Goal: Task Accomplishment & Management: Use online tool/utility

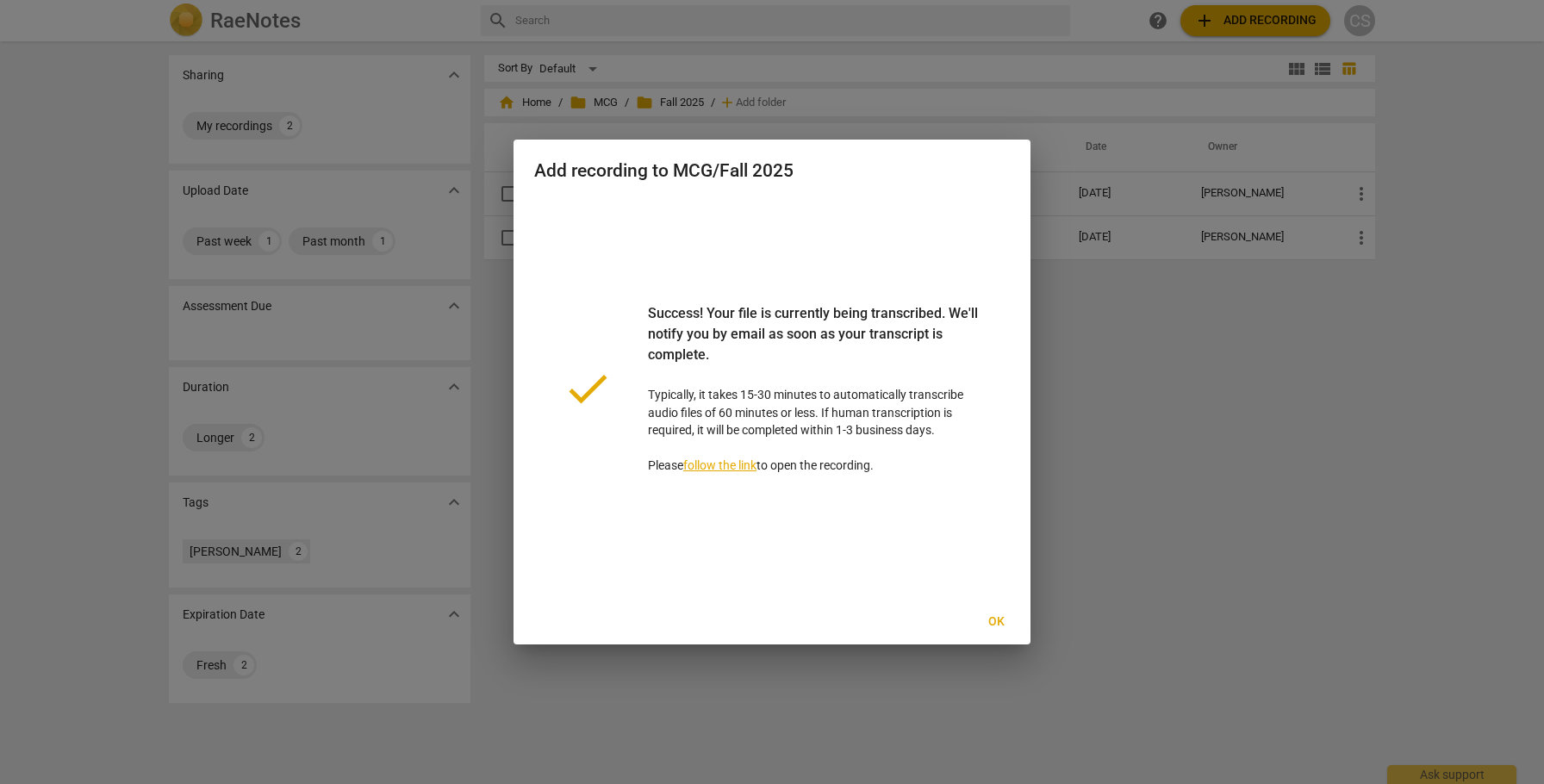
click at [994, 618] on span "Ok" at bounding box center [995, 622] width 27 height 18
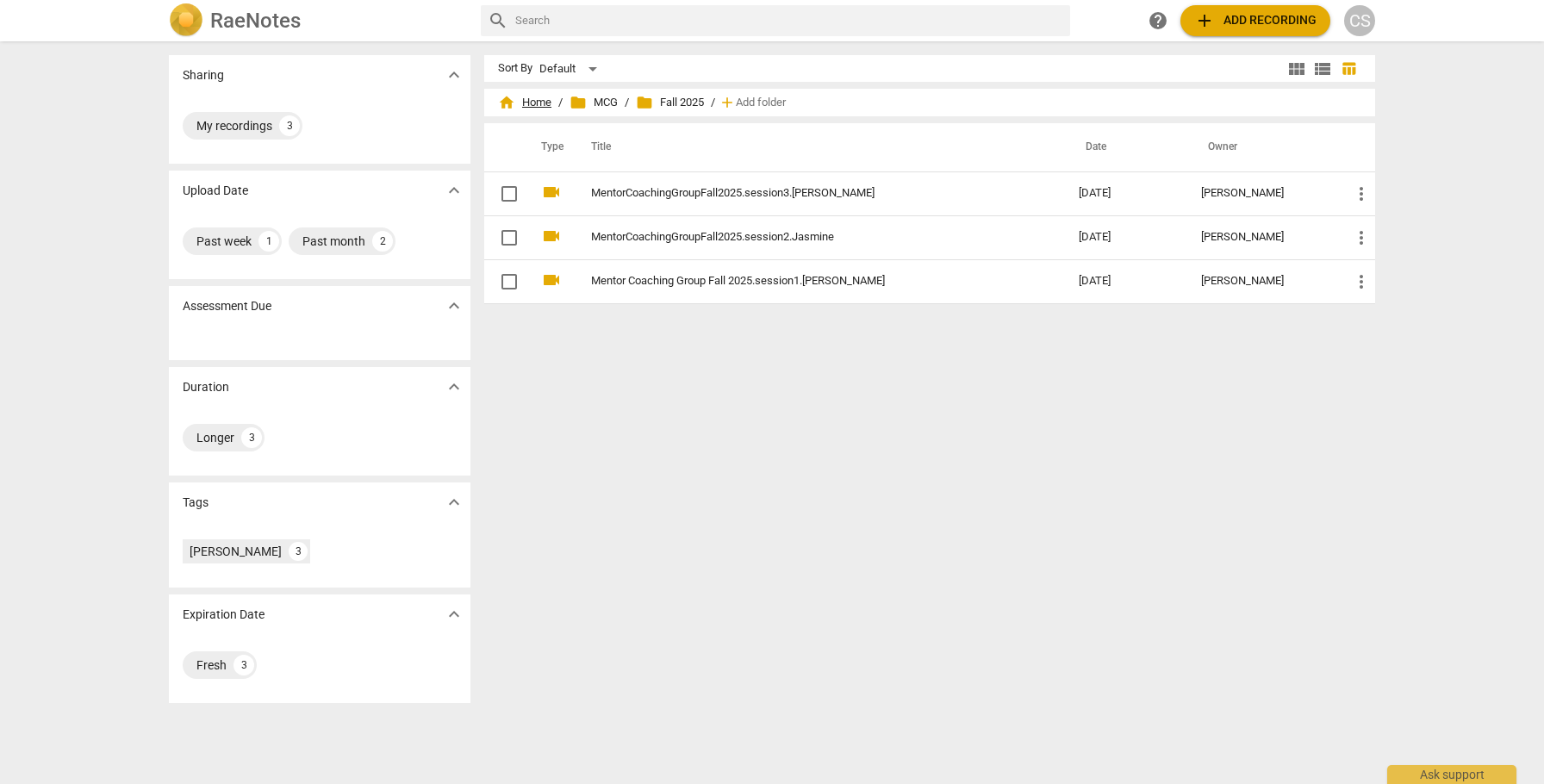
click at [534, 102] on span "home Home" at bounding box center [524, 103] width 54 height 18
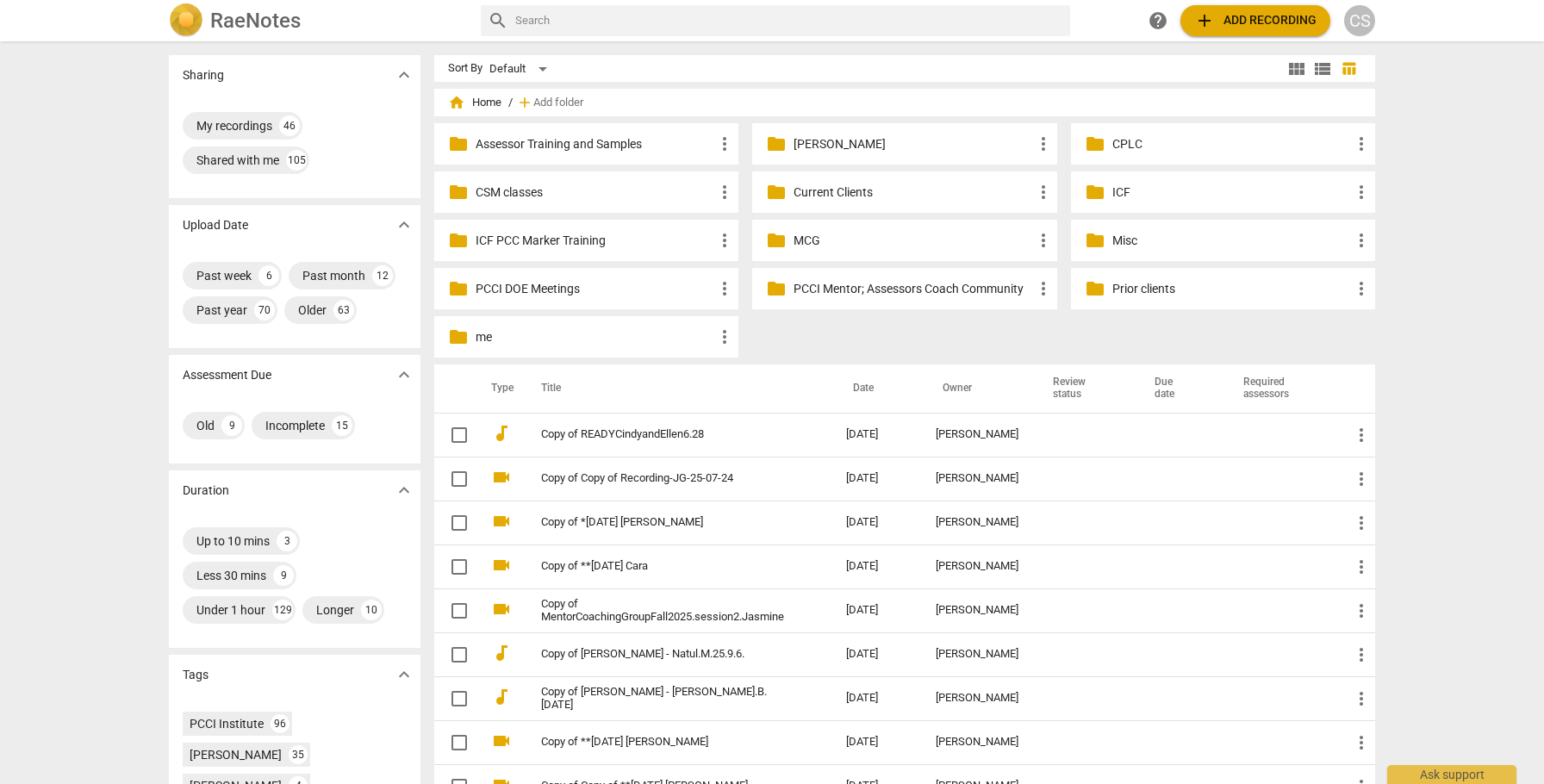
click at [843, 192] on p "Current Clients" at bounding box center [913, 192] width 238 height 18
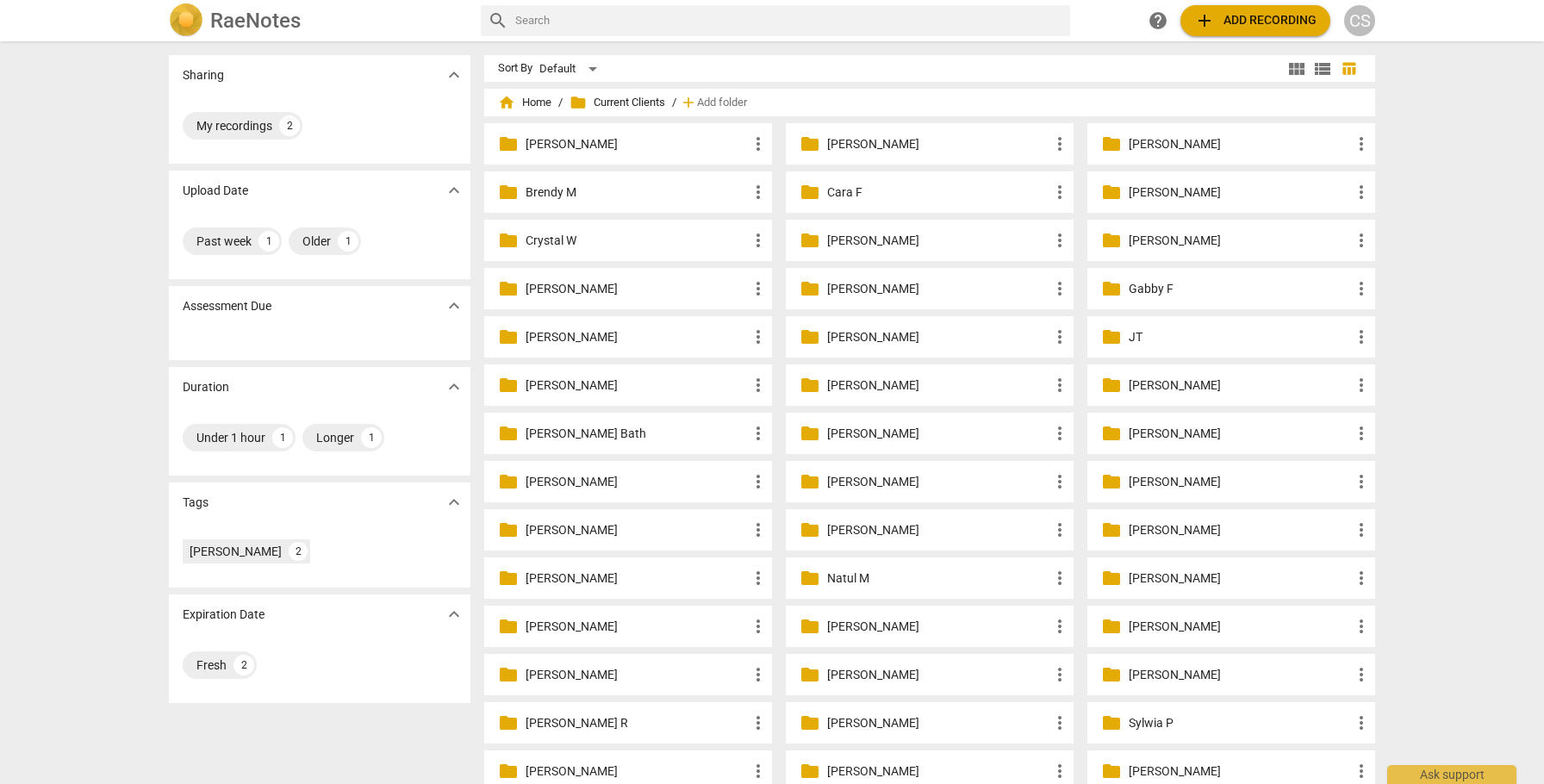
click at [835, 286] on p "Fran R." at bounding box center [938, 289] width 222 height 18
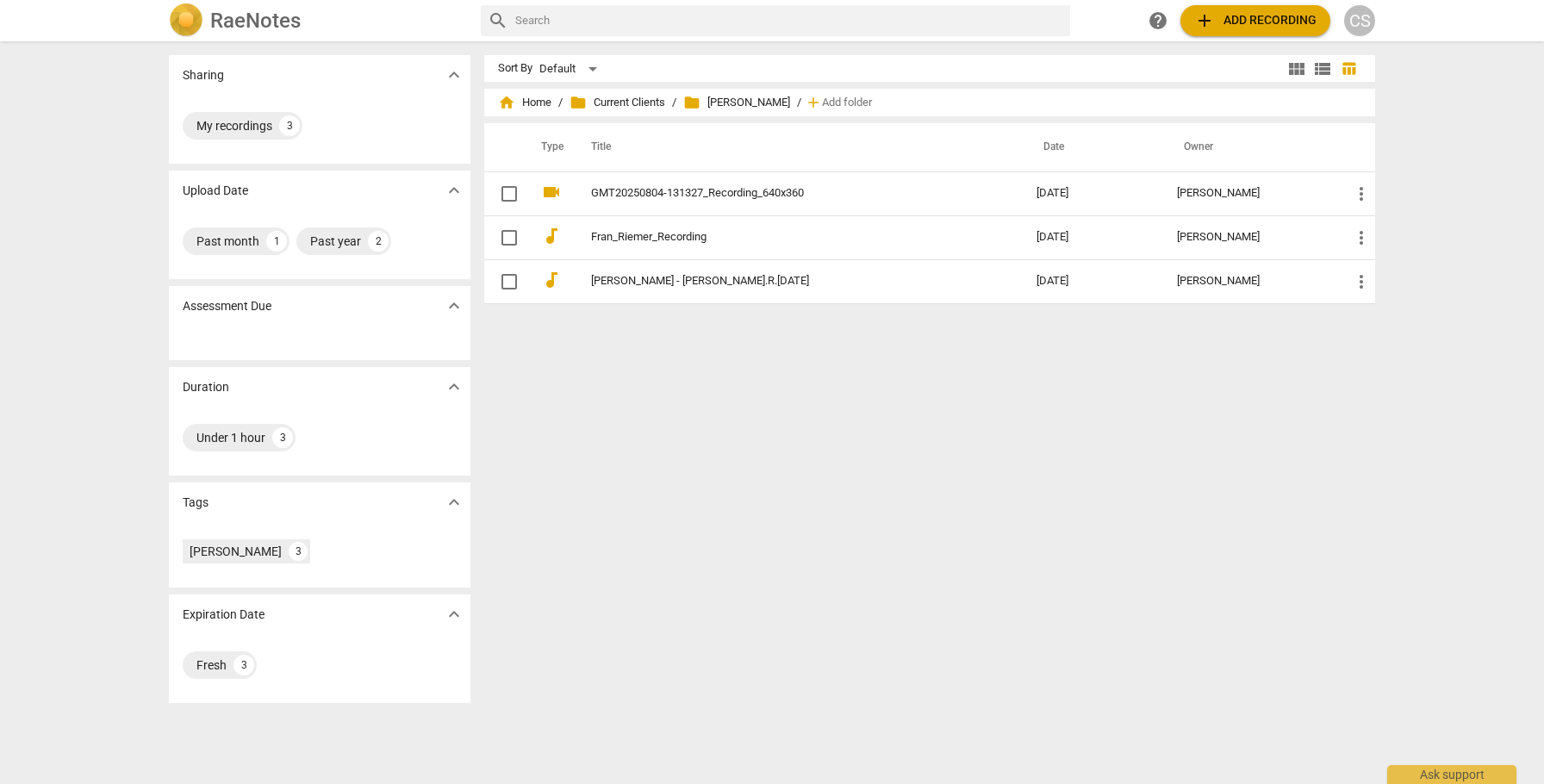
click at [1249, 21] on span "add Add recording" at bounding box center [1255, 21] width 122 height 21
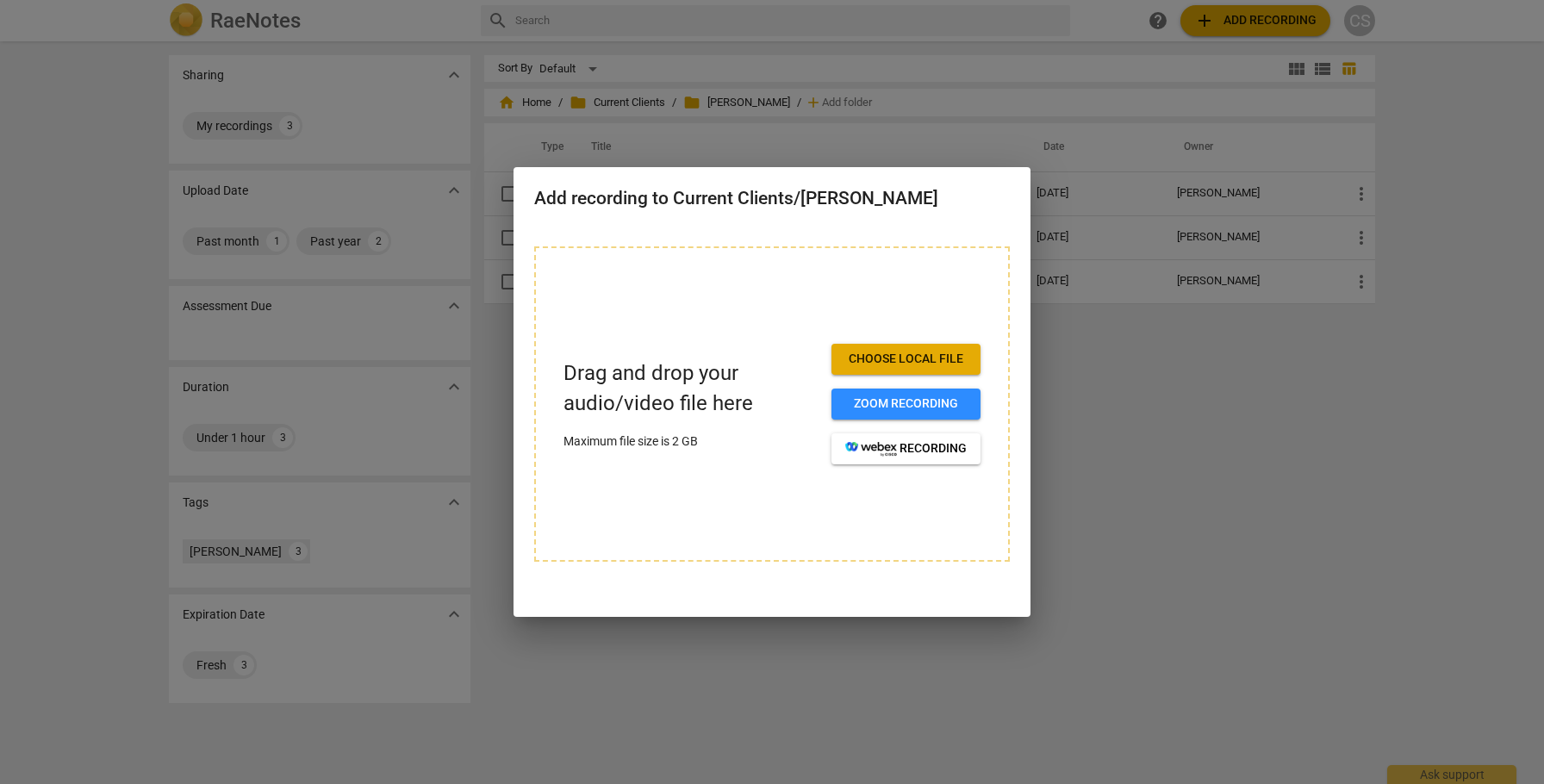
click at [880, 358] on span "Choose local file" at bounding box center [906, 359] width 121 height 18
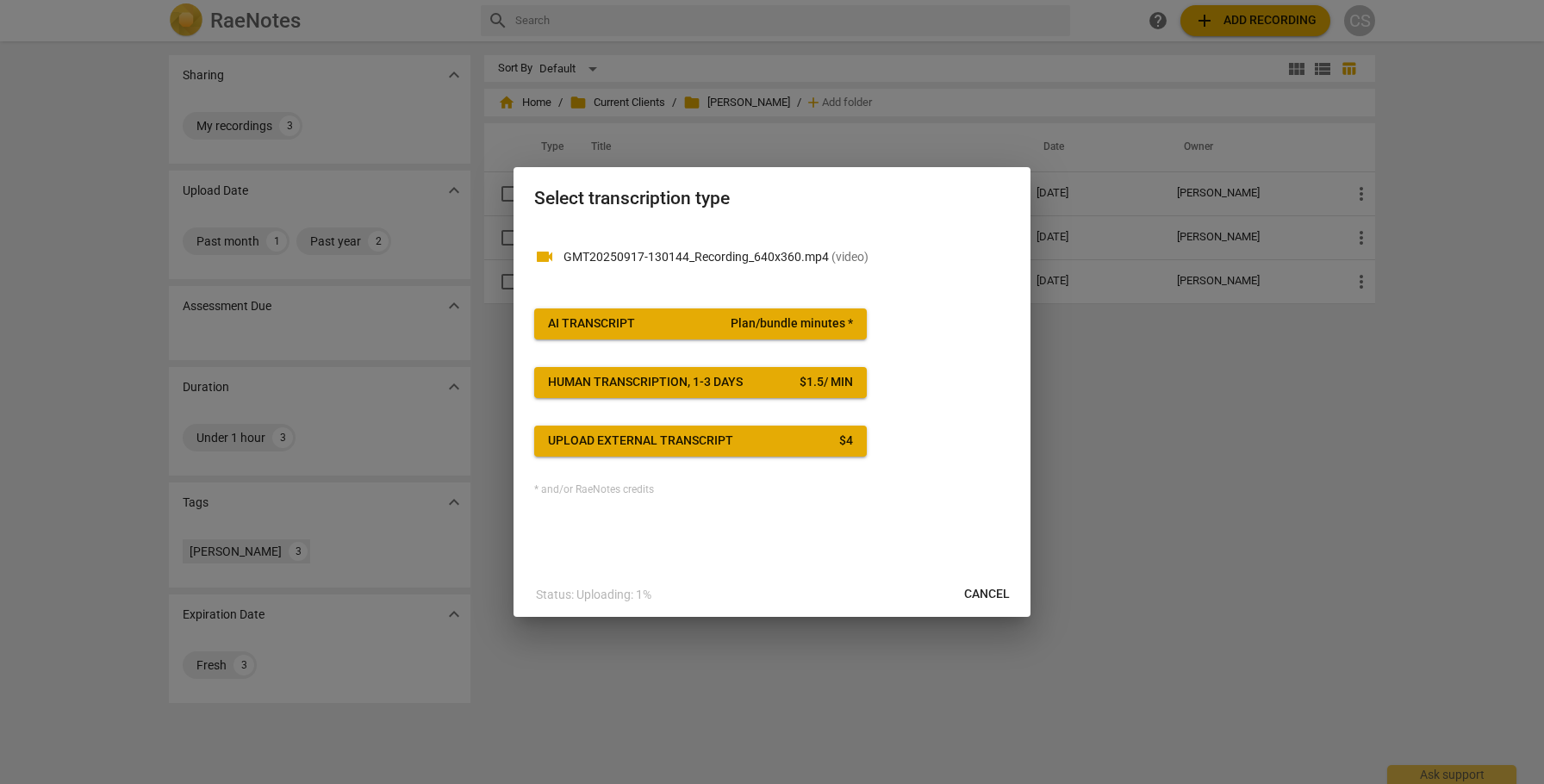
click at [592, 327] on div "AI Transcript" at bounding box center [591, 324] width 87 height 18
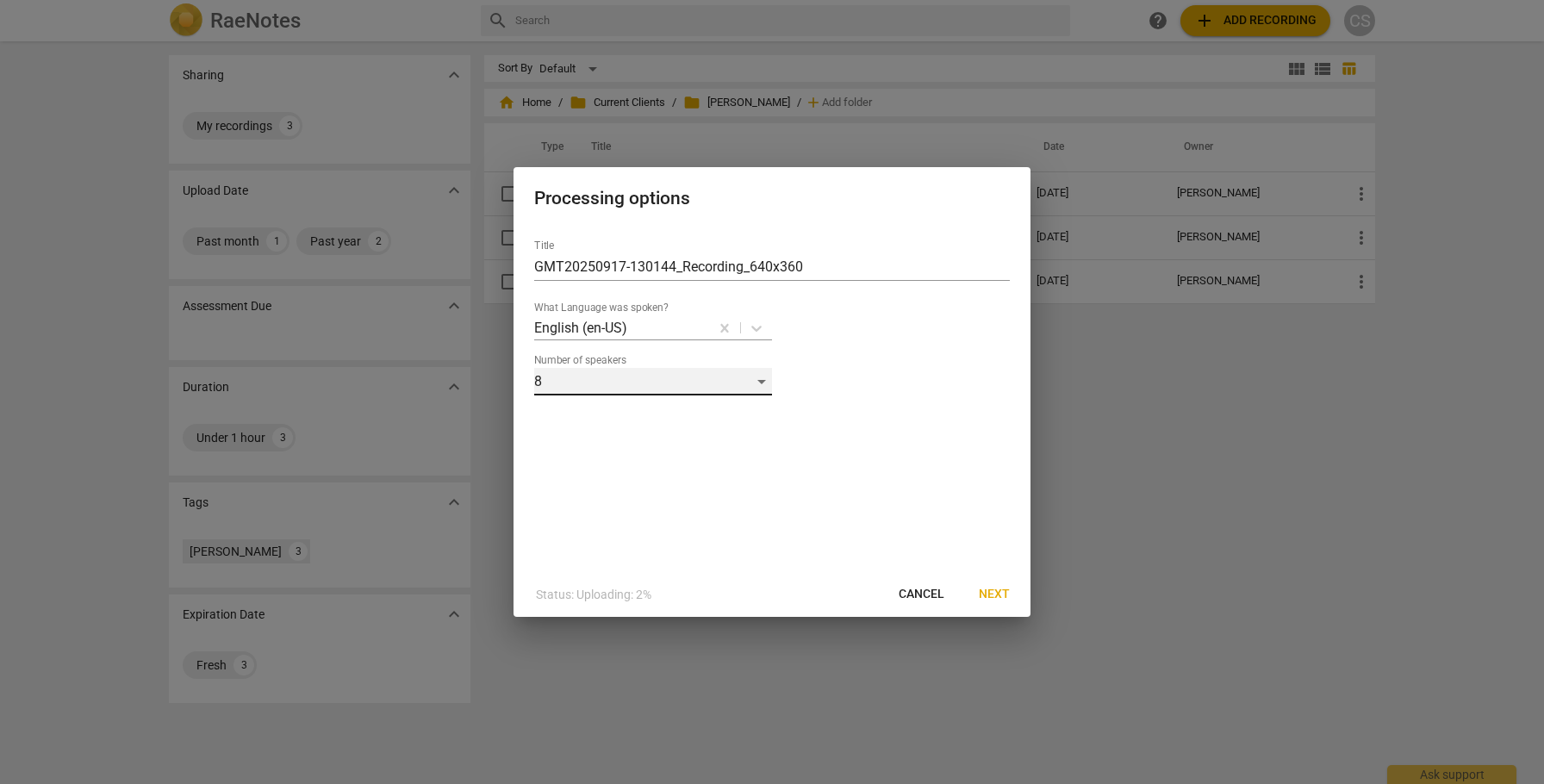
click at [761, 379] on div "8" at bounding box center [653, 381] width 237 height 27
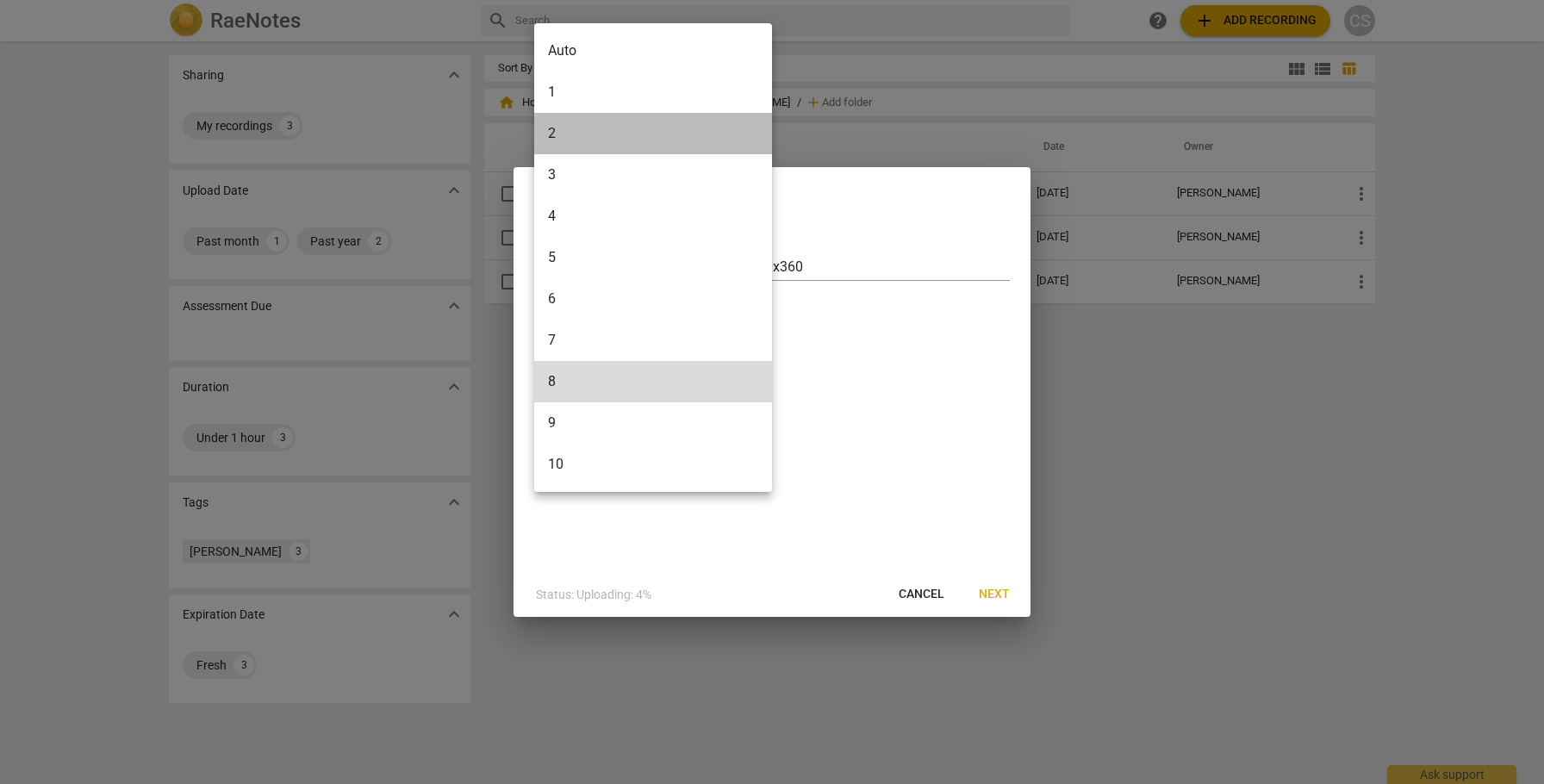
click at [688, 134] on li "2" at bounding box center [653, 133] width 237 height 41
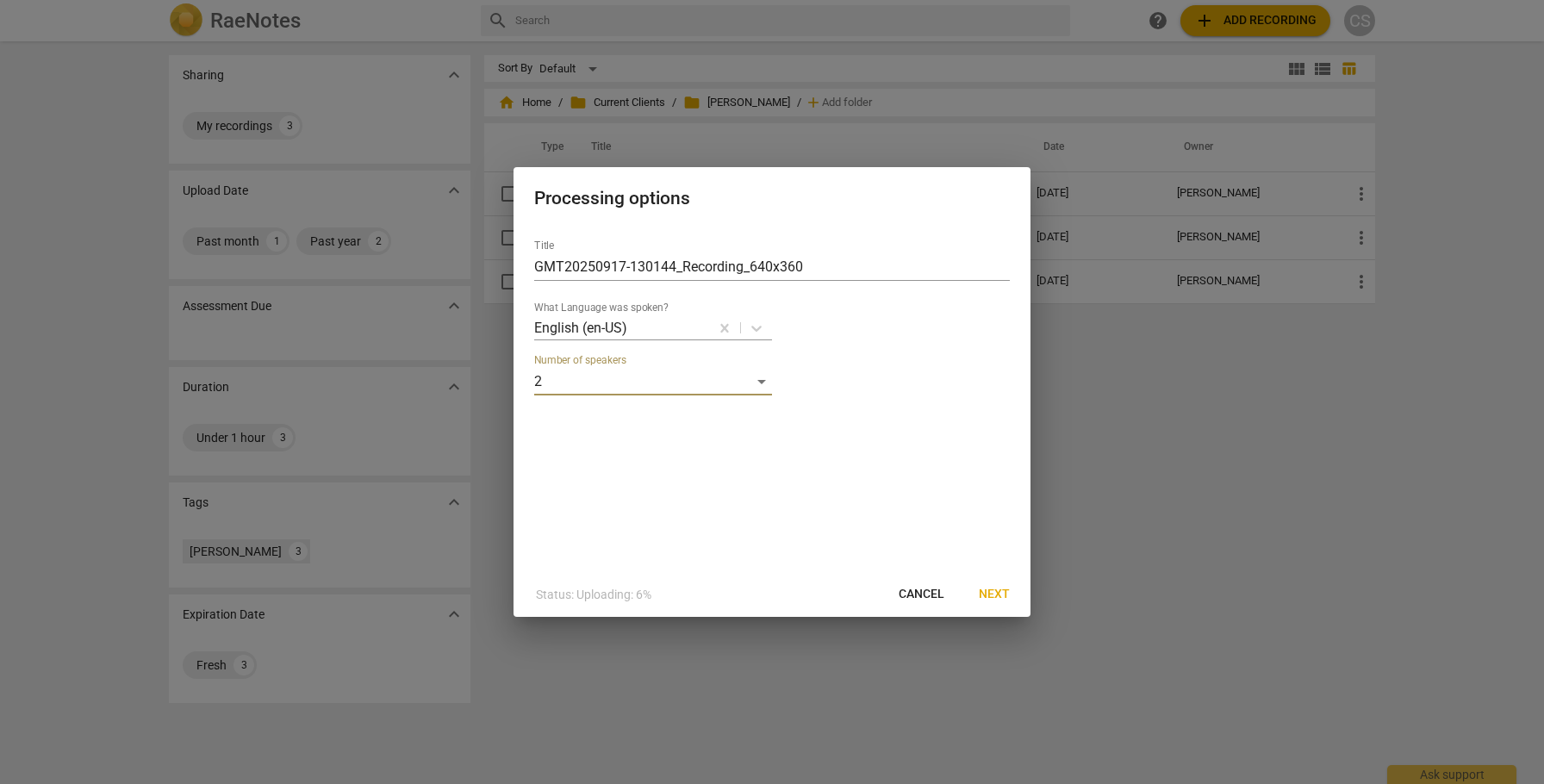
click at [994, 592] on span "Next" at bounding box center [994, 594] width 31 height 18
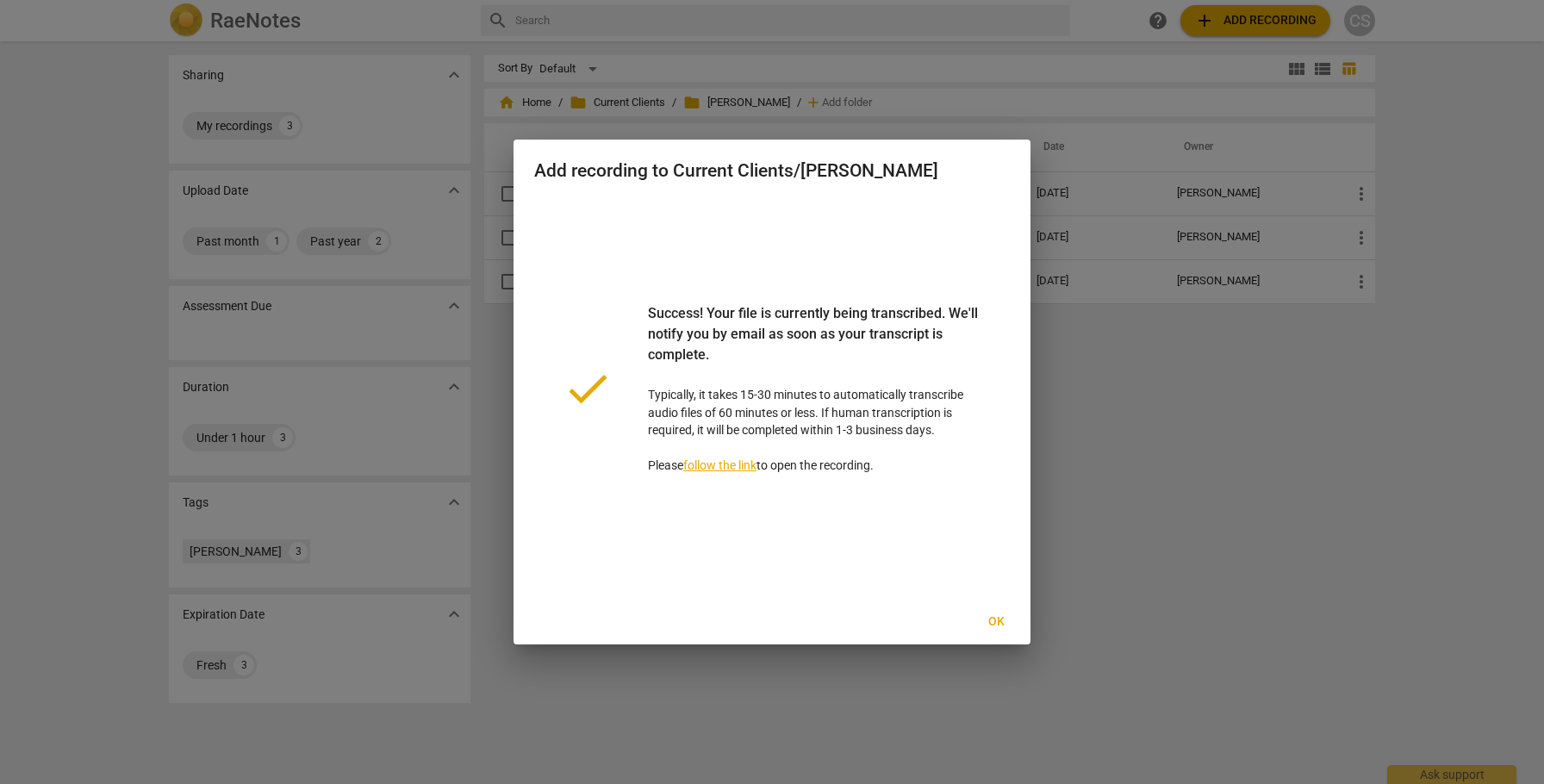
click at [1000, 621] on span "Ok" at bounding box center [995, 622] width 27 height 18
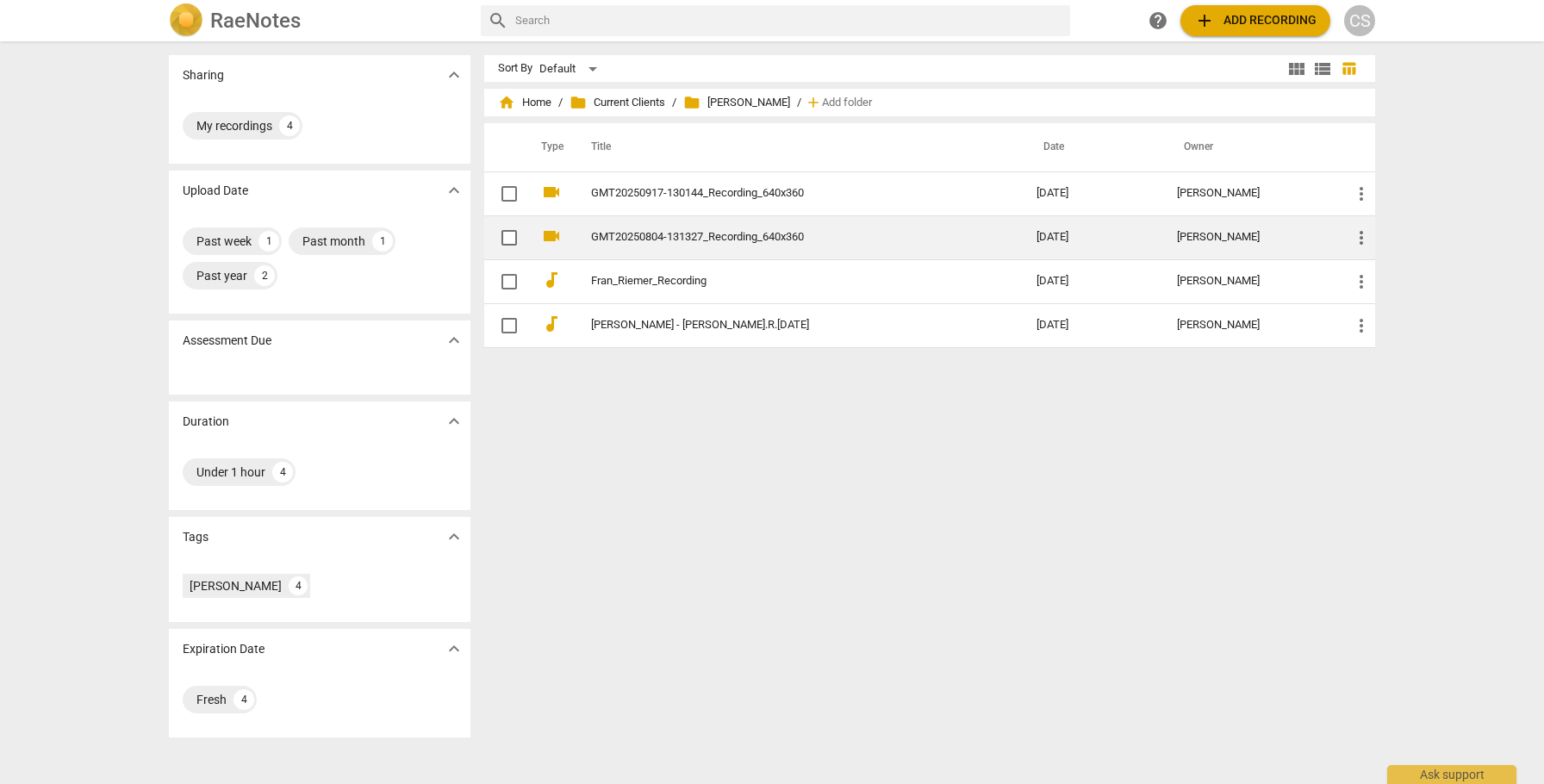
click at [885, 234] on link "GMT20250804-131327_Recording_640x360" at bounding box center [783, 237] width 383 height 13
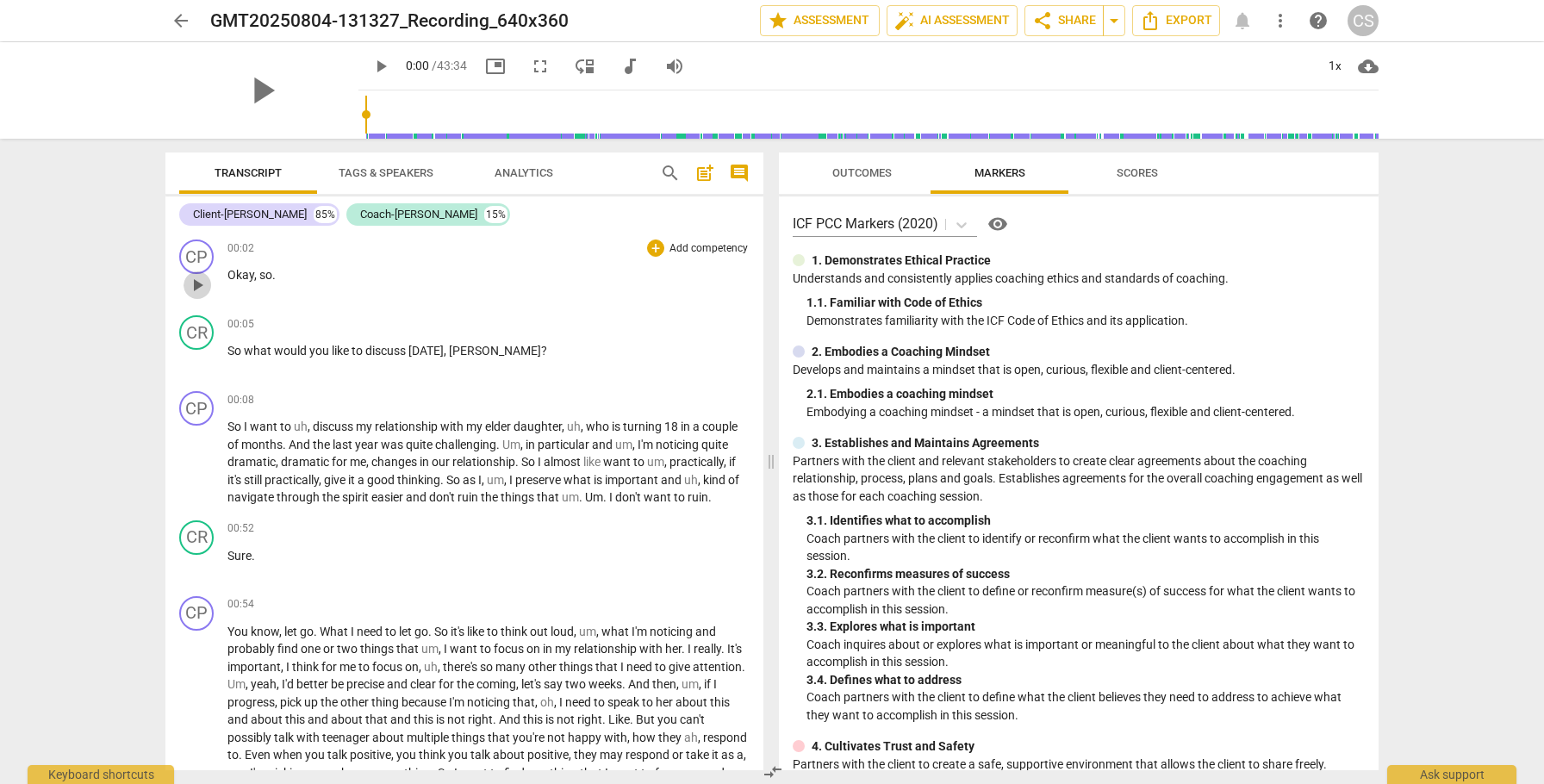
click at [196, 289] on span "play_arrow" at bounding box center [198, 286] width 21 height 21
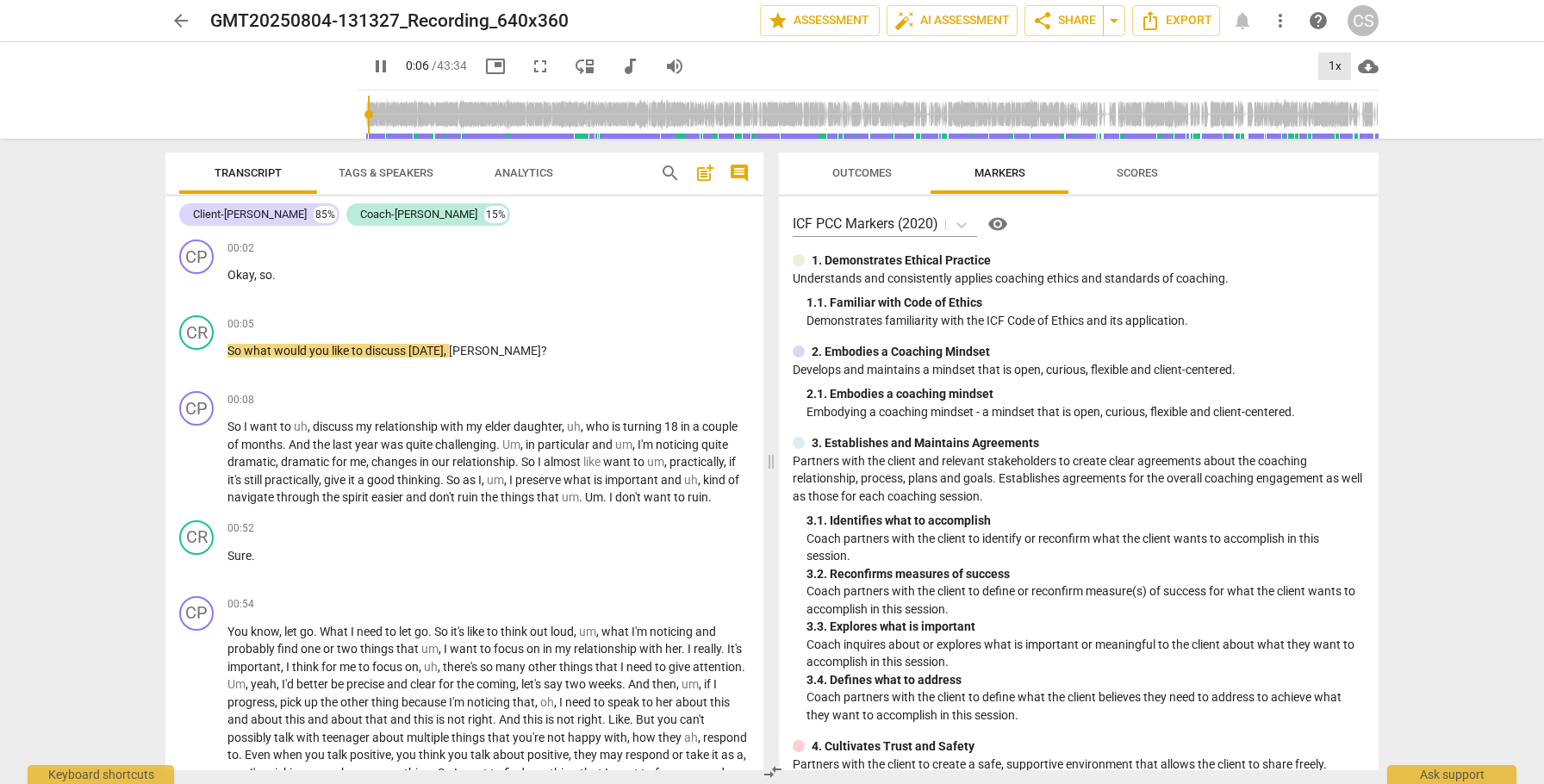
click at [1337, 67] on div "1x" at bounding box center [1334, 66] width 33 height 27
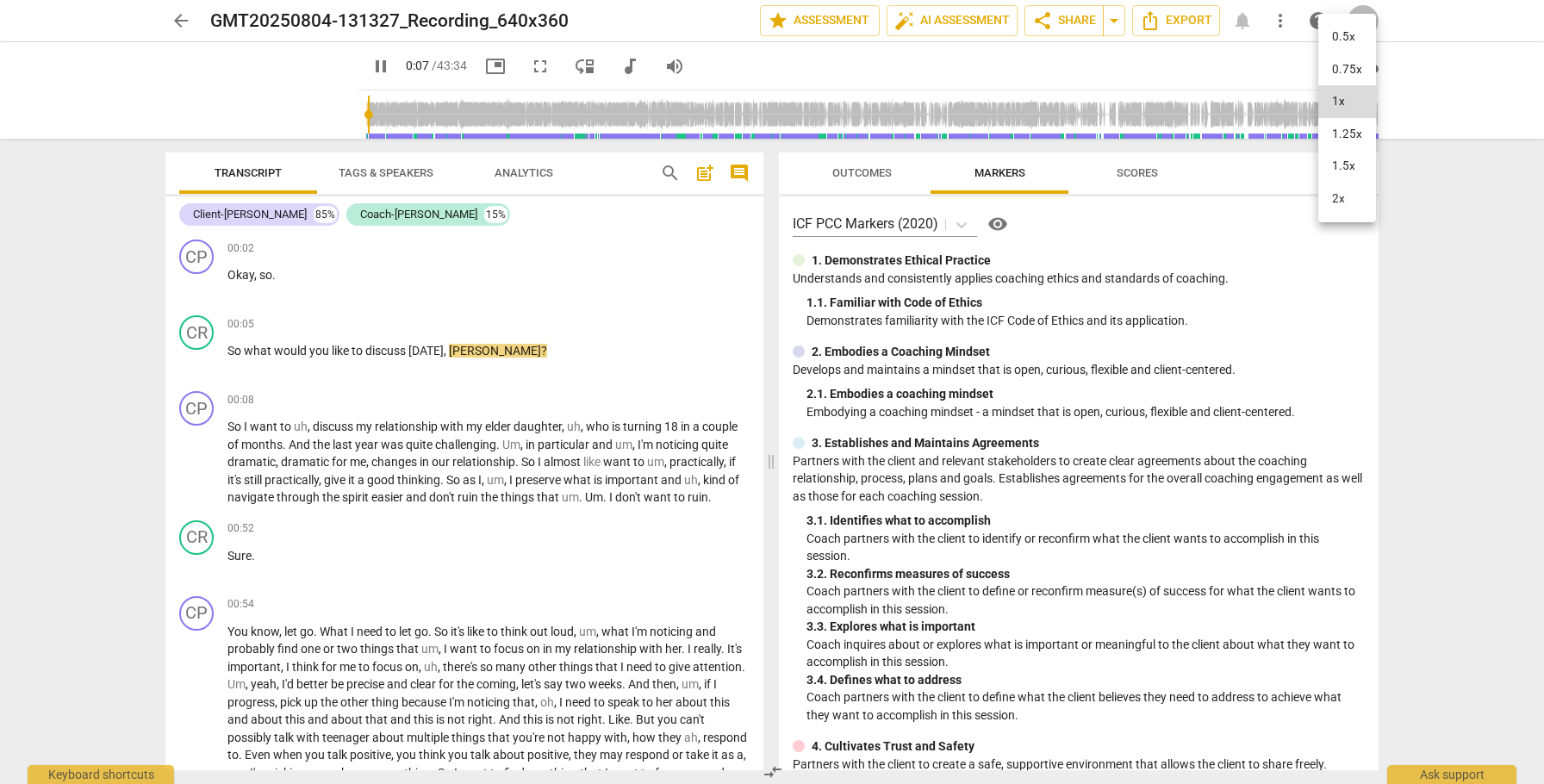
click at [1342, 197] on li "2x" at bounding box center [1347, 199] width 58 height 33
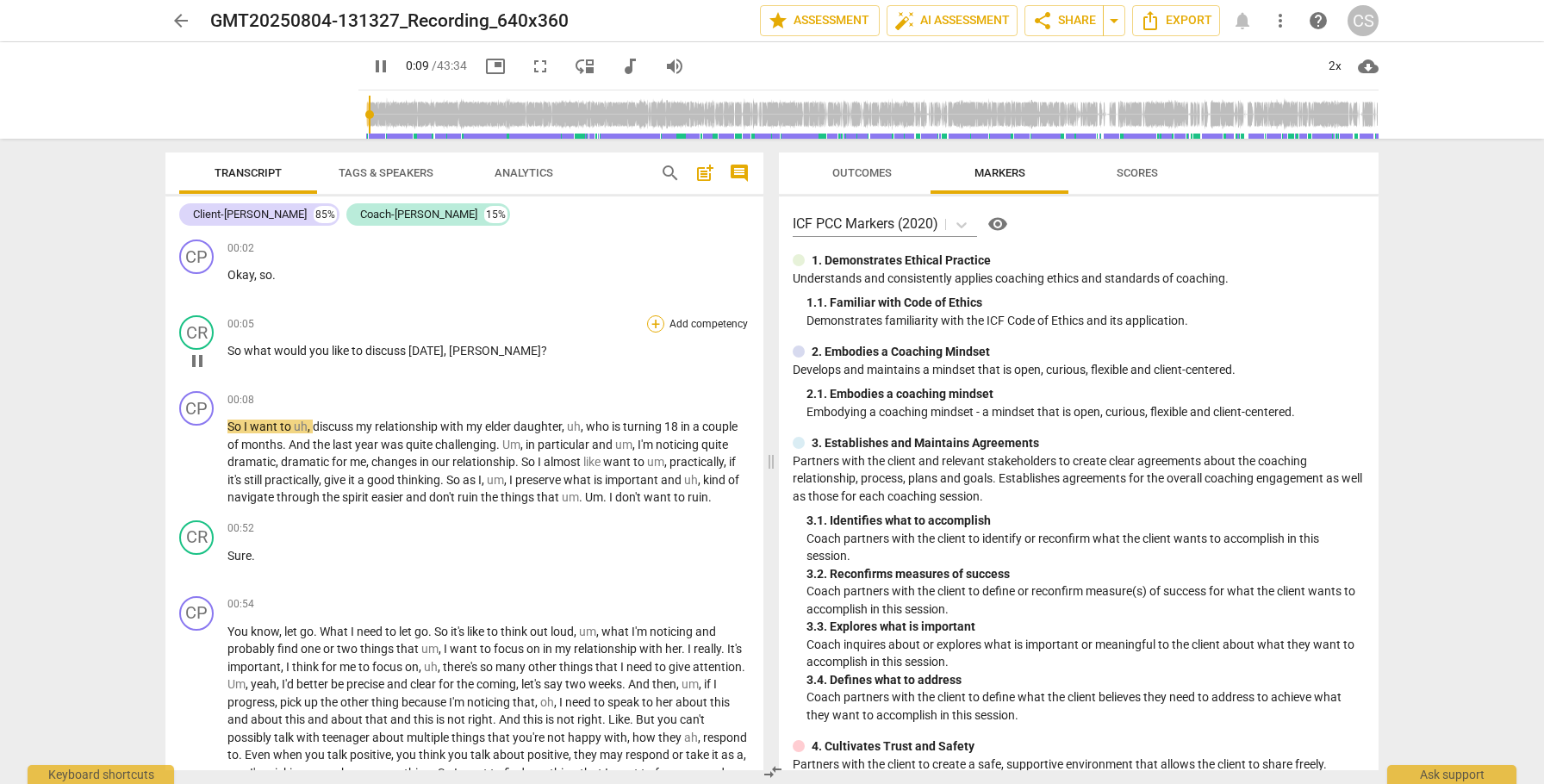
click at [652, 318] on div "+" at bounding box center [656, 324] width 18 height 18
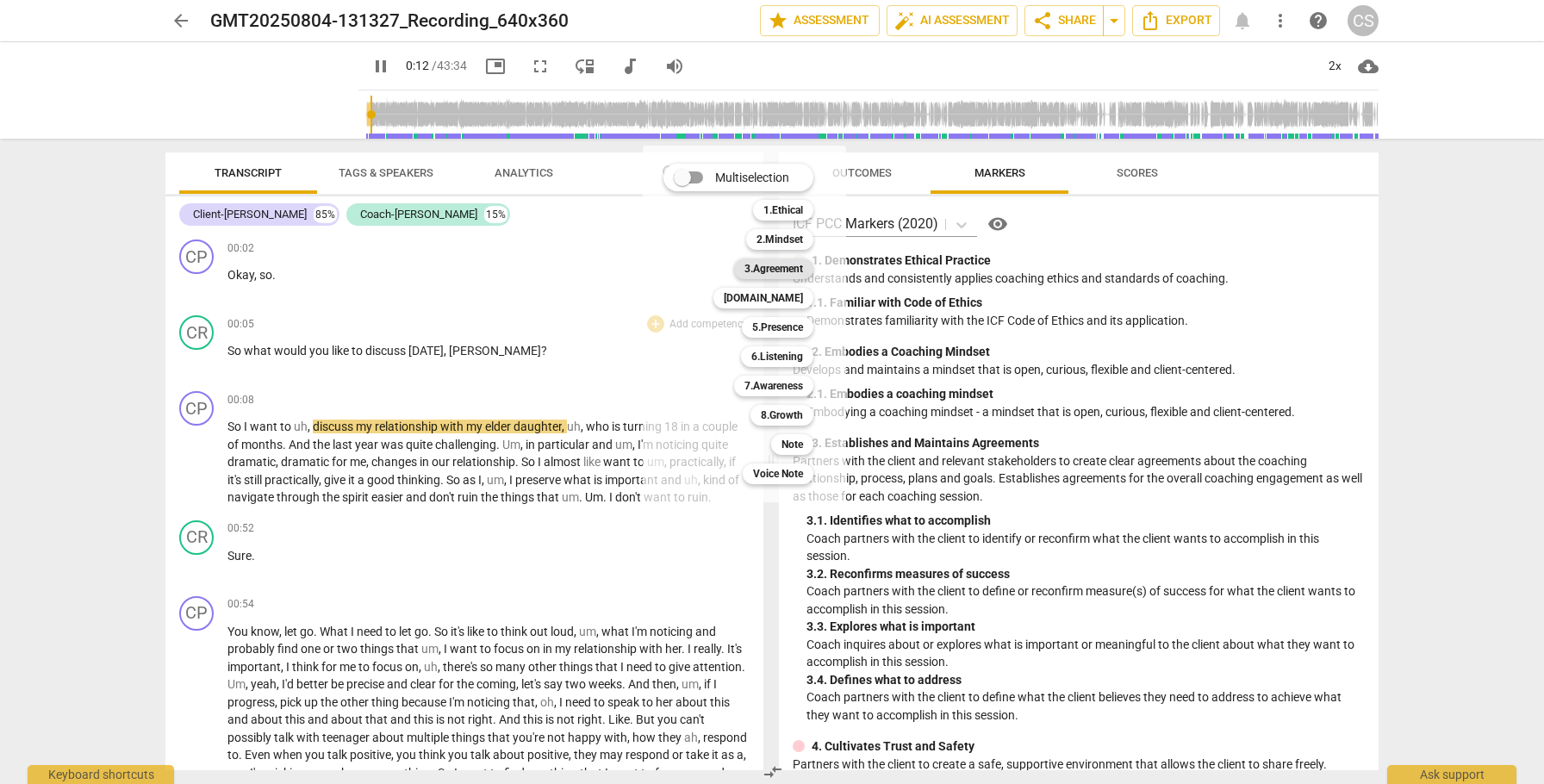
click at [742, 267] on div "3.Agreement" at bounding box center [774, 269] width 79 height 21
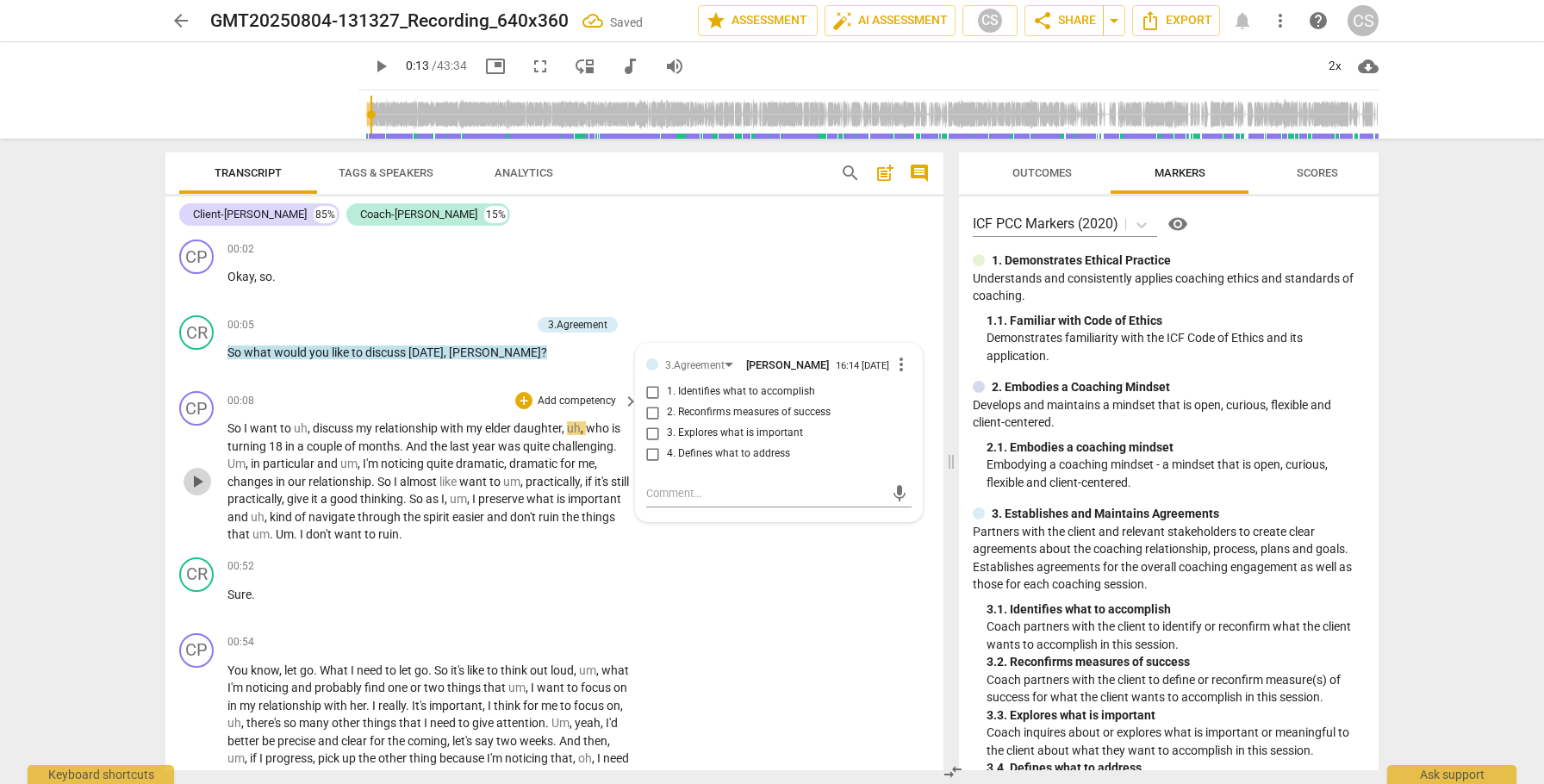
click at [200, 477] on span "play_arrow" at bounding box center [198, 482] width 21 height 21
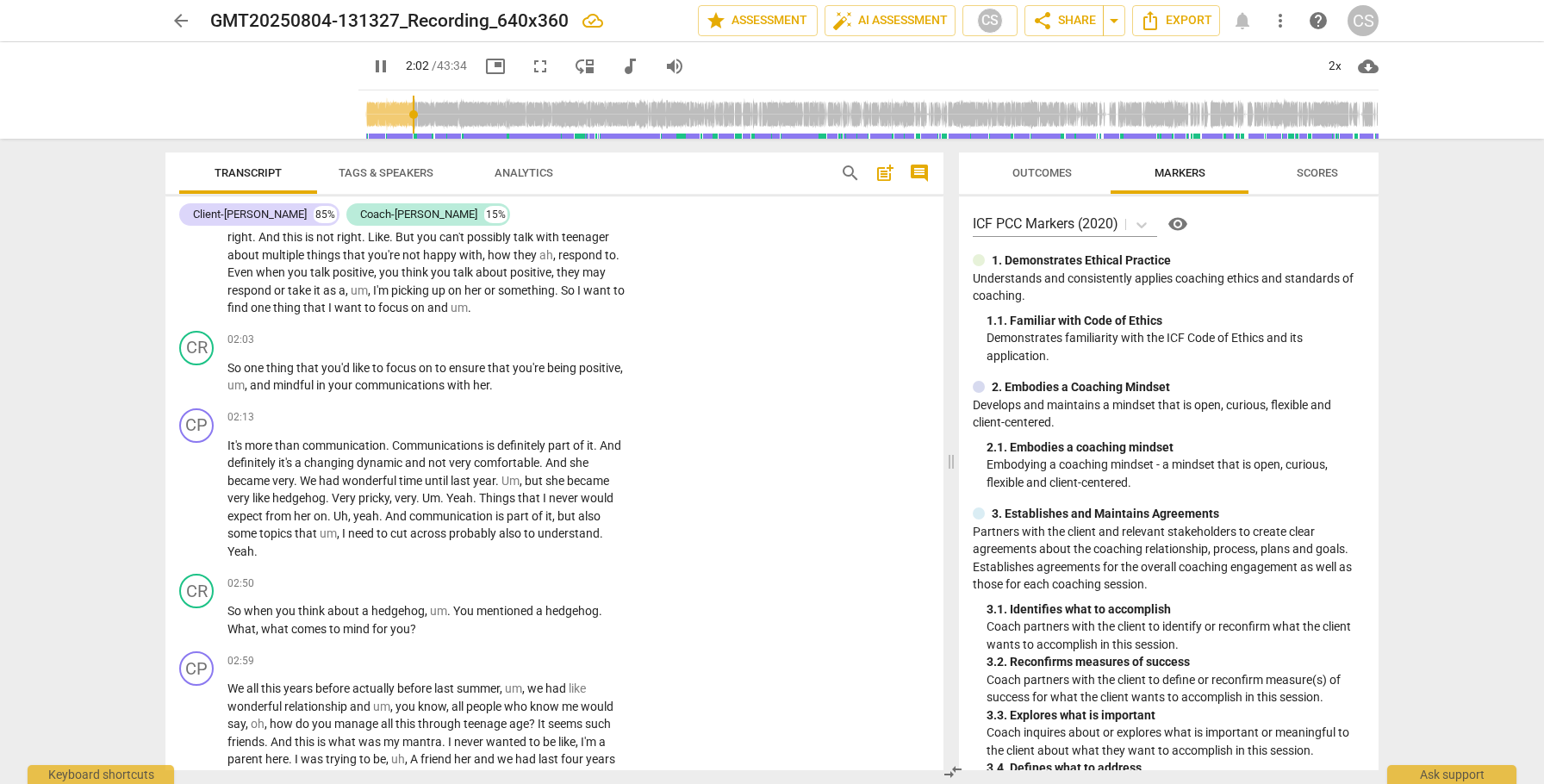
scroll to position [559, 0]
click at [525, 336] on div "+" at bounding box center [524, 338] width 18 height 18
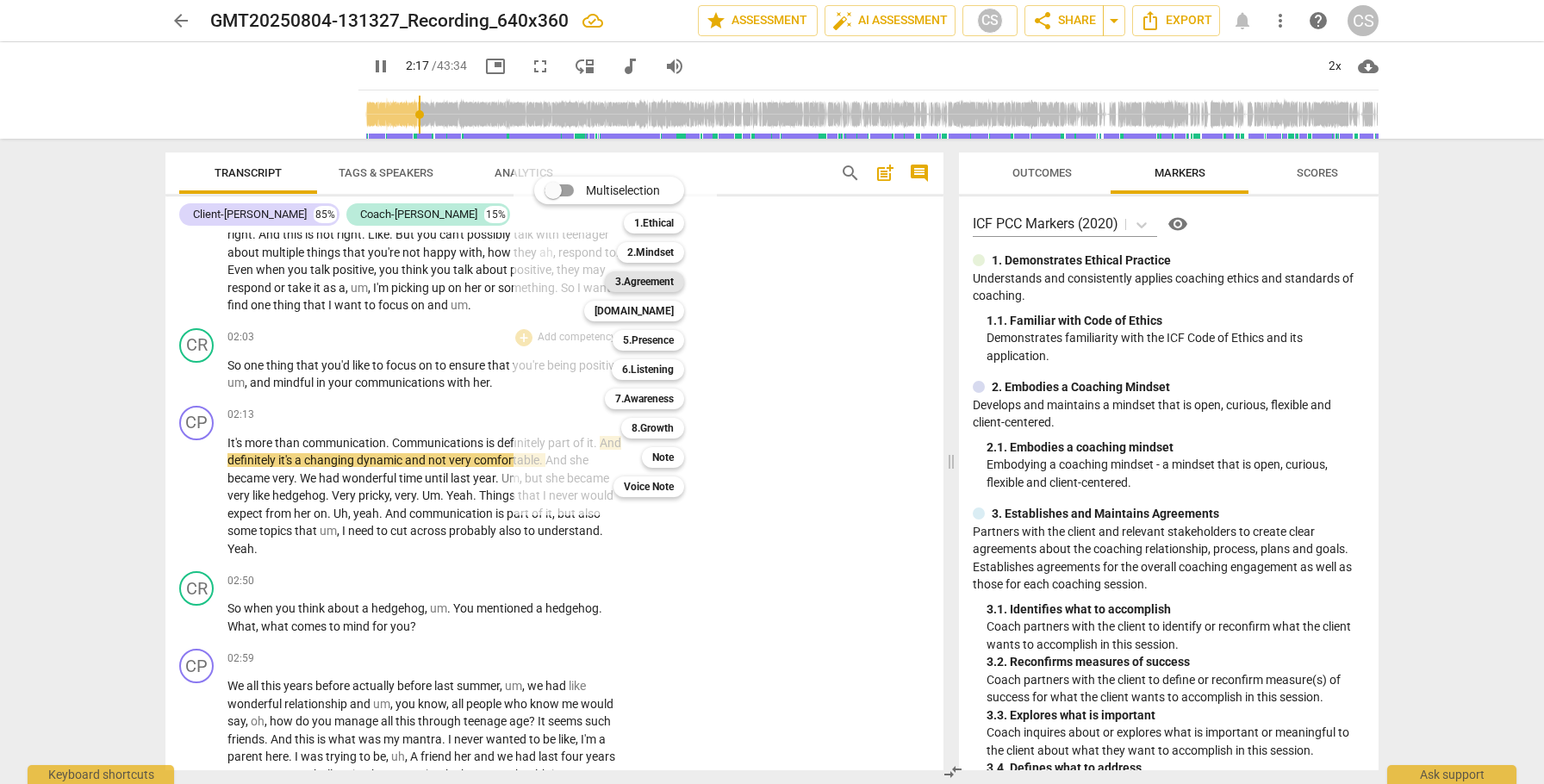
click at [647, 282] on b "3.Agreement" at bounding box center [645, 282] width 59 height 21
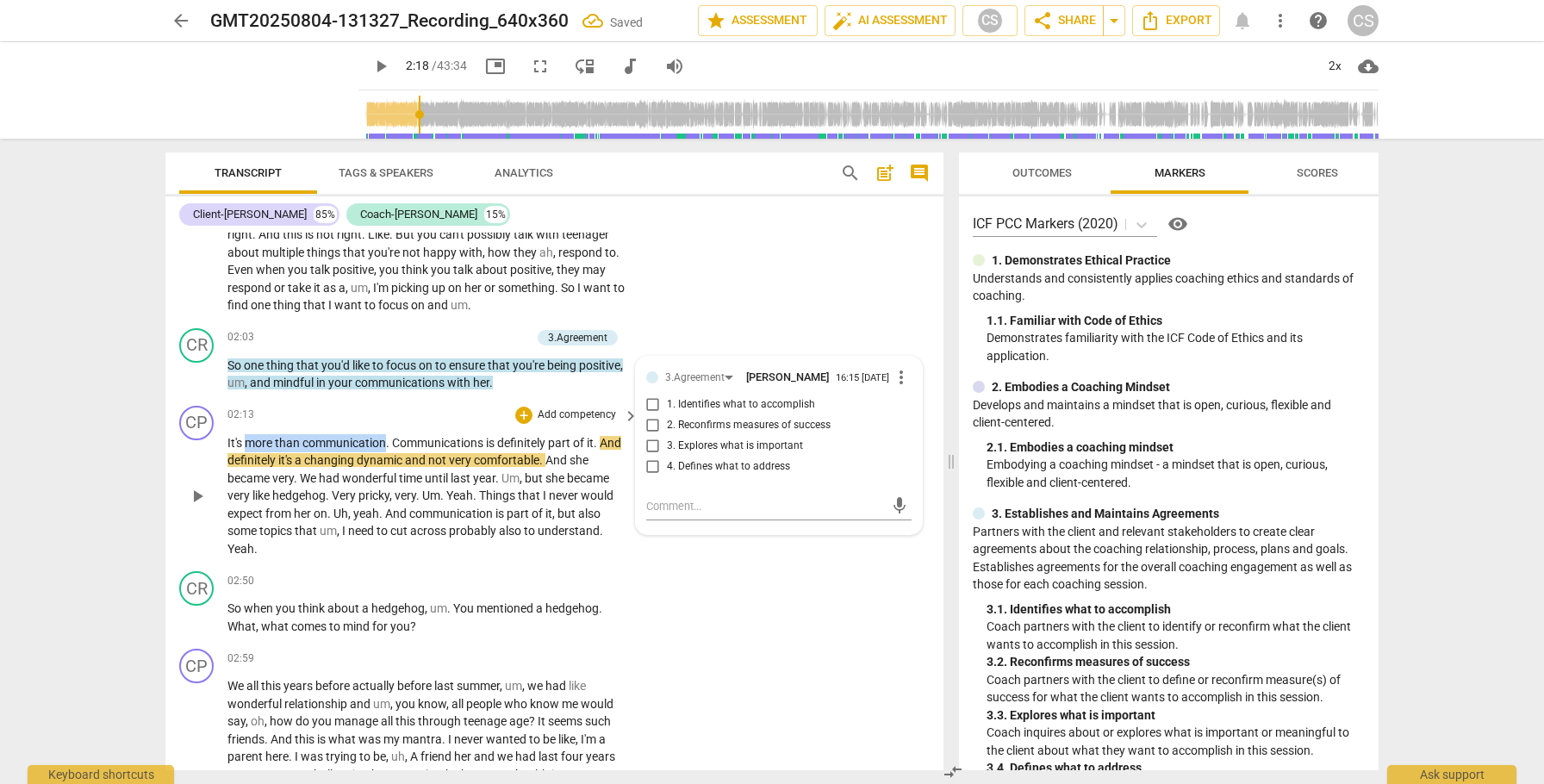
drag, startPoint x: 244, startPoint y: 444, endPoint x: 388, endPoint y: 438, distance: 144.1
click at [388, 438] on p "It's more than communication . Communications is definitely part of it . And de…" at bounding box center [429, 496] width 403 height 124
click at [422, 418] on icon "button" at bounding box center [426, 417] width 11 height 12
click at [199, 493] on span "play_arrow" at bounding box center [198, 497] width 21 height 21
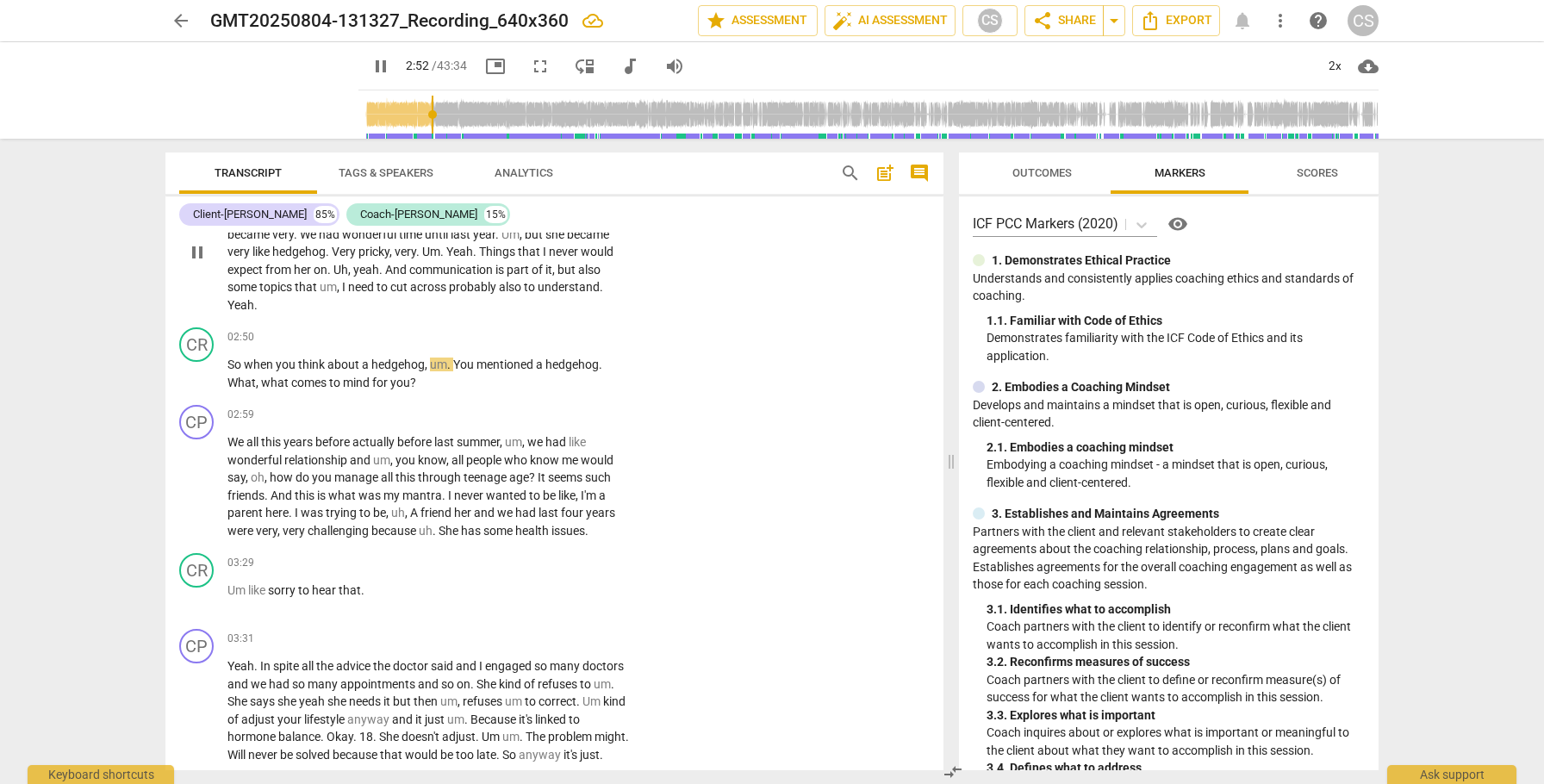
scroll to position [811, 0]
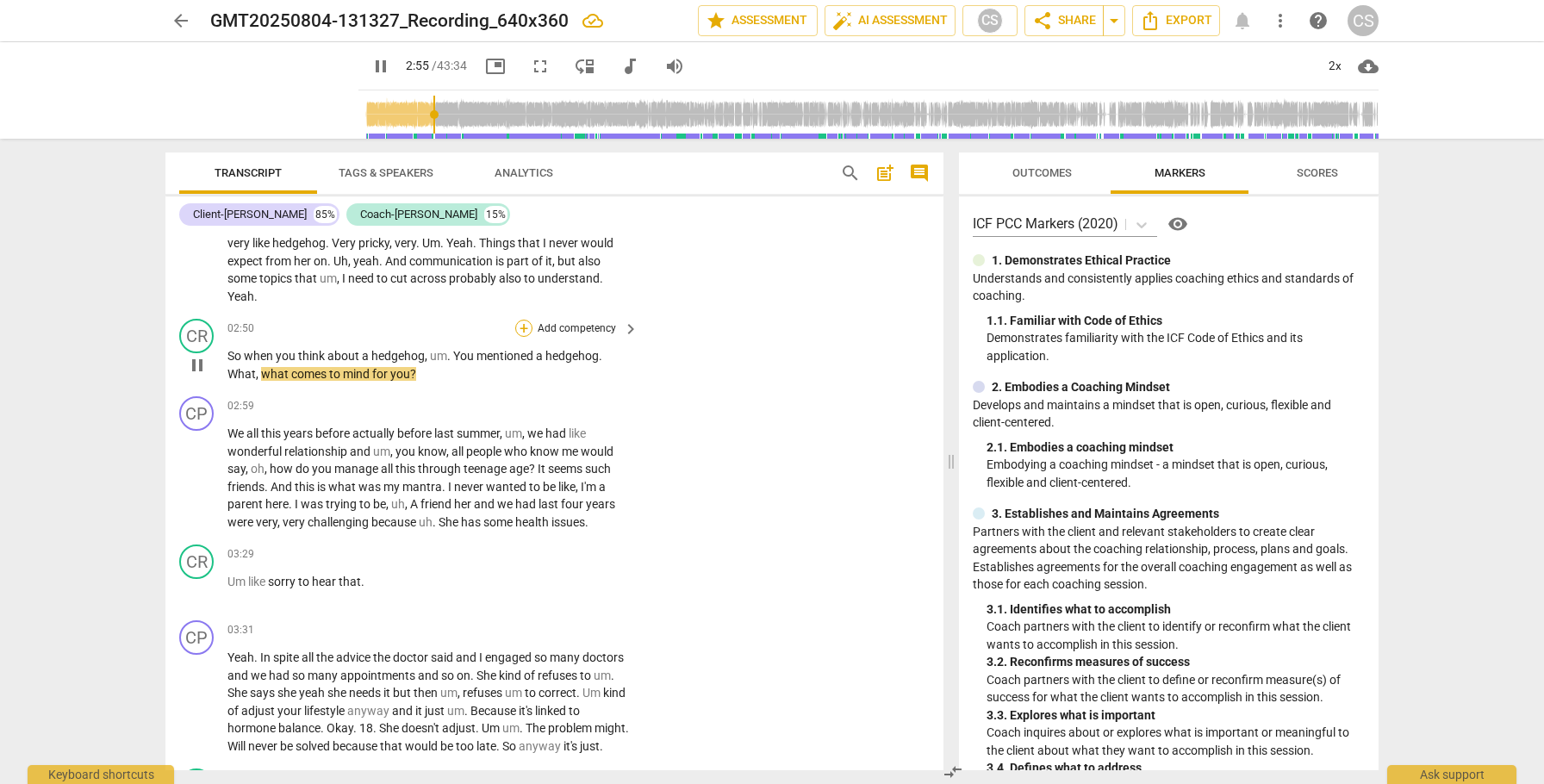
click at [521, 323] on div "+" at bounding box center [524, 329] width 18 height 18
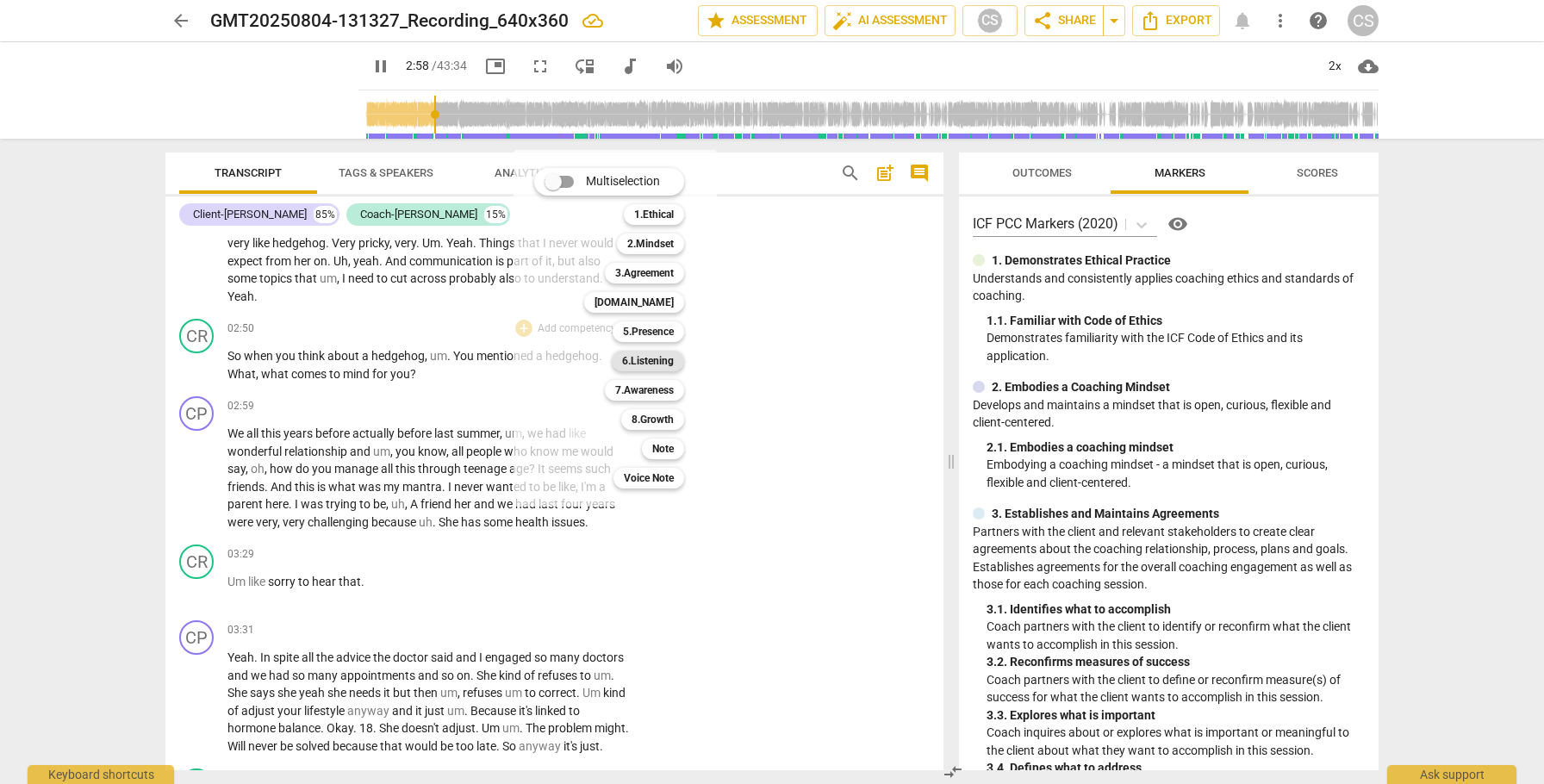
click at [653, 359] on b "6.Listening" at bounding box center [648, 361] width 52 height 21
type input "178"
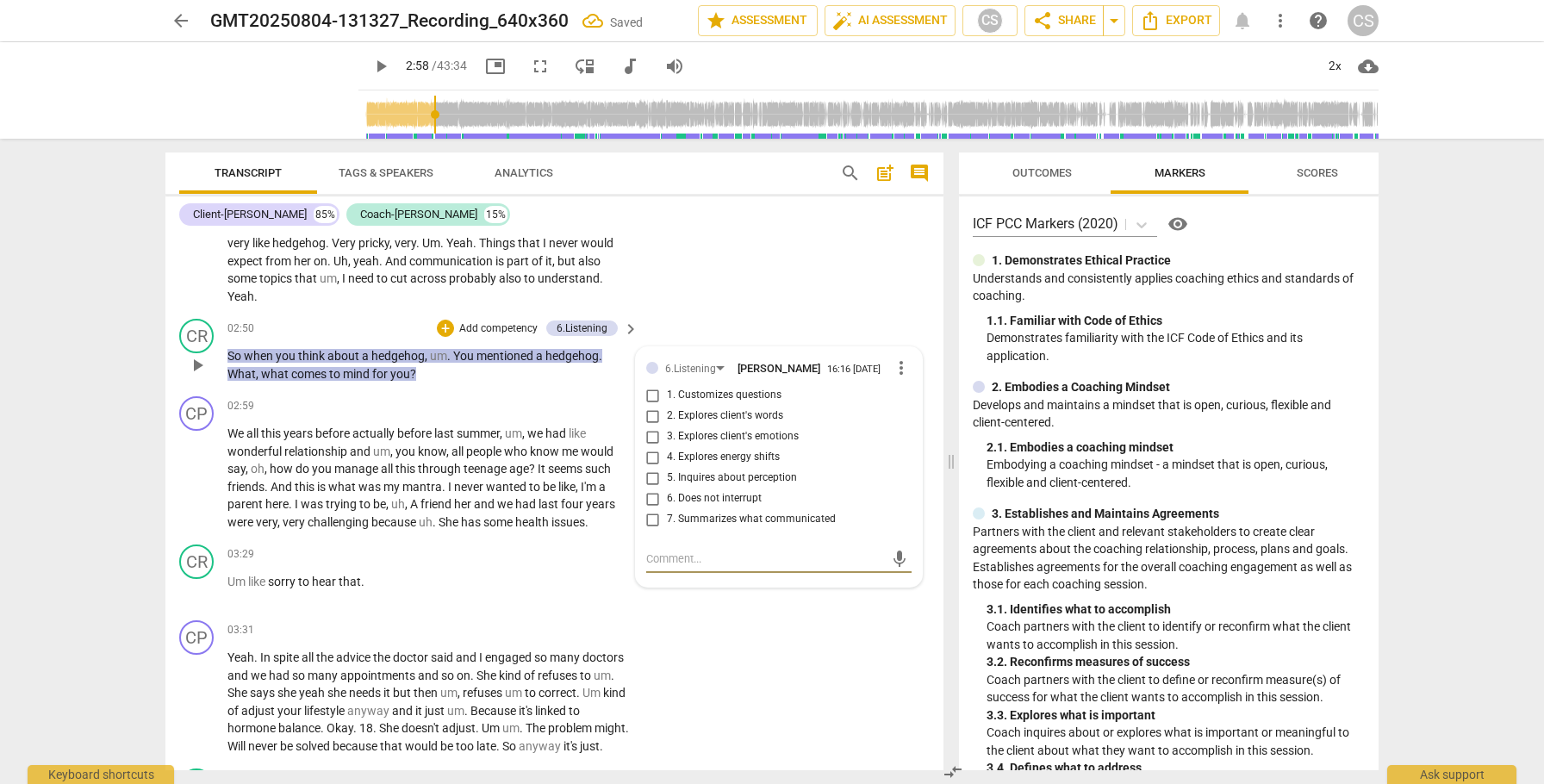
click at [652, 420] on input "2. Explores client's words" at bounding box center [652, 417] width 27 height 21
checkbox input "true"
click at [445, 328] on div "+" at bounding box center [446, 329] width 18 height 18
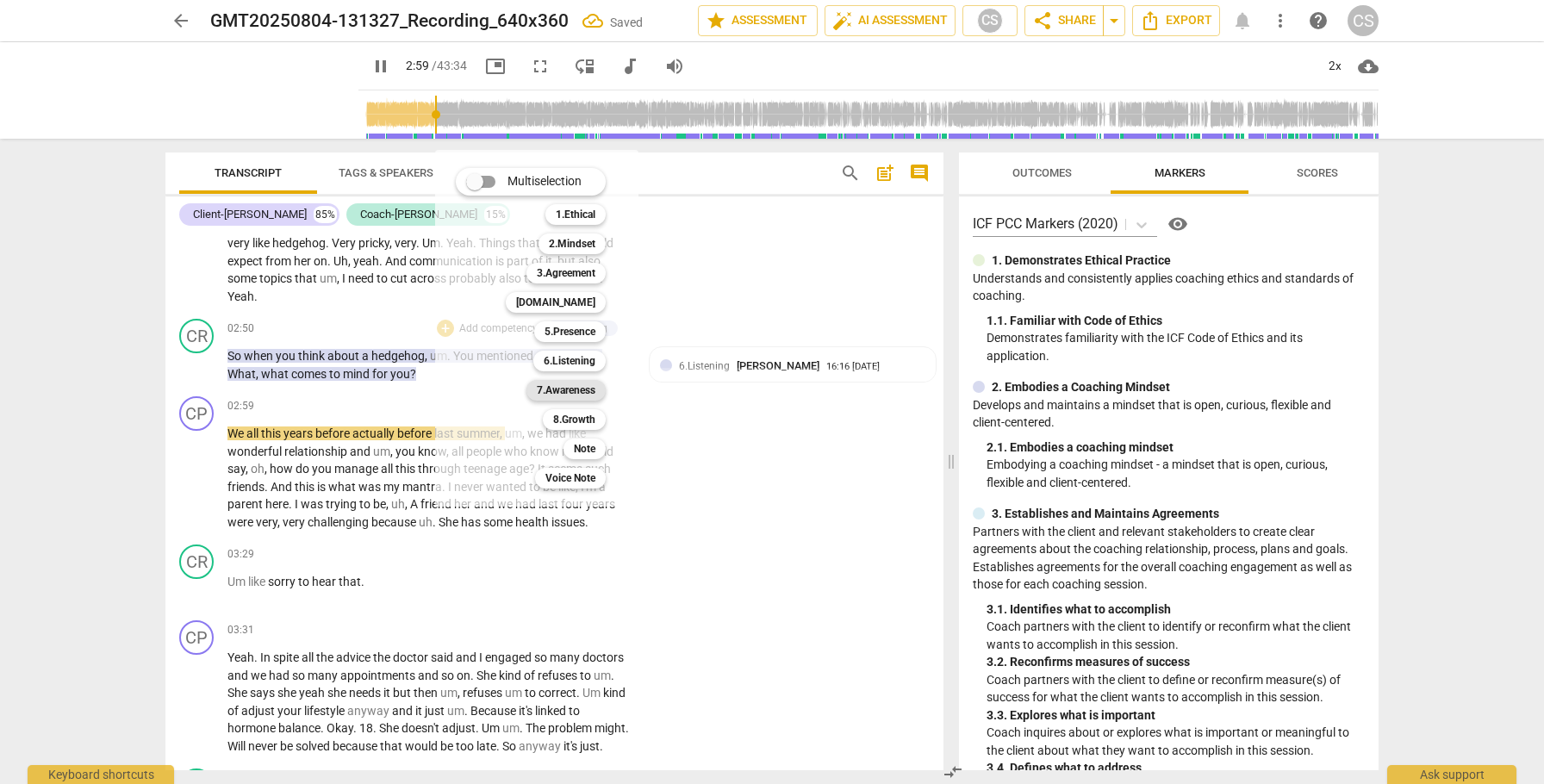
click at [553, 390] on b "7.Awareness" at bounding box center [566, 390] width 59 height 21
type input "180"
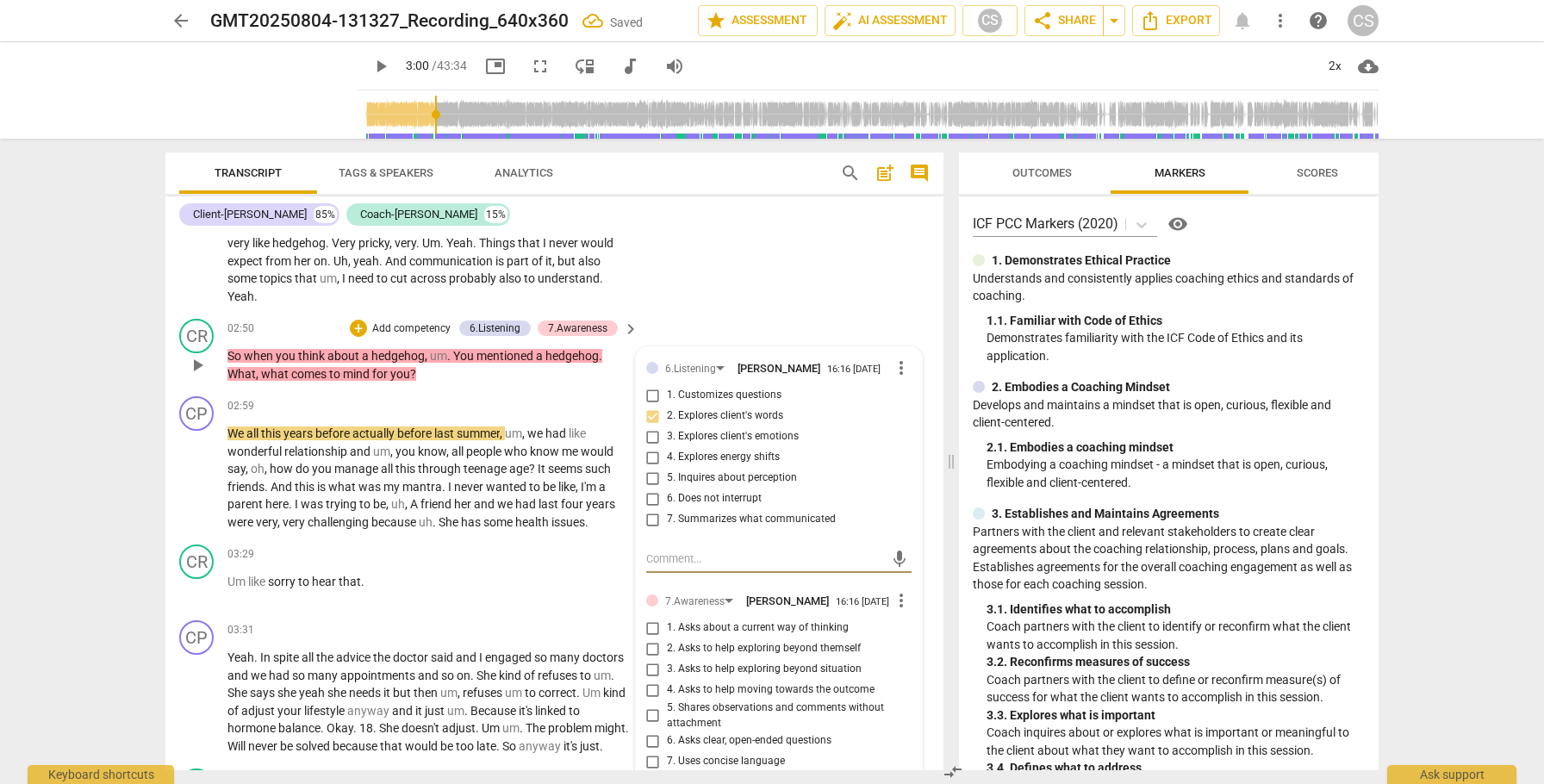
click at [651, 638] on input "1. Asks about a current way of thinking" at bounding box center [652, 628] width 27 height 21
checkbox input "true"
click at [198, 475] on span "play_arrow" at bounding box center [198, 478] width 21 height 21
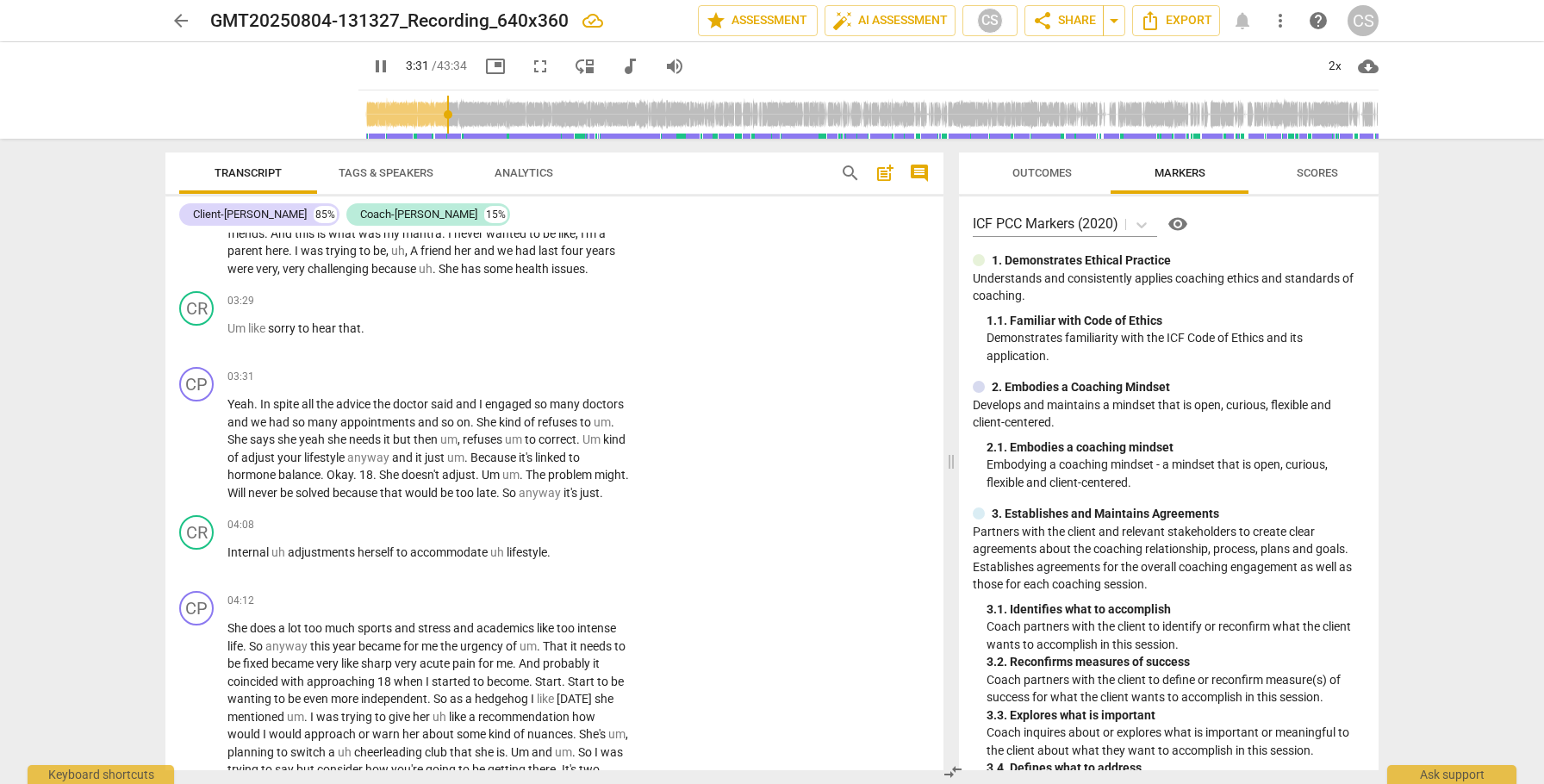
scroll to position [1072, 0]
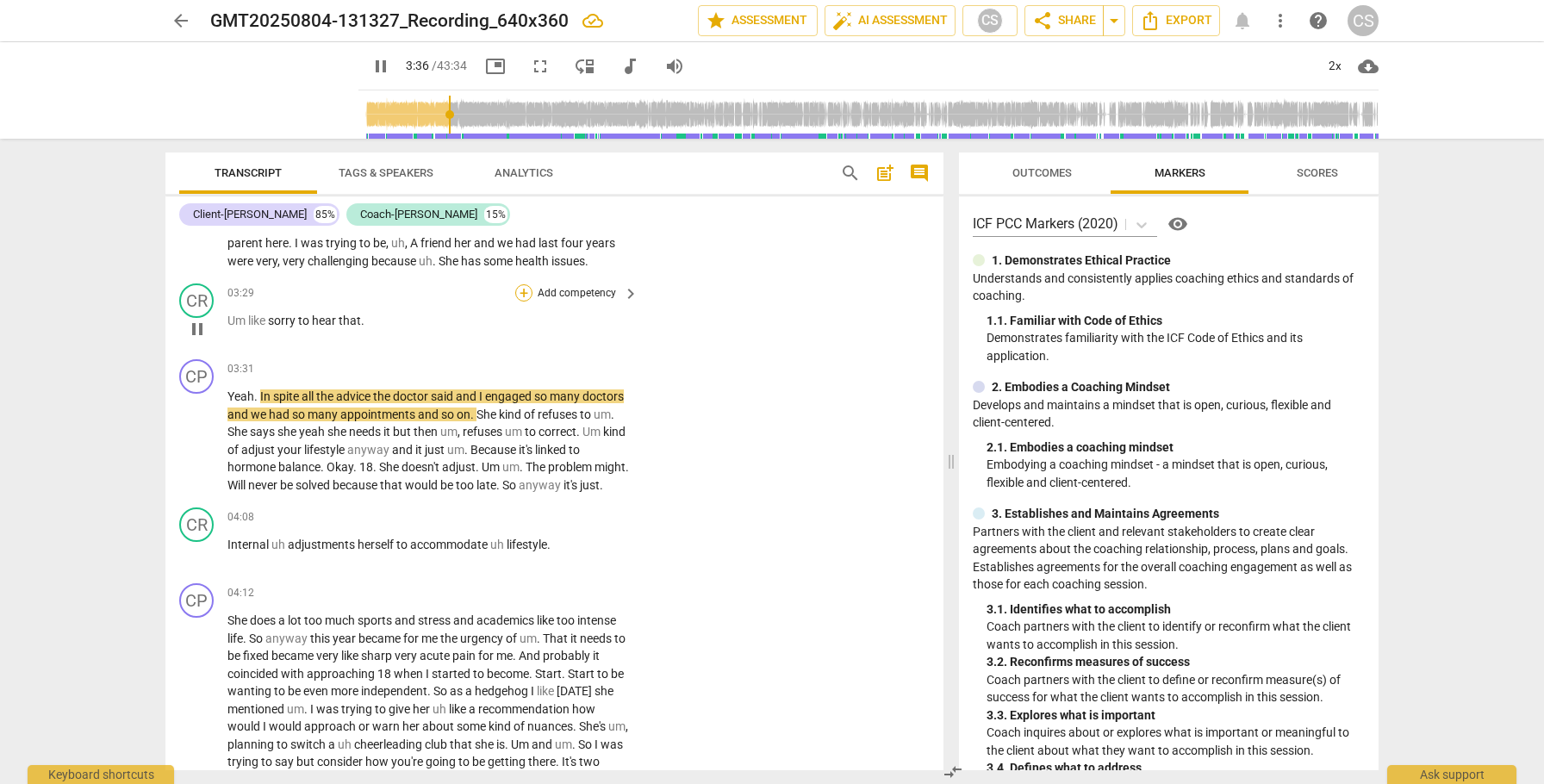
click at [524, 294] on div "+" at bounding box center [524, 293] width 18 height 18
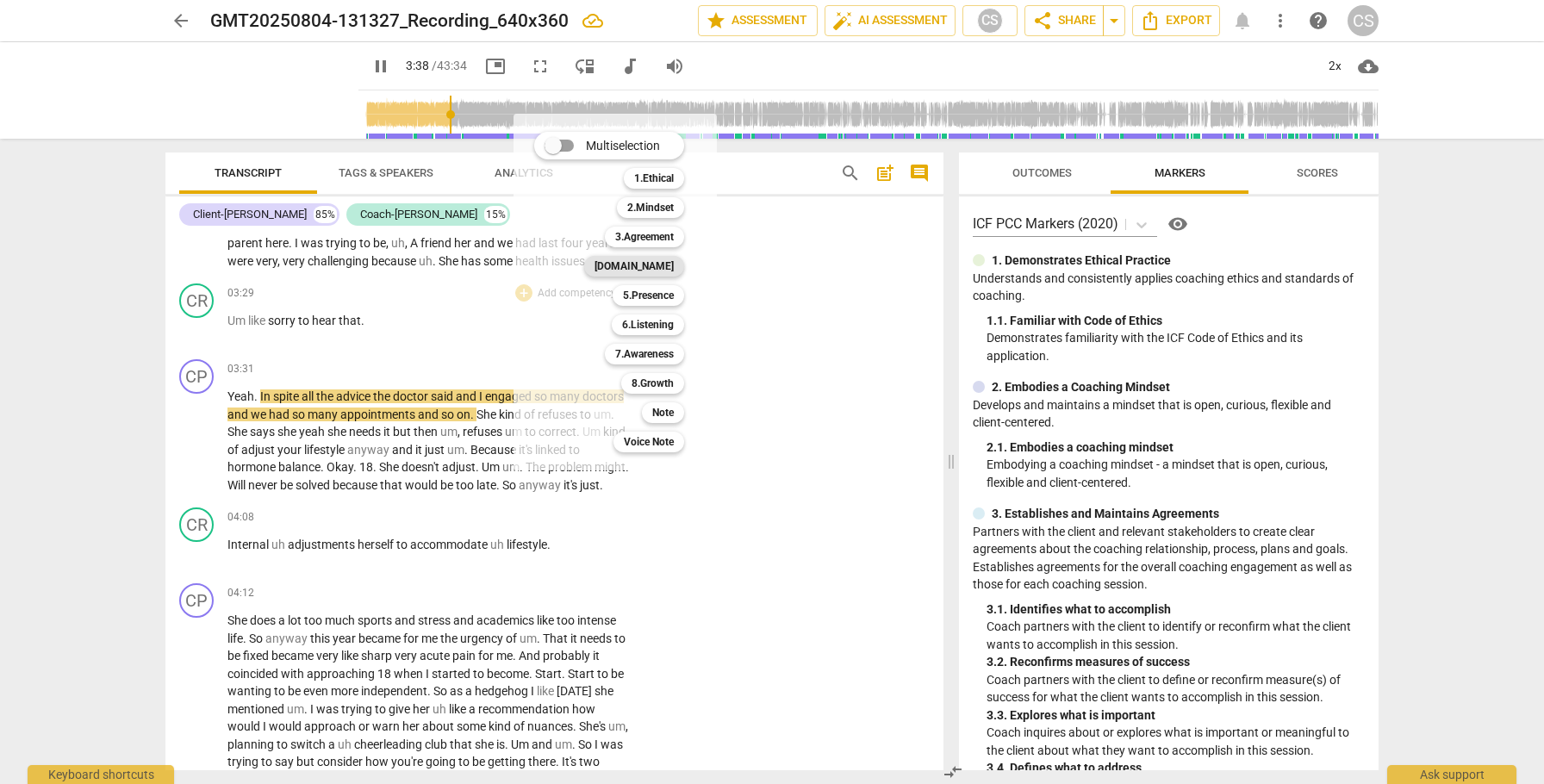
click at [641, 269] on b "[DOMAIN_NAME]" at bounding box center [634, 266] width 79 height 21
type input "219"
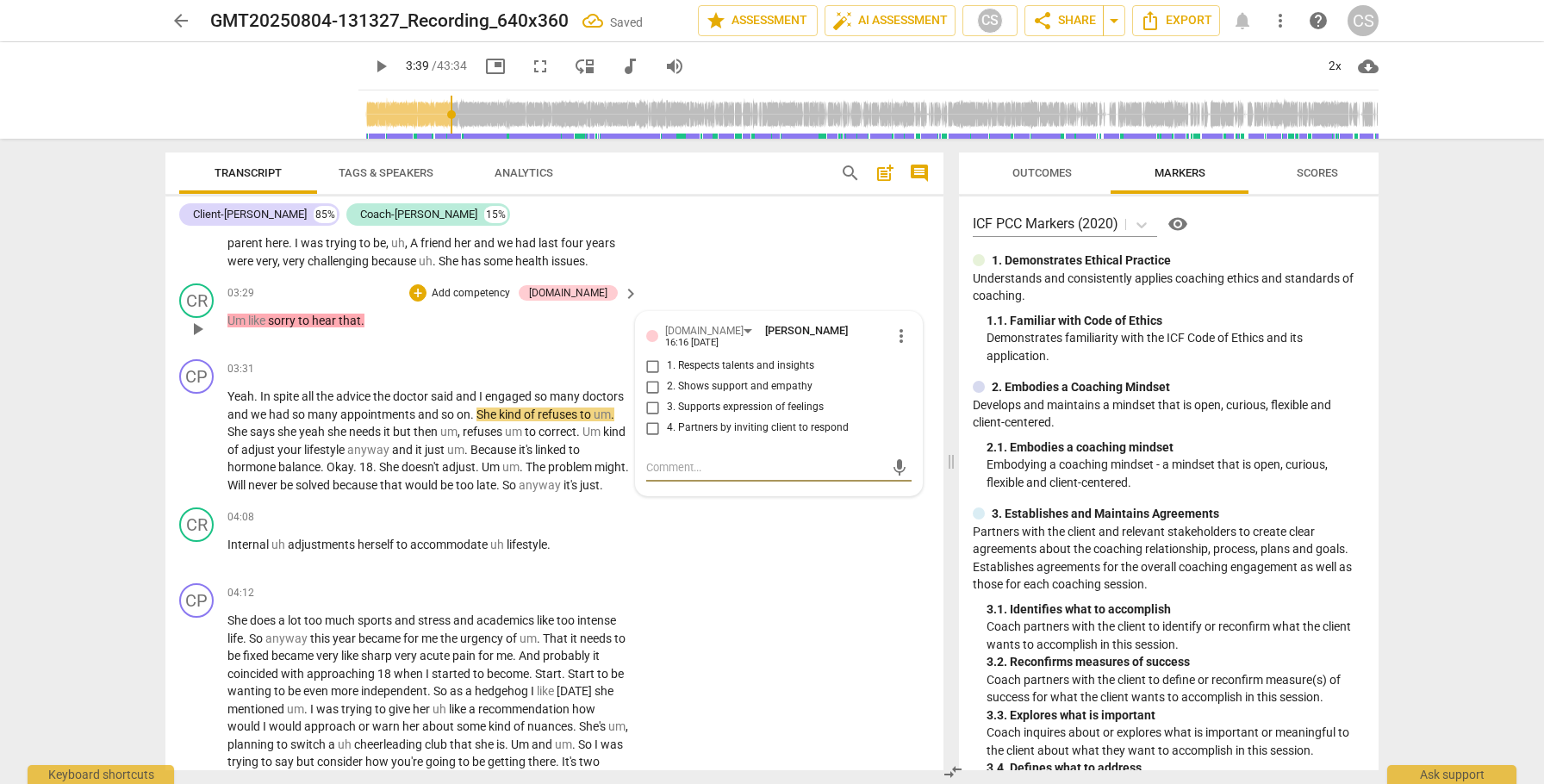
click at [651, 385] on input "2. Shows support and empathy" at bounding box center [652, 387] width 27 height 21
checkbox input "true"
click at [198, 452] on span "play_arrow" at bounding box center [198, 441] width 21 height 21
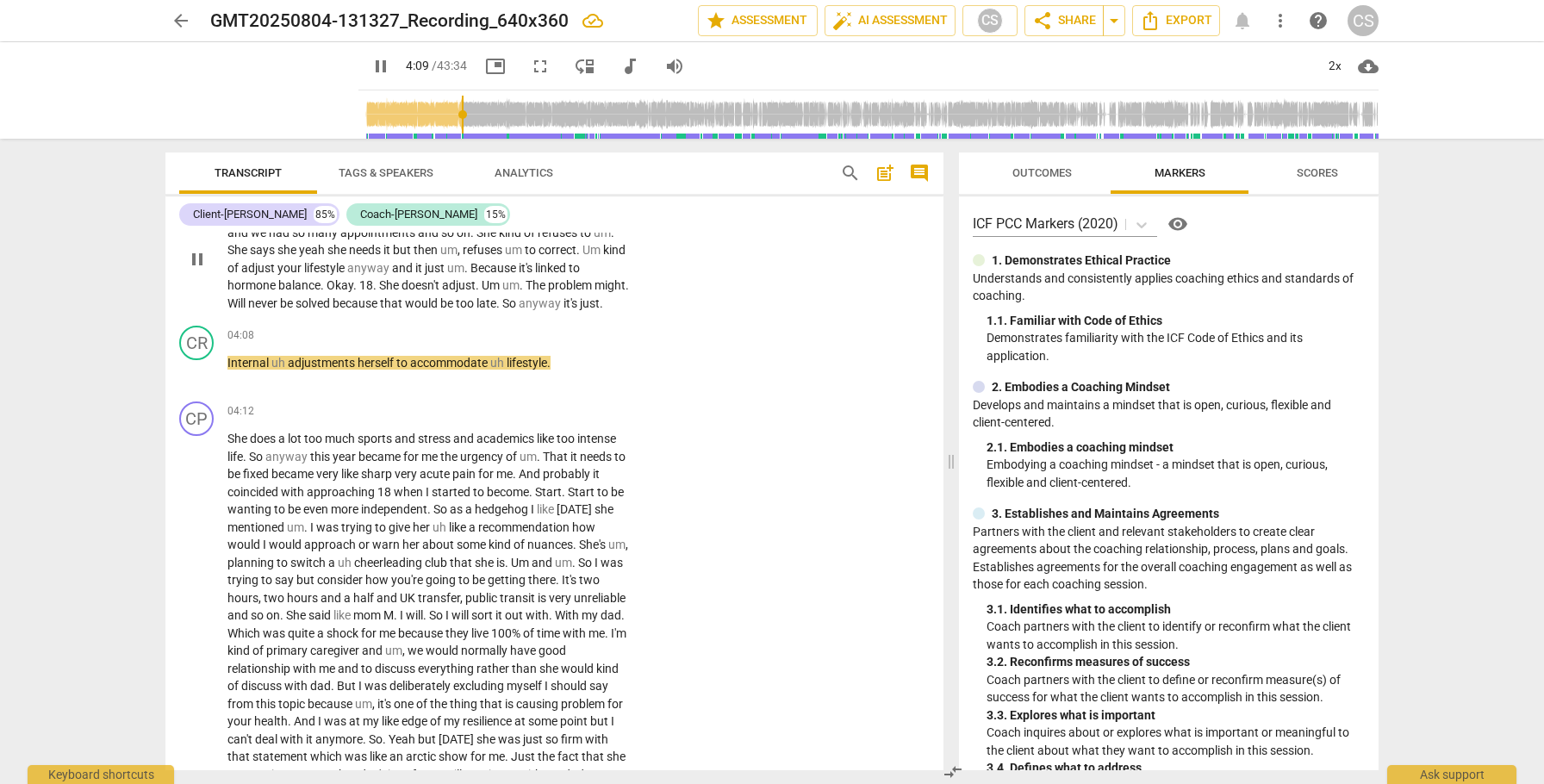
scroll to position [1256, 0]
click at [519, 342] on div "+" at bounding box center [524, 333] width 18 height 18
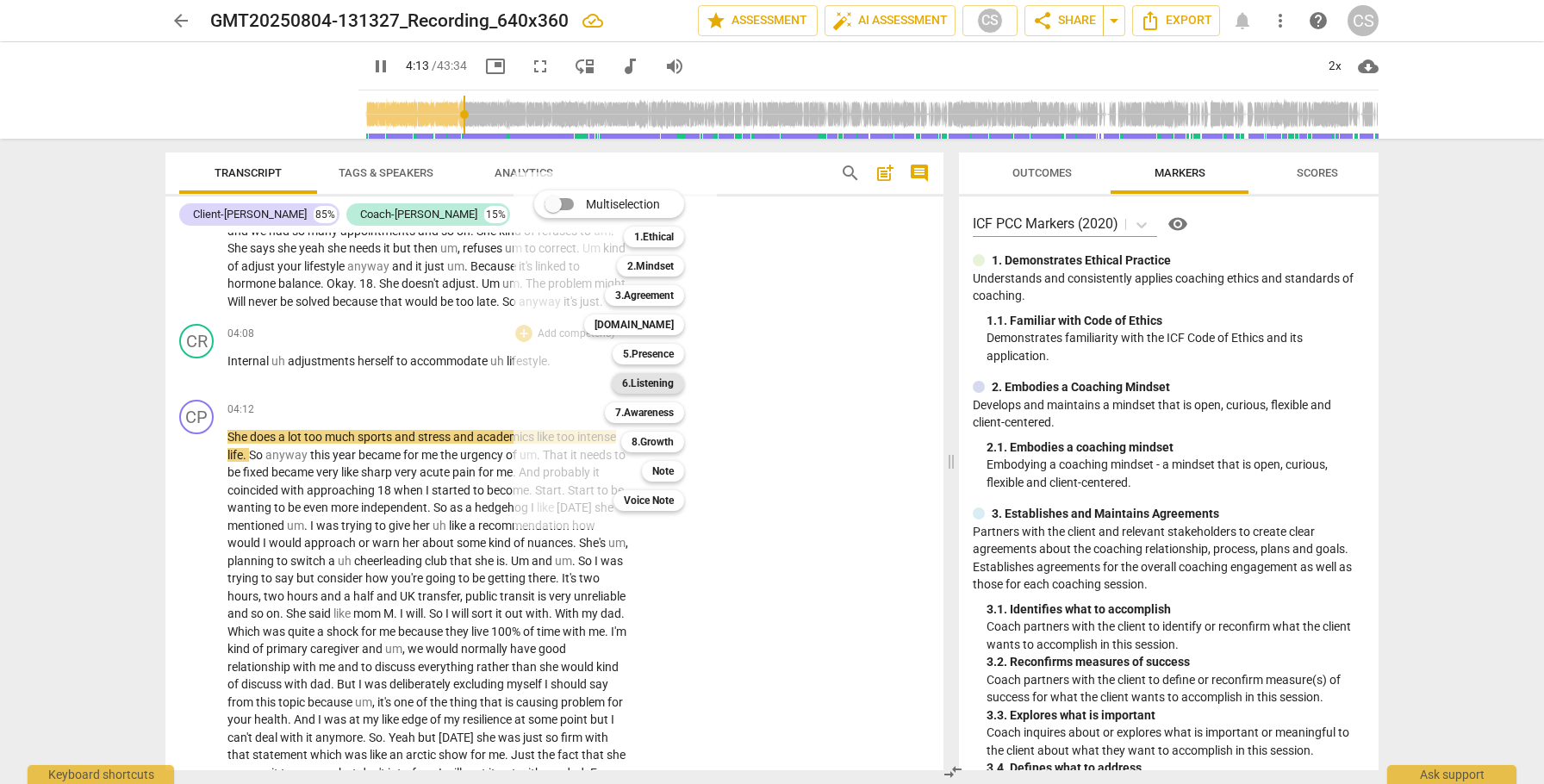
click at [634, 379] on b "6.Listening" at bounding box center [648, 383] width 52 height 21
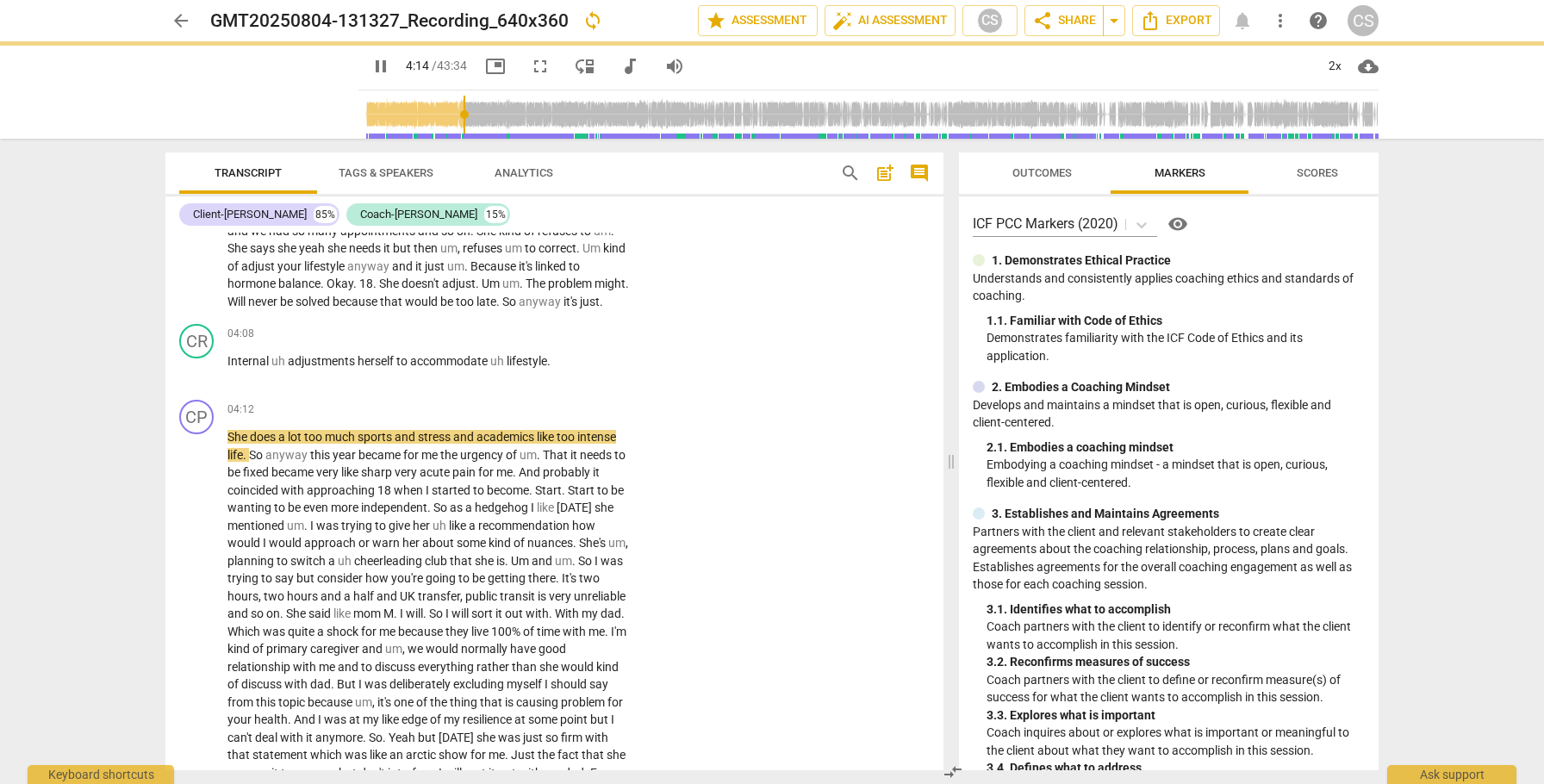
type input "255"
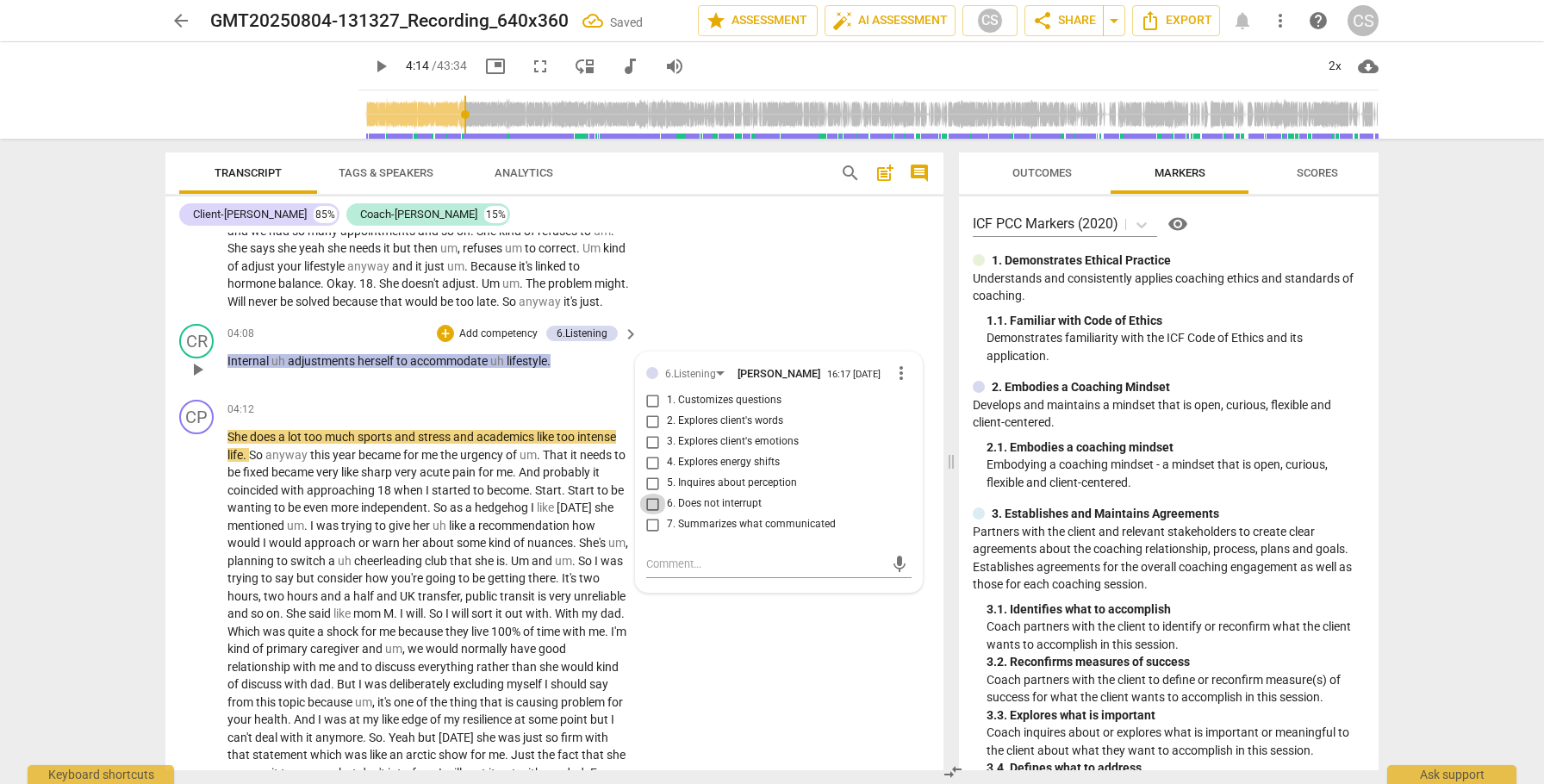
click at [652, 514] on input "6. Does not interrupt" at bounding box center [652, 505] width 27 height 21
checkbox input "true"
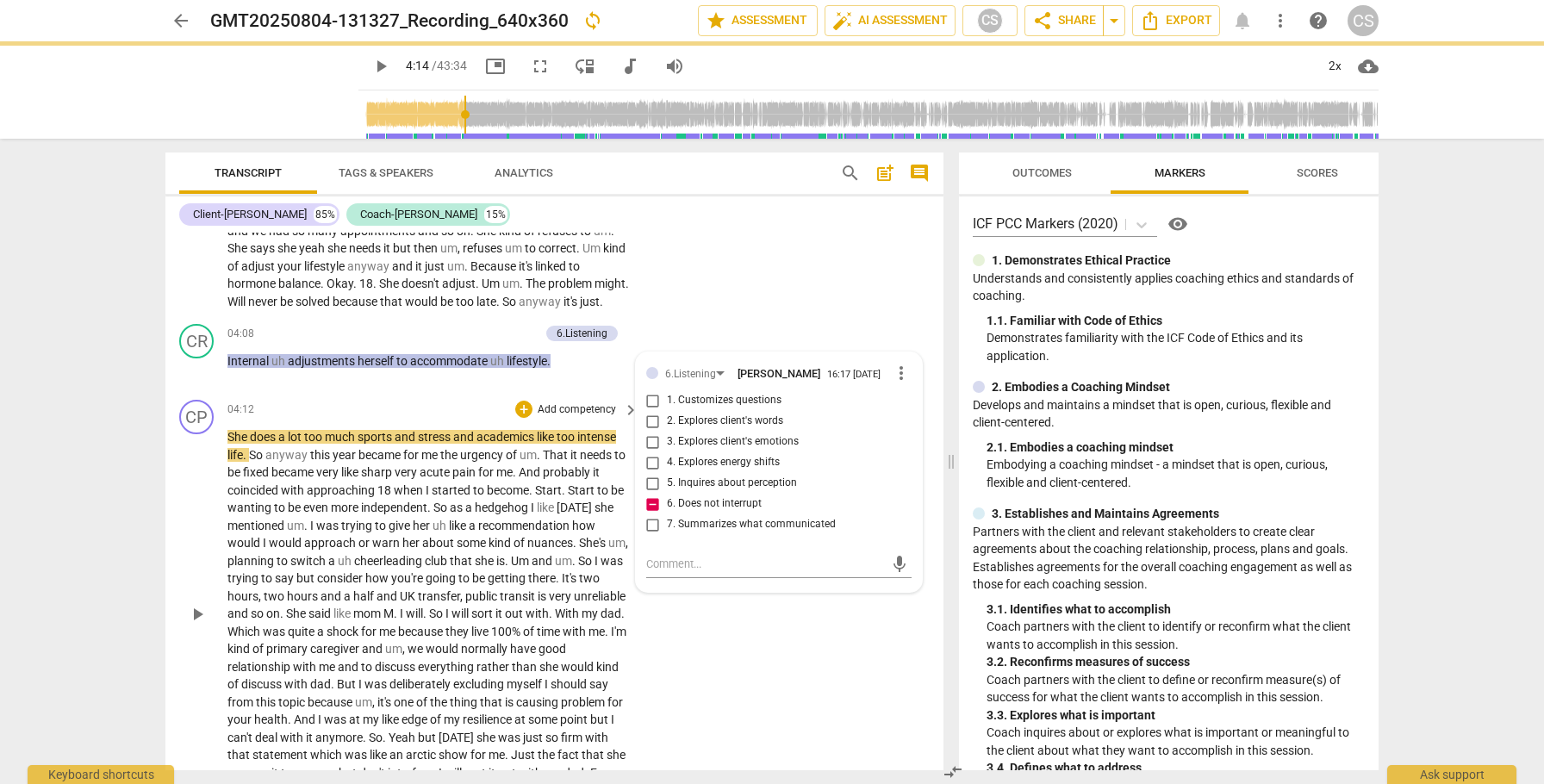
click at [204, 625] on span "play_arrow" at bounding box center [198, 614] width 21 height 21
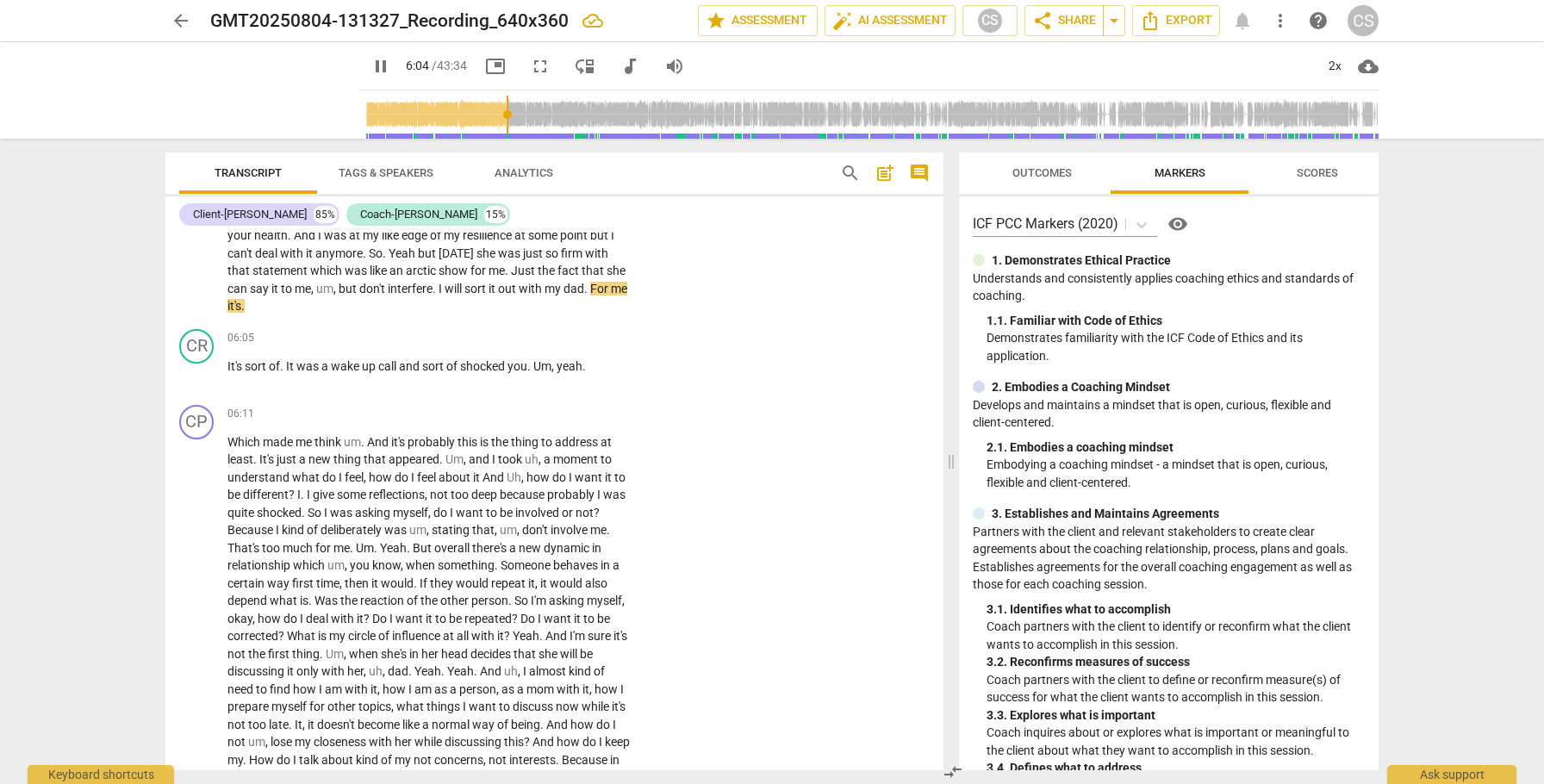
scroll to position [1744, 0]
click at [523, 344] on div "+" at bounding box center [524, 335] width 18 height 18
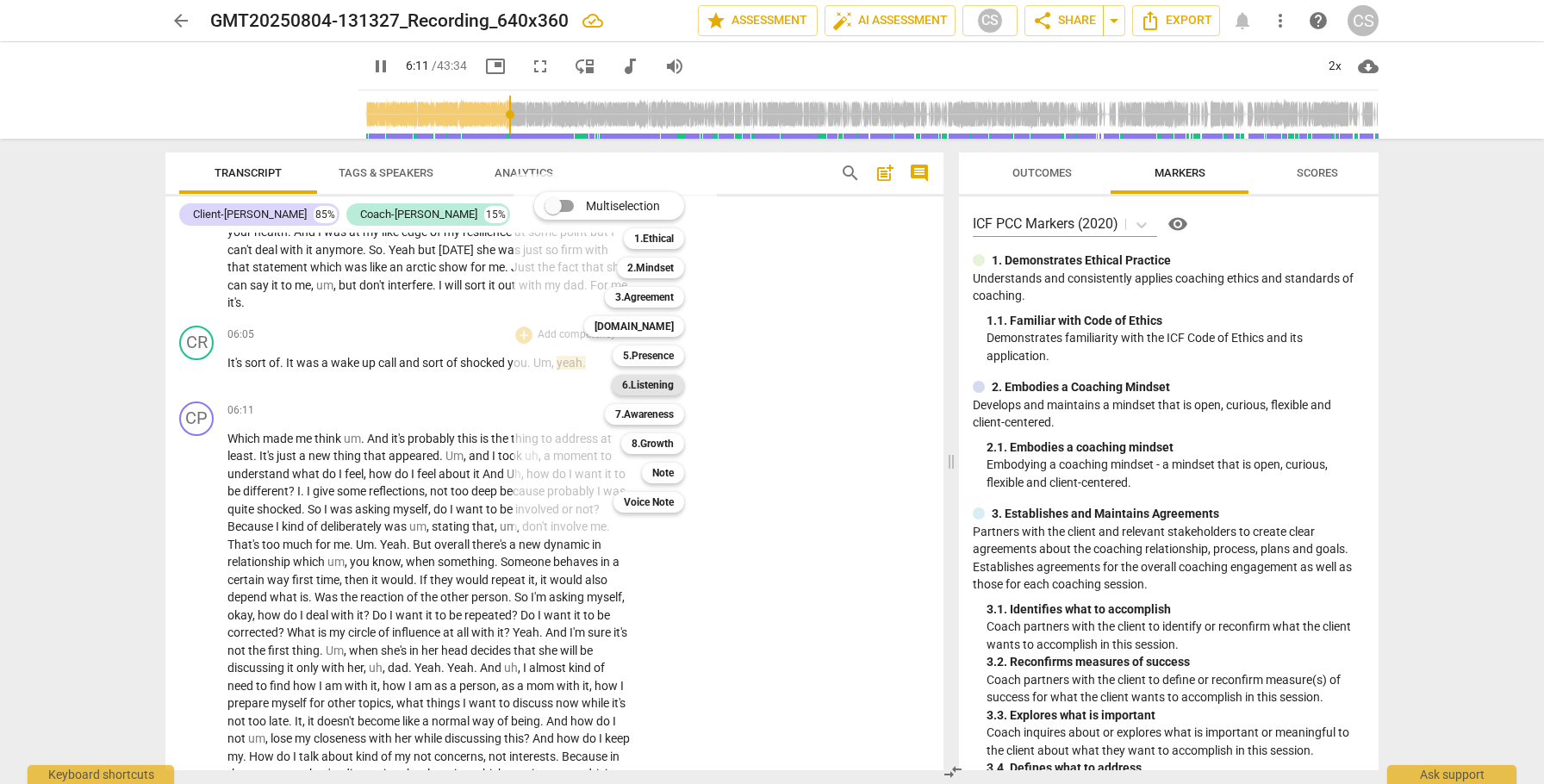
click at [633, 379] on b "6.Listening" at bounding box center [648, 385] width 52 height 21
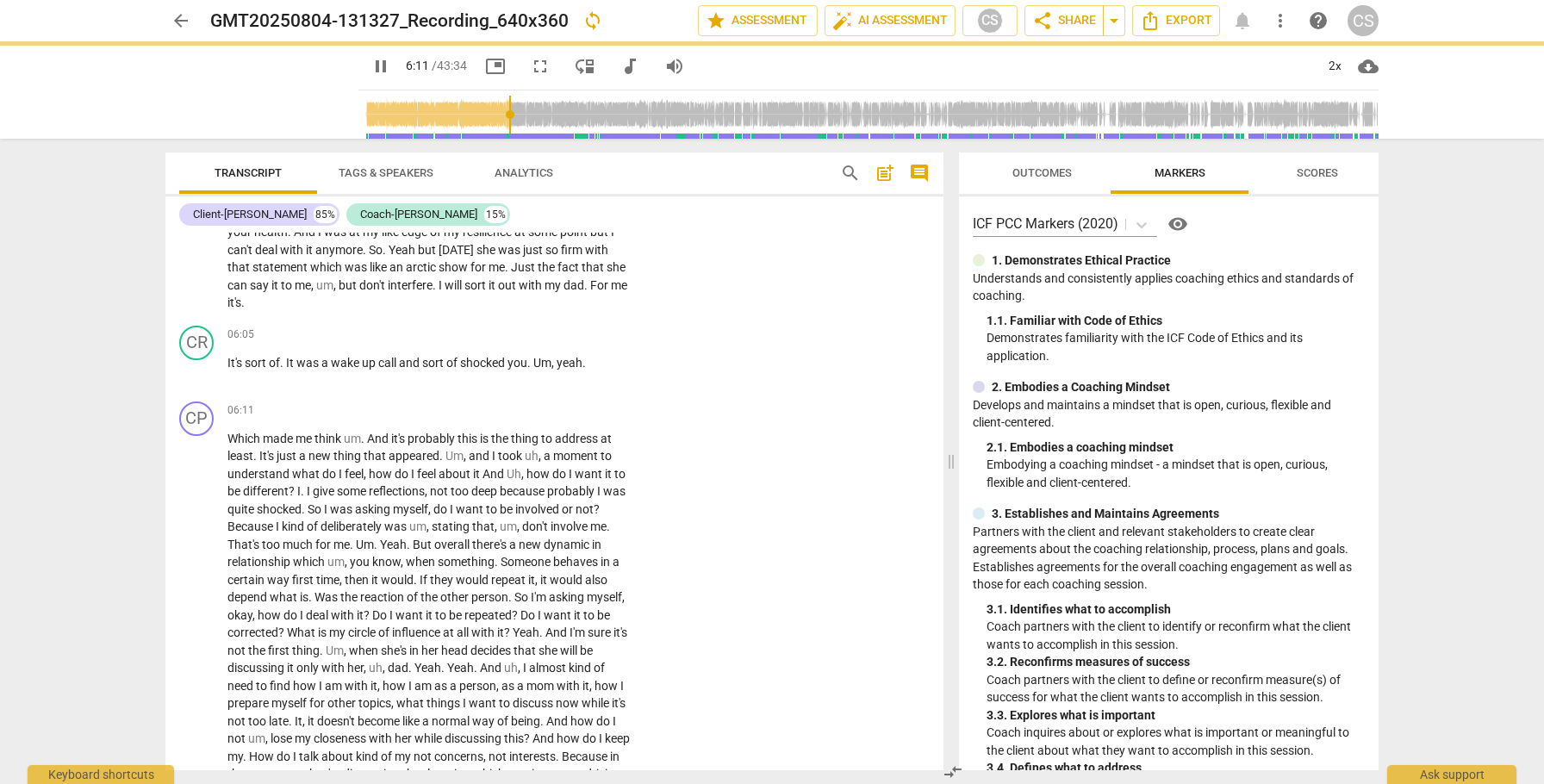
type input "372"
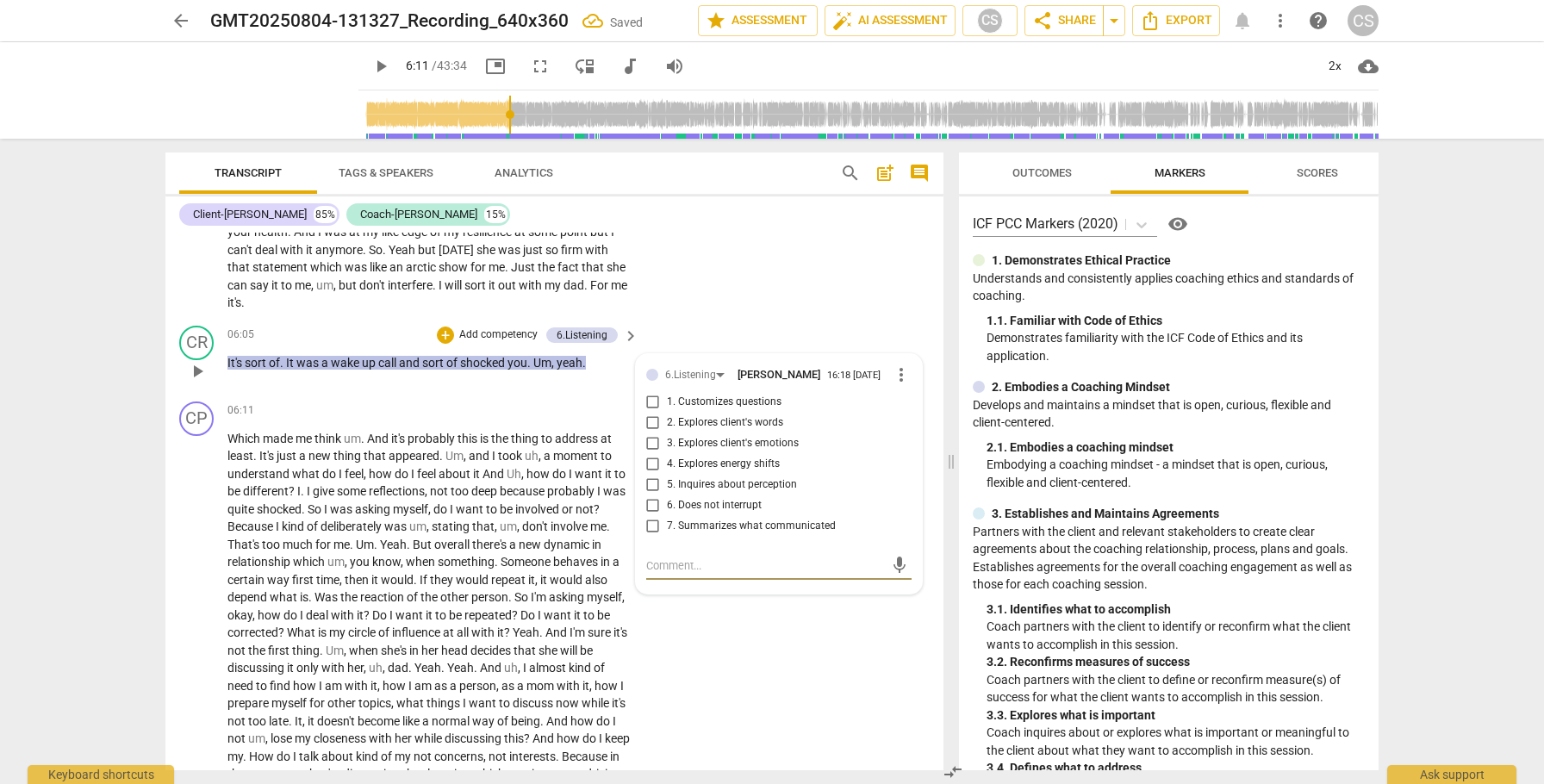
click at [649, 516] on input "6. Does not interrupt" at bounding box center [652, 506] width 27 height 21
checkbox input "true"
click at [1335, 65] on div "2x" at bounding box center [1334, 66] width 33 height 27
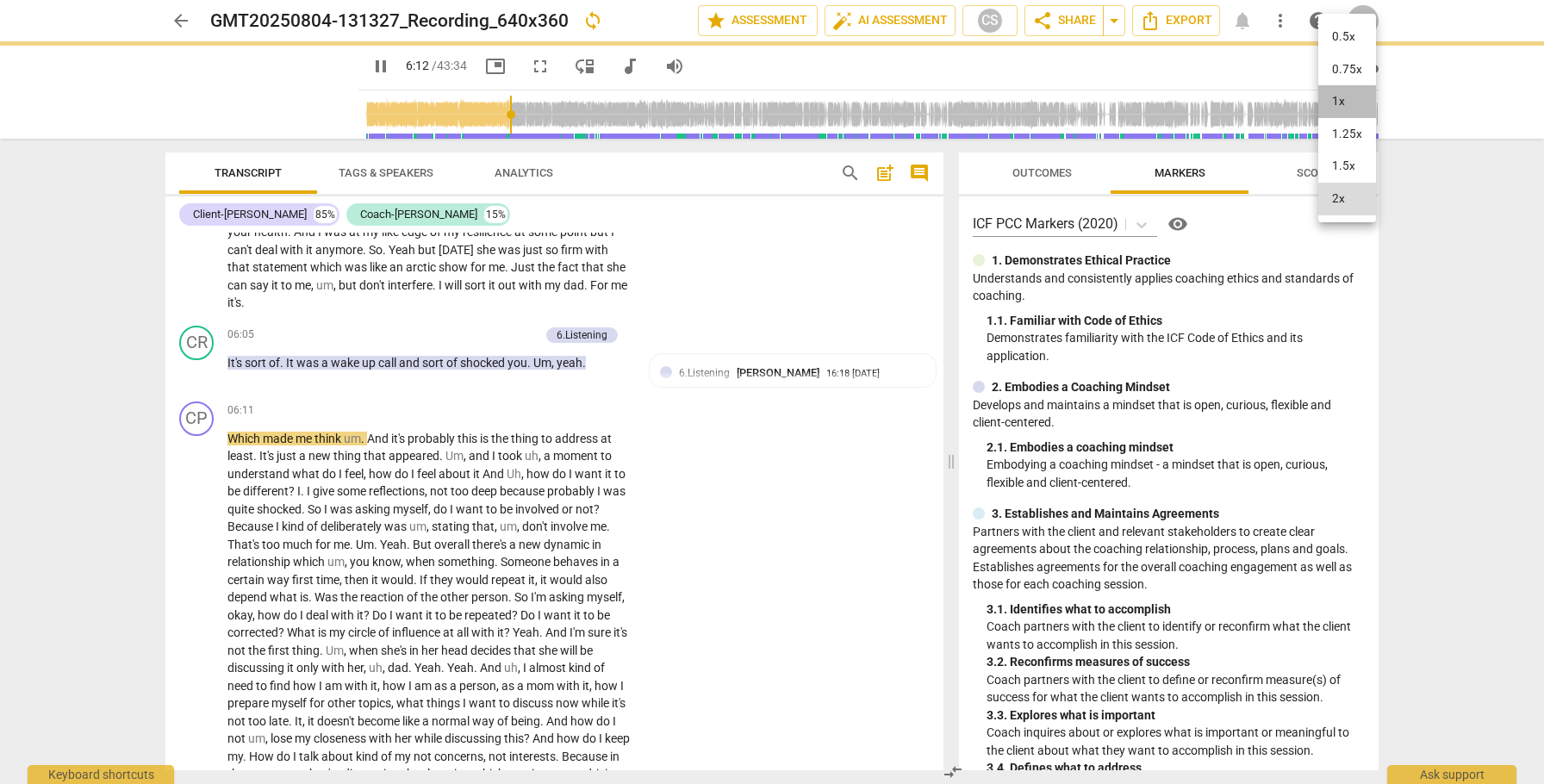
click at [1330, 99] on li "1x" at bounding box center [1347, 101] width 58 height 33
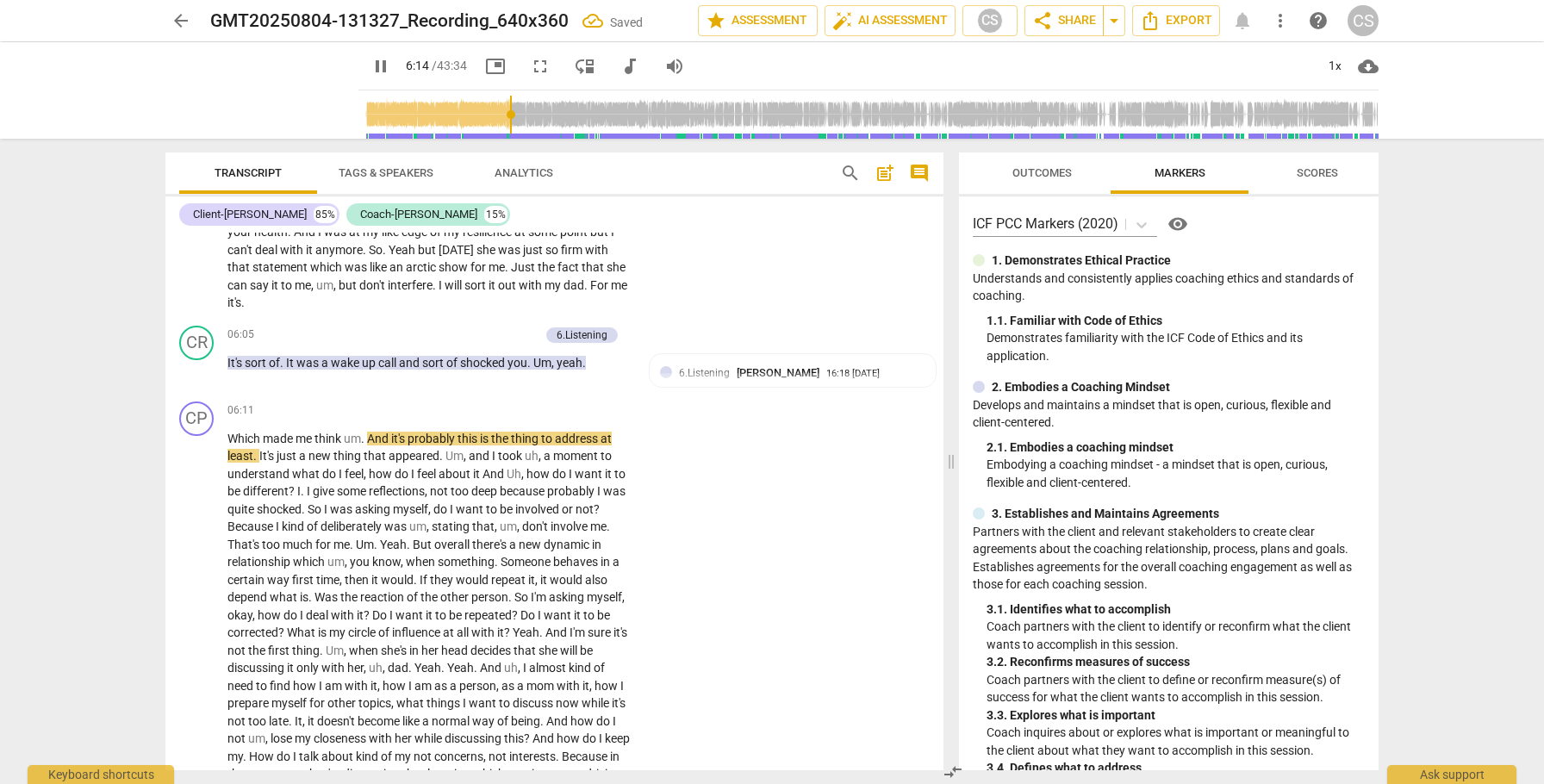
click at [360, 292] on span "but" at bounding box center [349, 286] width 21 height 14
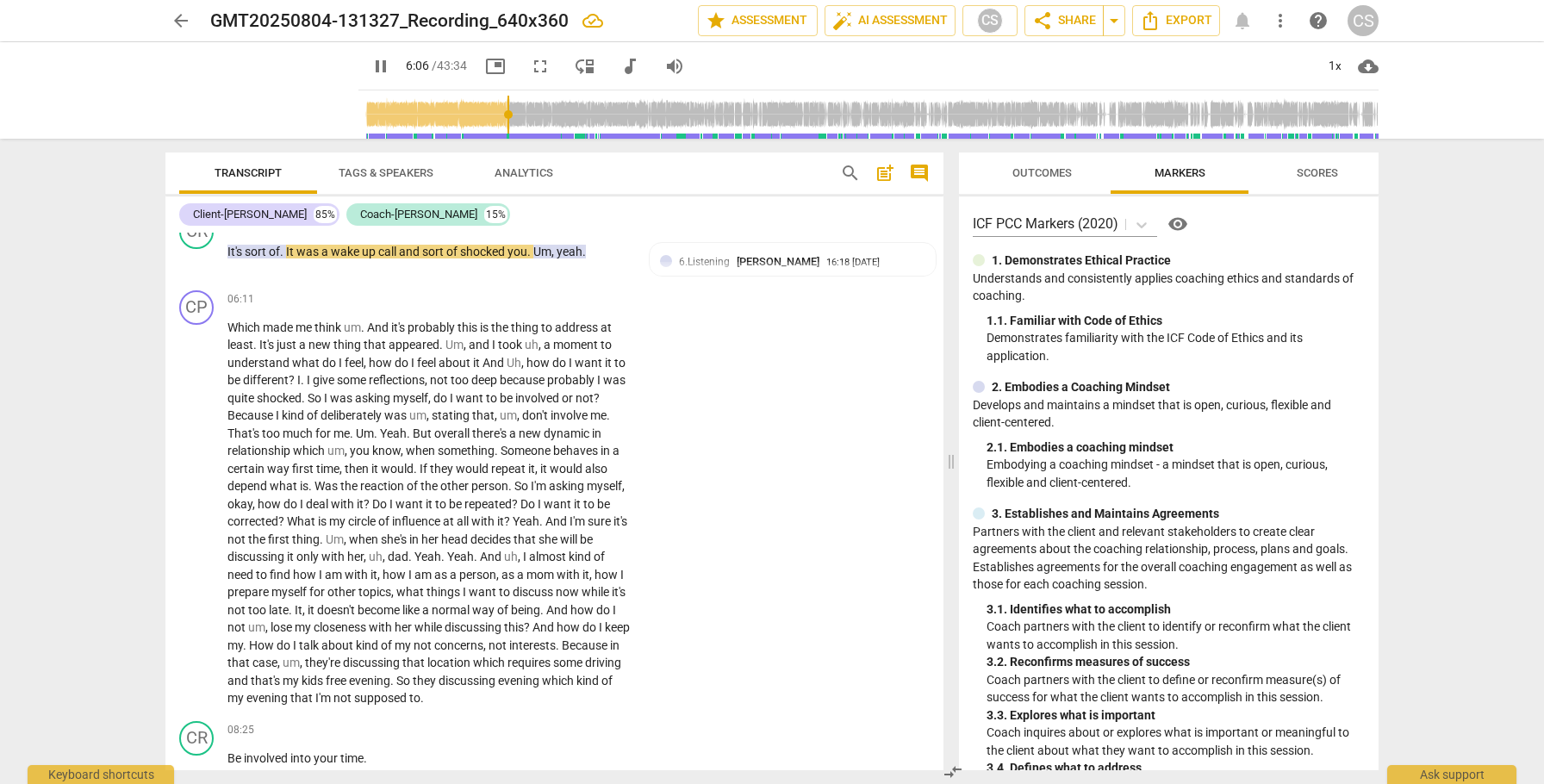
scroll to position [1857, 0]
click at [1335, 62] on div "1x" at bounding box center [1334, 66] width 33 height 27
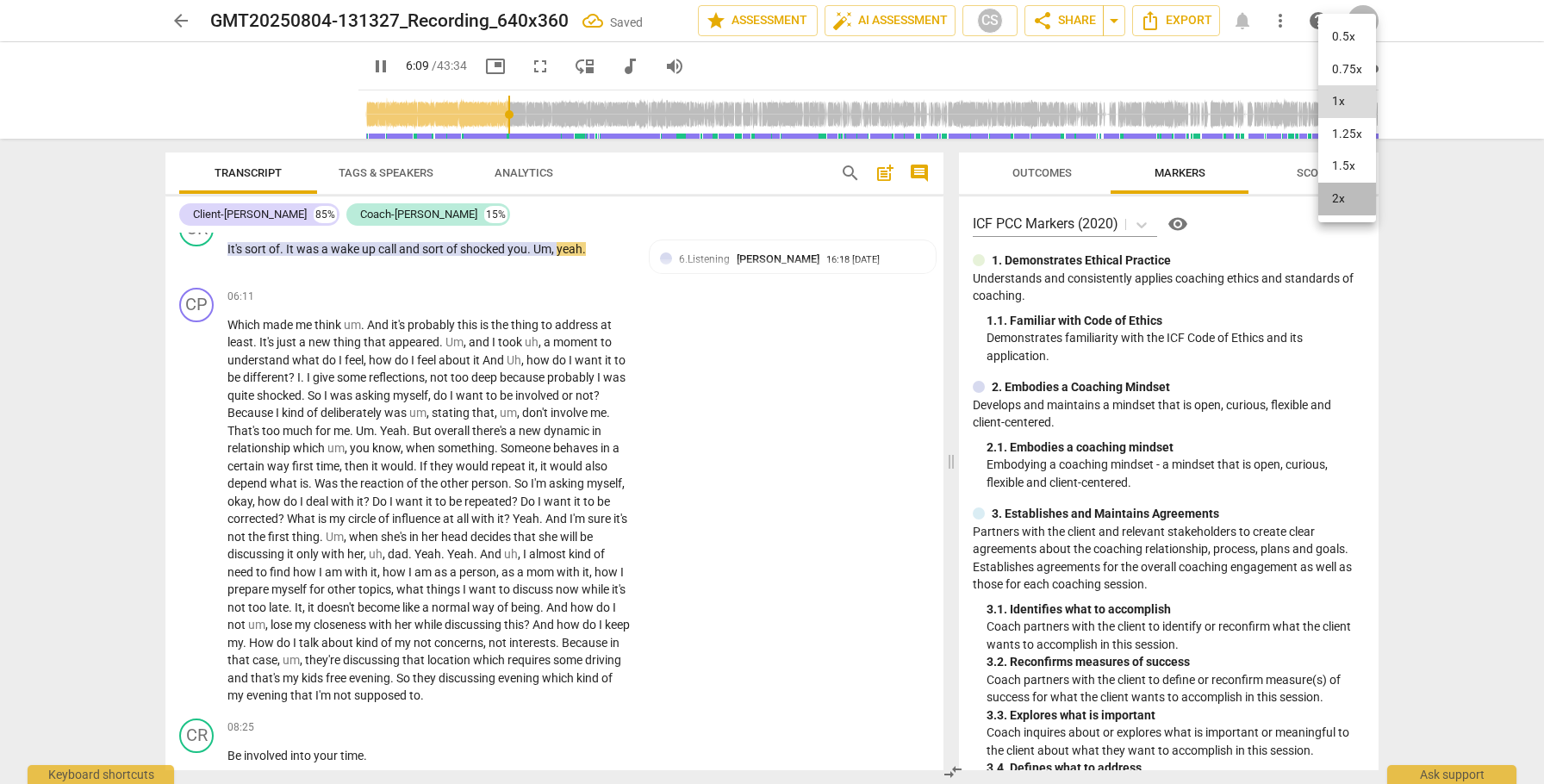
click at [1337, 193] on li "2x" at bounding box center [1347, 199] width 58 height 33
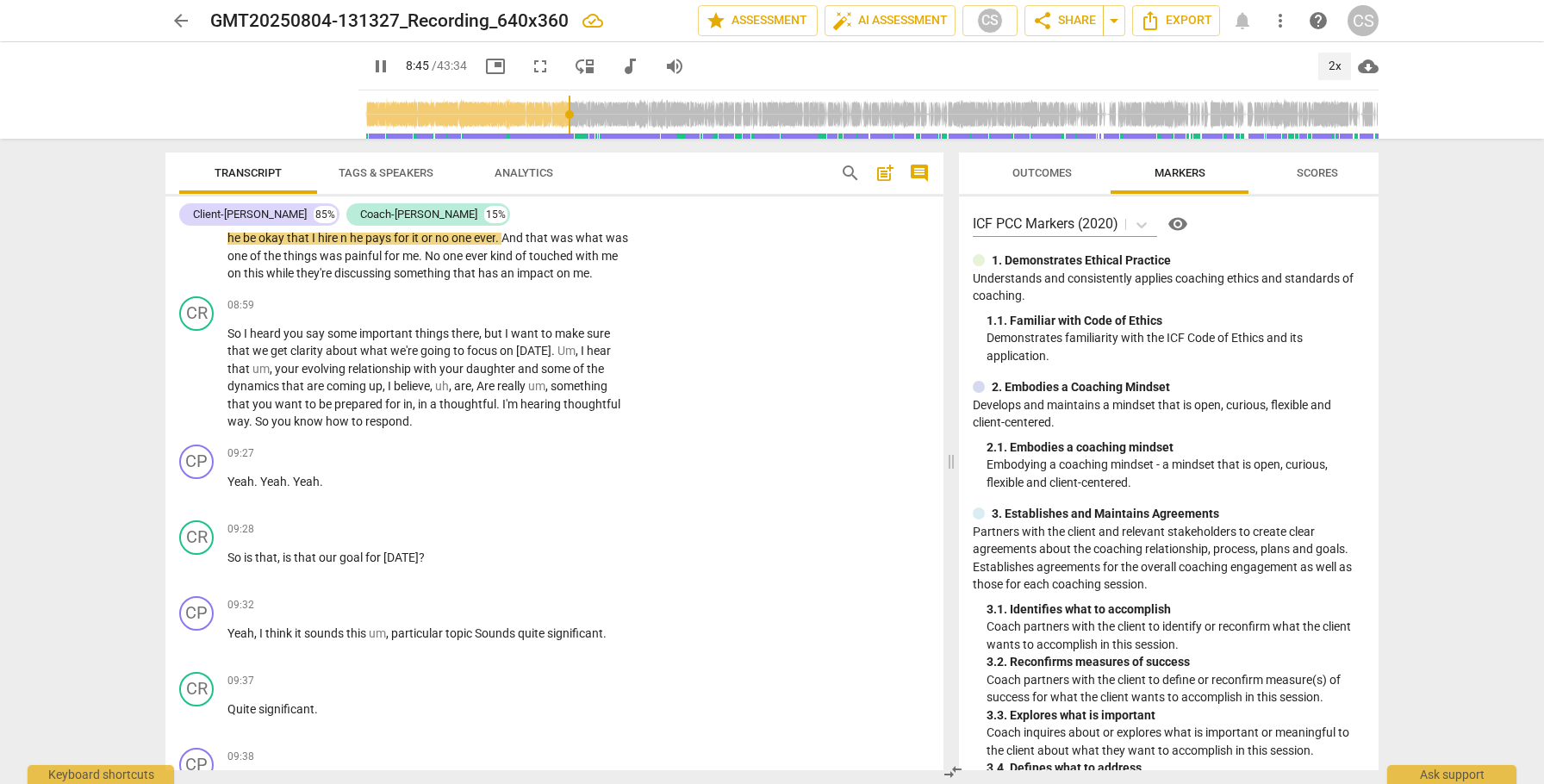
scroll to position [2505, 0]
click at [1336, 67] on div "2x" at bounding box center [1334, 66] width 33 height 27
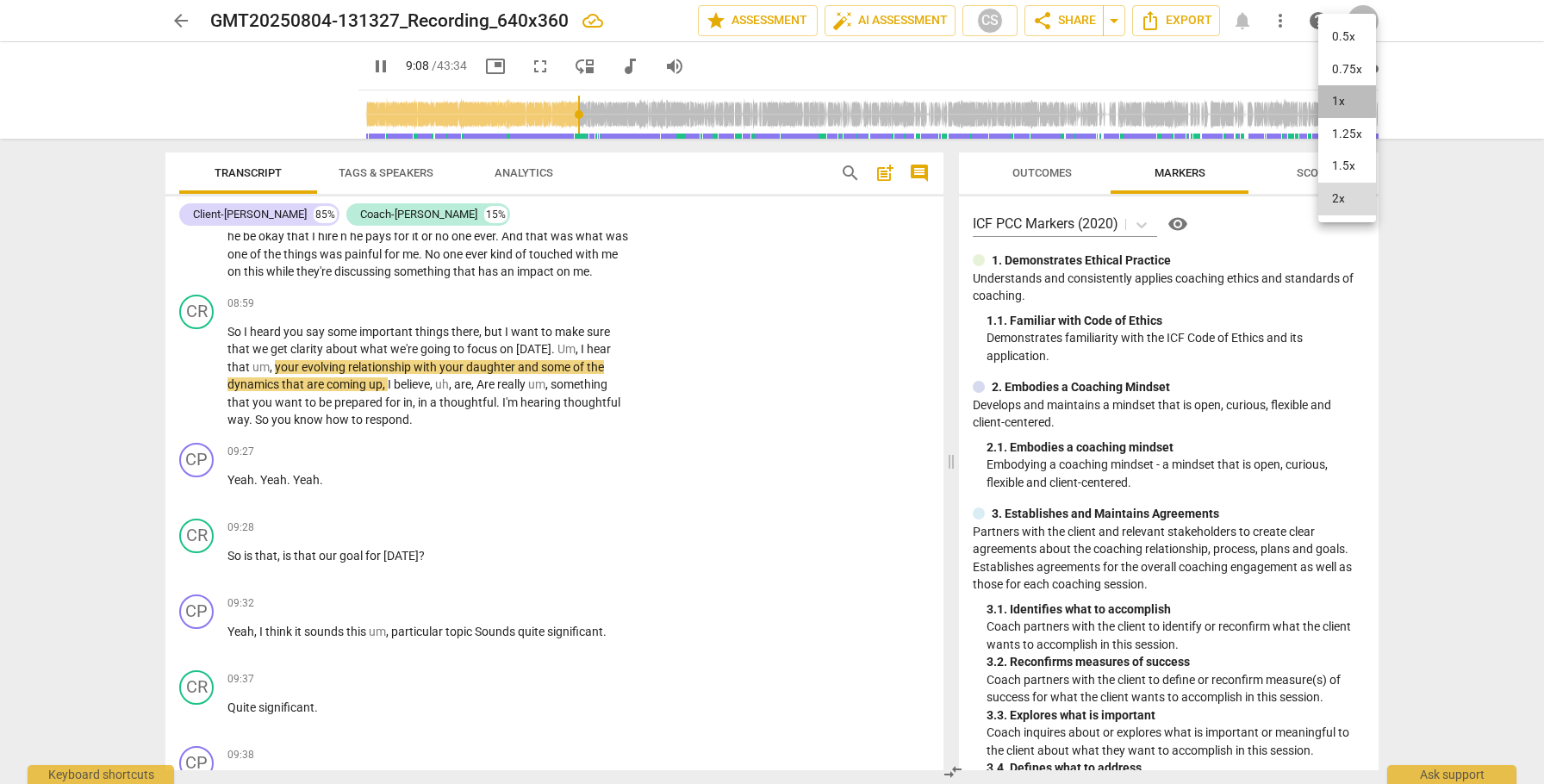
click at [1339, 100] on li "1x" at bounding box center [1347, 101] width 58 height 33
click at [454, 279] on span "something" at bounding box center [424, 272] width 60 height 14
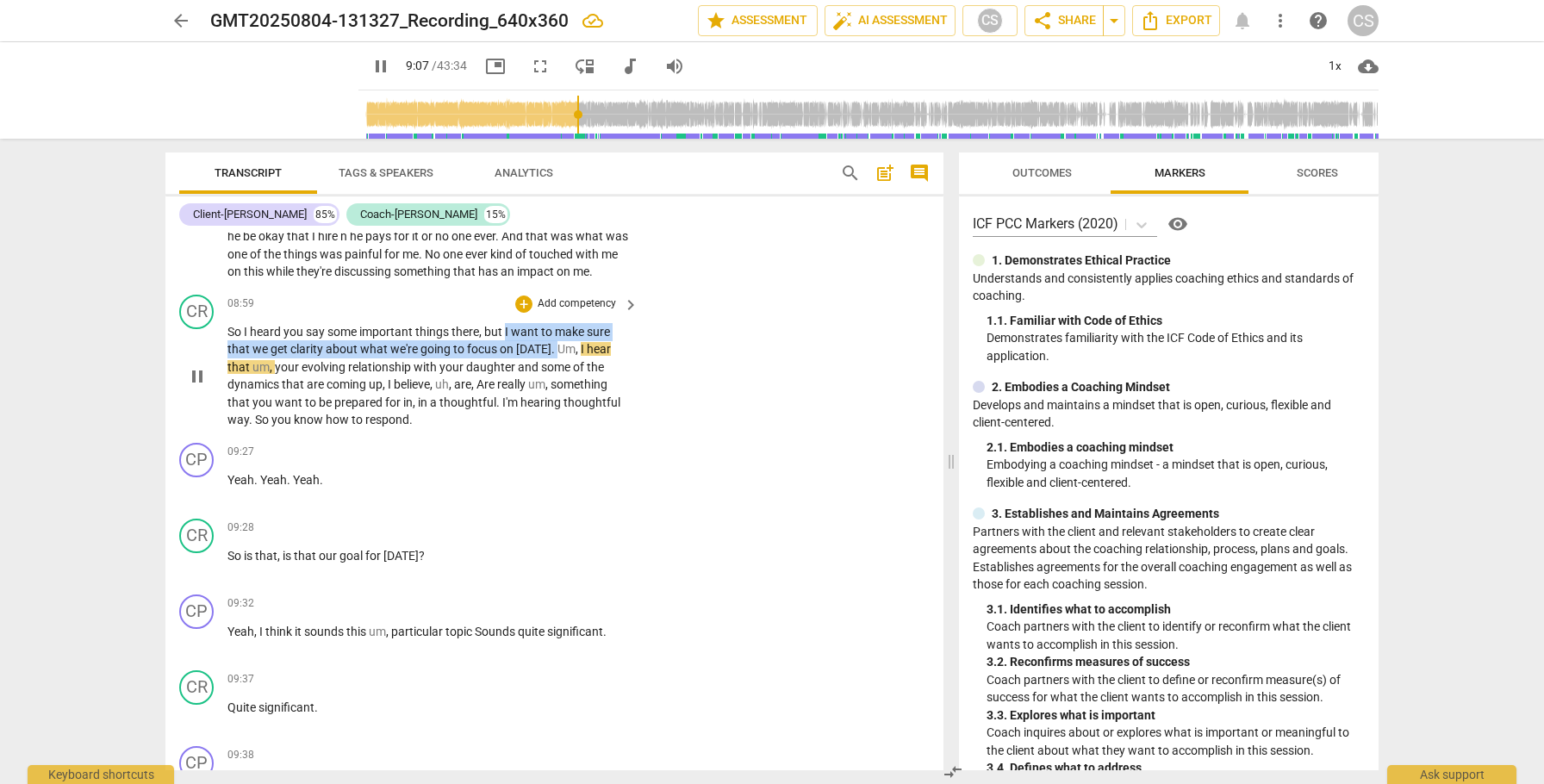
drag, startPoint x: 505, startPoint y: 366, endPoint x: 555, endPoint y: 382, distance: 52.5
click at [555, 382] on p "So I heard you say some important things there , but I want to make sure that w…" at bounding box center [429, 376] width 403 height 106
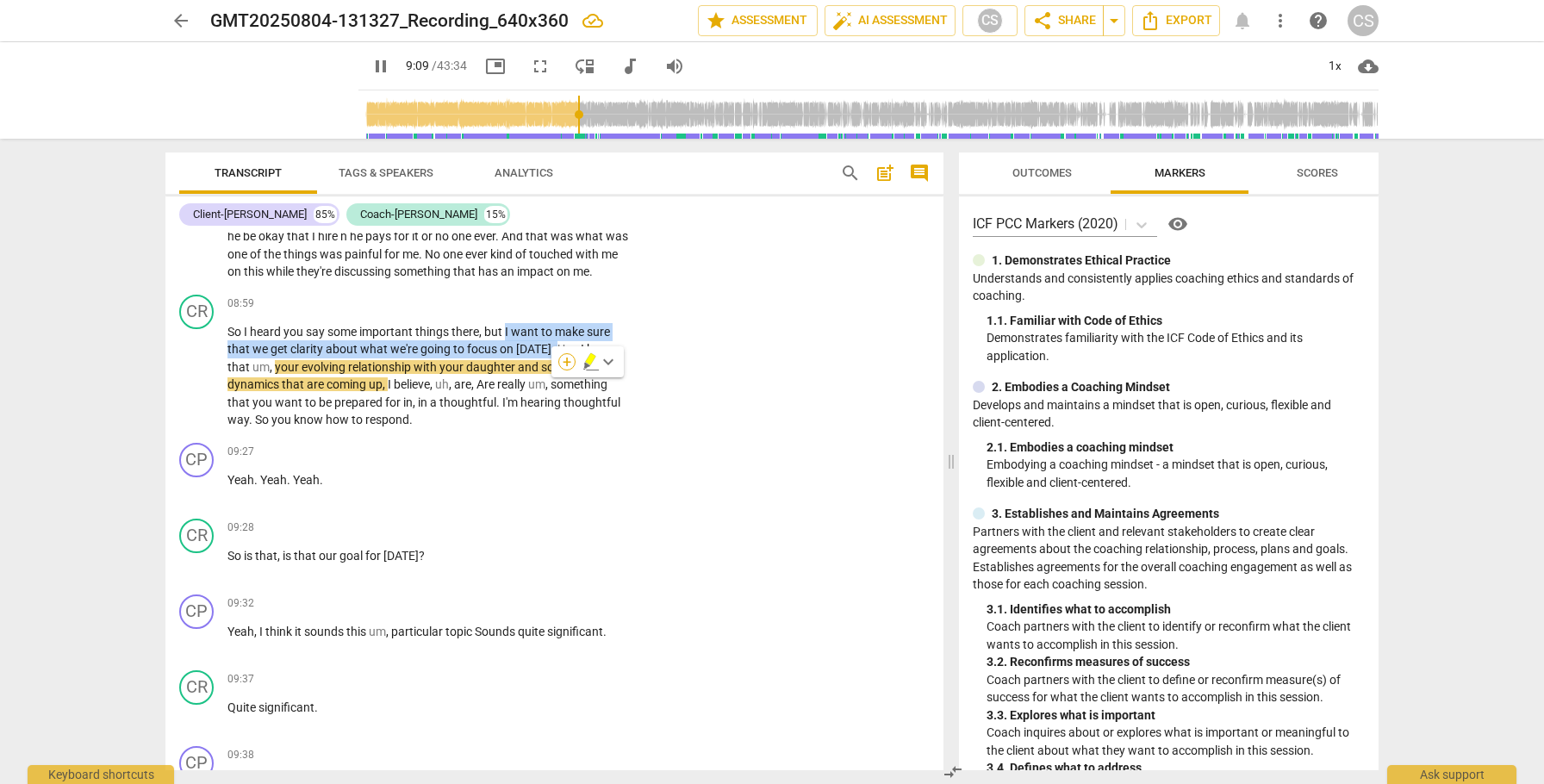
click at [571, 362] on div "+" at bounding box center [567, 362] width 18 height 18
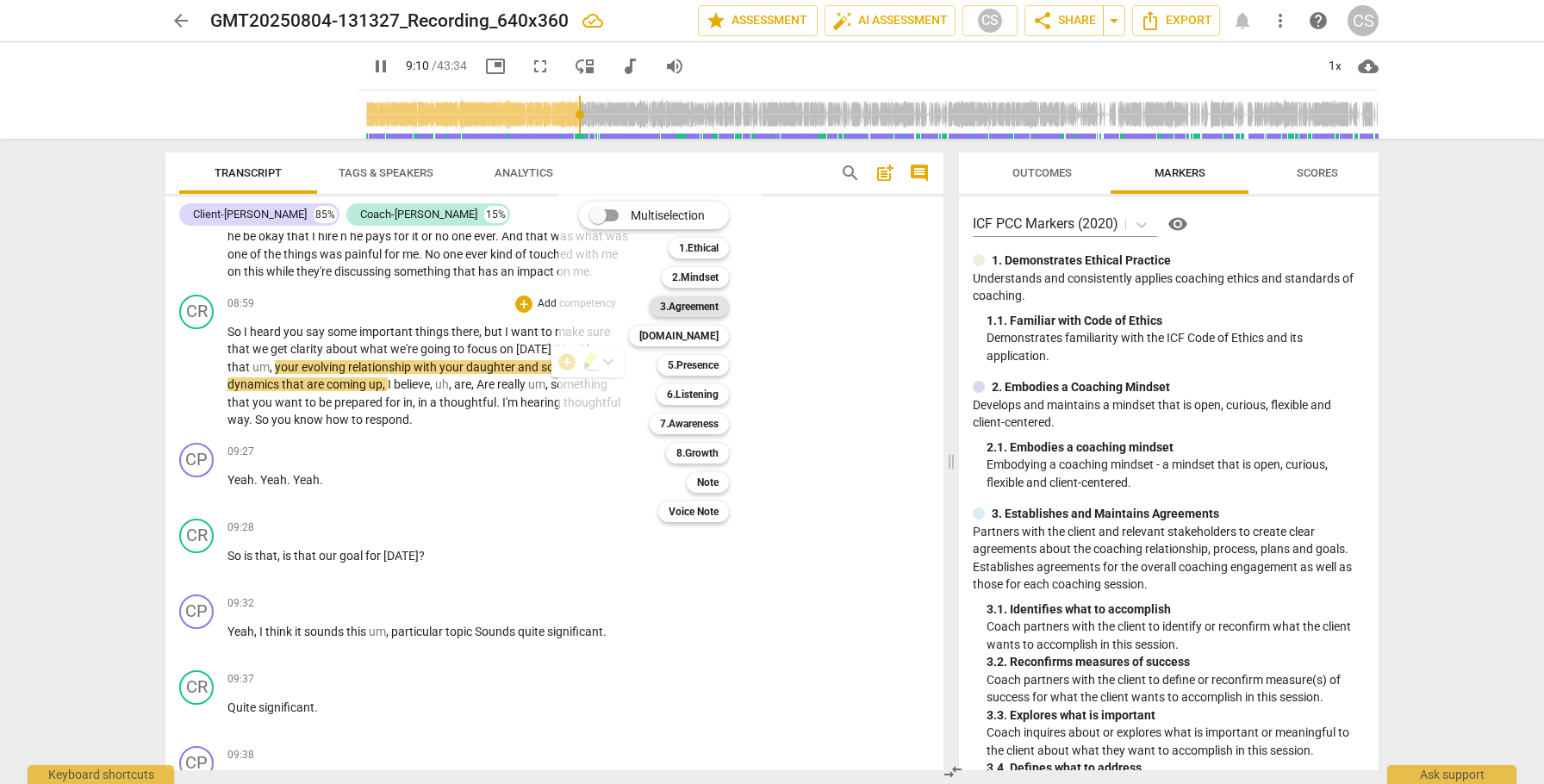
click at [676, 313] on b "3.Agreement" at bounding box center [689, 307] width 59 height 21
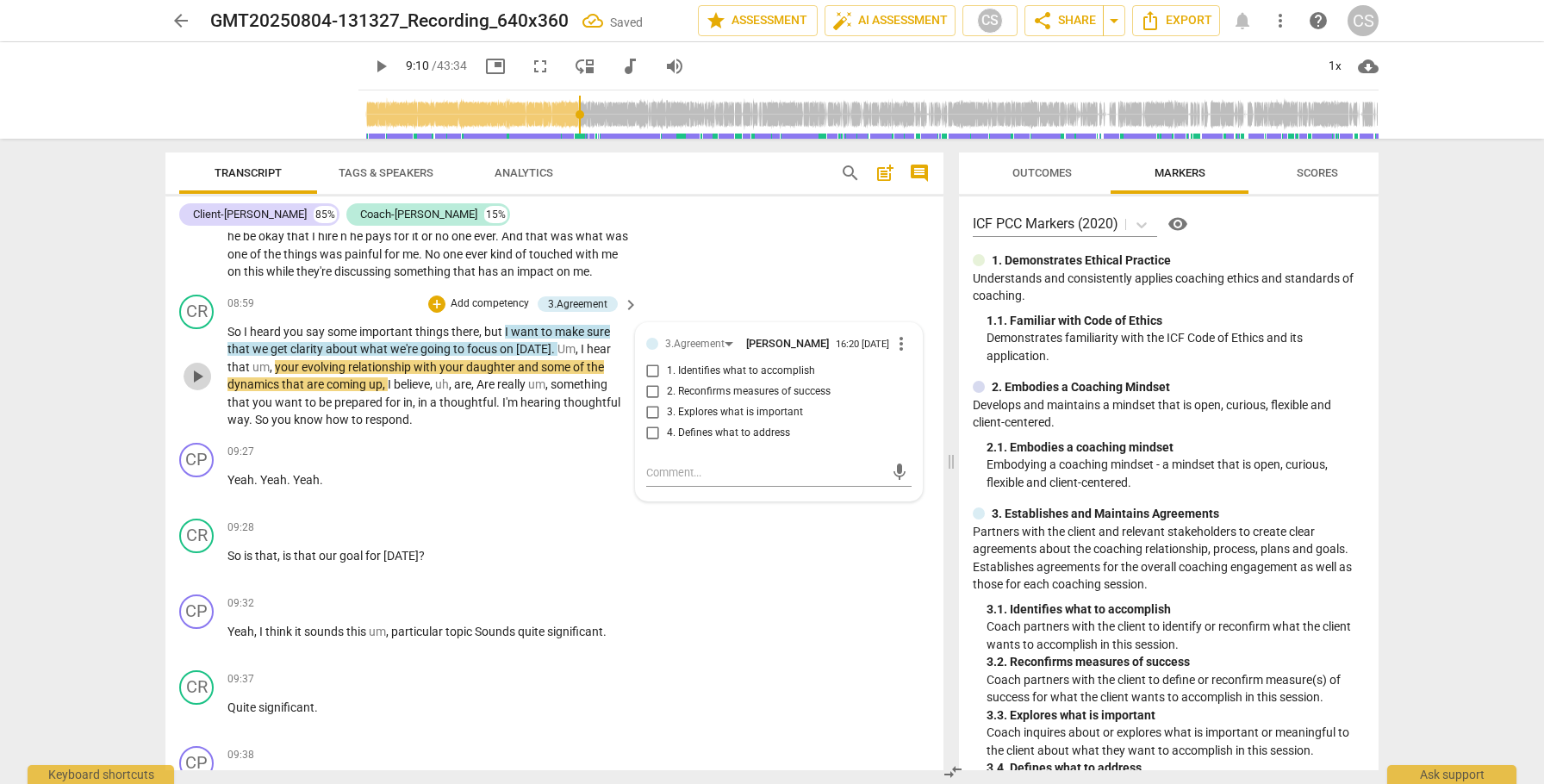
click at [194, 387] on span "play_arrow" at bounding box center [198, 377] width 21 height 21
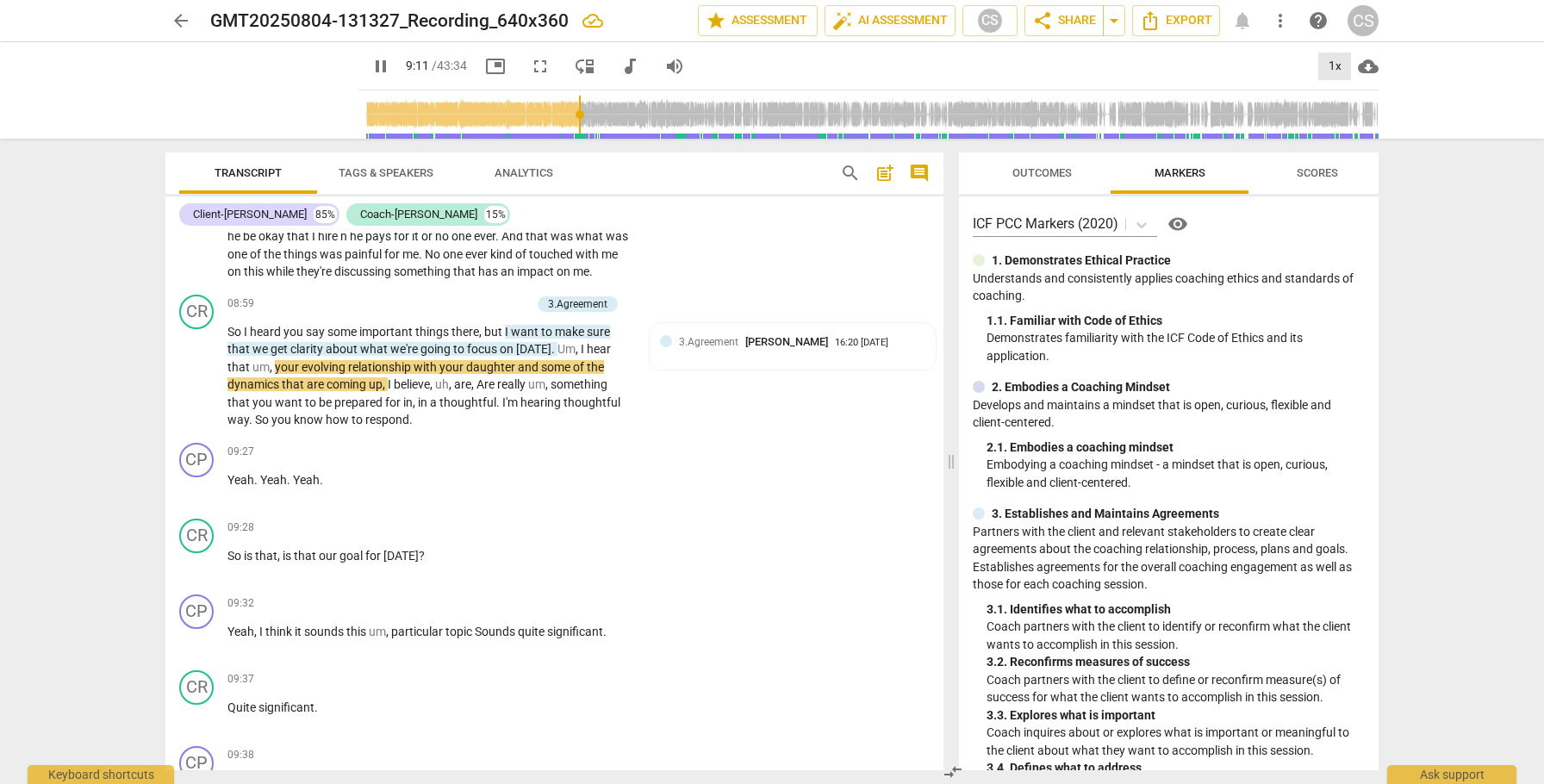
click at [1336, 74] on div "1x" at bounding box center [1334, 66] width 33 height 27
click at [1327, 201] on li "2x" at bounding box center [1347, 199] width 58 height 33
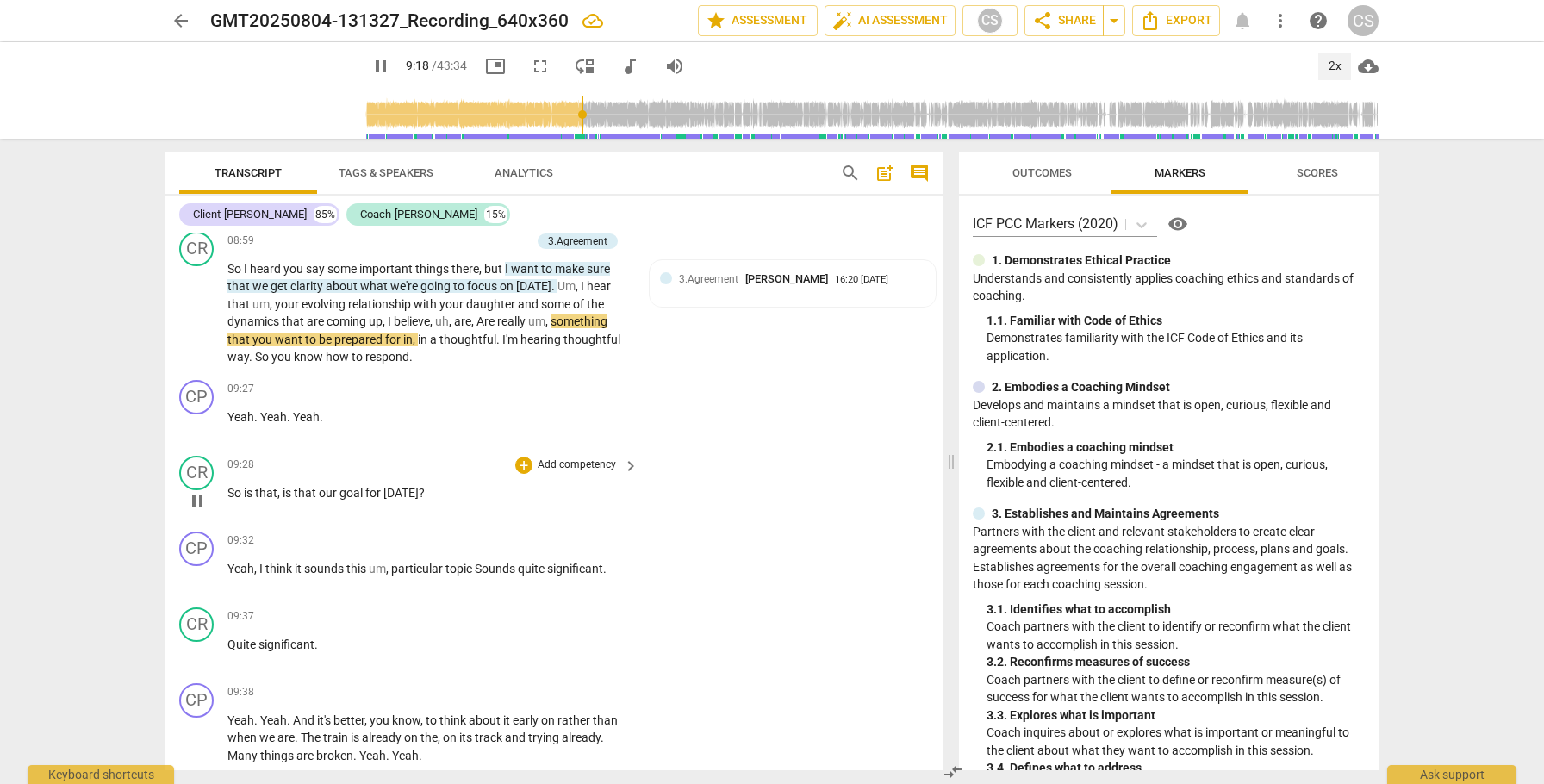
scroll to position [2572, 0]
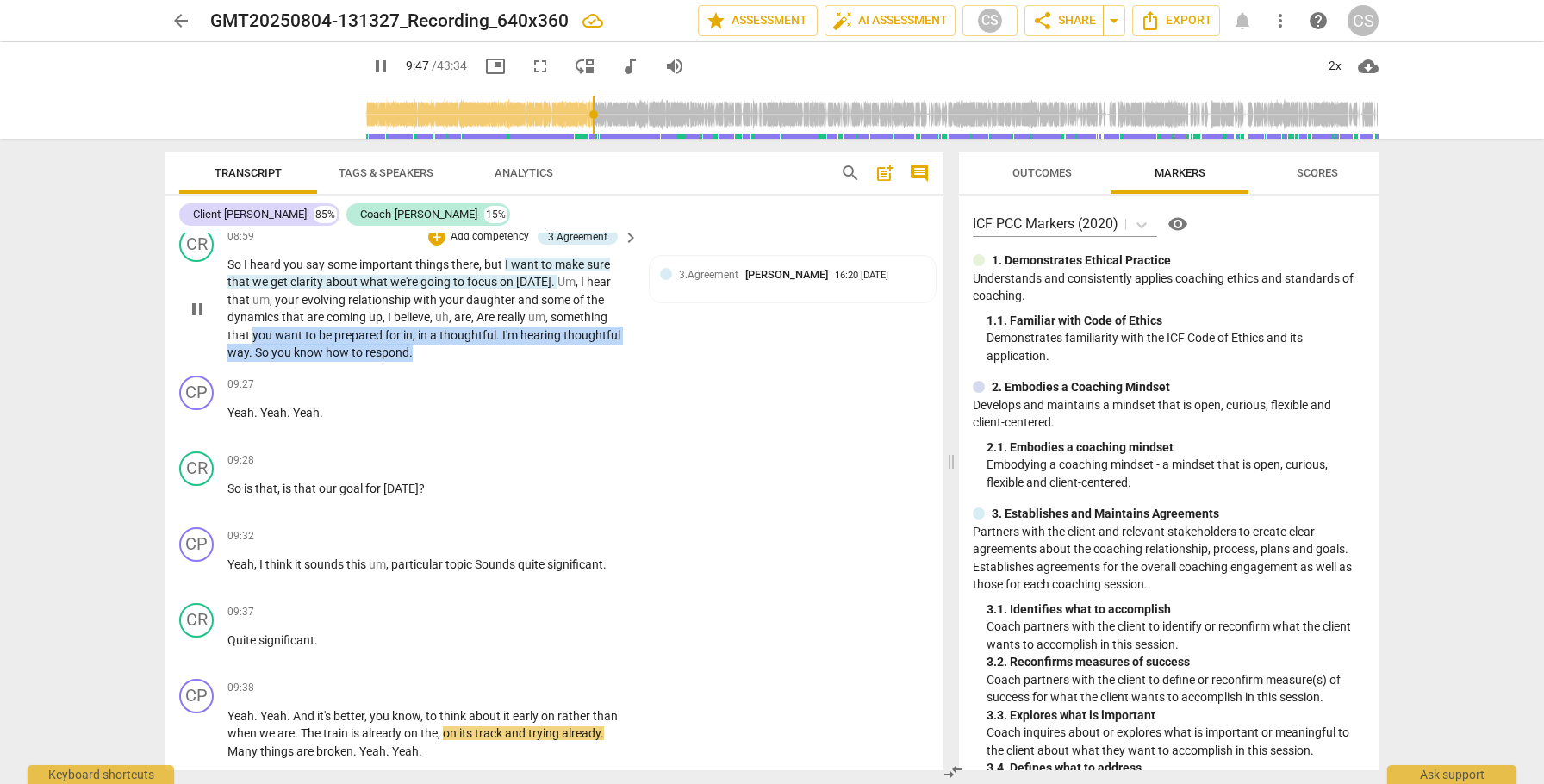
drag, startPoint x: 251, startPoint y: 370, endPoint x: 420, endPoint y: 386, distance: 169.8
click at [420, 362] on p "So I heard you say some important things there , but I want to make sure that w…" at bounding box center [429, 309] width 403 height 106
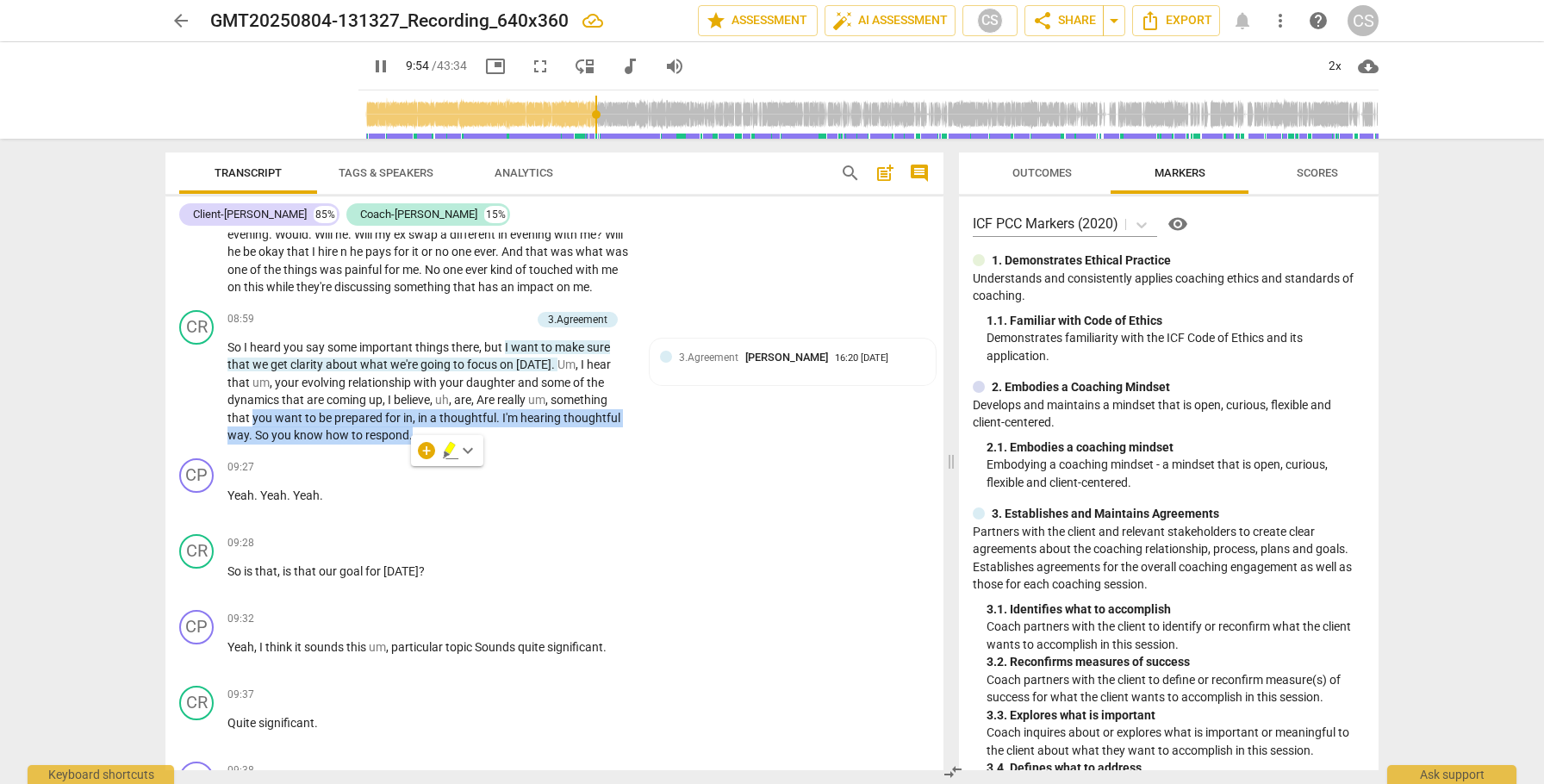
scroll to position [2486, 0]
click at [431, 454] on div "+" at bounding box center [426, 451] width 18 height 18
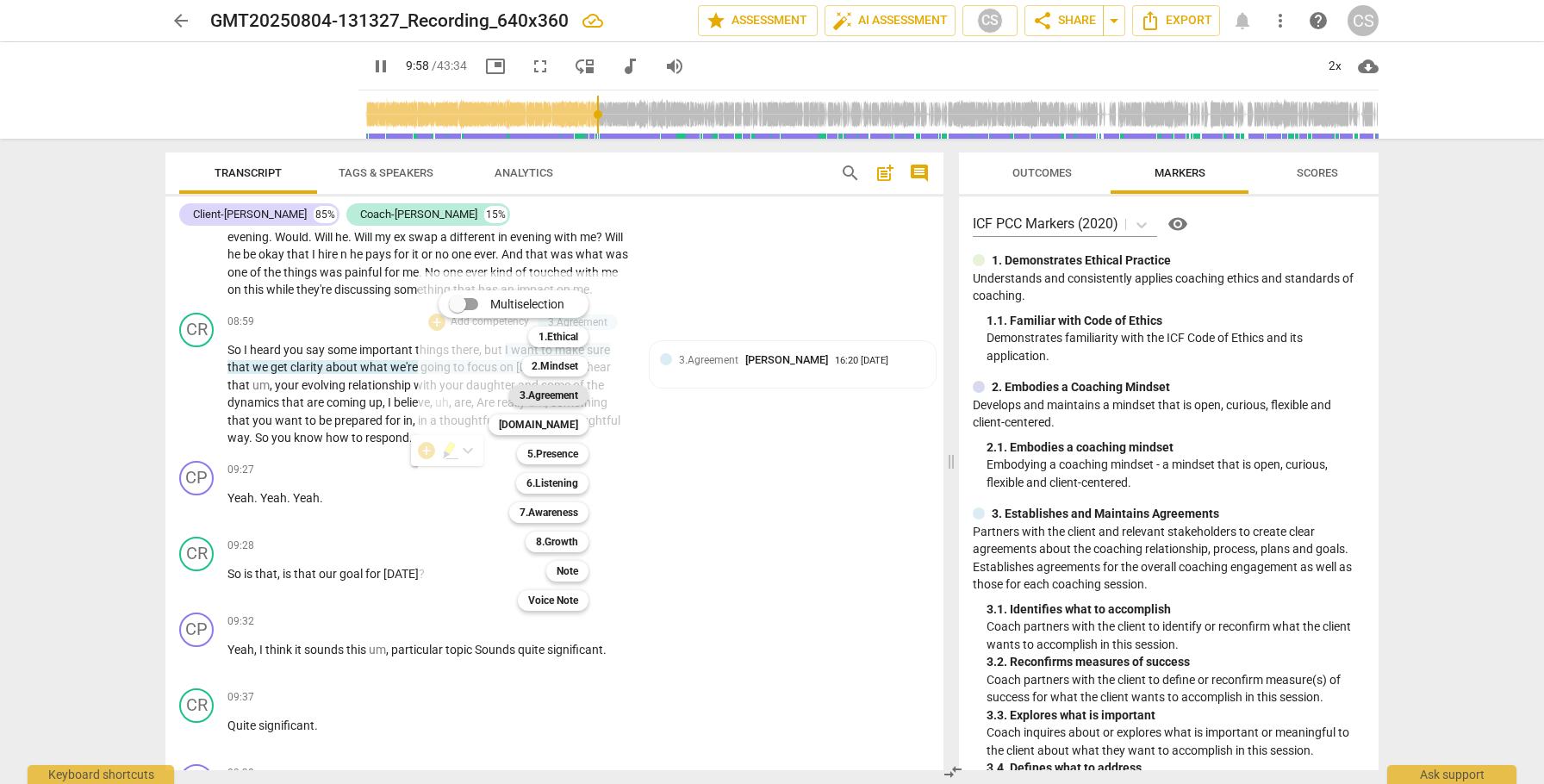
click at [540, 395] on b "3.Agreement" at bounding box center [549, 396] width 59 height 21
type input "599"
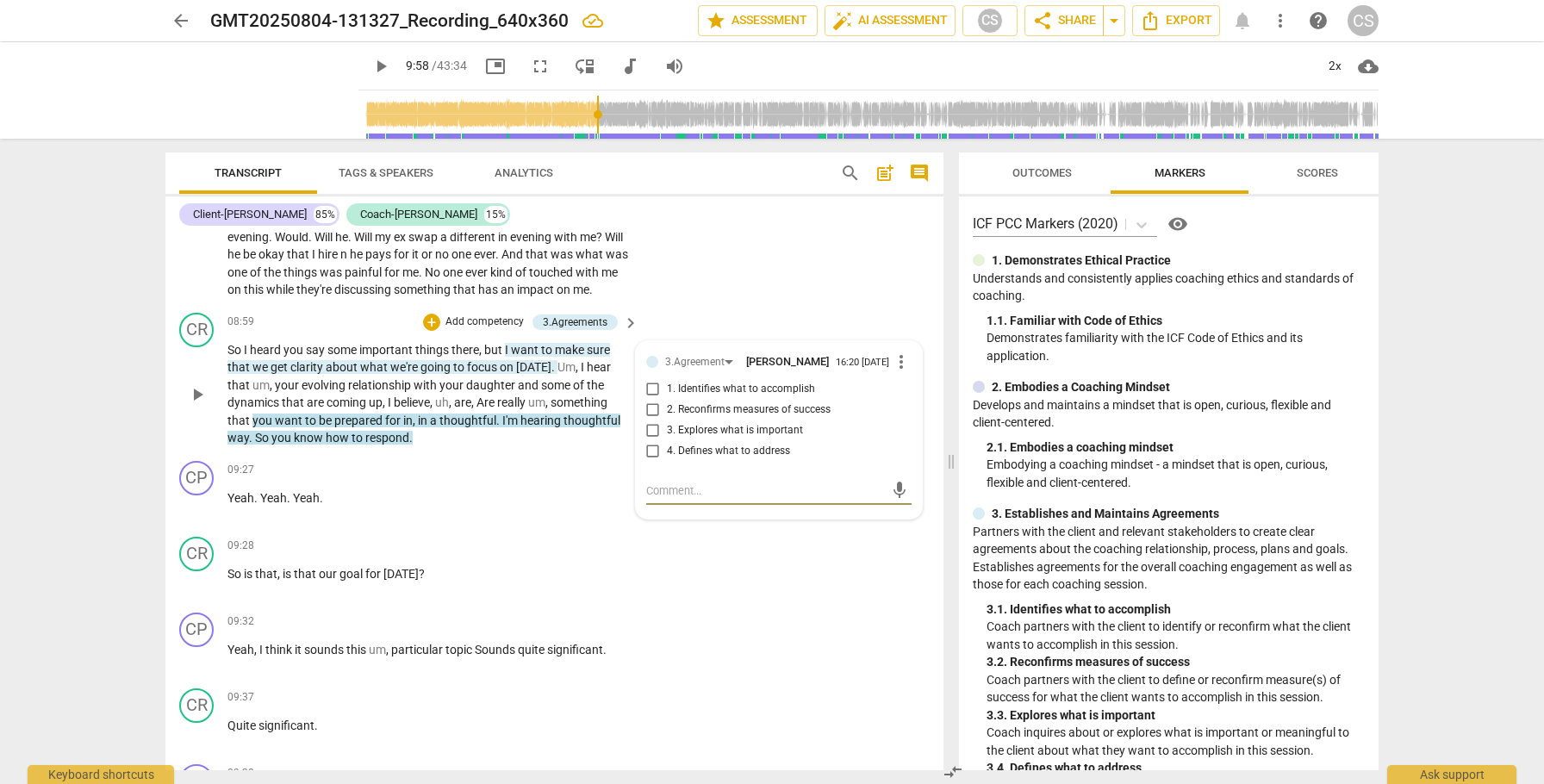
click at [648, 400] on input "1. Identifies what to accomplish" at bounding box center [652, 389] width 27 height 21
checkbox input "true"
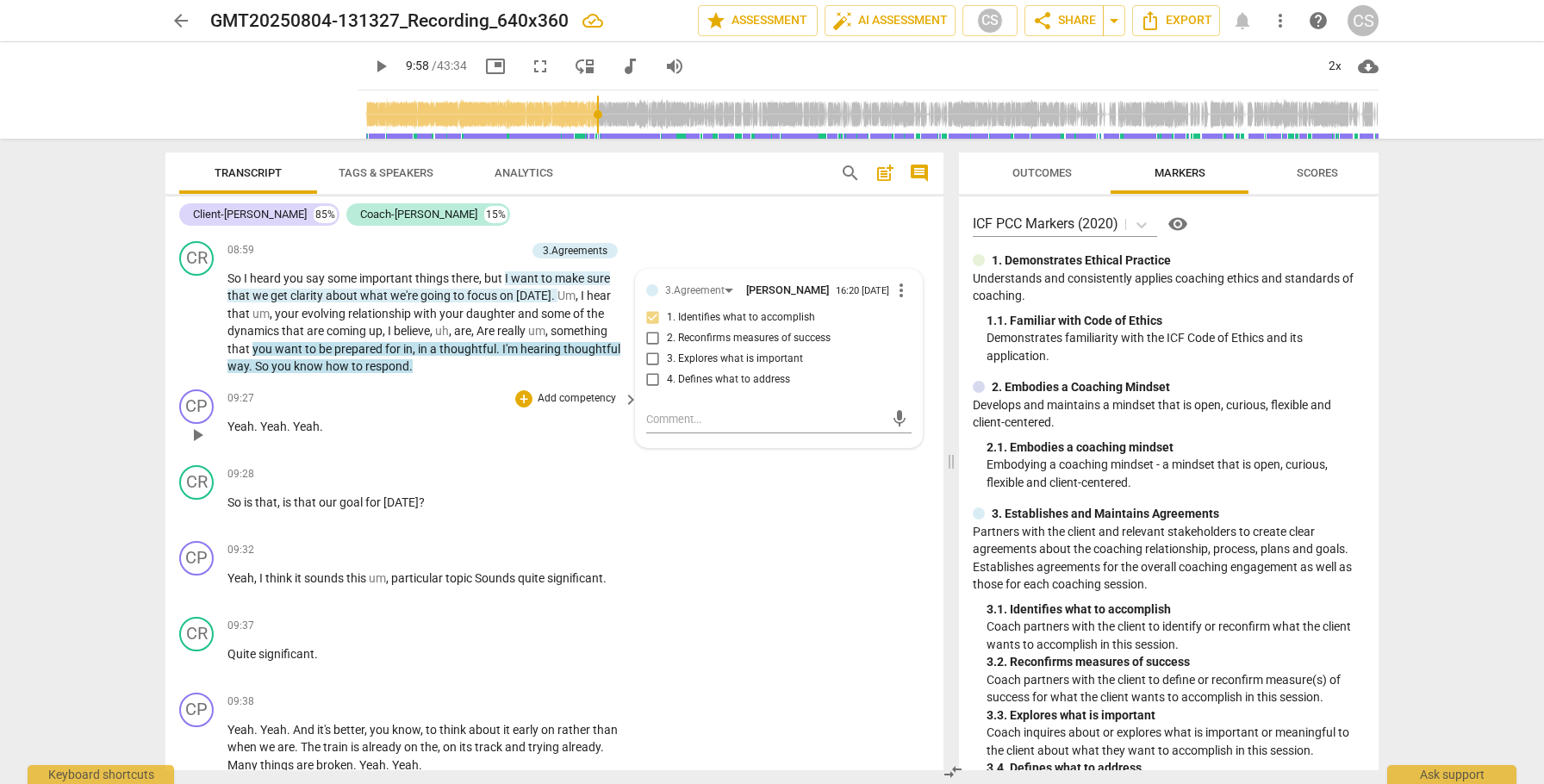
scroll to position [2565, 0]
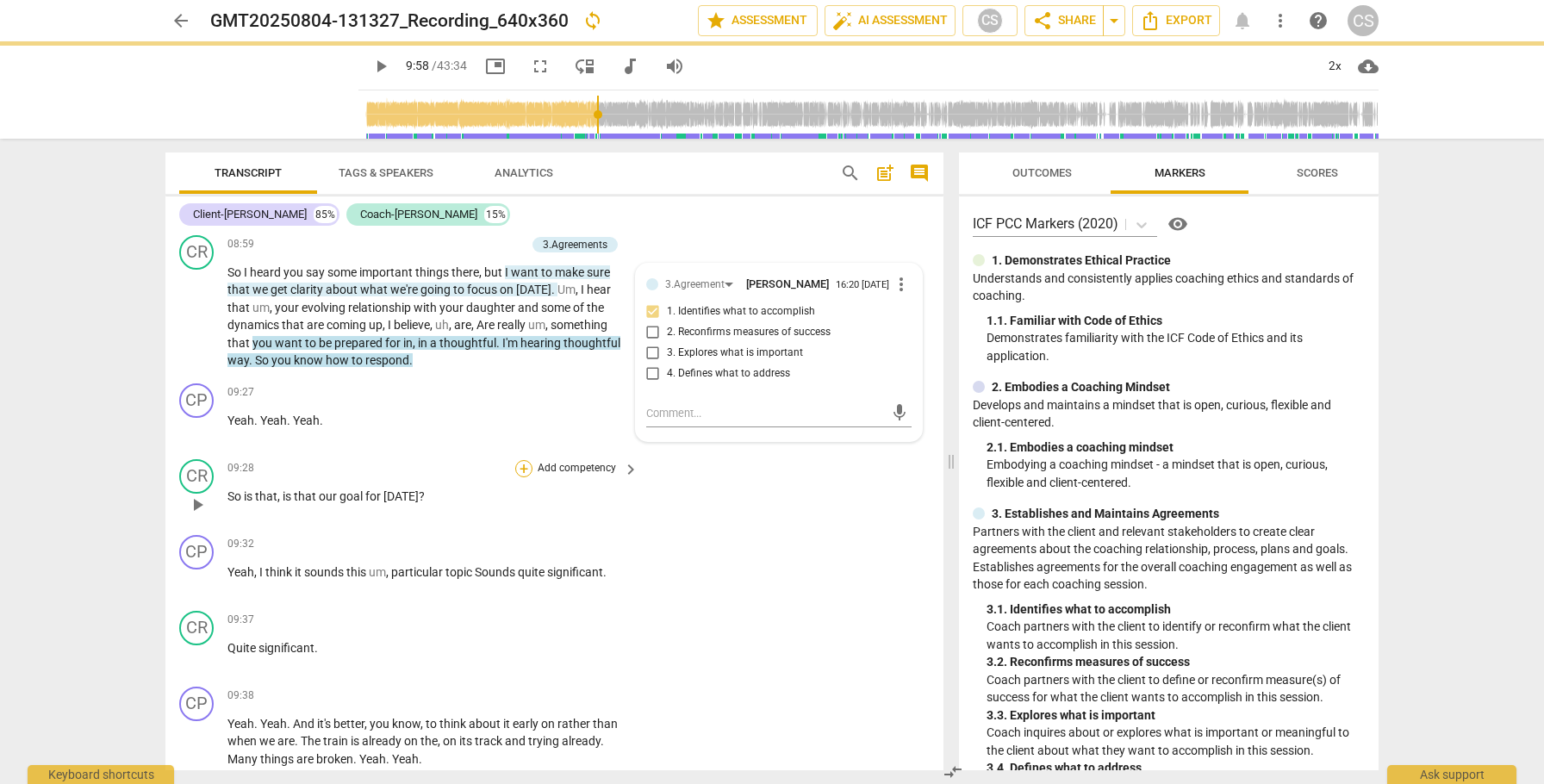
click at [521, 477] on div "+" at bounding box center [524, 468] width 18 height 18
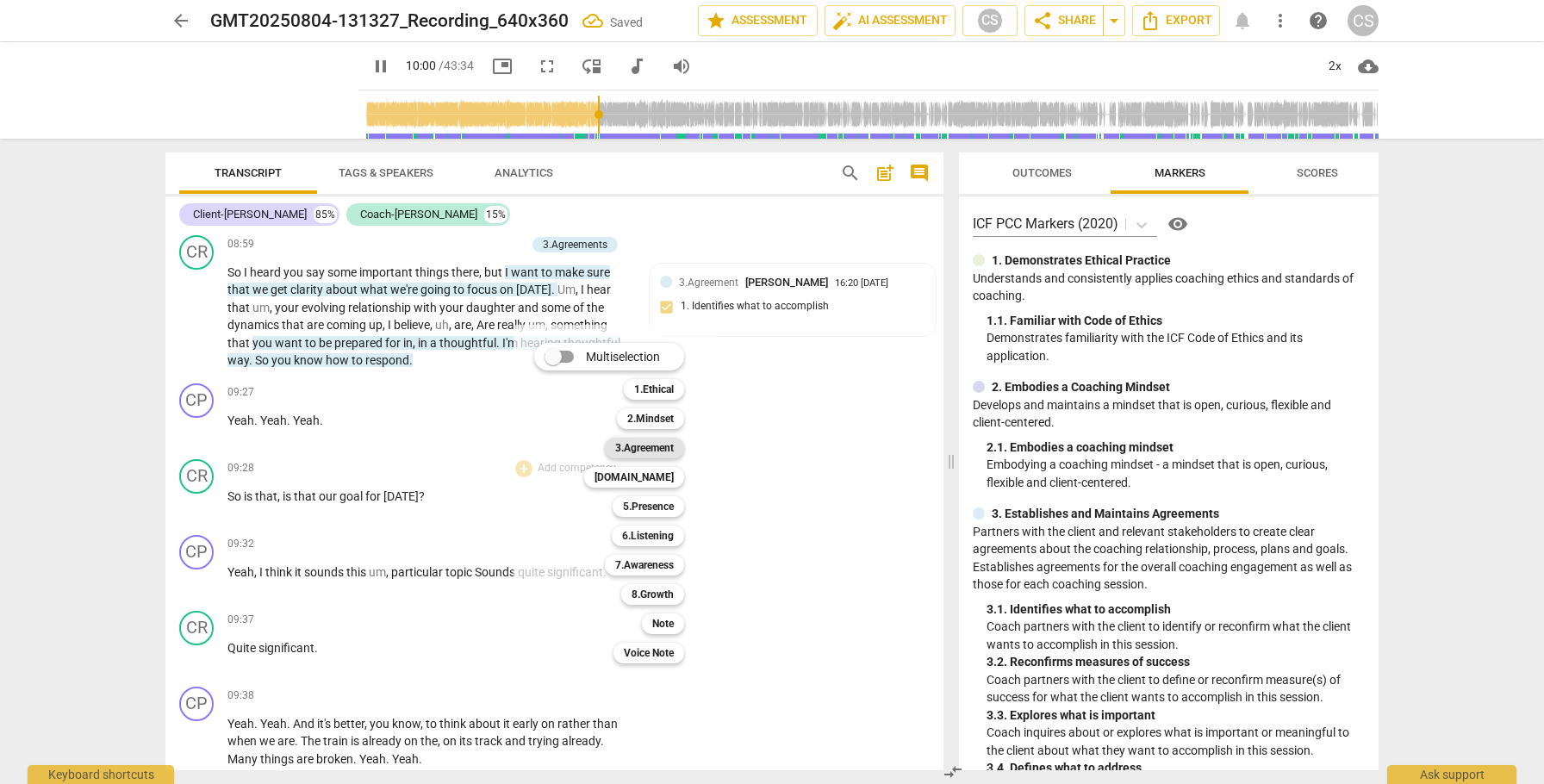
click at [633, 449] on b "3.Agreement" at bounding box center [645, 448] width 59 height 21
type input "601"
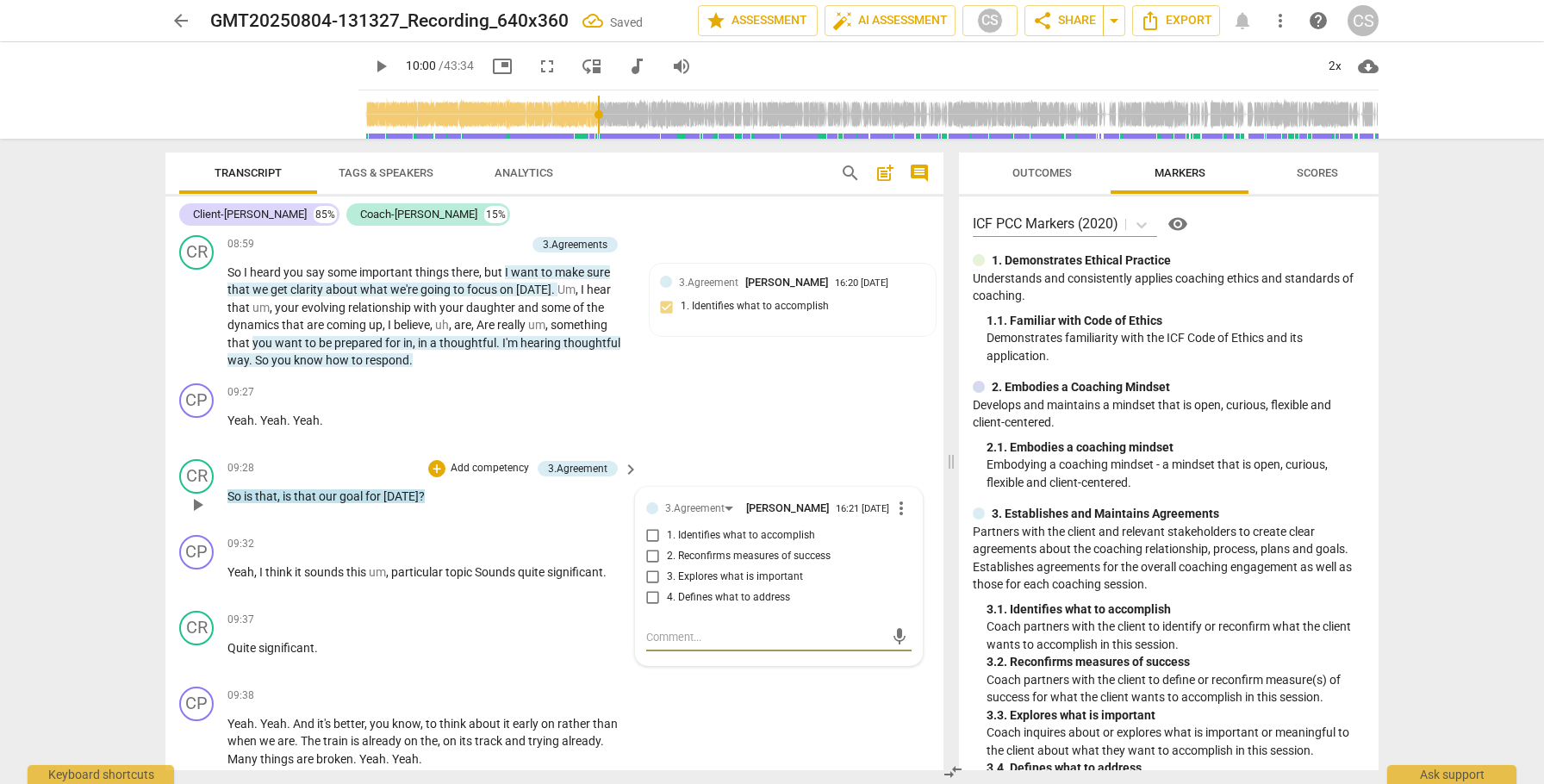
click at [649, 546] on input "1. Identifies what to accomplish" at bounding box center [652, 536] width 27 height 21
checkbox input "true"
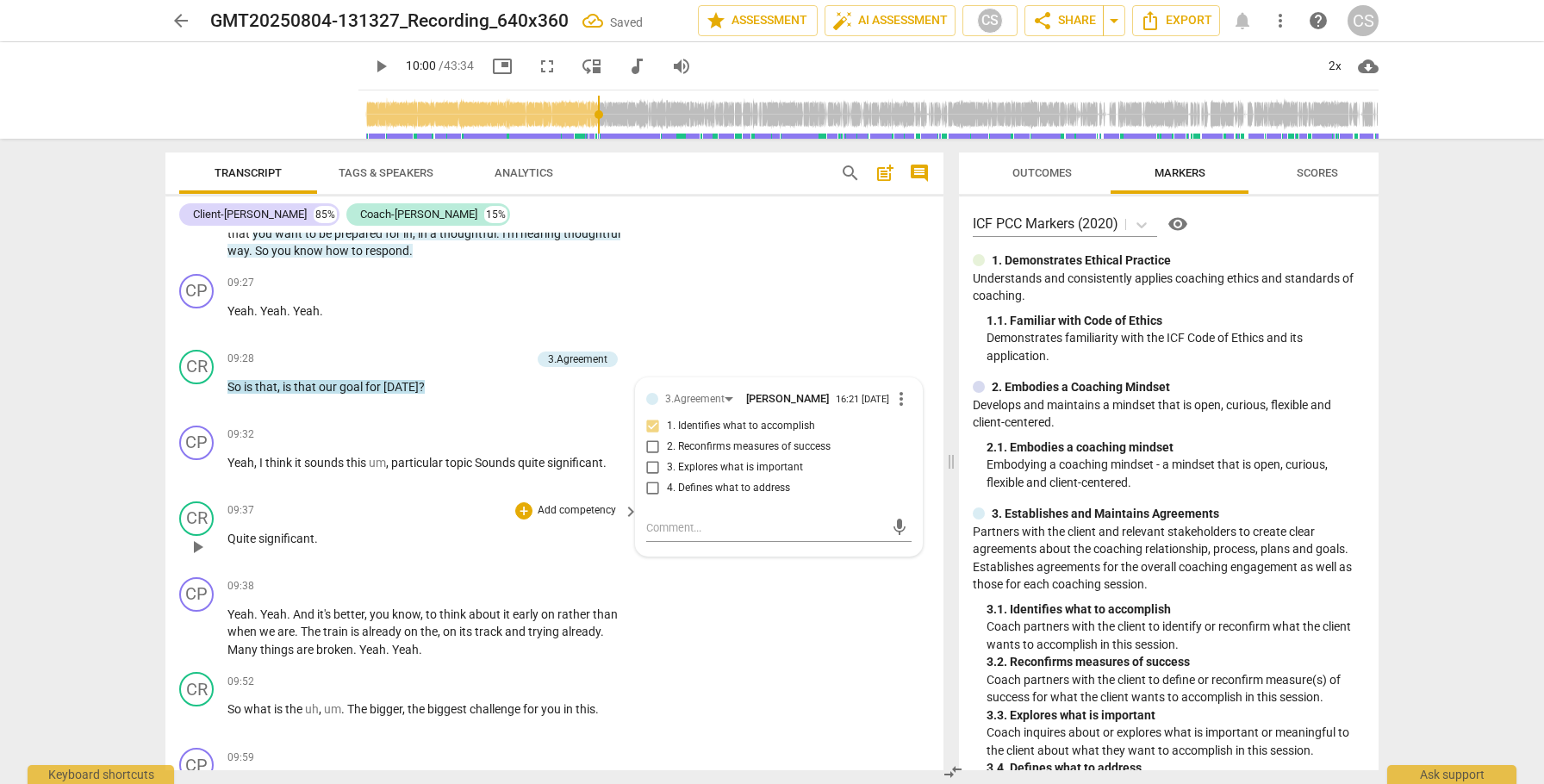
scroll to position [2686, 0]
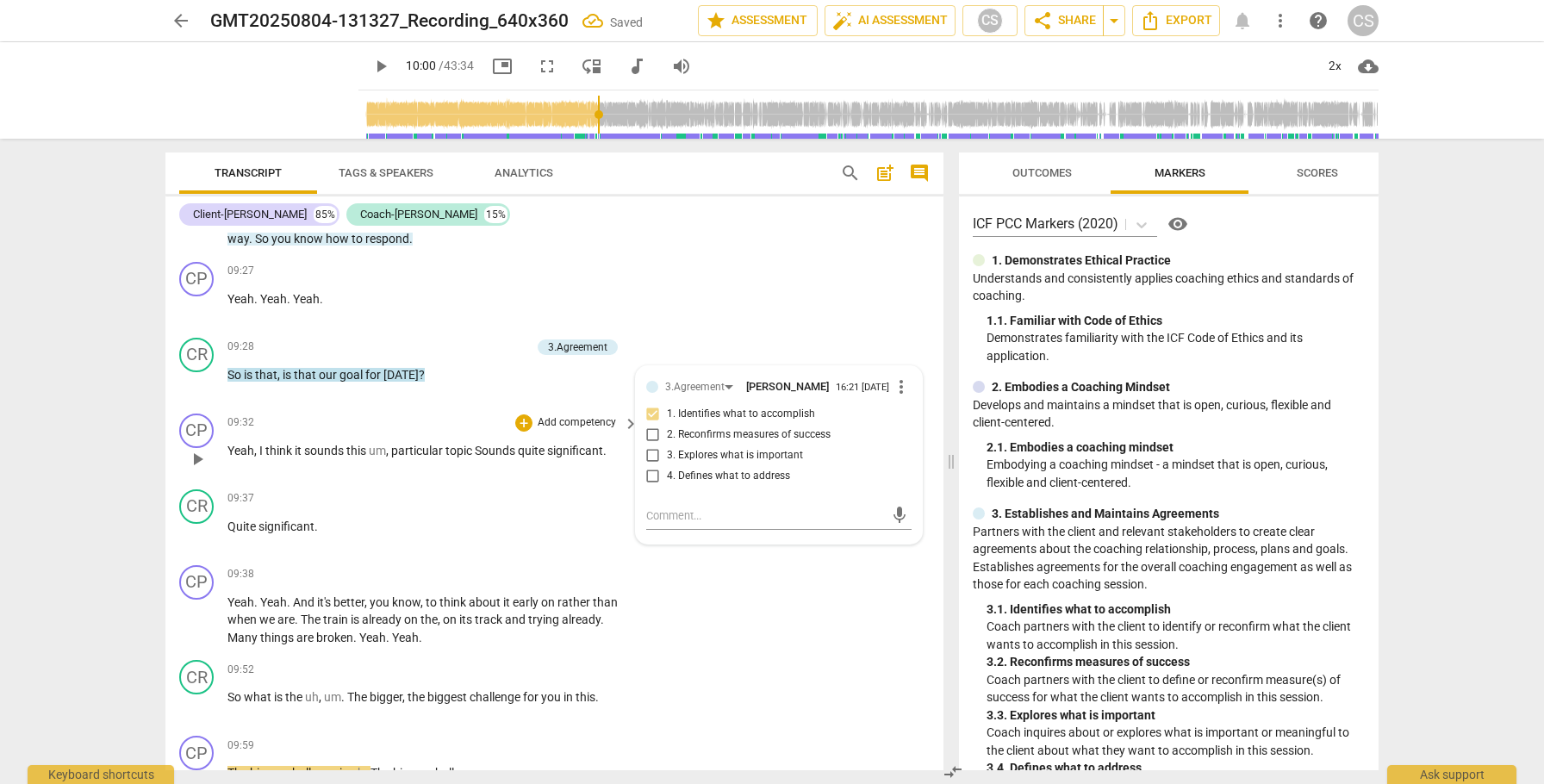
click at [239, 457] on span "Yeah" at bounding box center [241, 451] width 26 height 14
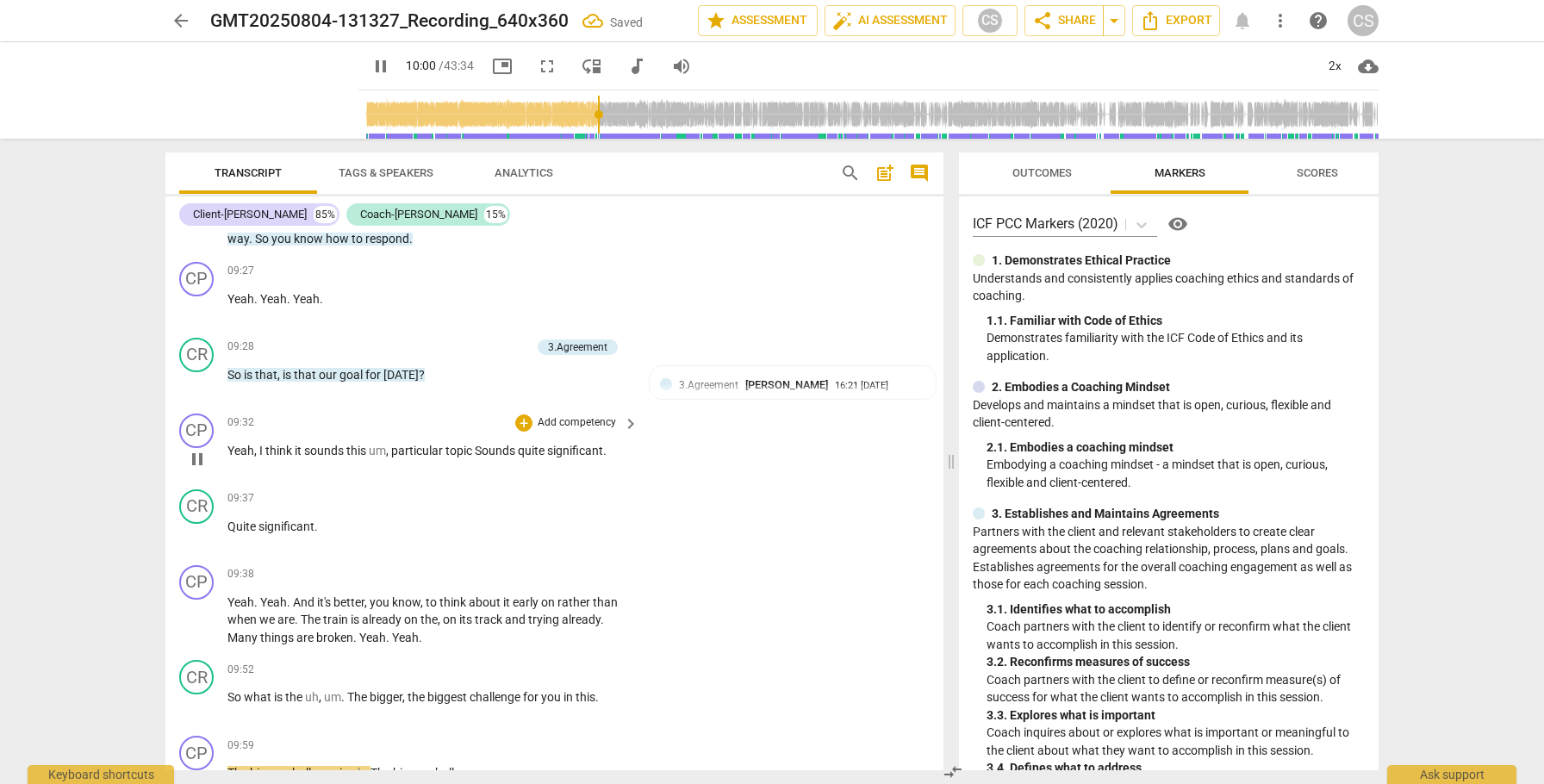
click at [239, 457] on span "Yeah" at bounding box center [241, 451] width 26 height 14
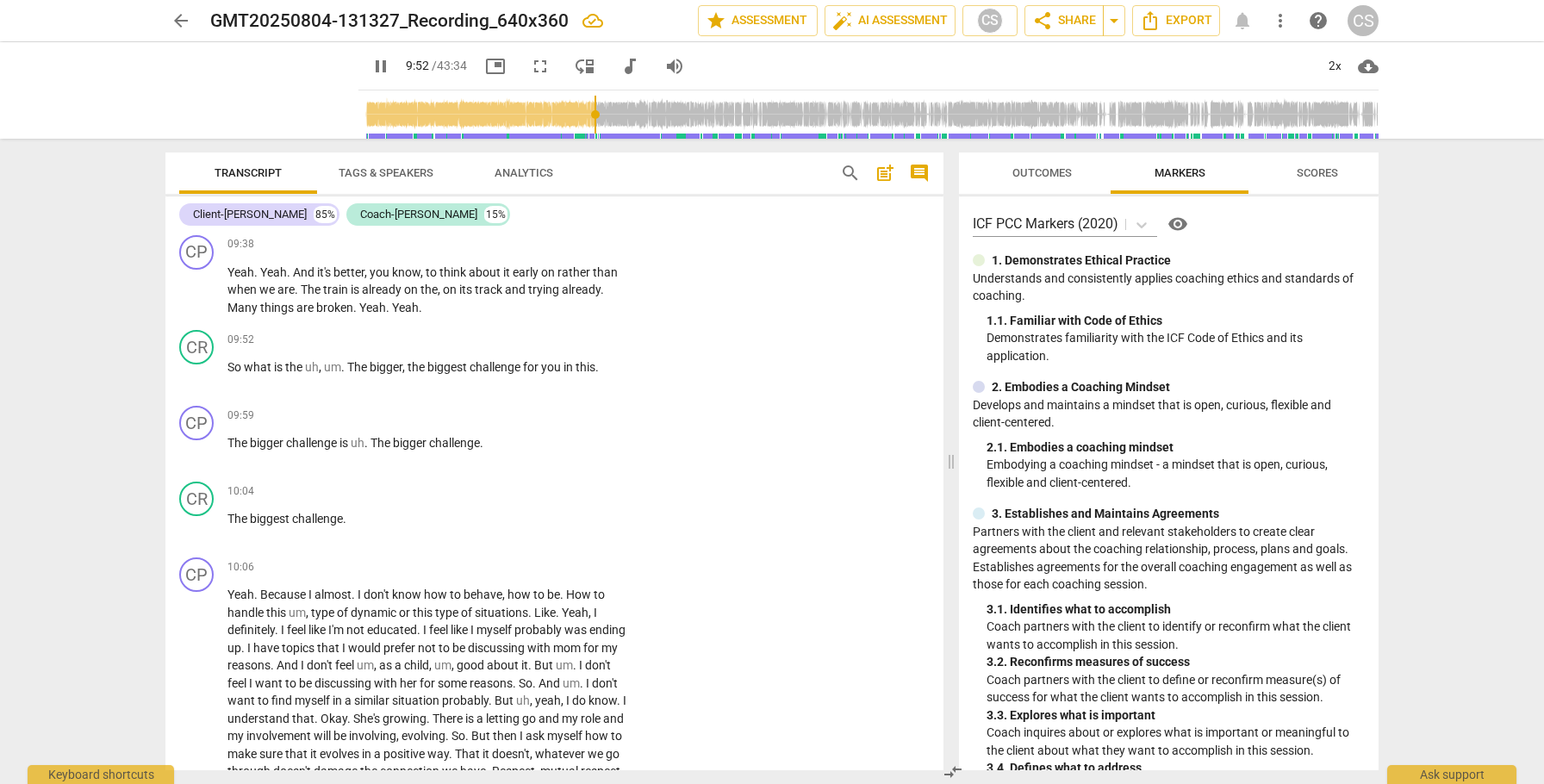
scroll to position [3032, 0]
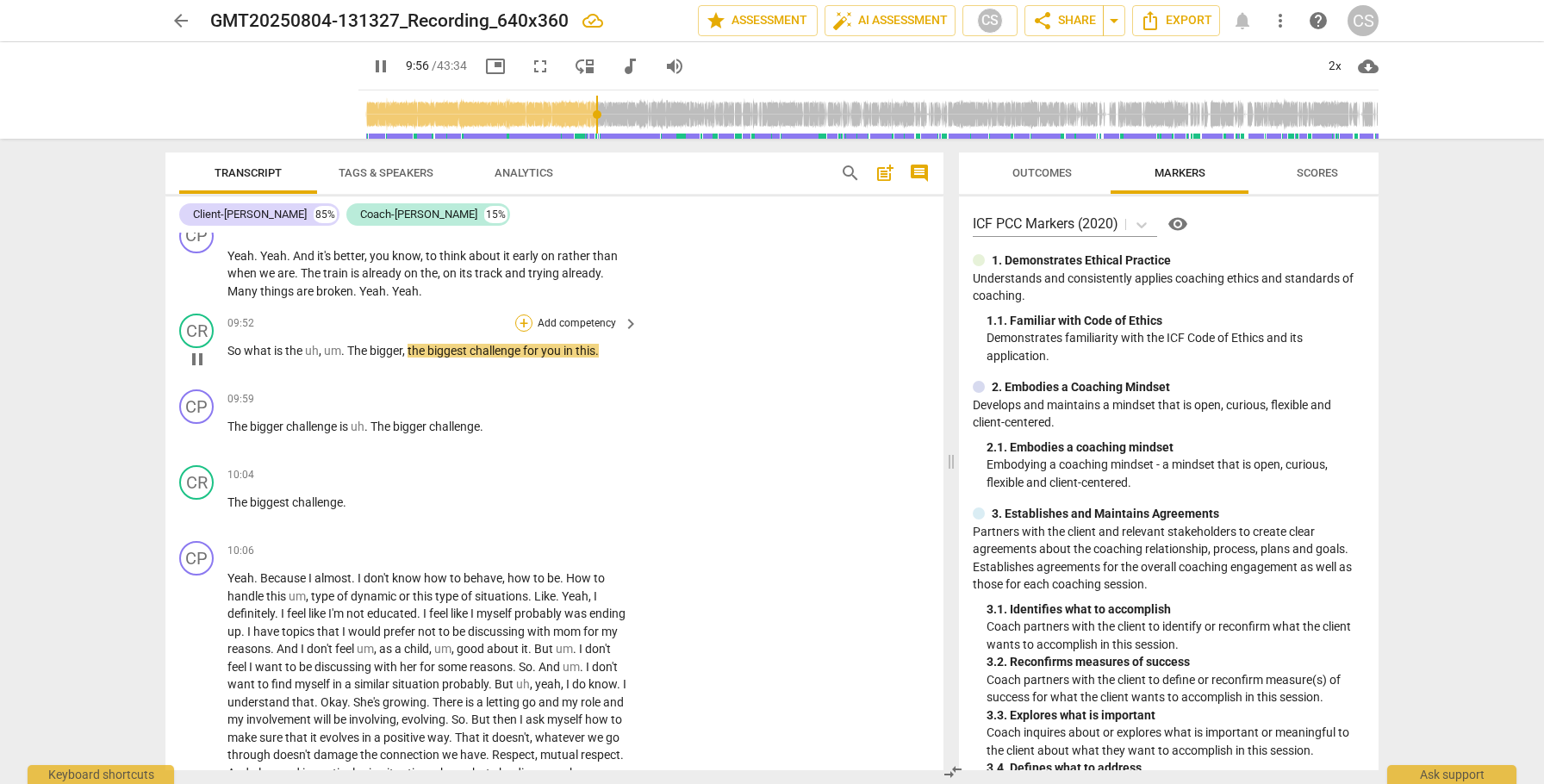
click at [522, 331] on div "+" at bounding box center [524, 323] width 18 height 18
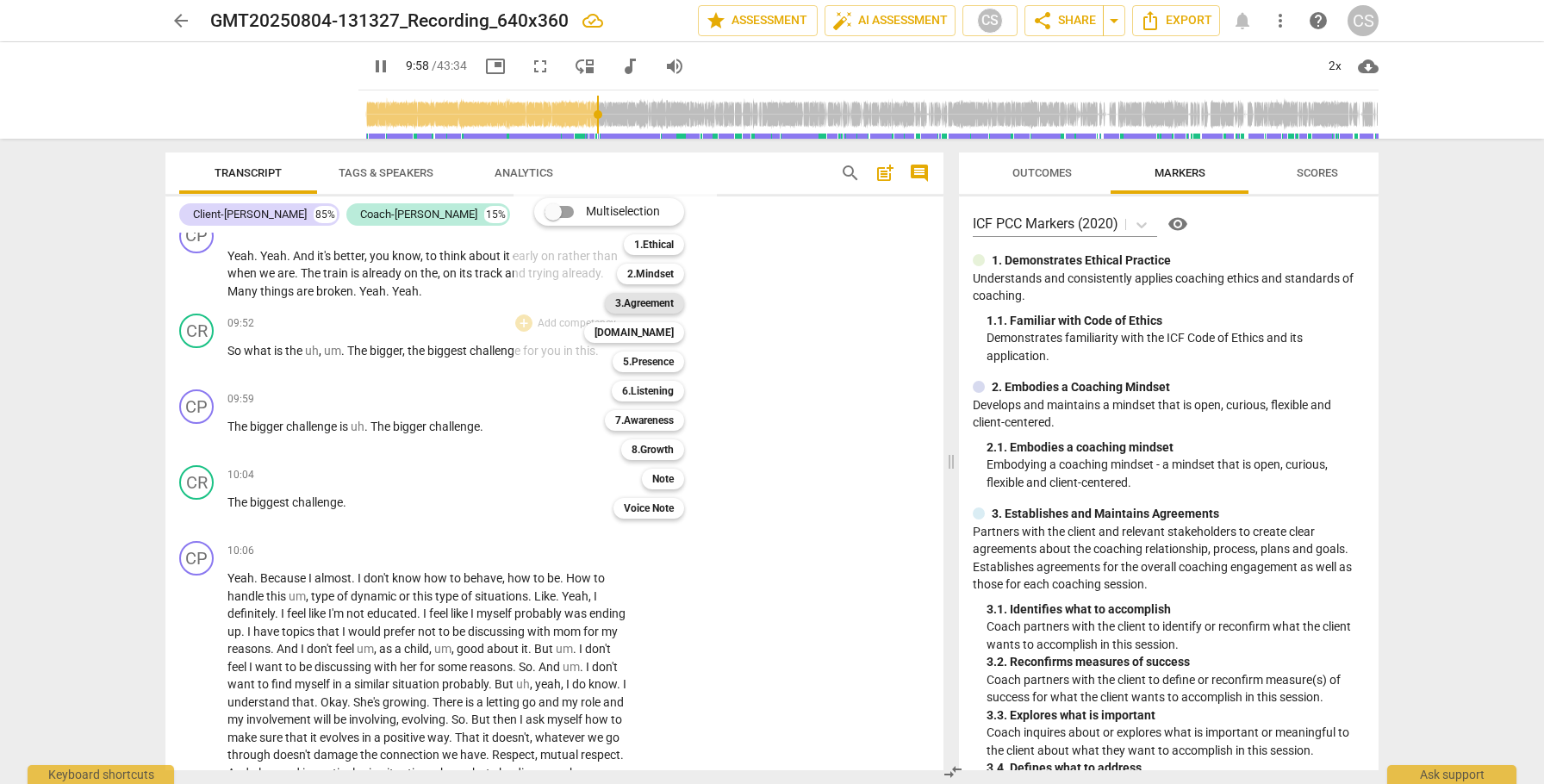
click at [651, 306] on b "3.Agreement" at bounding box center [645, 303] width 59 height 21
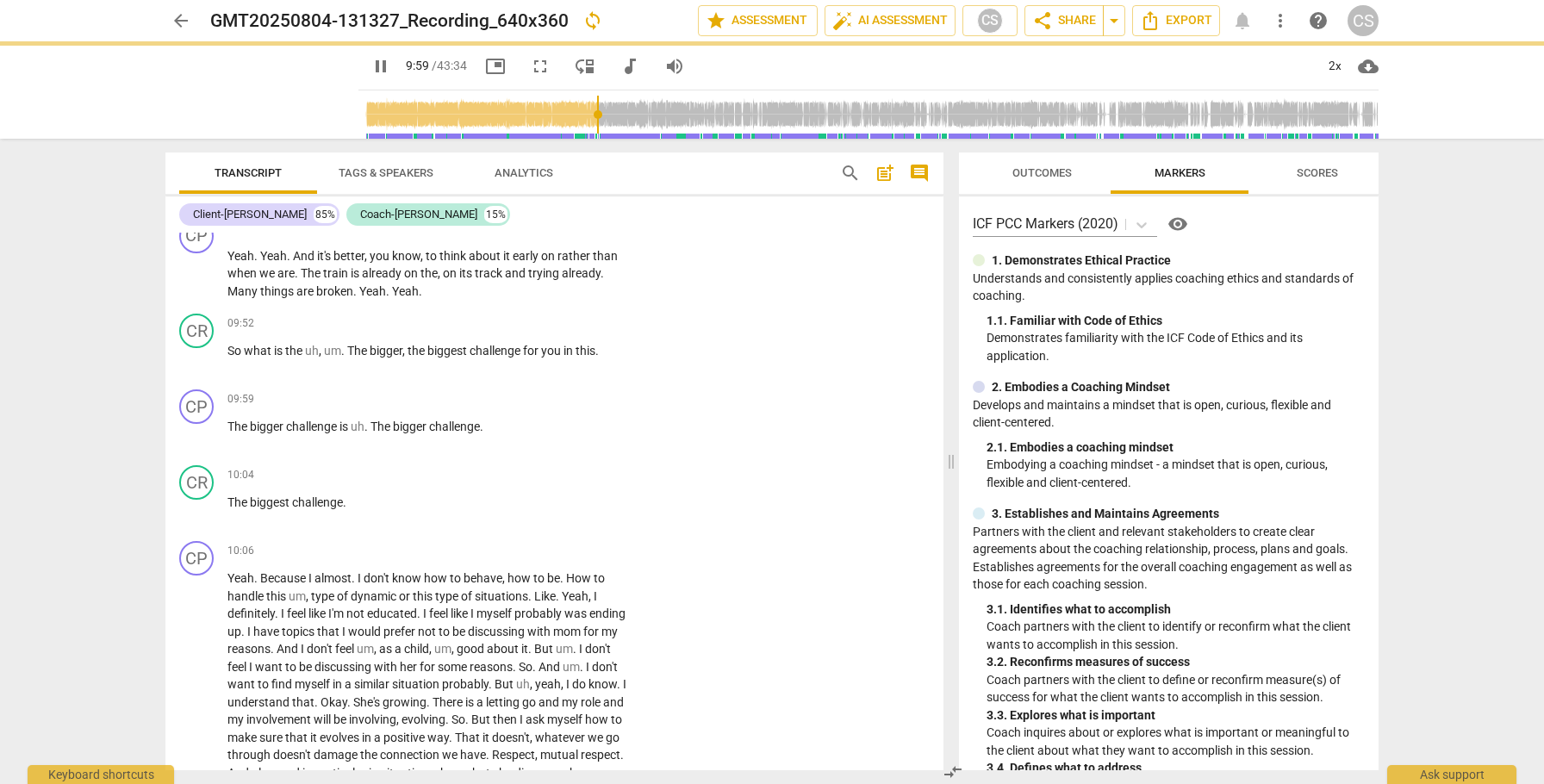
type input "599"
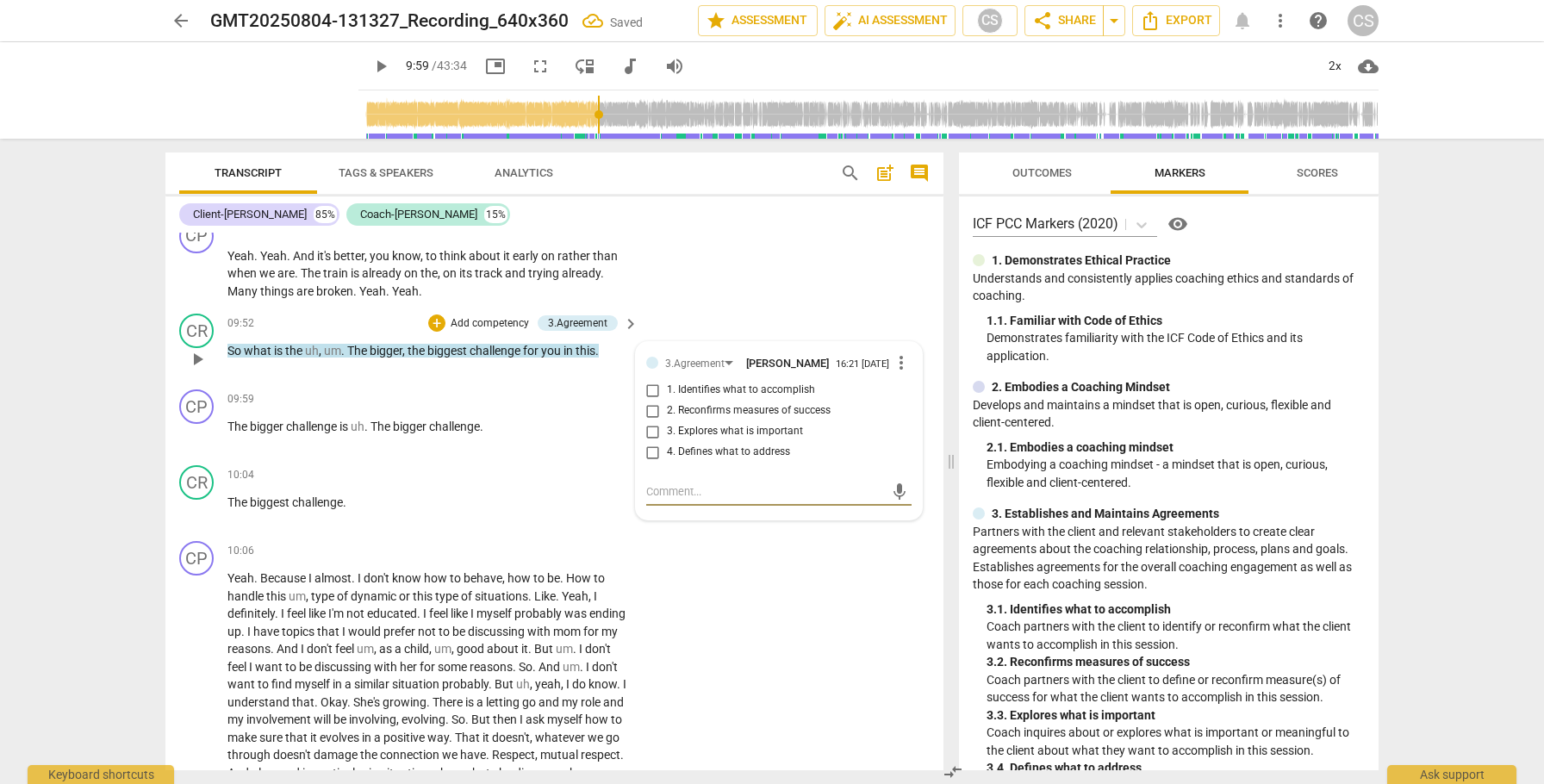
click at [652, 442] on input "3. Explores what is important" at bounding box center [652, 432] width 27 height 21
checkbox input "true"
click at [652, 462] on input "4. Defines what to address" at bounding box center [652, 453] width 27 height 21
checkbox input "true"
click at [199, 521] on span "play_arrow" at bounding box center [198, 511] width 21 height 21
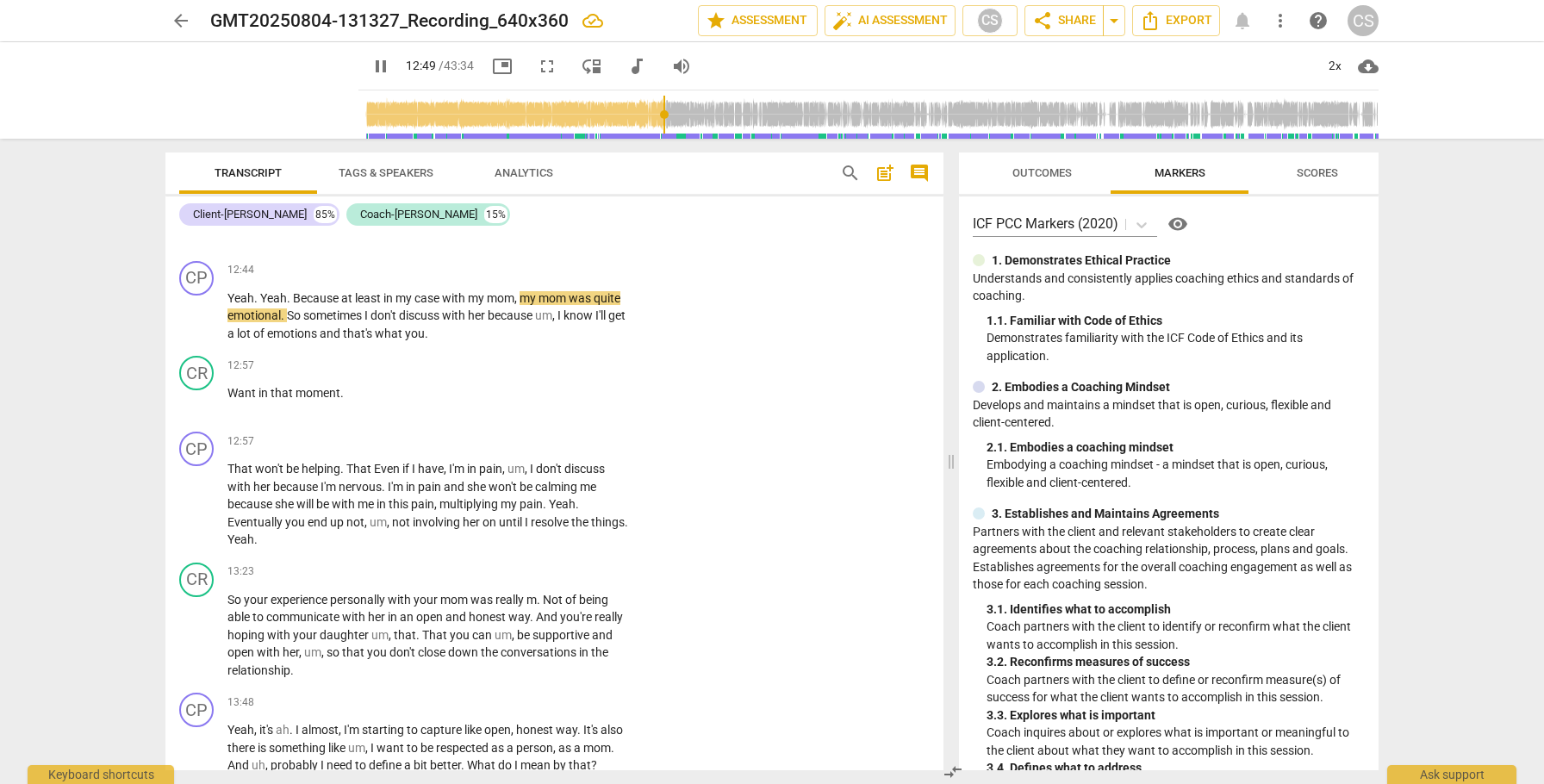
scroll to position [3838, 0]
click at [195, 324] on span "pause" at bounding box center [198, 315] width 21 height 21
click at [386, 321] on span "don't" at bounding box center [384, 314] width 28 height 14
click at [342, 338] on span "and" at bounding box center [331, 331] width 23 height 14
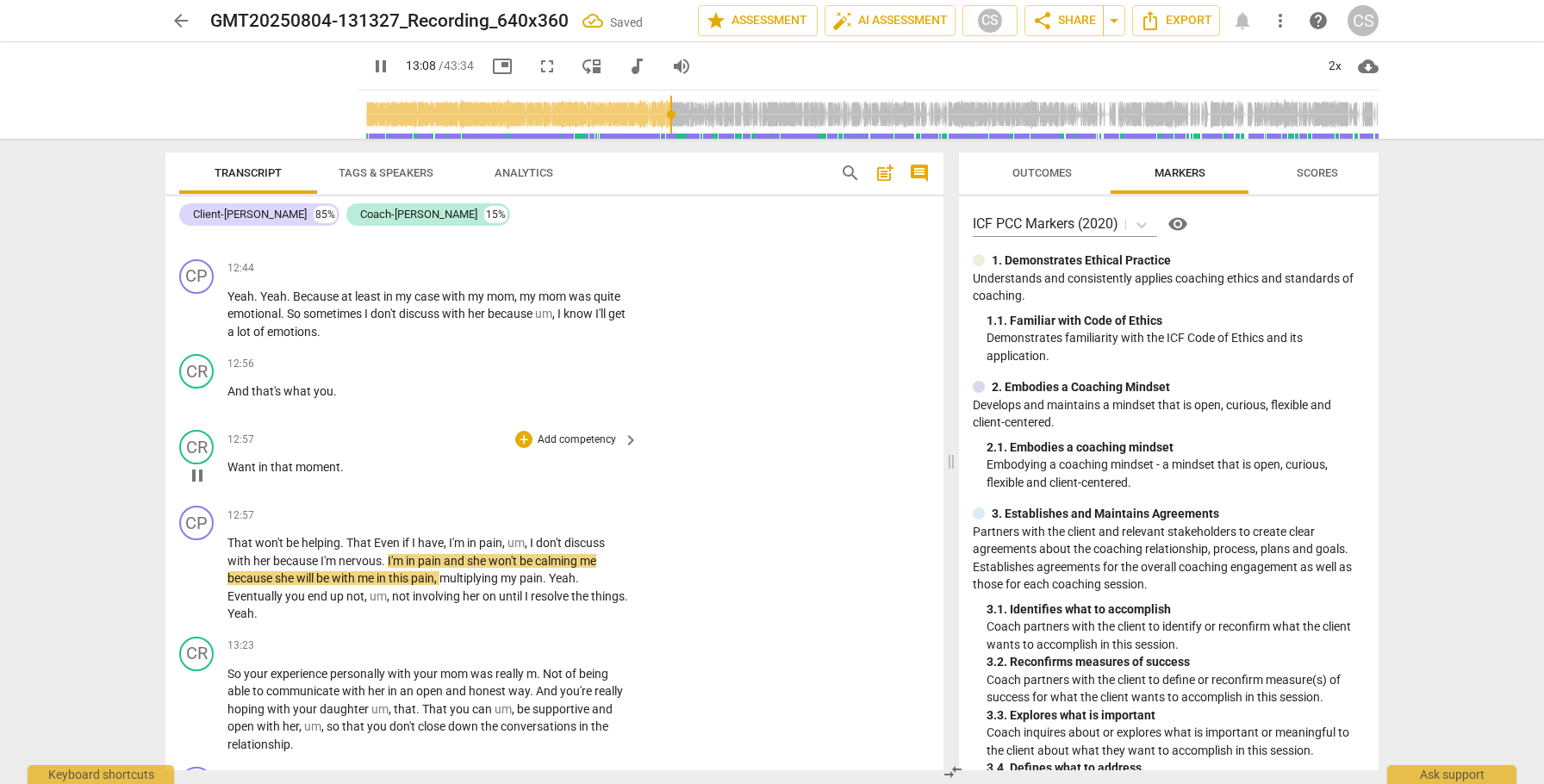
click at [229, 474] on span "Want" at bounding box center [243, 467] width 31 height 14
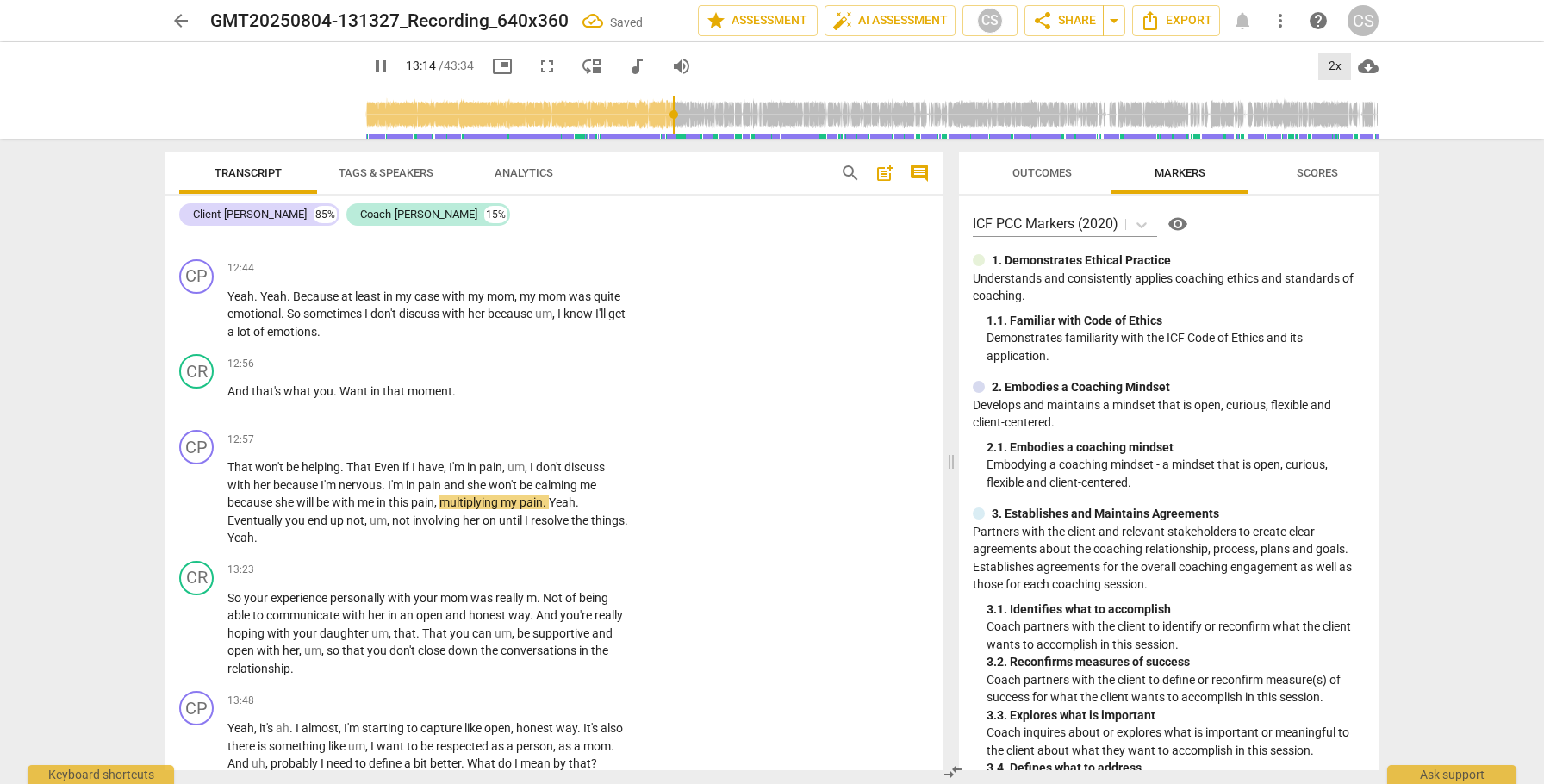
click at [1336, 64] on div "2x" at bounding box center [1334, 66] width 33 height 27
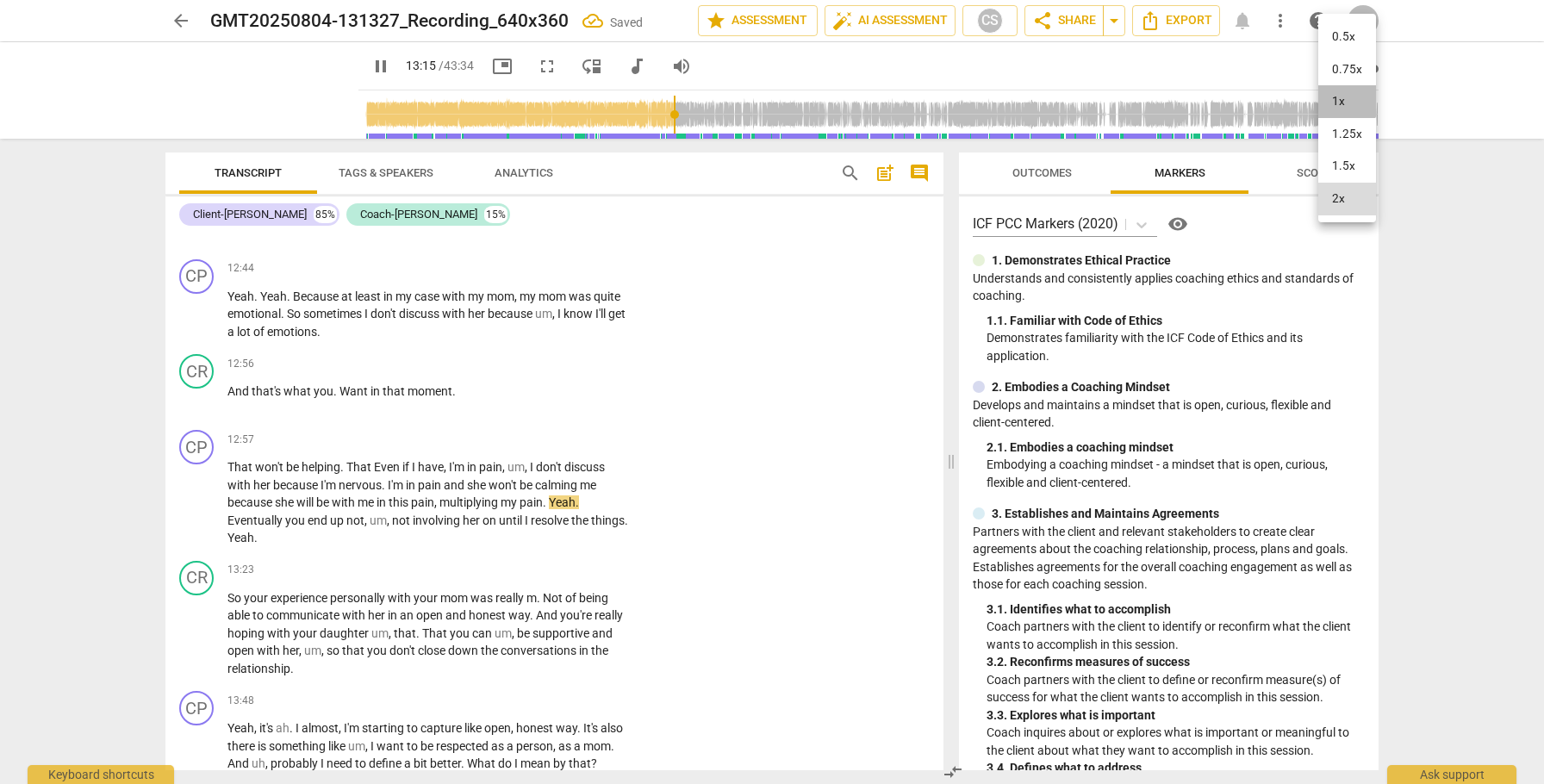
click at [1335, 98] on li "1x" at bounding box center [1347, 101] width 58 height 33
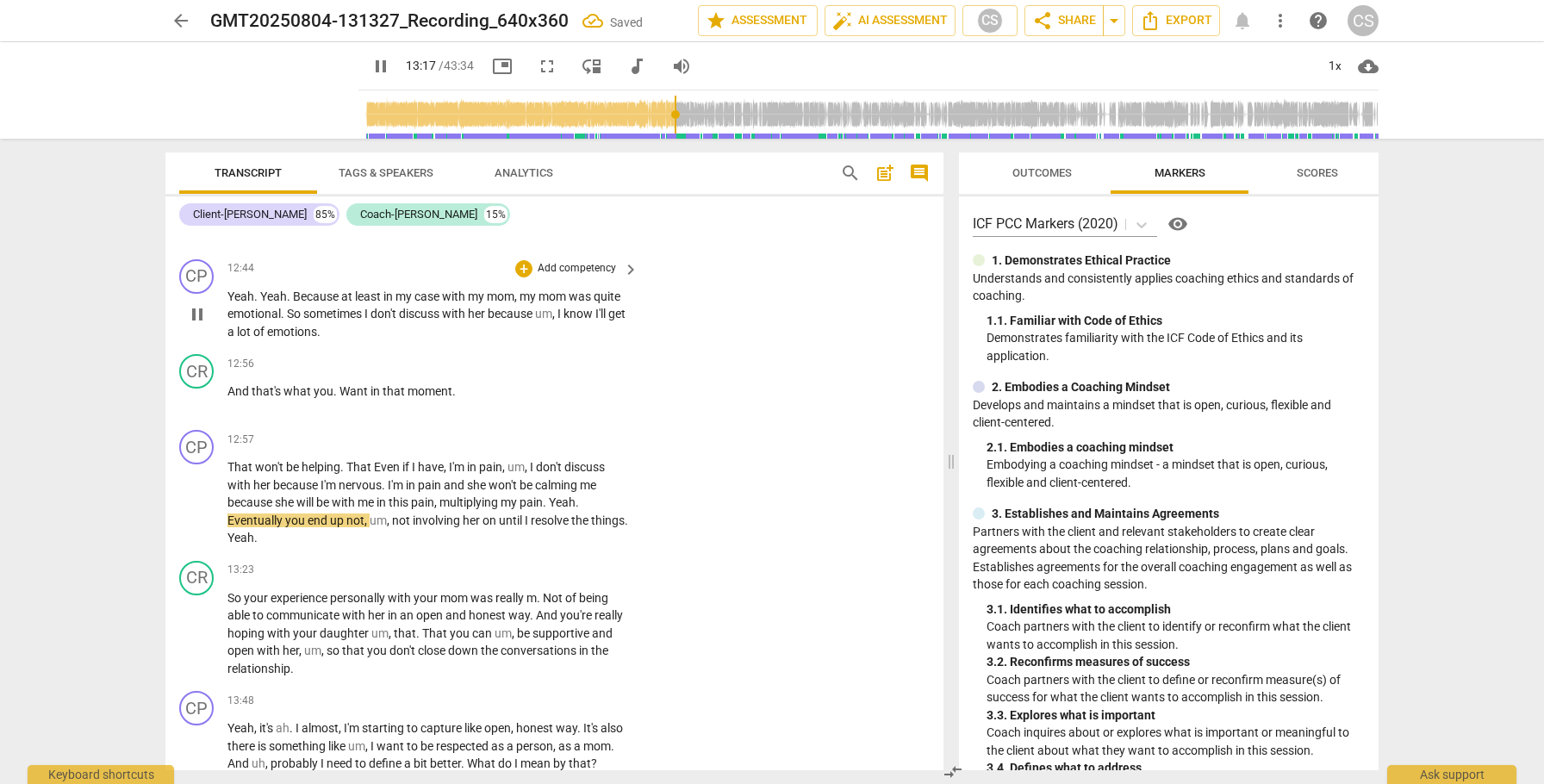
click at [514, 321] on span "because" at bounding box center [512, 314] width 47 height 14
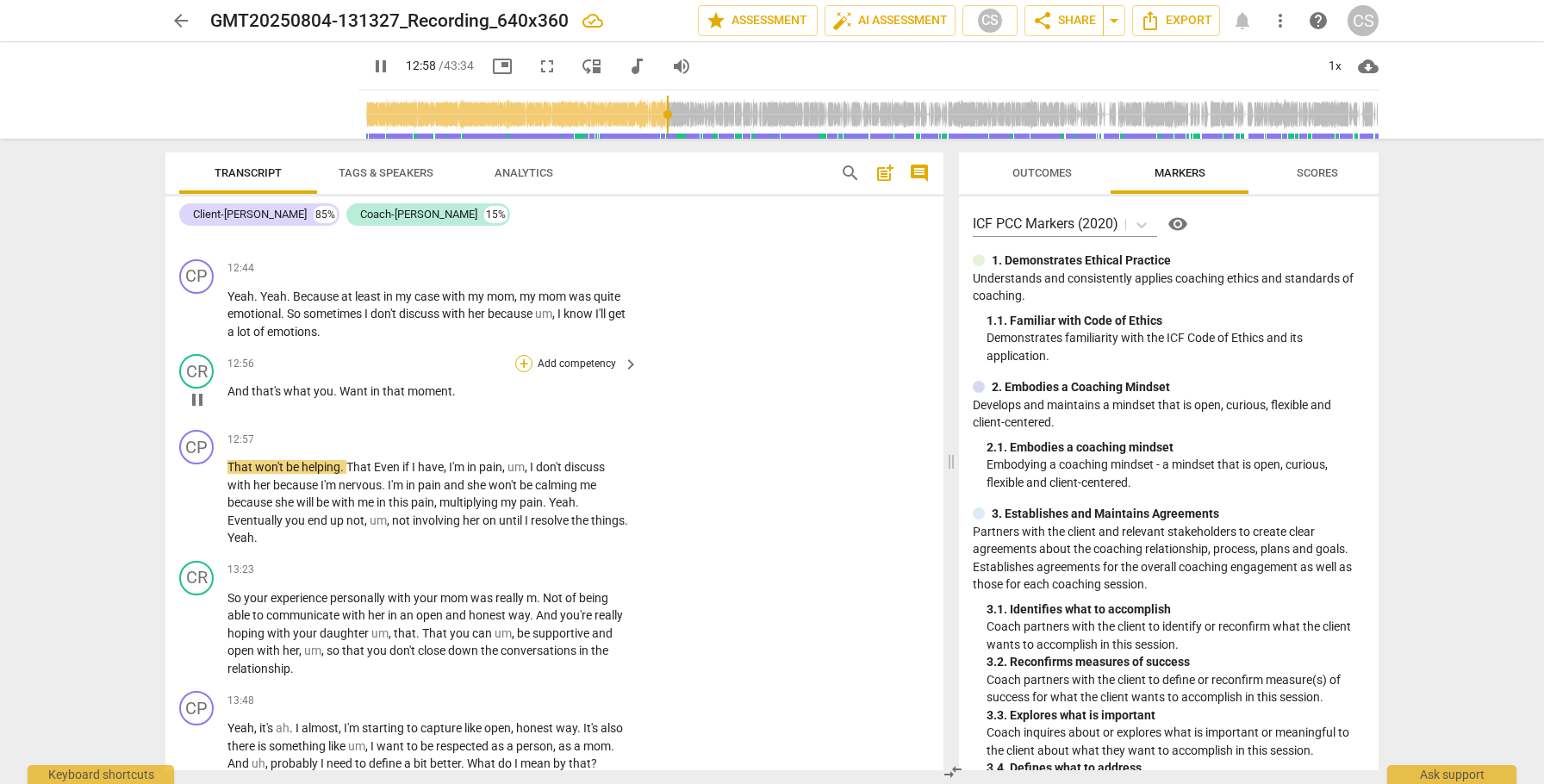
click at [521, 372] on div "+" at bounding box center [524, 364] width 18 height 18
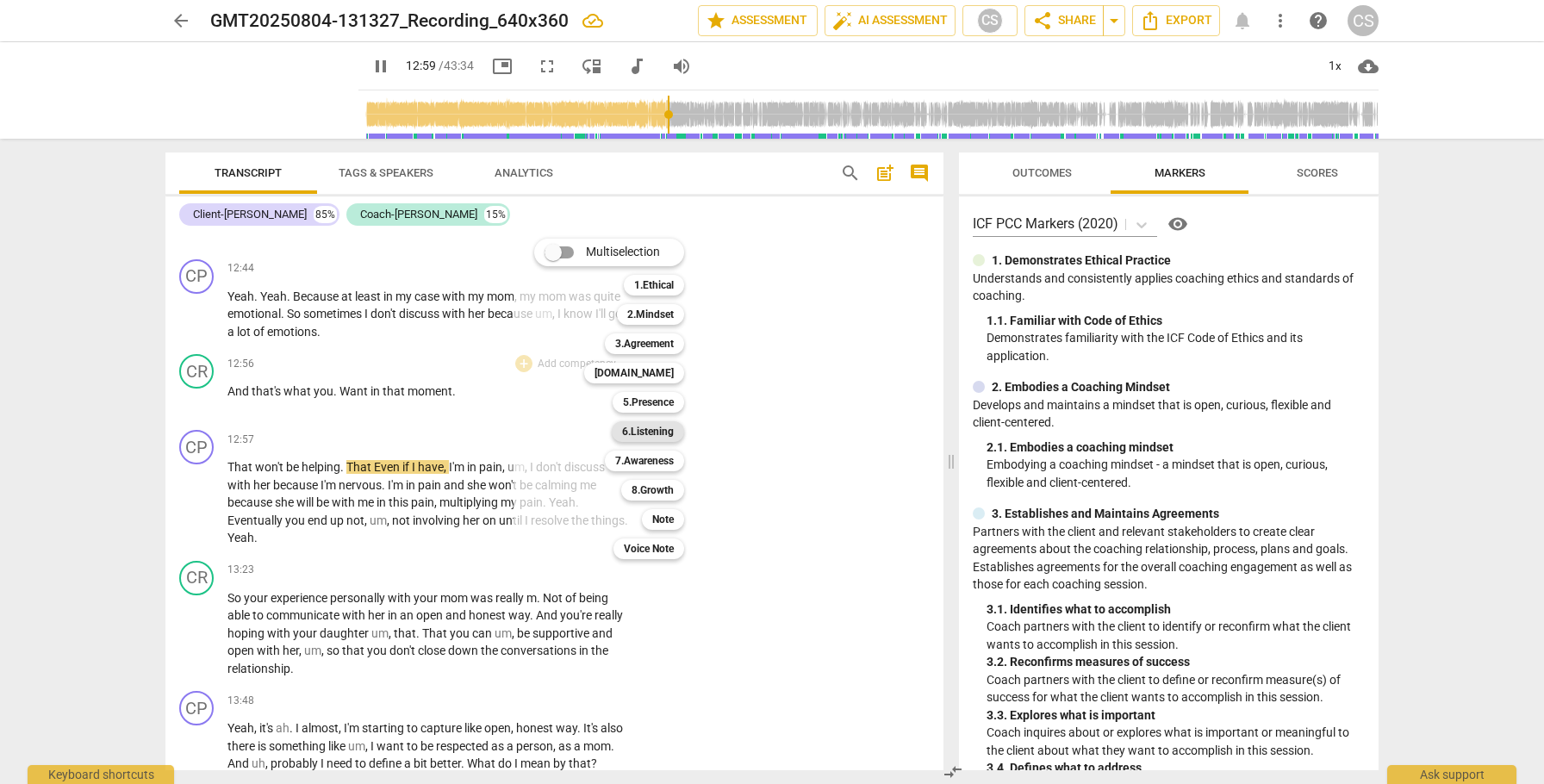
click at [635, 431] on b "6.Listening" at bounding box center [648, 432] width 52 height 21
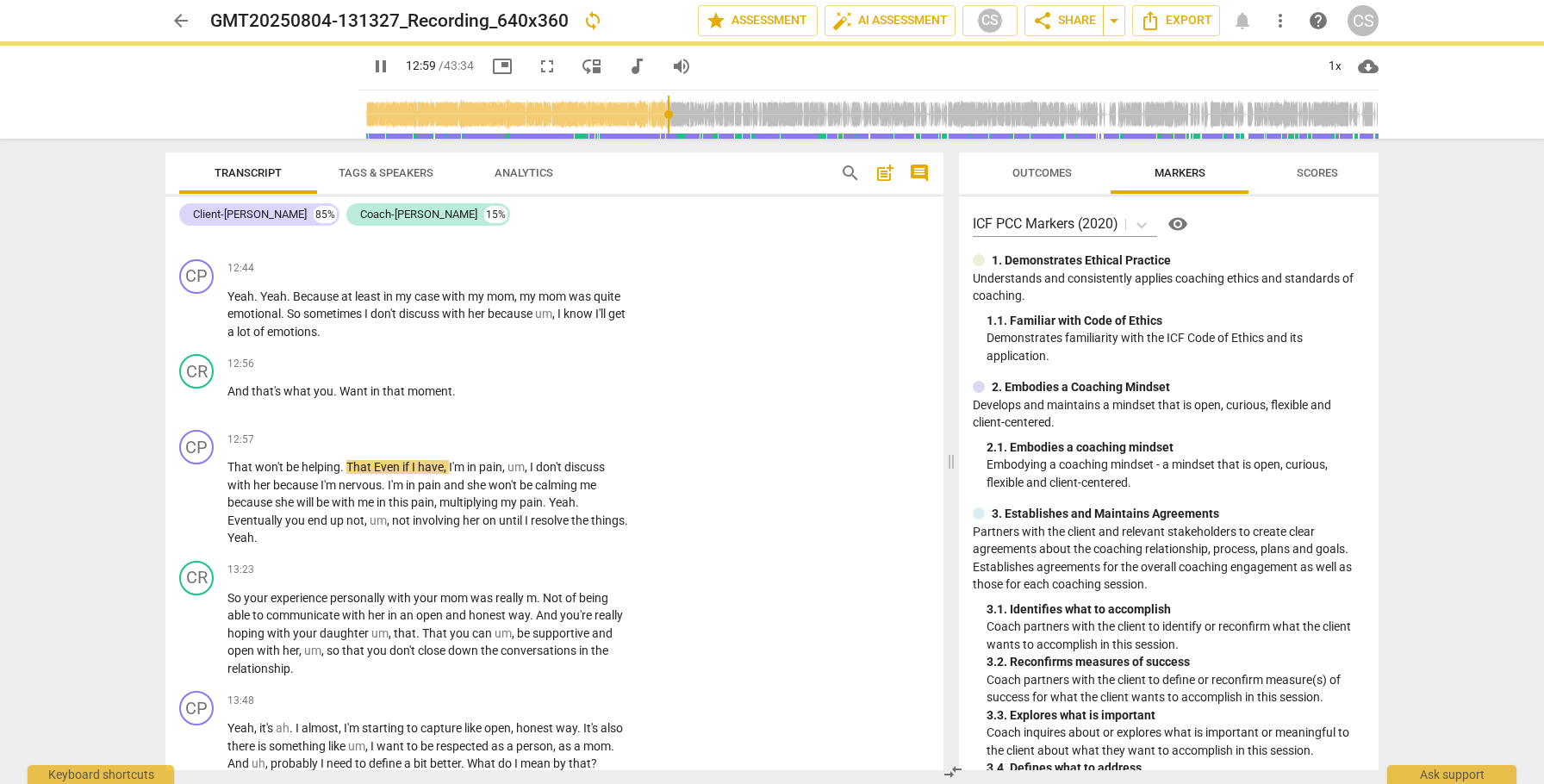
type input "780"
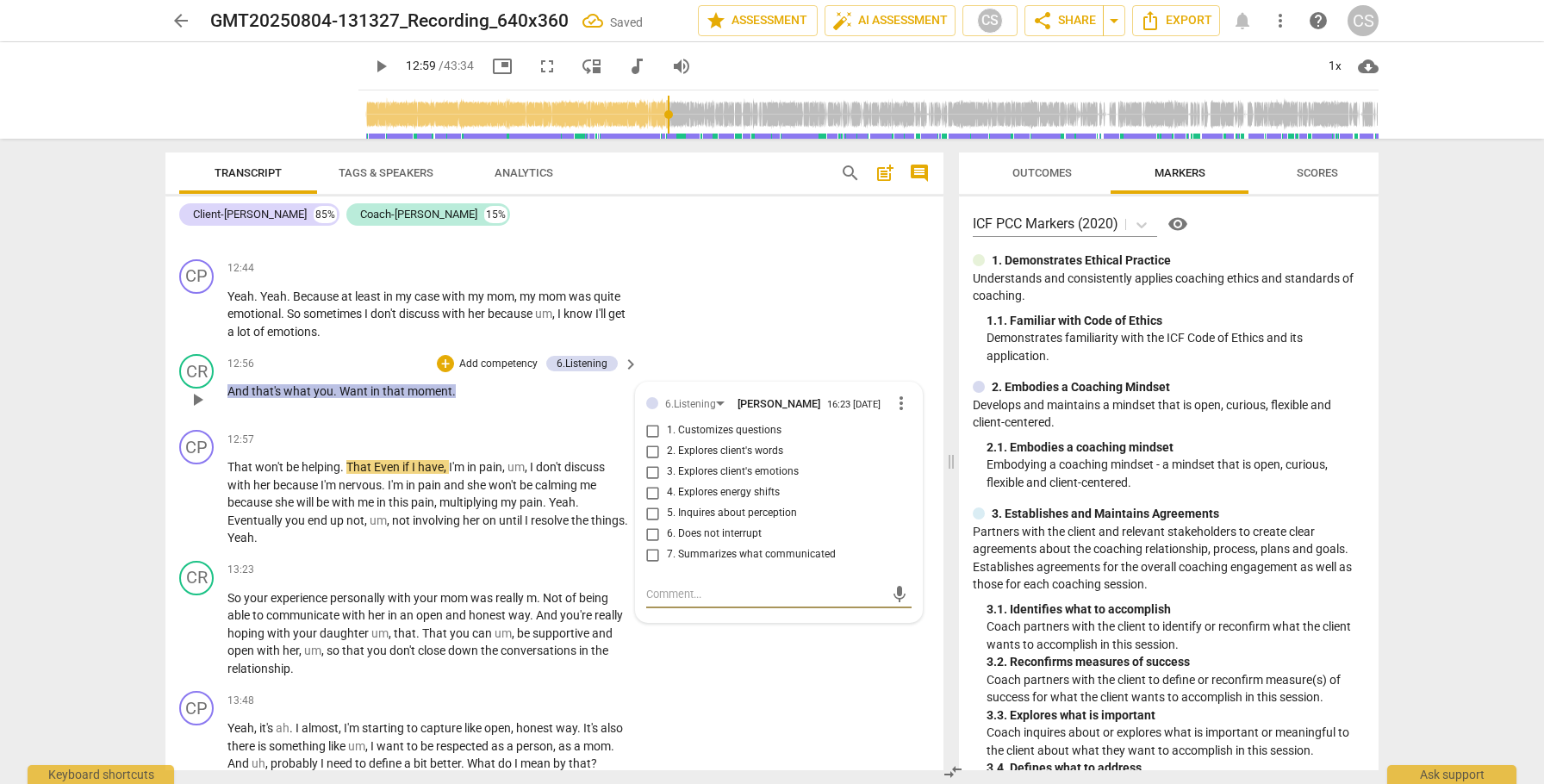
click at [648, 544] on input "6. Does not interrupt" at bounding box center [652, 534] width 27 height 21
checkbox input "true"
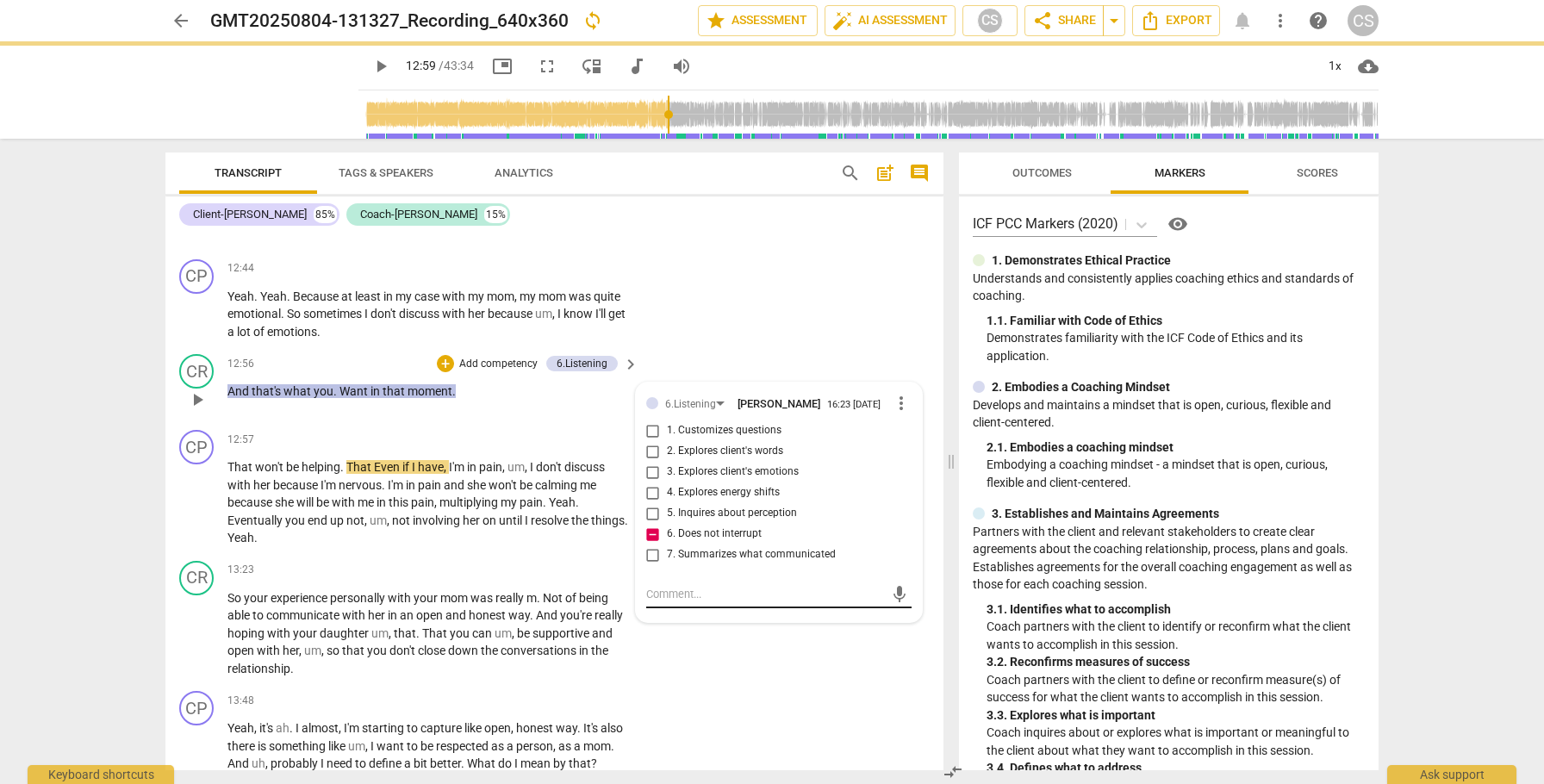
click at [670, 602] on textarea at bounding box center [765, 593] width 237 height 17
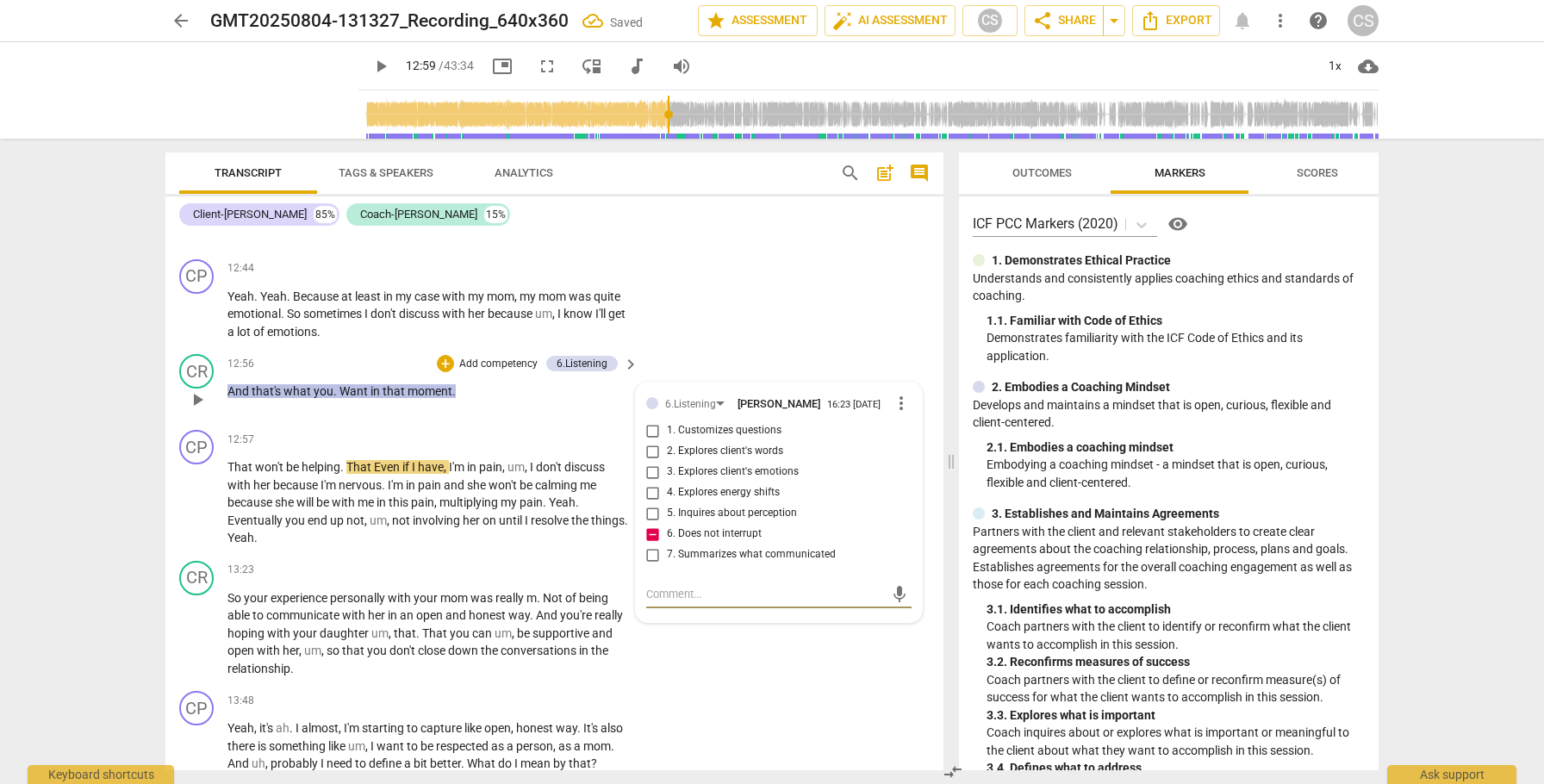
type textarea "p"
type textarea "pr"
type textarea "pro"
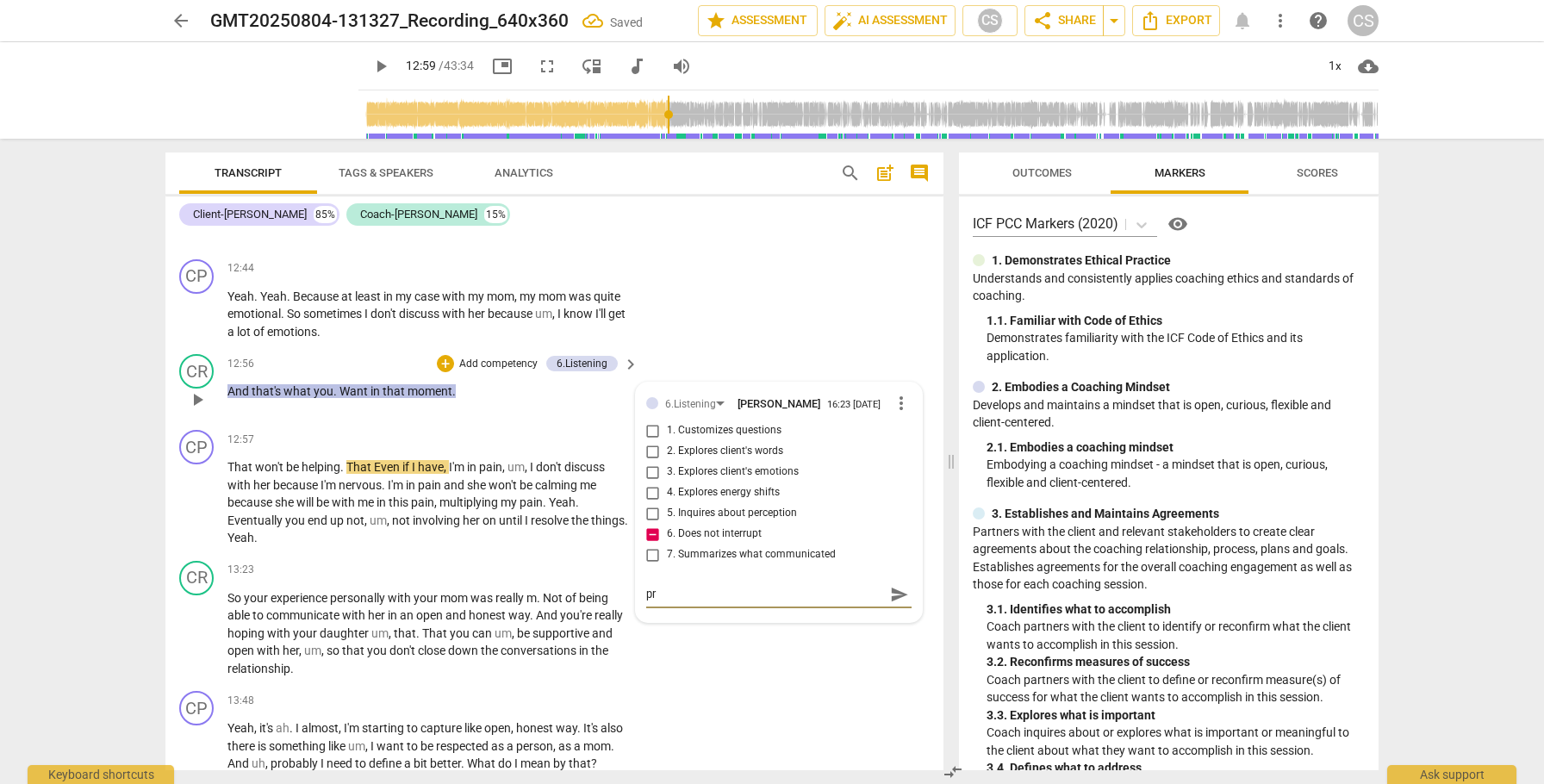
type textarea "pro"
type textarea "prov"
type textarea "provi"
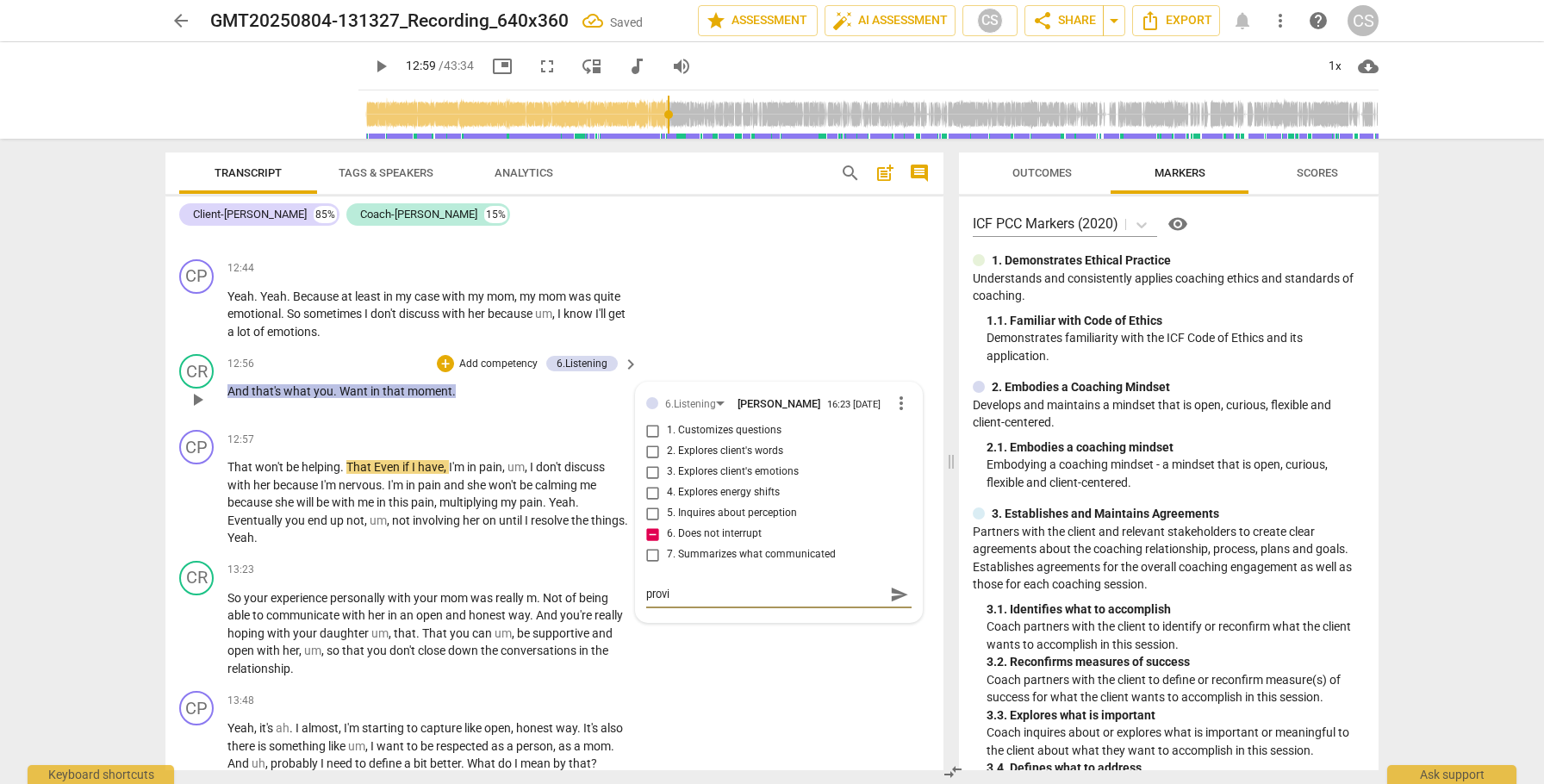
type textarea "provid"
type textarea "provide"
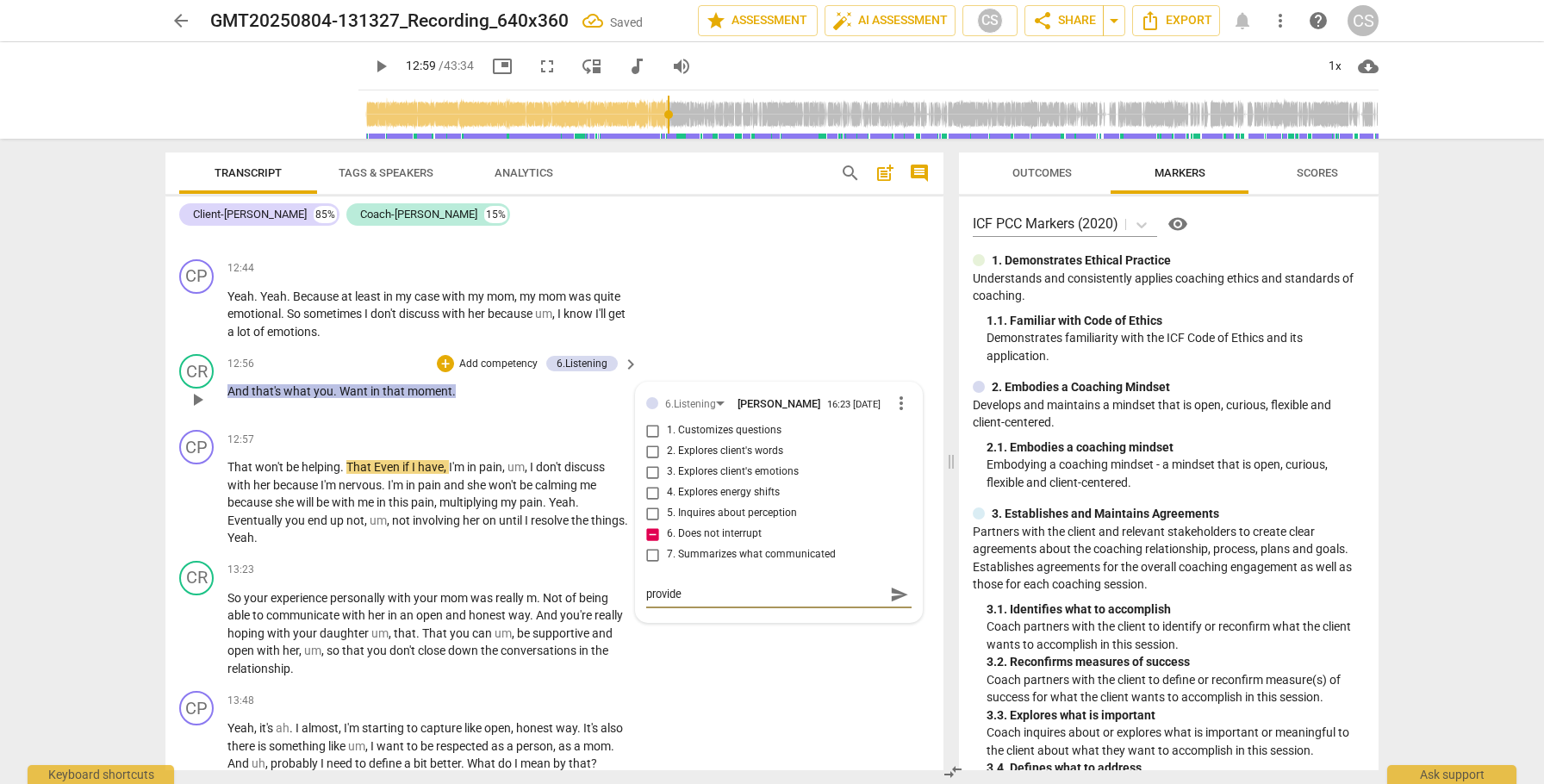
type textarea "provide"
type textarea "provide m"
type textarea "provide mo"
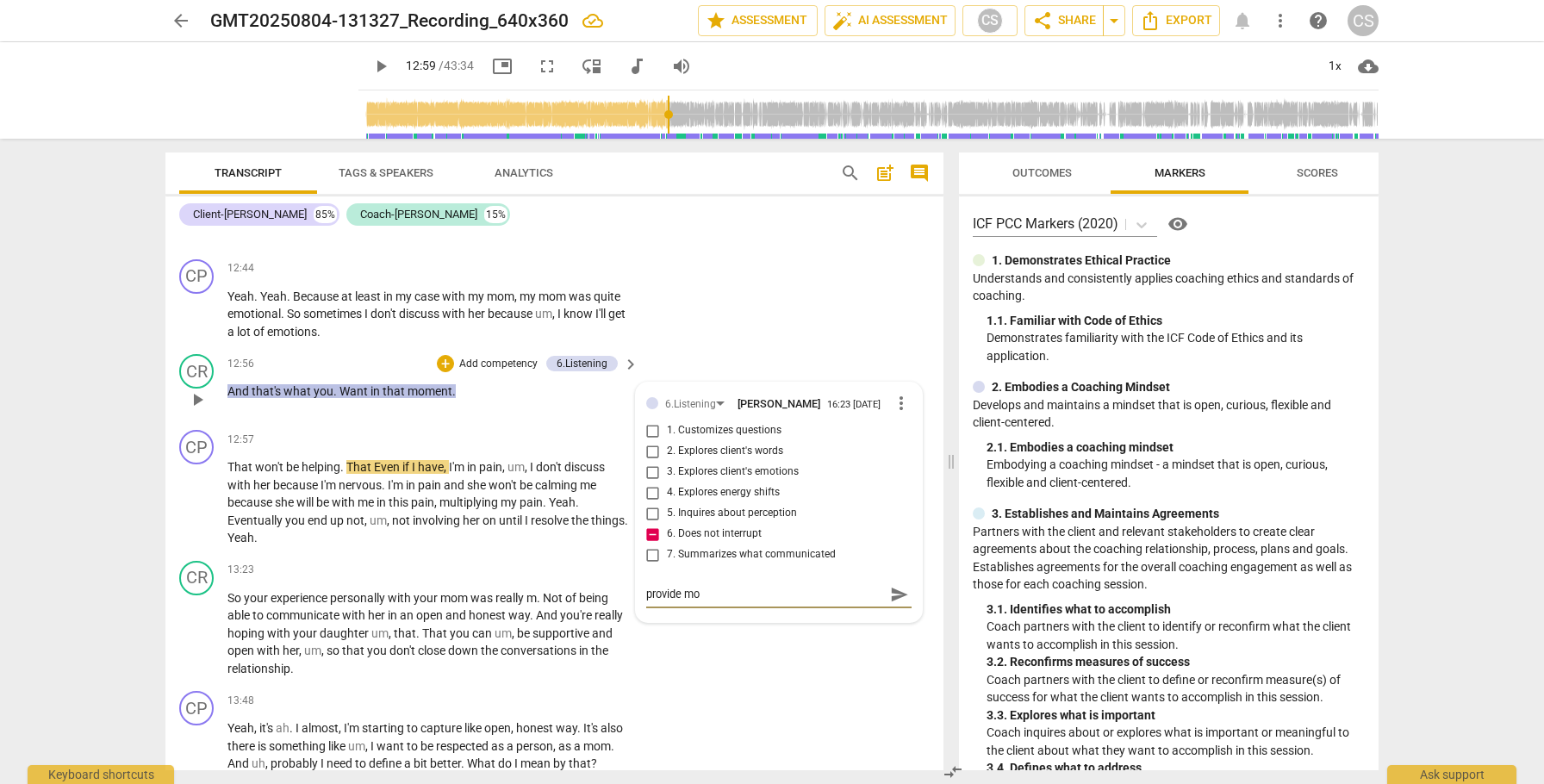
type textarea "provide mor"
type textarea "provide more"
type textarea "provide more s"
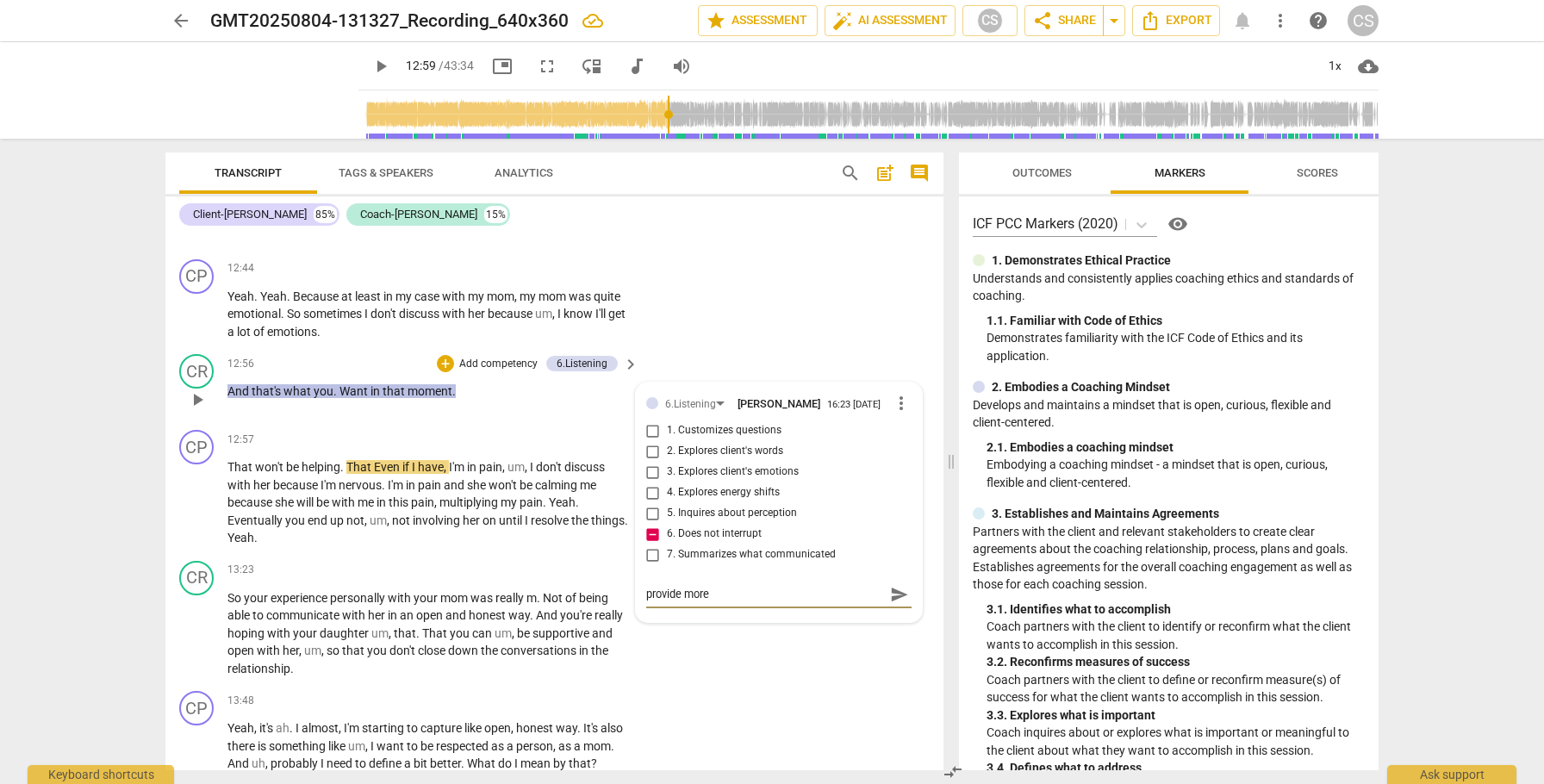
type textarea "provide more s"
type textarea "provide more sp"
type textarea "provide more spa"
type textarea "provide more spac"
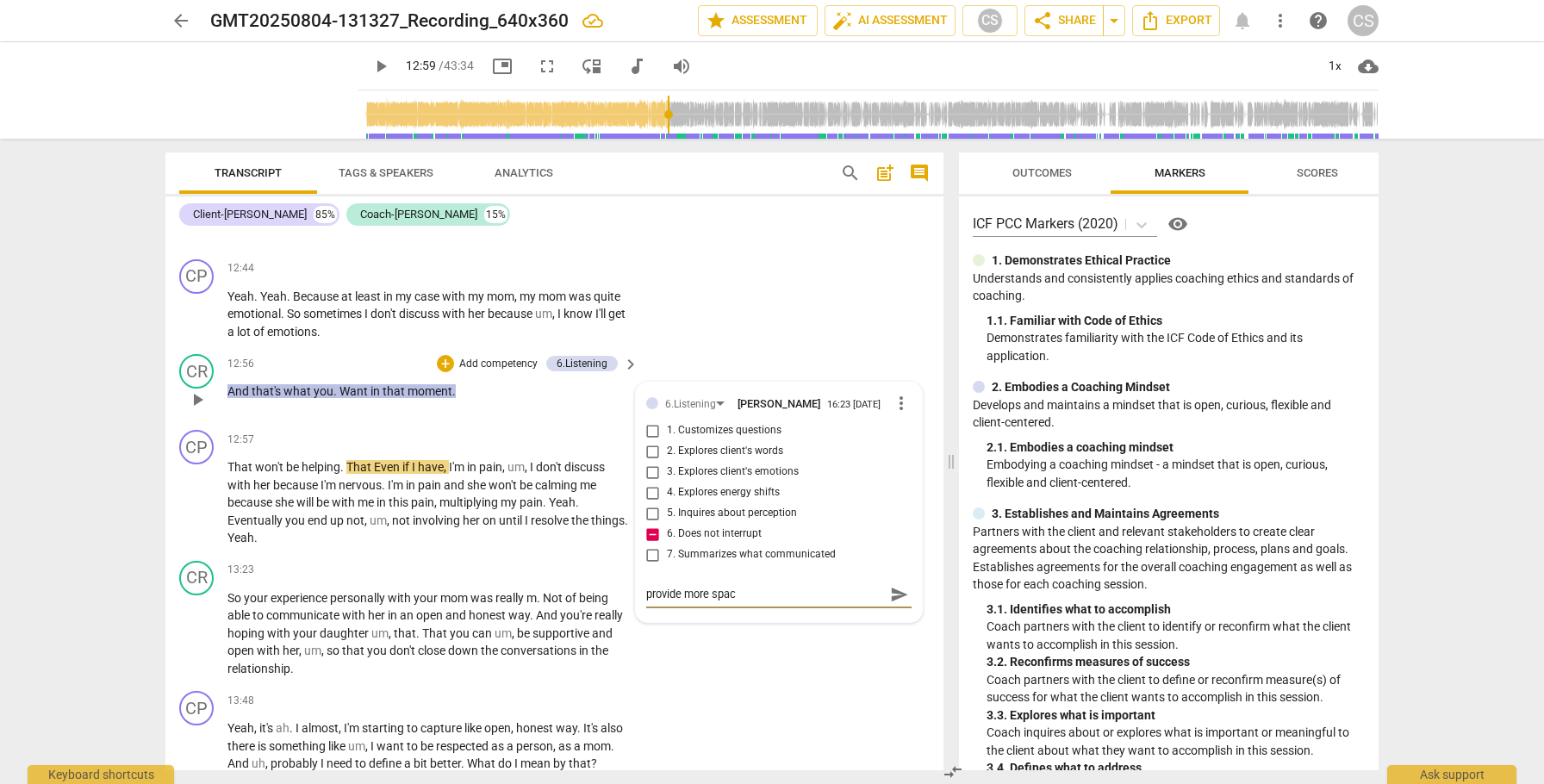
type textarea "provide more spaci"
type textarea "provide more spacio"
type textarea "provide more spaciou"
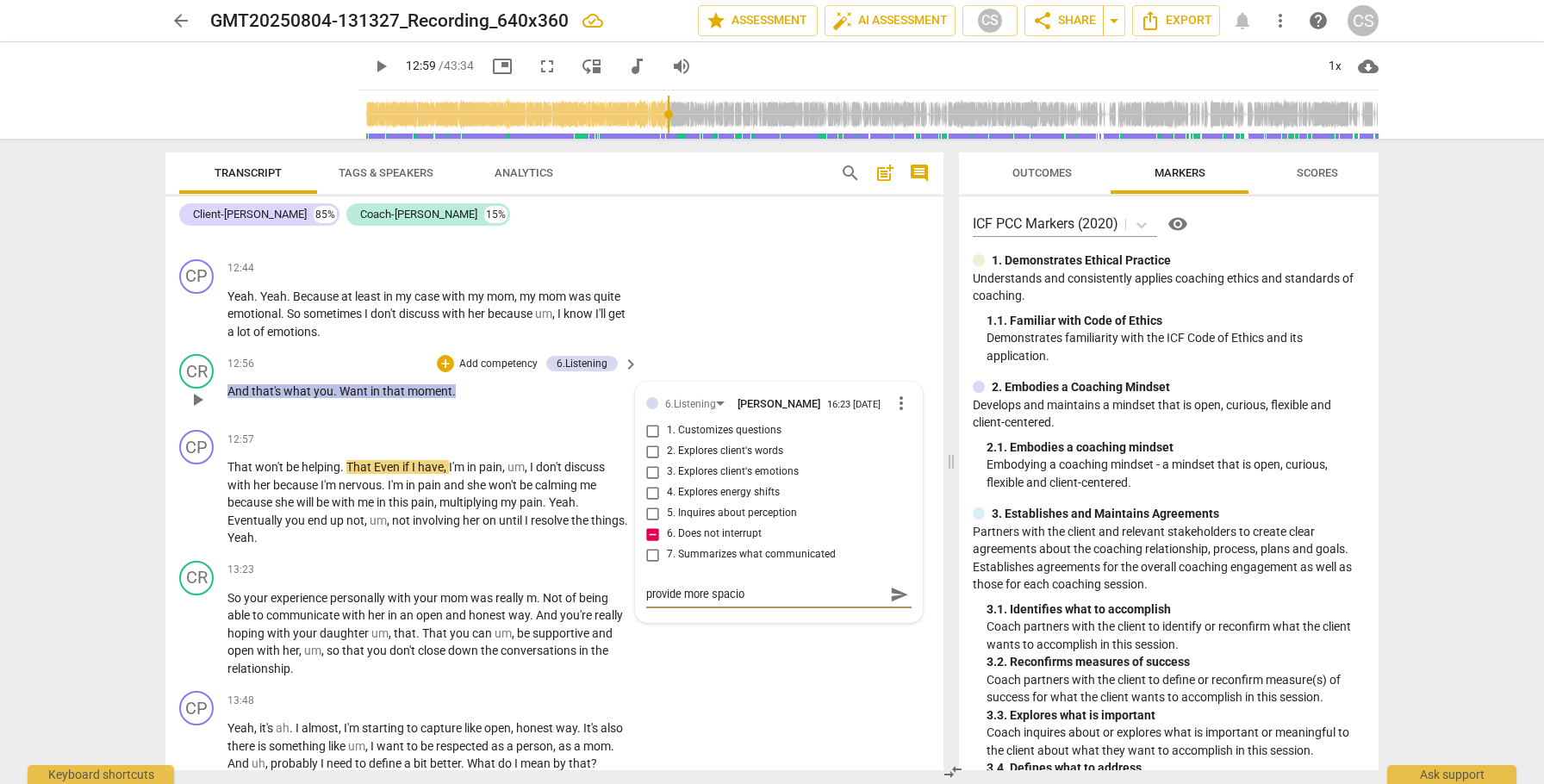
type textarea "provide more spaciou"
type textarea "provide more spacious"
type textarea "provide more spaciousn"
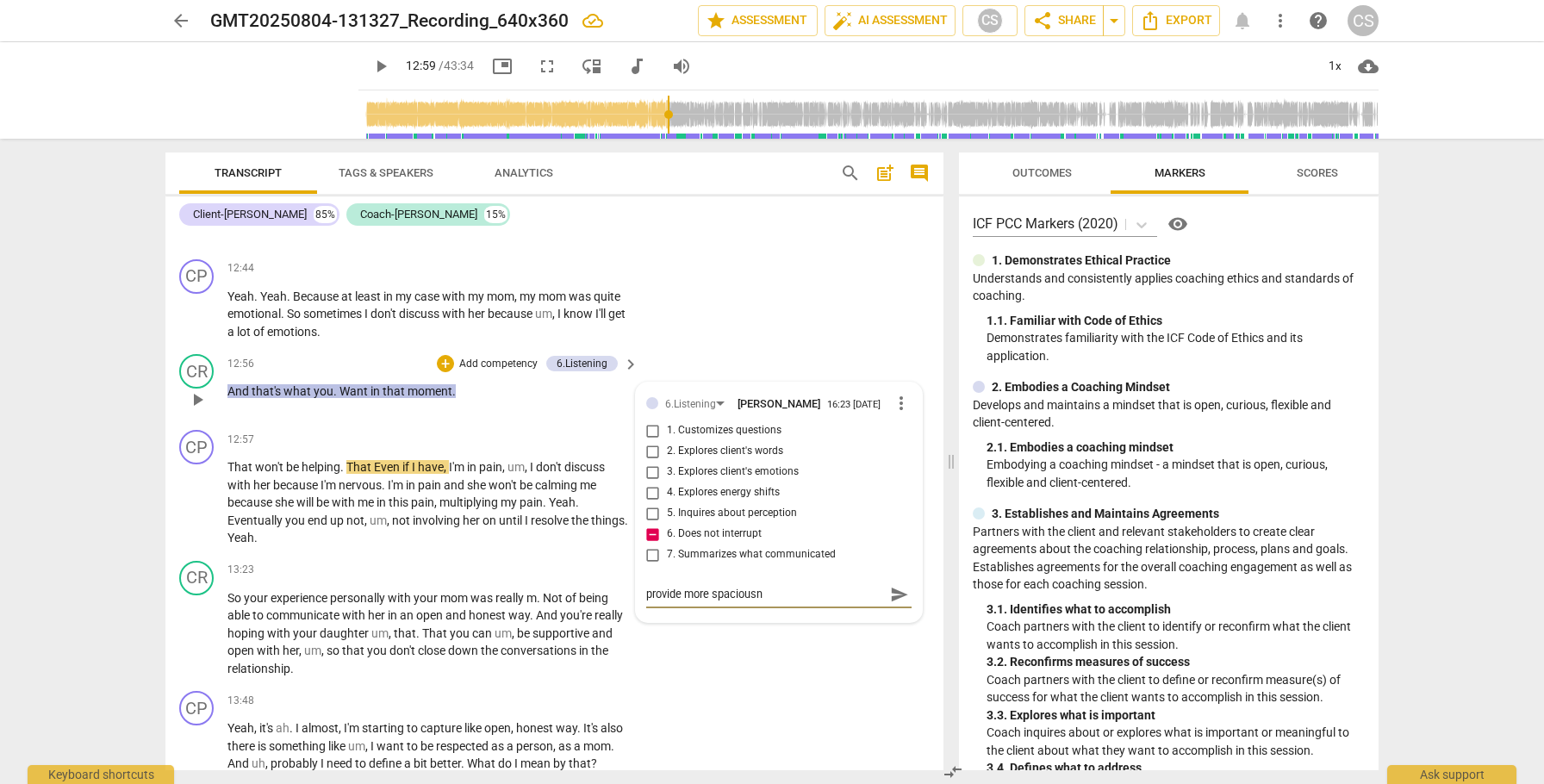
type textarea "provide more spaciousne"
type textarea "provide more spaciousnes"
type textarea "provide more spaciousness"
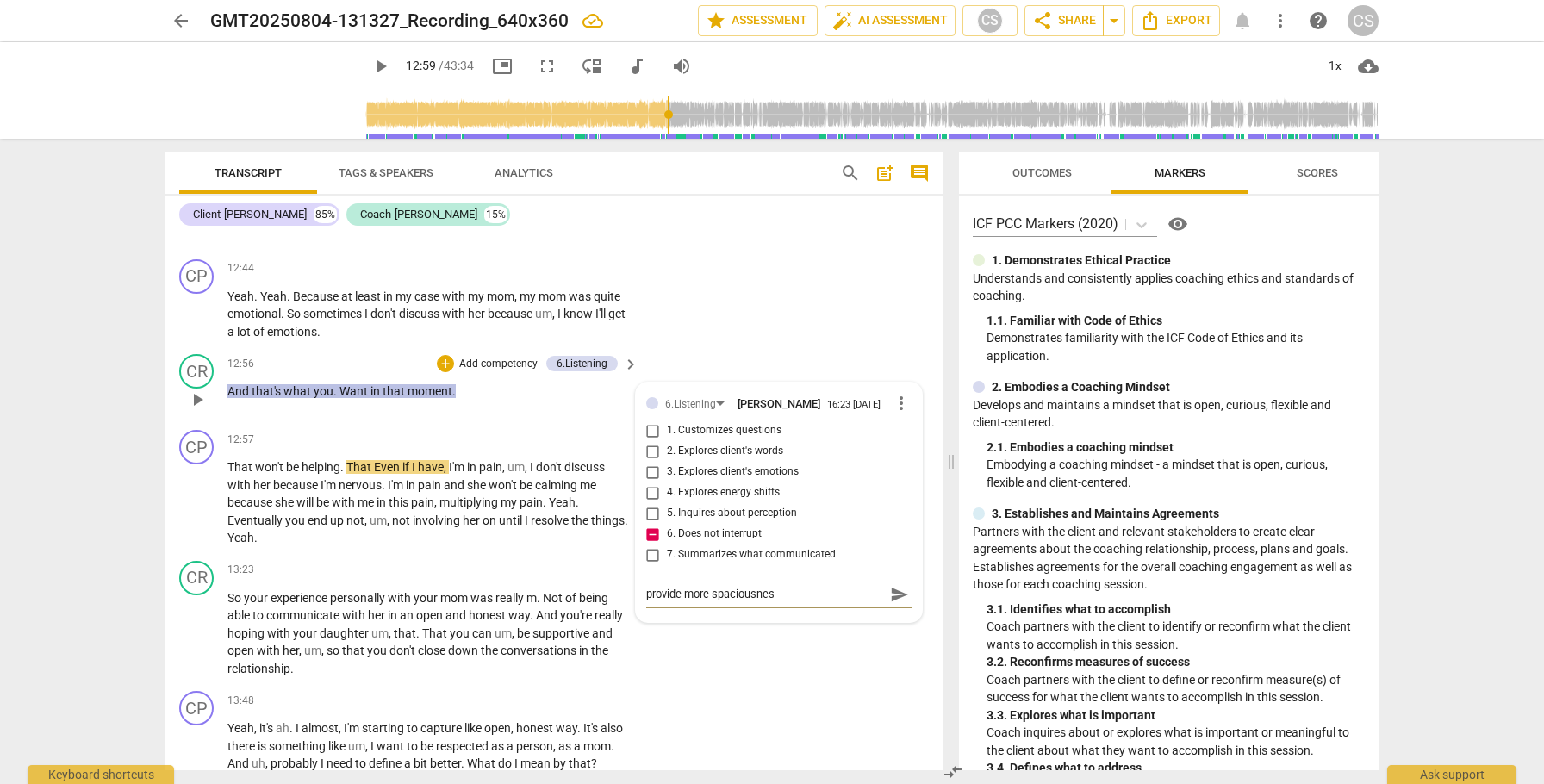
type textarea "provide more spaciousness"
type textarea "provide more spaciousness b"
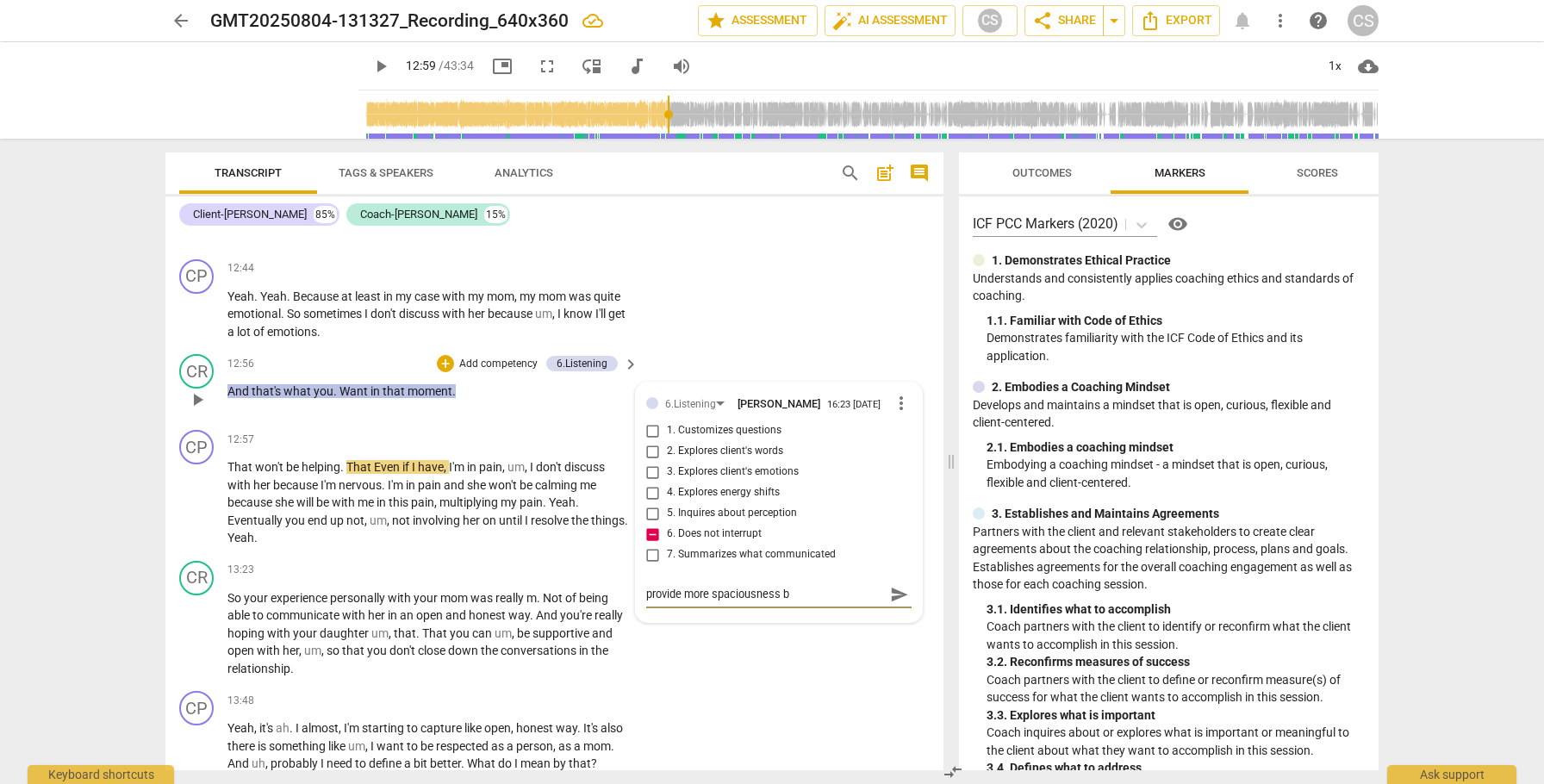
type textarea "provide more spaciousness be"
type textarea "provide more spaciousness bet"
type textarea "provide more spaciousness betw"
type textarea "provide more spaciousness betwe"
type textarea "provide more spaciousness betwee"
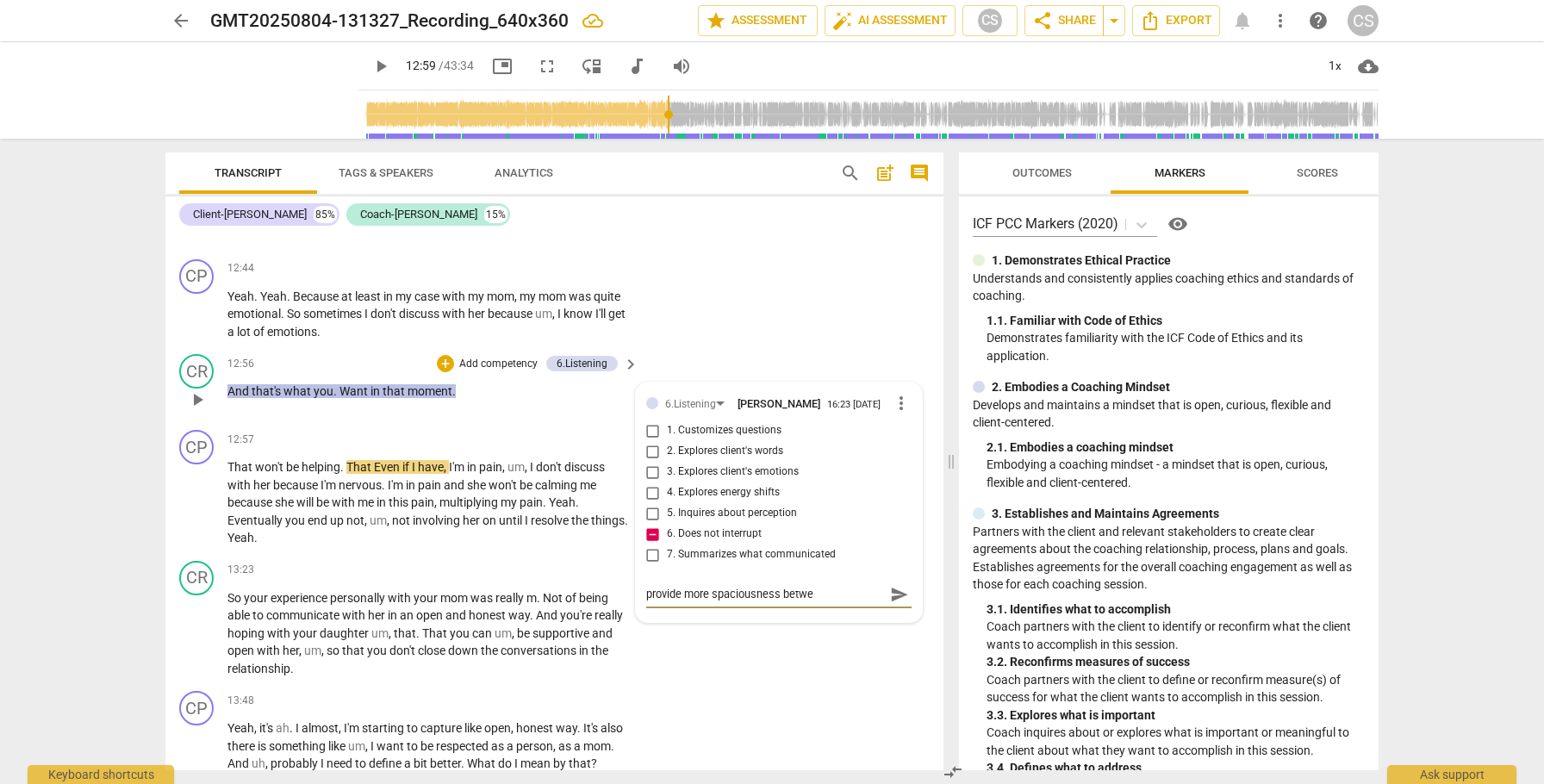
type textarea "provide more spaciousness betwee"
type textarea "provide more spaciousness between"
type textarea "provide more spaciousness betwee"
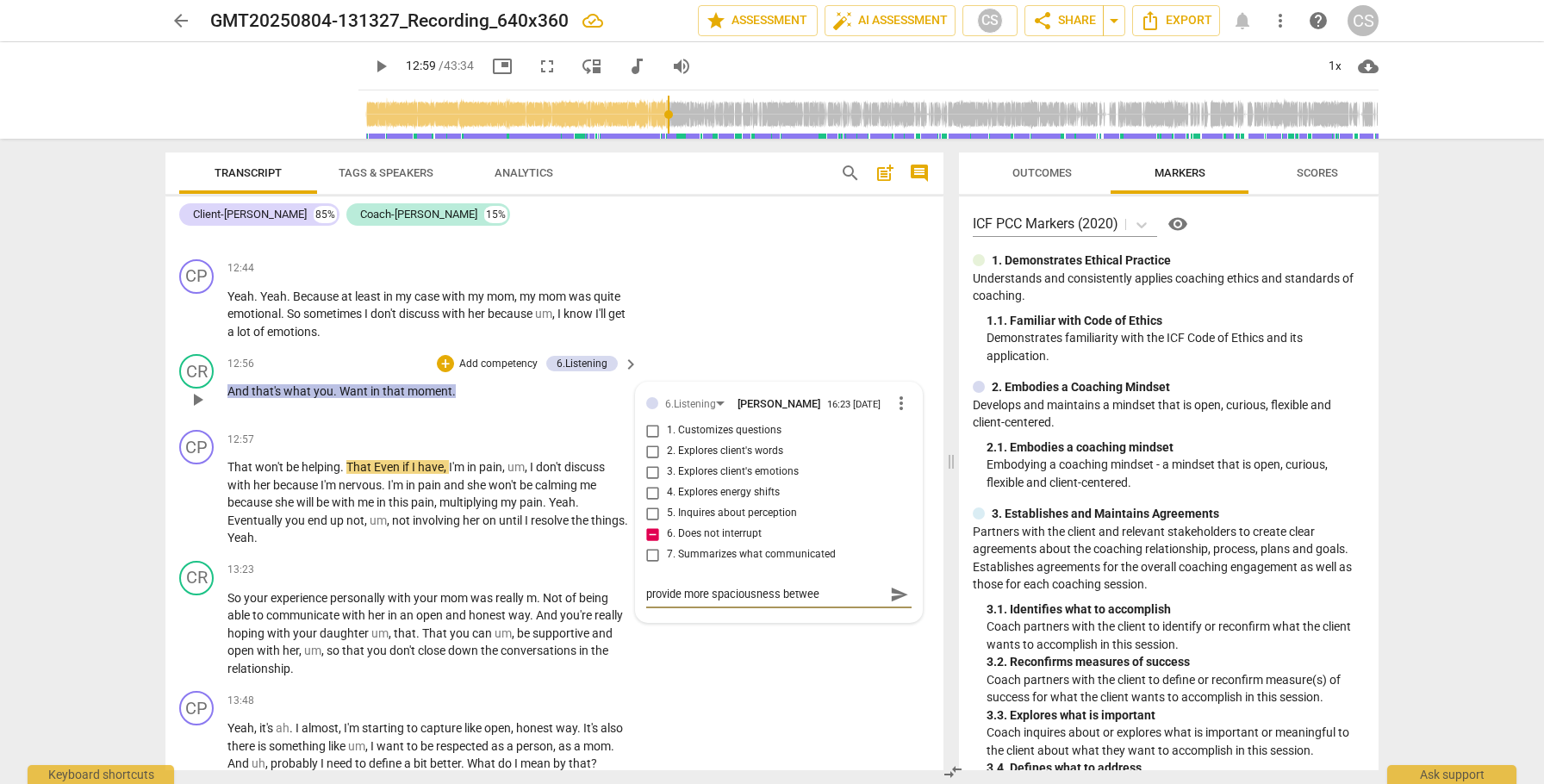
type textarea "provide more spaciousness betwe"
type textarea "provide more spaciousness betw"
type textarea "provide more spaciousness bet"
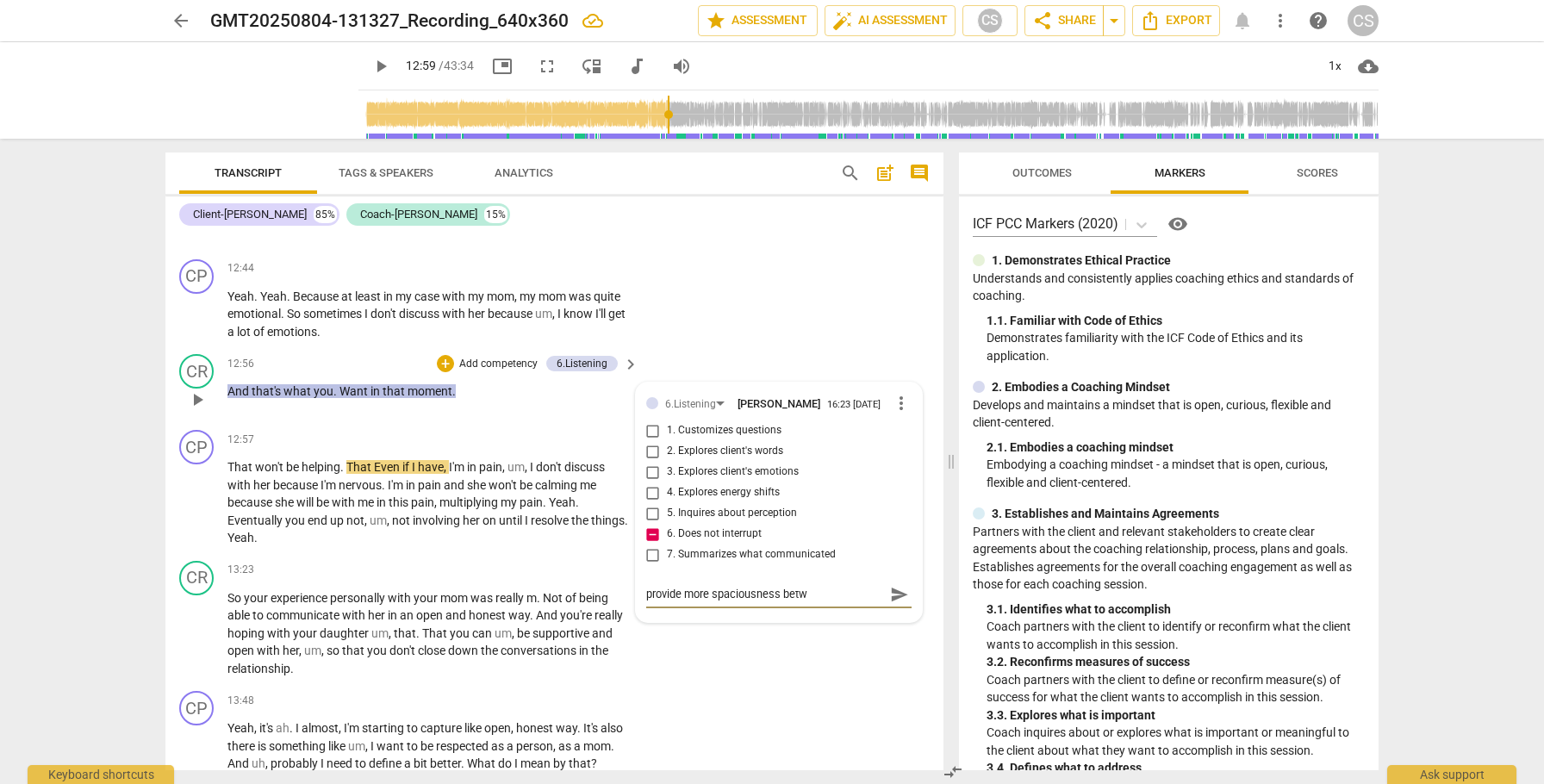
type textarea "provide more spaciousness bet"
type textarea "provide more spaciousness be"
type textarea "provide more spaciousness b"
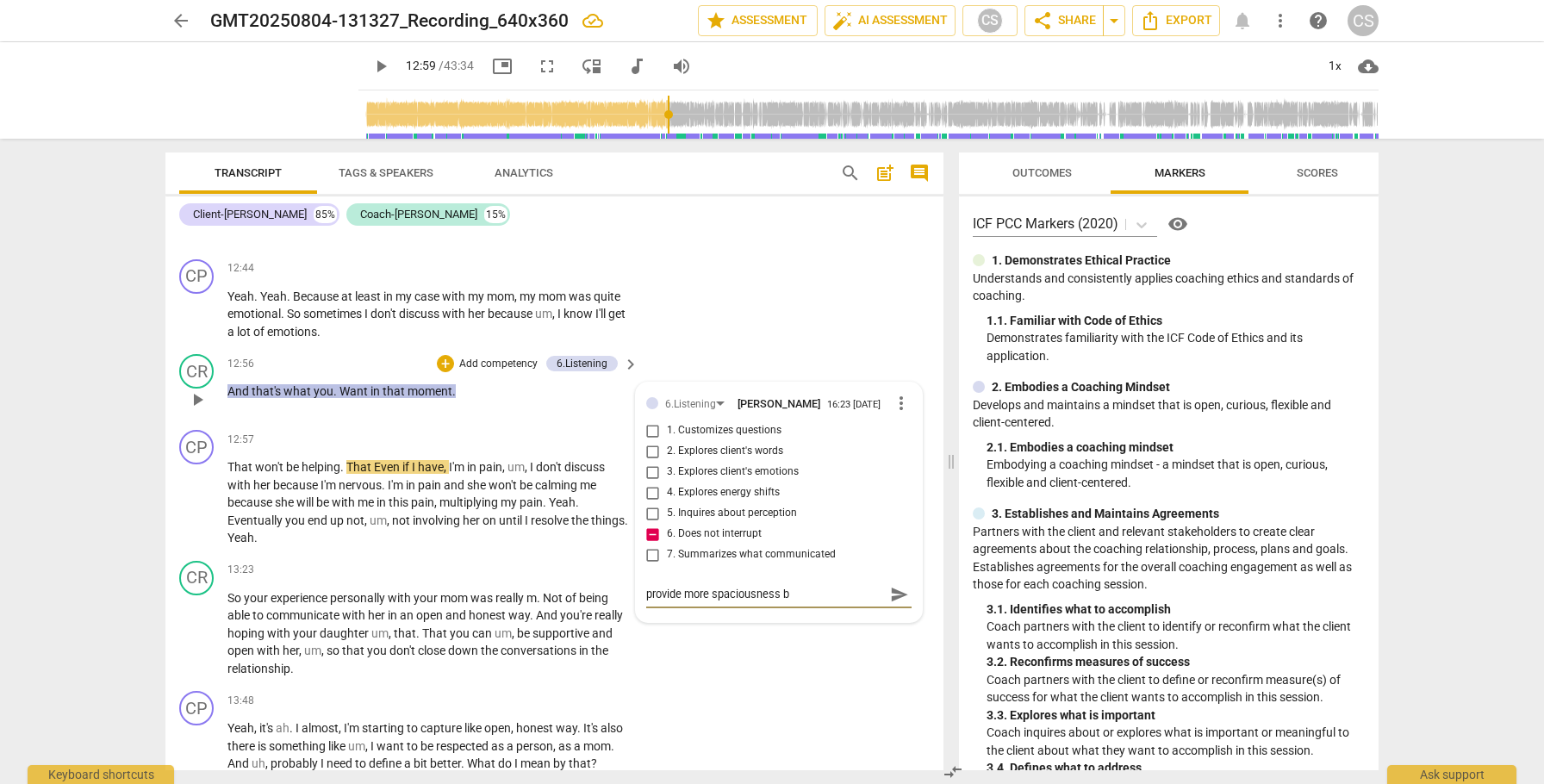
type textarea "provide more spaciousness"
click at [891, 604] on span "send" at bounding box center [899, 594] width 19 height 19
click at [235, 398] on span "And" at bounding box center [239, 391] width 24 height 14
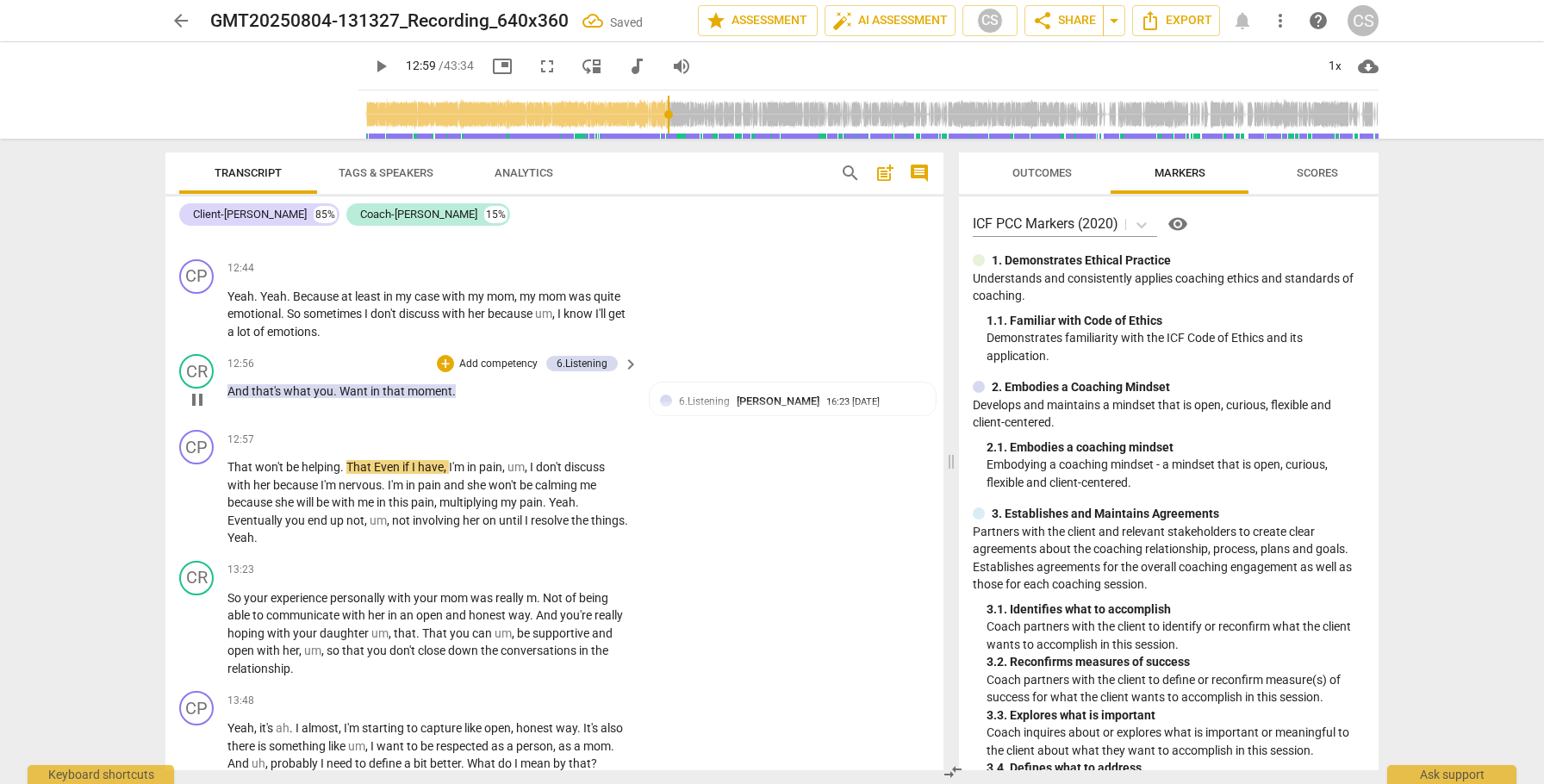
click at [235, 398] on span "And" at bounding box center [239, 391] width 24 height 14
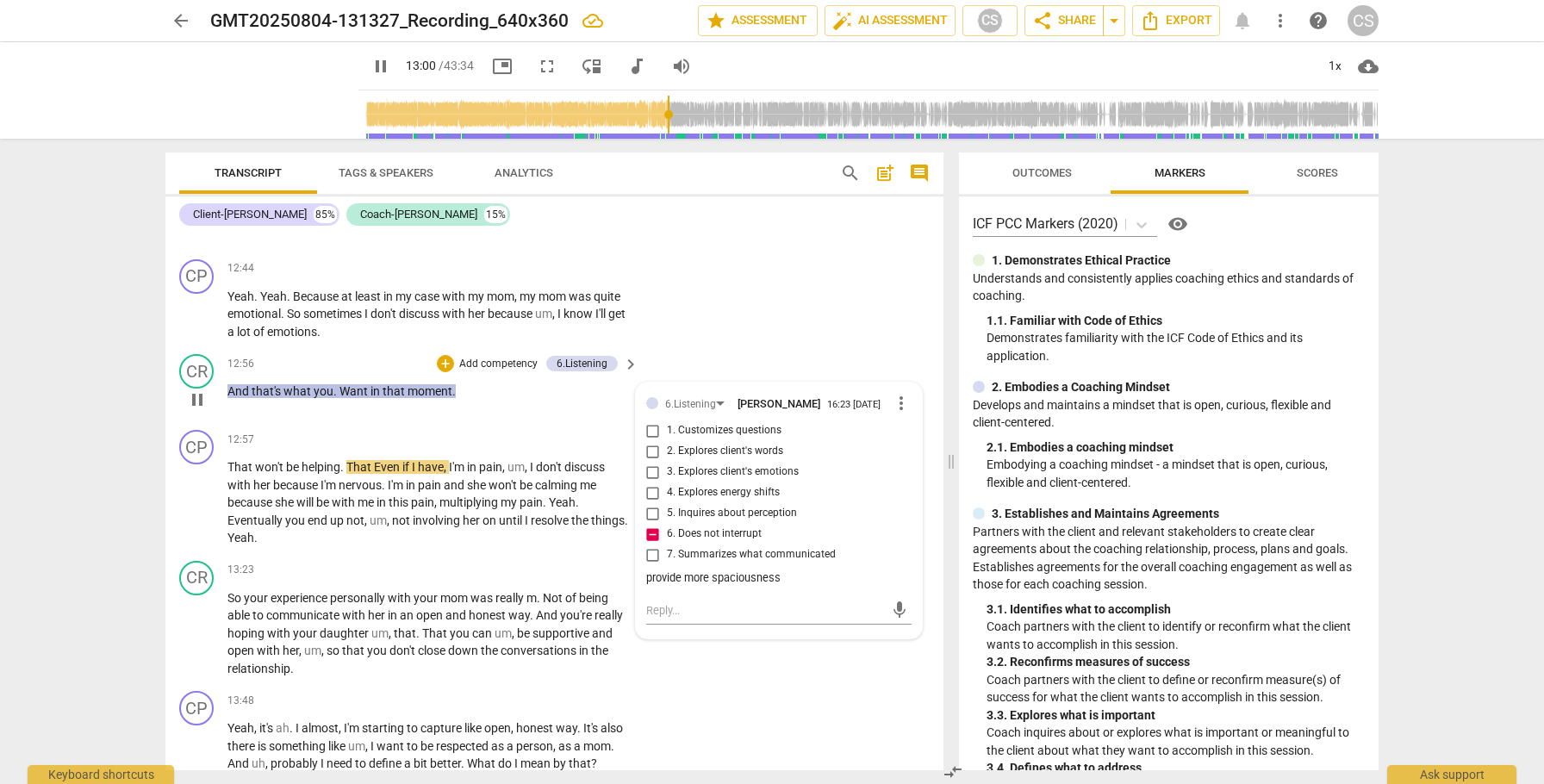
click at [237, 398] on span "And" at bounding box center [239, 391] width 24 height 14
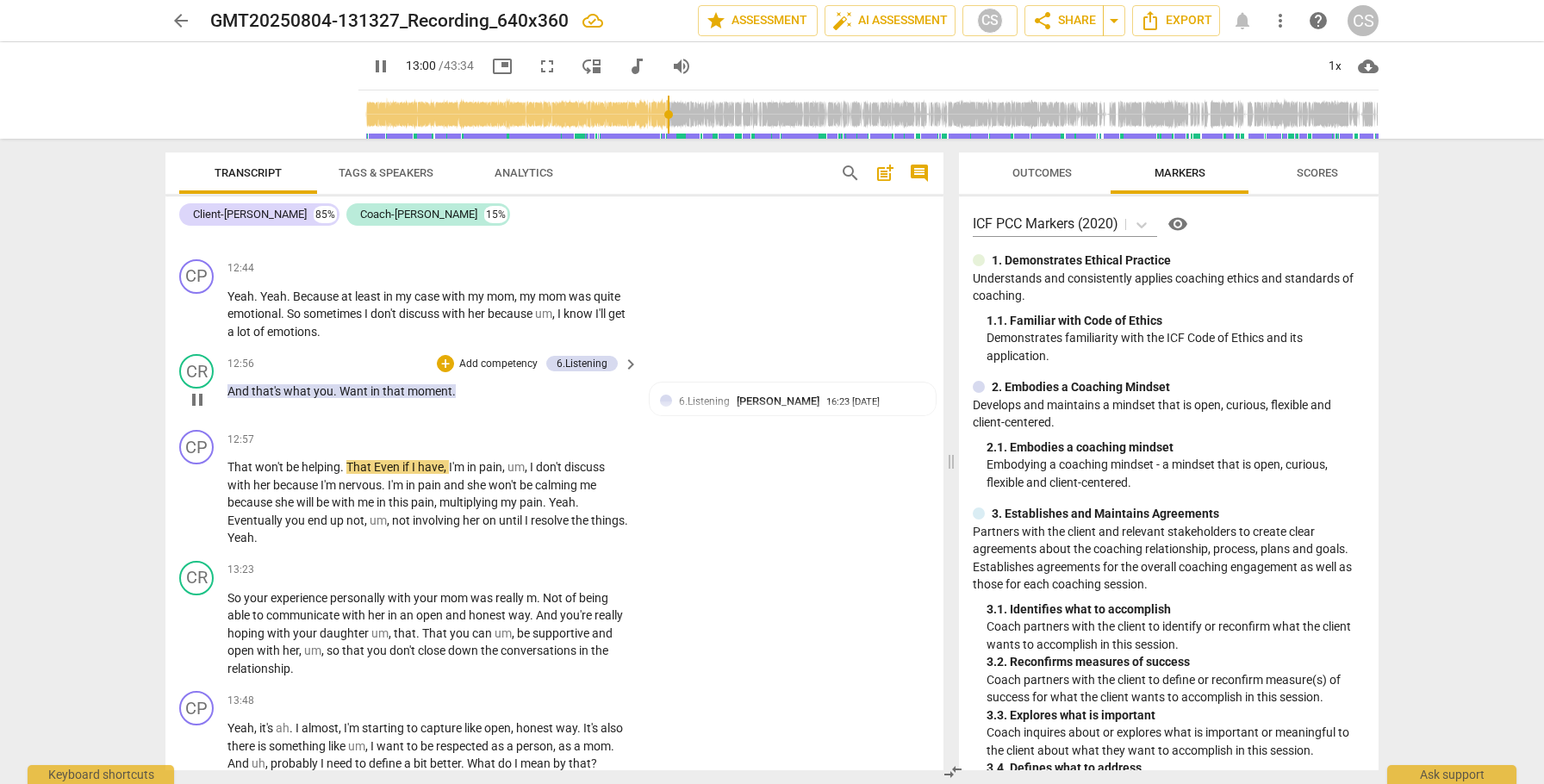
click at [237, 398] on span "And" at bounding box center [239, 391] width 24 height 14
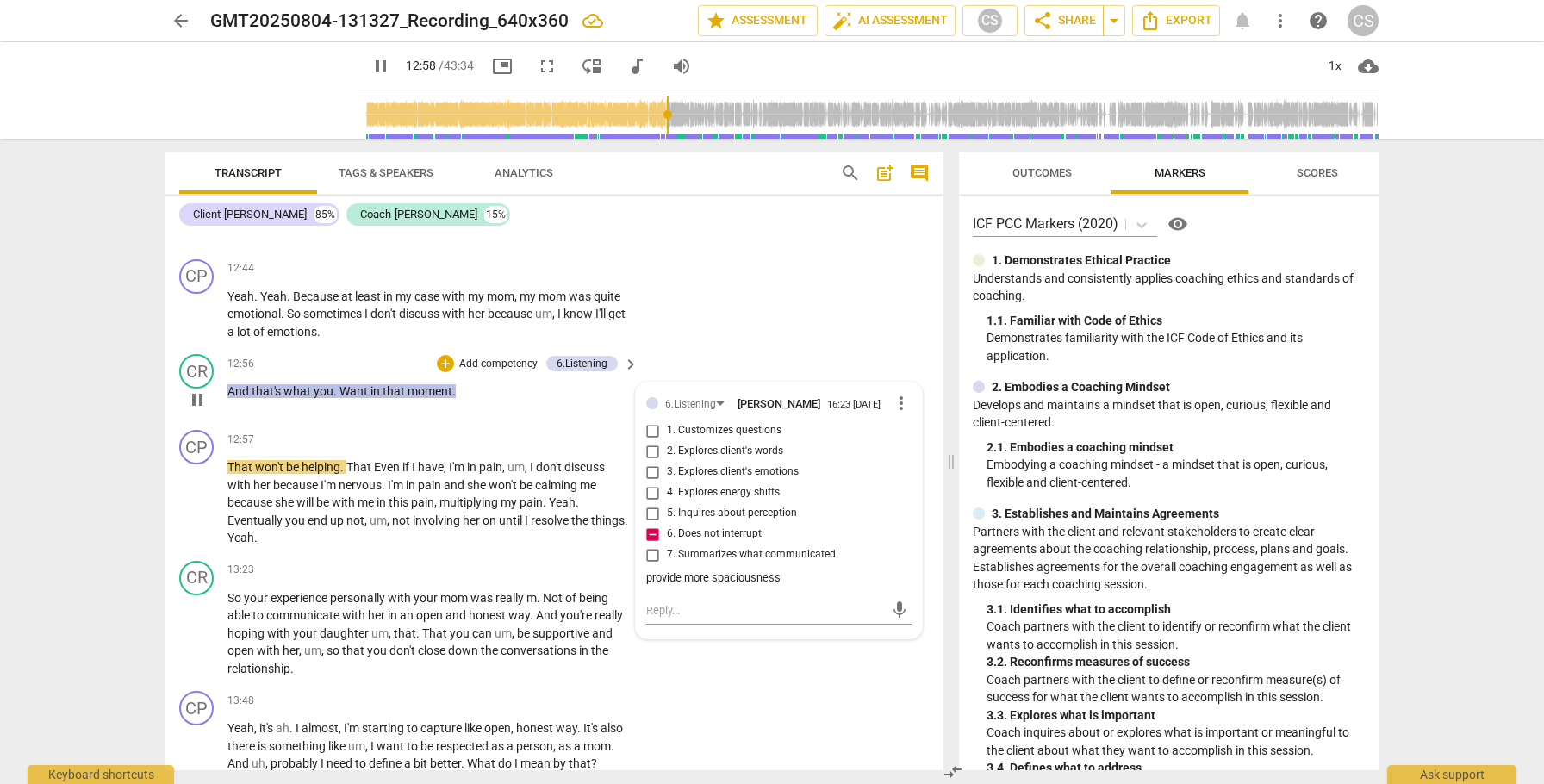
click at [284, 398] on span "what" at bounding box center [298, 391] width 30 height 14
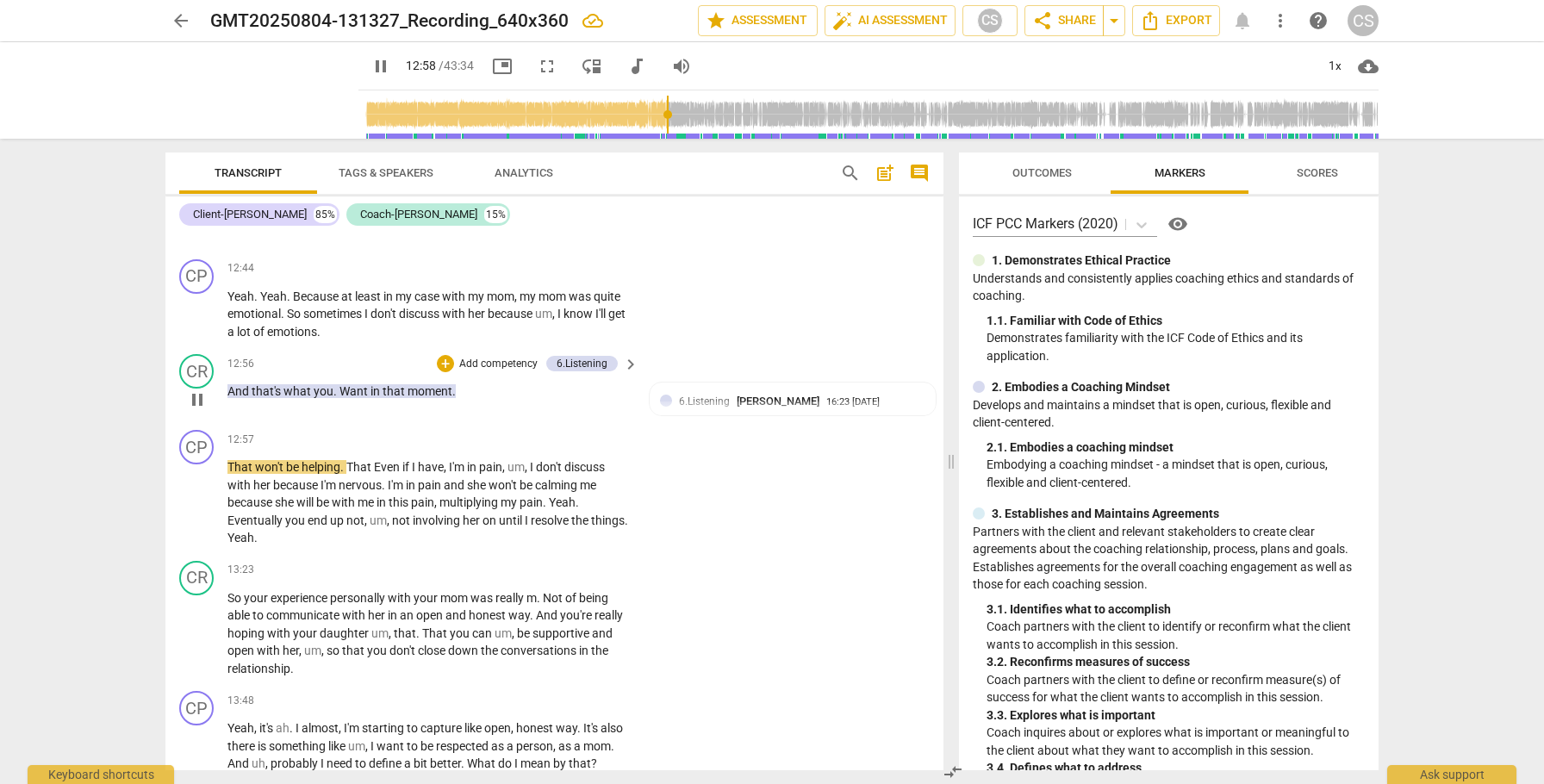
type input "779"
click at [1332, 66] on div "1x" at bounding box center [1334, 66] width 33 height 27
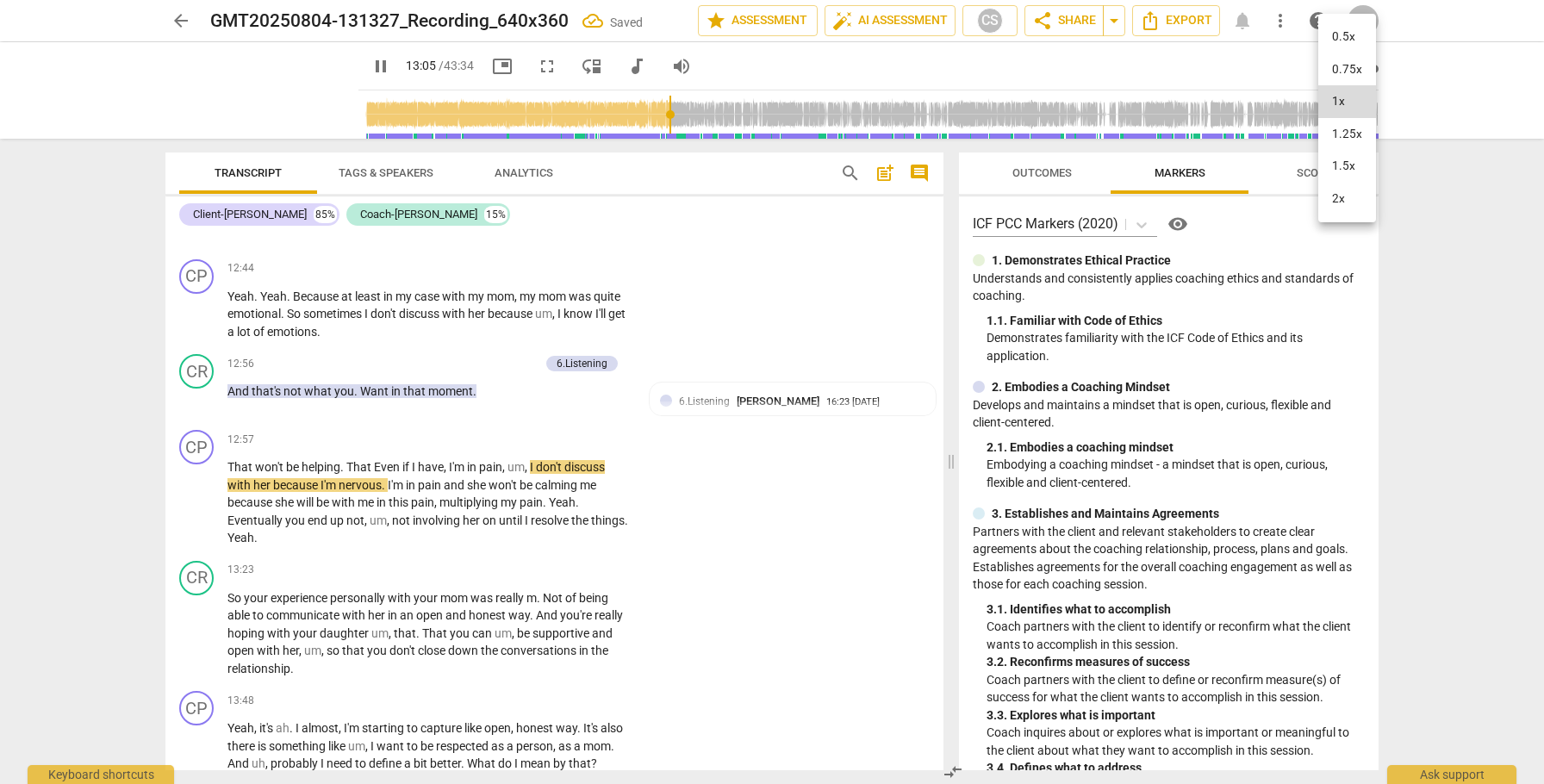
click at [1332, 197] on li "2x" at bounding box center [1347, 199] width 58 height 33
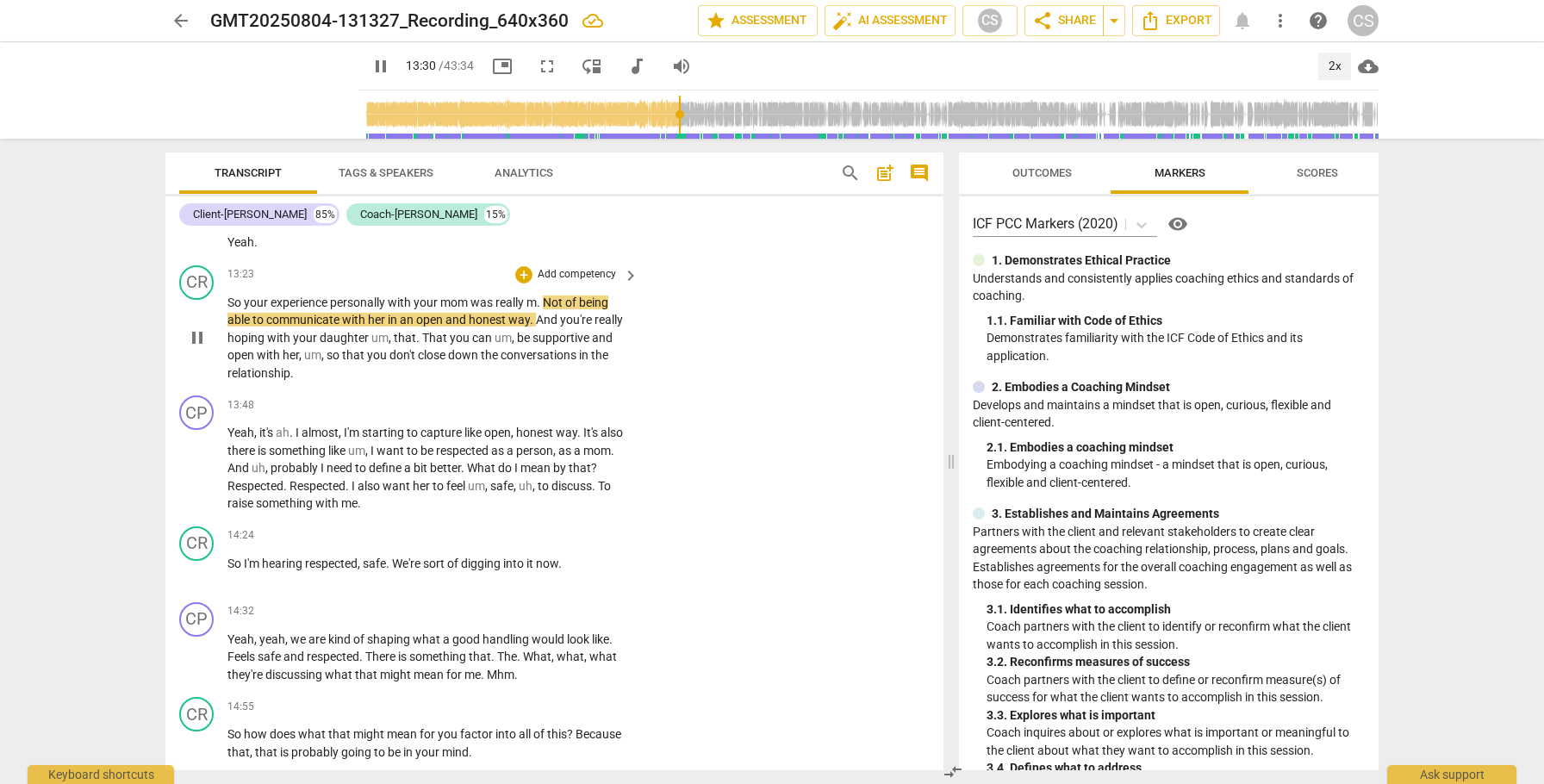
scroll to position [4131, 0]
click at [522, 286] on div "+" at bounding box center [524, 278] width 18 height 18
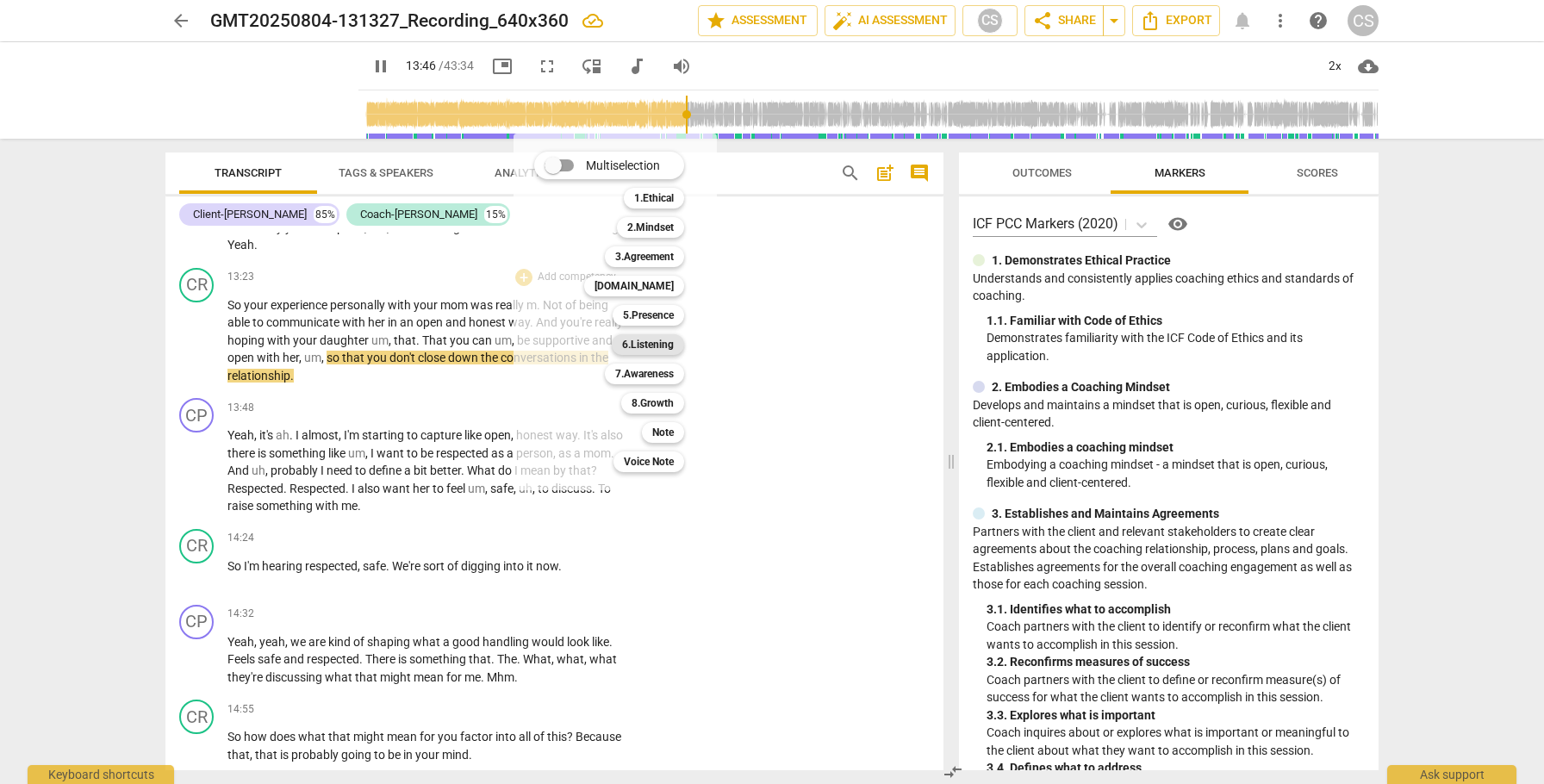
click at [645, 344] on b "6.Listening" at bounding box center [648, 345] width 52 height 21
type input "828"
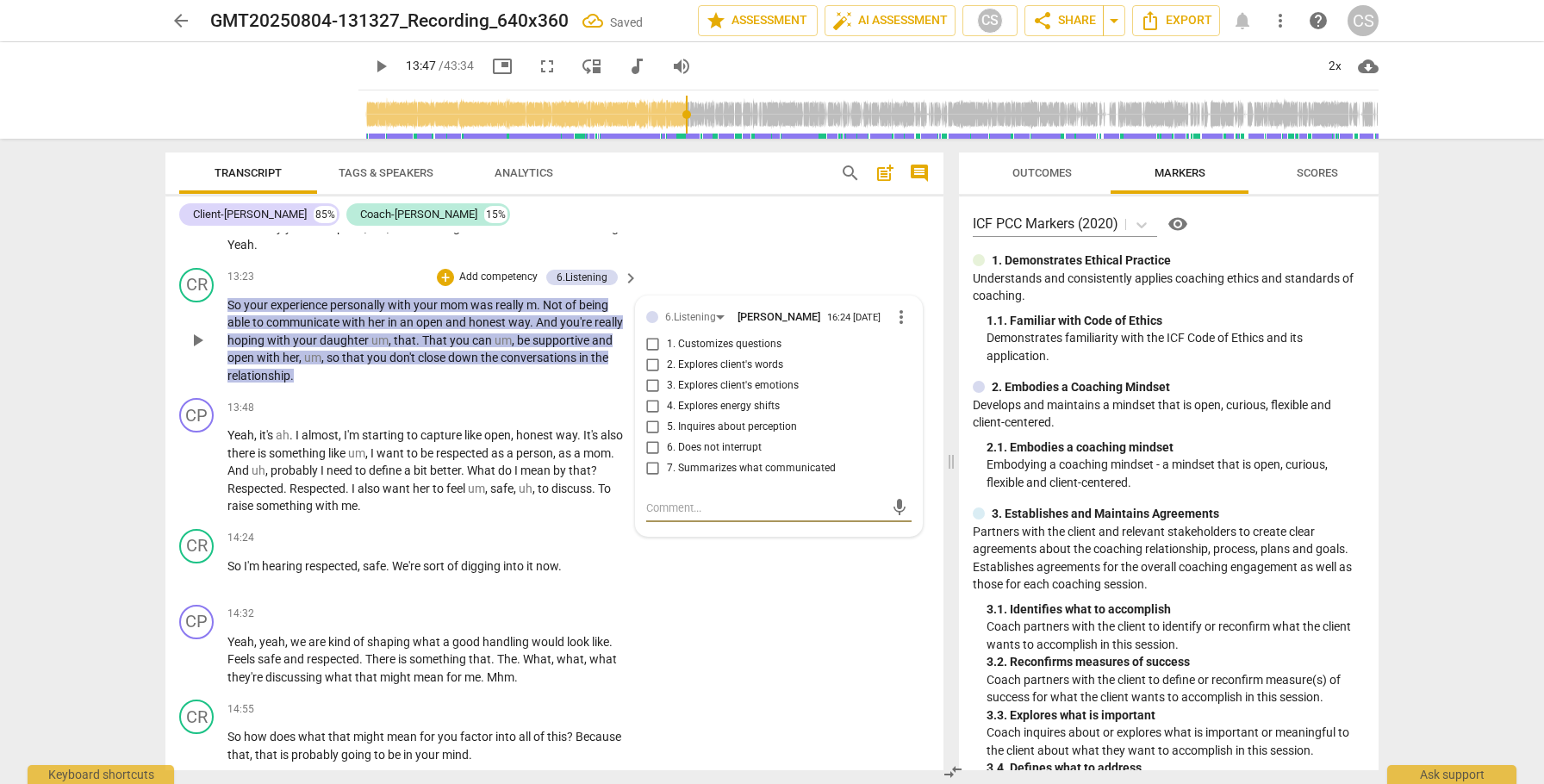
click at [649, 479] on input "7. Summarizes what communicated" at bounding box center [652, 468] width 27 height 21
checkbox input "true"
click at [195, 482] on span "play_arrow" at bounding box center [198, 471] width 21 height 21
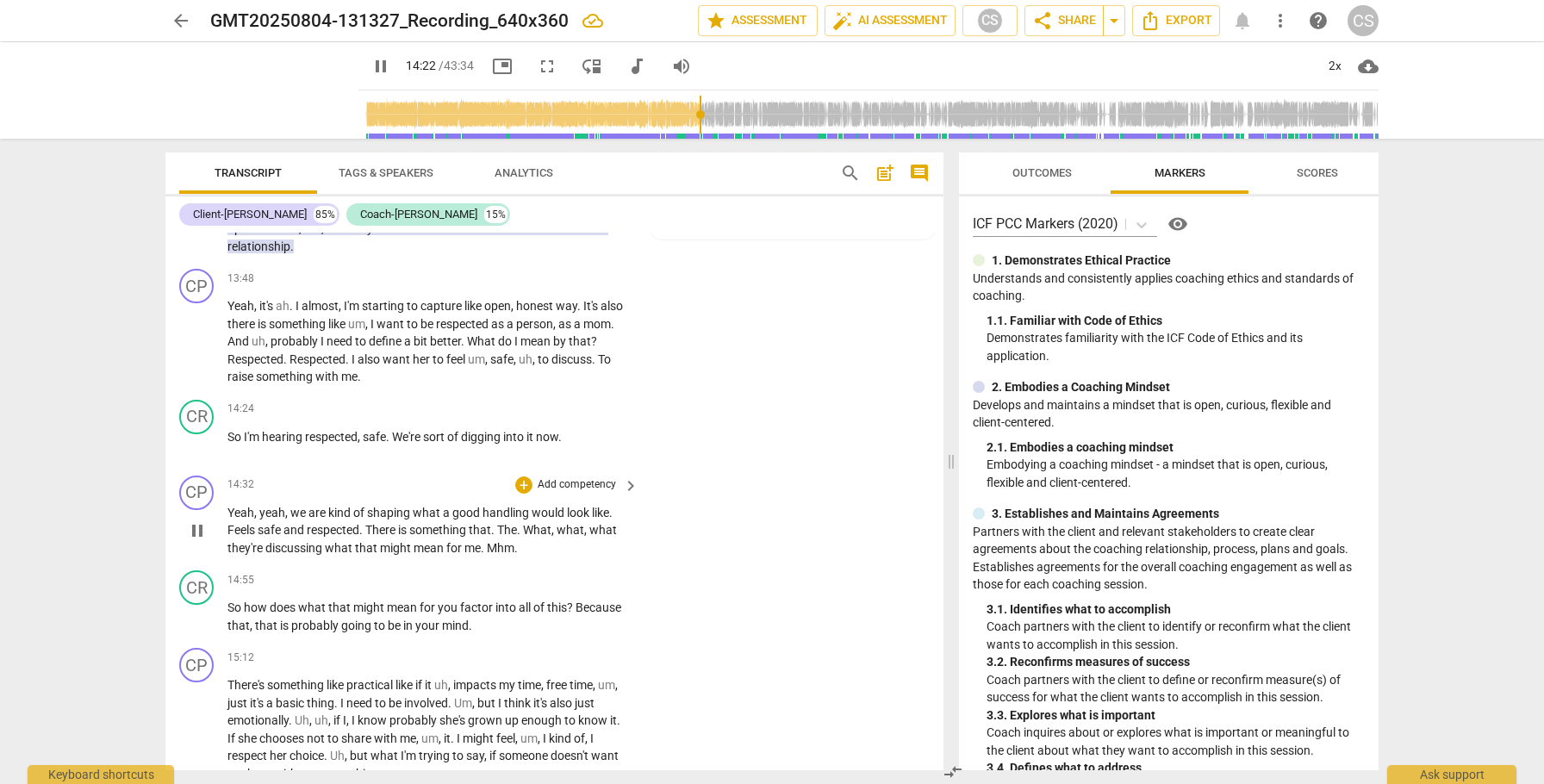
scroll to position [4264, 0]
click at [522, 414] on div "+" at bounding box center [524, 406] width 18 height 18
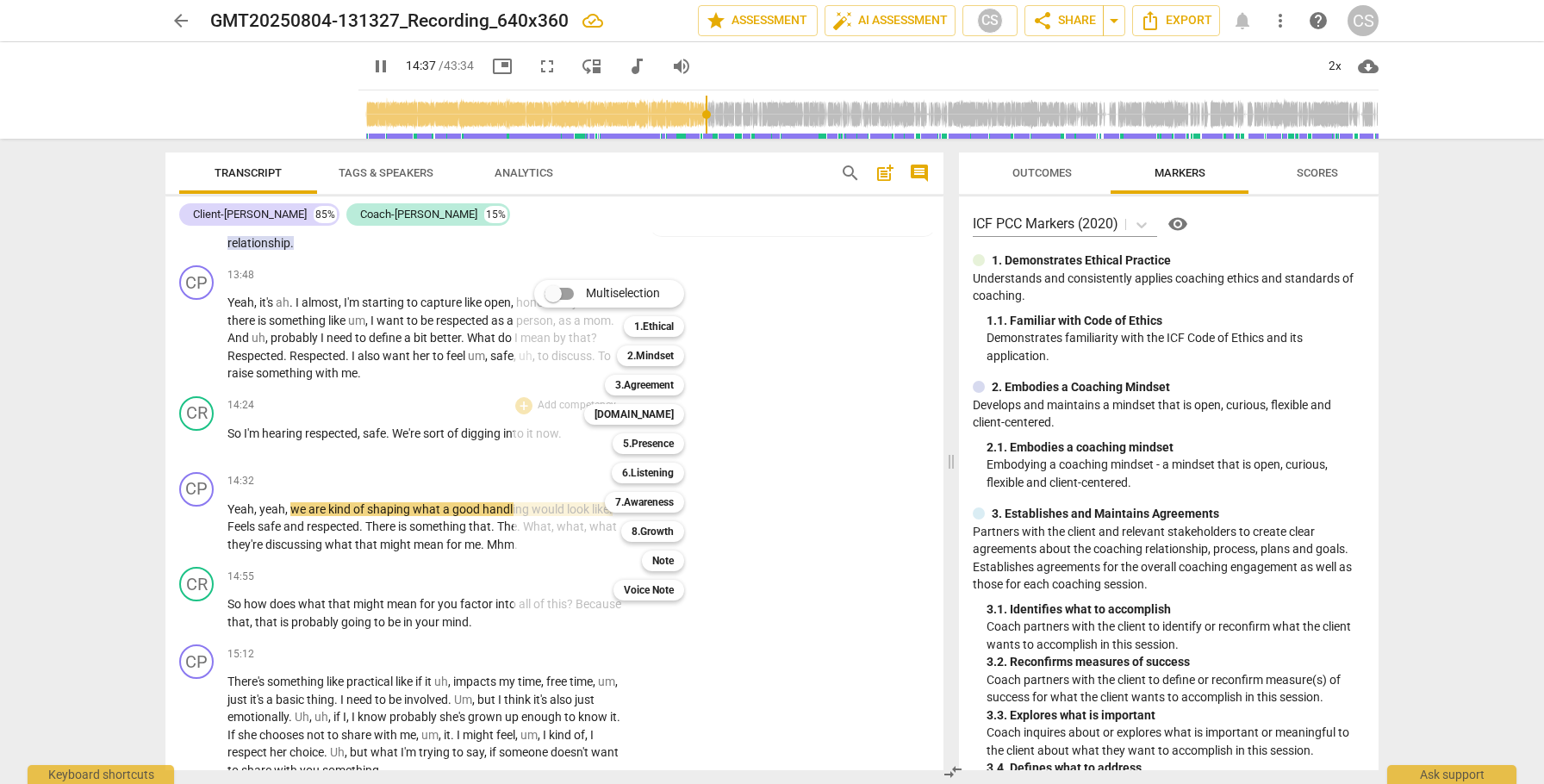
click at [898, 401] on div at bounding box center [772, 392] width 1544 height 784
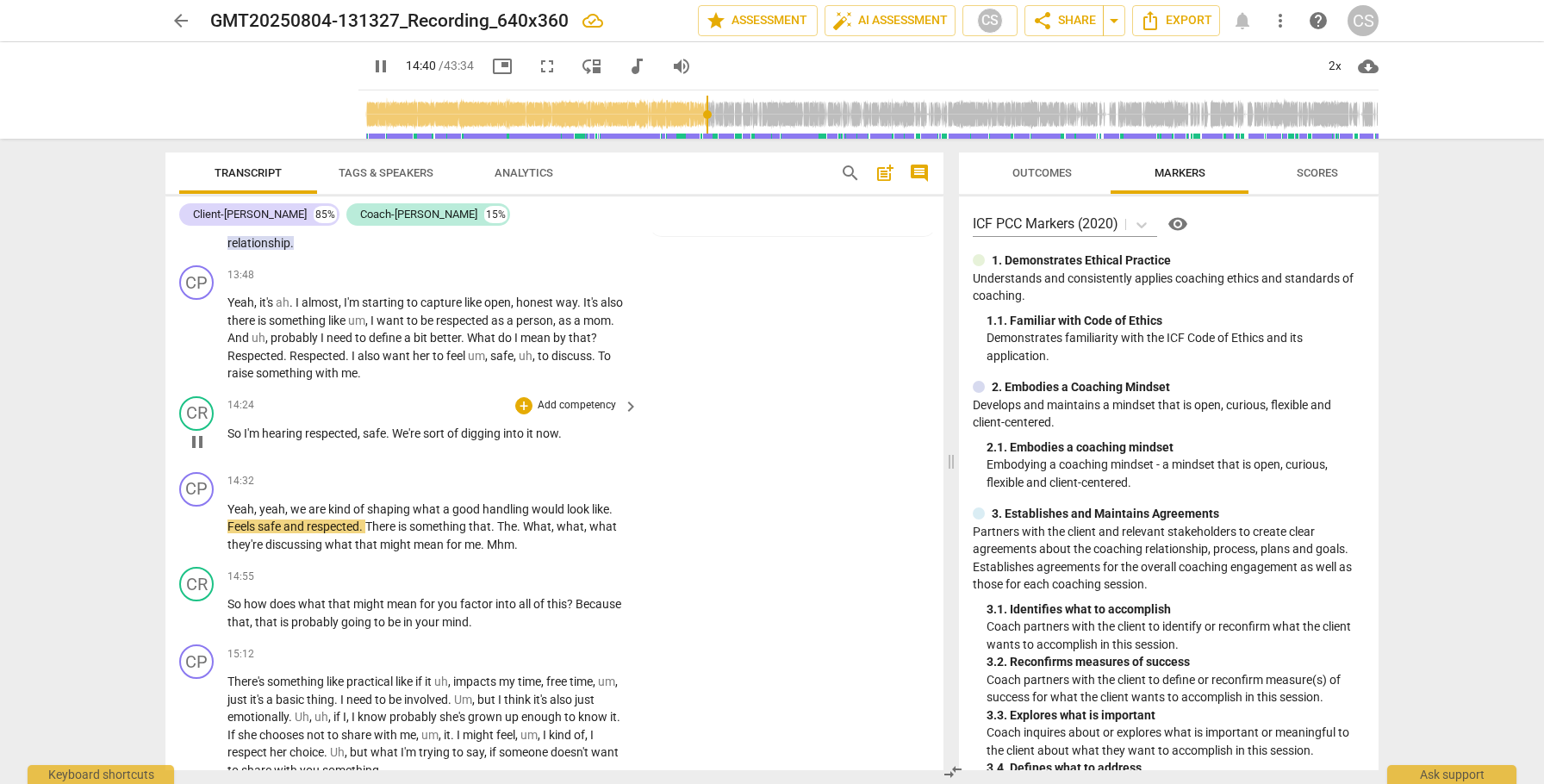
click at [194, 453] on span "pause" at bounding box center [198, 442] width 21 height 21
type input "881"
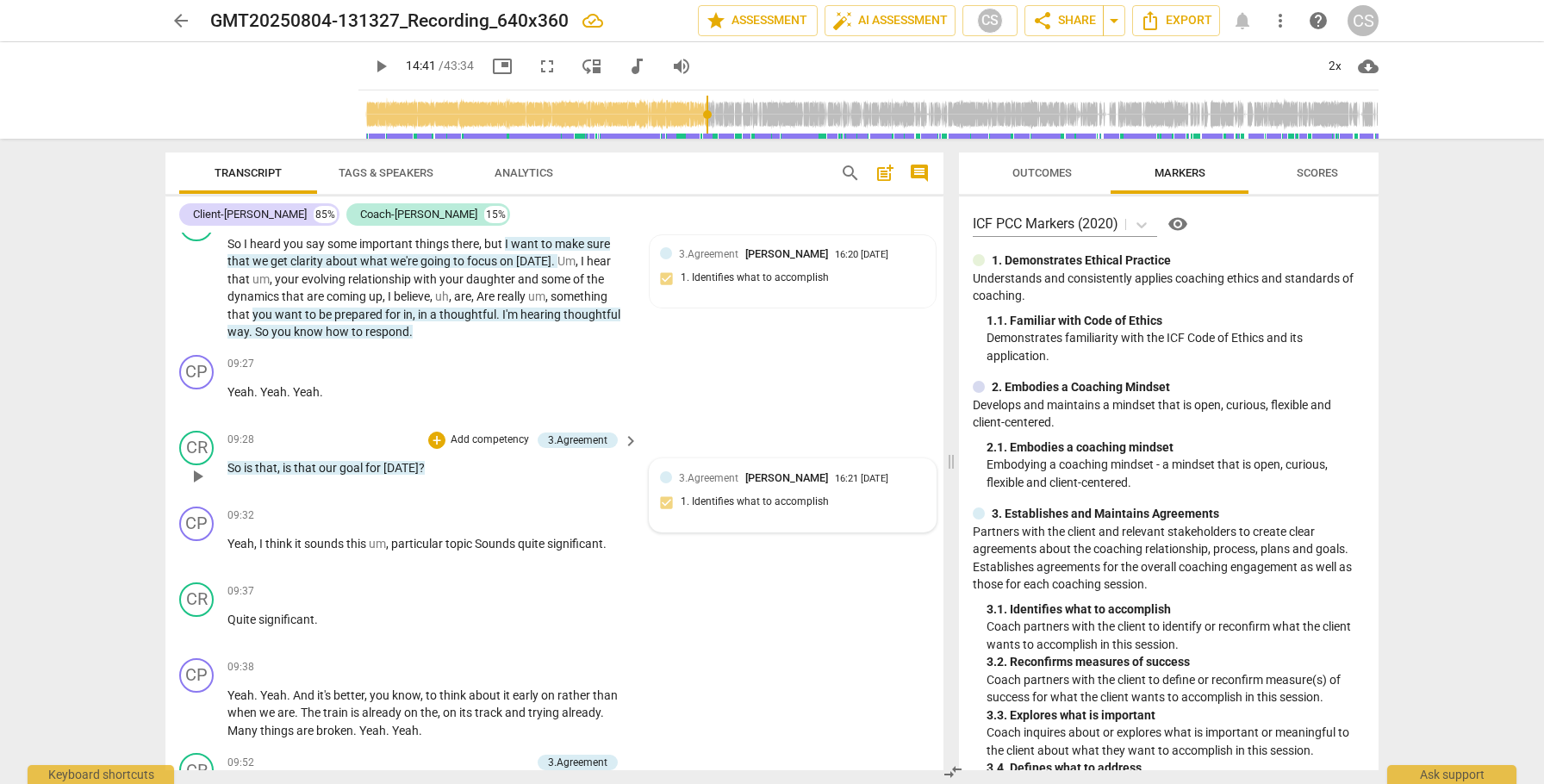
scroll to position [2589, 0]
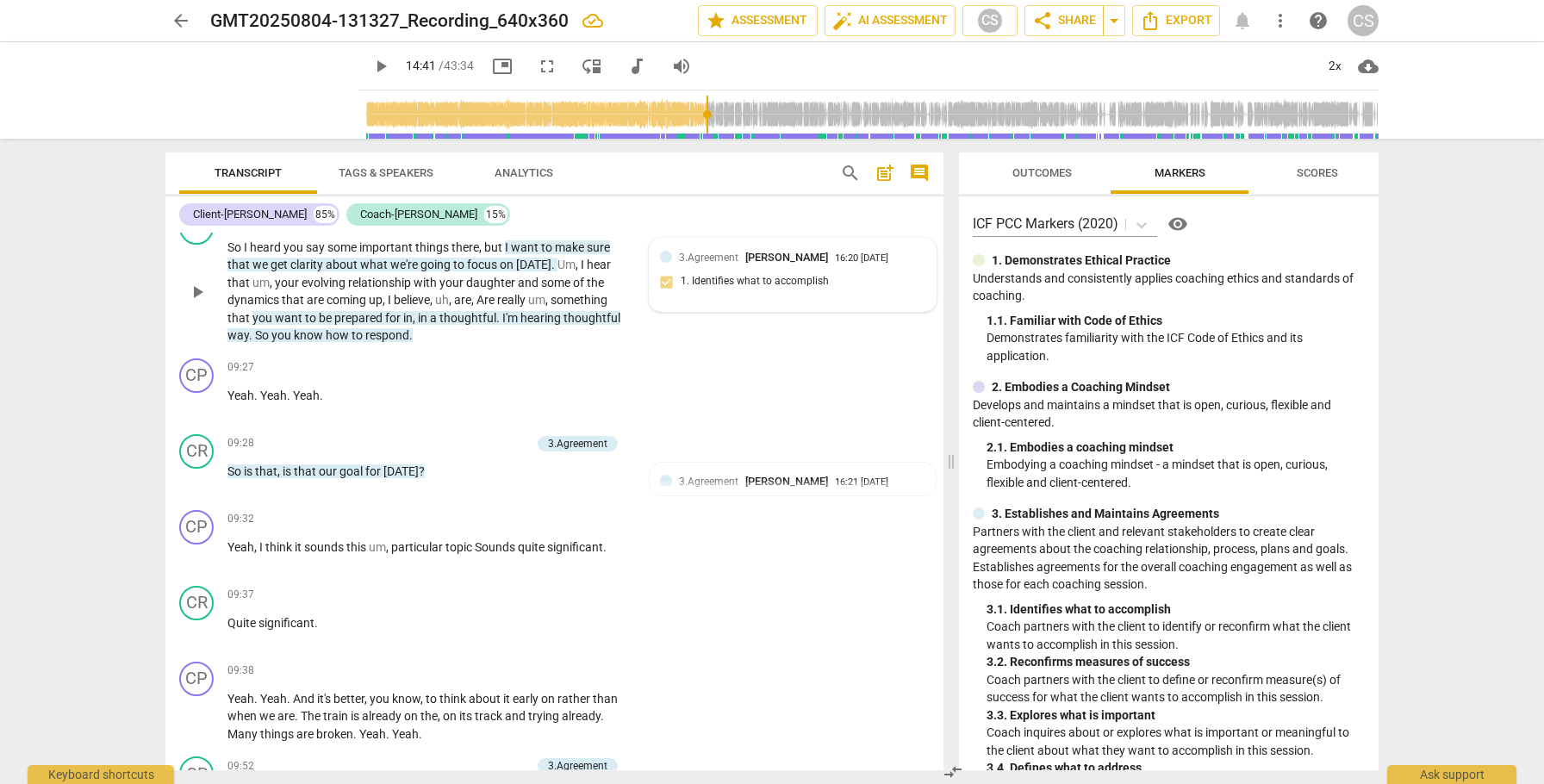
click at [878, 301] on div "3.Agreement Cindy Schmelzenbach 16:20 09-17-2025 1. Identifies what to accompli…" at bounding box center [793, 275] width 266 height 53
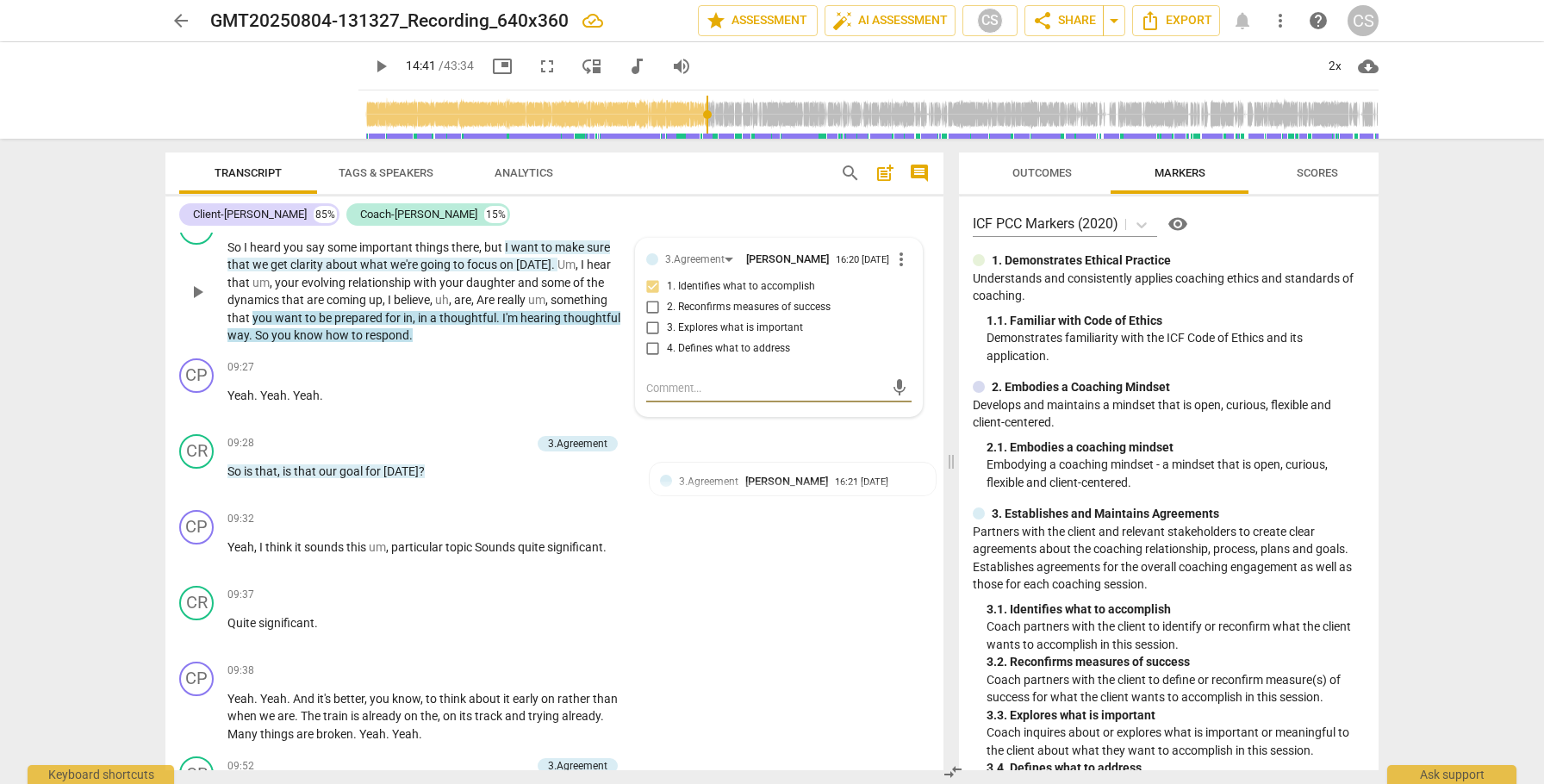
type textarea "h"
type textarea "ho"
type textarea "how"
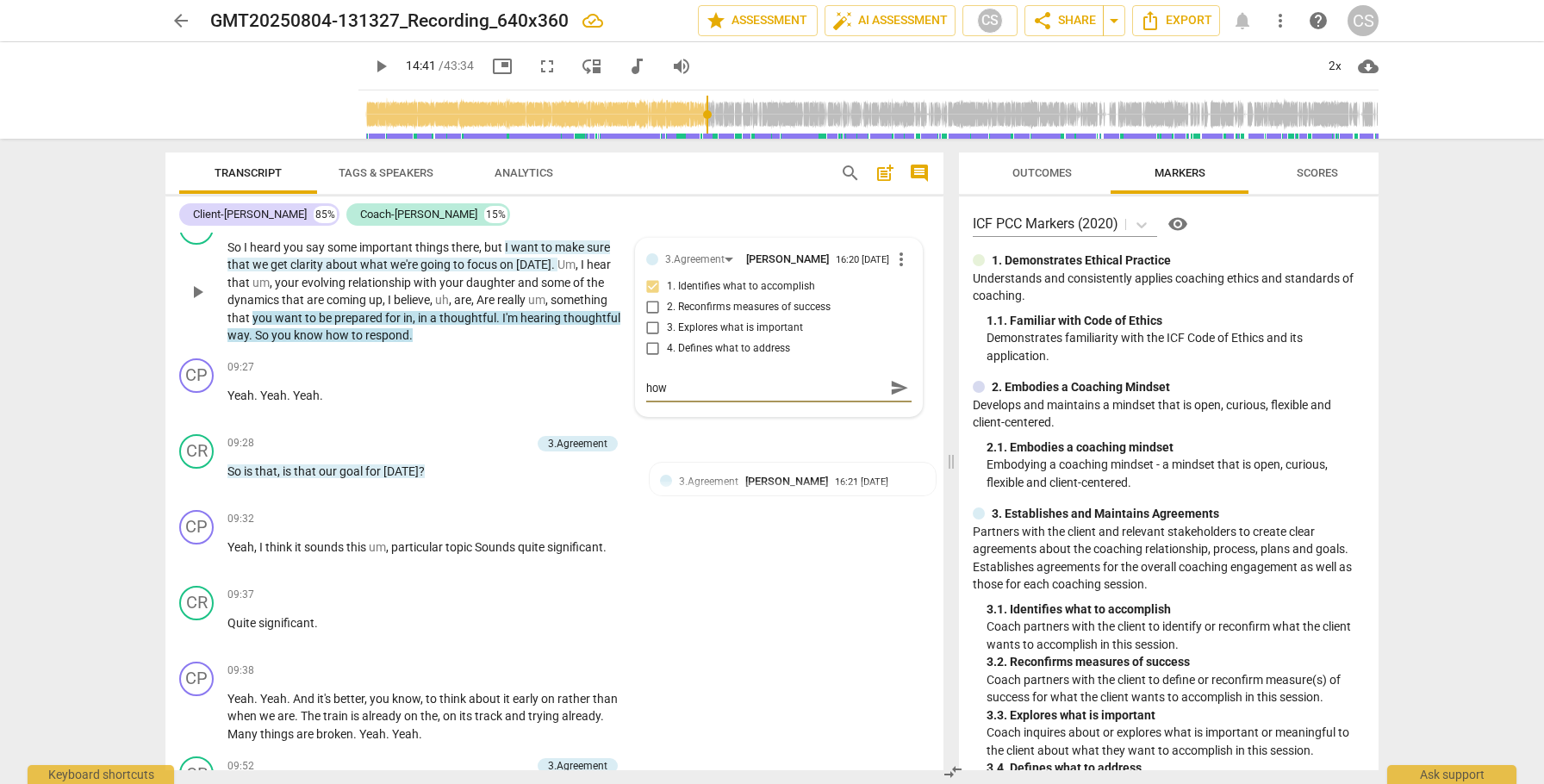
type textarea "how"
type textarea "how m"
type textarea "how mi"
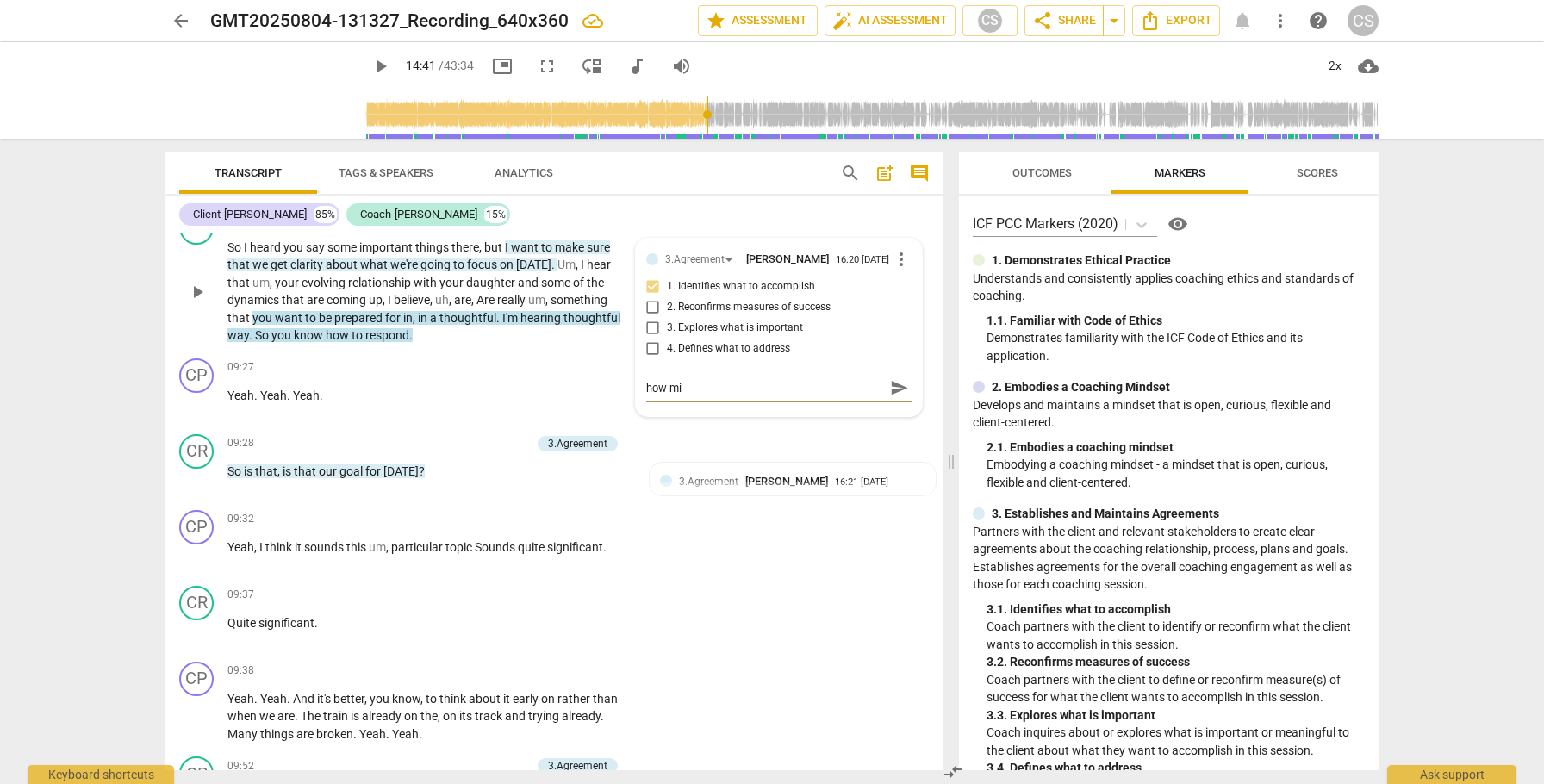
type textarea "how mig"
type textarea "how migh"
type textarea "how might"
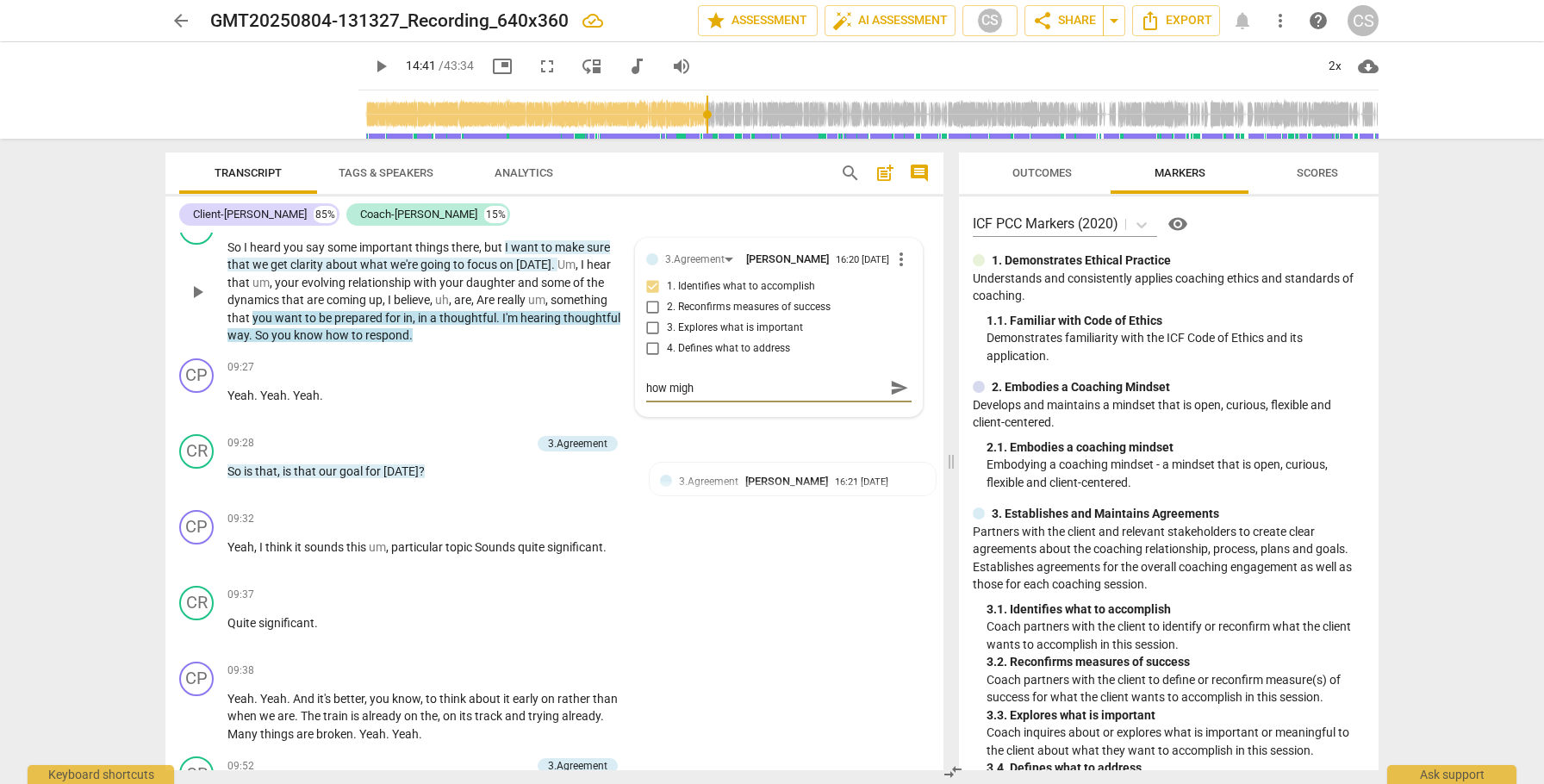
type textarea "how might"
type textarea "how might y"
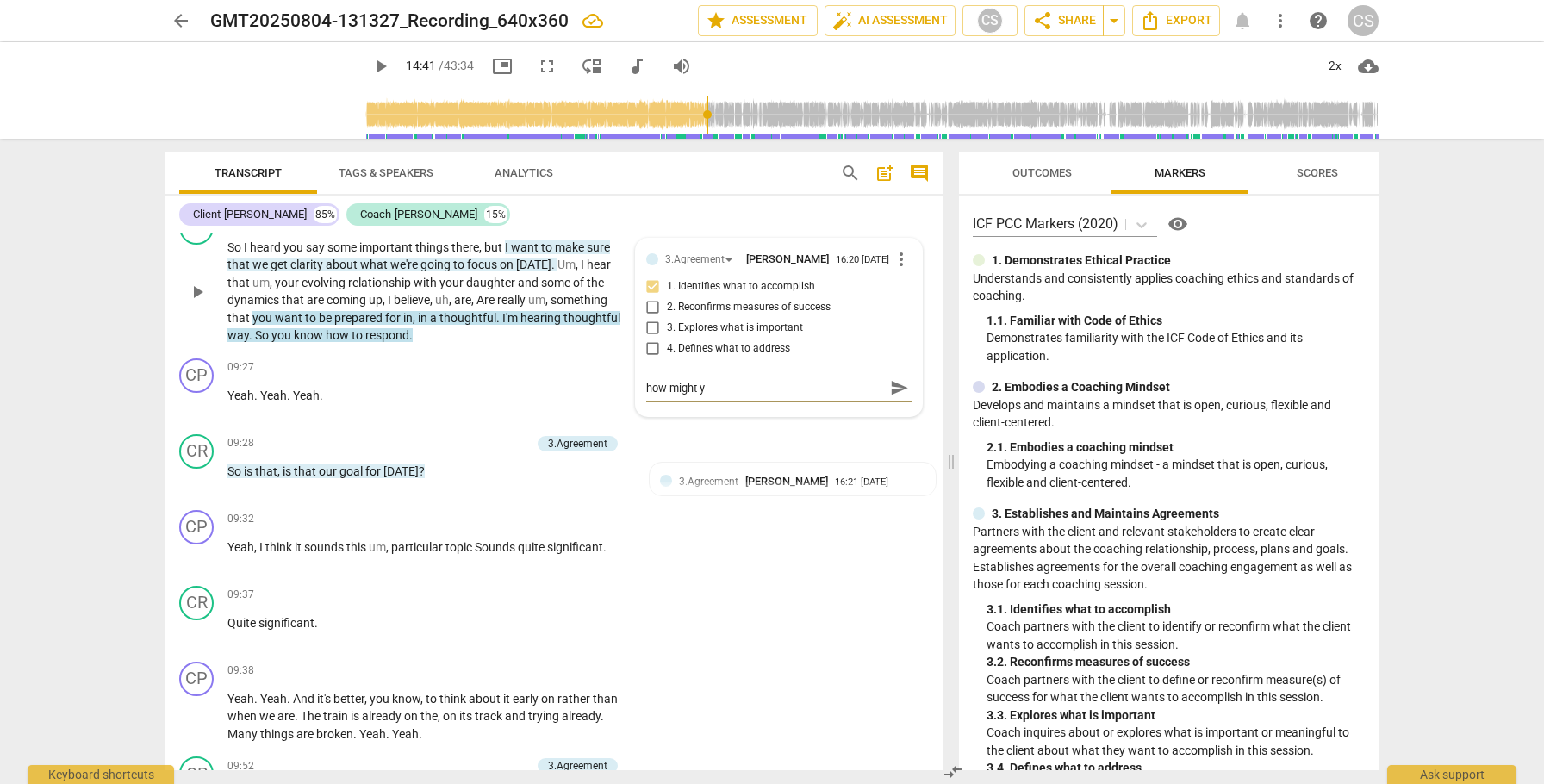
type textarea "how might yo"
type textarea "how might you"
type textarea "how might you n"
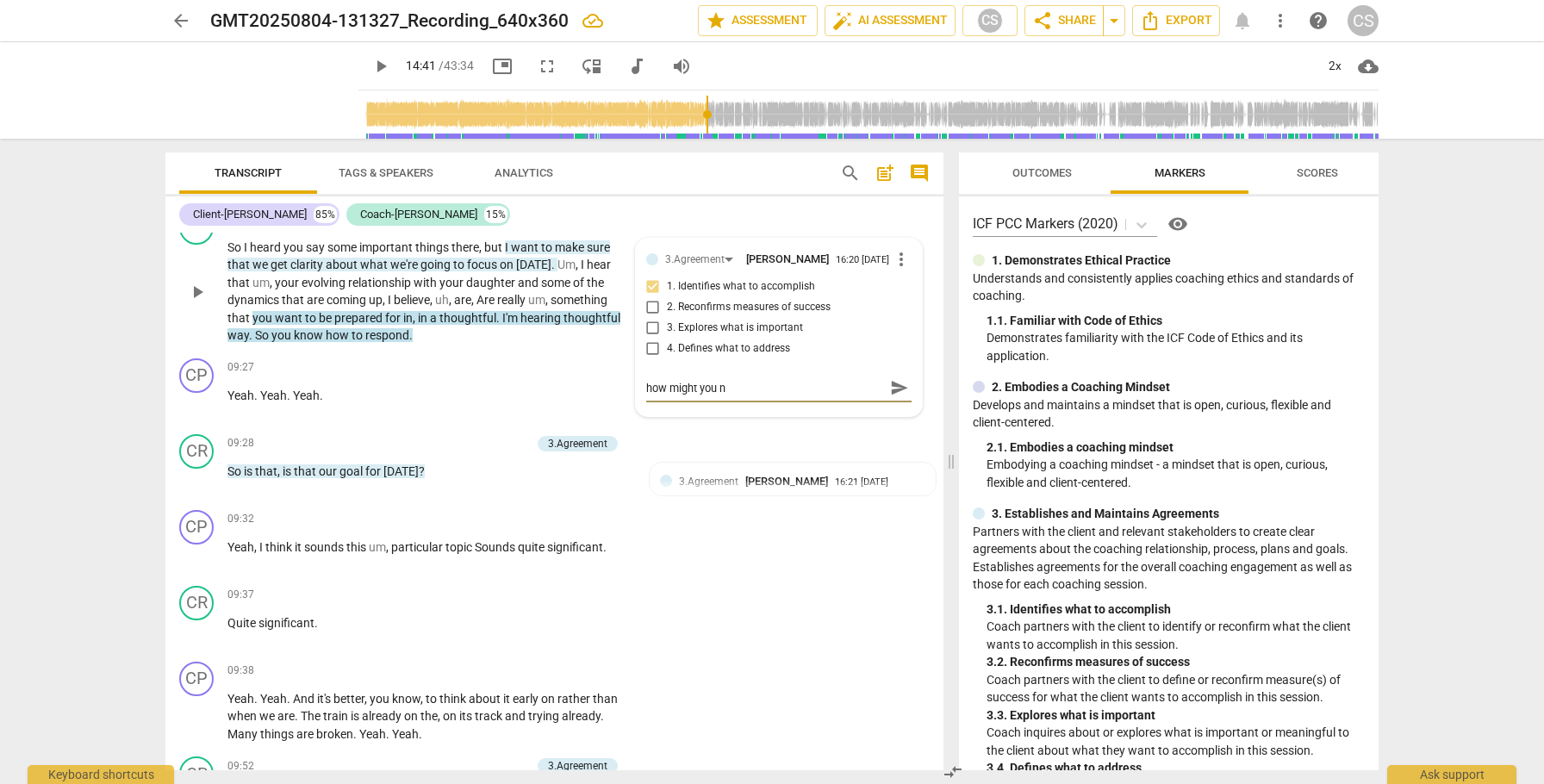
type textarea "how might you na"
type textarea "how might you nar"
type textarea "how might you narr"
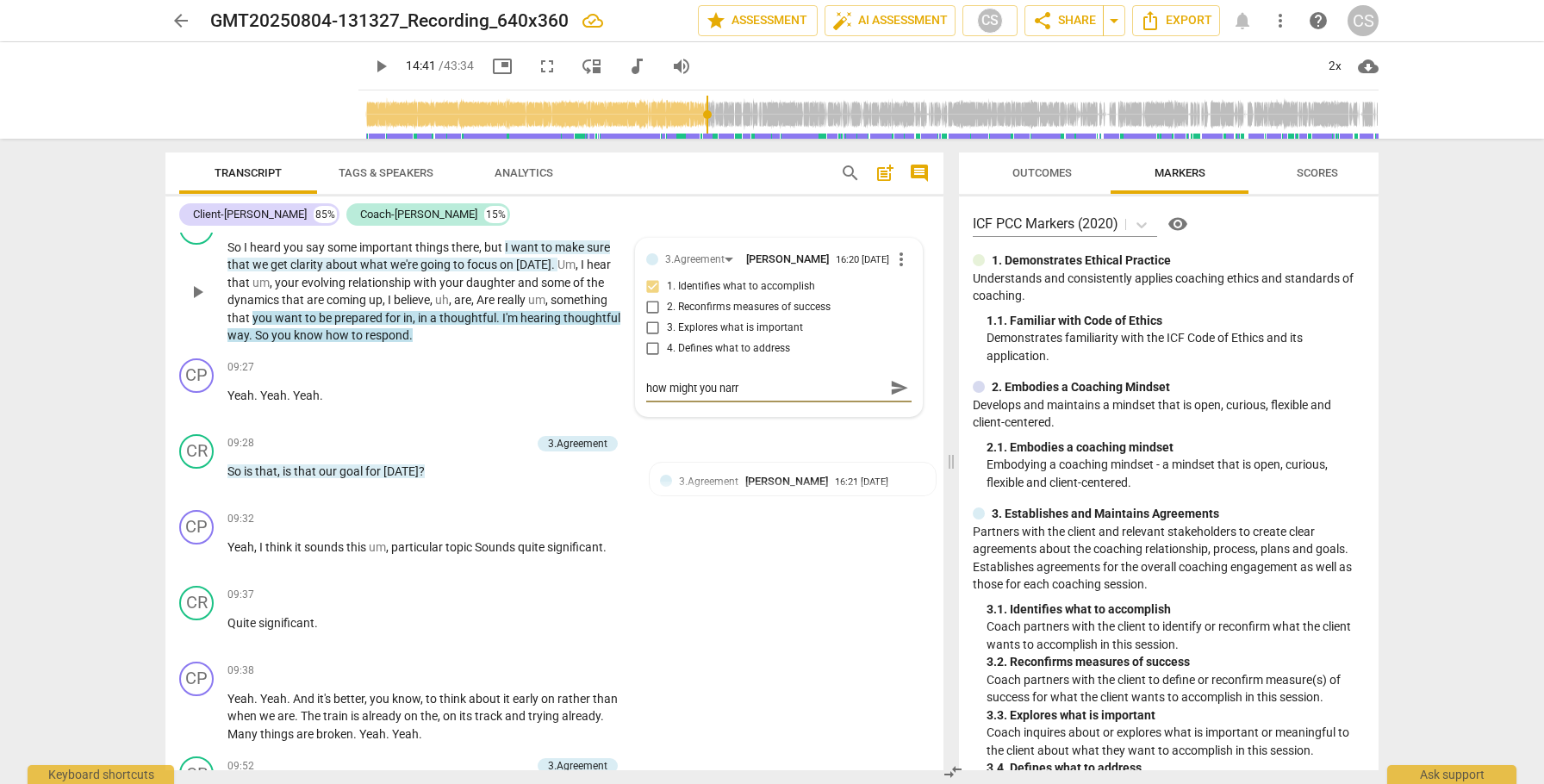
type textarea "how might you narro"
type textarea "how might you narrow"
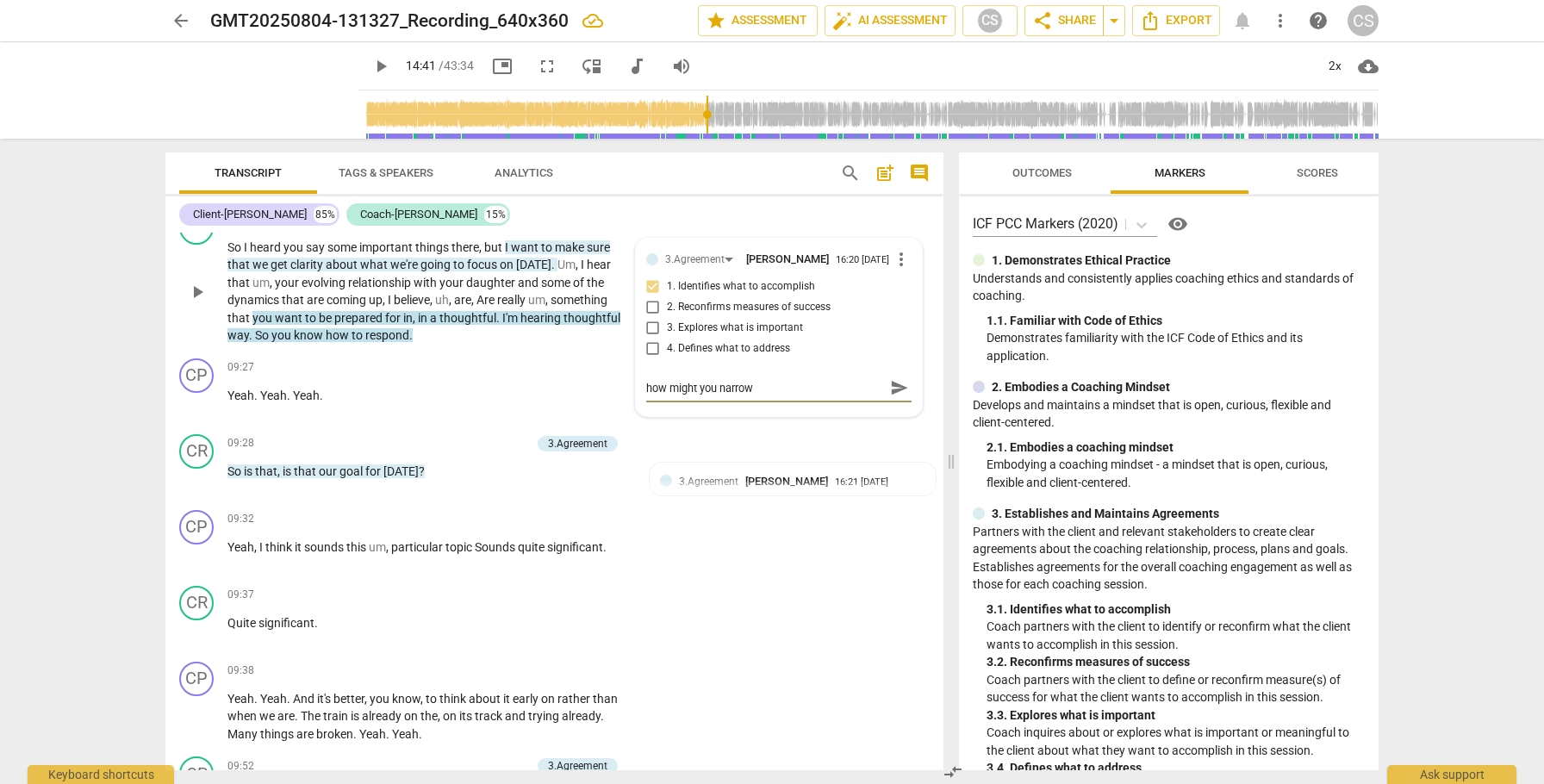
type textarea "how might you narrow"
type textarea "how might you narrow t"
type textarea "how might you narrow th"
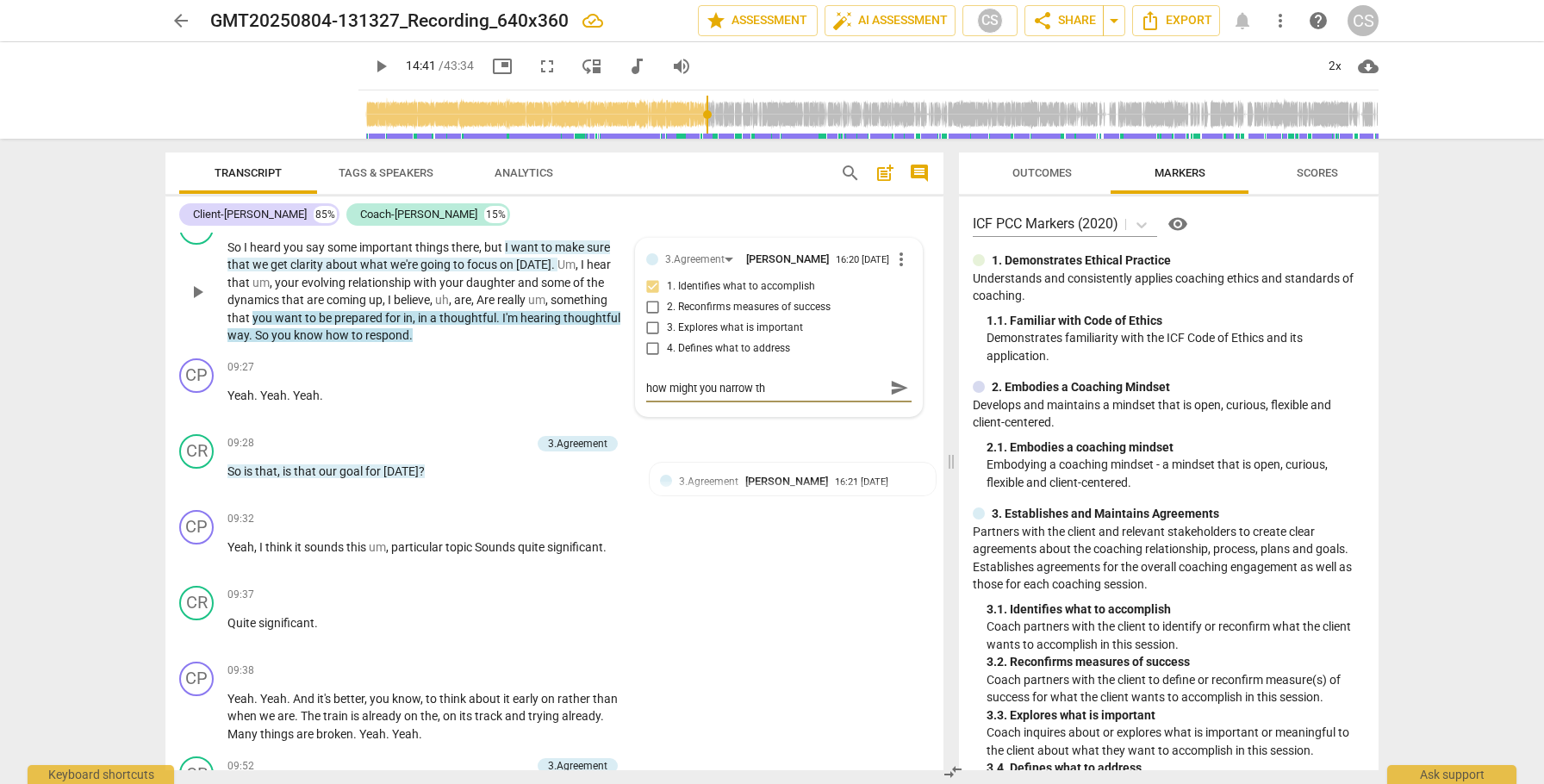
type textarea "how might you narrow thi"
type textarea "how might you narrow this"
type textarea "how might you narrow this d"
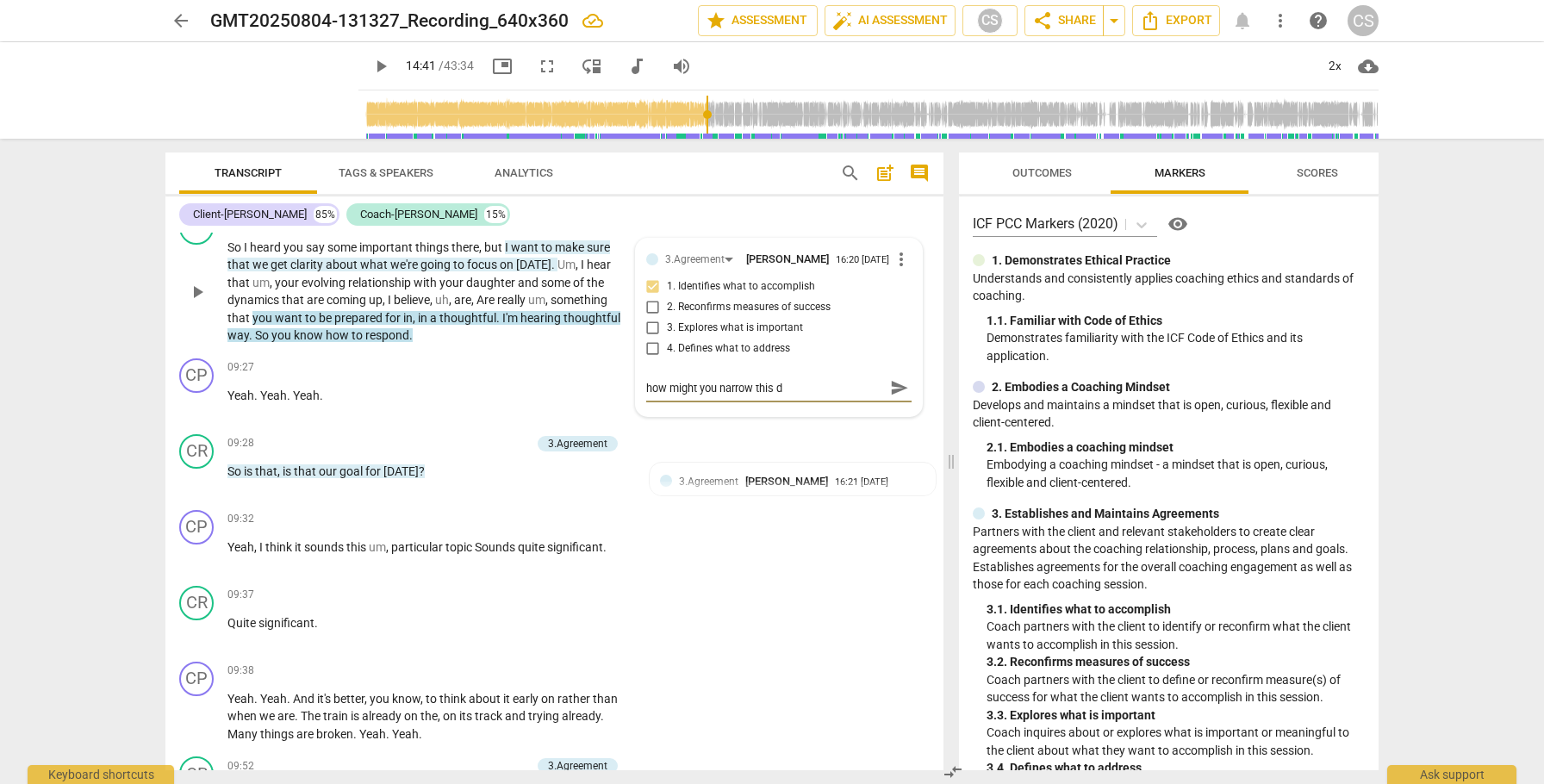
type textarea "how might you narrow this do"
type textarea "how might you narrow this dow"
type textarea "how might you narrow this down"
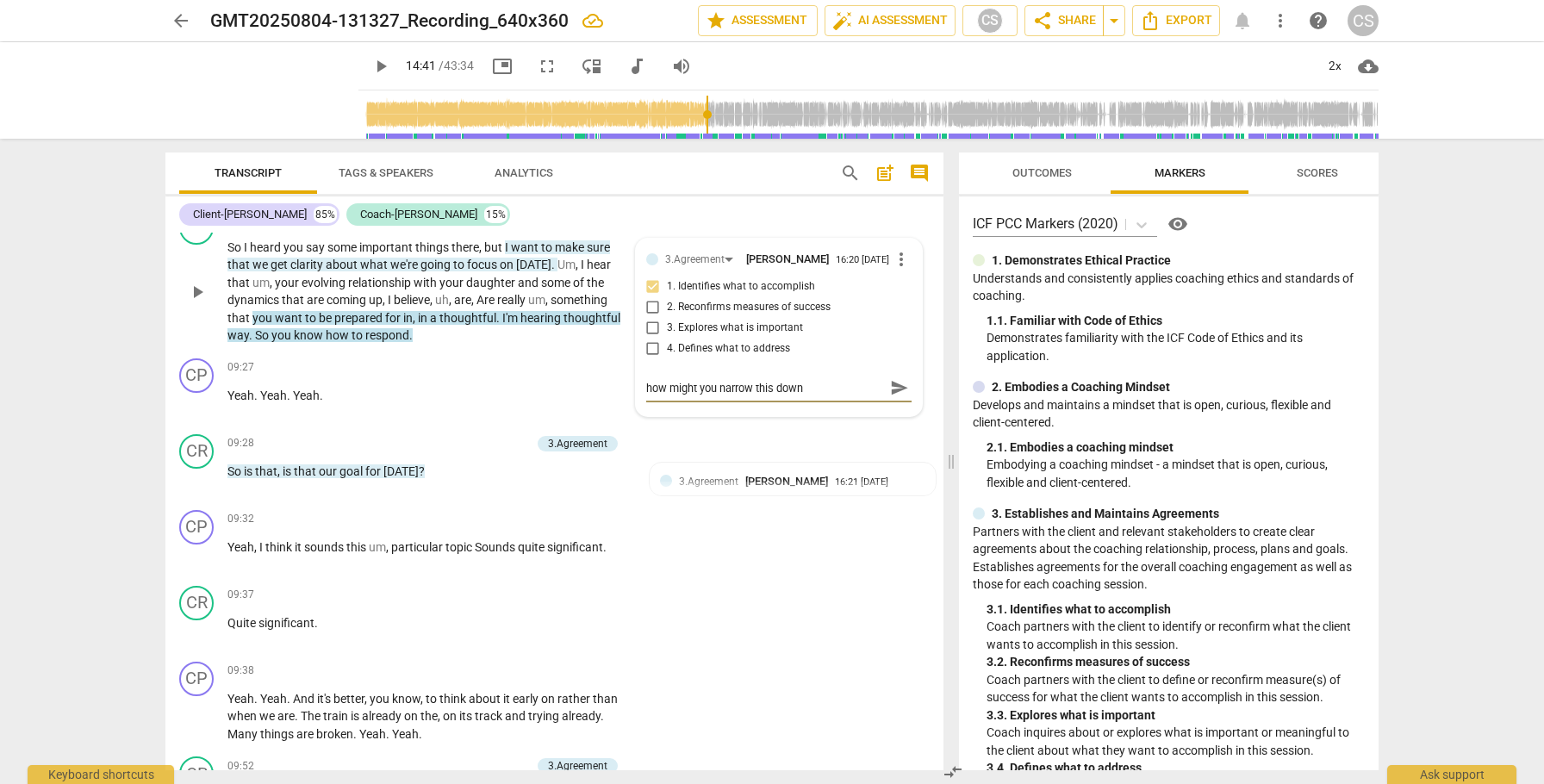
type textarea "how might you narrow this down"
type textarea "how might you narrow this down t"
type textarea "how might you narrow this down to"
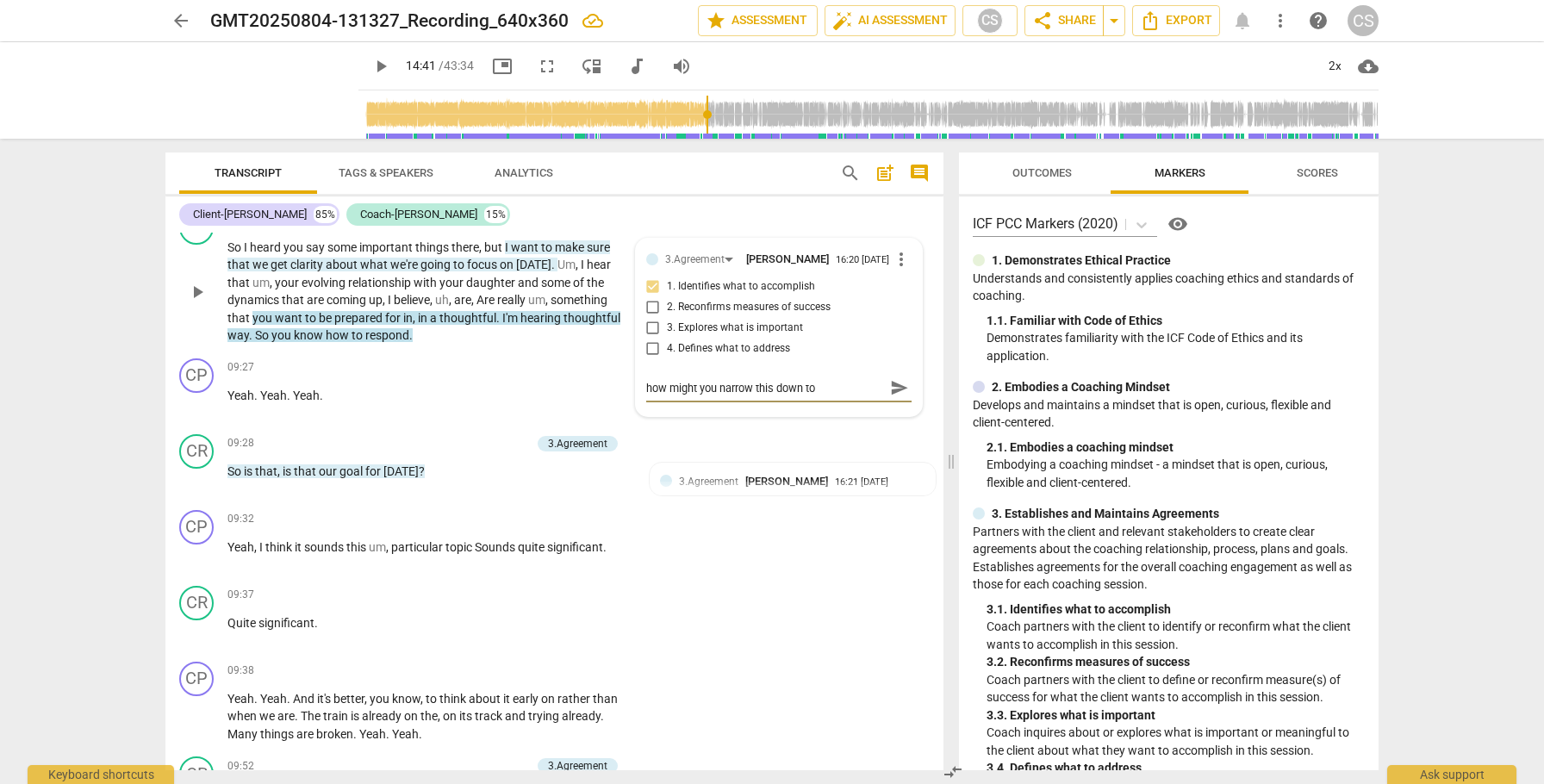
type textarea "how might you narrow this down to"
type textarea "how might you narrow this down to s"
type textarea "how might you narrow this down to so"
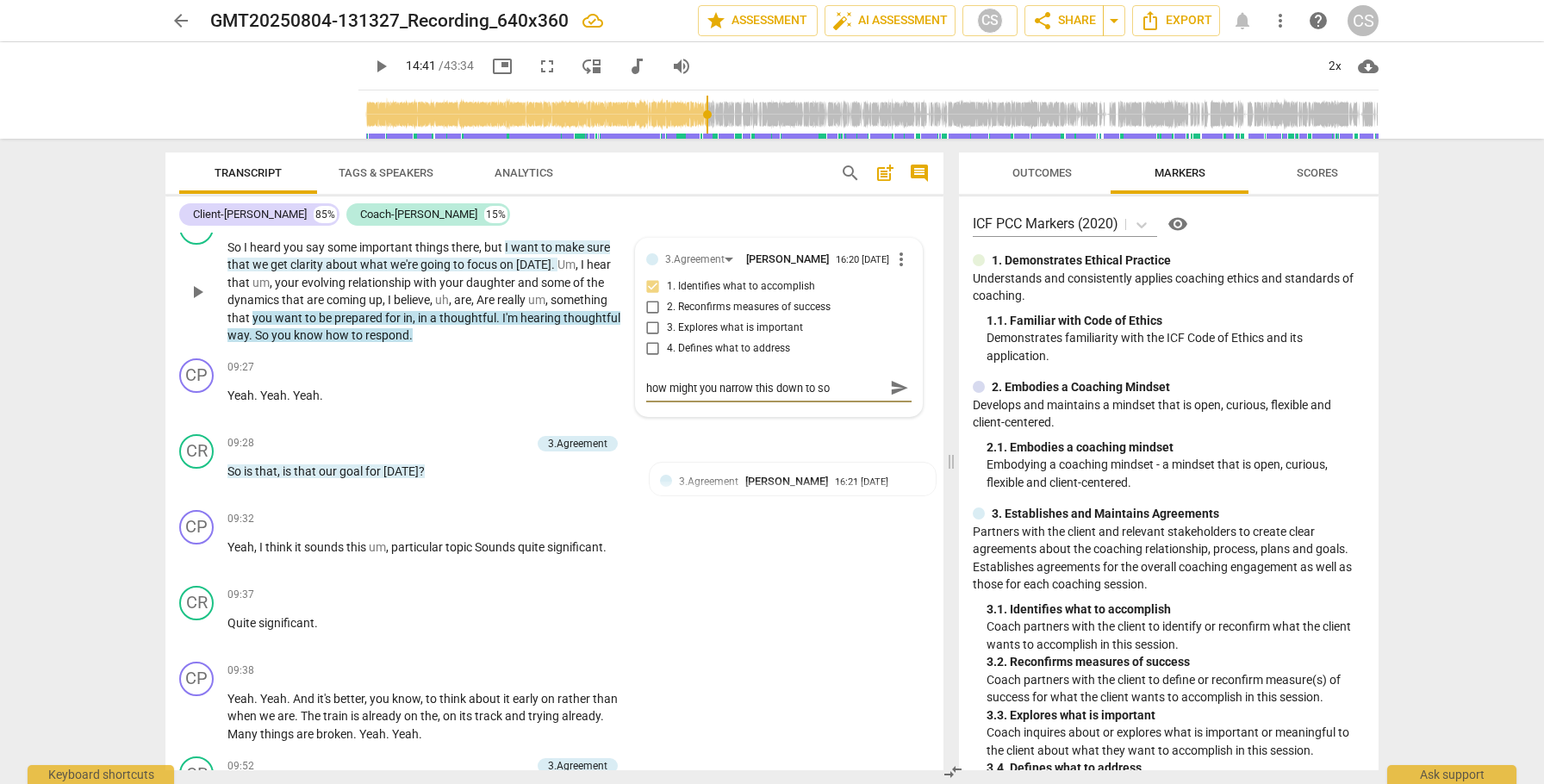
type textarea "how might you narrow this down to som"
type textarea "how might you narrow this down to some"
type textarea "how might you narrow this down to somet"
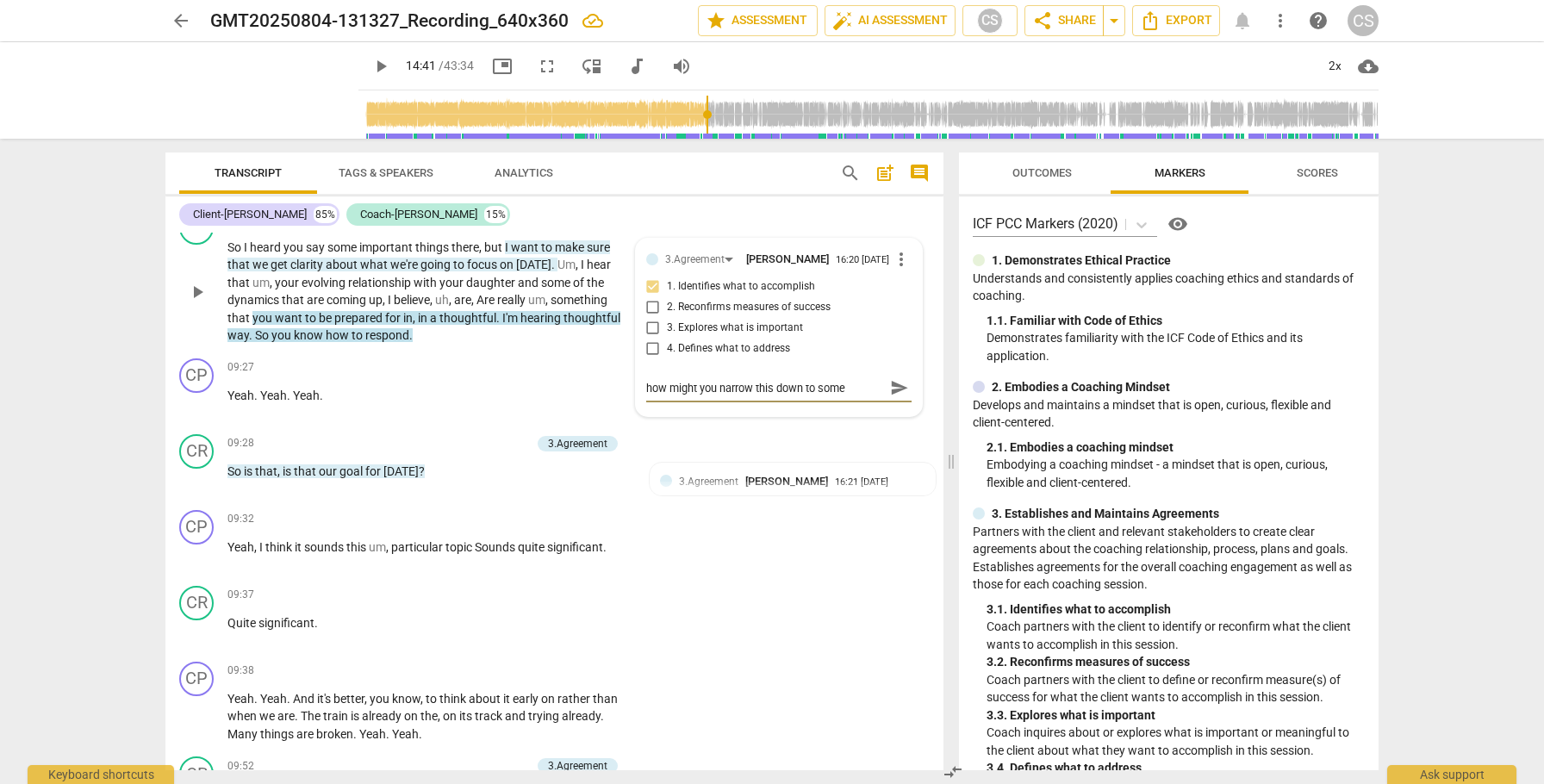
type textarea "how might you narrow this down to somet"
type textarea "how might you narrow this down to someth"
type textarea "how might you narrow this down to somethi"
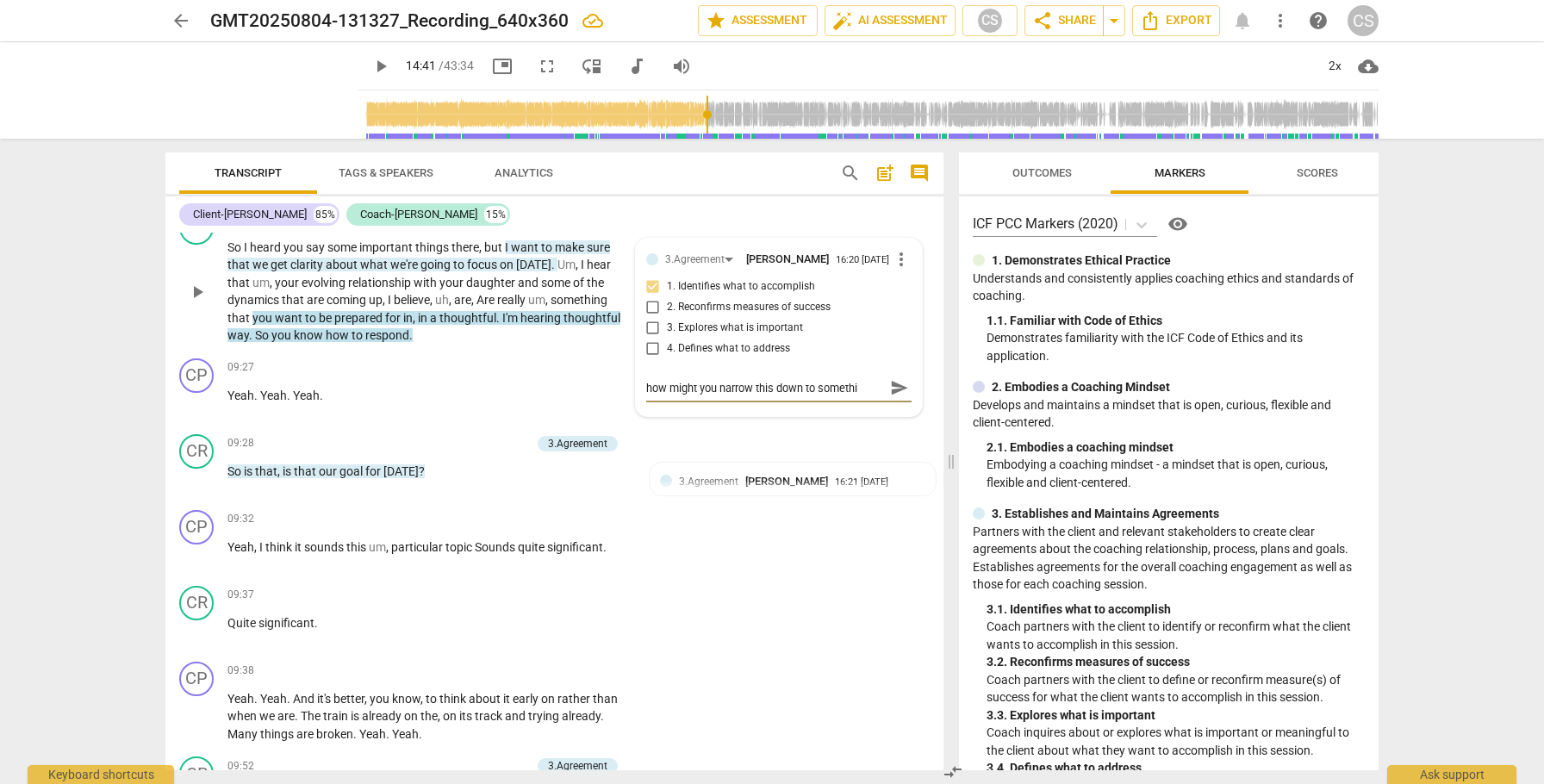
type textarea "how might you narrow this down to somethin"
type textarea "how might you narrow this down to something"
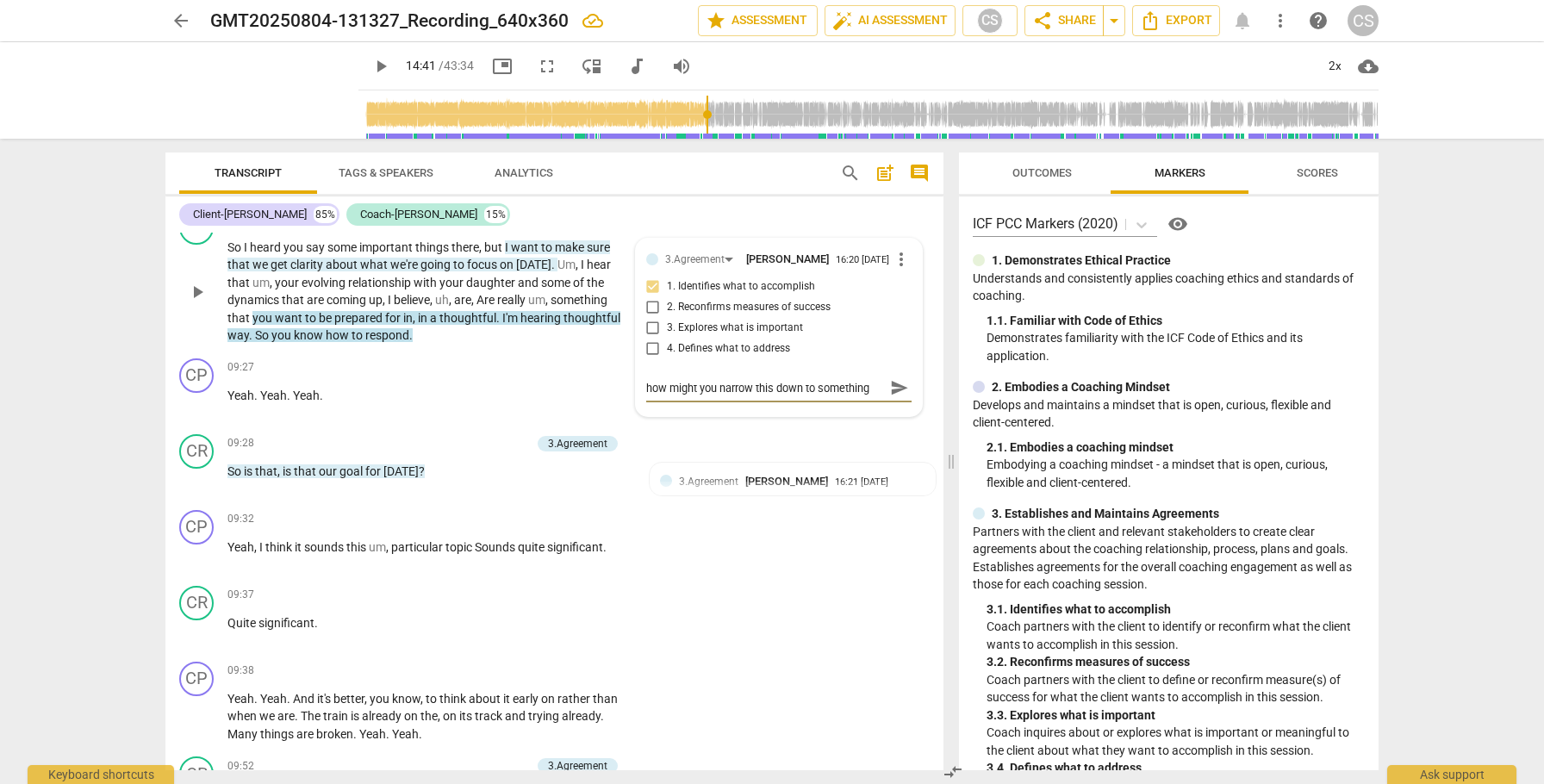
type textarea "how might you narrow this down to something"
type textarea "how might you narrow this down to something m"
type textarea "how might you narrow this down to something me"
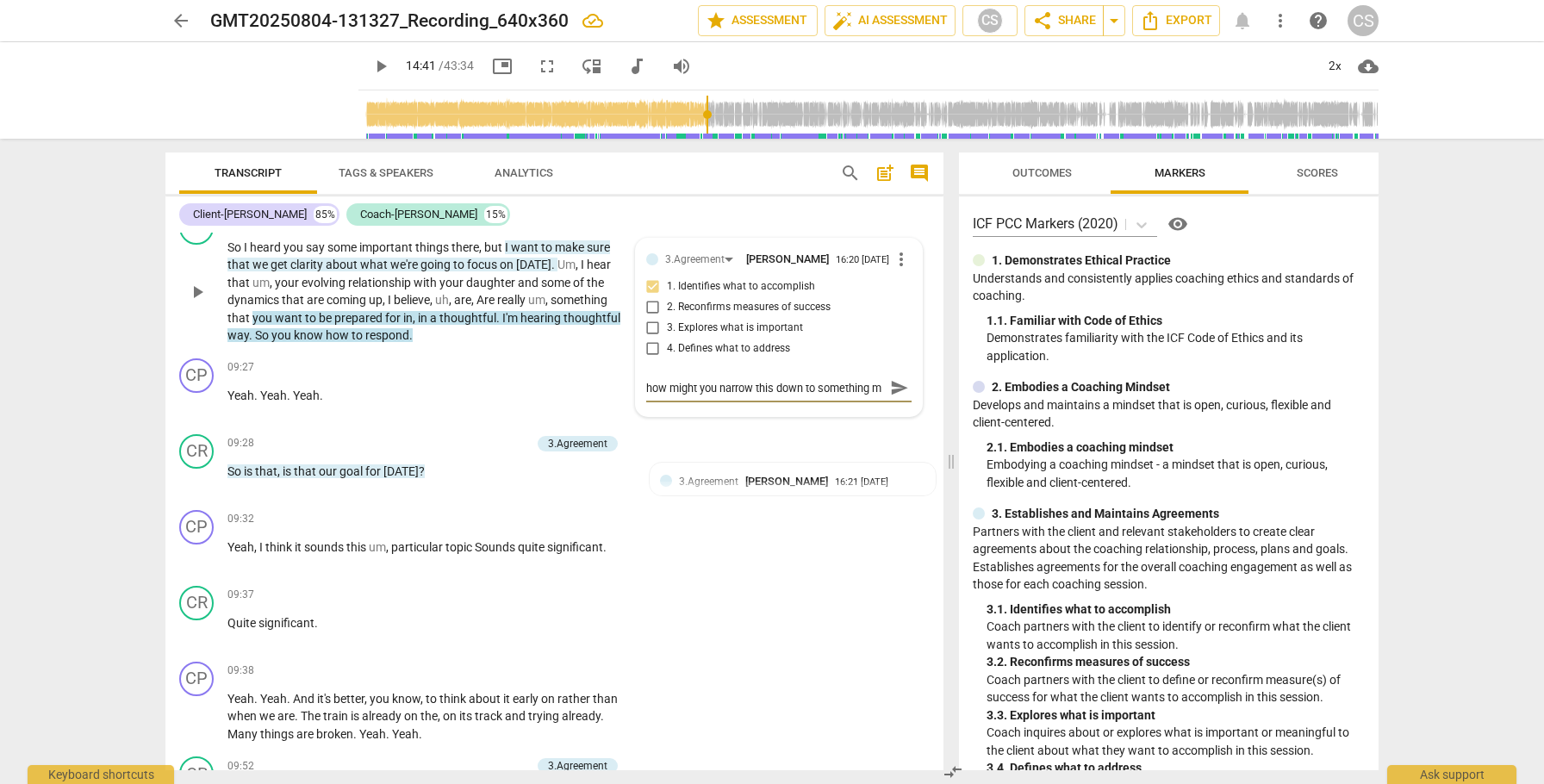
type textarea "how might you narrow this down to something me"
type textarea "how might you narrow this down to something mes"
type textarea "how might you narrow this down to something mesu"
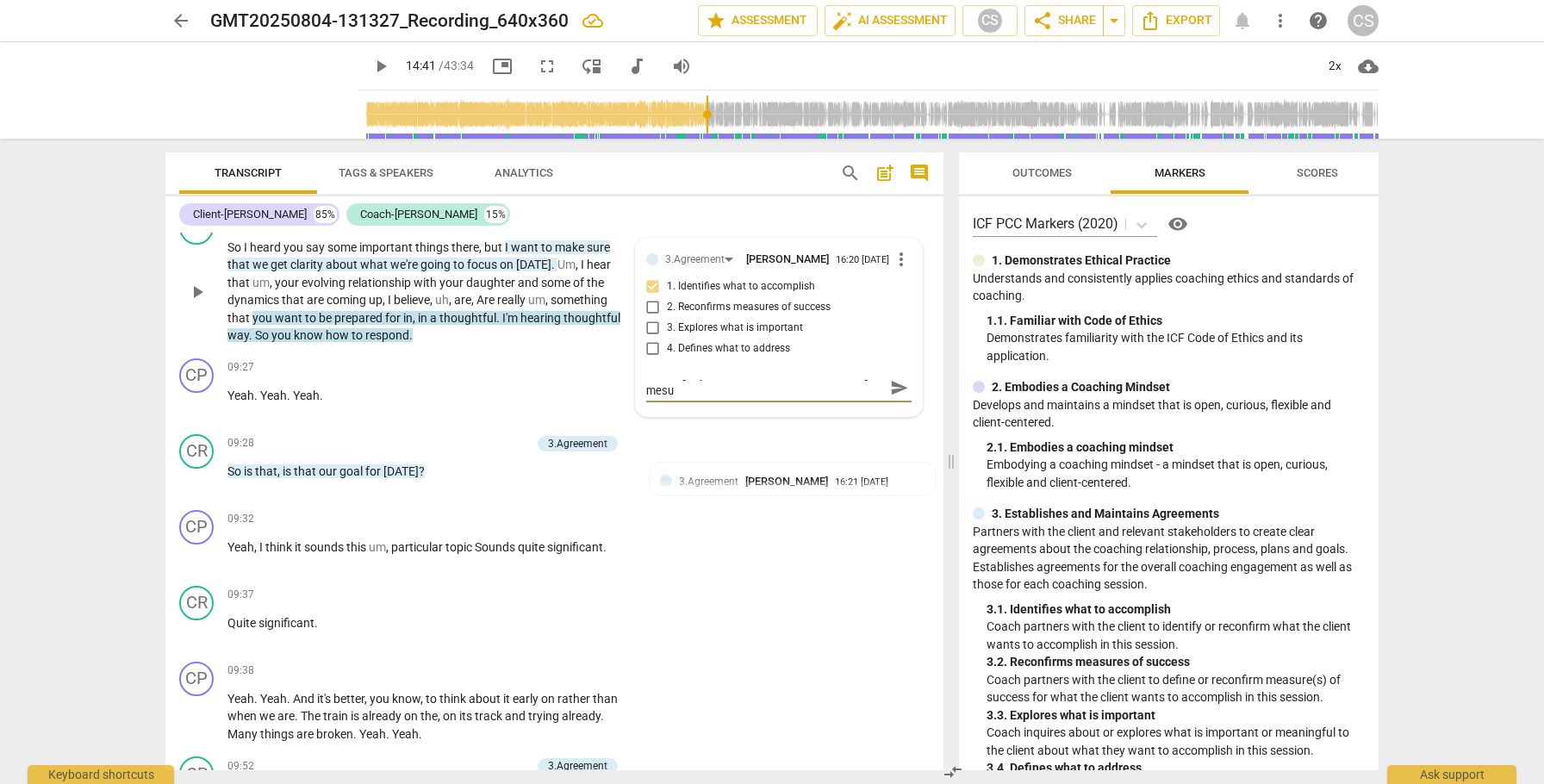
type textarea "how might you narrow this down to something mesur"
type textarea "how might you narrow this down to something mesura"
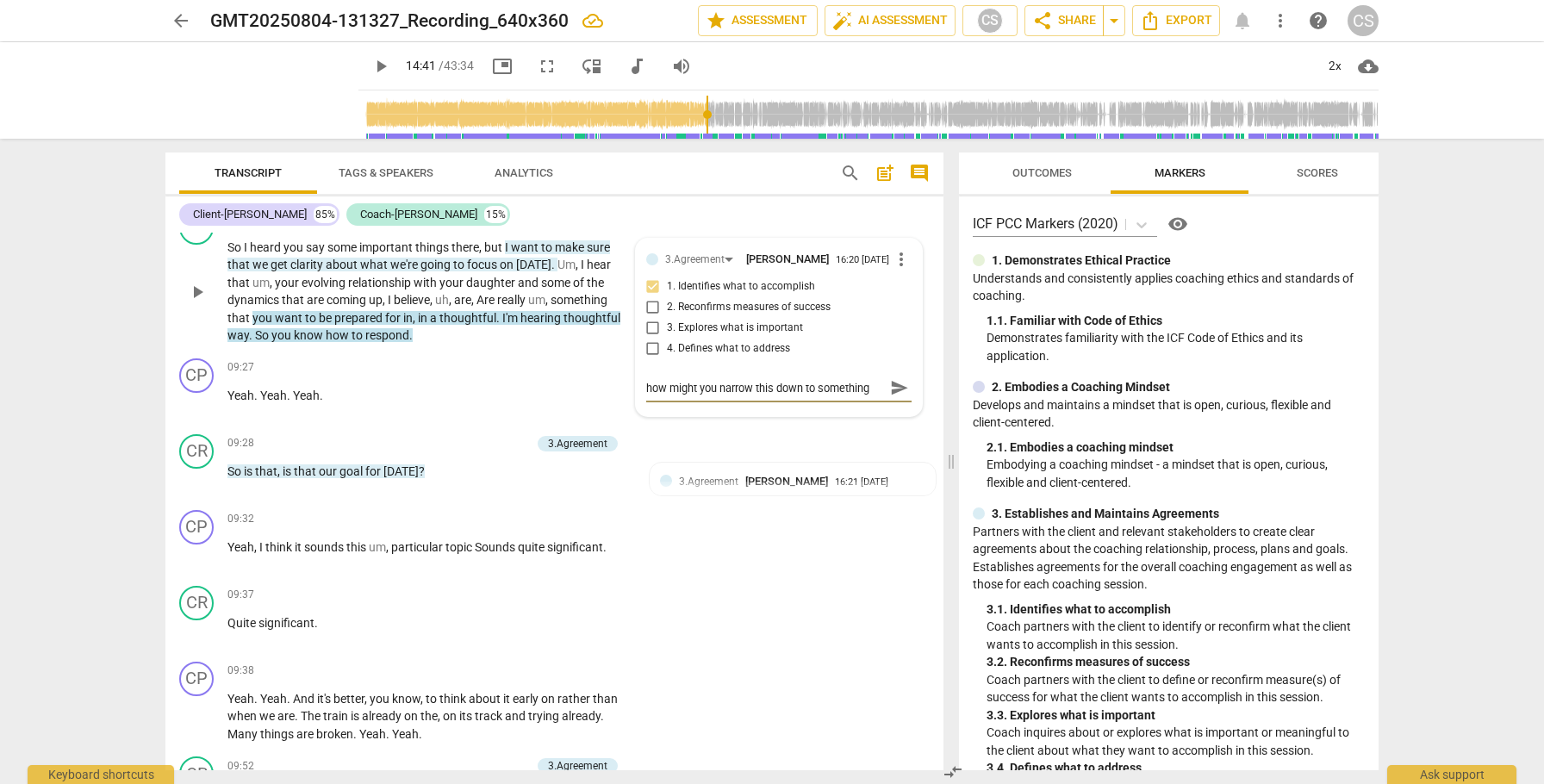
type textarea "how might you narrow this down to something mesurab"
type textarea "how might you narrow this down to something mesurabl"
type textarea "how might you narrow this down to something mesurable"
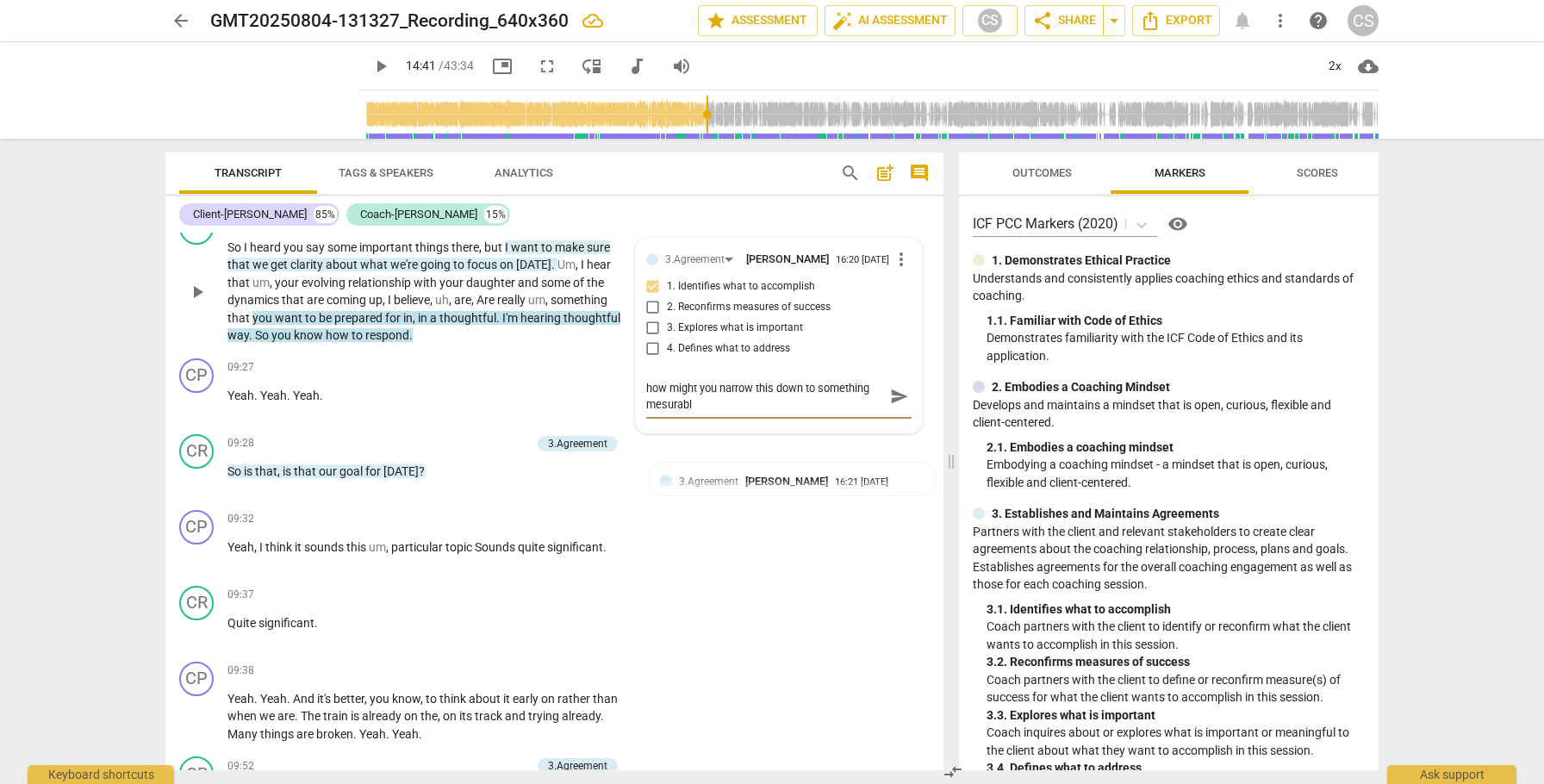
type textarea "how might you narrow this down to something mesurable"
type textarea "how might you narrow this down to something mesurabl"
type textarea "how might you narrow this down to something mesurab"
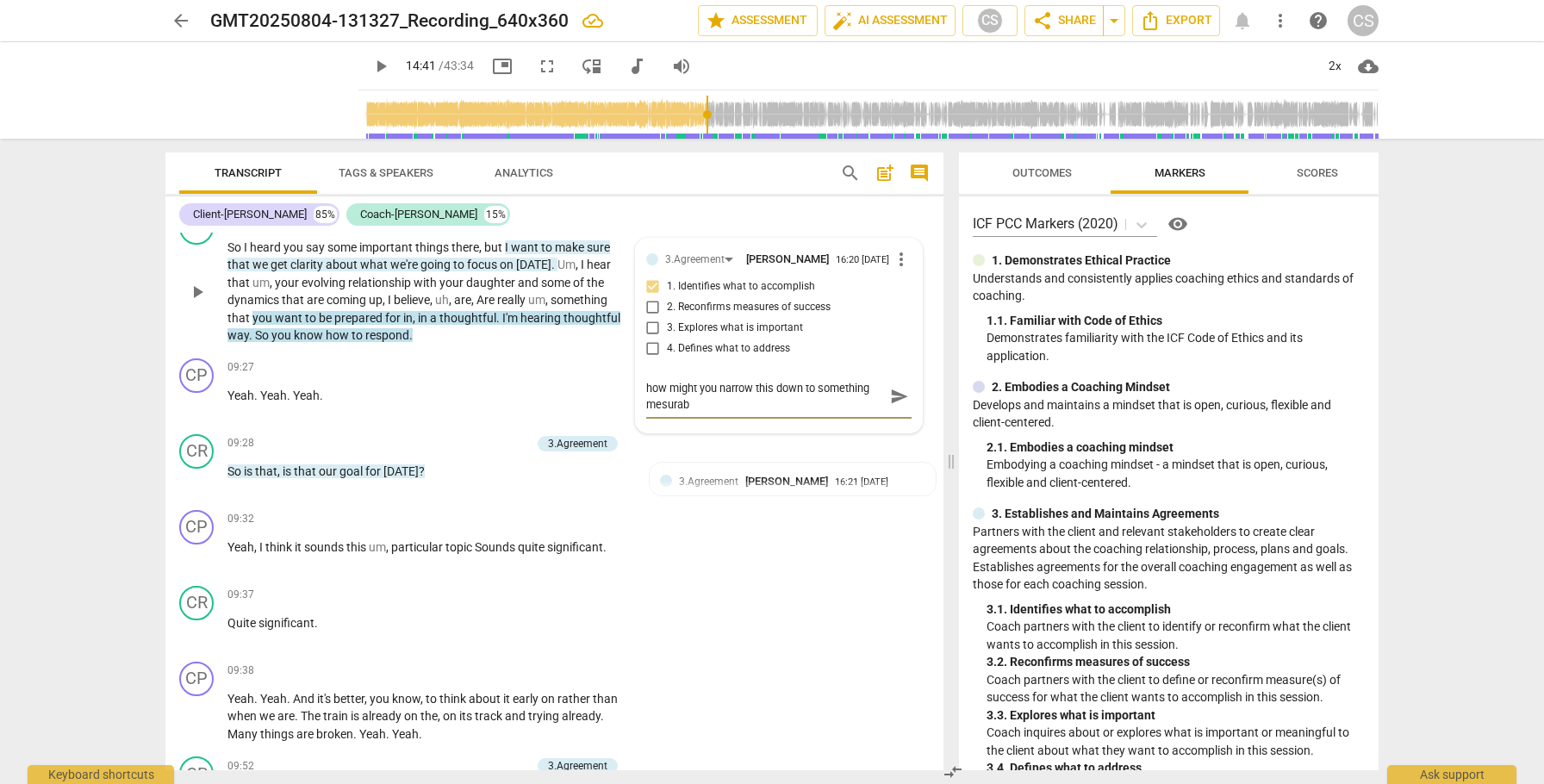
type textarea "how might you narrow this down to something mesura"
type textarea "how might you narrow this down to something mesur"
click at [709, 429] on textarea "how might you narrow this down to something measurable? What do we need to do h…" at bounding box center [765, 404] width 237 height 49
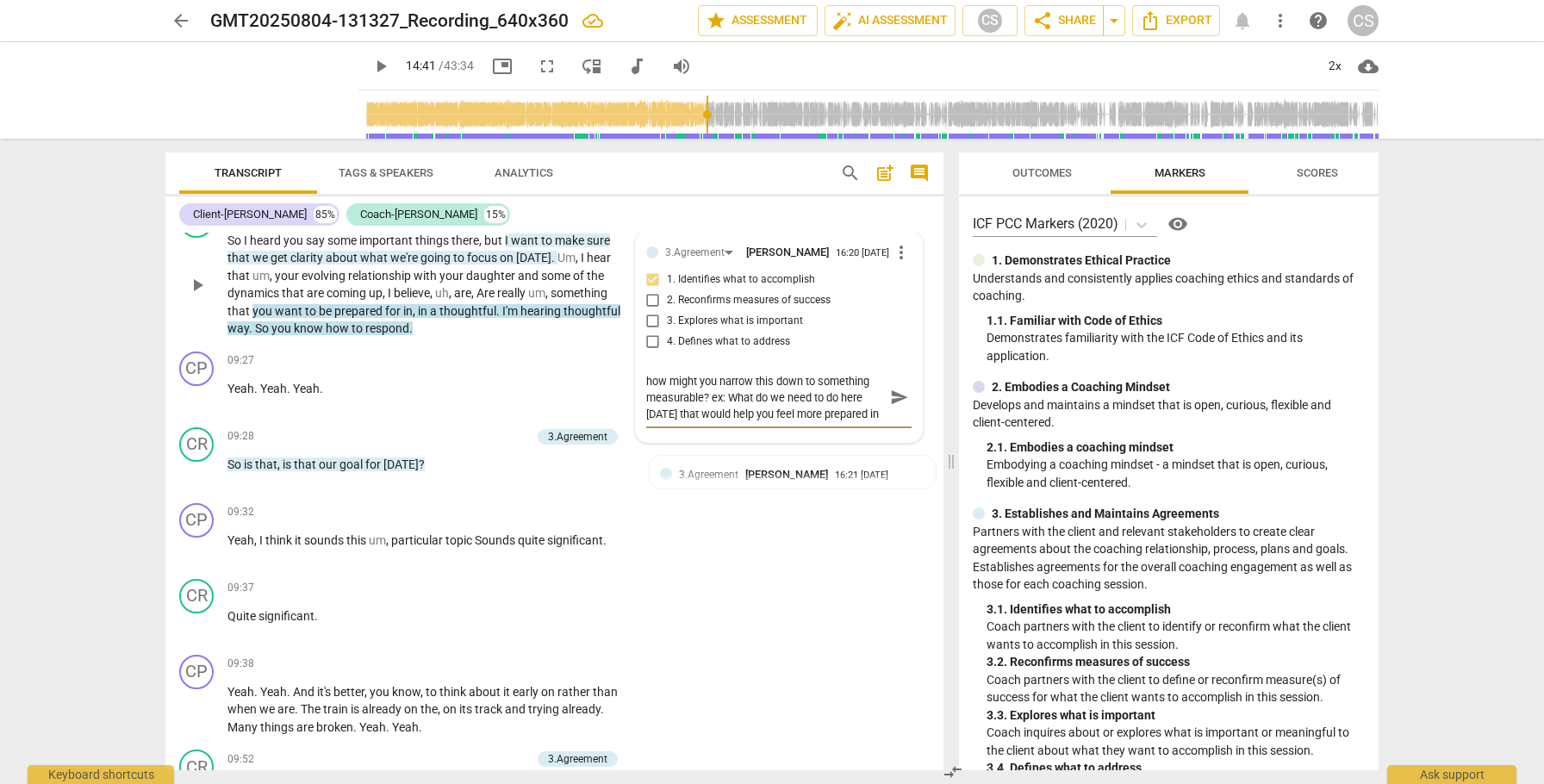
scroll to position [2598, 0]
click at [890, 405] on span "send" at bounding box center [899, 396] width 19 height 19
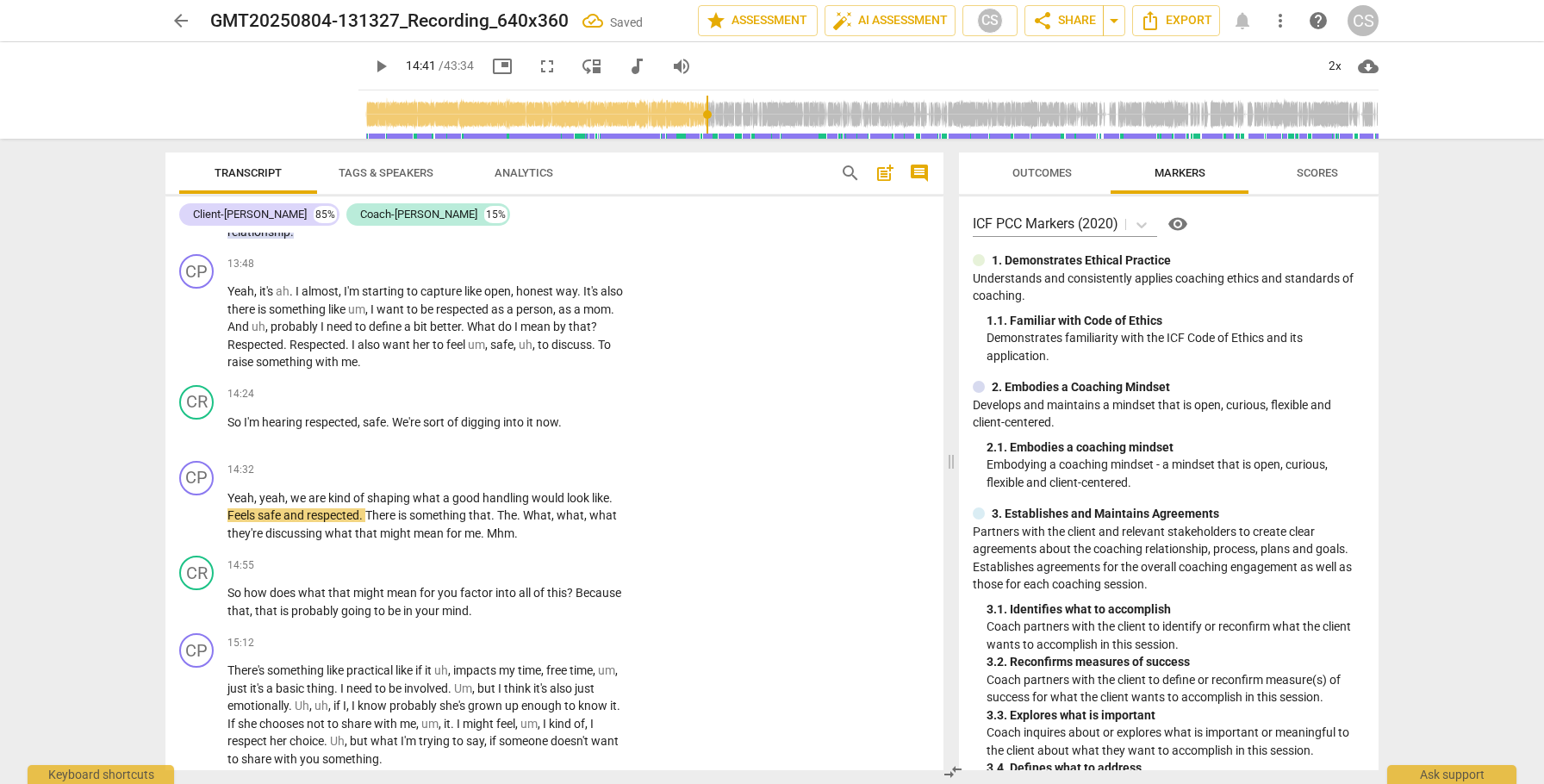
scroll to position [4281, 0]
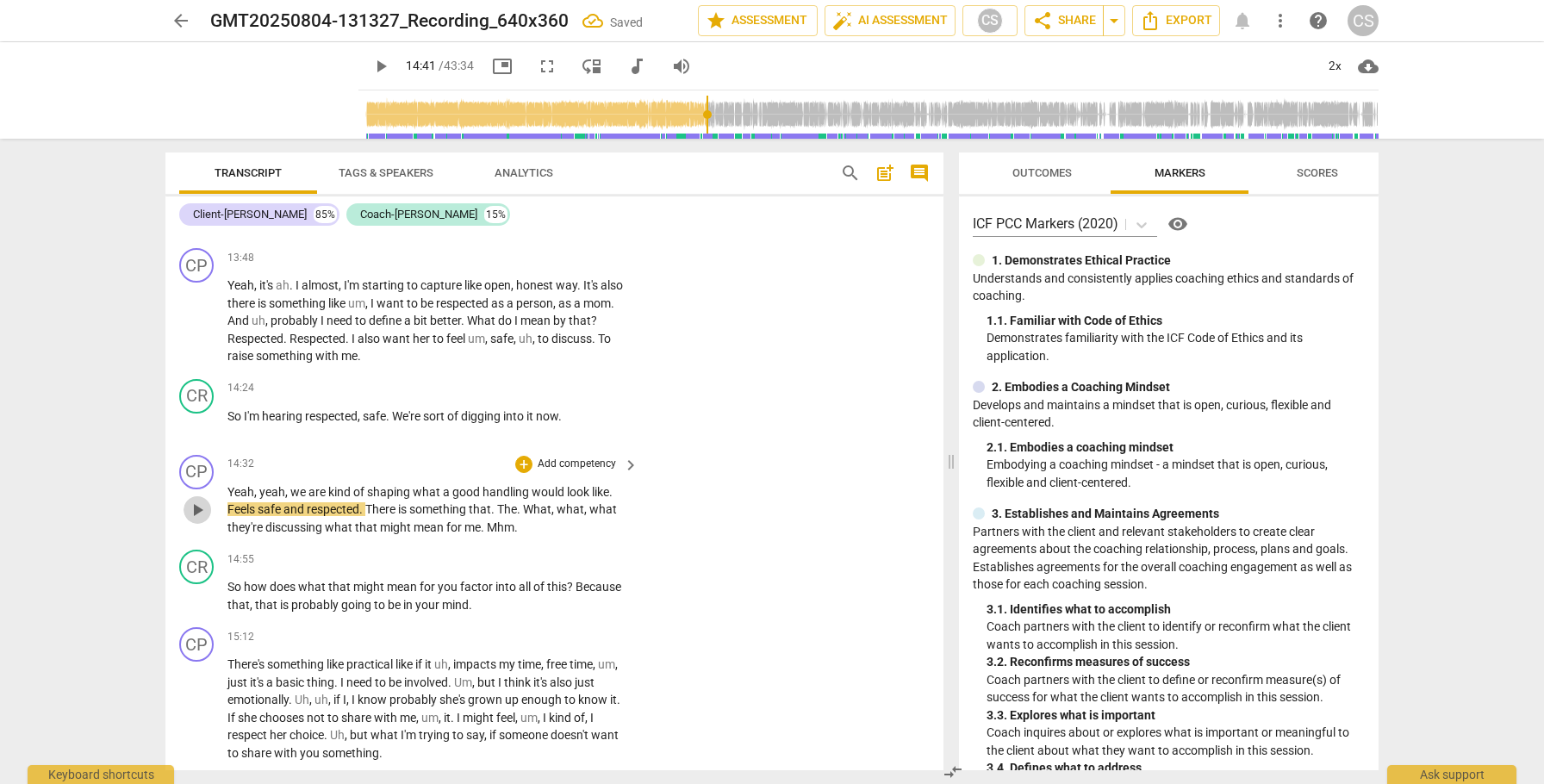
click at [196, 520] on span "play_arrow" at bounding box center [198, 510] width 21 height 21
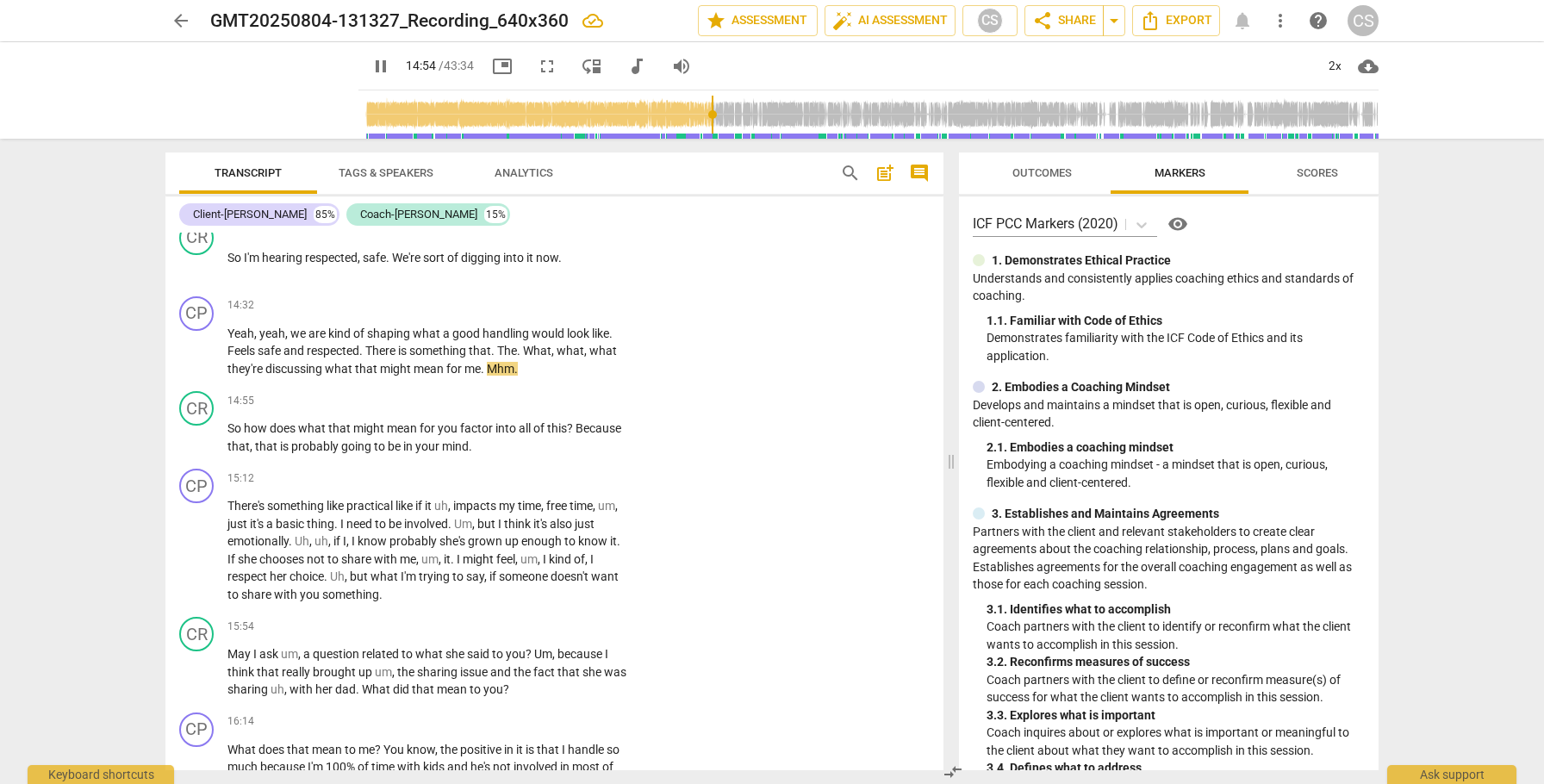
scroll to position [4450, 0]
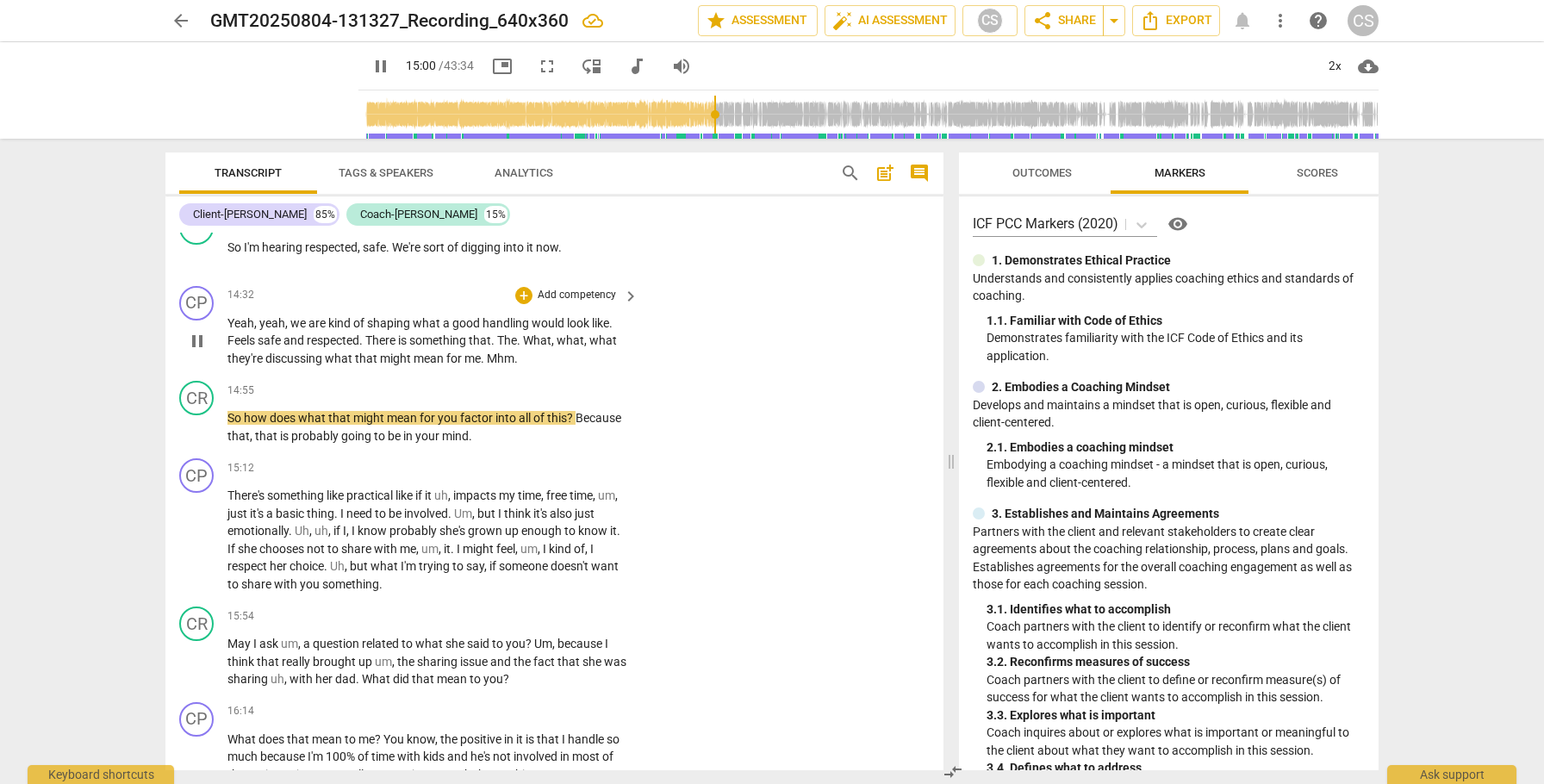
click at [548, 330] on span "would" at bounding box center [550, 323] width 35 height 14
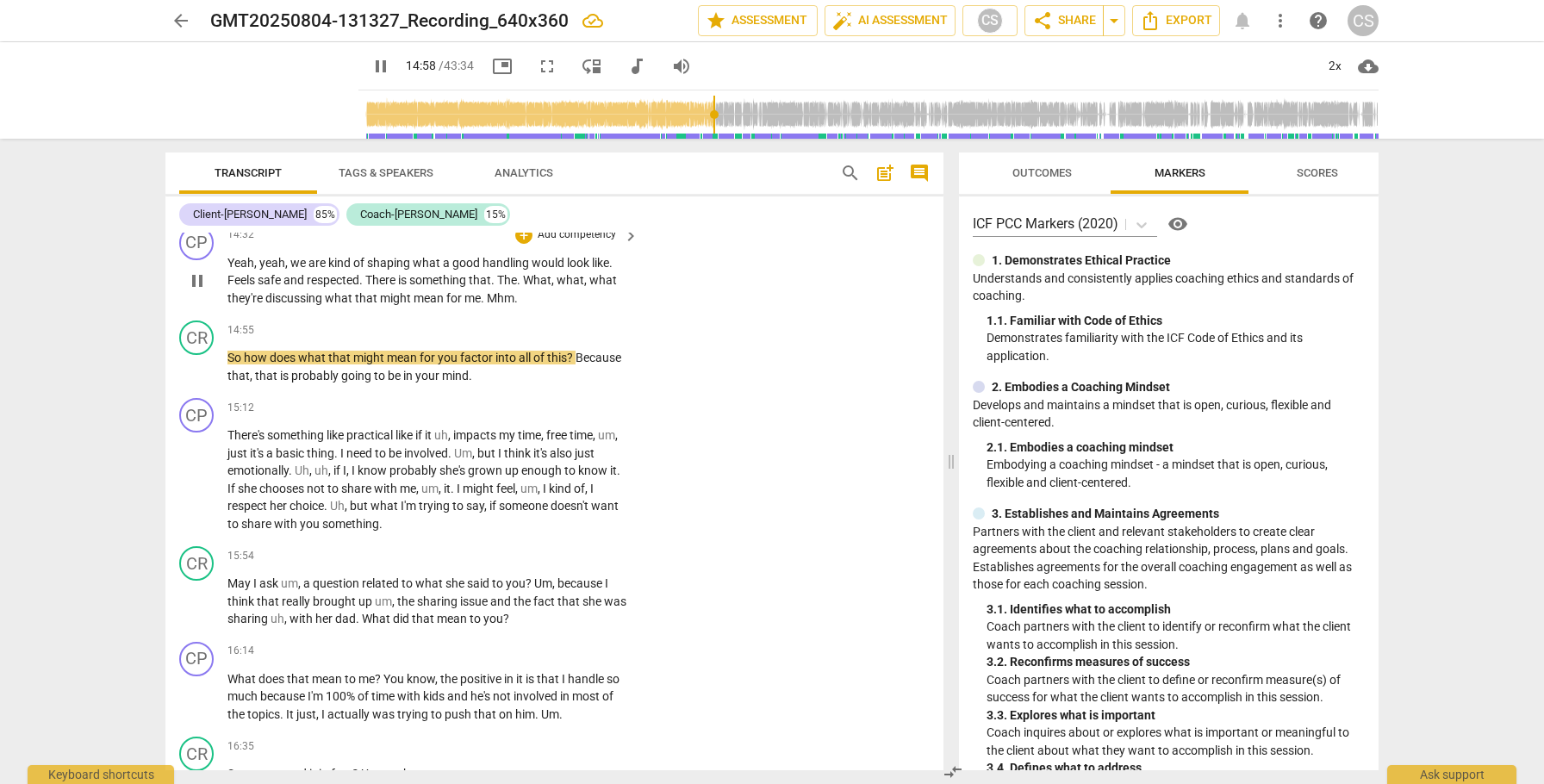
scroll to position [4512, 0]
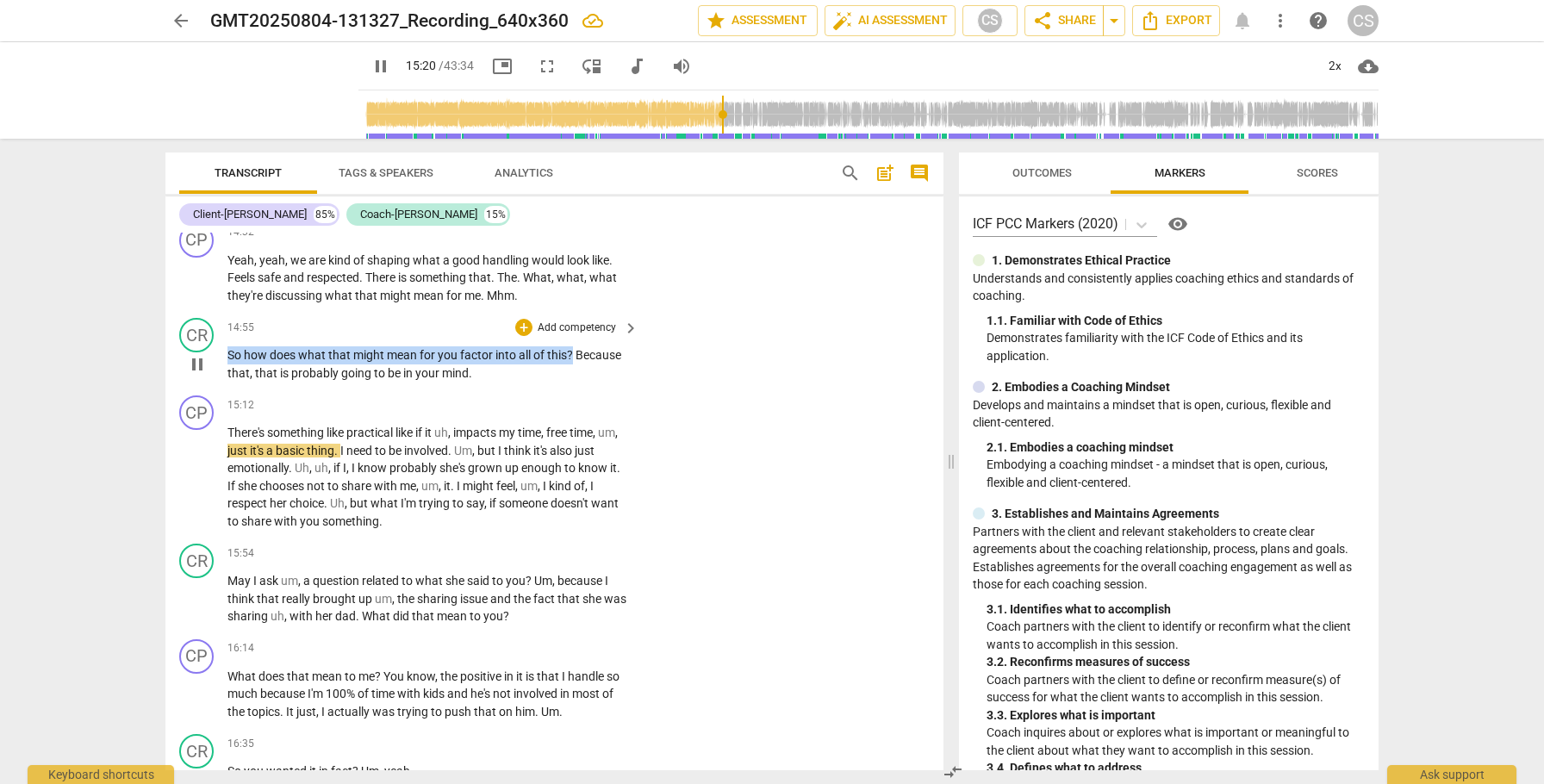
drag, startPoint x: 229, startPoint y: 388, endPoint x: 573, endPoint y: 389, distance: 344.0
click at [573, 381] on p "So how does what that might mean for you factor into all of this ? Because that…" at bounding box center [429, 364] width 403 height 35
click at [591, 368] on div "+" at bounding box center [592, 368] width 18 height 18
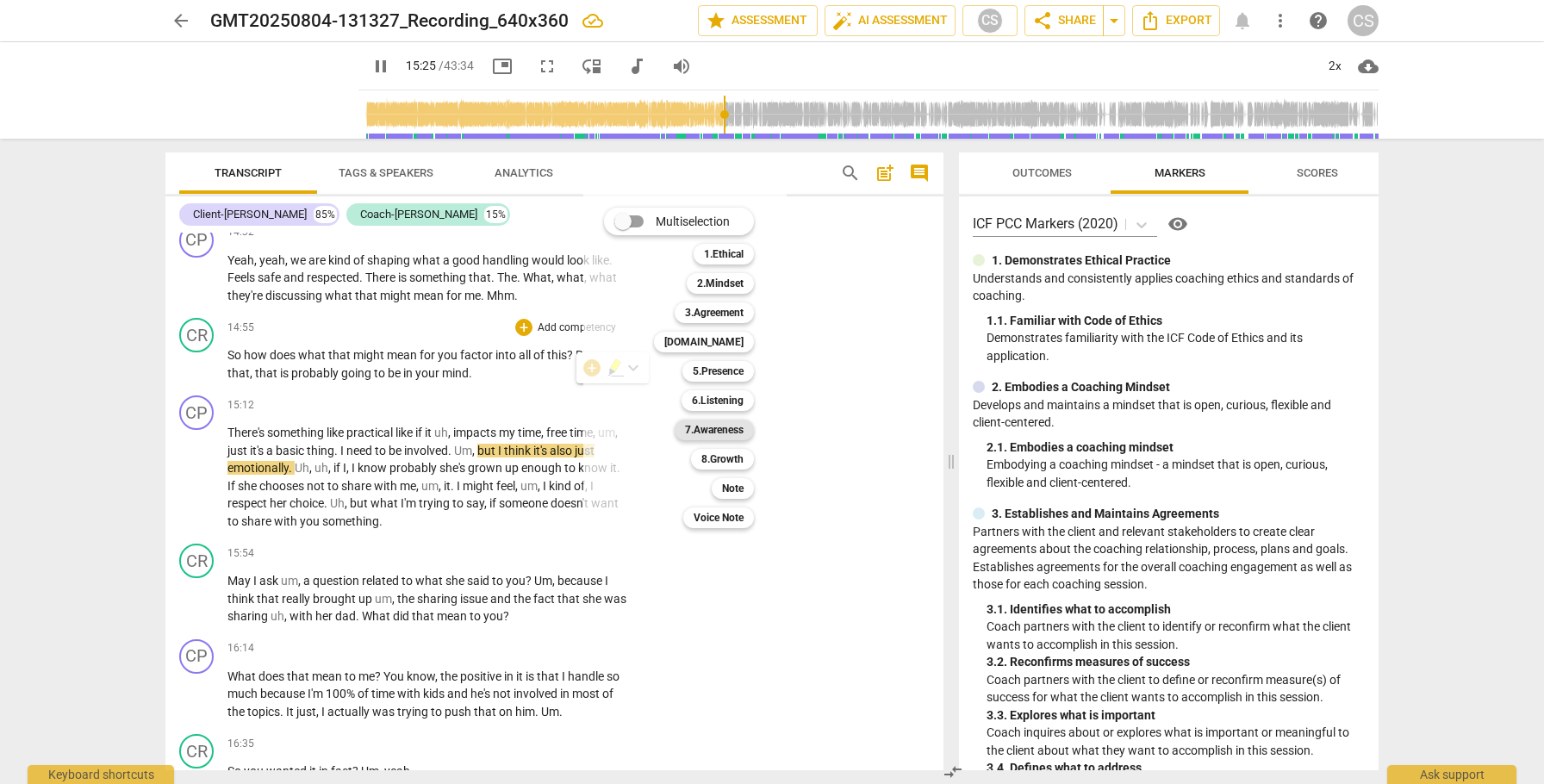
click at [702, 429] on b "7.Awareness" at bounding box center [714, 430] width 59 height 21
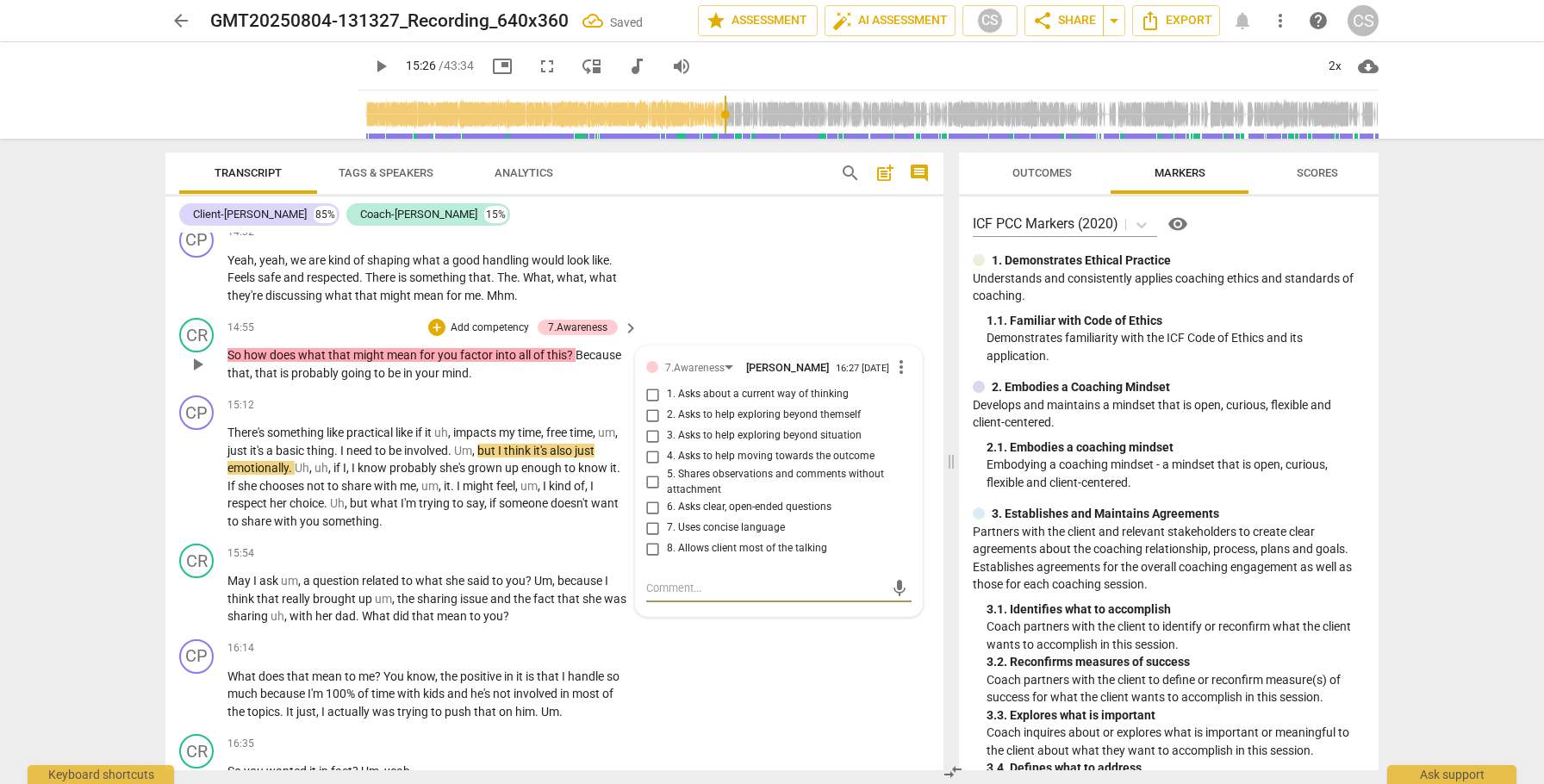
click at [652, 446] on input "3. Asks to help exploring beyond situation" at bounding box center [652, 436] width 27 height 21
click at [672, 596] on textarea at bounding box center [765, 588] width 237 height 17
click at [894, 598] on span "send" at bounding box center [899, 589] width 19 height 19
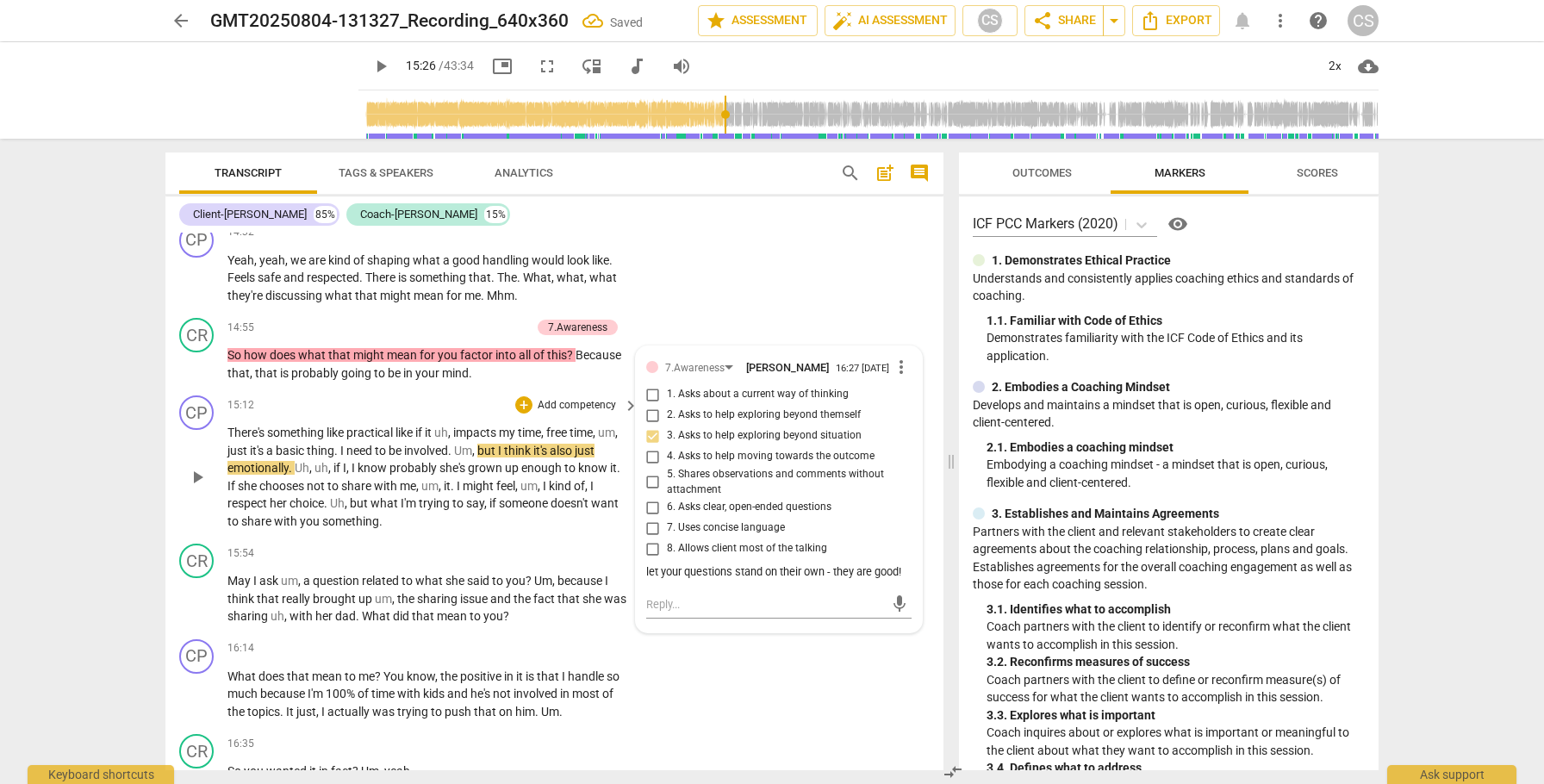
click at [198, 488] on span "play_arrow" at bounding box center [198, 477] width 21 height 21
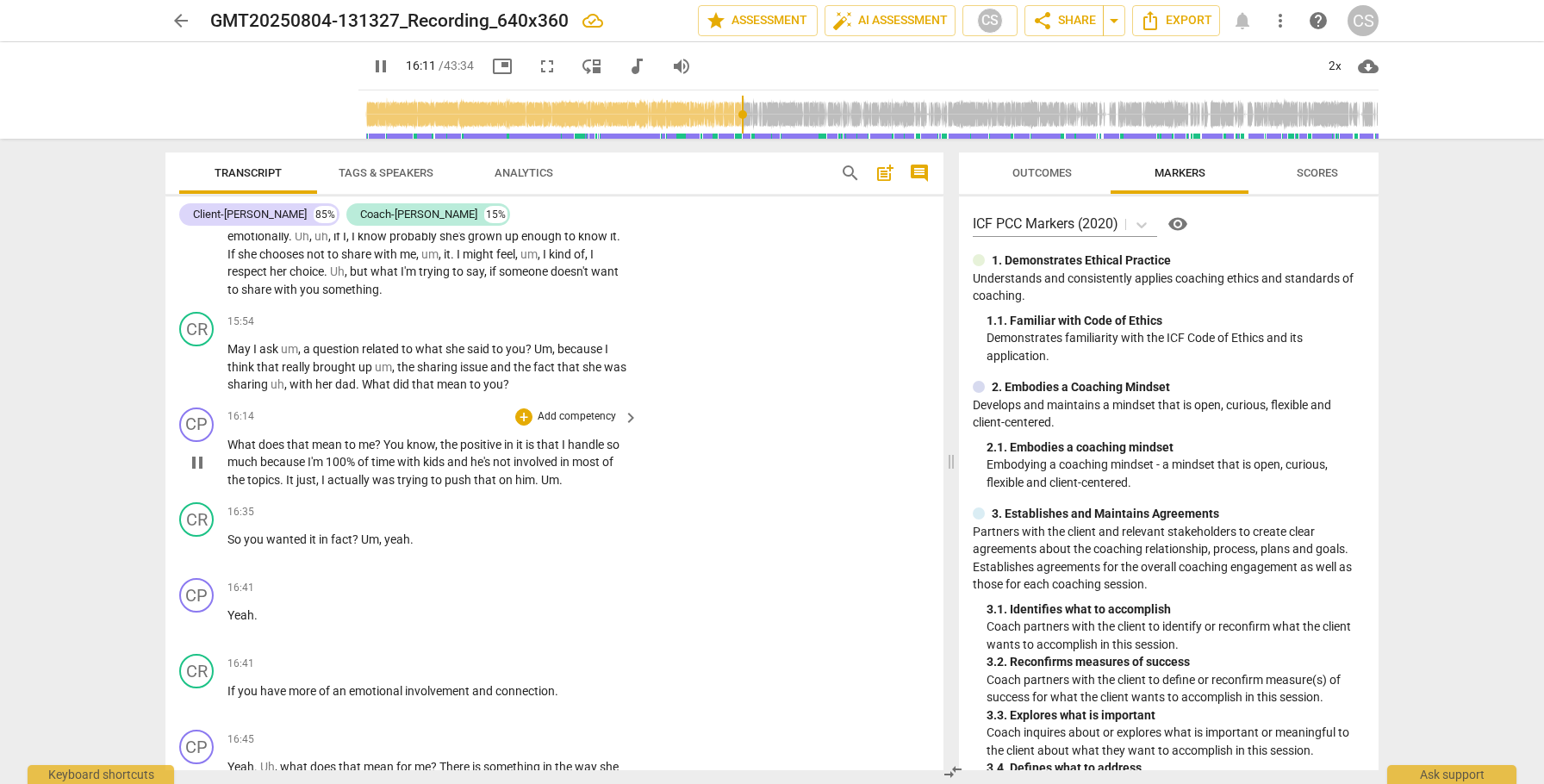
scroll to position [4750, 0]
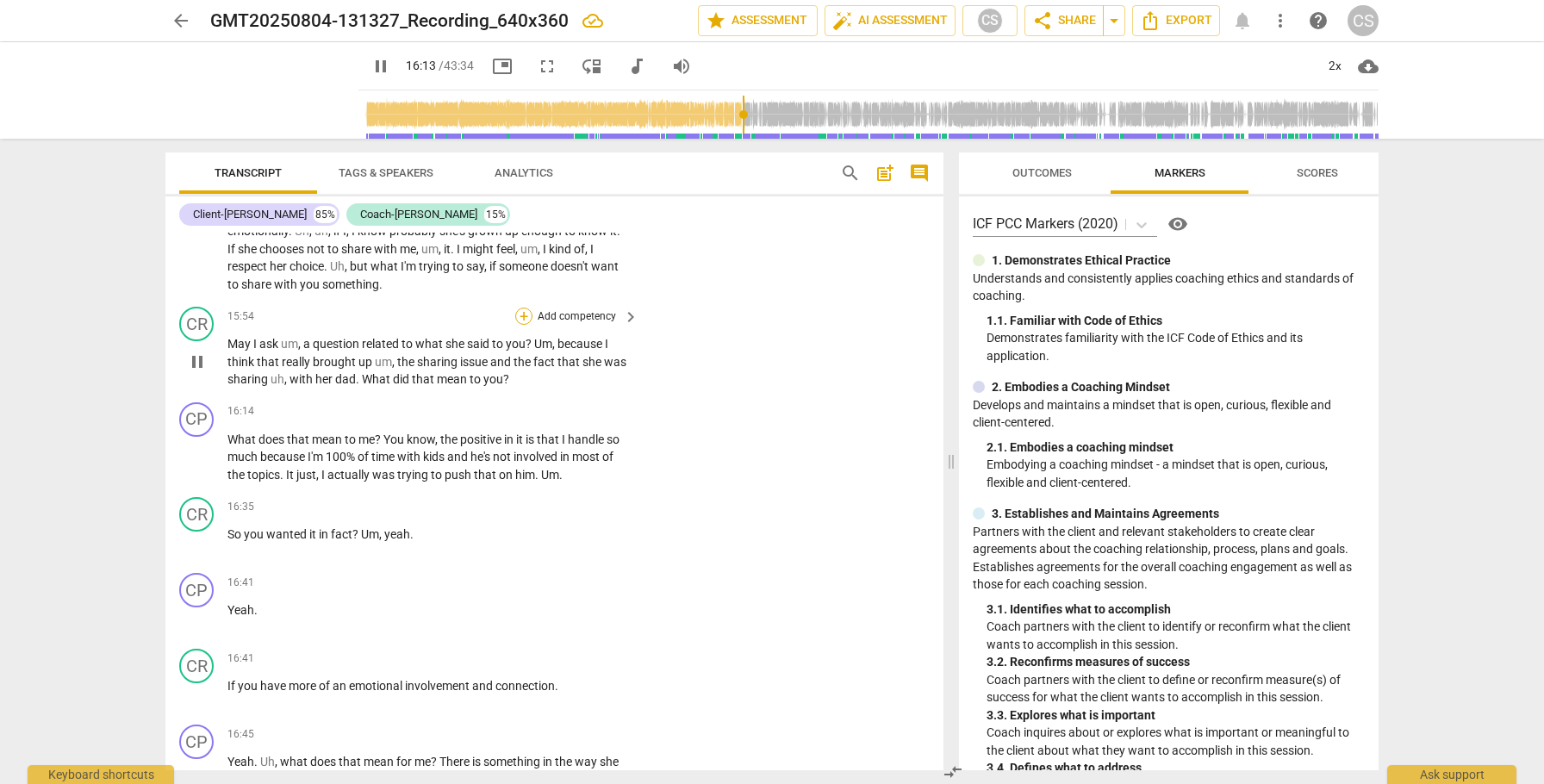
click at [521, 324] on div "+" at bounding box center [524, 316] width 18 height 18
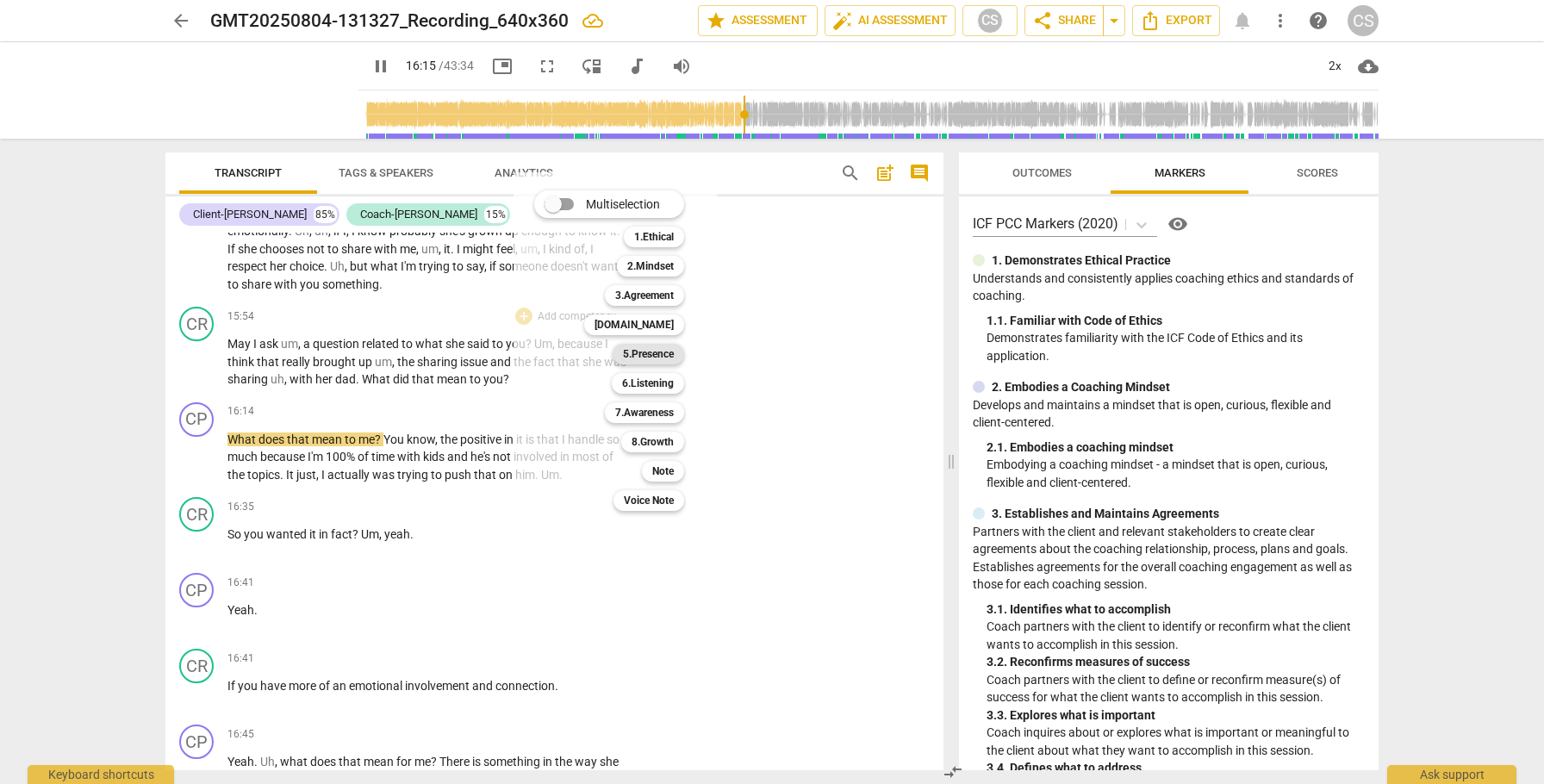
click at [641, 358] on b "5.Presence" at bounding box center [649, 354] width 51 height 21
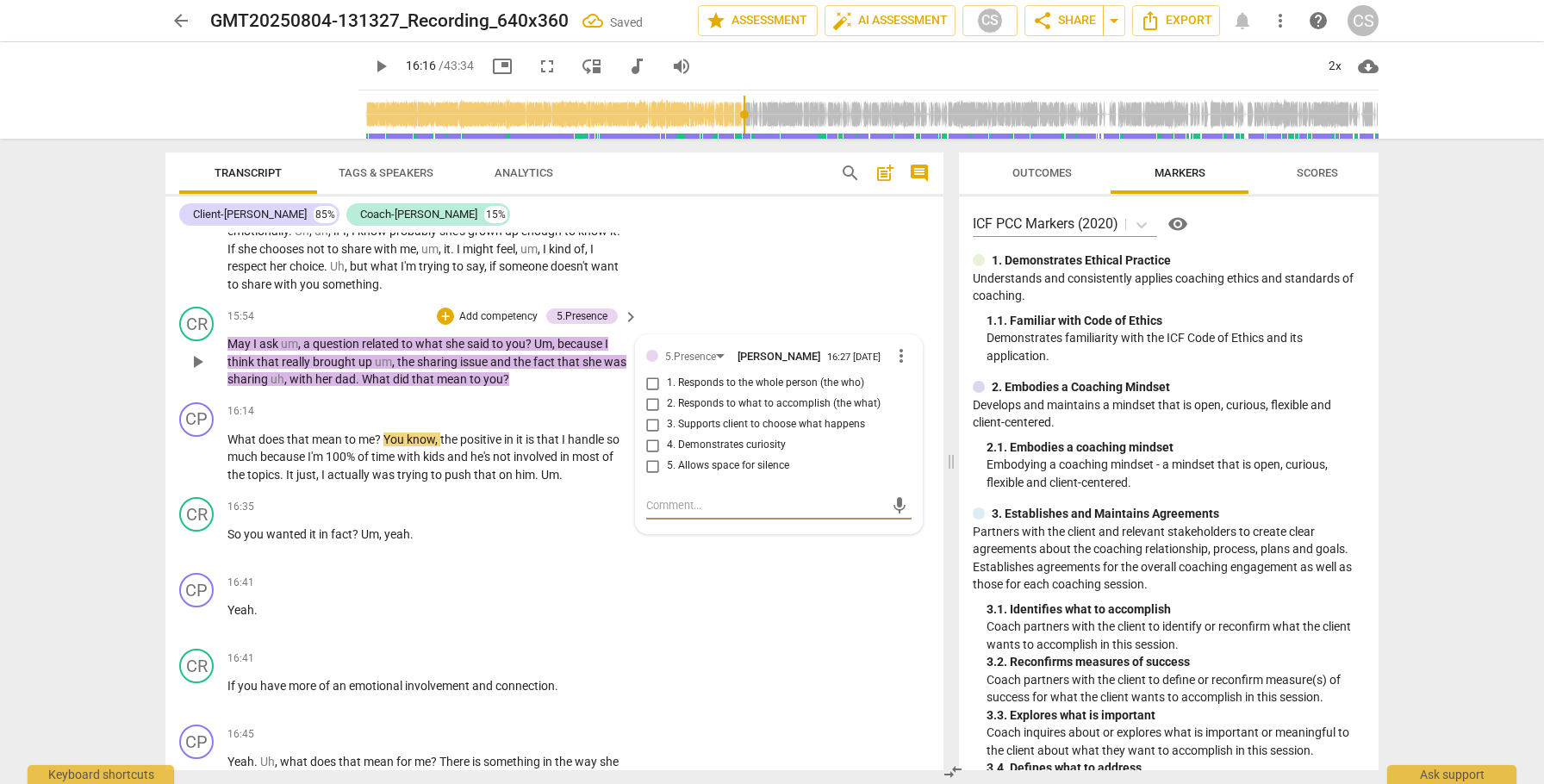
click at [645, 394] on input "1. Responds to the whole person (the who)" at bounding box center [652, 383] width 27 height 21
click at [443, 324] on div "+" at bounding box center [446, 316] width 18 height 18
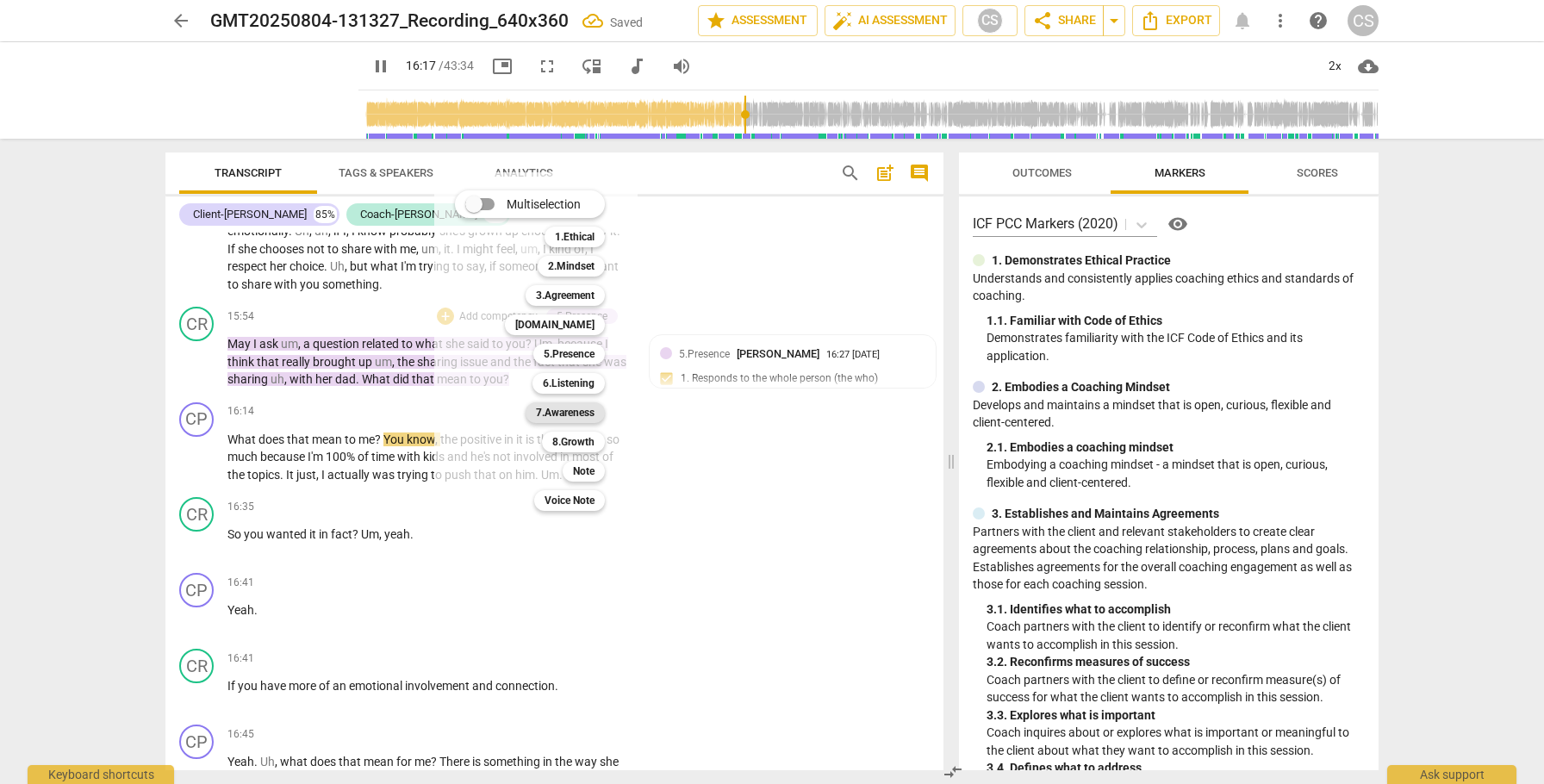
click at [563, 413] on b "7.Awareness" at bounding box center [565, 413] width 59 height 21
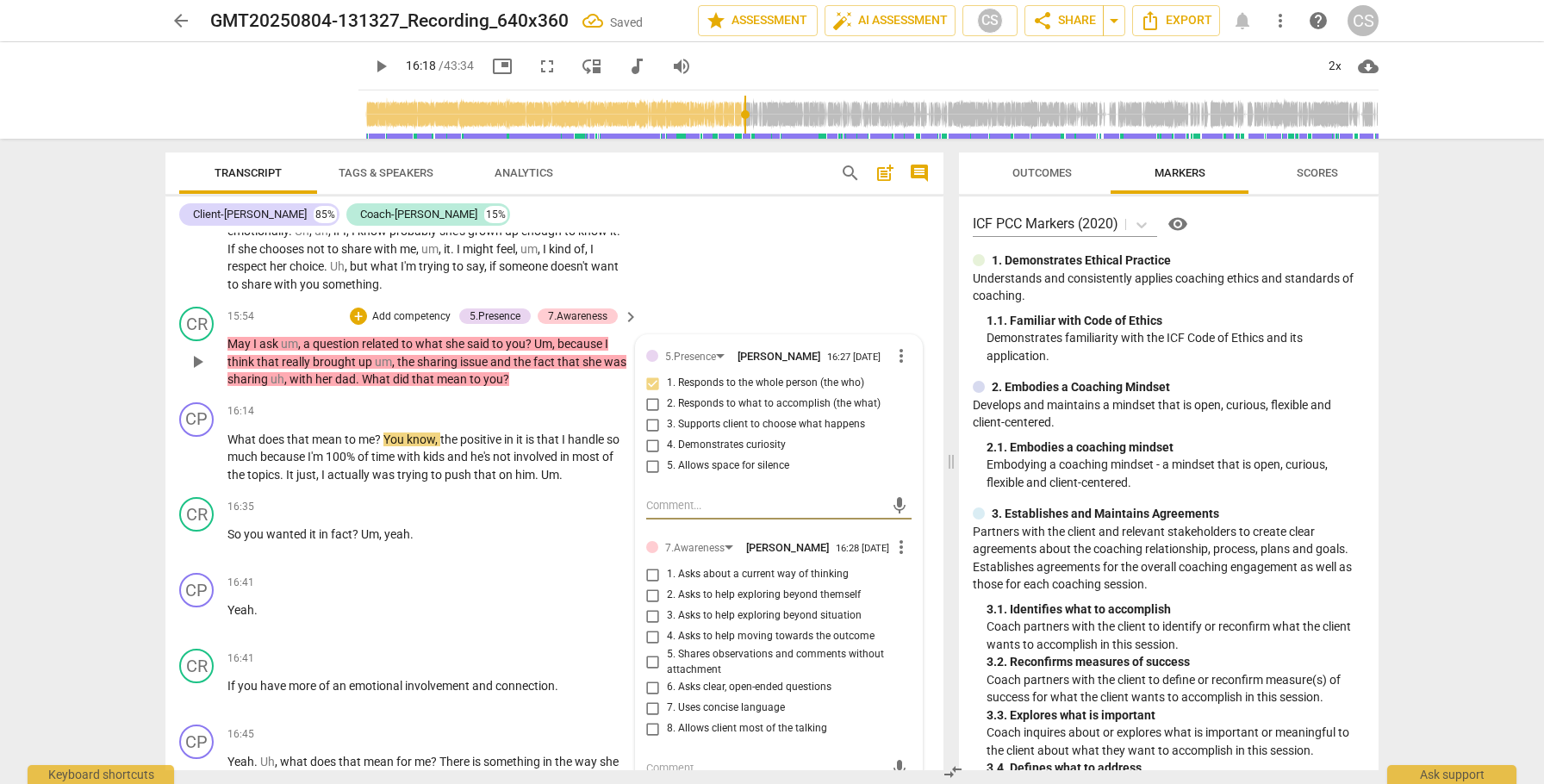
click at [651, 606] on input "2. Asks to help exploring beyond themself" at bounding box center [652, 595] width 27 height 21
click at [199, 468] on span "play_arrow" at bounding box center [198, 458] width 21 height 21
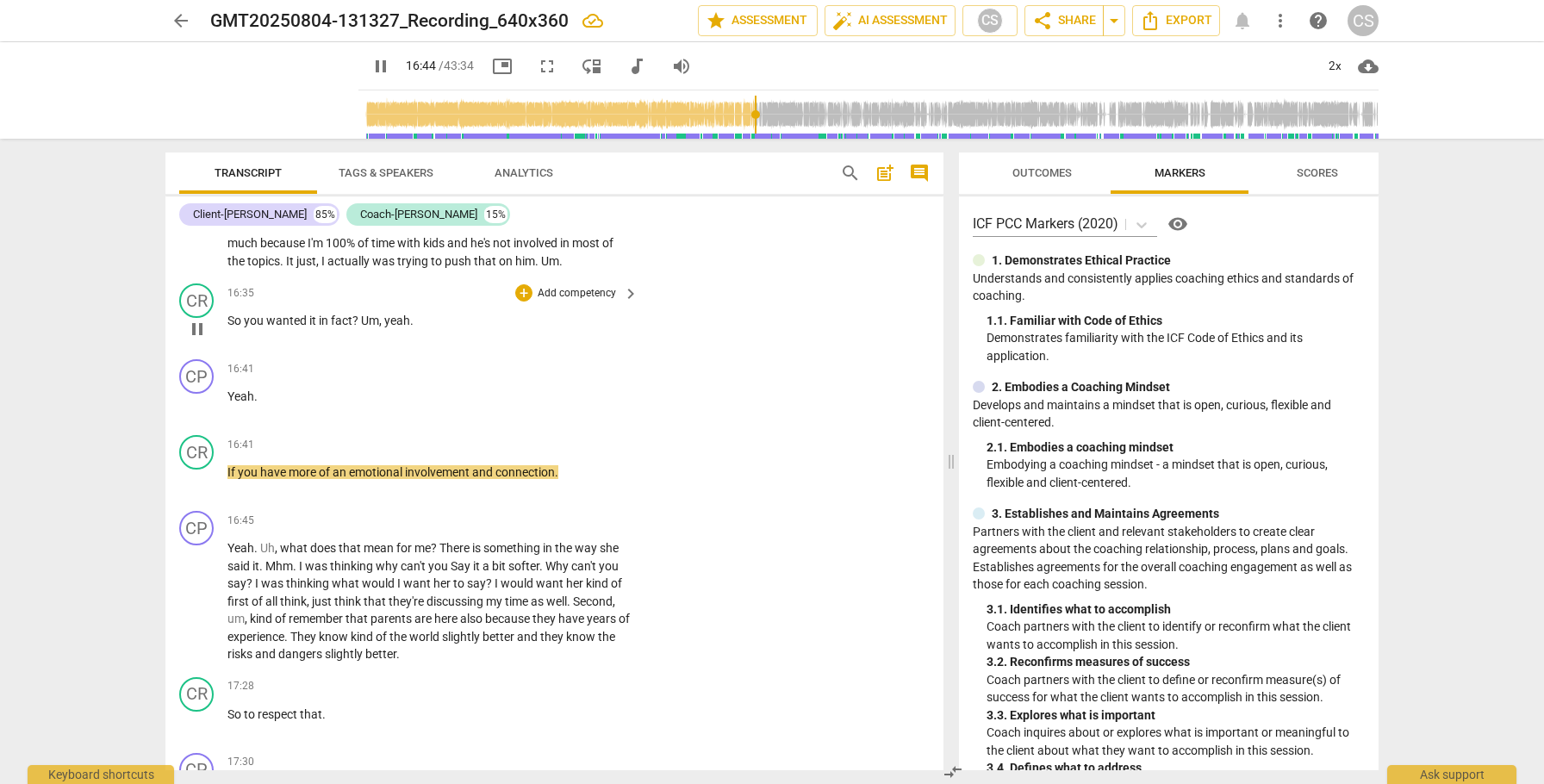
scroll to position [4974, 0]
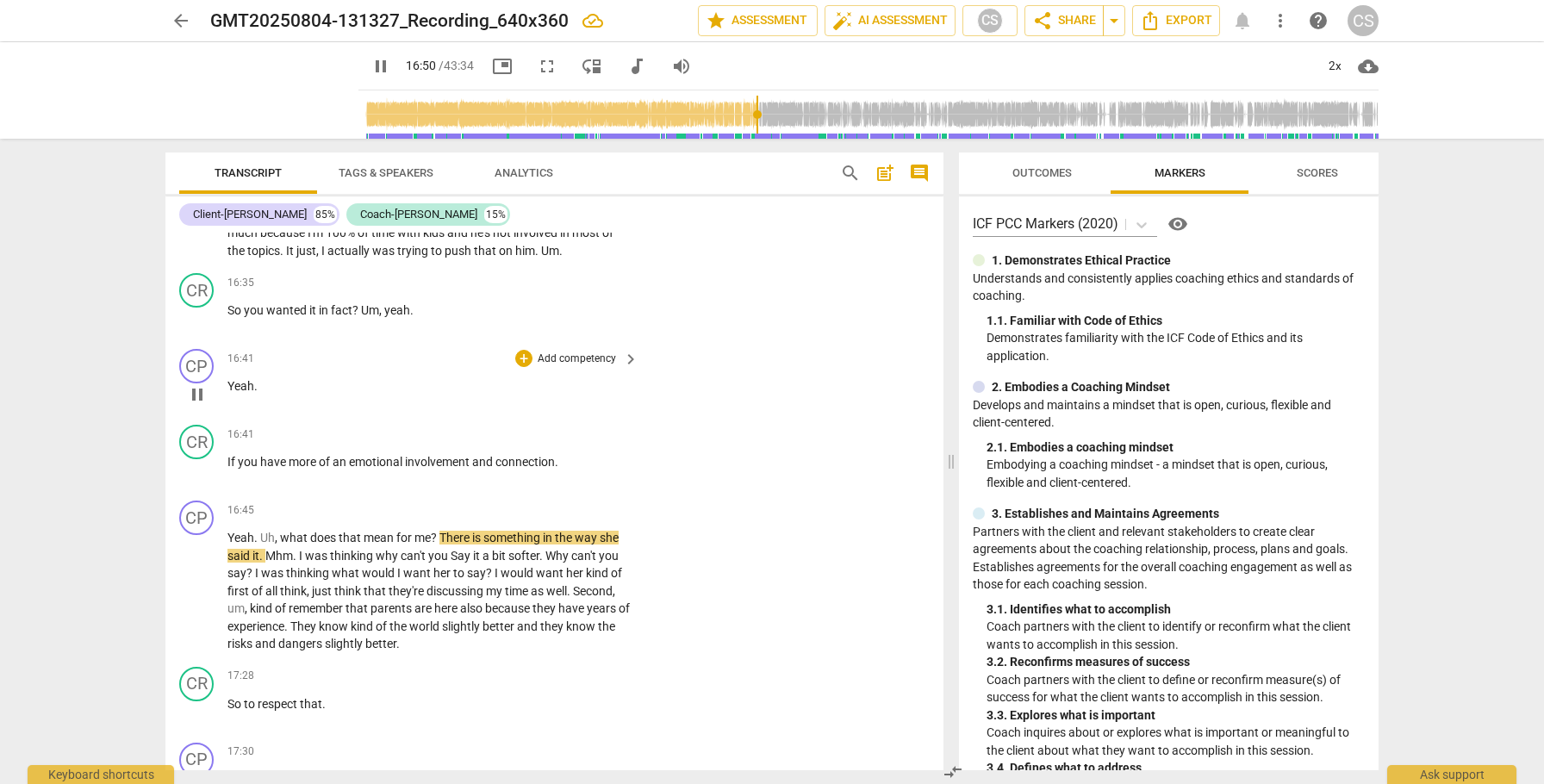
click at [239, 393] on span "Yeah" at bounding box center [241, 386] width 26 height 14
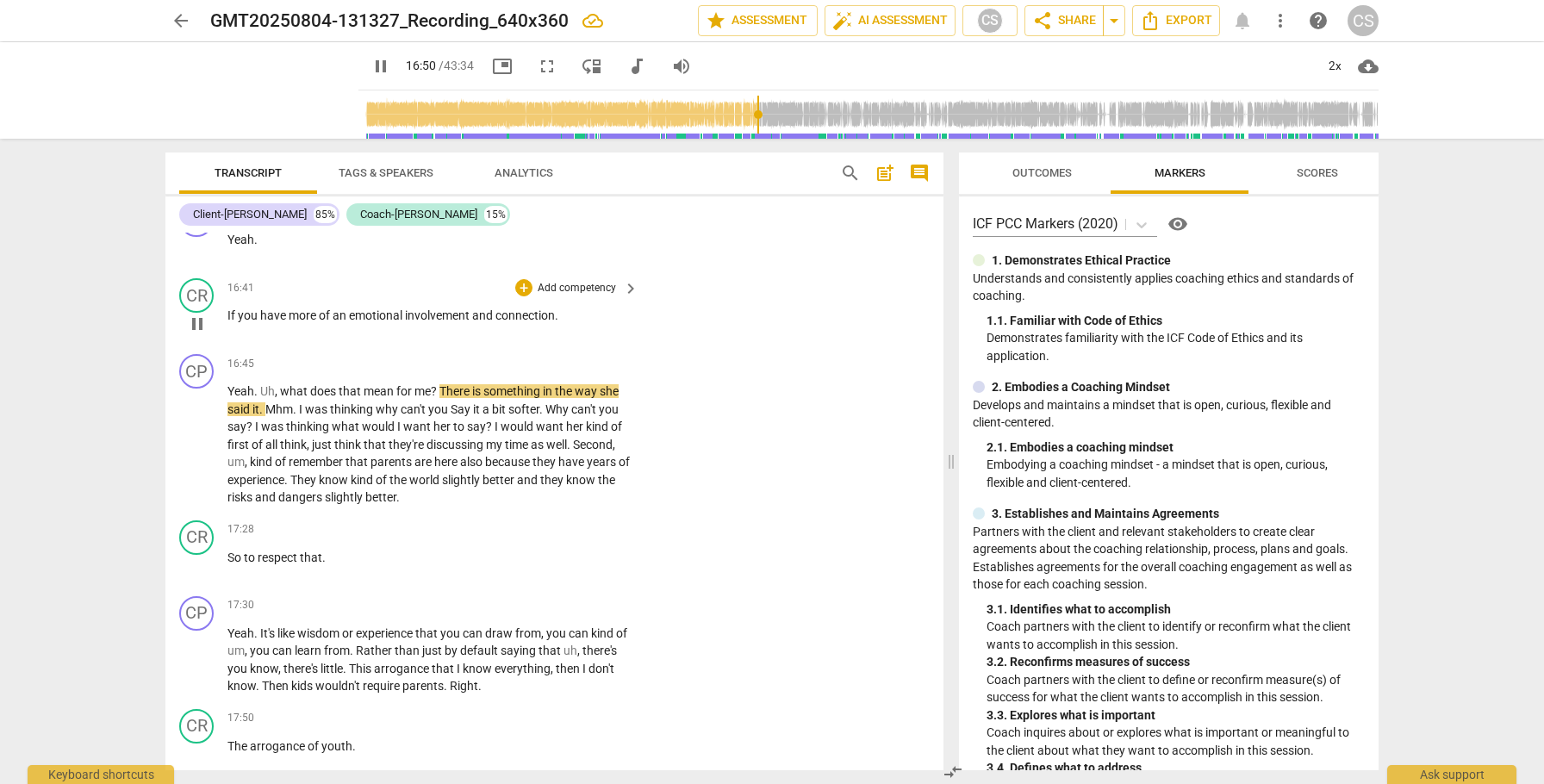
scroll to position [5123, 0]
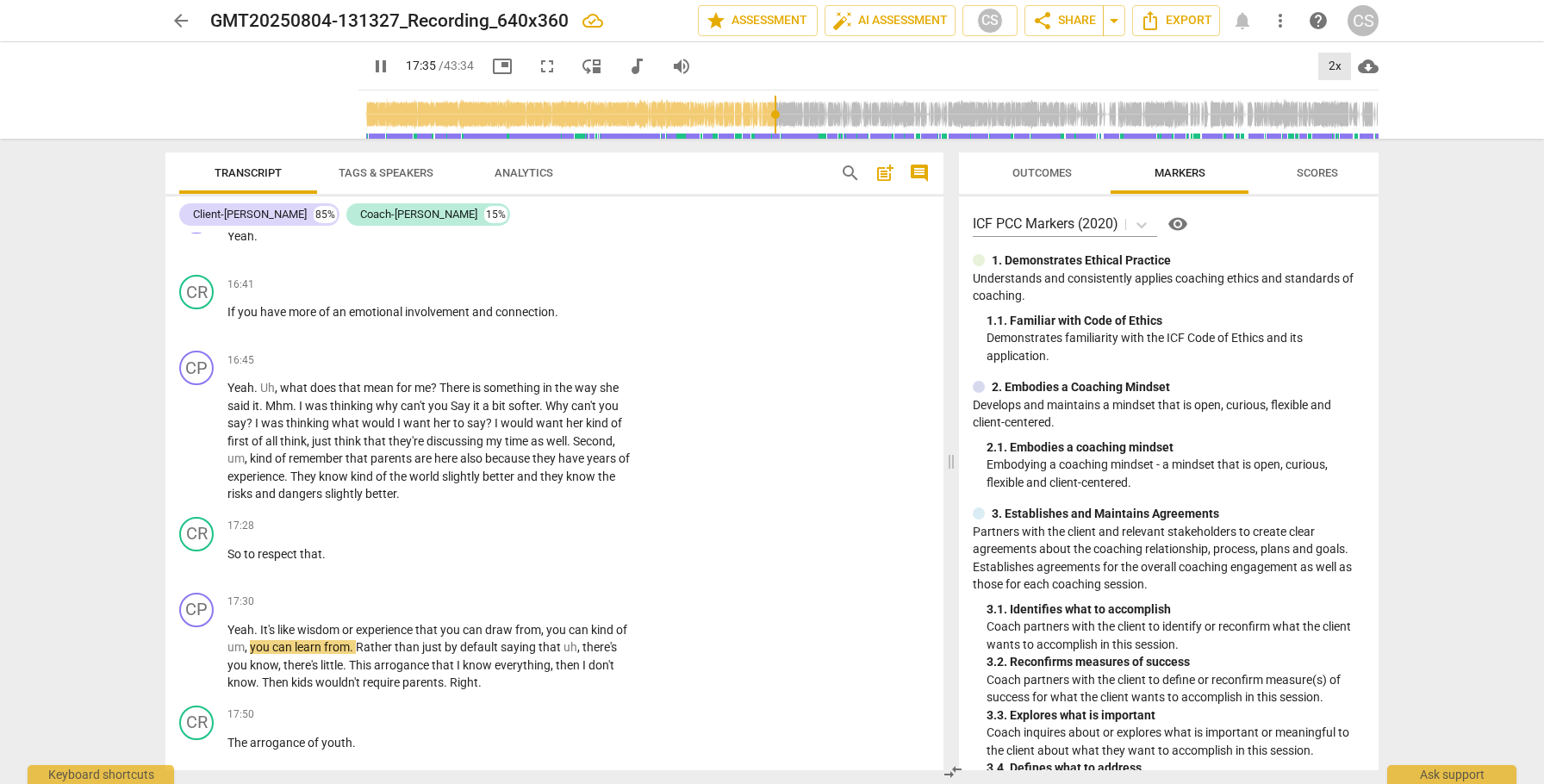
click at [1332, 65] on div "2x" at bounding box center [1334, 66] width 33 height 27
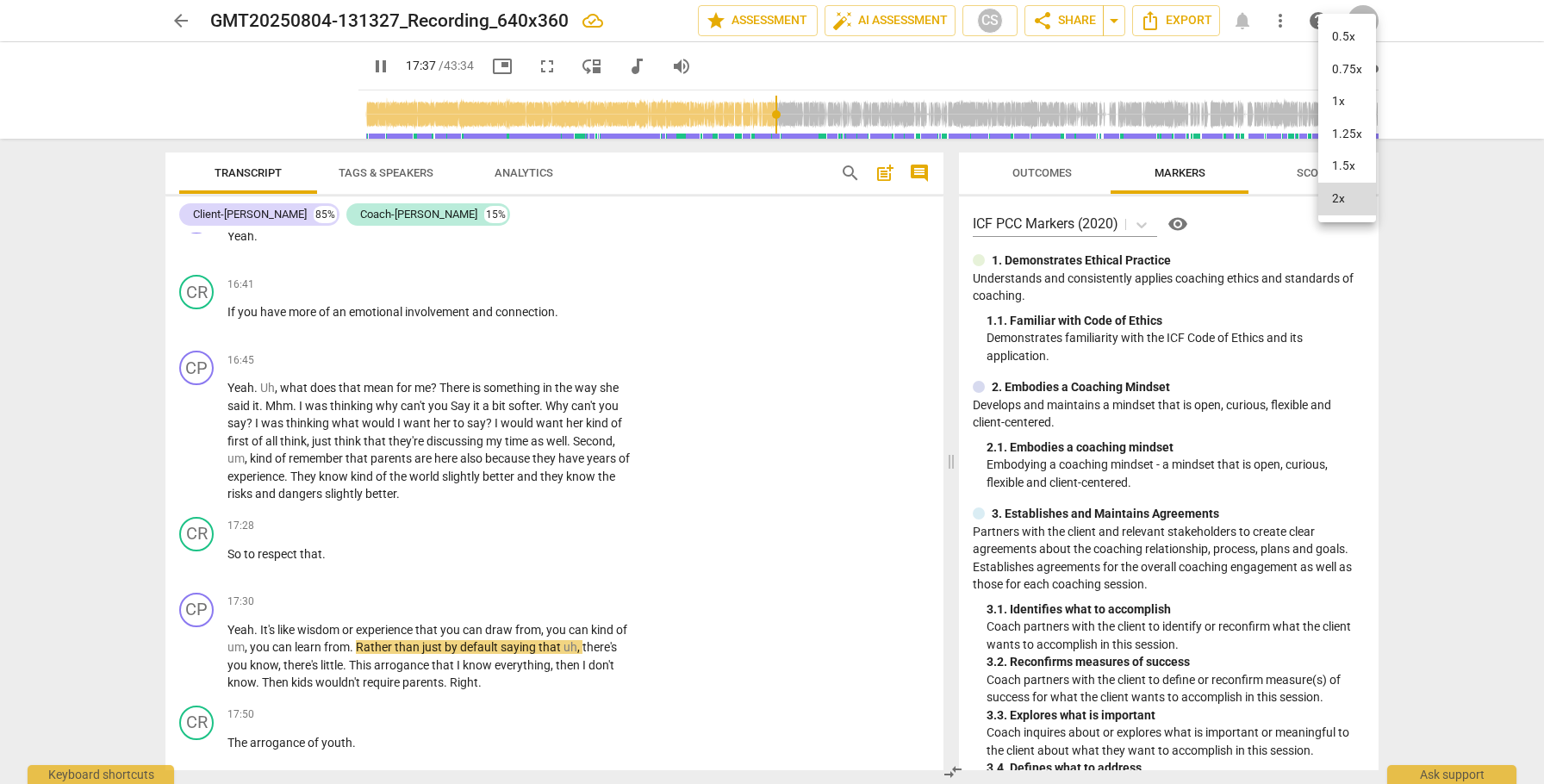
click at [1331, 98] on li "1x" at bounding box center [1347, 101] width 58 height 33
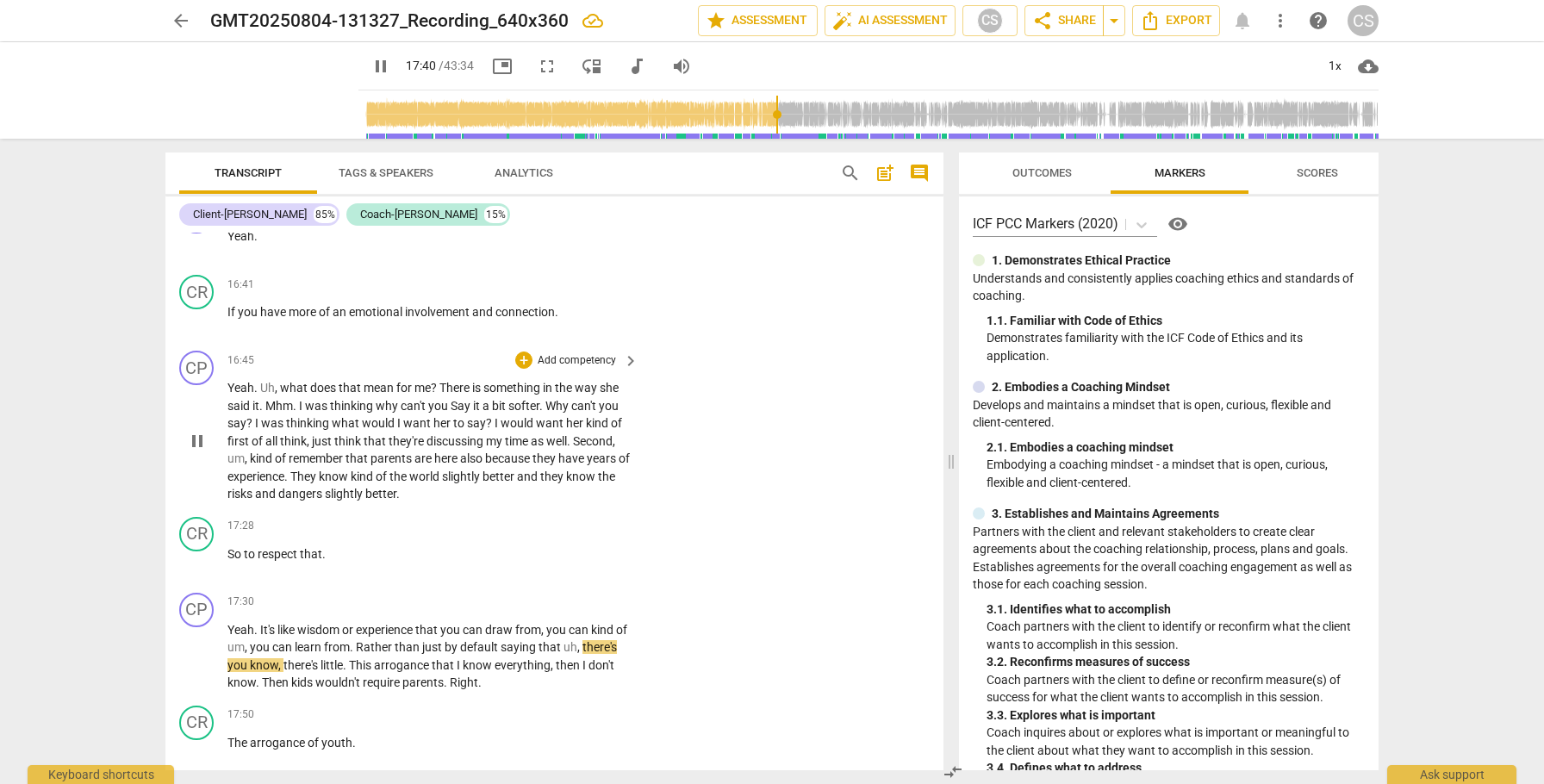
click at [540, 483] on span "and" at bounding box center [528, 476] width 23 height 14
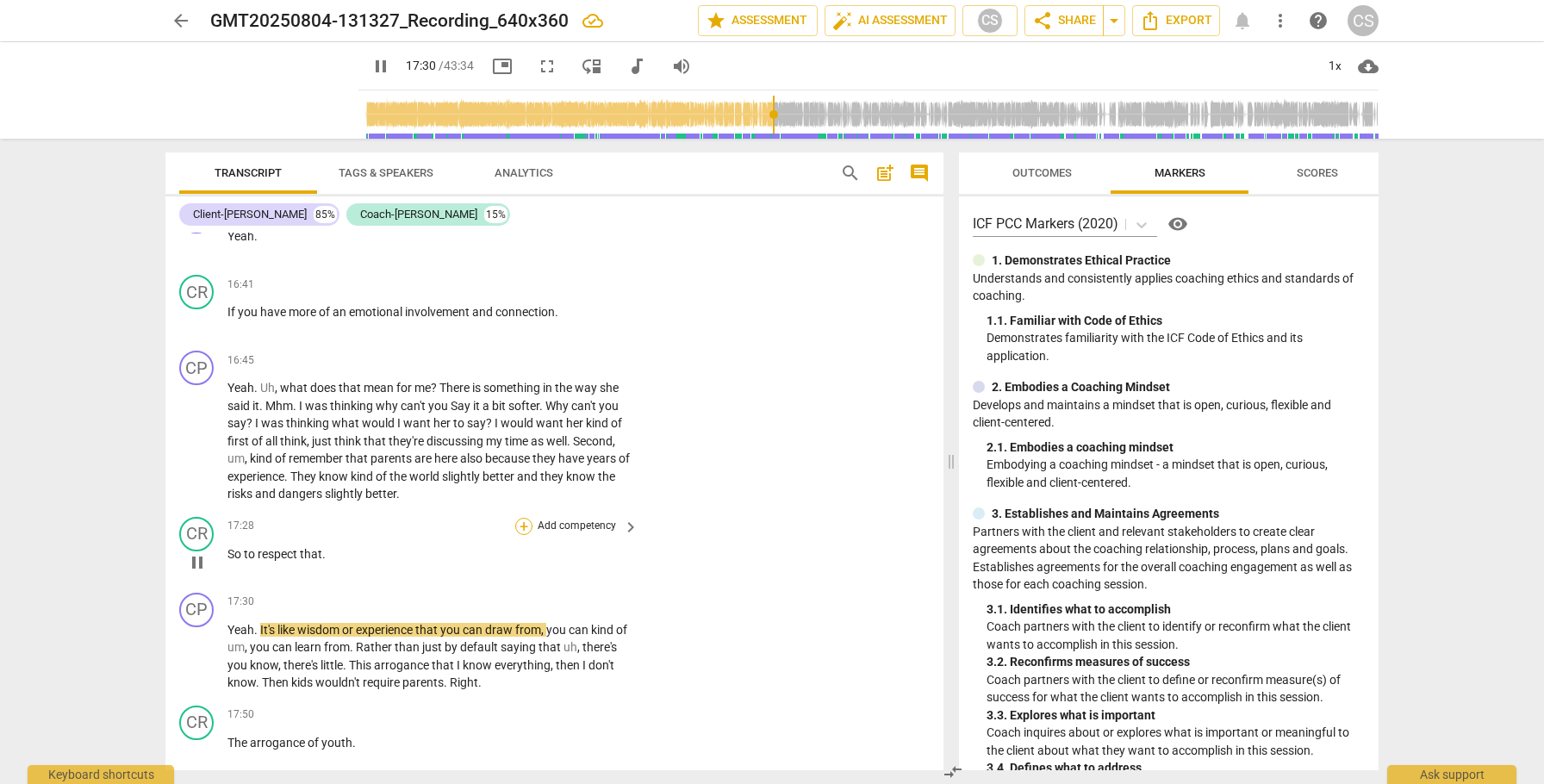
click at [525, 535] on div "+" at bounding box center [524, 526] width 18 height 18
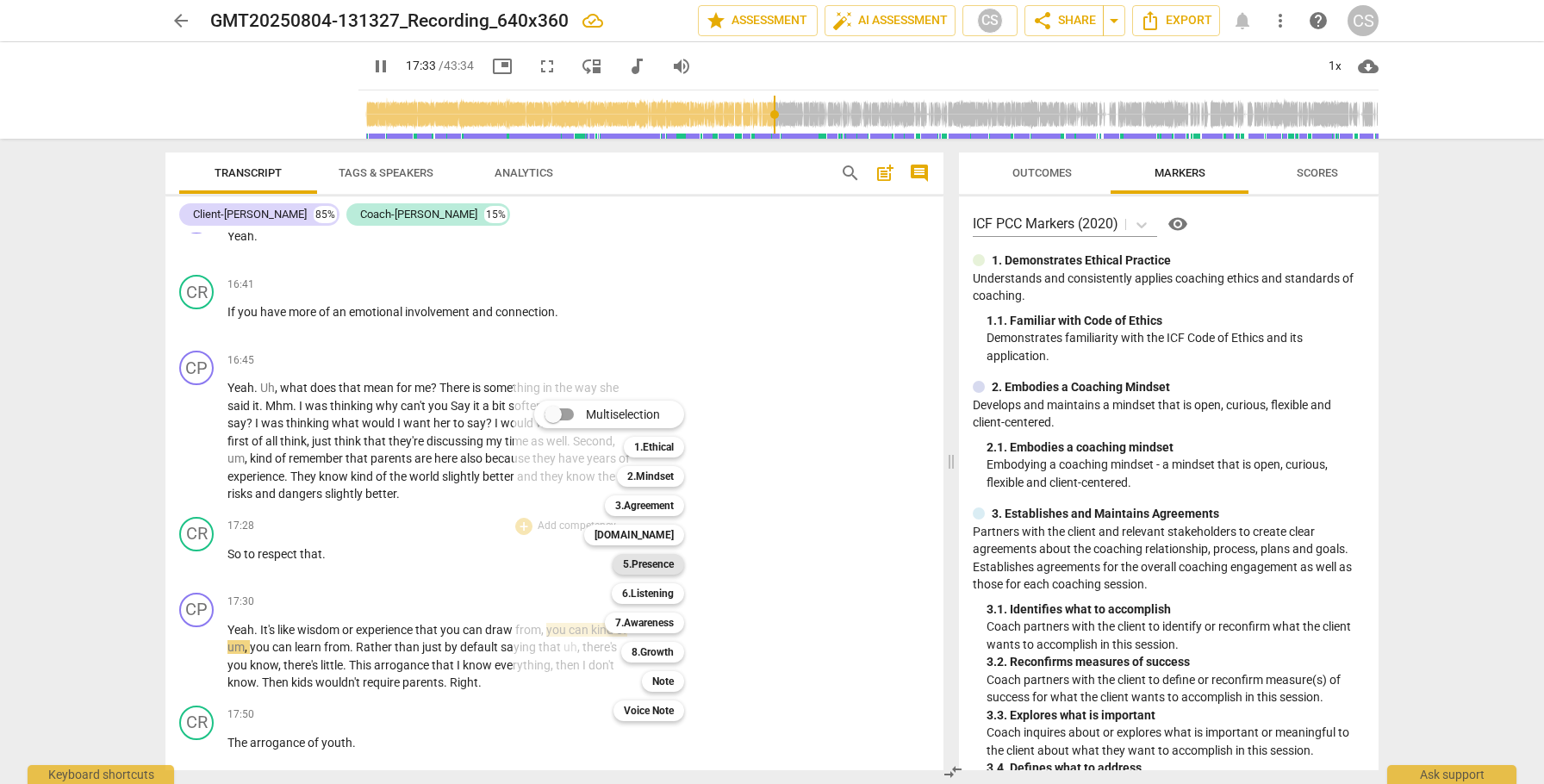
click at [666, 563] on b "5.Presence" at bounding box center [649, 564] width 51 height 21
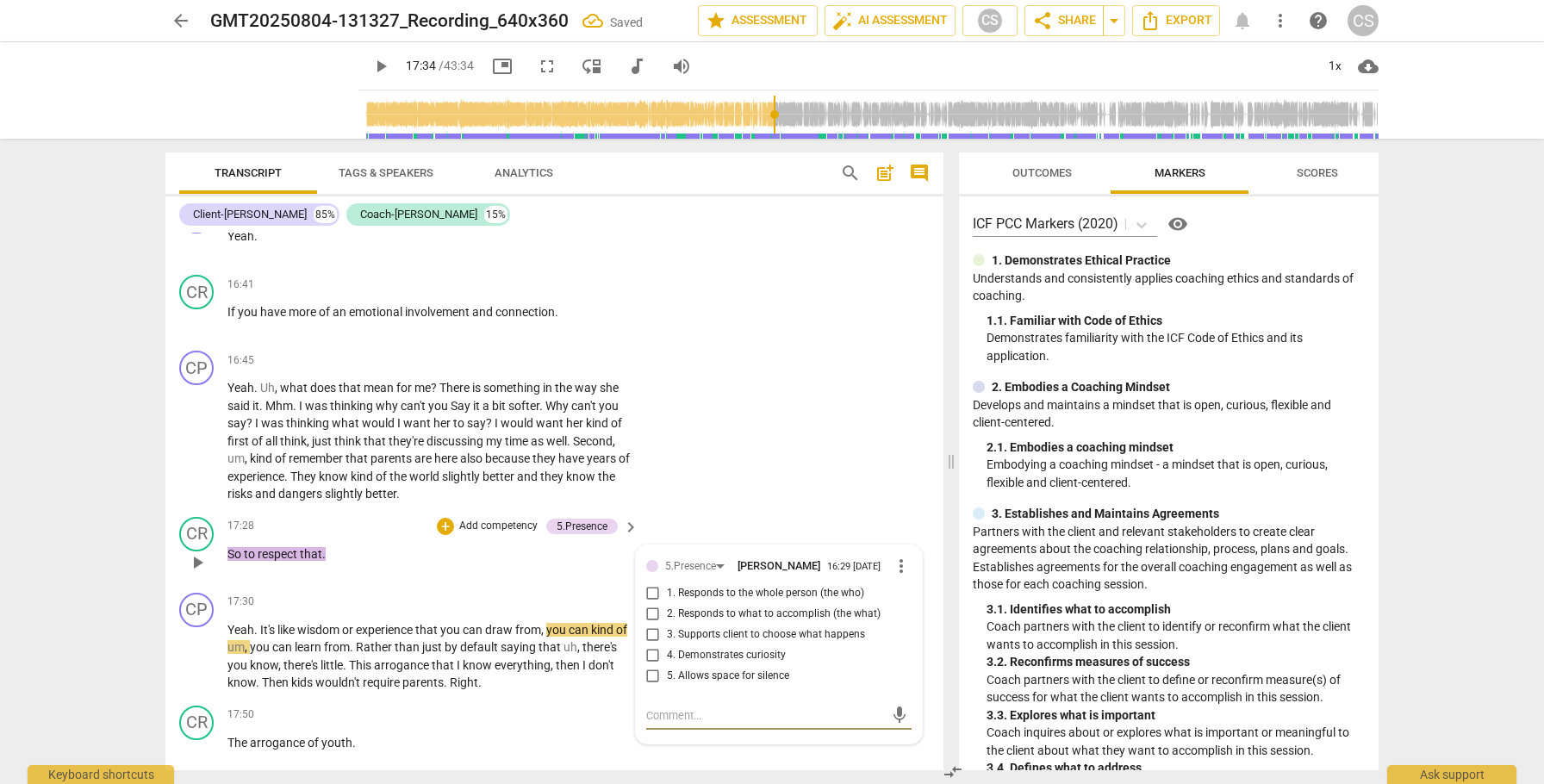
click at [652, 686] on input "5. Allows space for silence" at bounding box center [652, 677] width 27 height 21
click at [676, 723] on textarea at bounding box center [765, 715] width 237 height 17
click at [903, 725] on span "send" at bounding box center [899, 715] width 25 height 21
click at [194, 667] on span "play_arrow" at bounding box center [198, 657] width 21 height 21
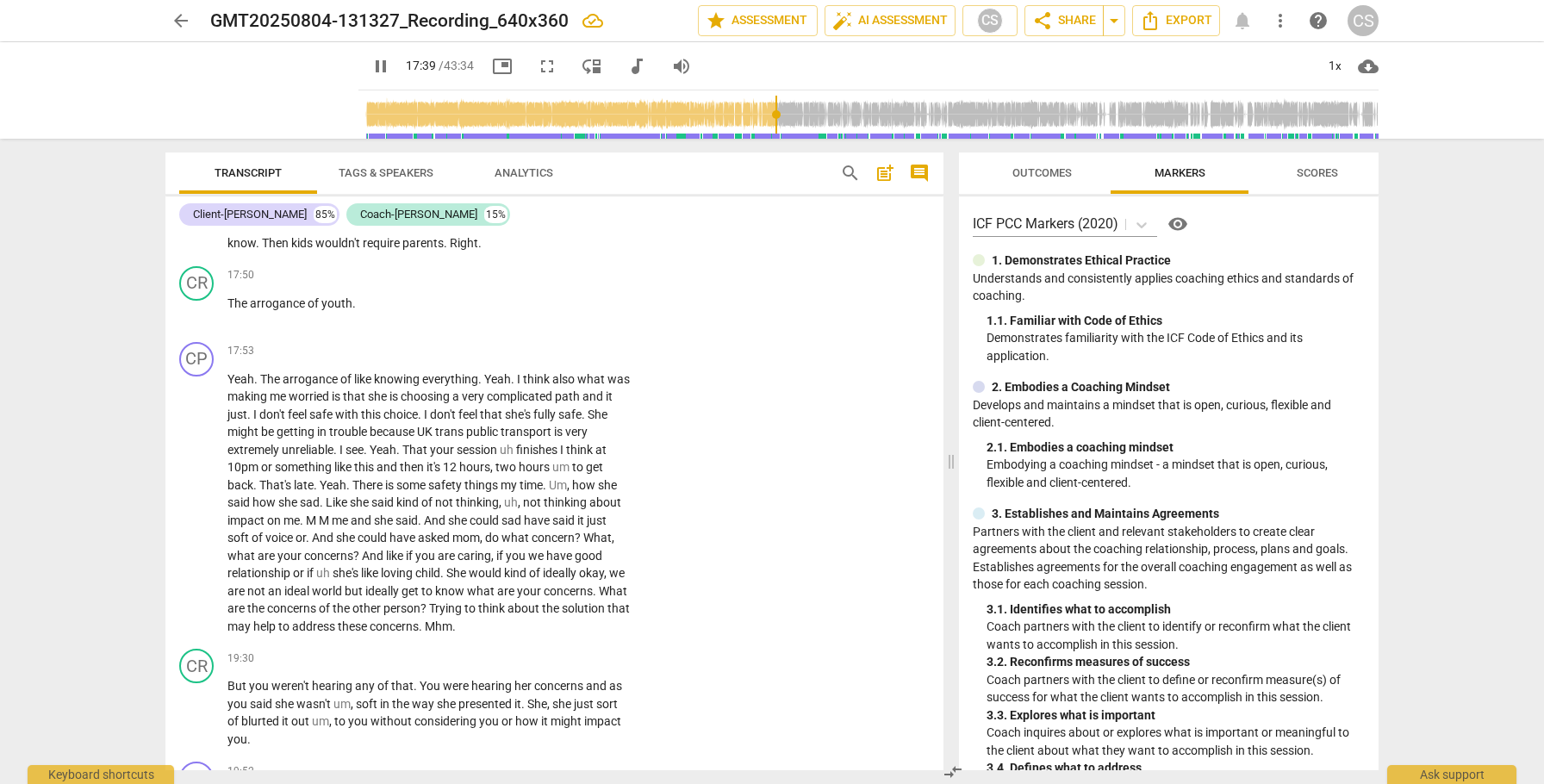
scroll to position [5564, 0]
click at [1330, 64] on div "1x" at bounding box center [1334, 66] width 33 height 27
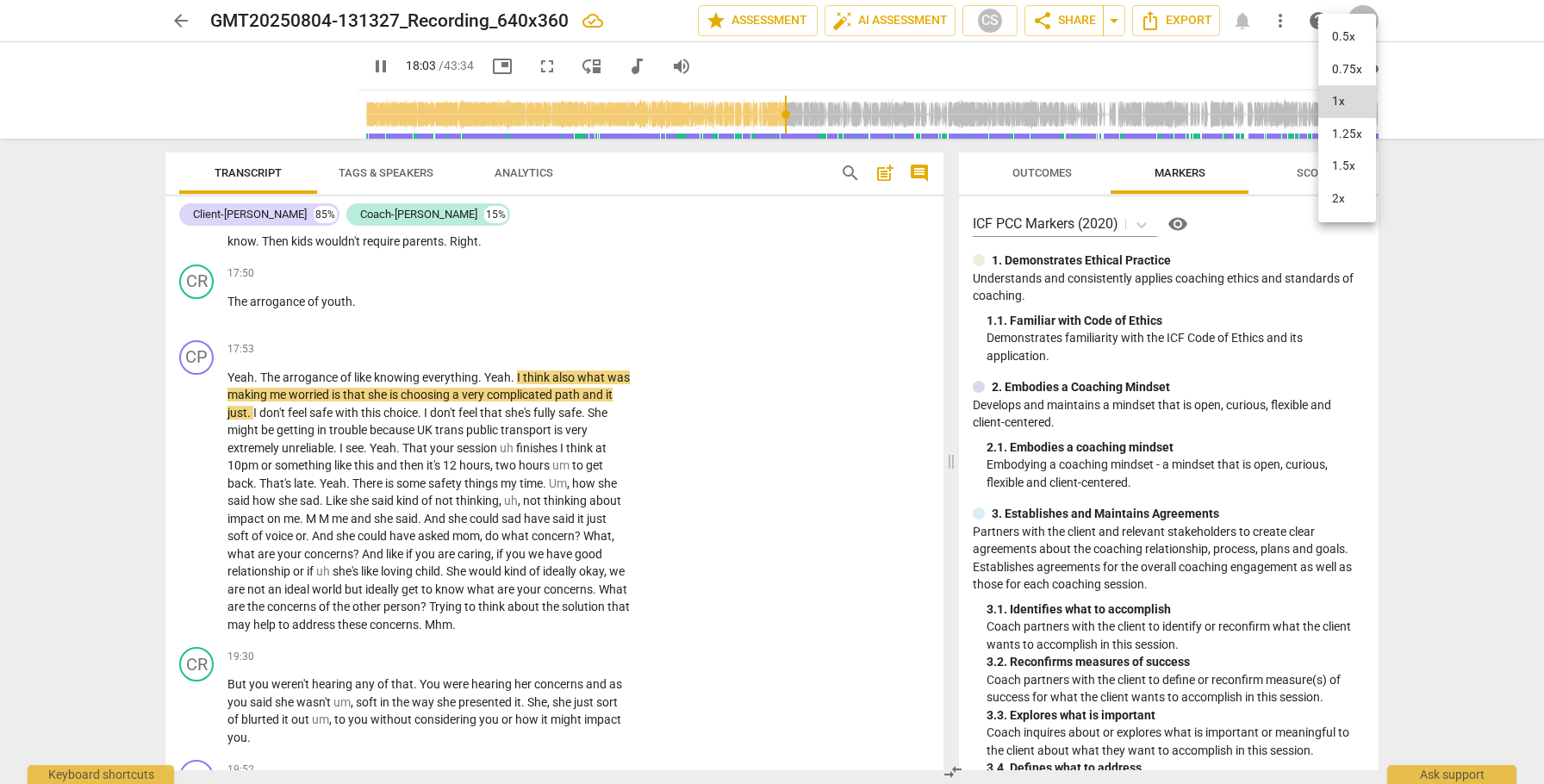
click at [1344, 197] on li "2x" at bounding box center [1347, 199] width 58 height 33
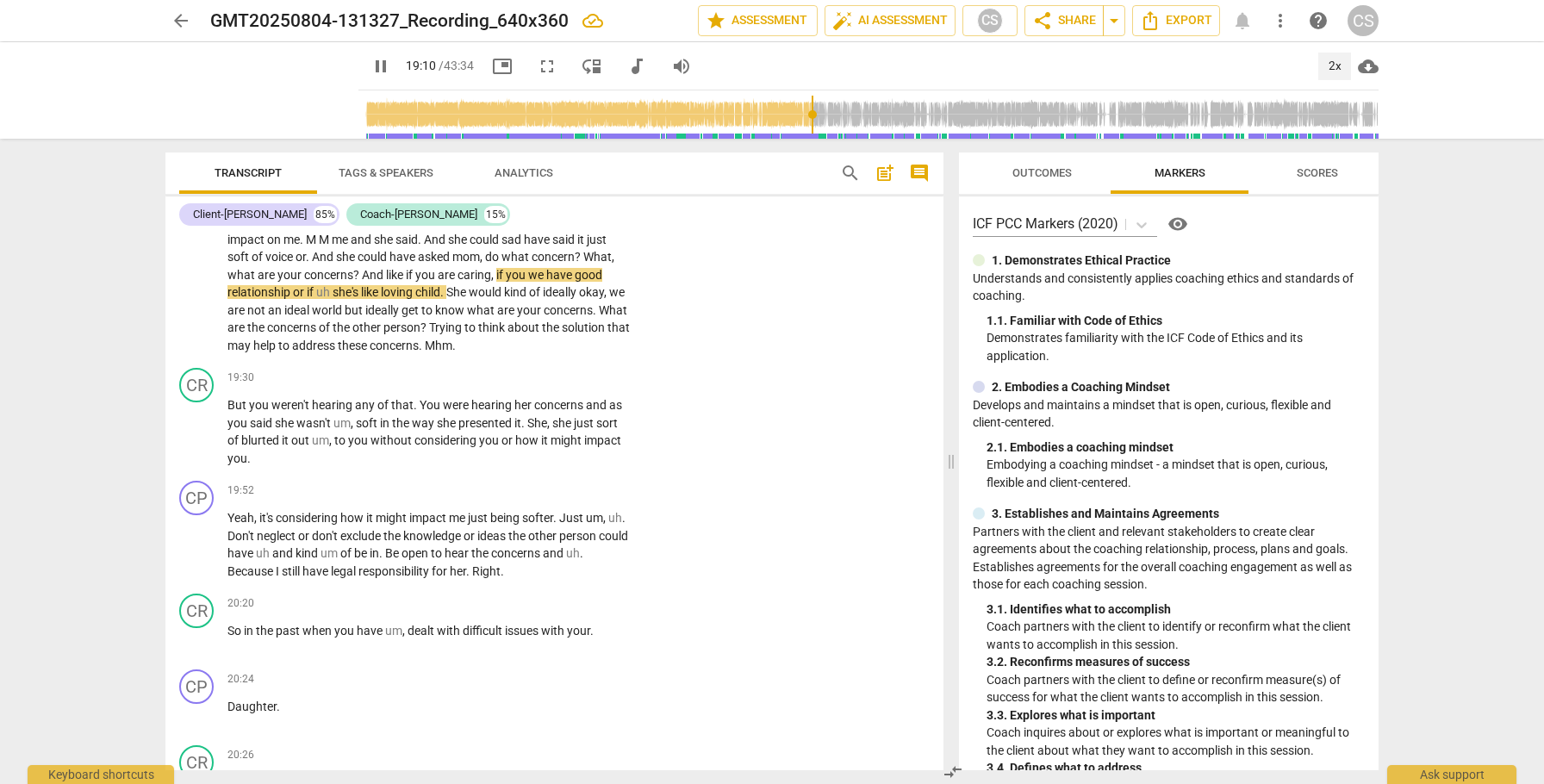
scroll to position [5848, 0]
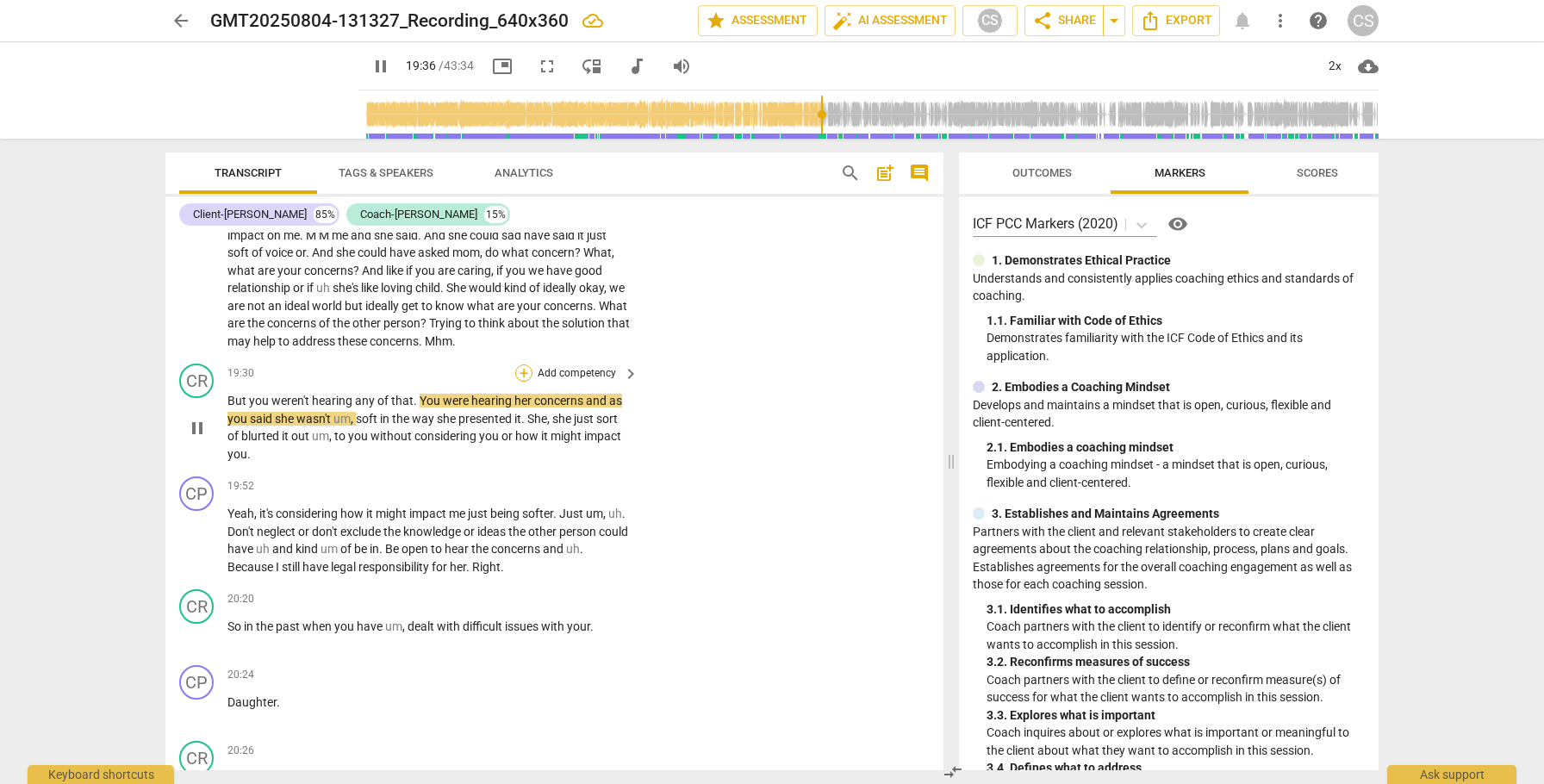
click at [521, 381] on div "+" at bounding box center [524, 374] width 18 height 18
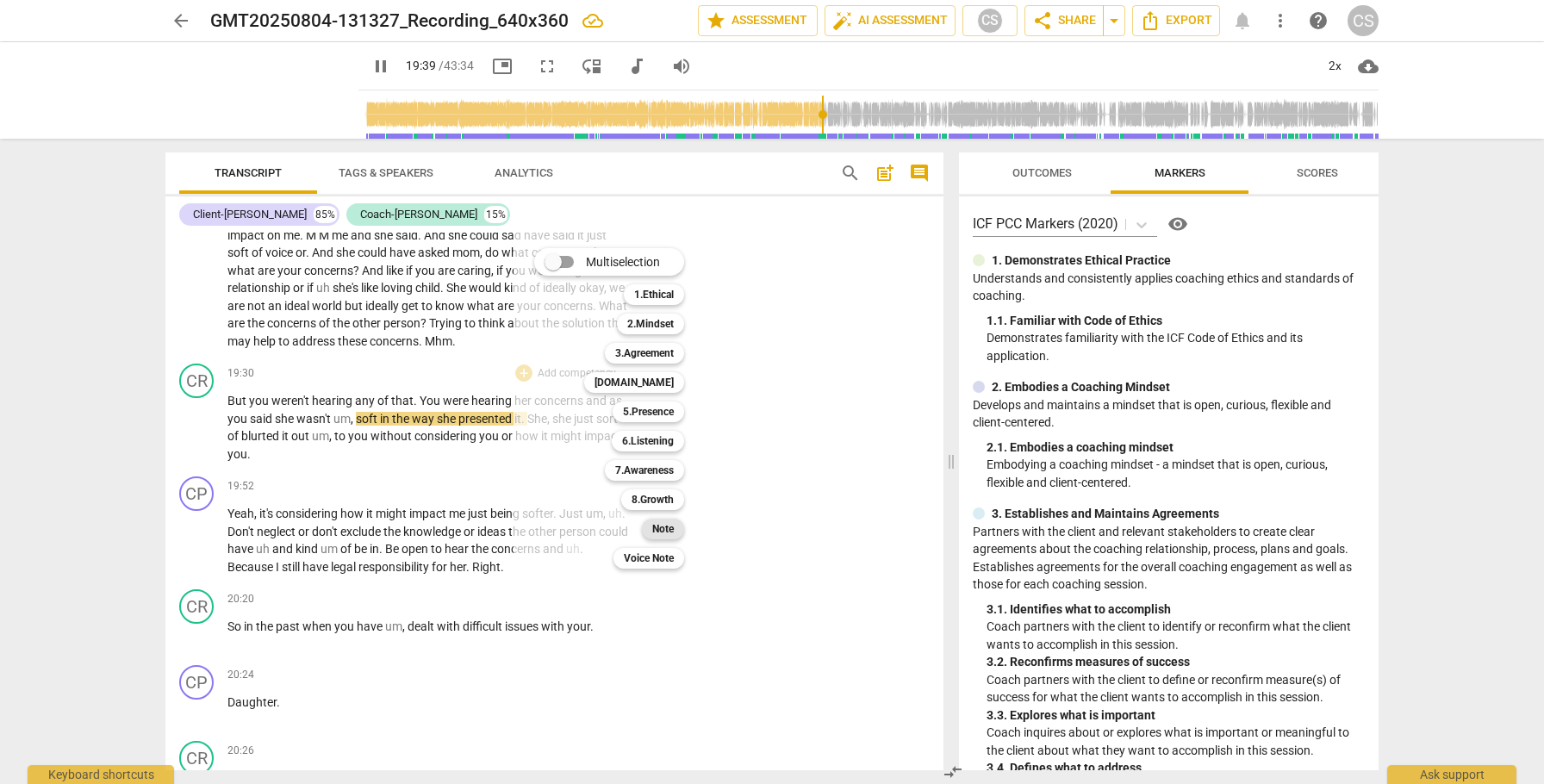
click at [671, 525] on b "Note" at bounding box center [663, 529] width 22 height 21
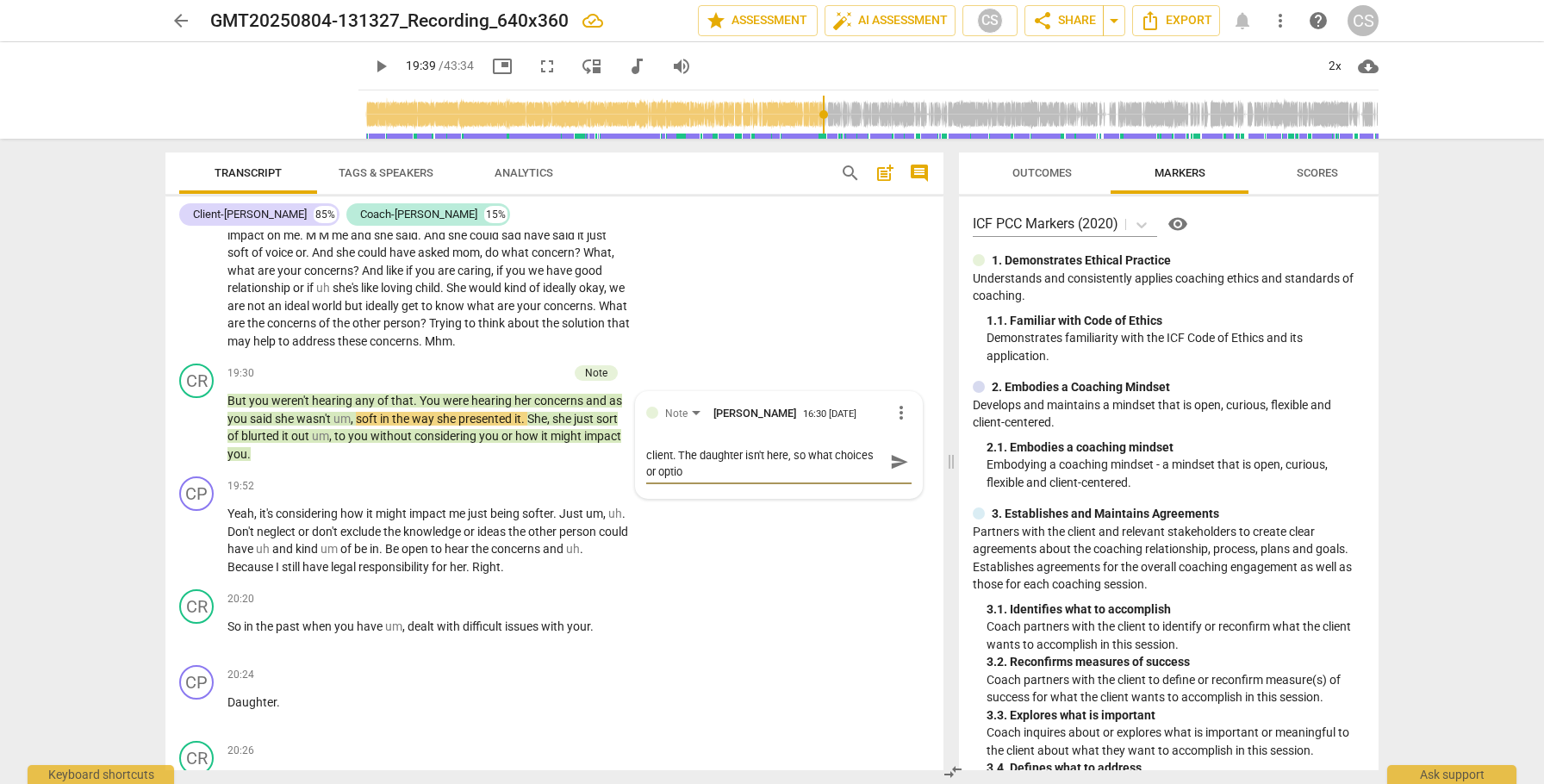
scroll to position [0, 0]
click at [890, 480] on span "send" at bounding box center [899, 470] width 19 height 19
click at [201, 551] on span "play_arrow" at bounding box center [198, 541] width 21 height 21
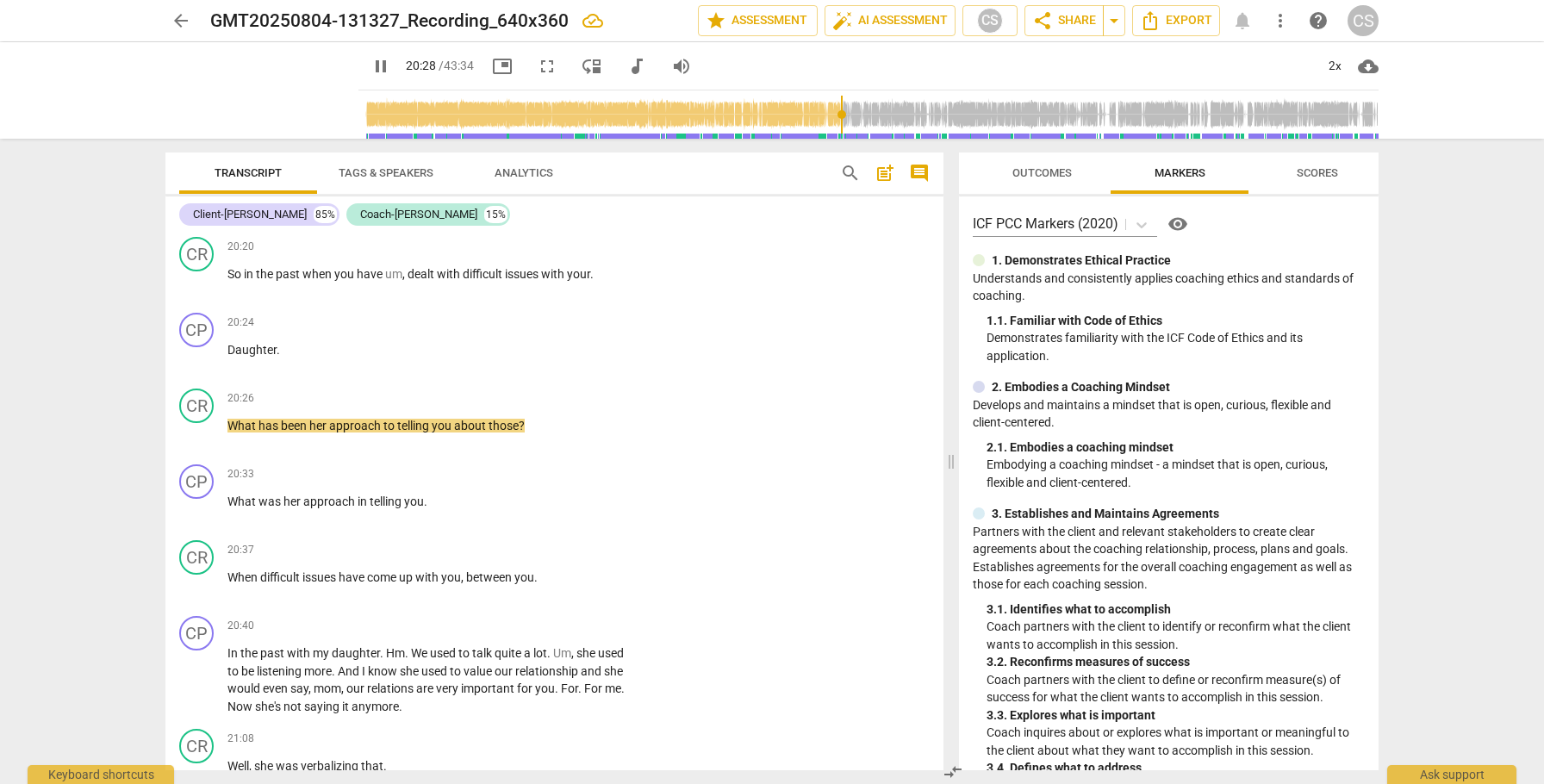
scroll to position [6210, 0]
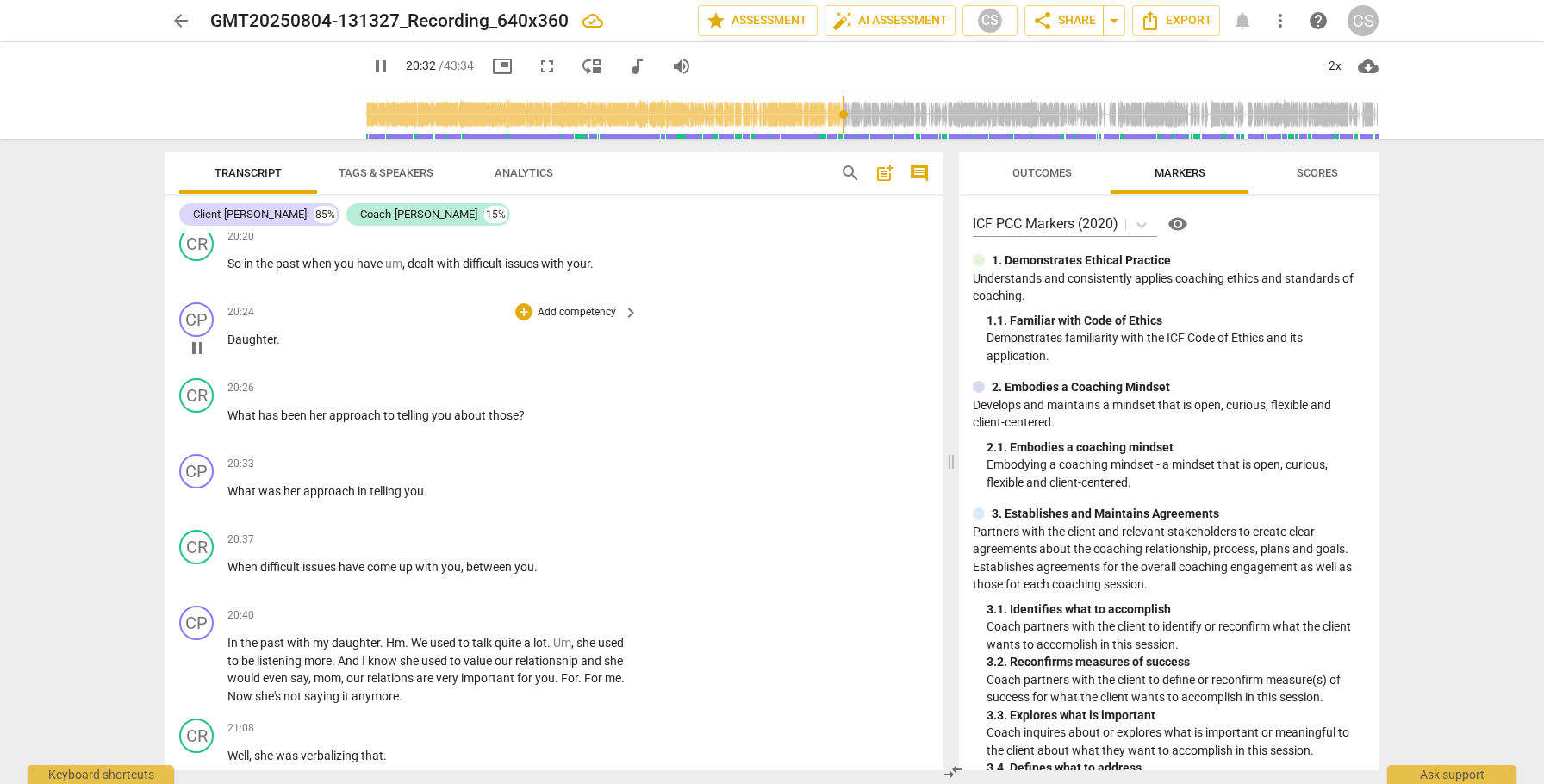
click at [229, 346] on span "Daughter" at bounding box center [252, 339] width 49 height 14
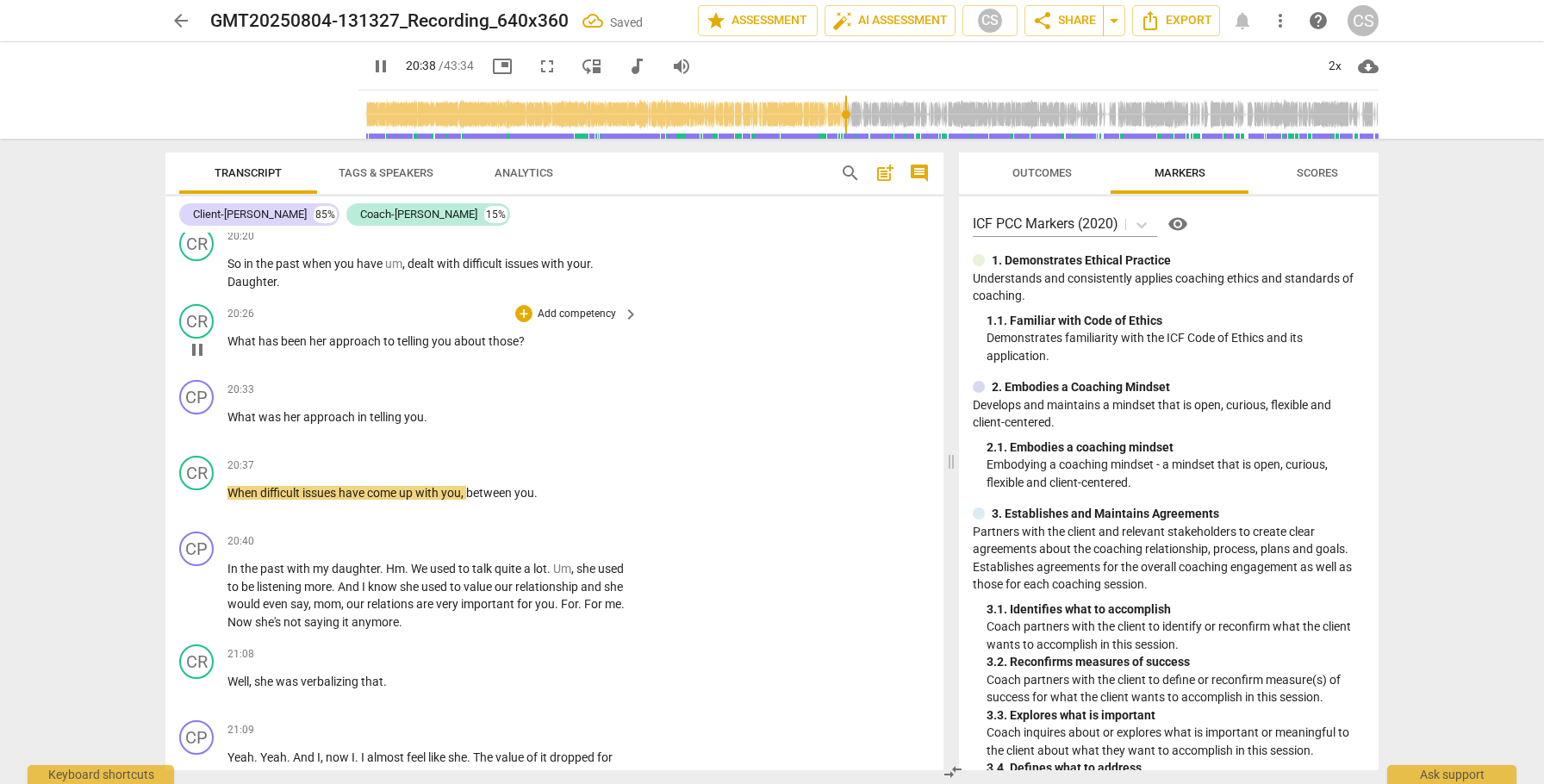
click at [230, 348] on span "What" at bounding box center [243, 341] width 31 height 14
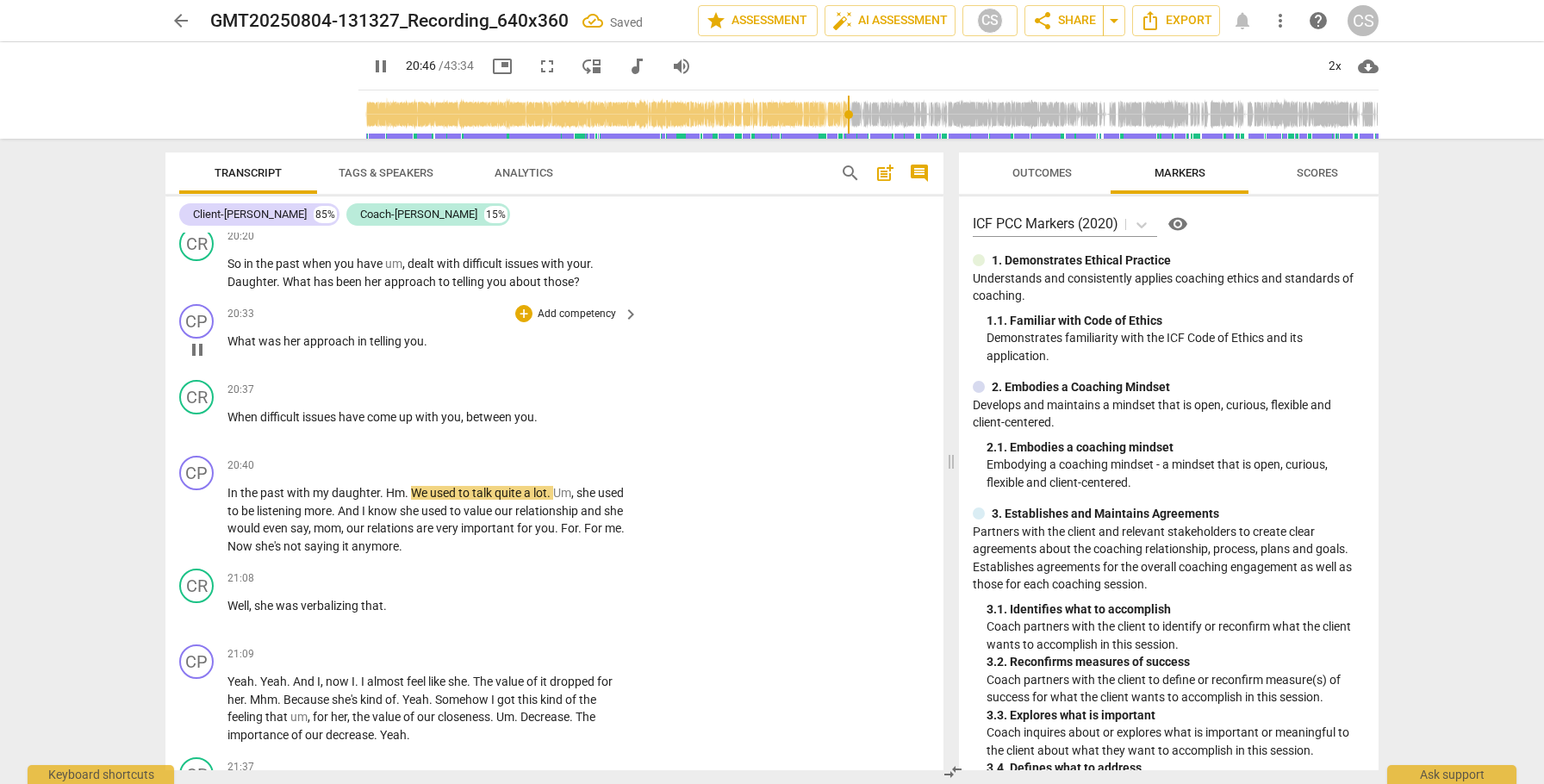
click at [229, 348] on span "What" at bounding box center [243, 341] width 31 height 14
click at [523, 244] on div "+" at bounding box center [524, 236] width 18 height 18
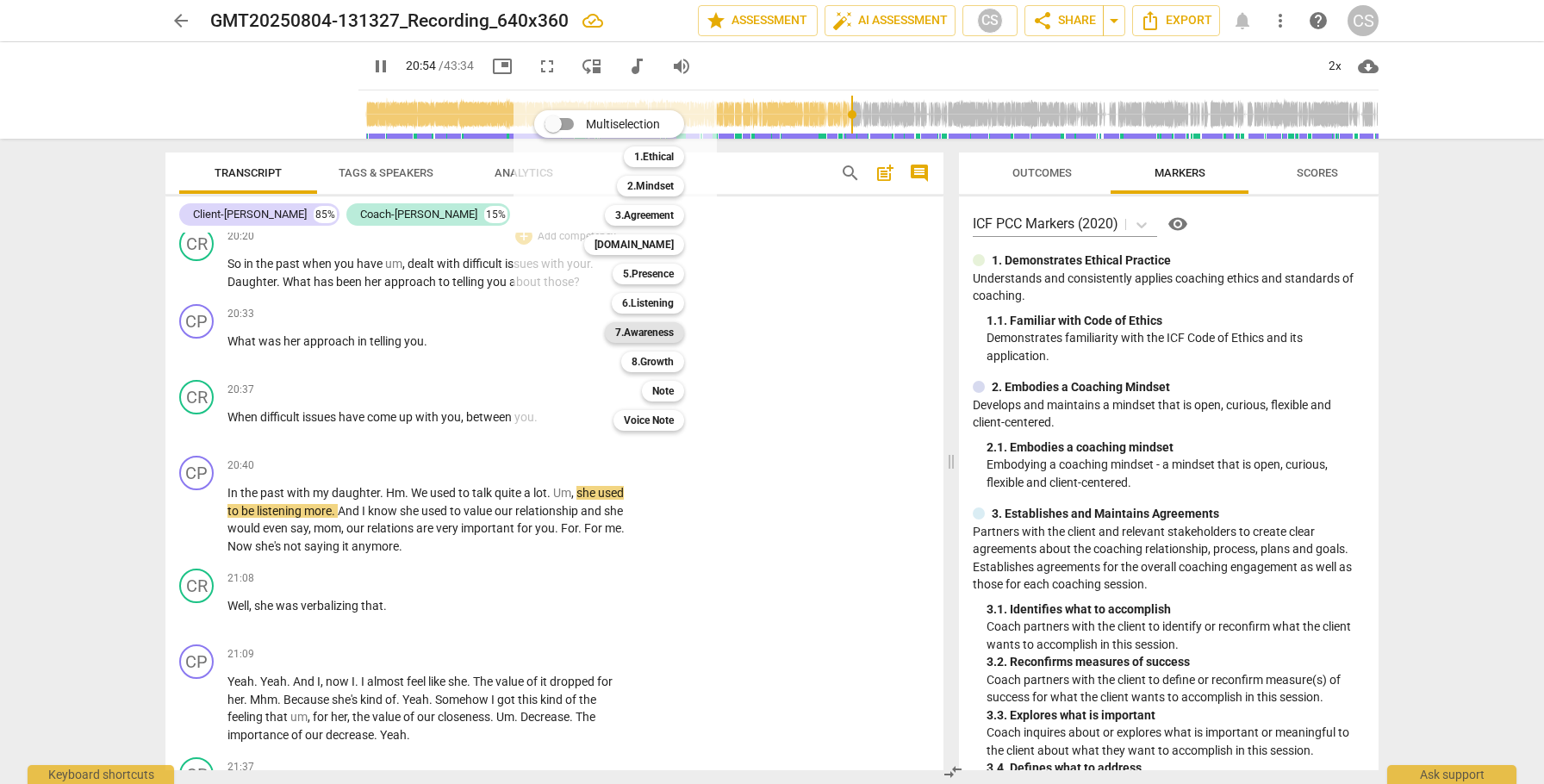
click at [637, 329] on b "7.Awareness" at bounding box center [645, 333] width 59 height 21
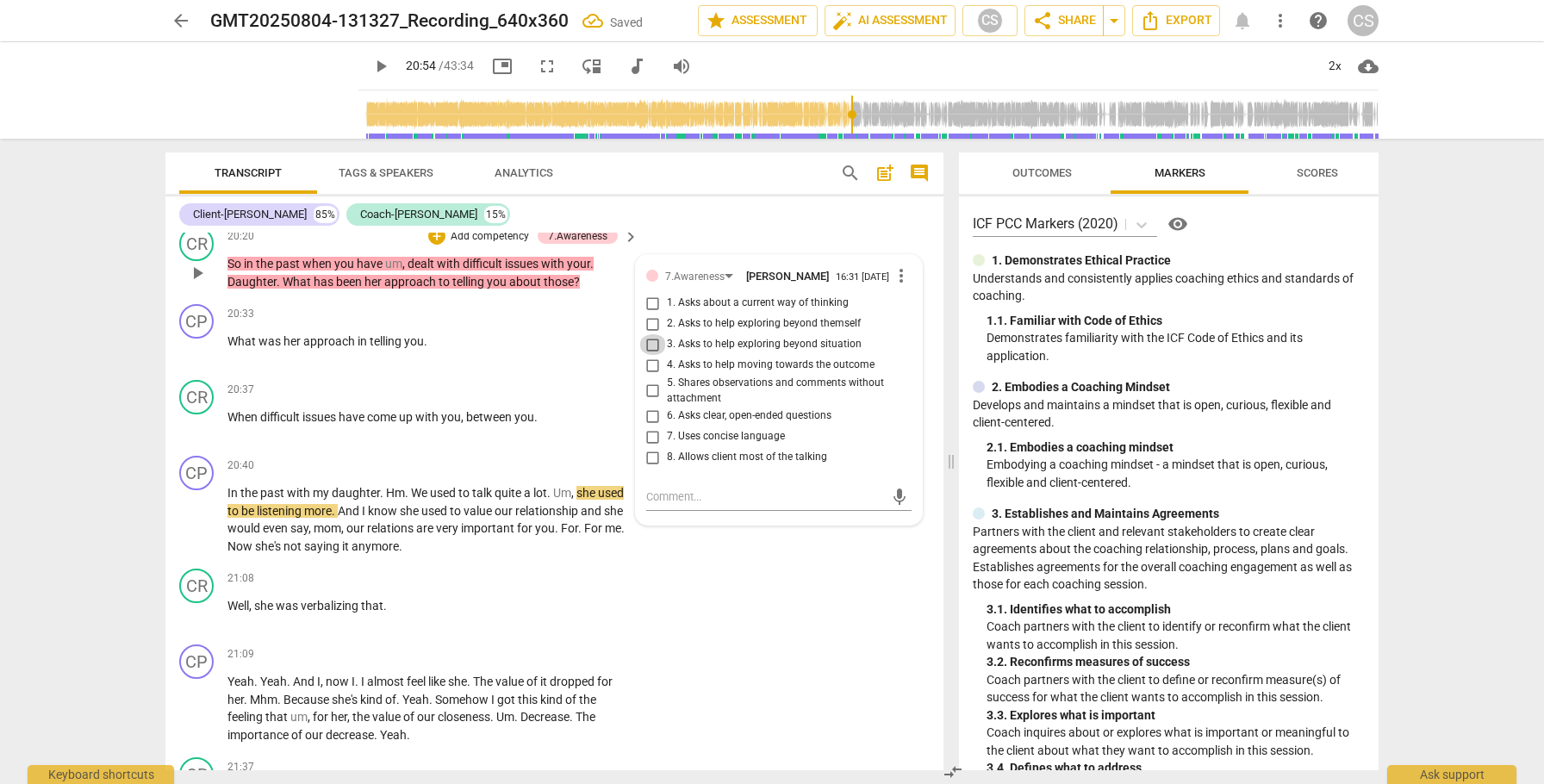
click at [653, 355] on input "3. Asks to help exploring beyond situation" at bounding box center [652, 345] width 27 height 21
click at [718, 505] on textarea at bounding box center [765, 497] width 237 height 17
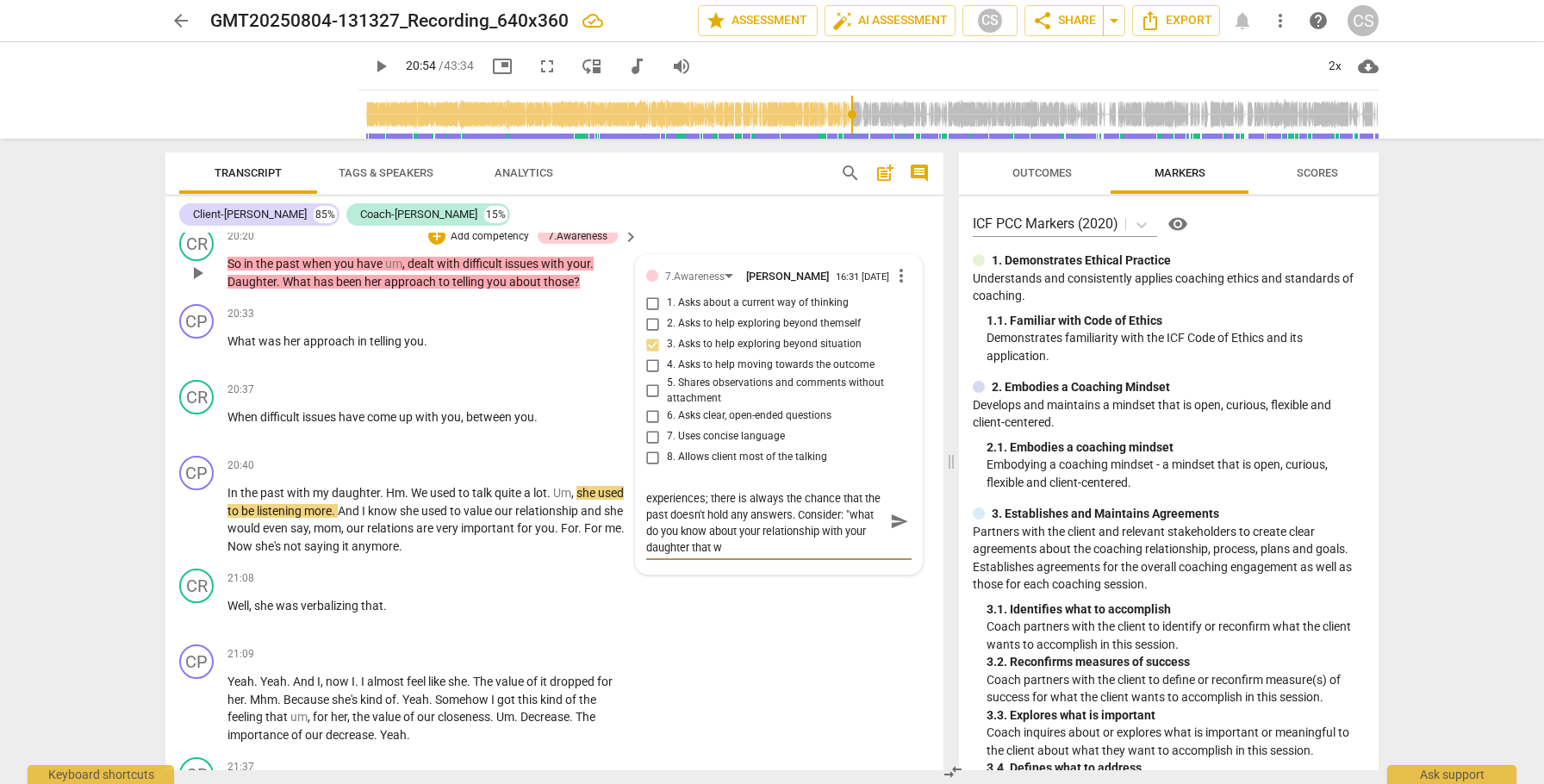
scroll to position [0, 0]
click at [783, 570] on textarea "we want to be careful when asking about past experiences; there is always the c…" at bounding box center [765, 529] width 237 height 82
click at [894, 540] on span "send" at bounding box center [899, 530] width 19 height 19
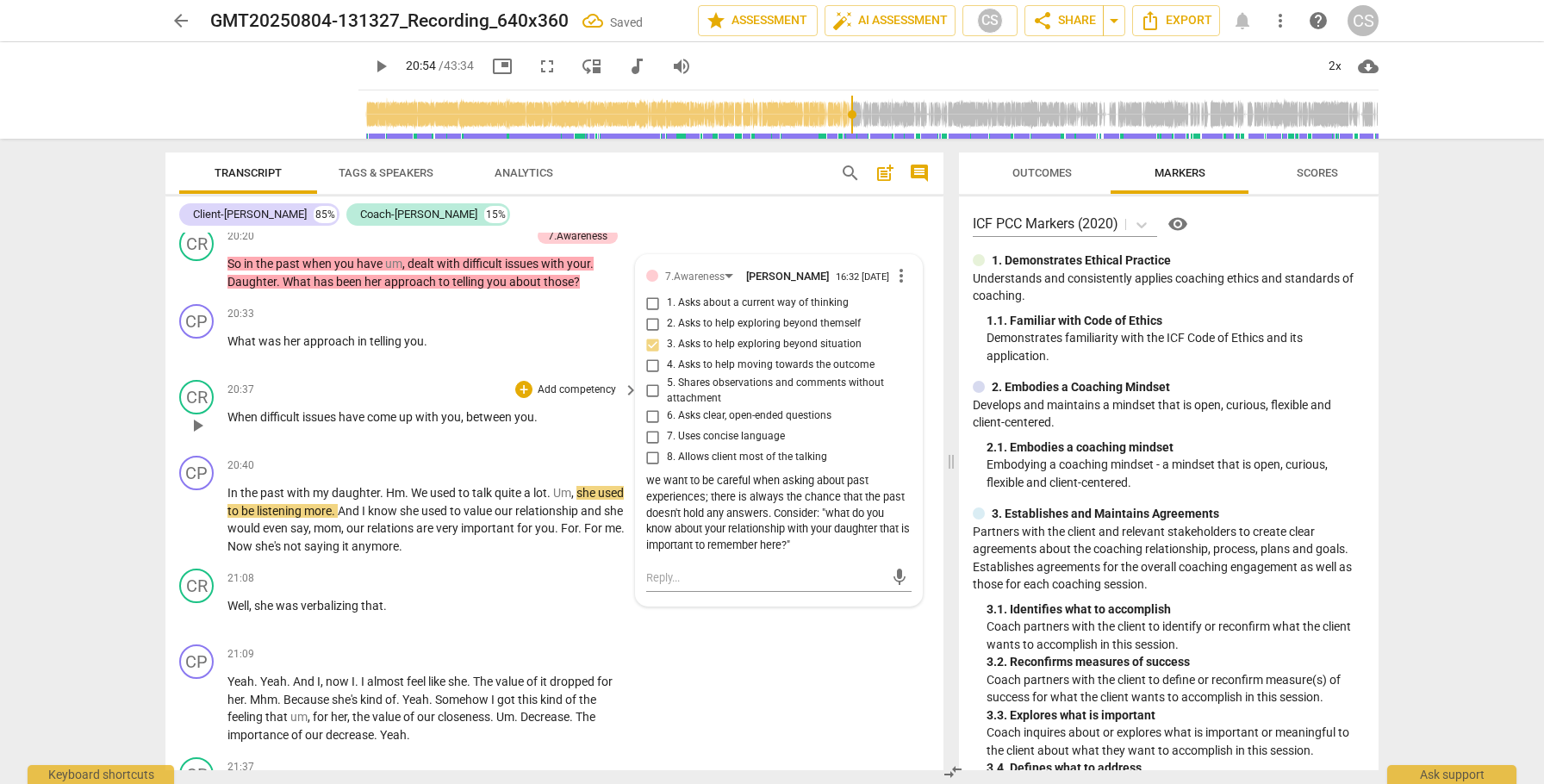
click at [206, 436] on span "play_arrow" at bounding box center [198, 425] width 21 height 21
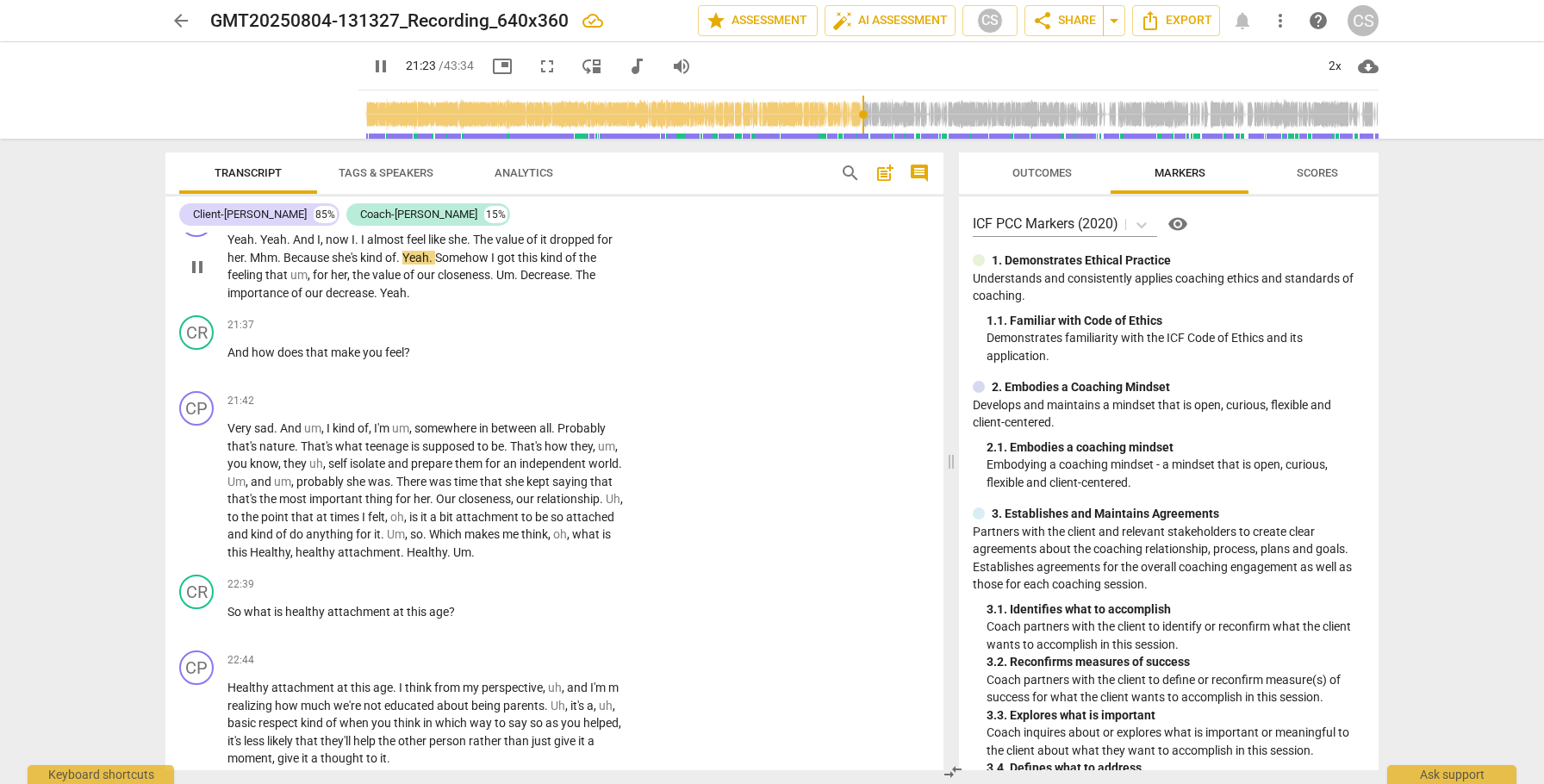
scroll to position [6657, 0]
click at [519, 329] on div "+" at bounding box center [524, 321] width 18 height 18
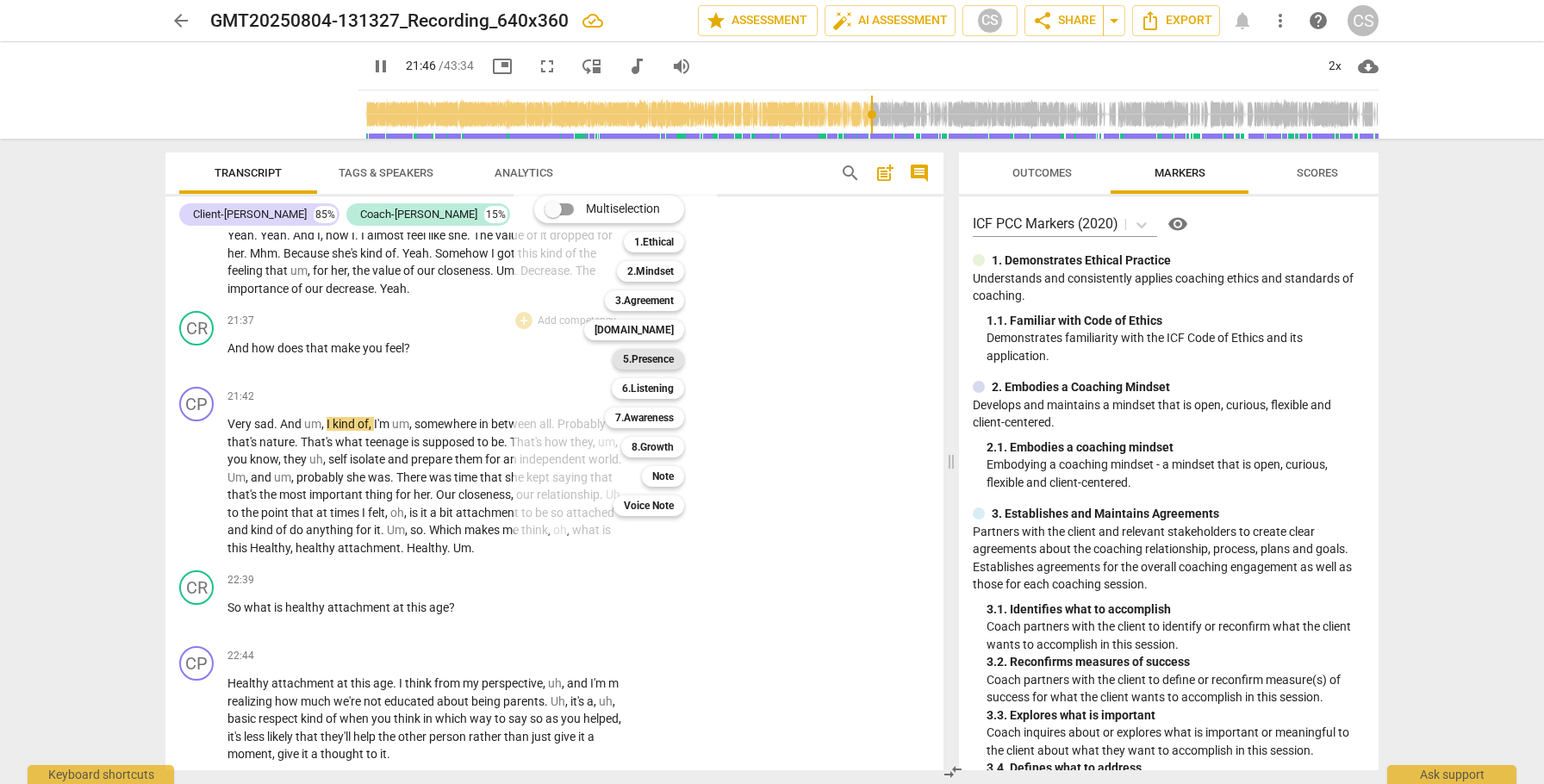
click at [653, 356] on b "5.Presence" at bounding box center [649, 359] width 51 height 21
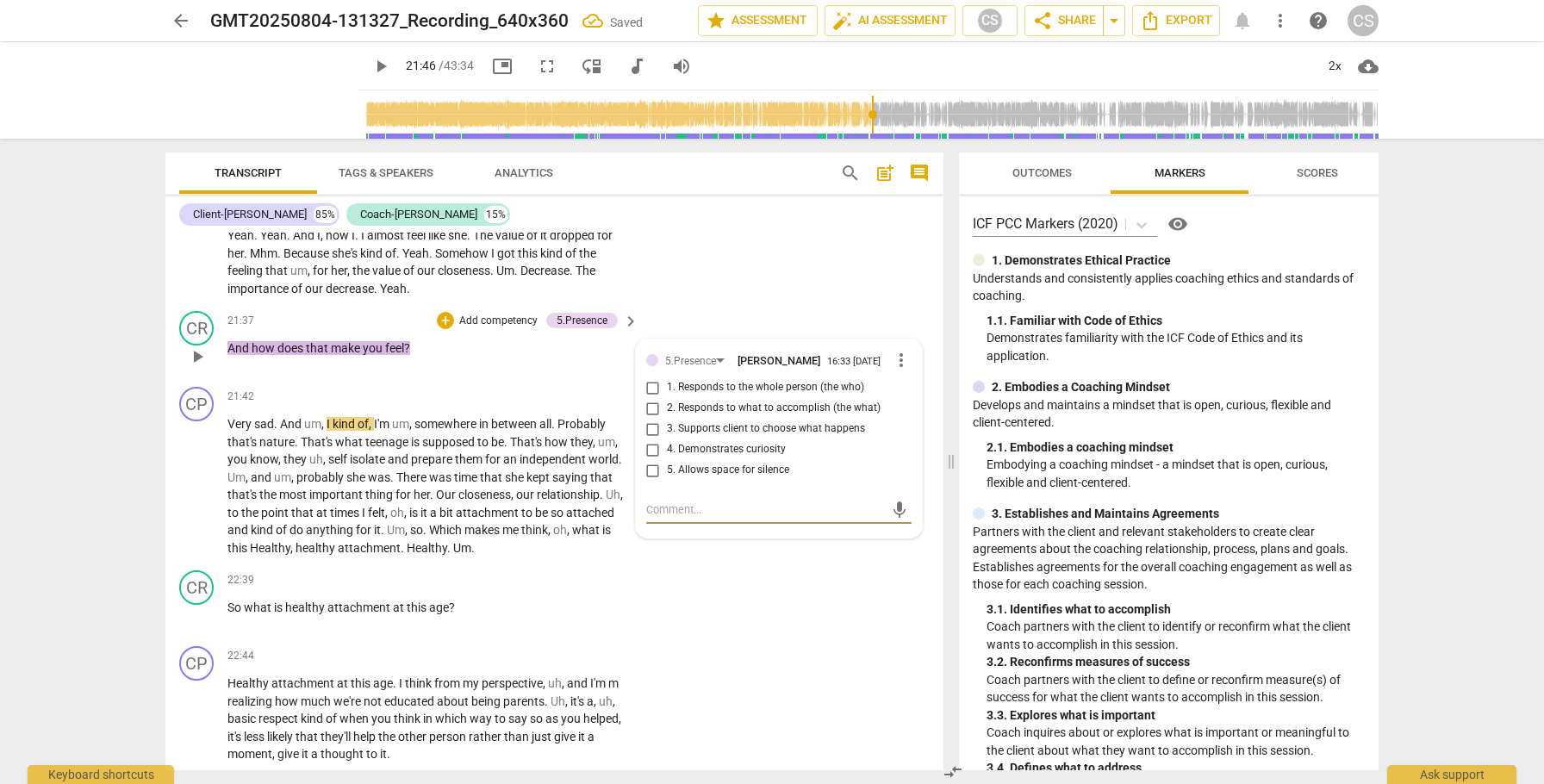
click at [654, 398] on input "1. Responds to the whole person (the who)" at bounding box center [652, 388] width 27 height 21
click at [439, 329] on div "+" at bounding box center [446, 321] width 18 height 18
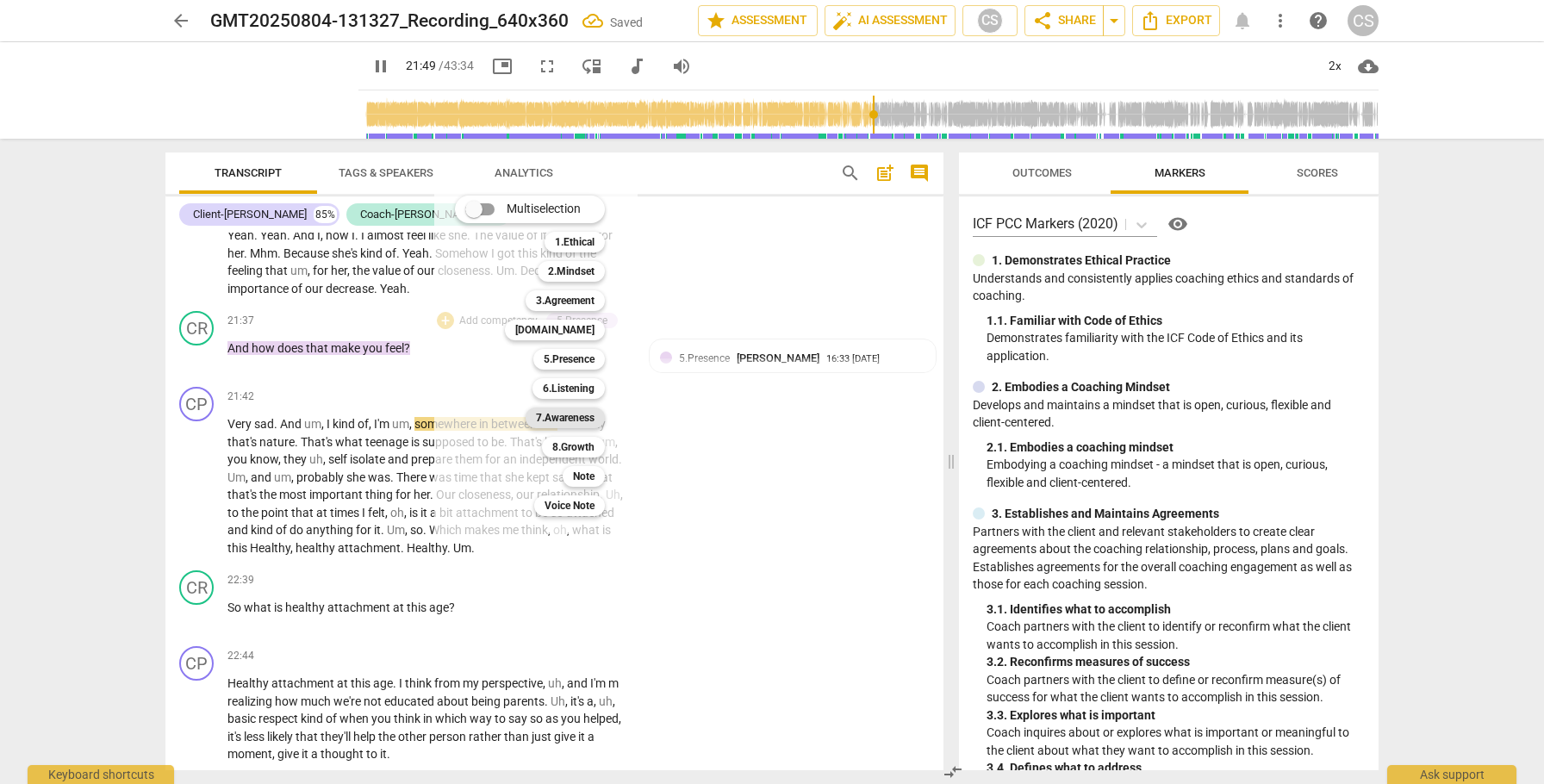
click at [553, 416] on b "7.Awareness" at bounding box center [565, 418] width 59 height 21
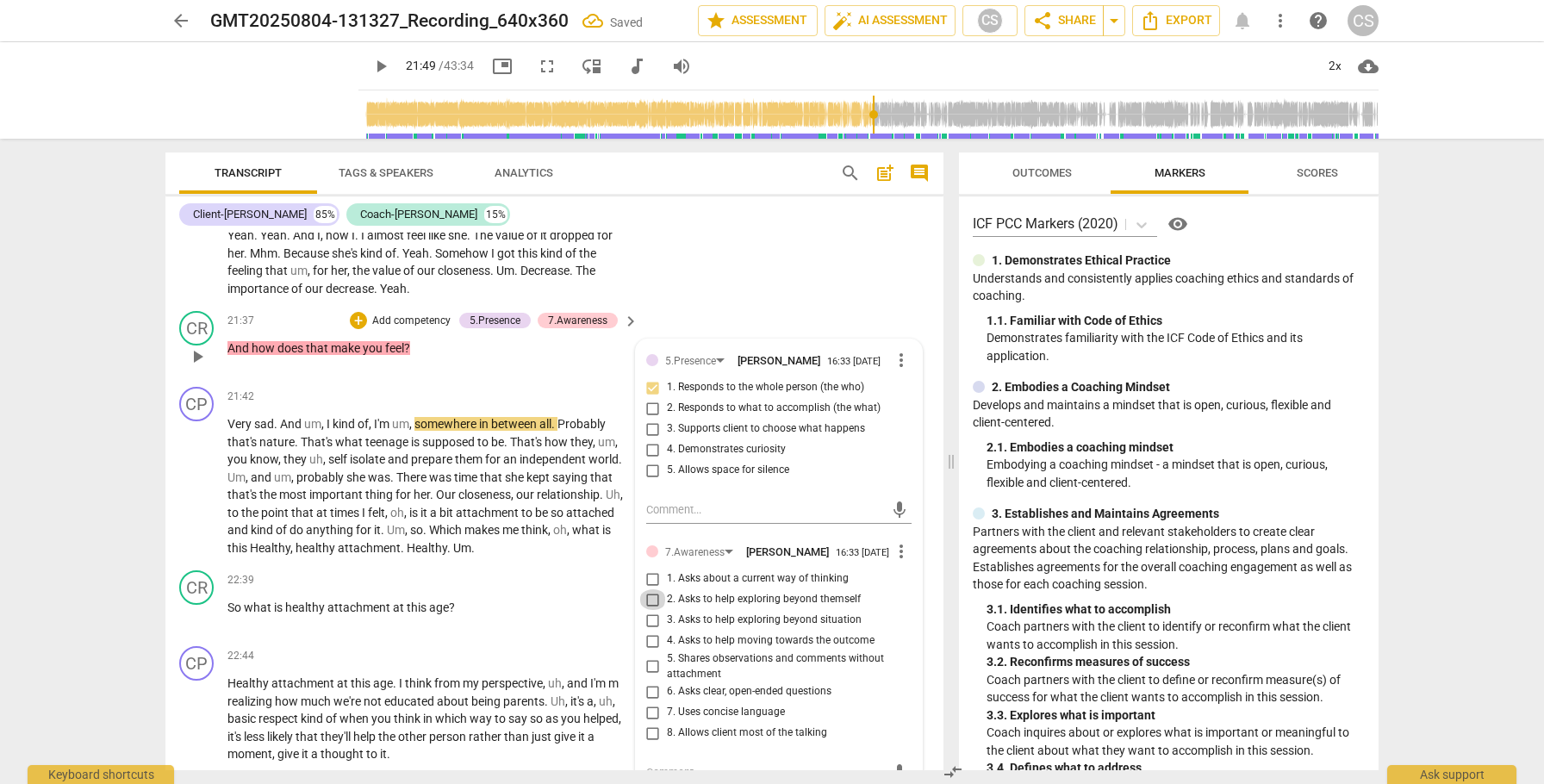
click at [651, 610] on input "2. Asks to help exploring beyond themself" at bounding box center [652, 599] width 27 height 21
click at [197, 497] on span "play_arrow" at bounding box center [198, 487] width 21 height 21
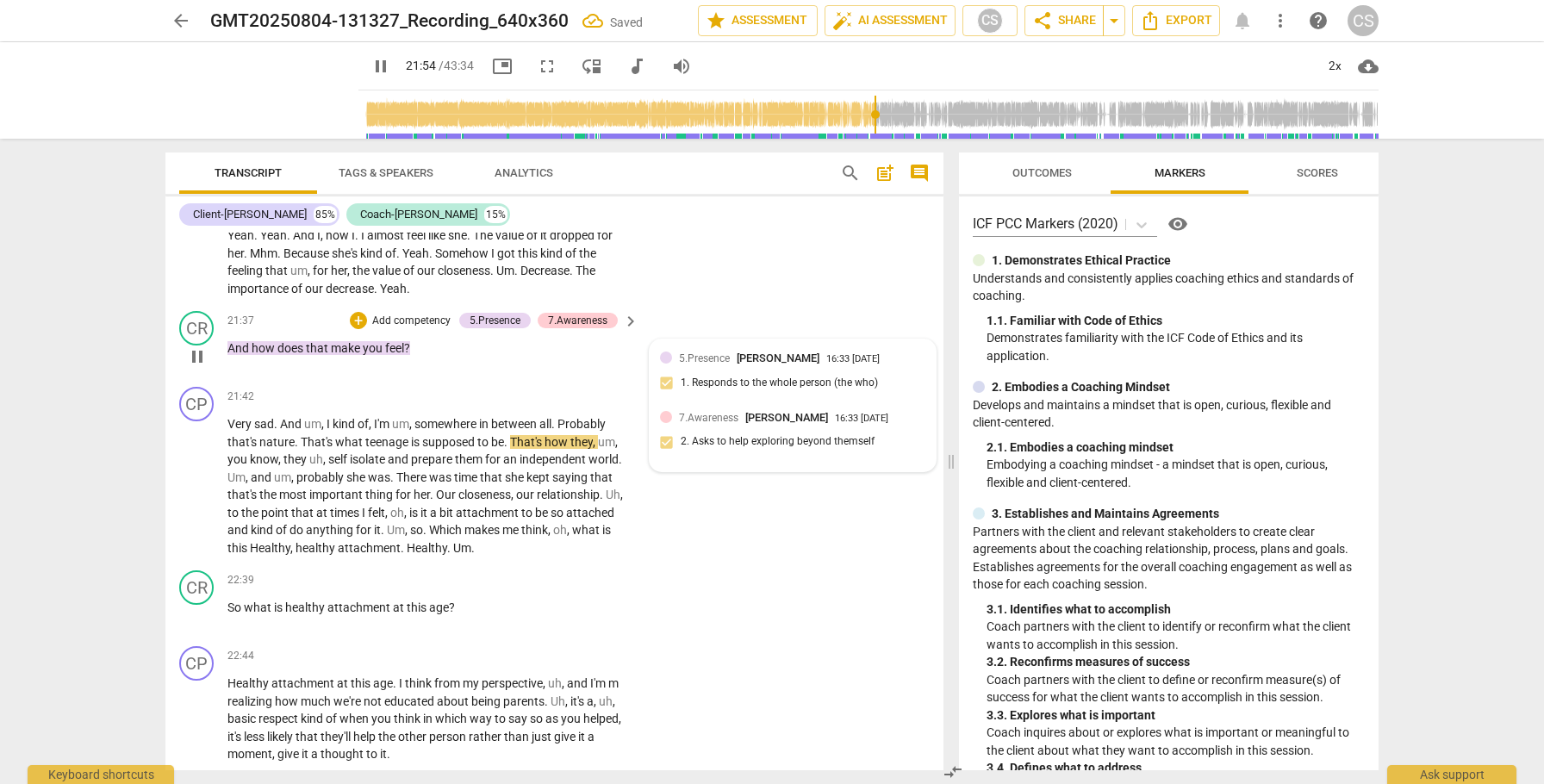
click at [741, 403] on div "5.Presence Cindy Schmelzenbach 16:33 09-17-2025 1. Responds to the whole person…" at bounding box center [793, 376] width 266 height 53
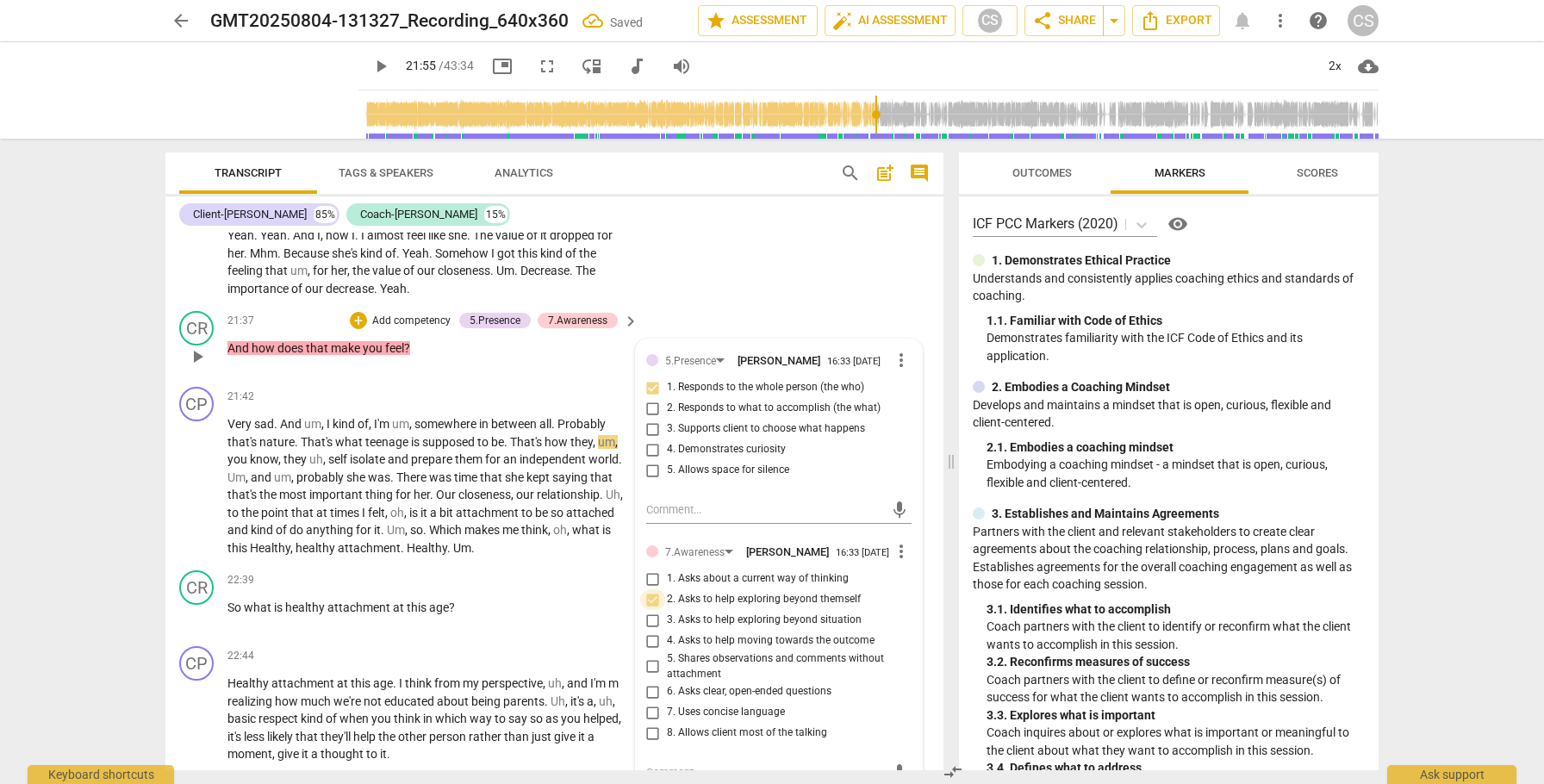
click at [652, 610] on input "2. Asks to help exploring beyond themself" at bounding box center [652, 599] width 27 height 21
click at [649, 589] on input "1. Asks about a current way of thinking" at bounding box center [652, 579] width 27 height 21
click at [199, 497] on span "play_arrow" at bounding box center [198, 487] width 21 height 21
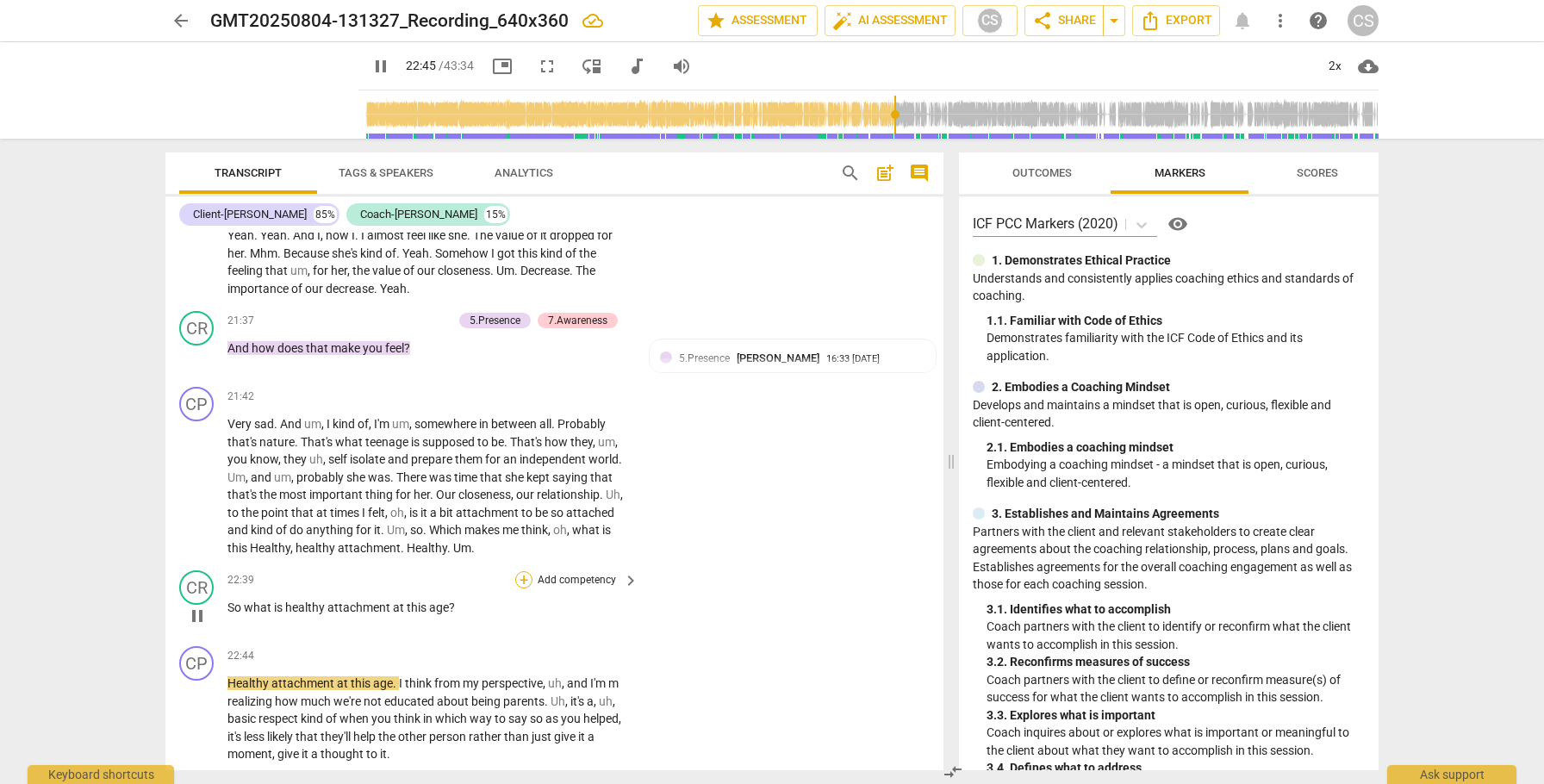
click at [521, 588] on div "+" at bounding box center [524, 580] width 18 height 18
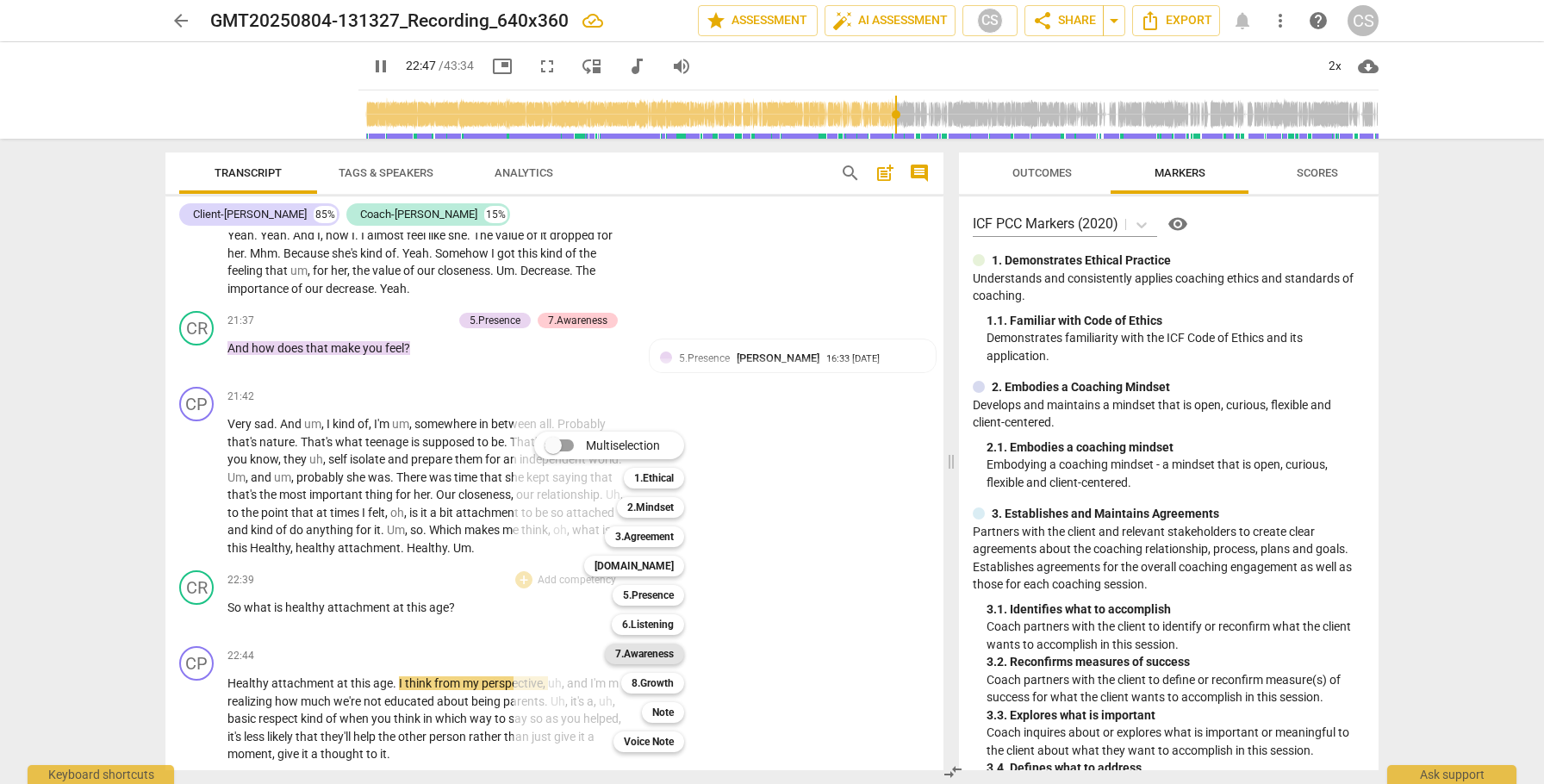
click at [645, 656] on b "7.Awareness" at bounding box center [645, 654] width 59 height 21
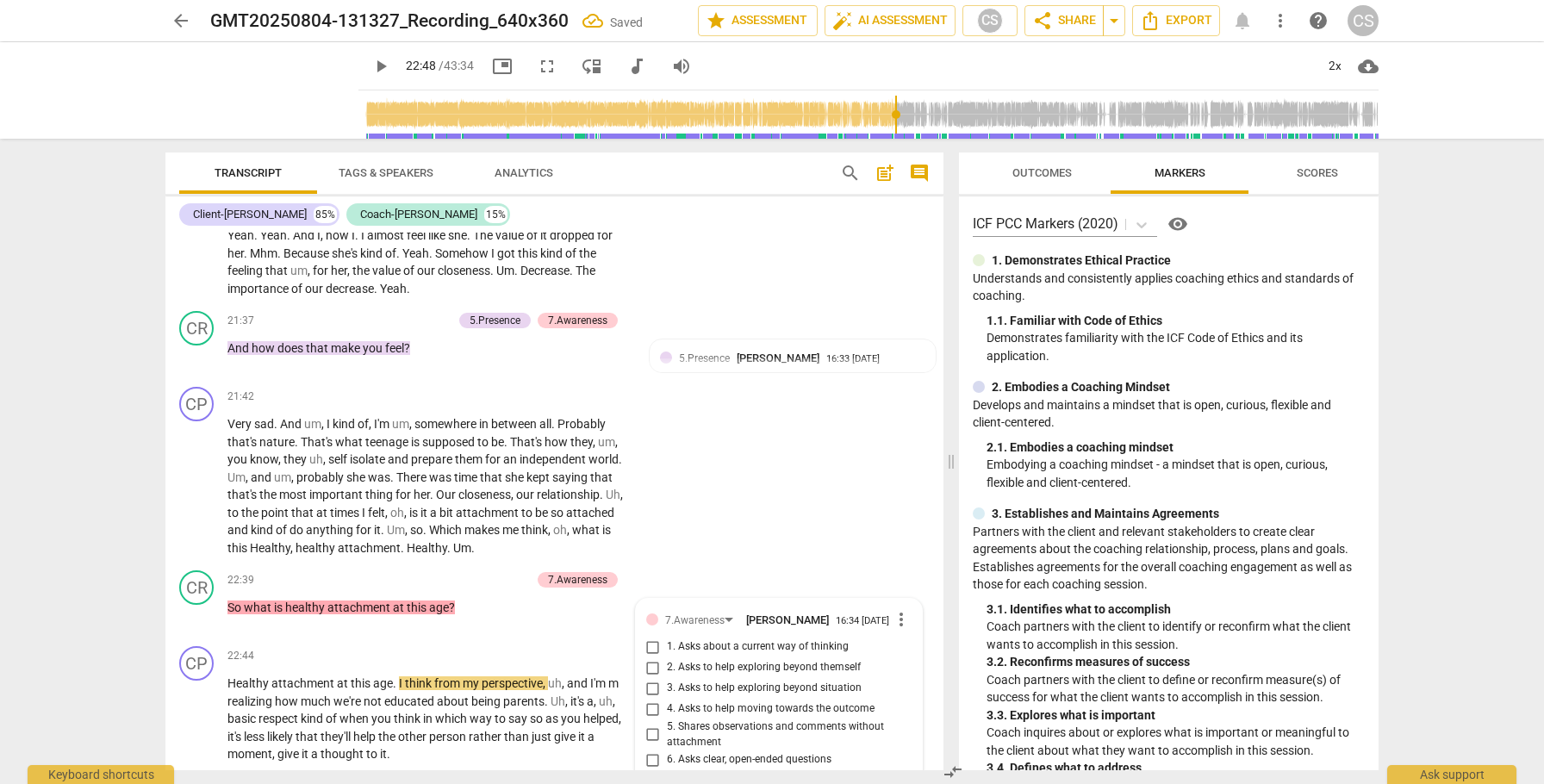
scroll to position [7037, 0]
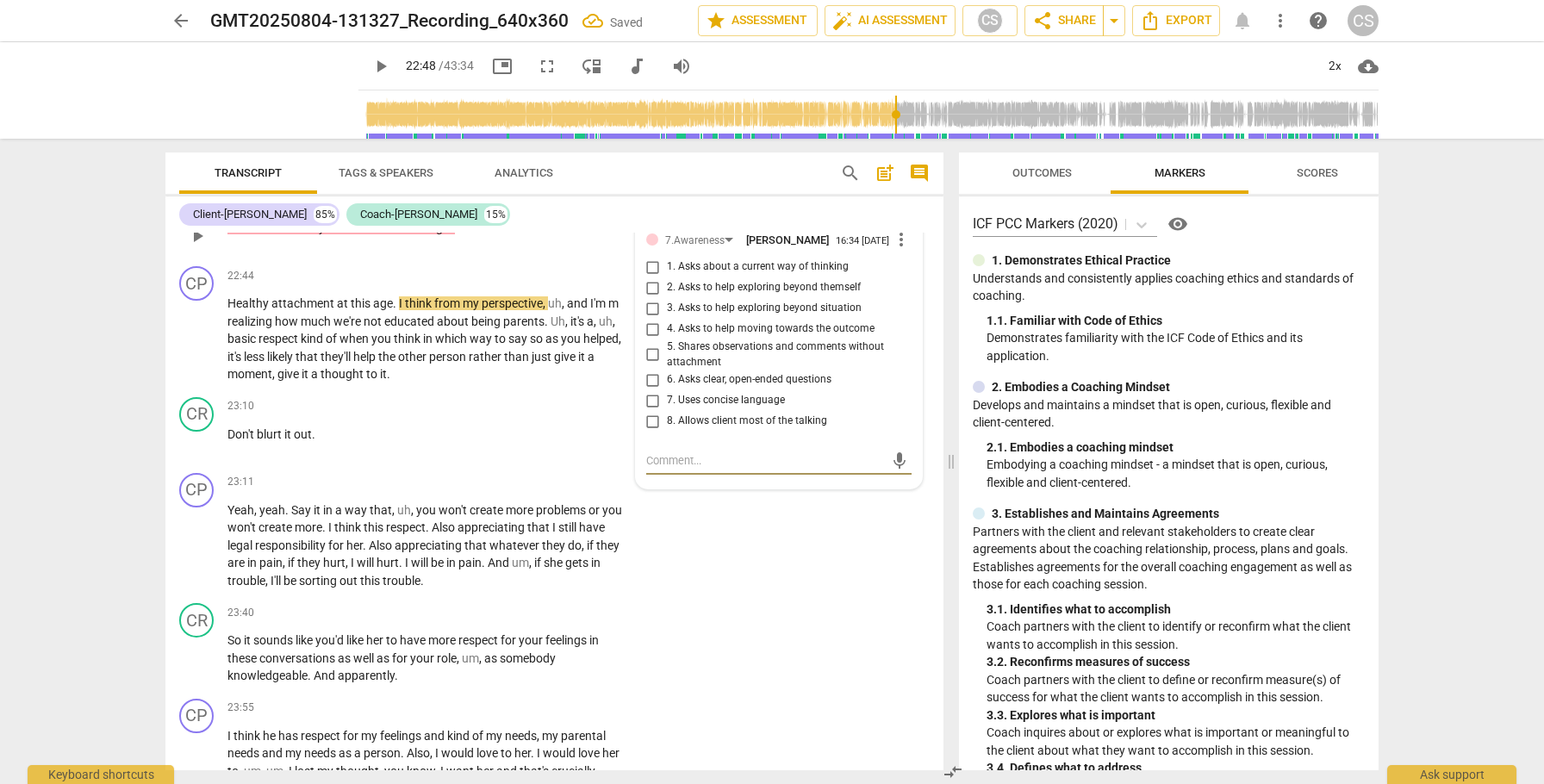
click at [652, 339] on input "4. Asks to help moving towards the outcome" at bounding box center [652, 330] width 27 height 21
click at [200, 350] on span "play_arrow" at bounding box center [198, 339] width 21 height 21
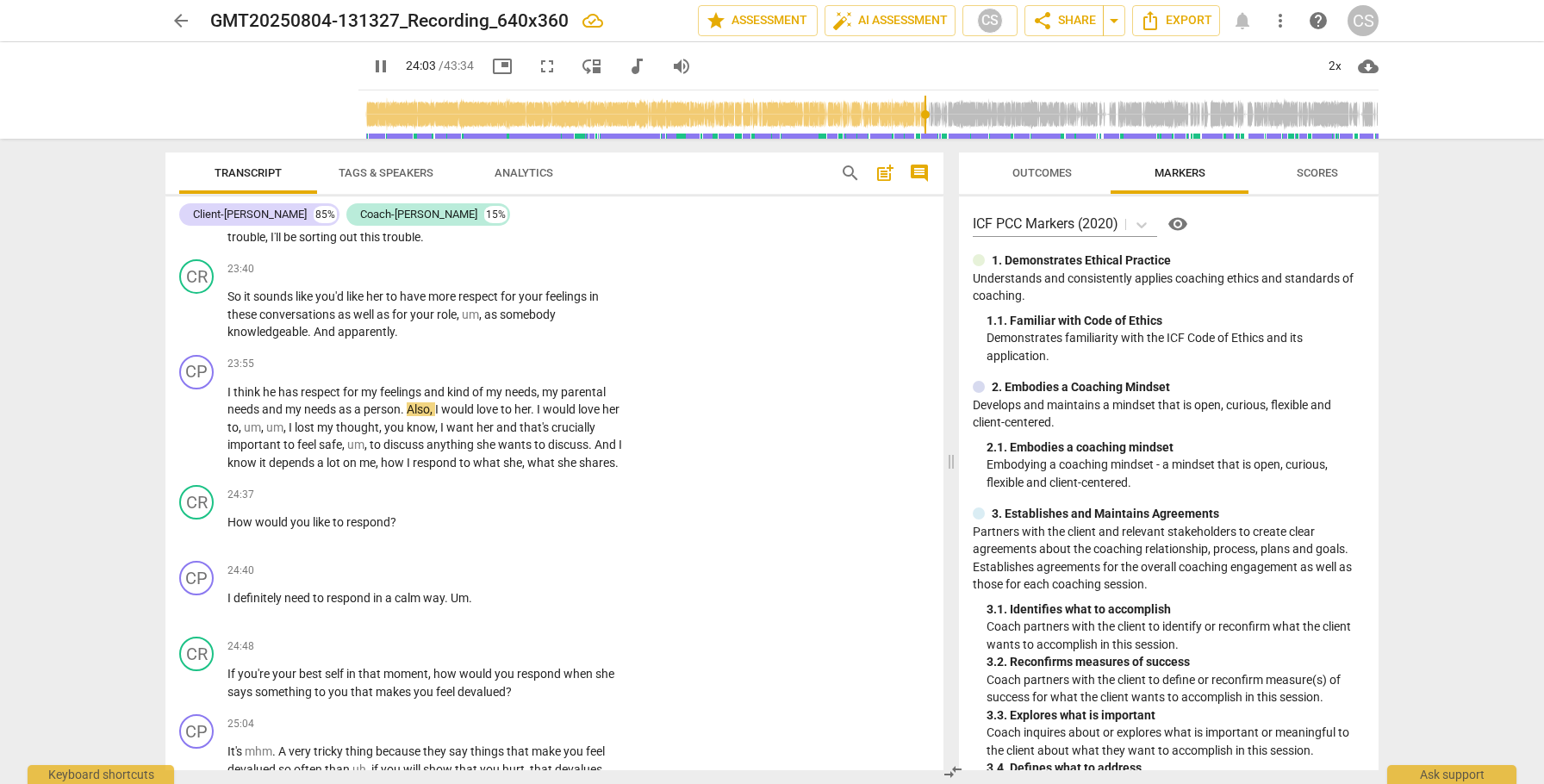
scroll to position [7339, 0]
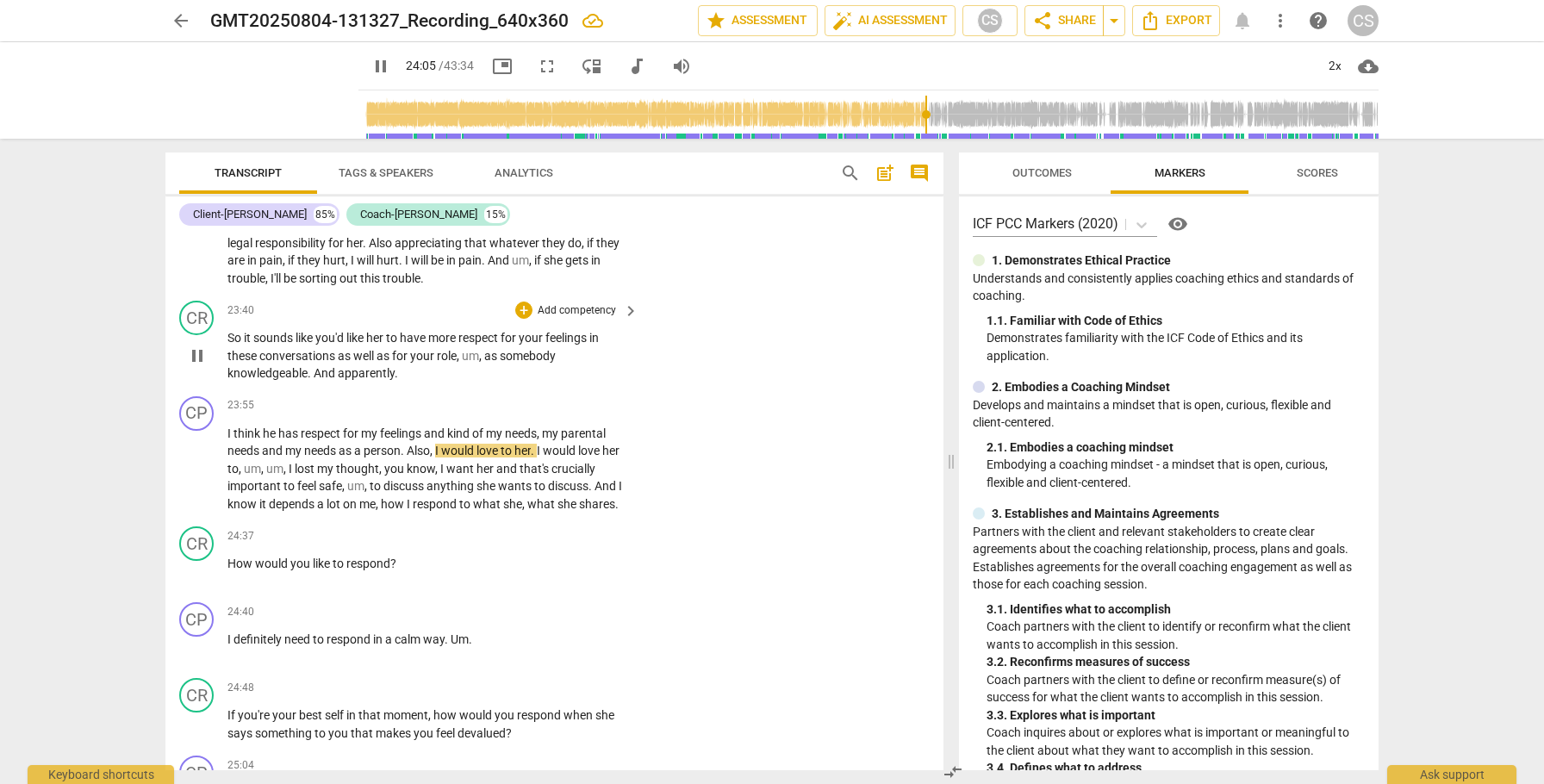
click at [237, 345] on span "So" at bounding box center [236, 338] width 17 height 14
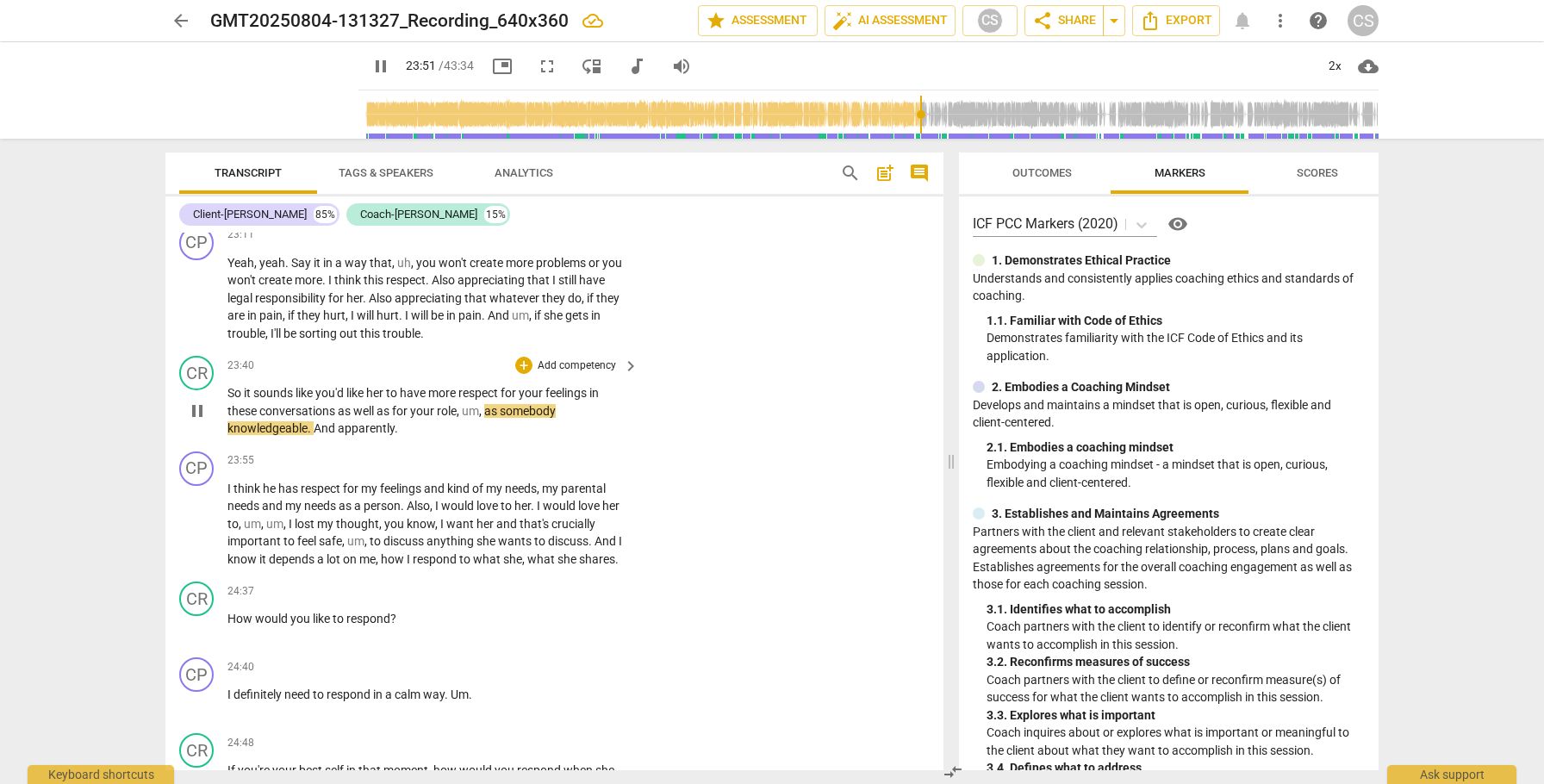
scroll to position [7285, 0]
click at [194, 419] on span "pause" at bounding box center [198, 410] width 21 height 21
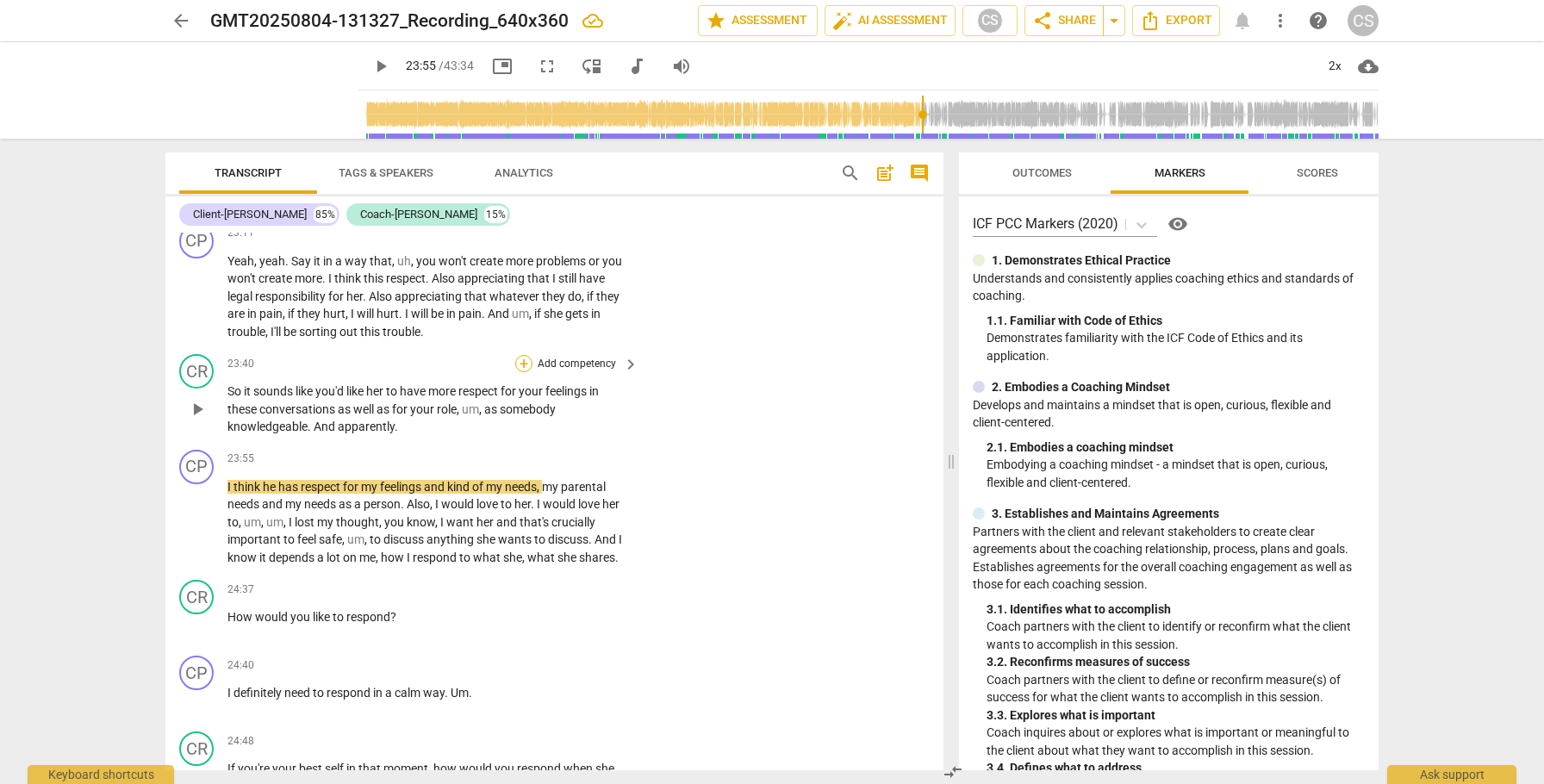
click at [521, 372] on div "+" at bounding box center [524, 364] width 18 height 18
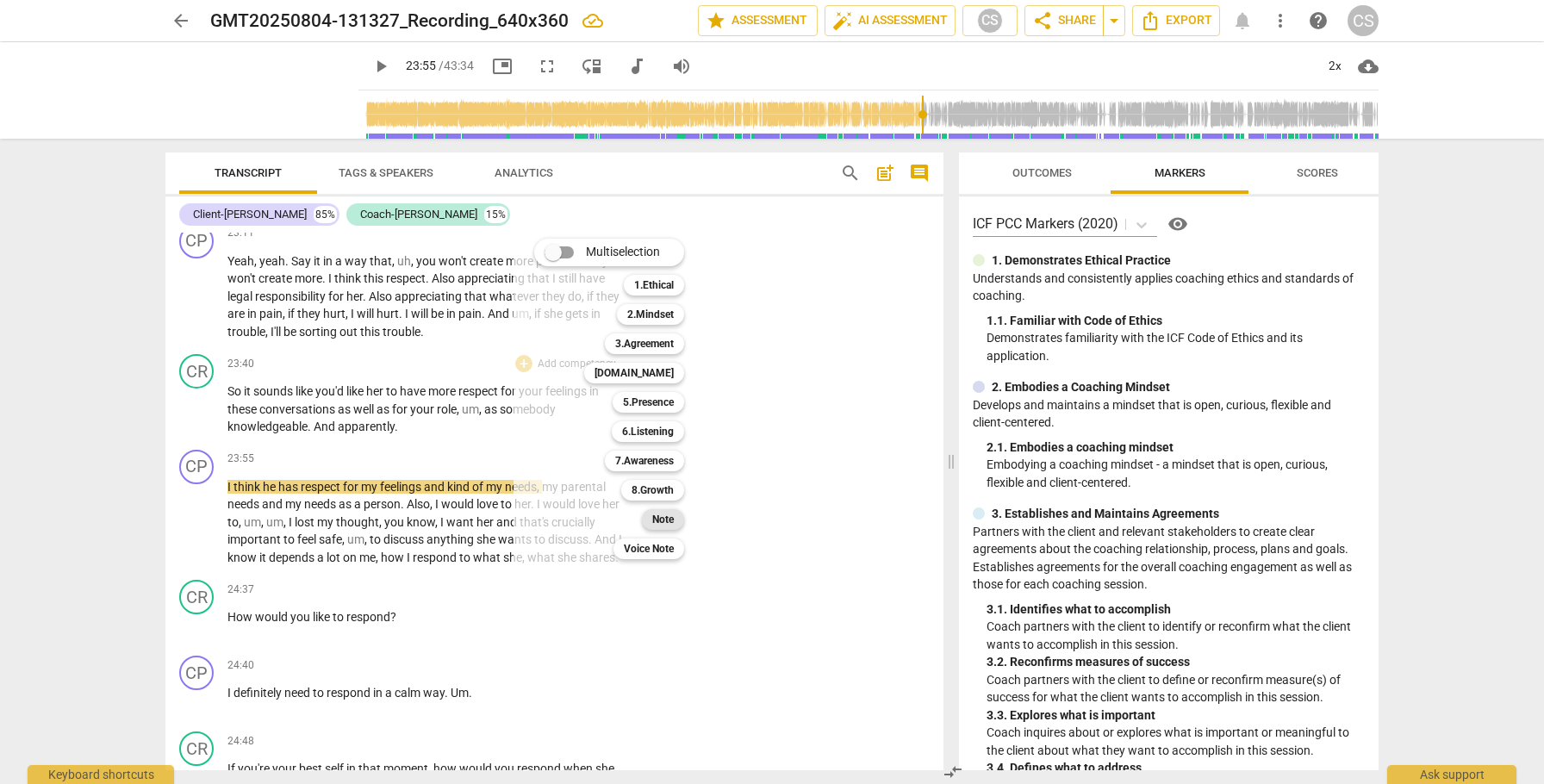
click at [666, 520] on b "Note" at bounding box center [663, 519] width 22 height 21
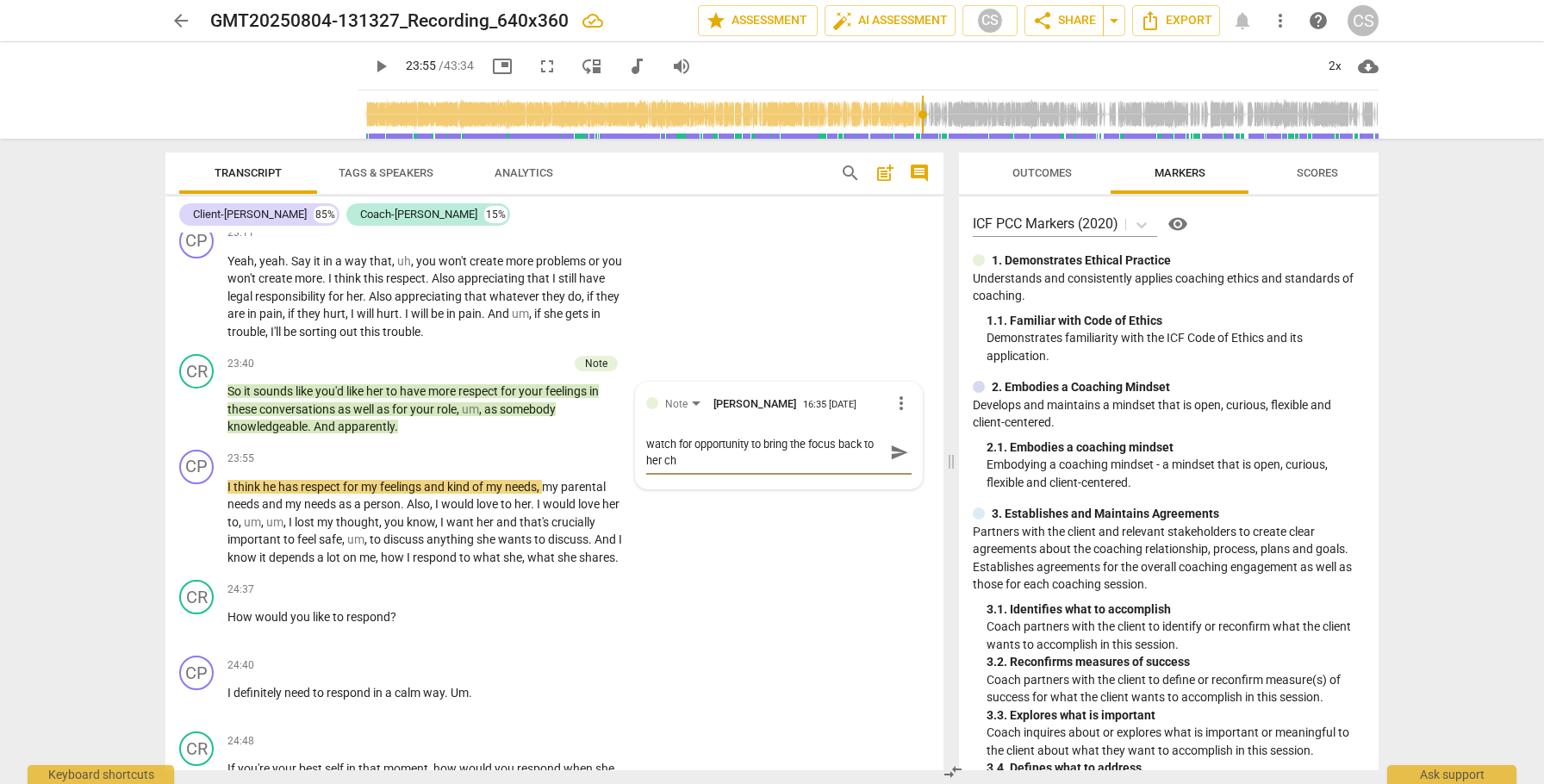
scroll to position [0, 0]
click at [890, 461] on span "send" at bounding box center [899, 453] width 19 height 19
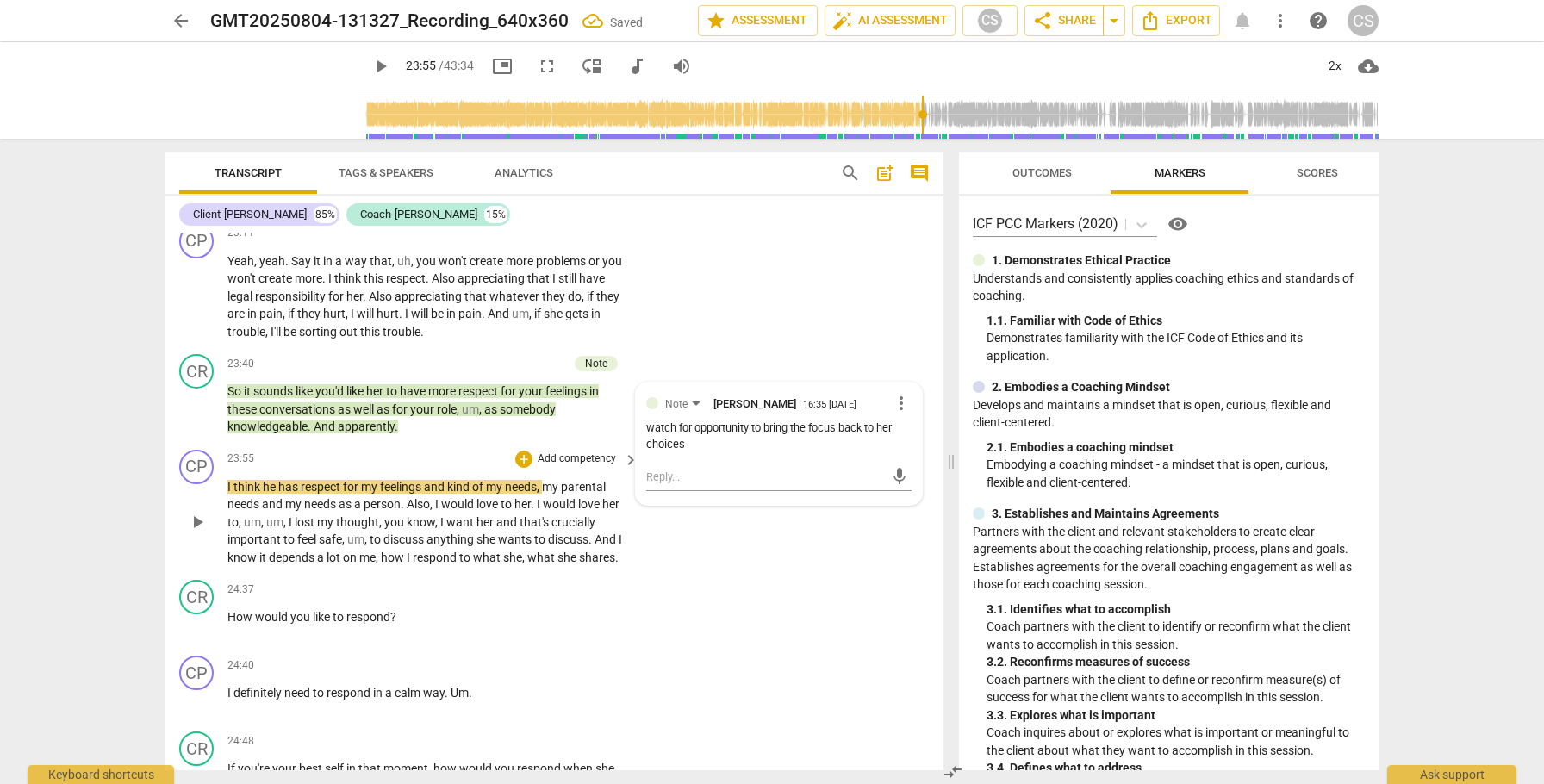
click at [196, 533] on span "play_arrow" at bounding box center [198, 522] width 21 height 21
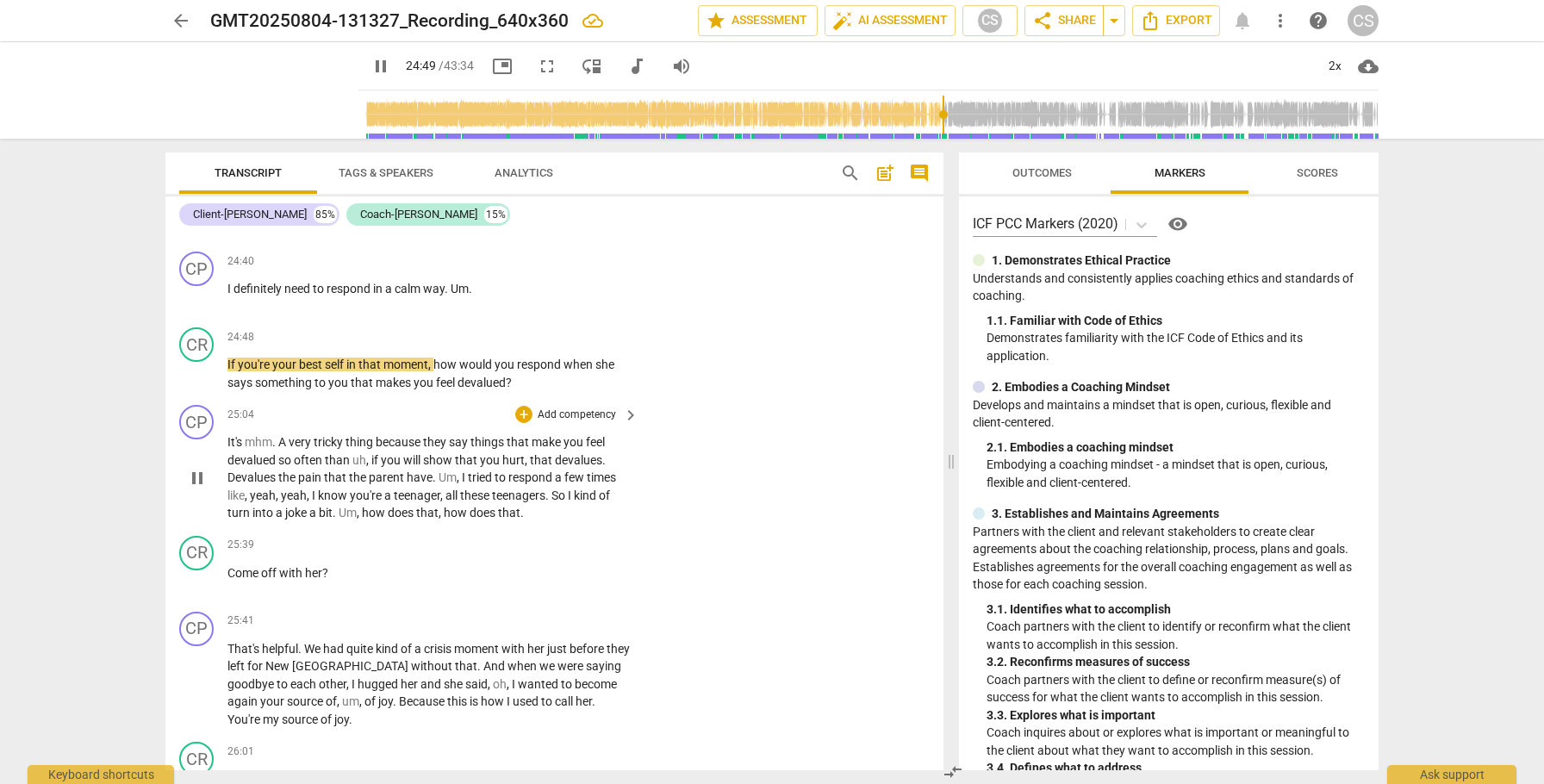
scroll to position [7691, 0]
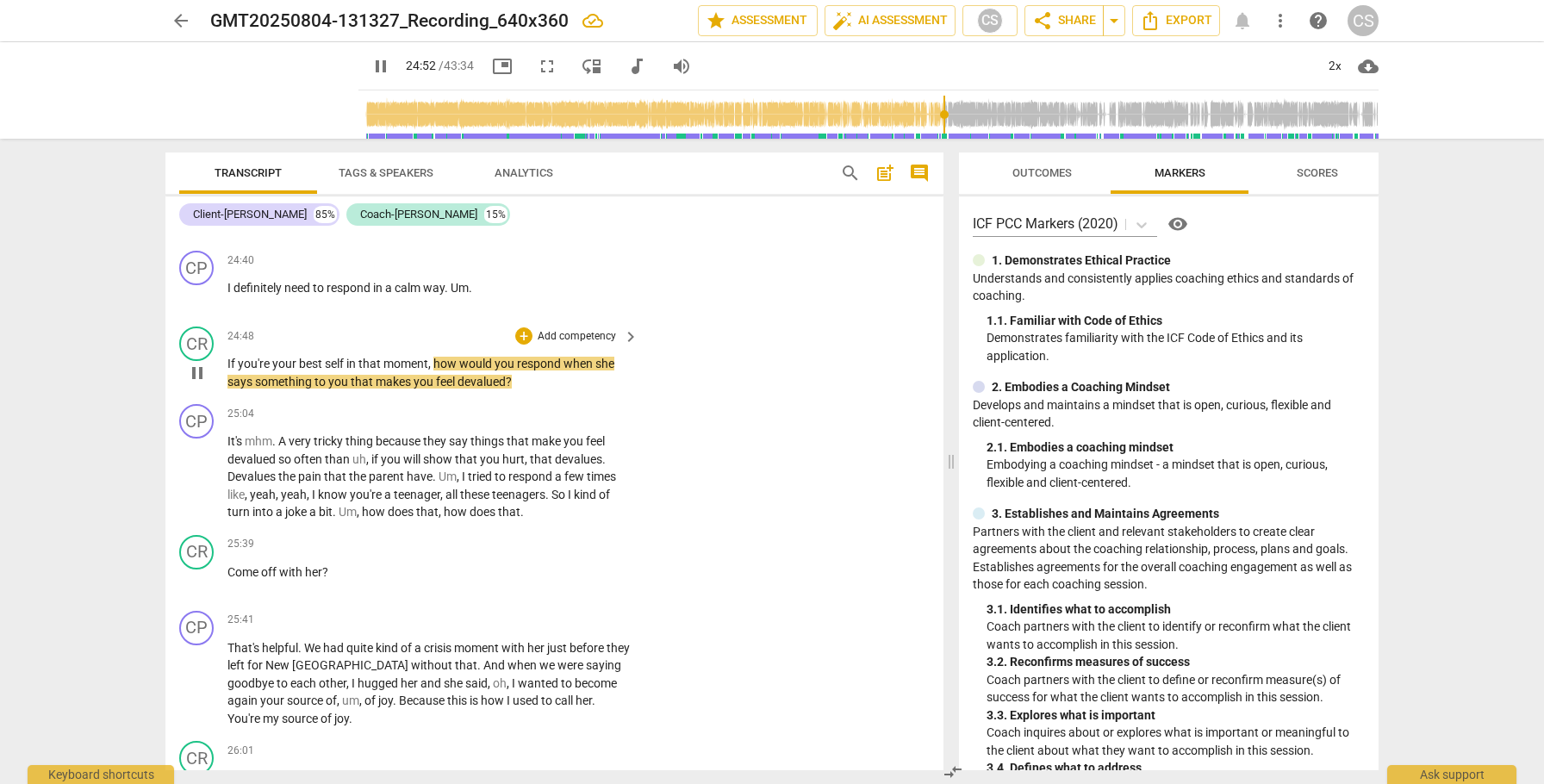
click at [200, 383] on span "pause" at bounding box center [198, 374] width 21 height 21
click at [186, 21] on span "arrow_back" at bounding box center [181, 21] width 21 height 21
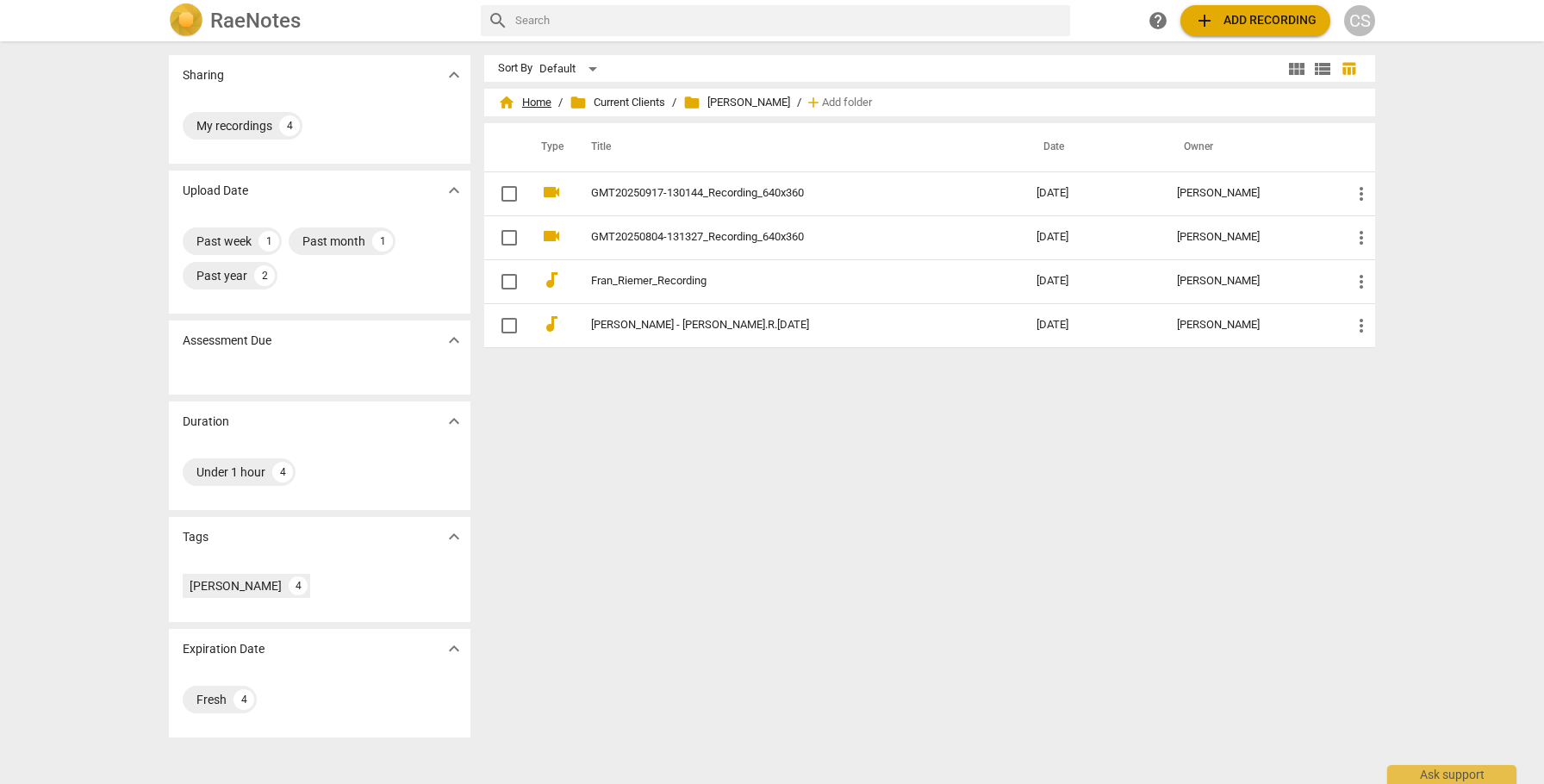
click at [540, 100] on span "home Home" at bounding box center [524, 103] width 54 height 18
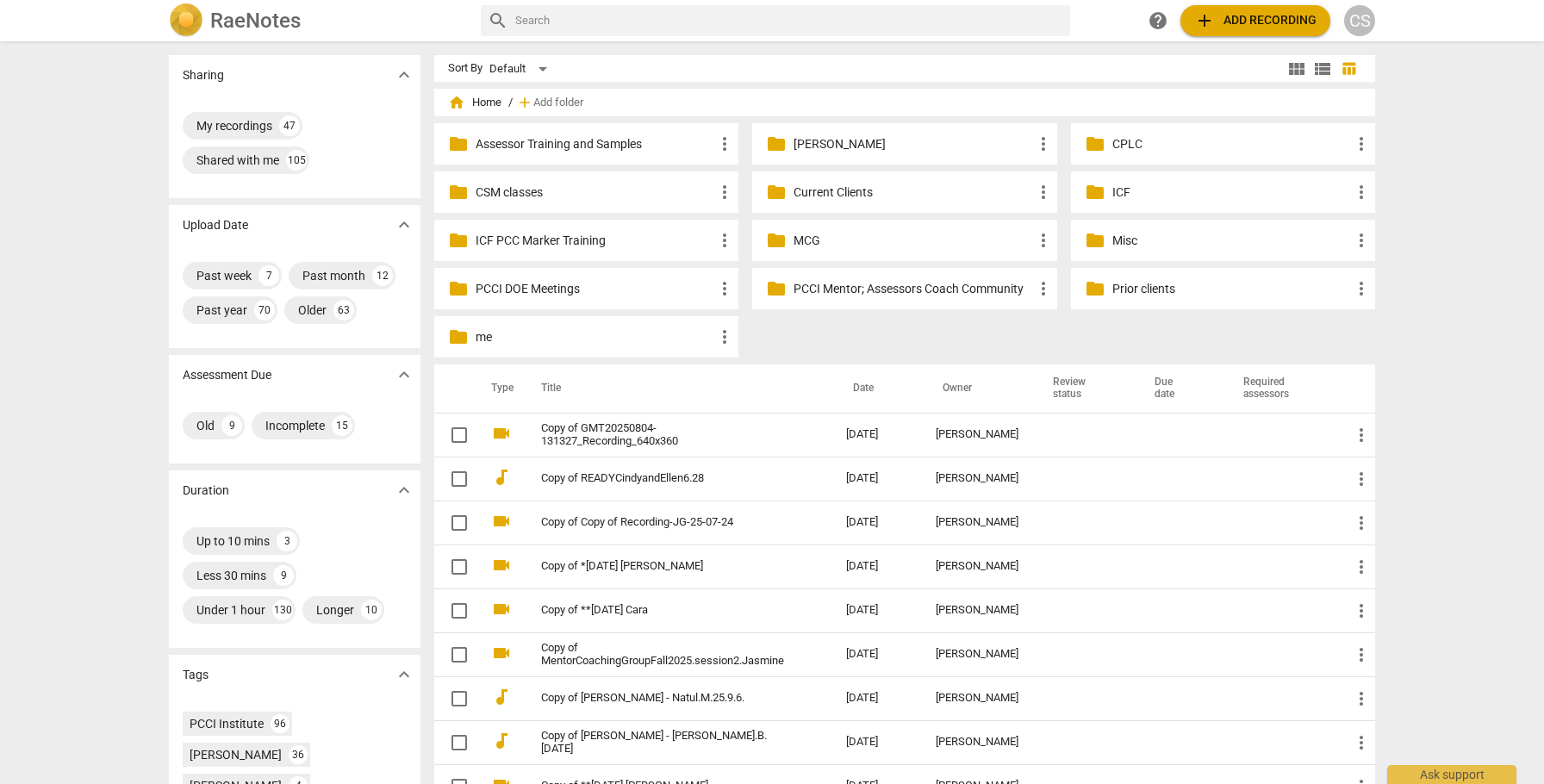
click at [812, 190] on p "Current Clients" at bounding box center [913, 192] width 238 height 18
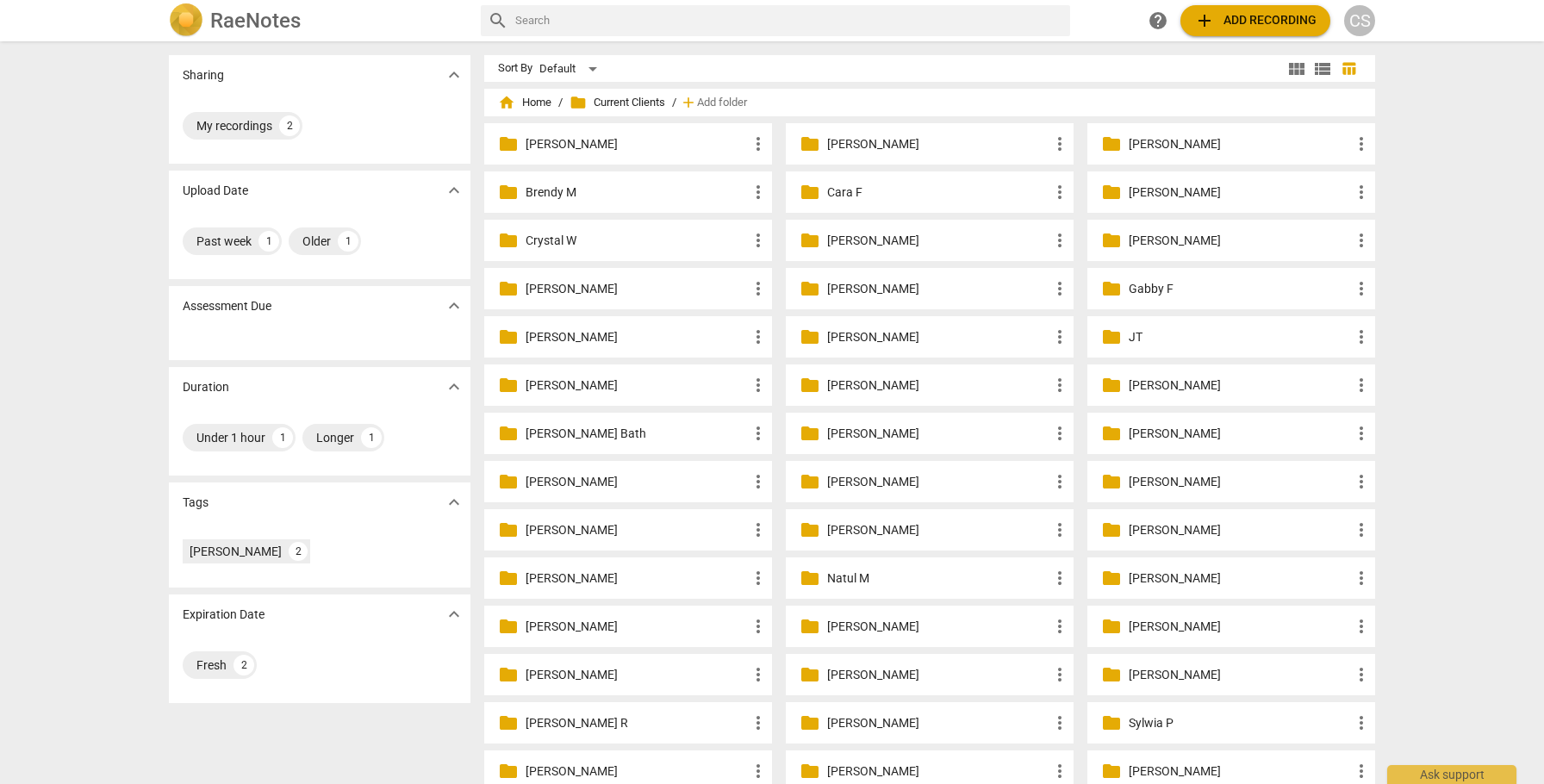
click at [551, 240] on p "Crystal W" at bounding box center [637, 241] width 222 height 18
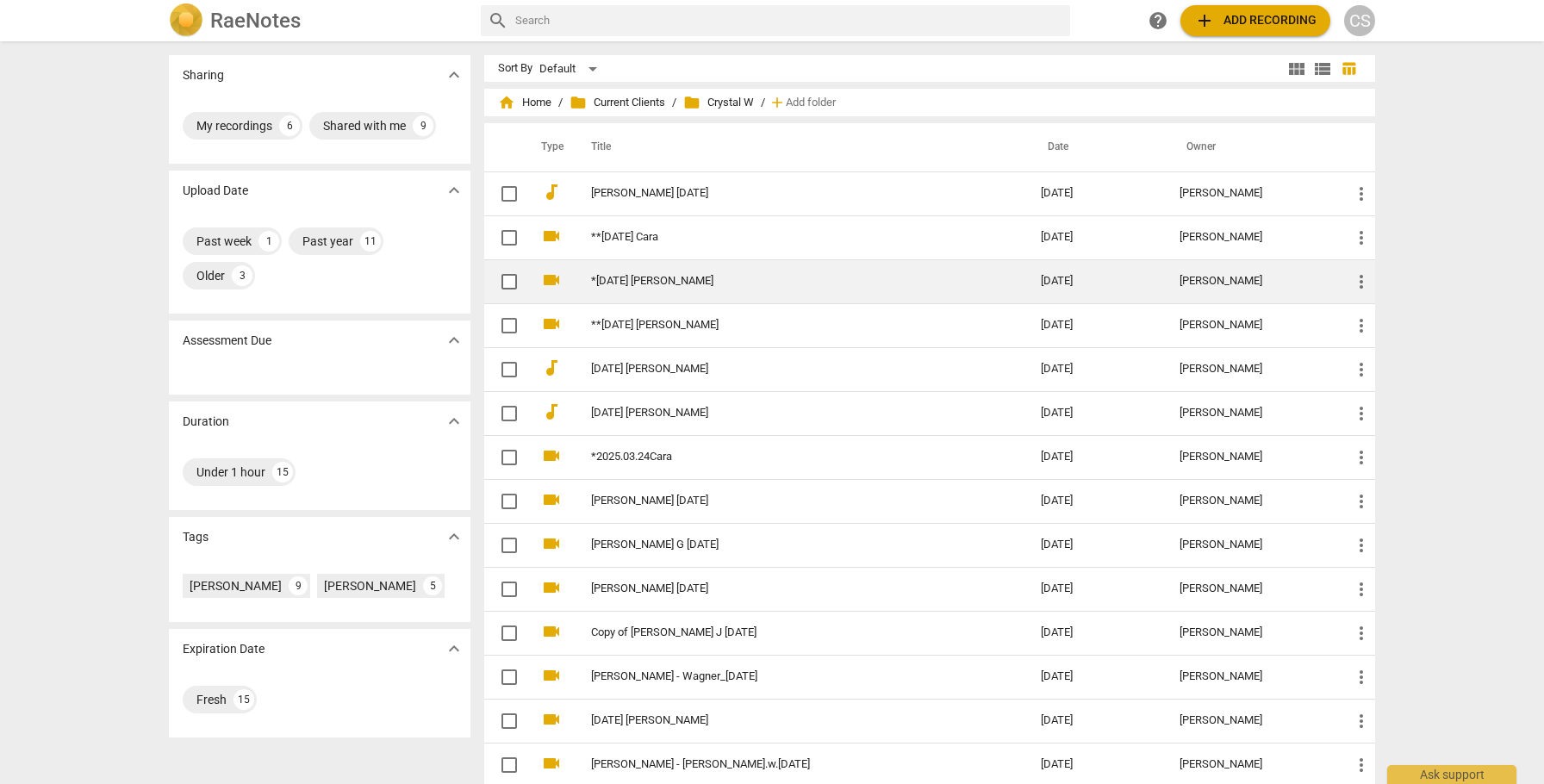
click at [623, 276] on link "*[DATE] [PERSON_NAME]" at bounding box center [784, 281] width 388 height 13
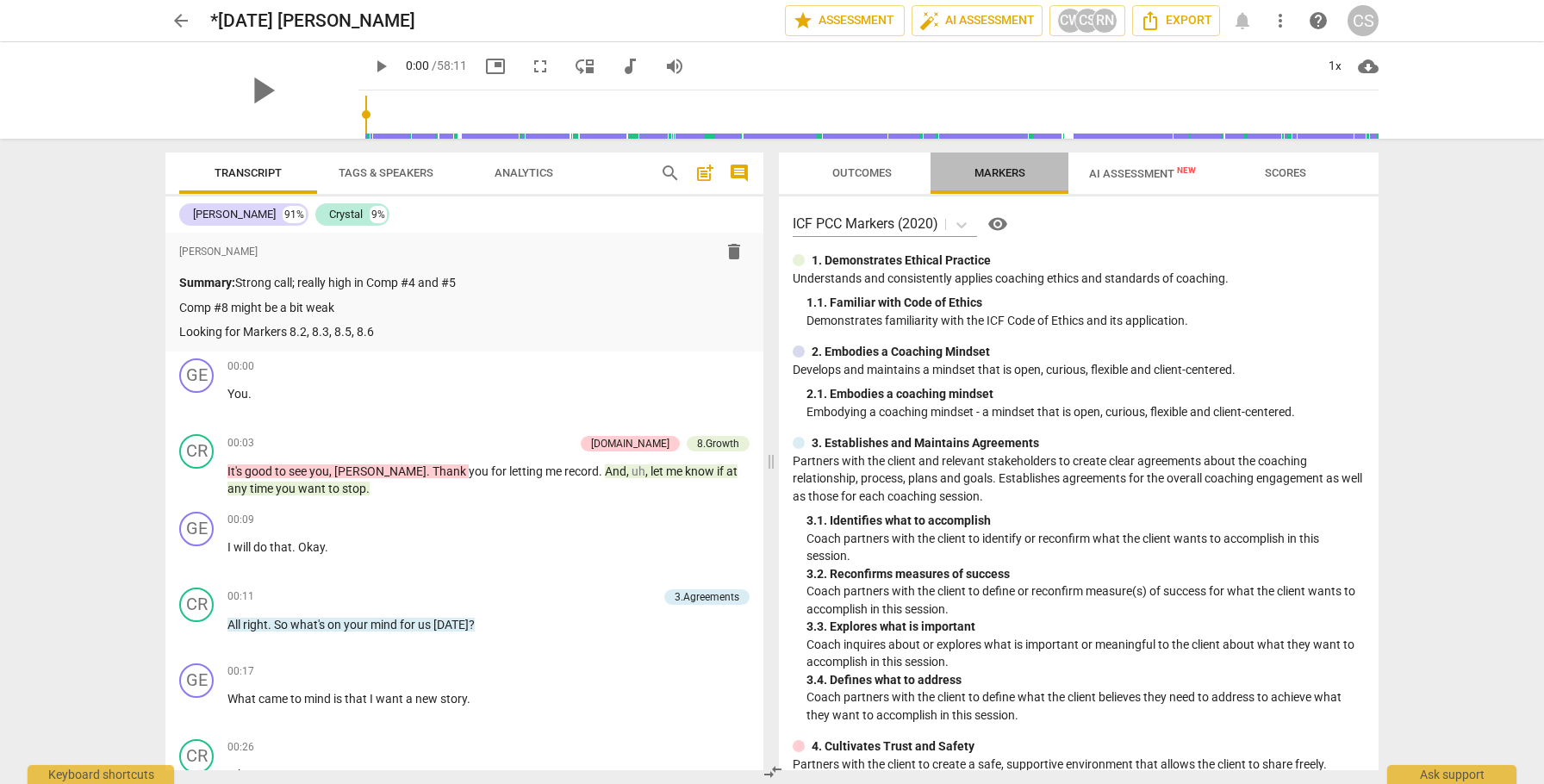
click at [993, 173] on span "Markers" at bounding box center [1000, 172] width 51 height 13
click at [890, 171] on span "Outcomes" at bounding box center [863, 172] width 60 height 13
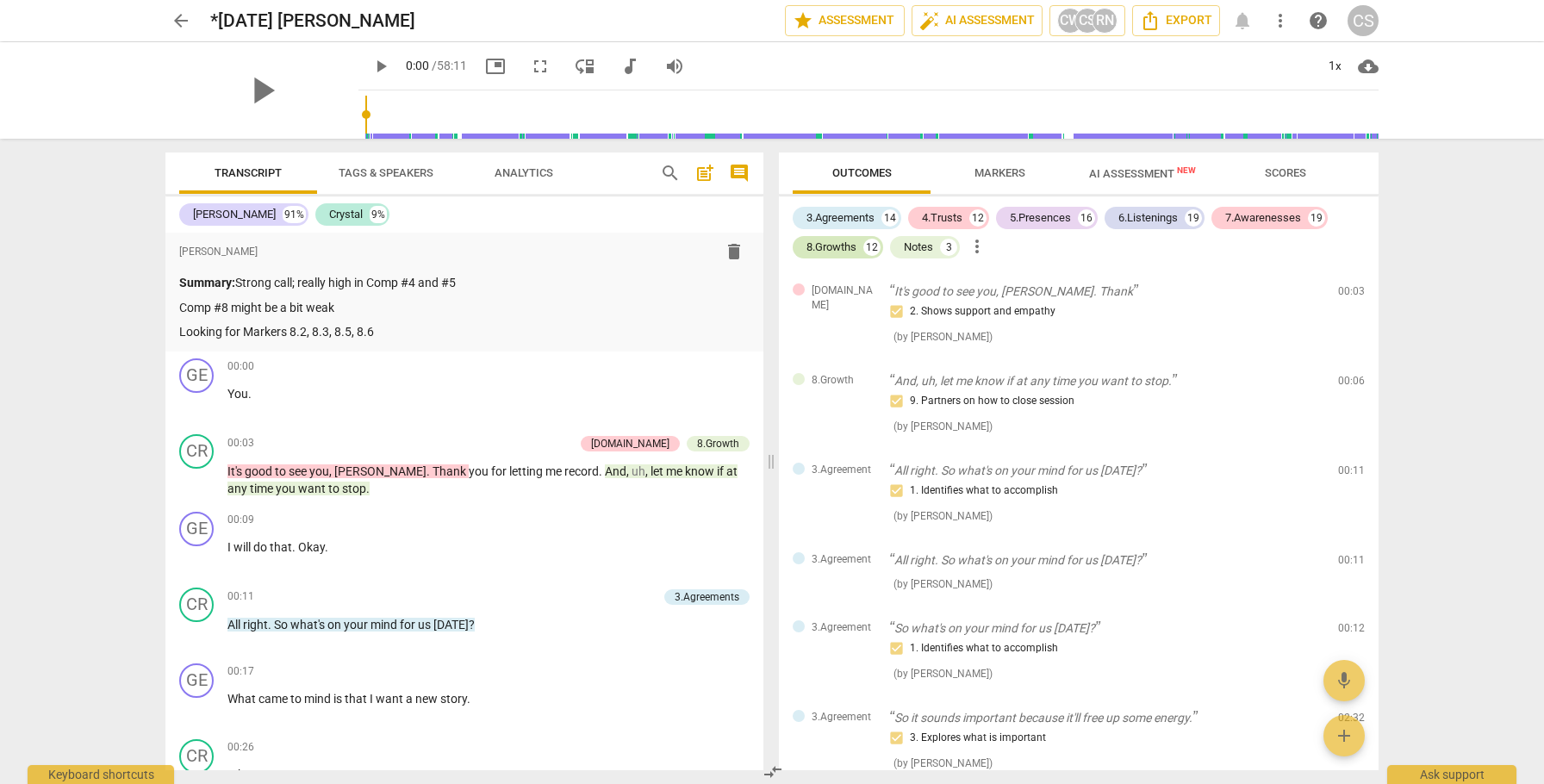
click at [857, 243] on div "8.Growths 12" at bounding box center [838, 247] width 91 height 22
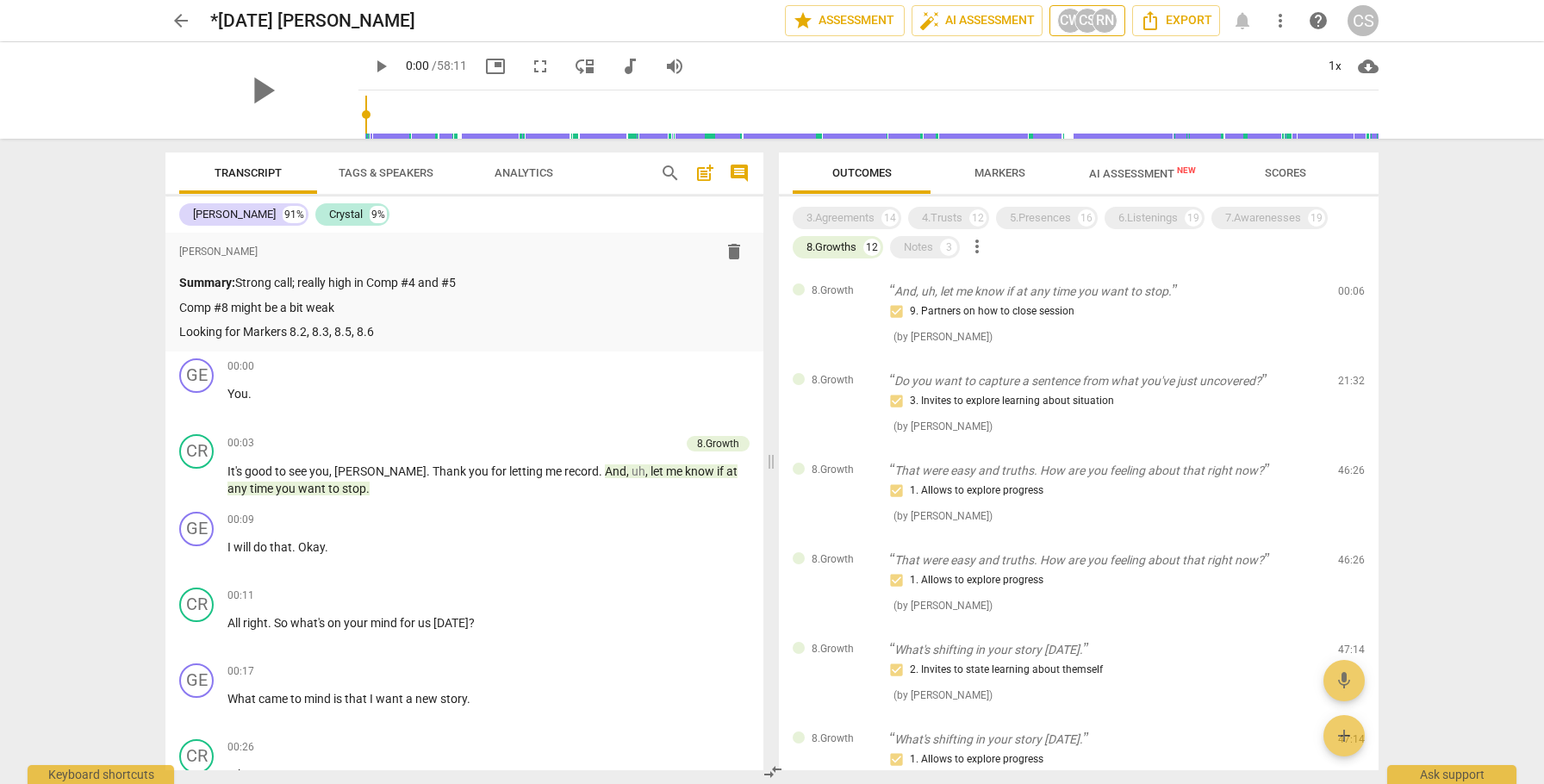
click at [1096, 22] on div "RN" at bounding box center [1104, 20] width 25 height 25
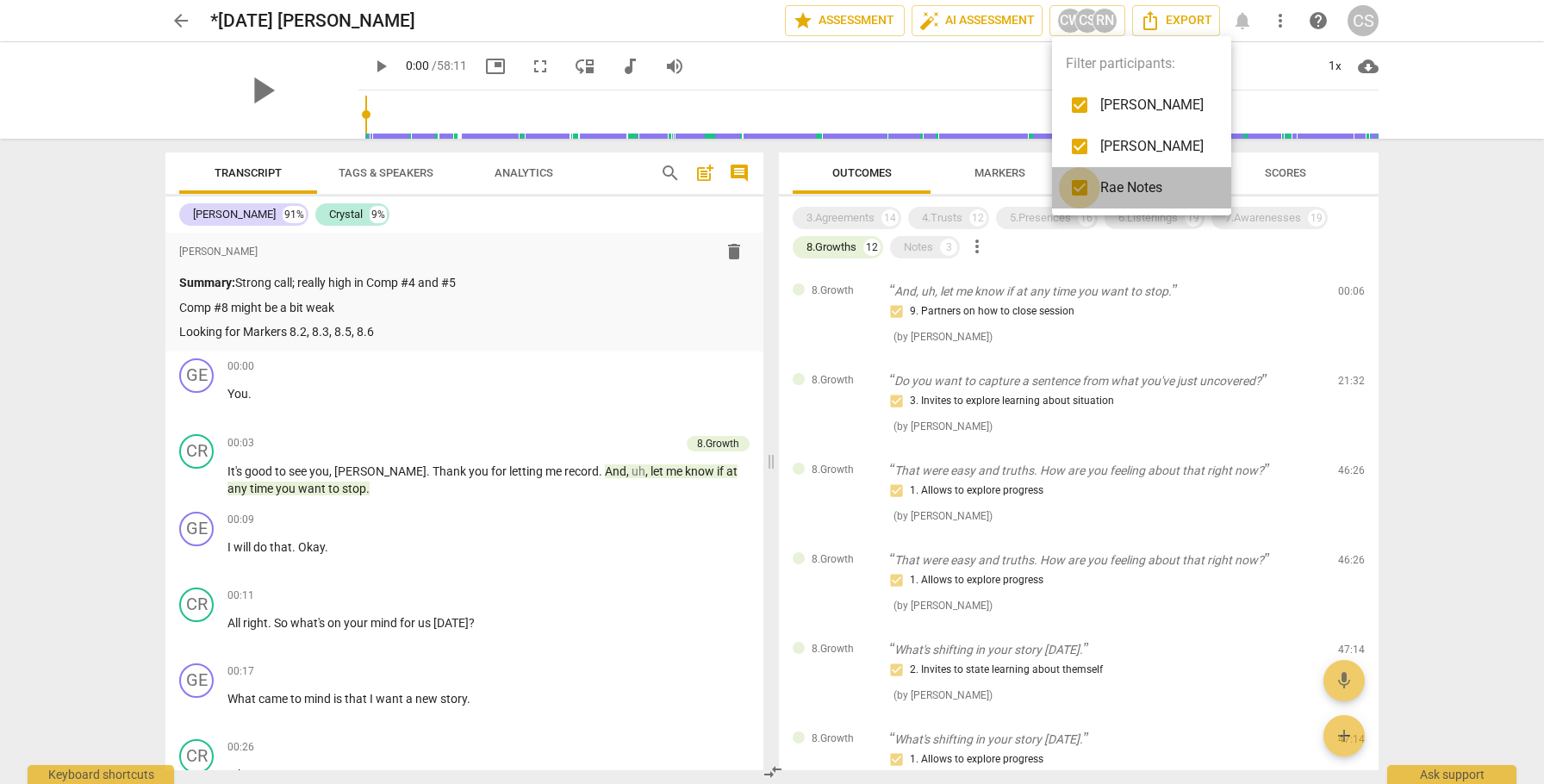
click at [1083, 185] on input "checkbox" at bounding box center [1079, 187] width 41 height 41
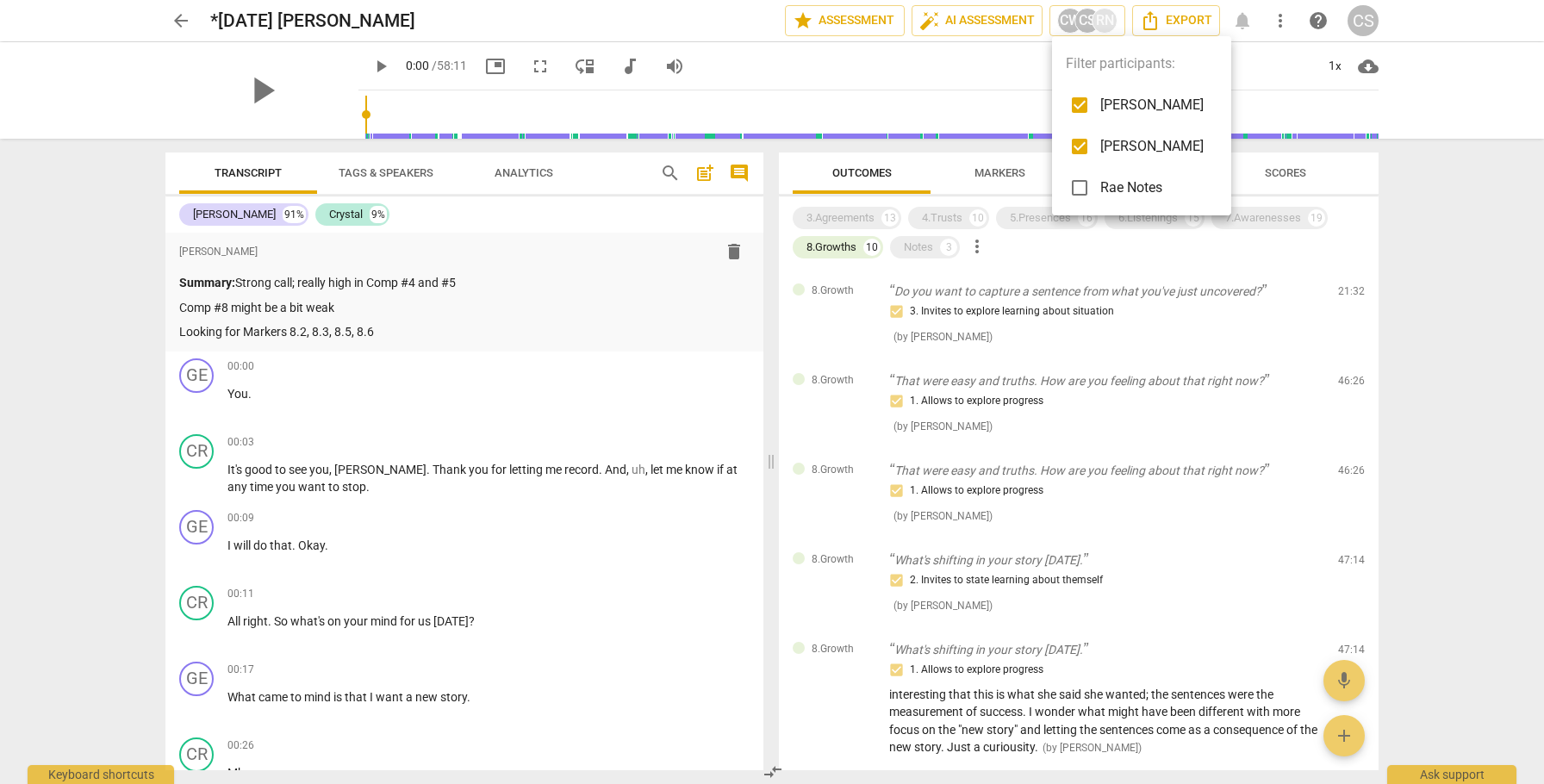
click at [1290, 289] on div at bounding box center [772, 392] width 1544 height 784
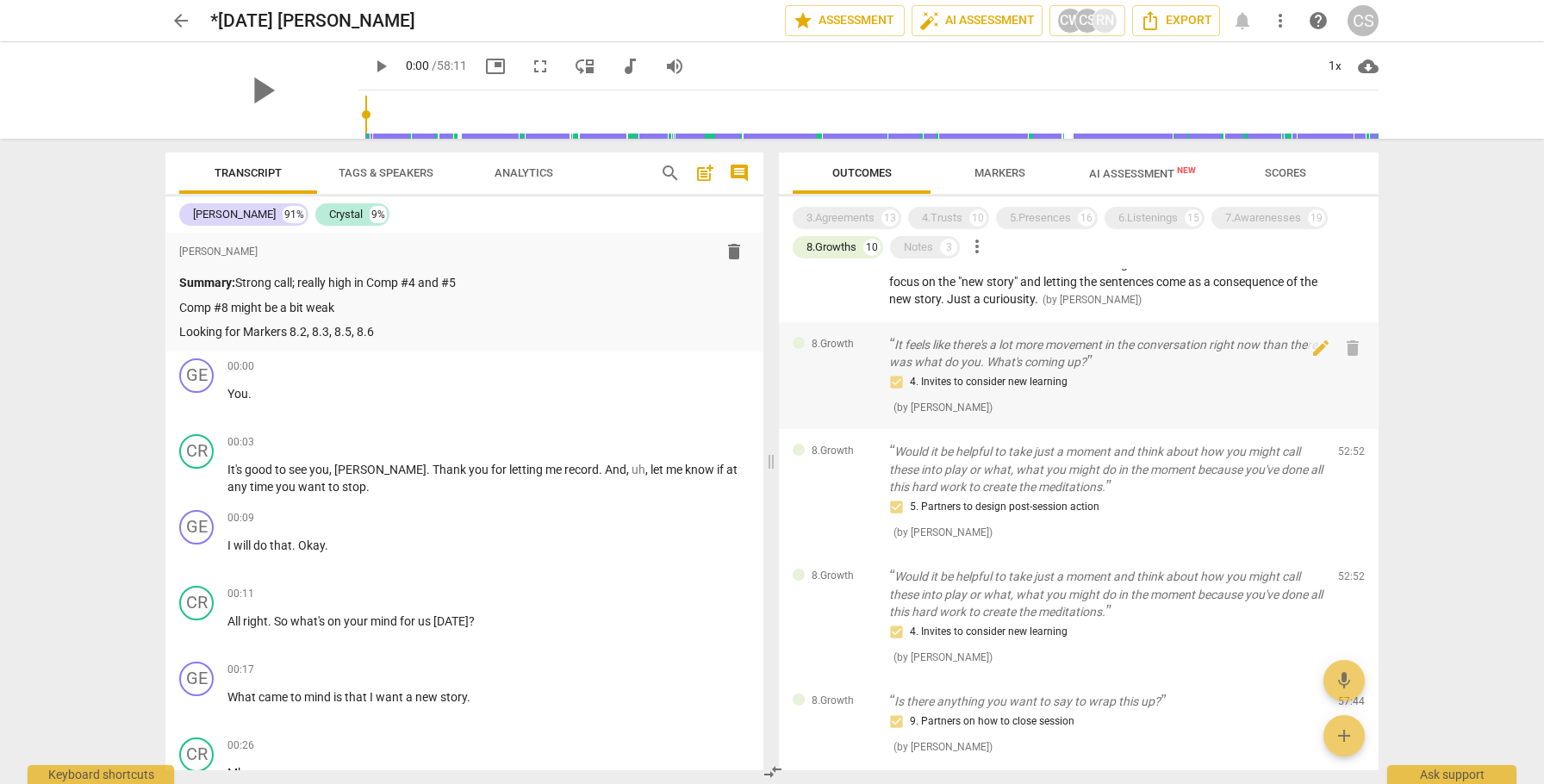
scroll to position [444, 0]
click at [856, 220] on div "3.Agreements" at bounding box center [840, 218] width 68 height 18
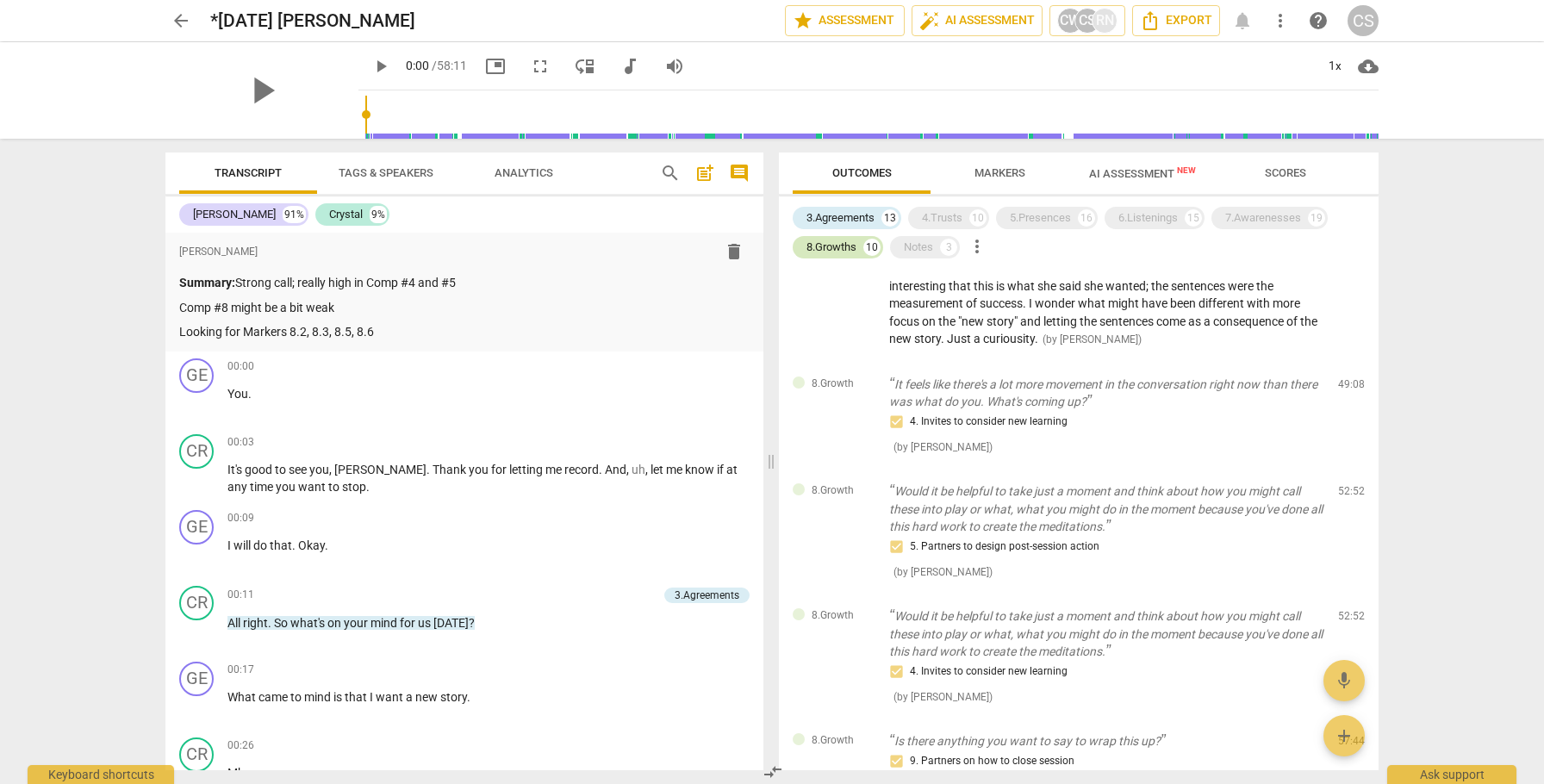
click at [849, 244] on div "8.Growths" at bounding box center [831, 247] width 50 height 18
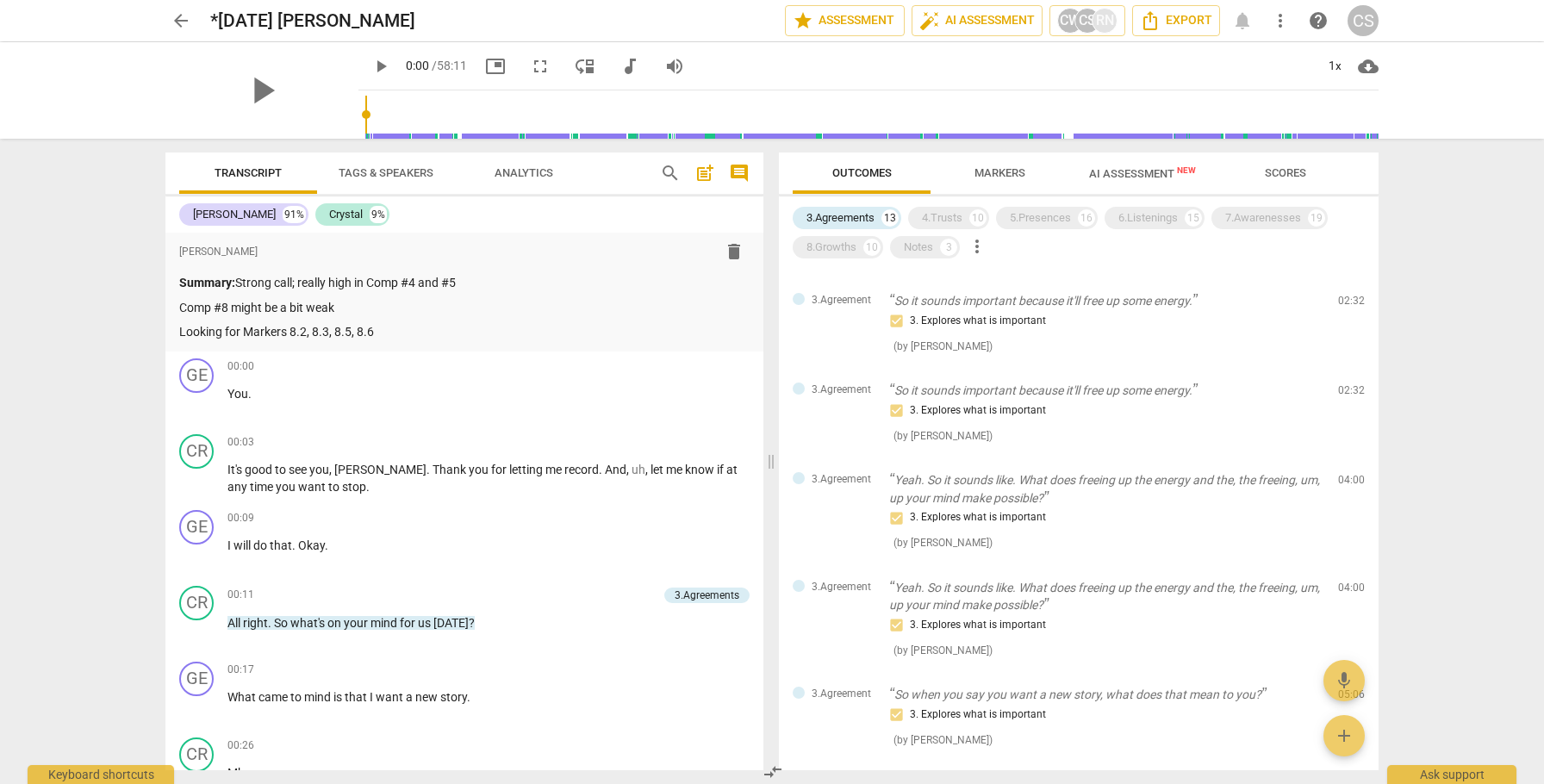
scroll to position [151, 0]
click at [1091, 21] on div "CS" at bounding box center [1087, 20] width 25 height 25
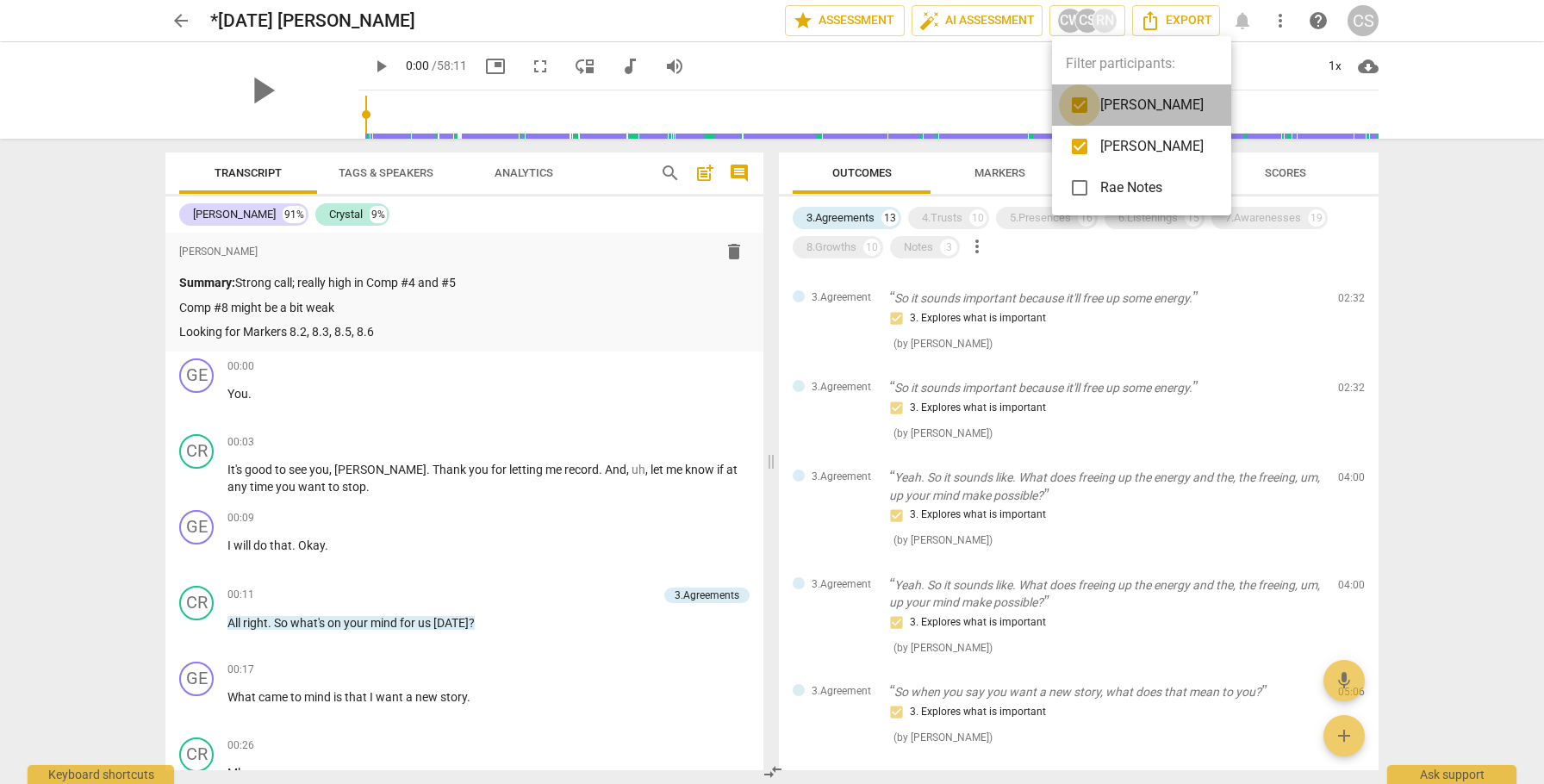
click at [1082, 105] on input "checkbox" at bounding box center [1079, 105] width 41 height 41
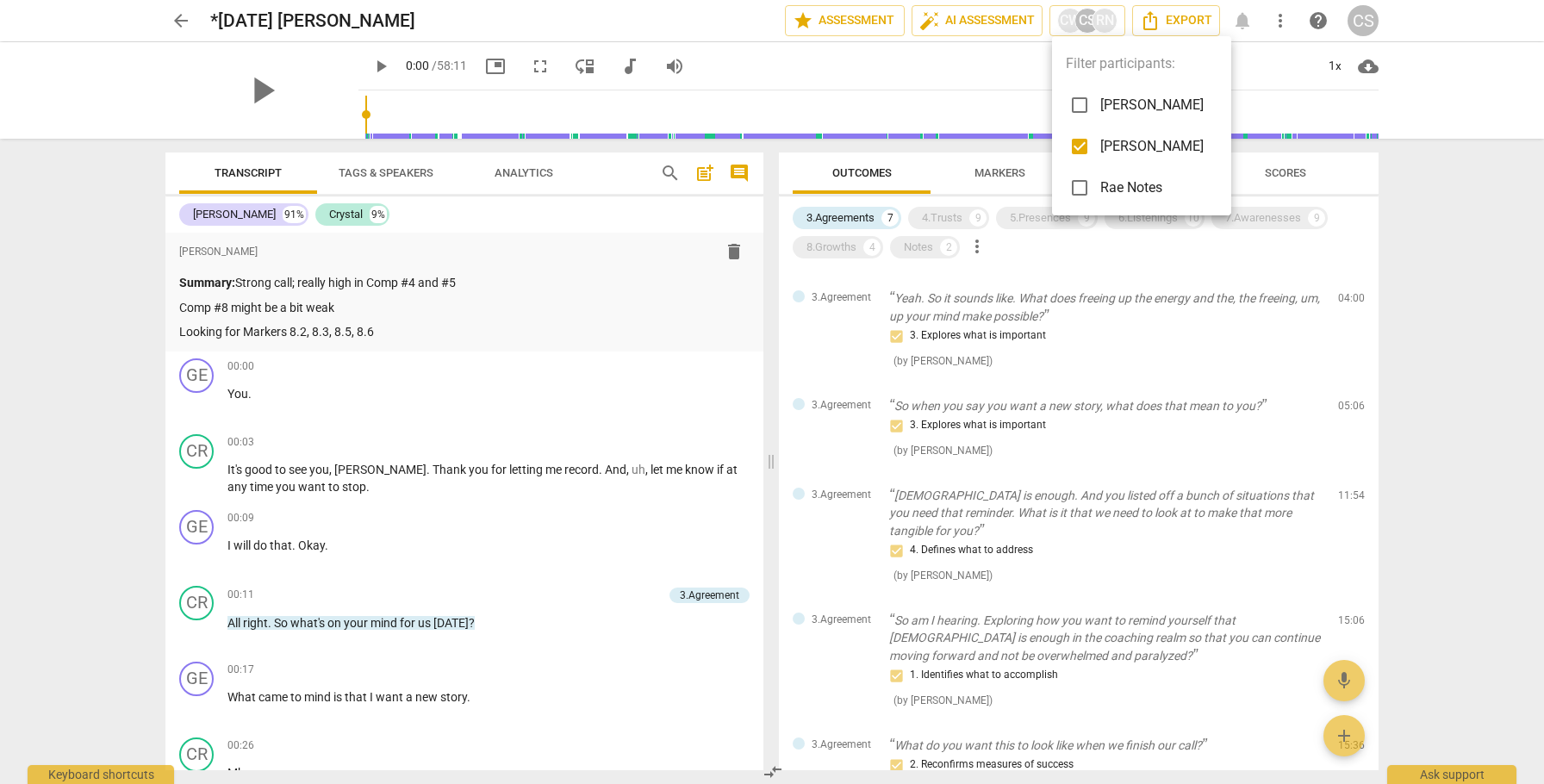
scroll to position [62, 0]
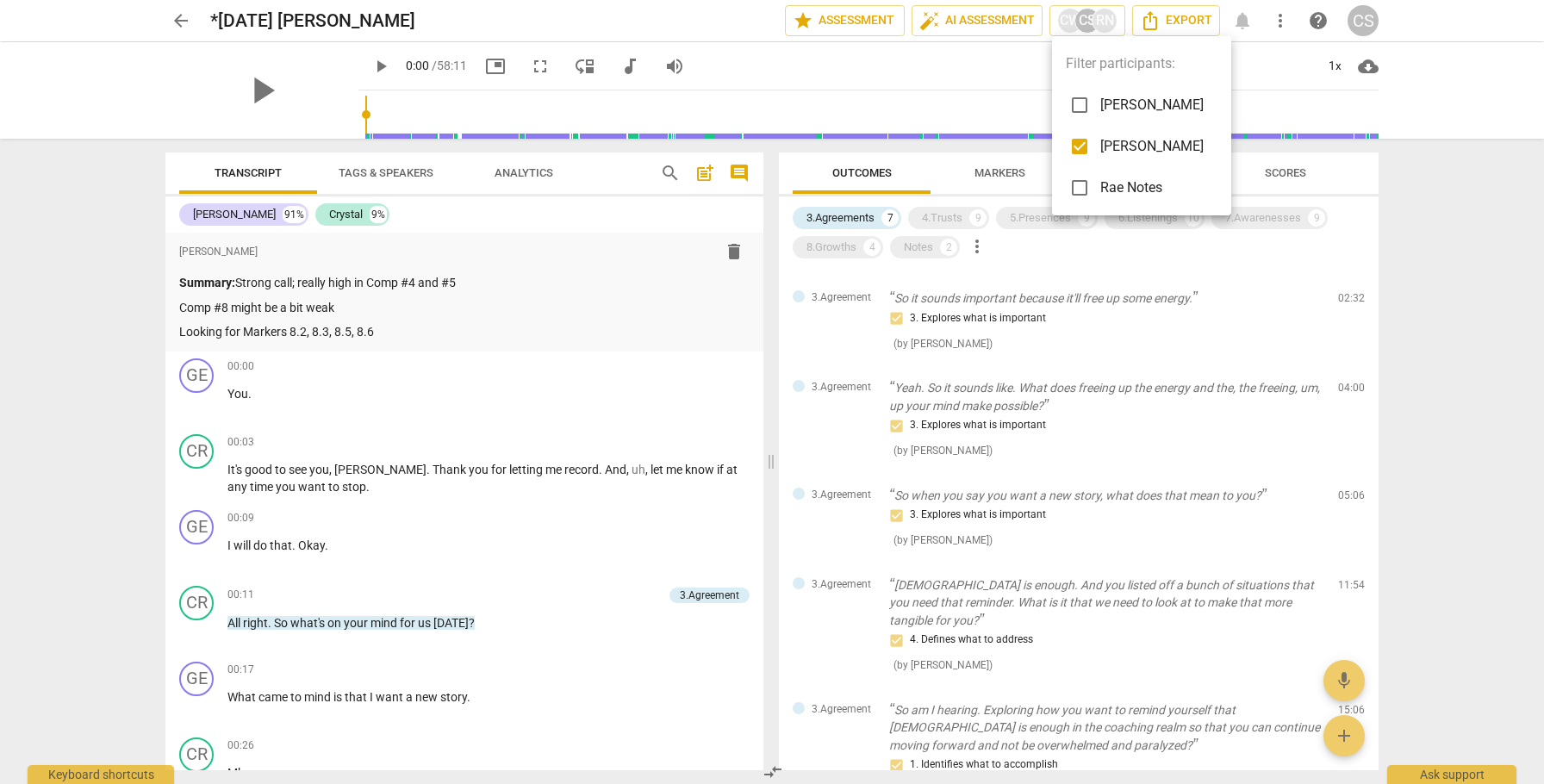
click at [1467, 324] on div at bounding box center [772, 392] width 1544 height 784
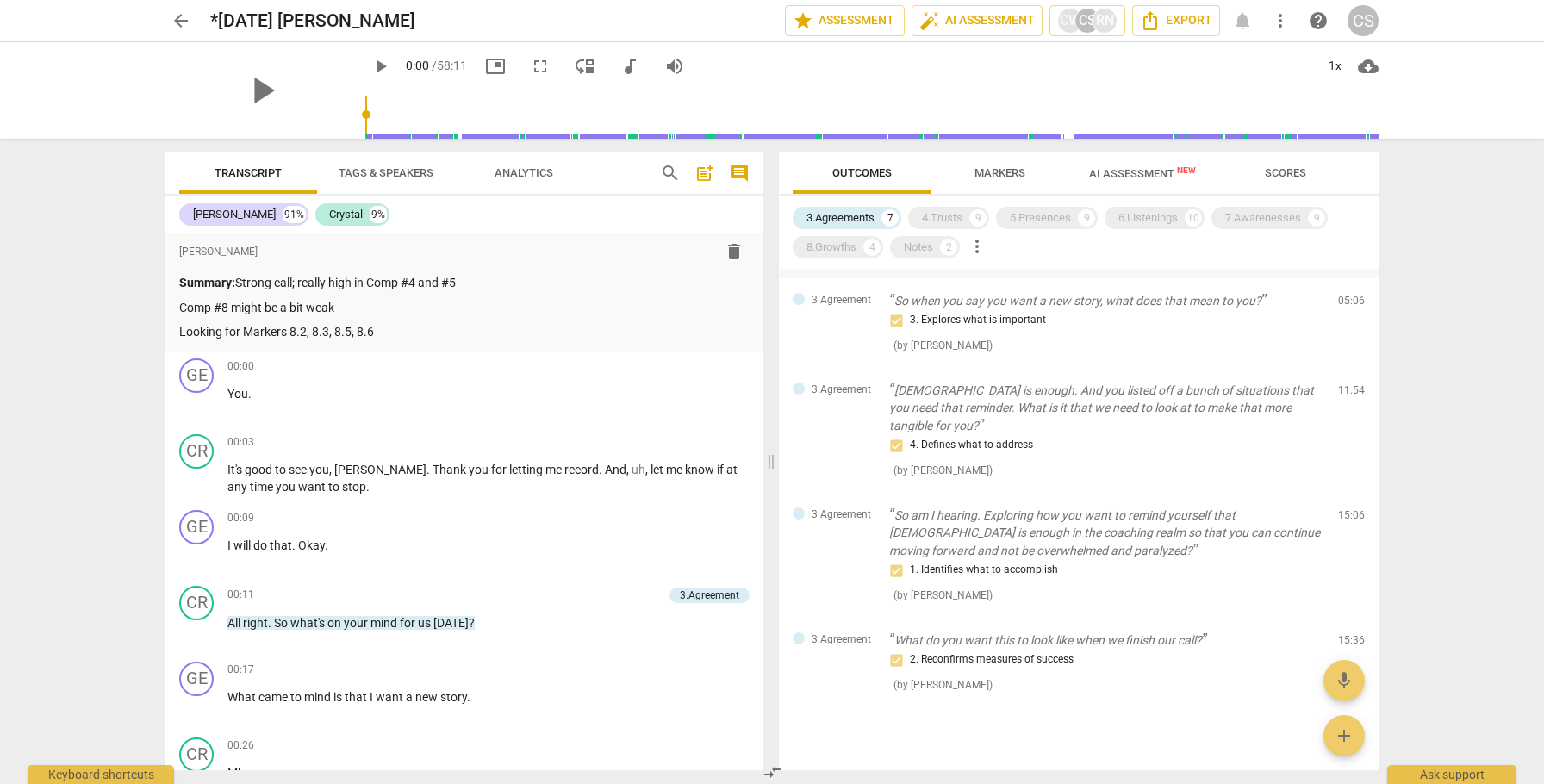
scroll to position [260, 0]
click at [928, 627] on p "What do you want this to look like when we finish our call?" at bounding box center [1106, 635] width 435 height 18
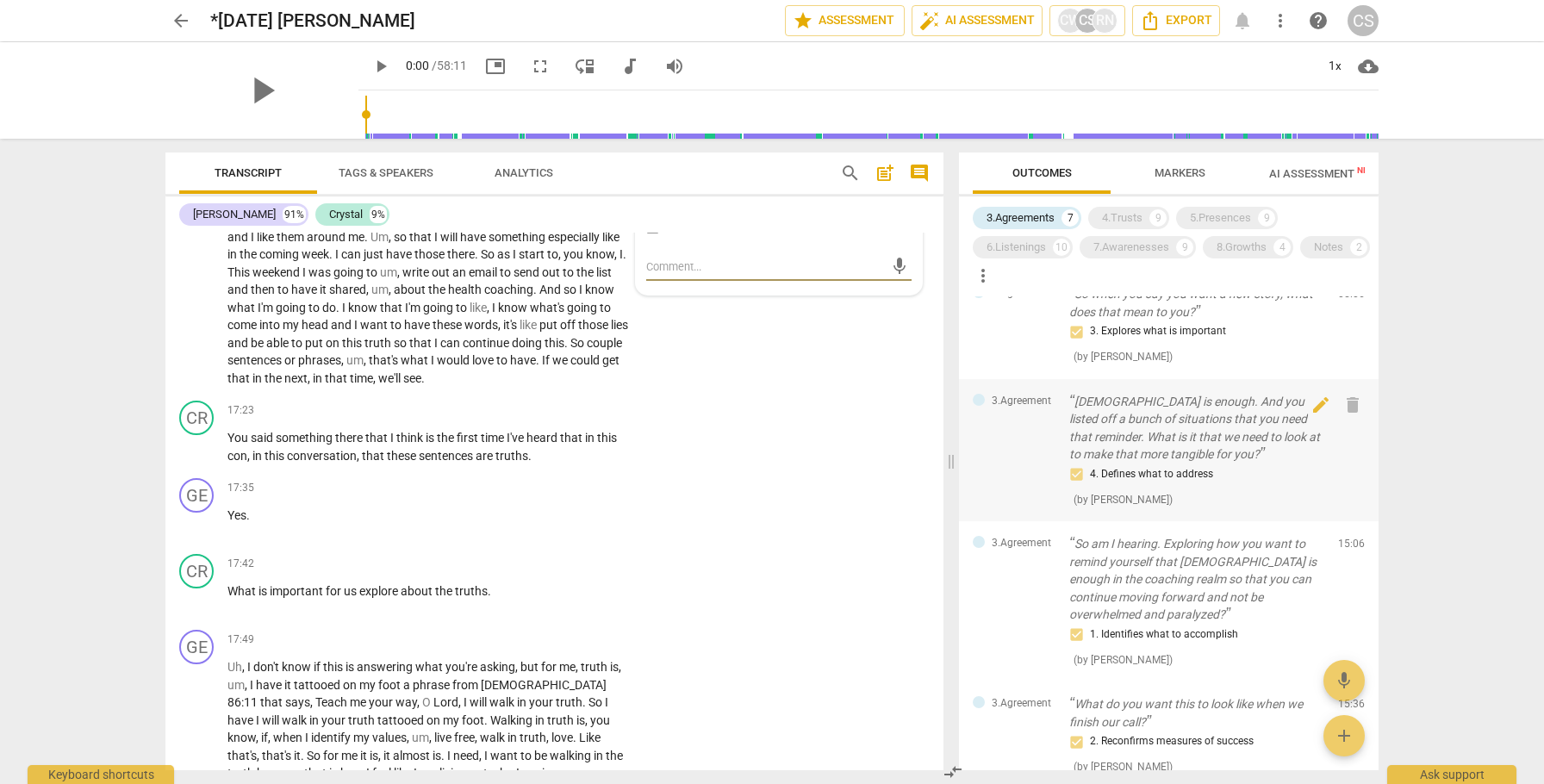
scroll to position [357, 0]
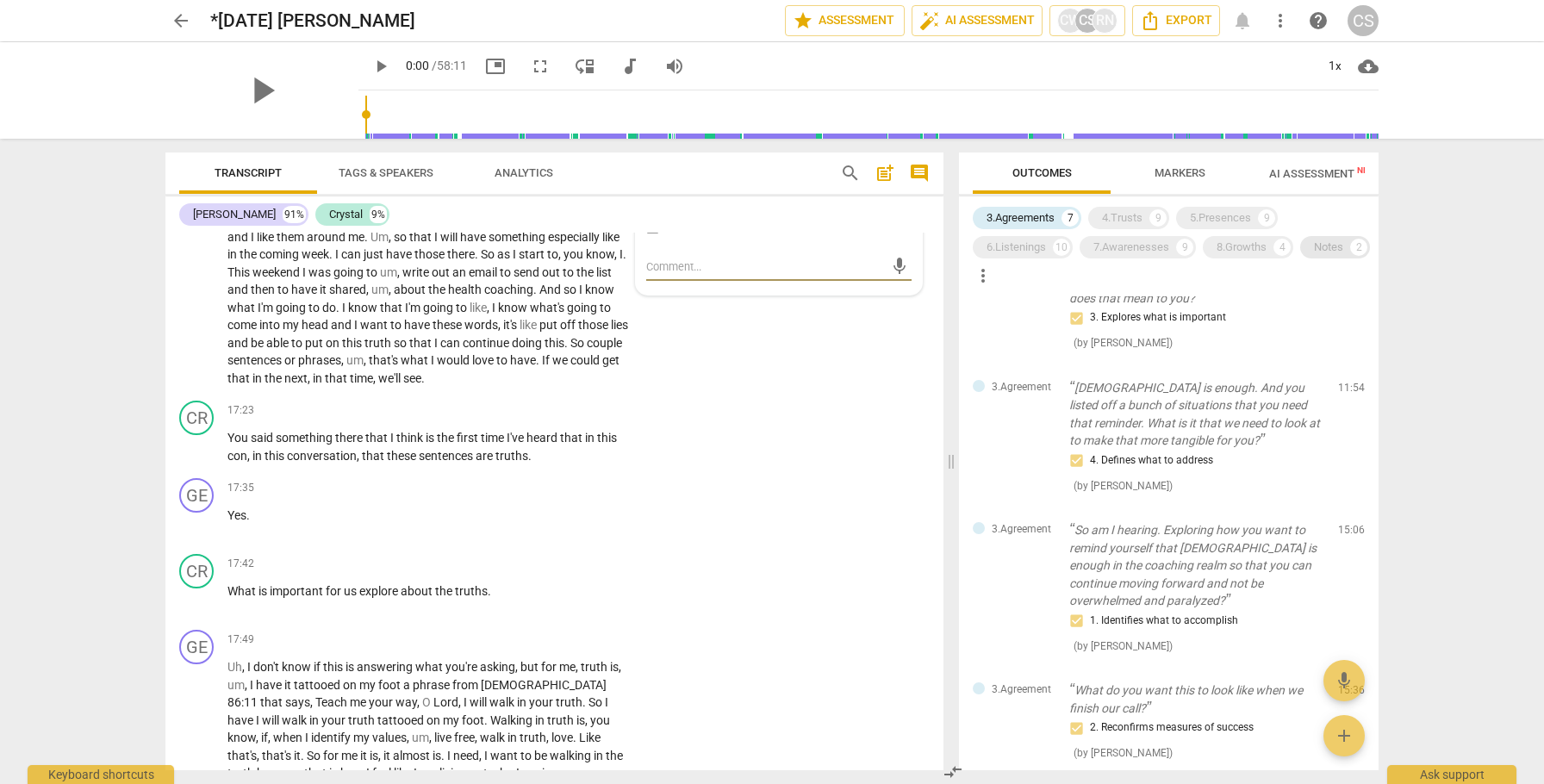
click at [1315, 256] on div "Notes" at bounding box center [1329, 247] width 29 height 18
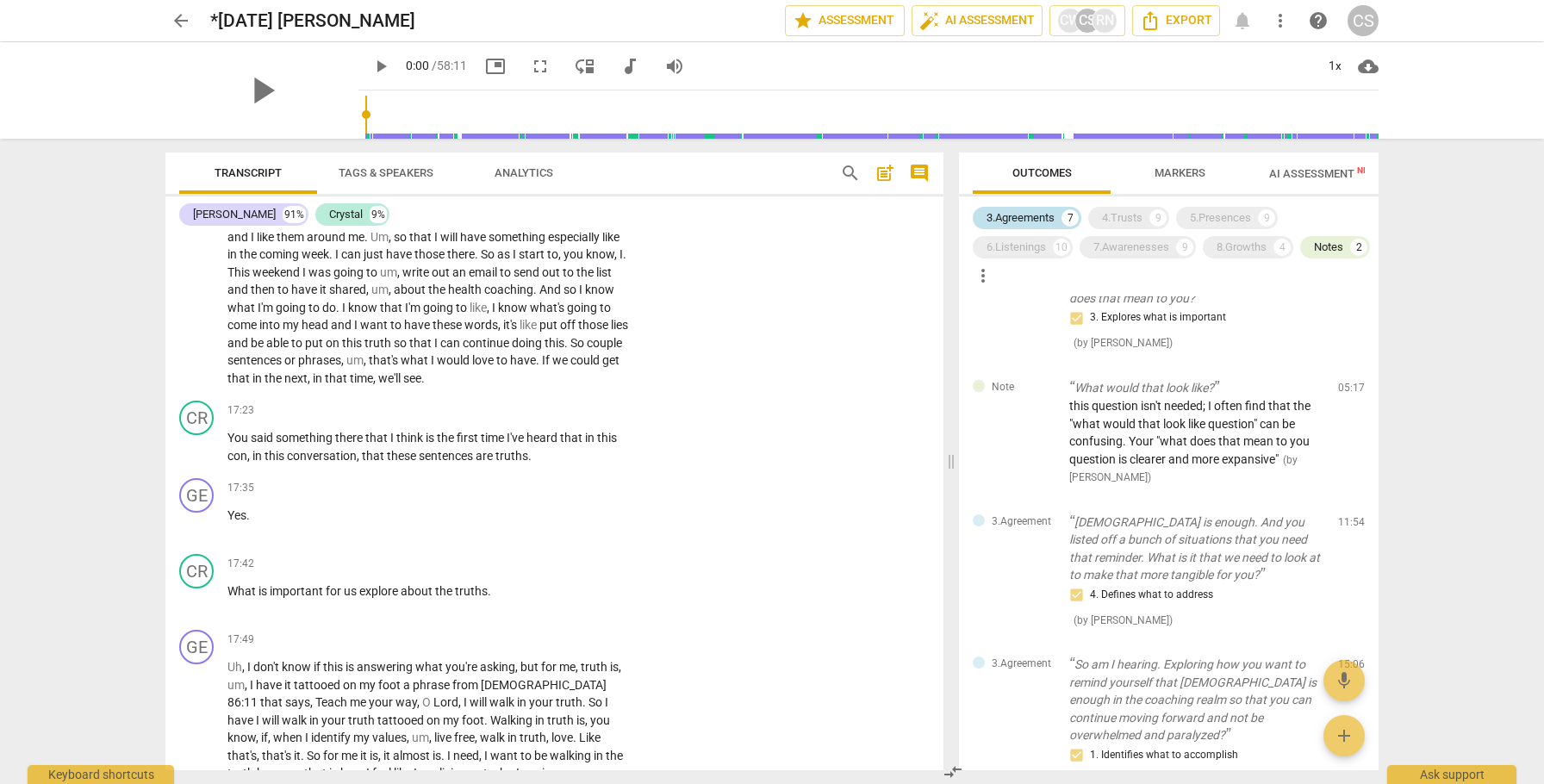
click at [1023, 219] on div "3.Agreements" at bounding box center [1020, 218] width 68 height 18
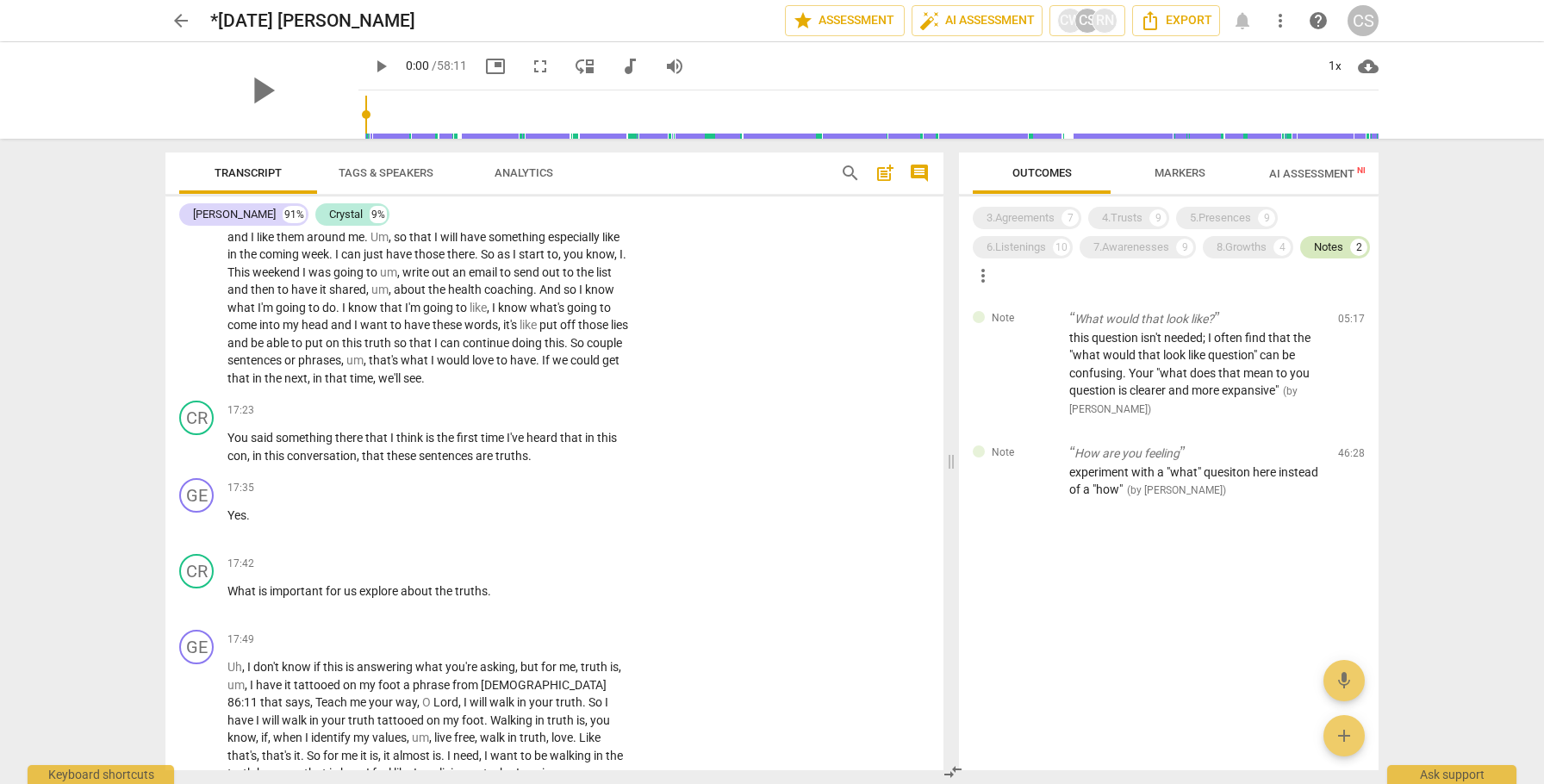
click at [1315, 256] on div "Notes" at bounding box center [1329, 247] width 29 height 18
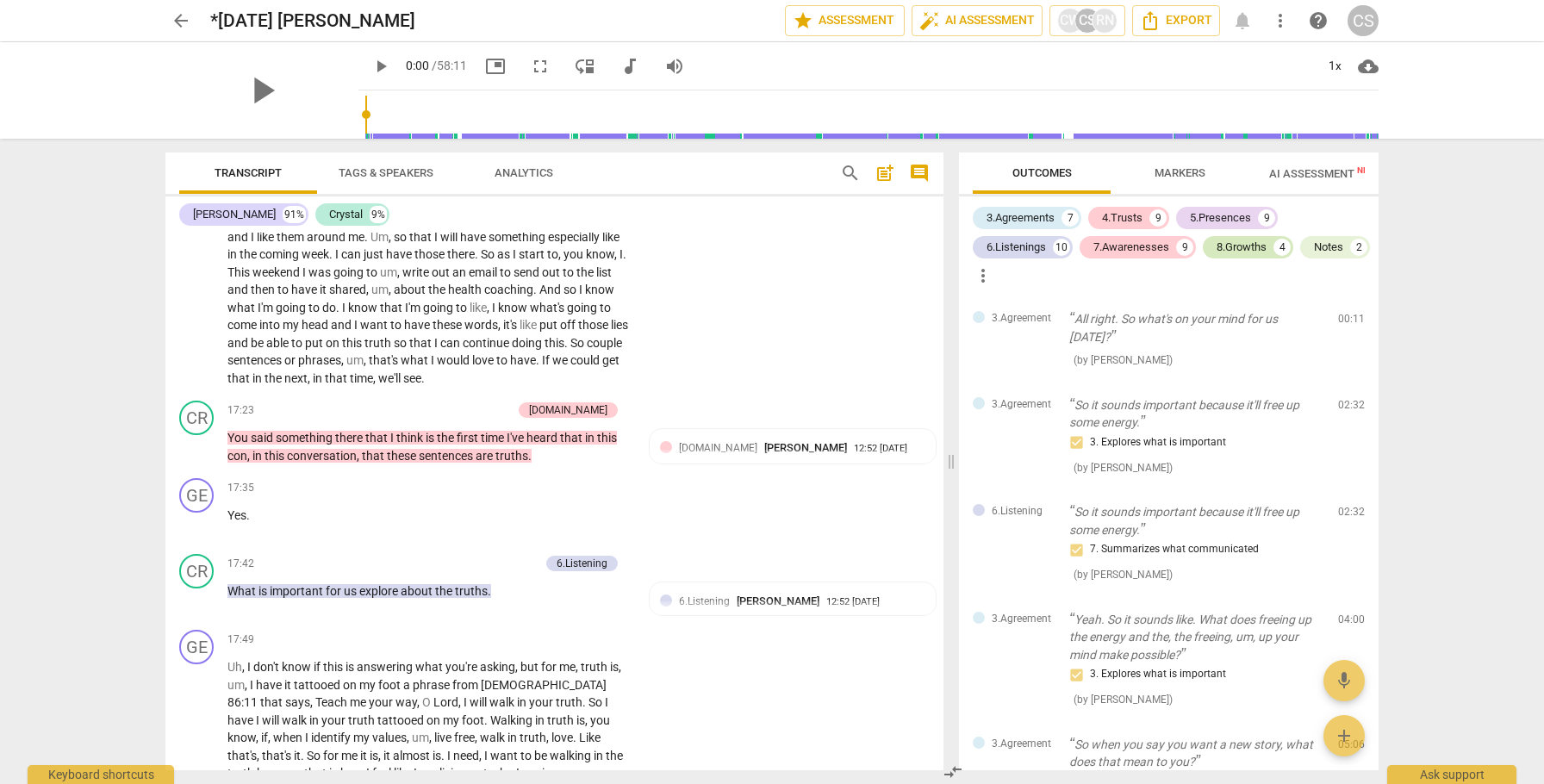
click at [1244, 246] on div "8.Growths" at bounding box center [1242, 247] width 50 height 18
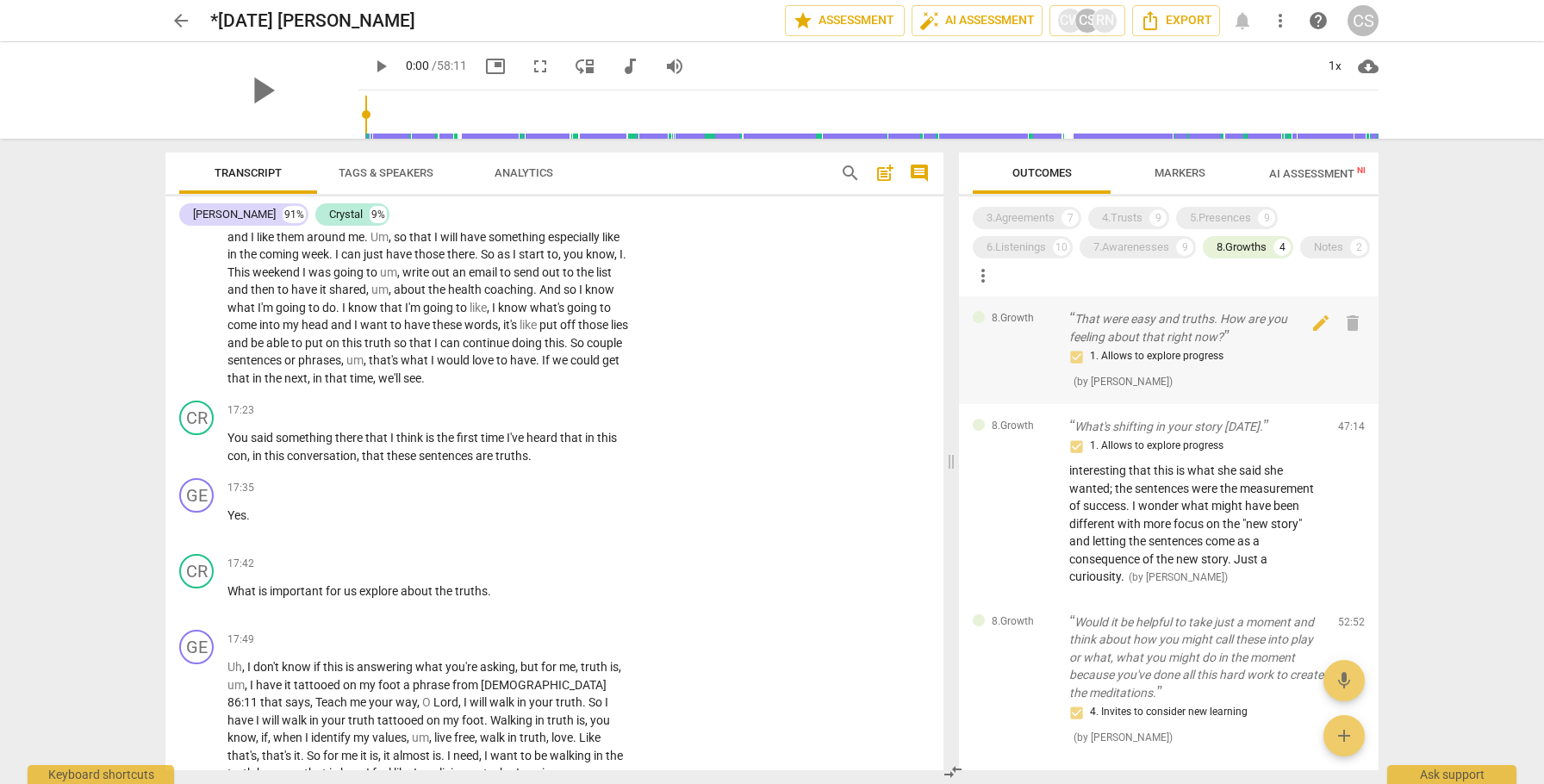
click at [1140, 344] on p "That were easy and truths. How are you feeling about that right now?" at bounding box center [1197, 328] width 255 height 35
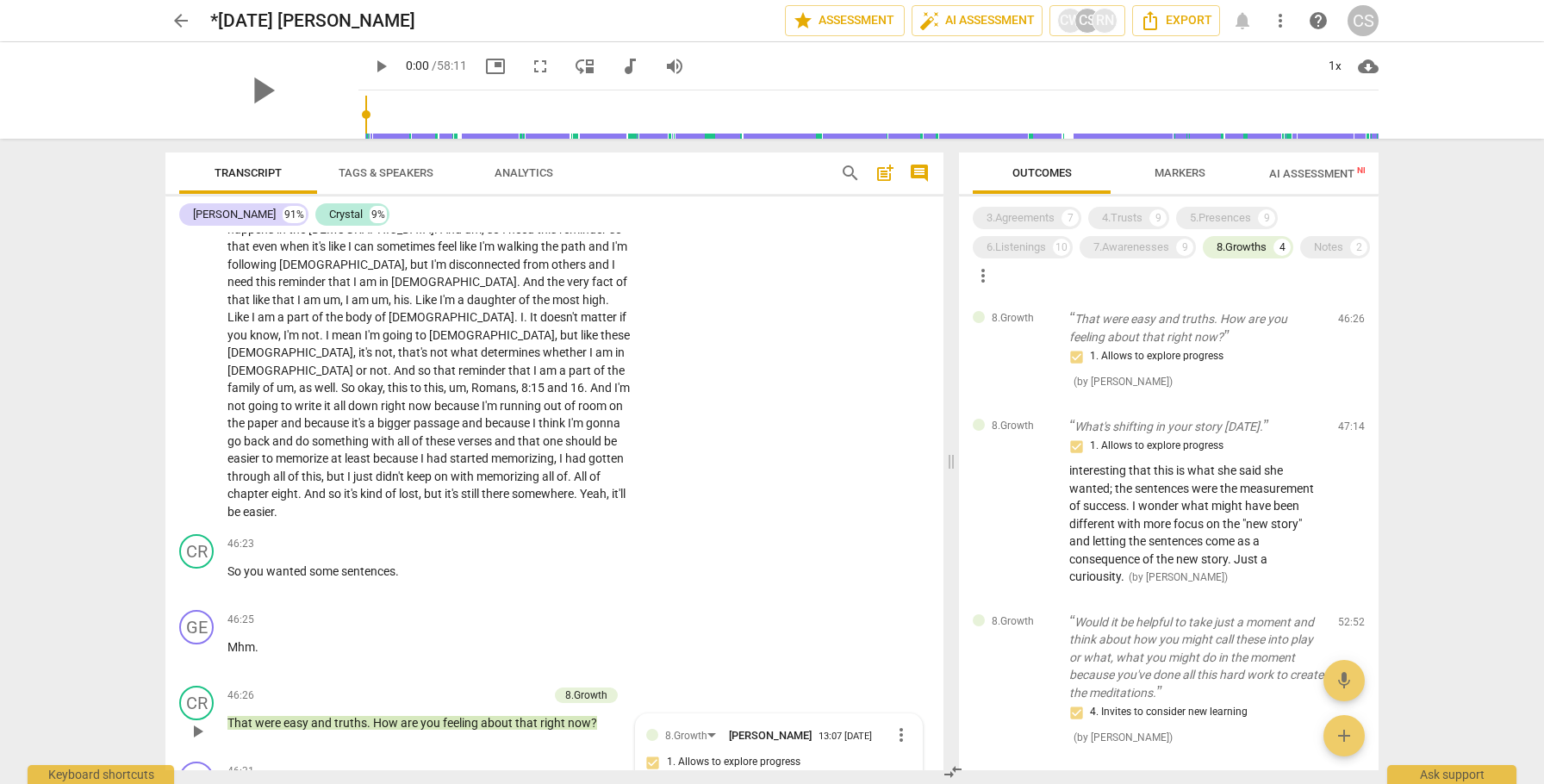
scroll to position [8853, 0]
click at [1091, 427] on p "What's shifting in your story [DATE]." at bounding box center [1197, 426] width 255 height 18
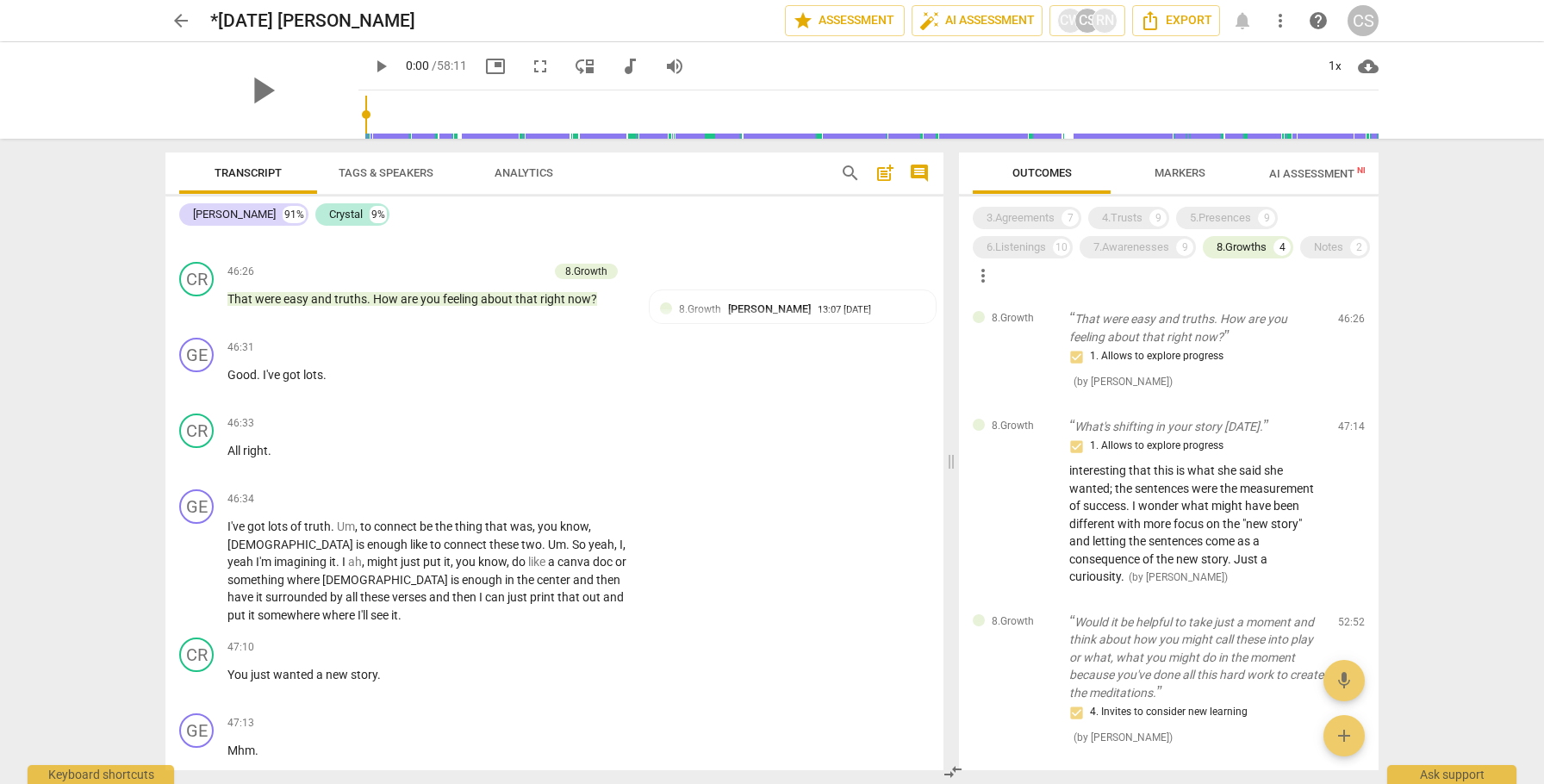
scroll to position [9275, 0]
click at [358, 612] on span "where" at bounding box center [340, 619] width 35 height 14
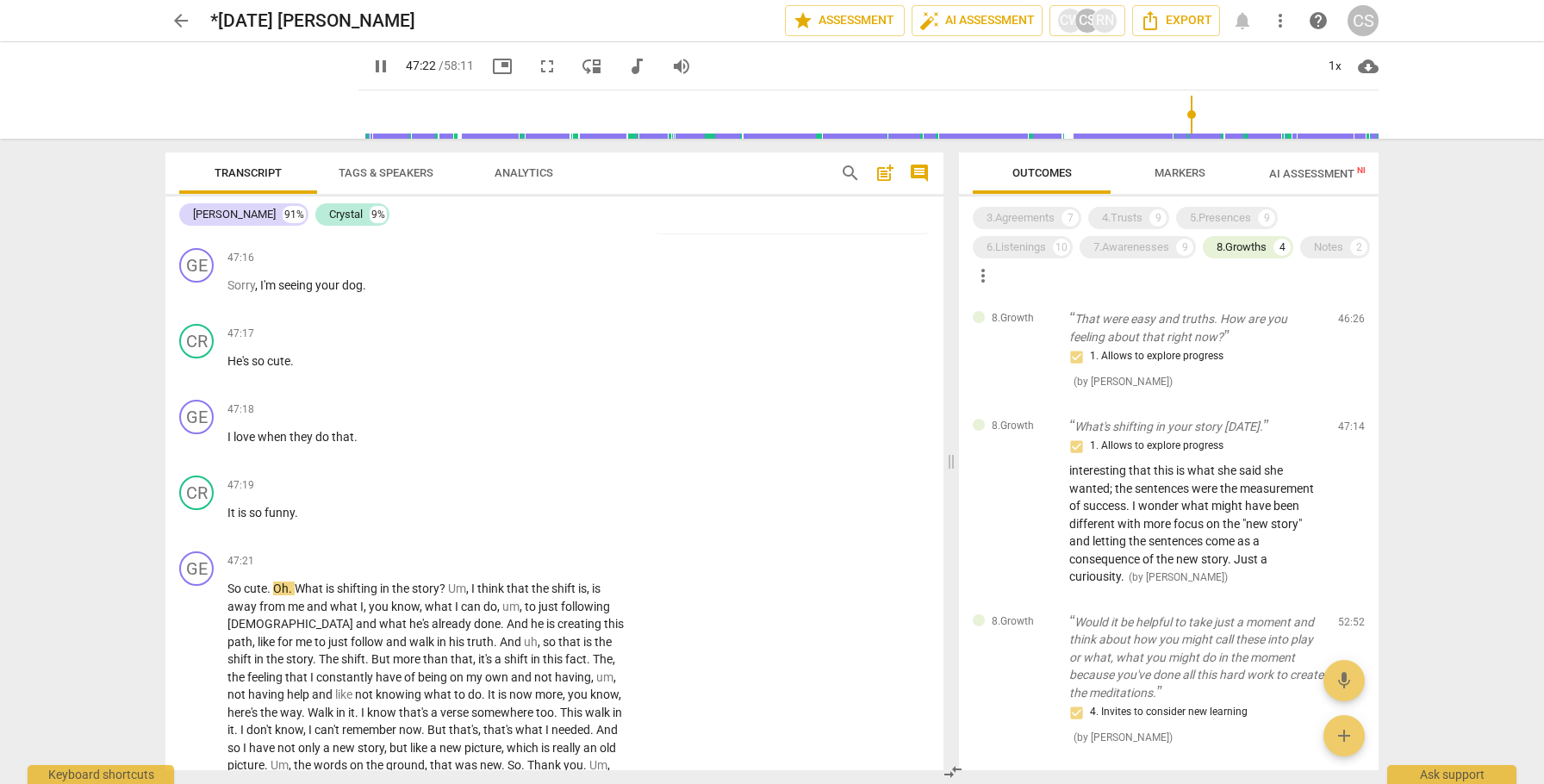
scroll to position [9898, 0]
click at [198, 673] on span "pause" at bounding box center [198, 684] width 21 height 21
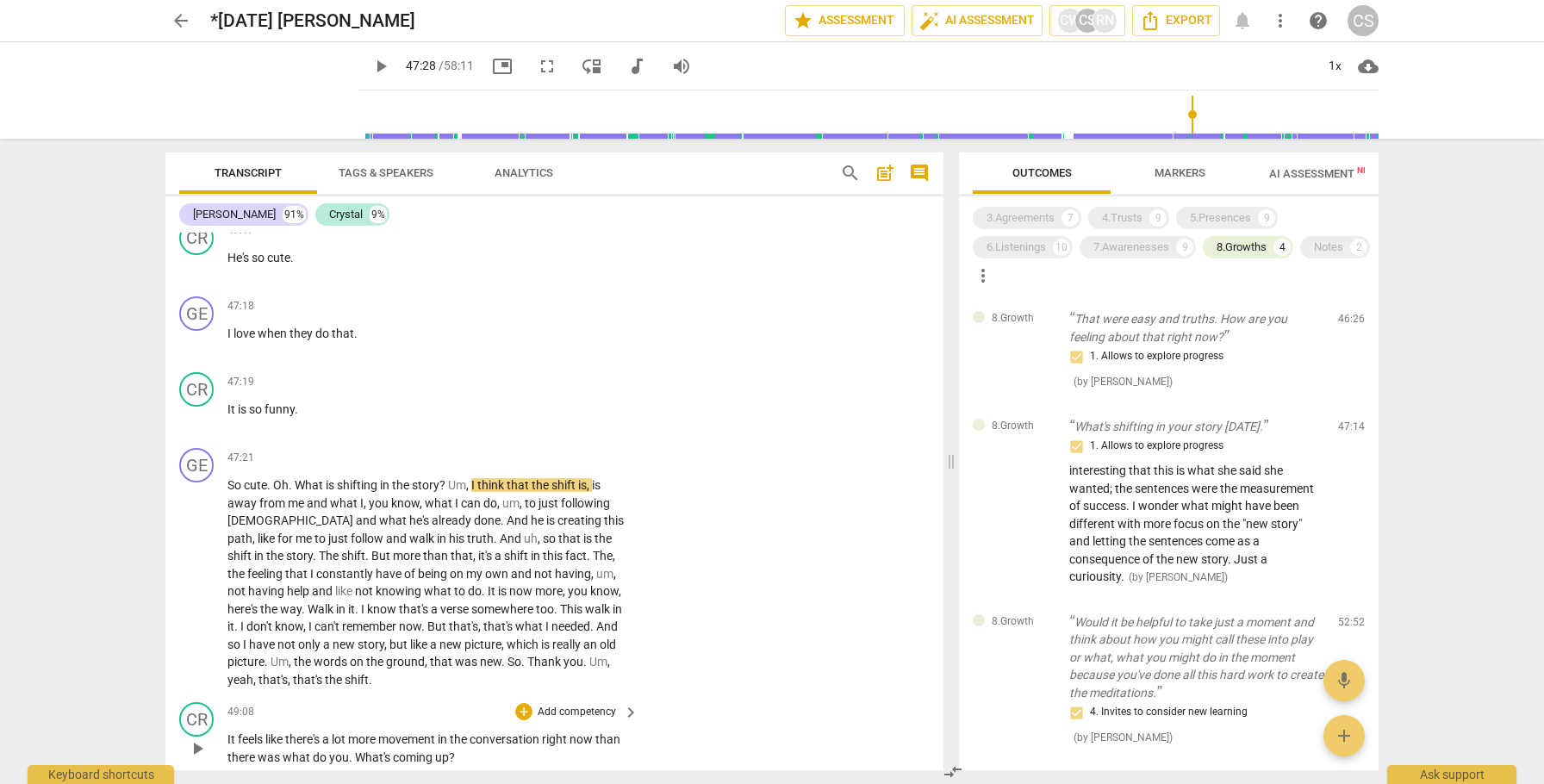
scroll to position [9999, 0]
click at [230, 732] on span "It" at bounding box center [233, 739] width 11 height 14
click at [522, 703] on div "+" at bounding box center [524, 712] width 18 height 18
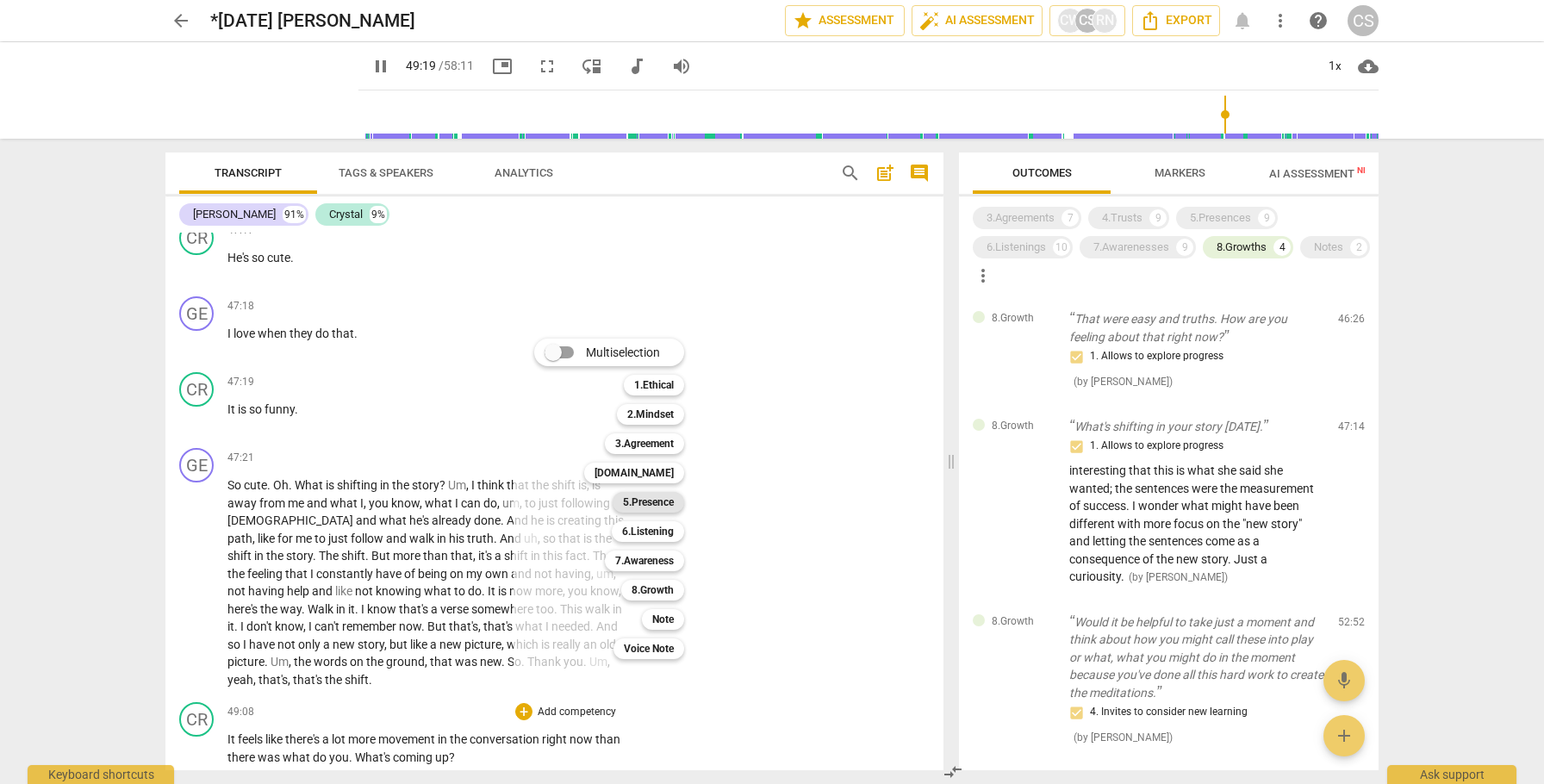
click at [627, 501] on b "5.Presence" at bounding box center [649, 503] width 51 height 21
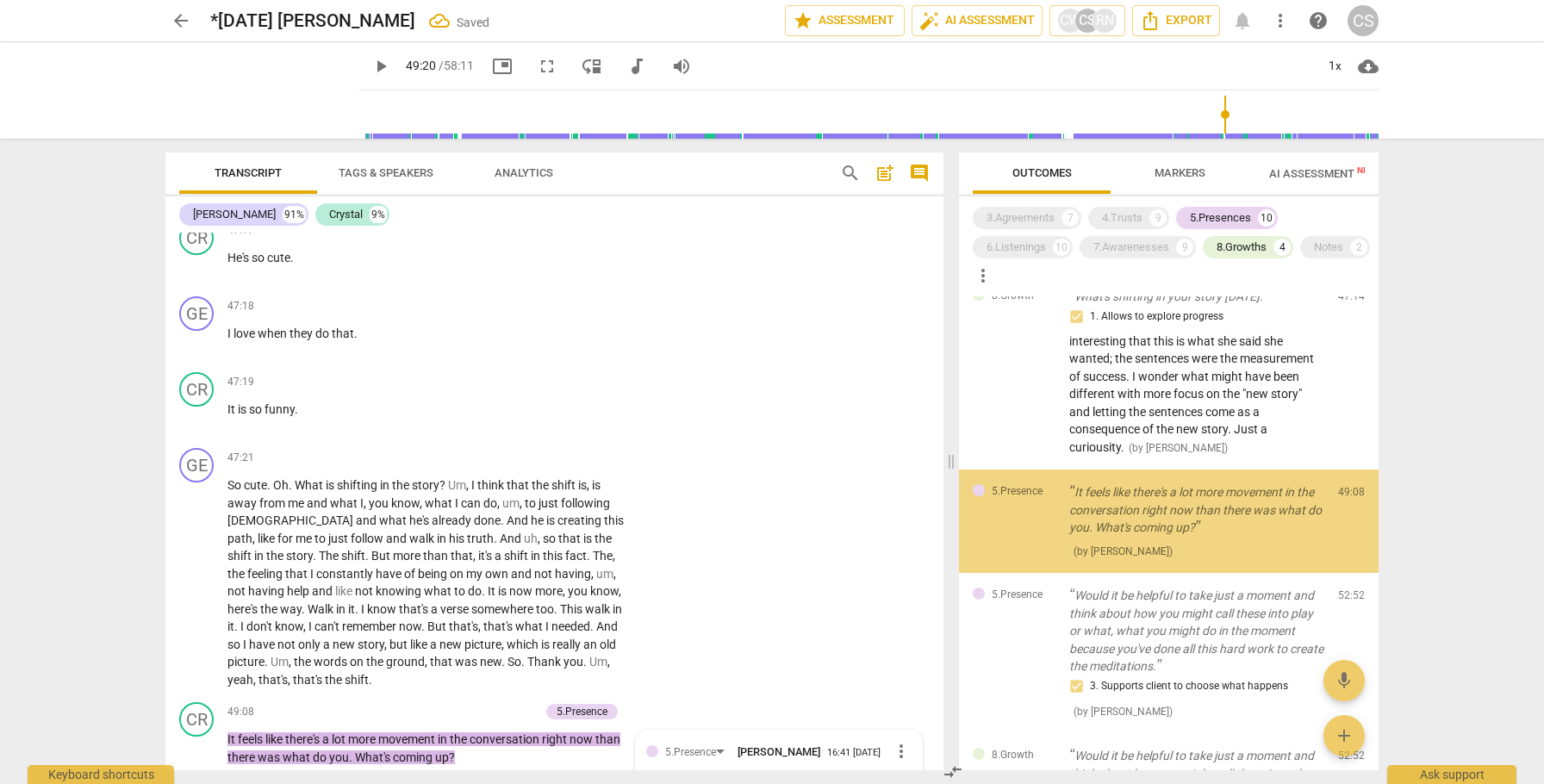
scroll to position [1935, 0]
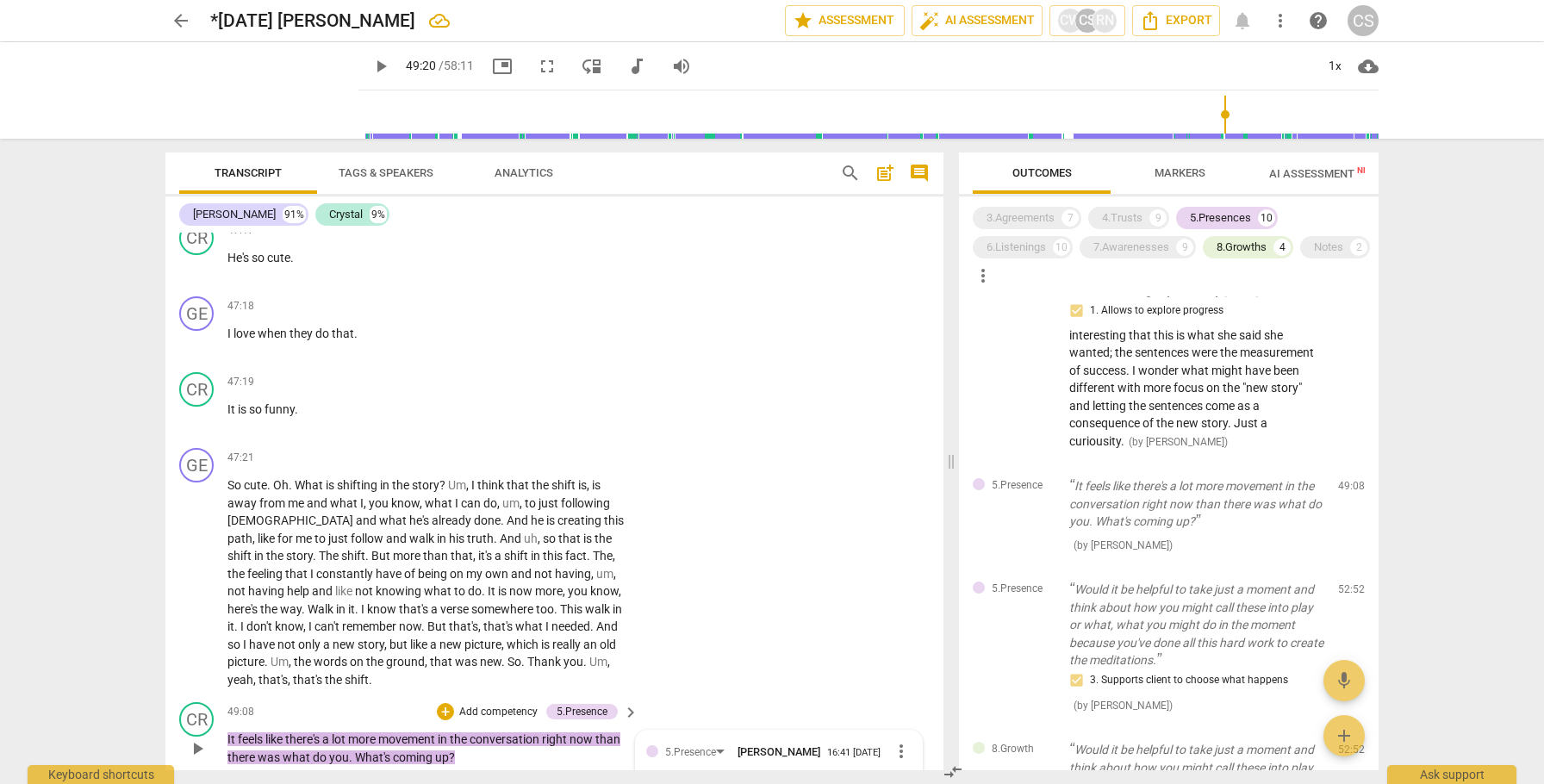
click at [893, 741] on span "more_vert" at bounding box center [901, 751] width 21 height 21
click at [904, 577] on li "Delete" at bounding box center [915, 573] width 60 height 33
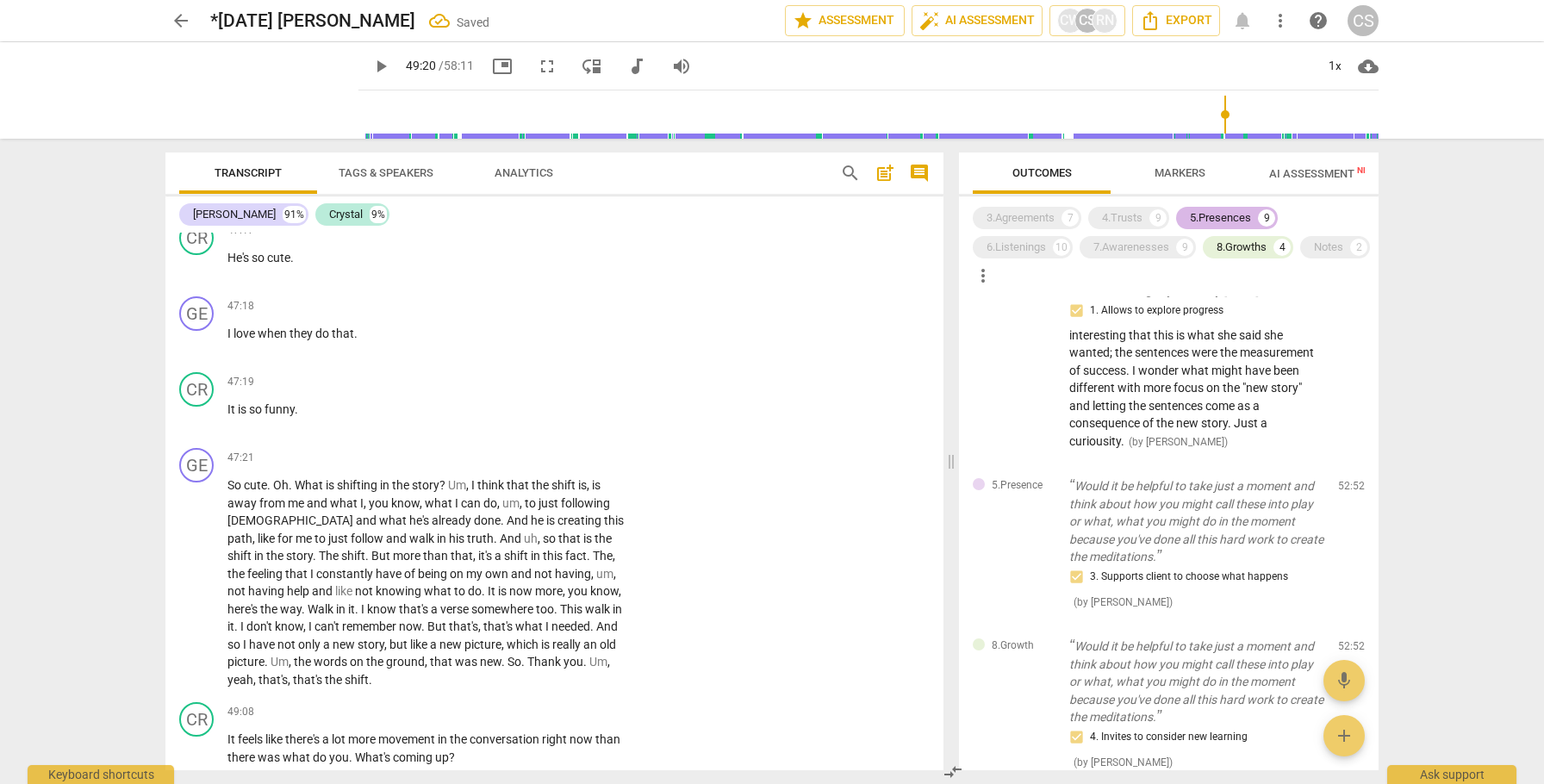
click at [1210, 221] on div "5.Presences" at bounding box center [1220, 218] width 62 height 18
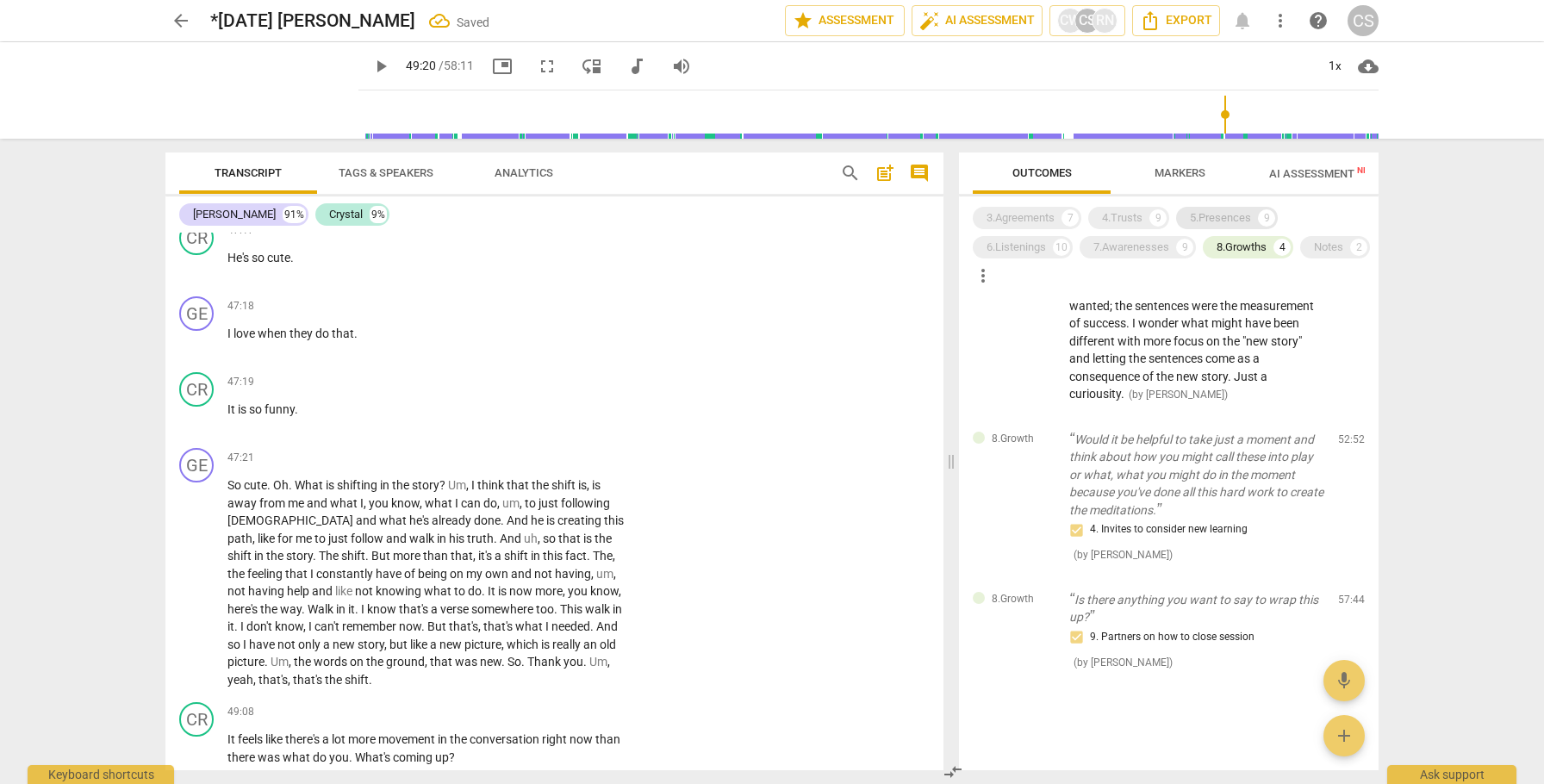
scroll to position [118, 0]
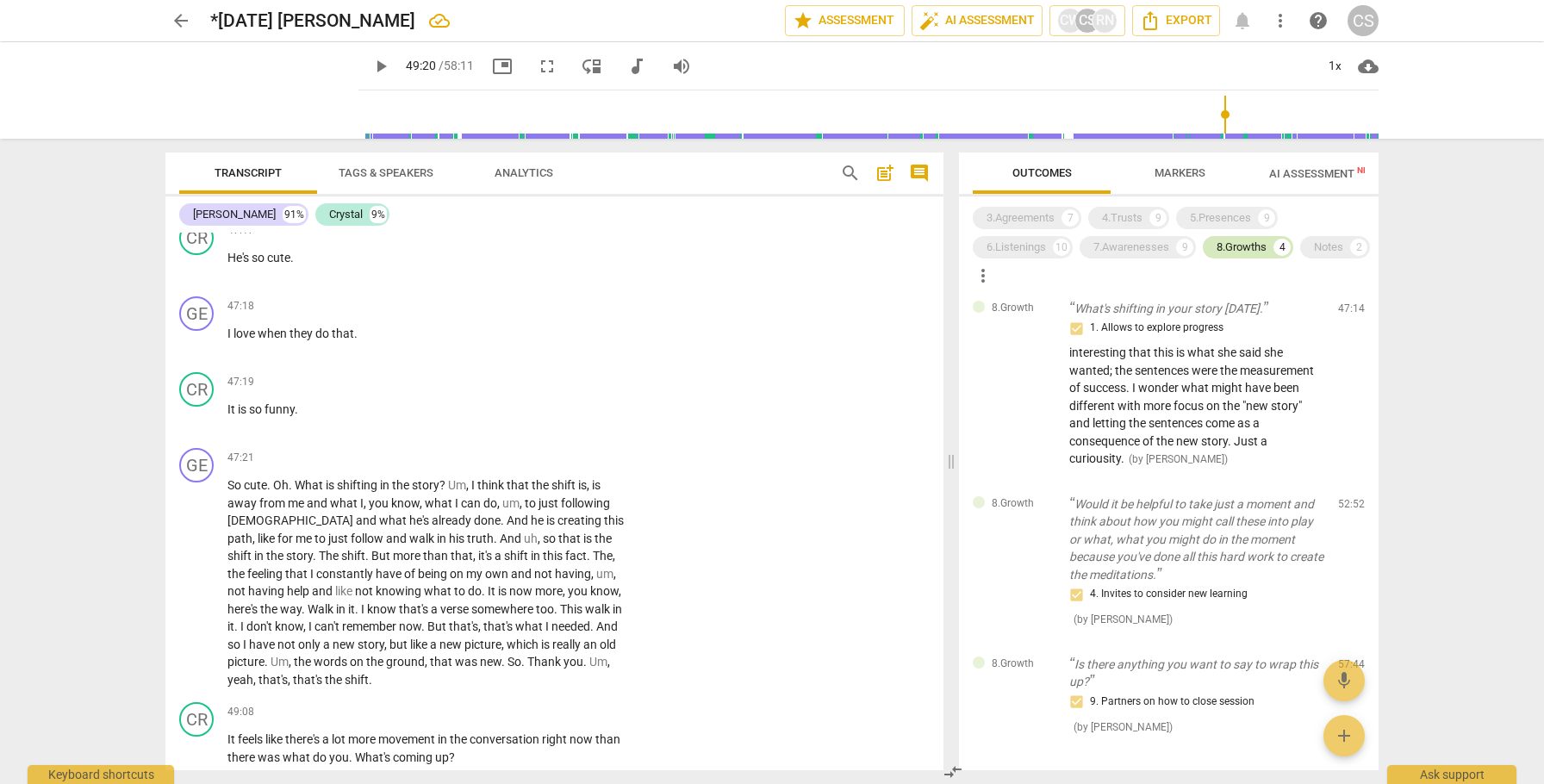
click at [1231, 246] on div "8.Growths" at bounding box center [1242, 247] width 50 height 18
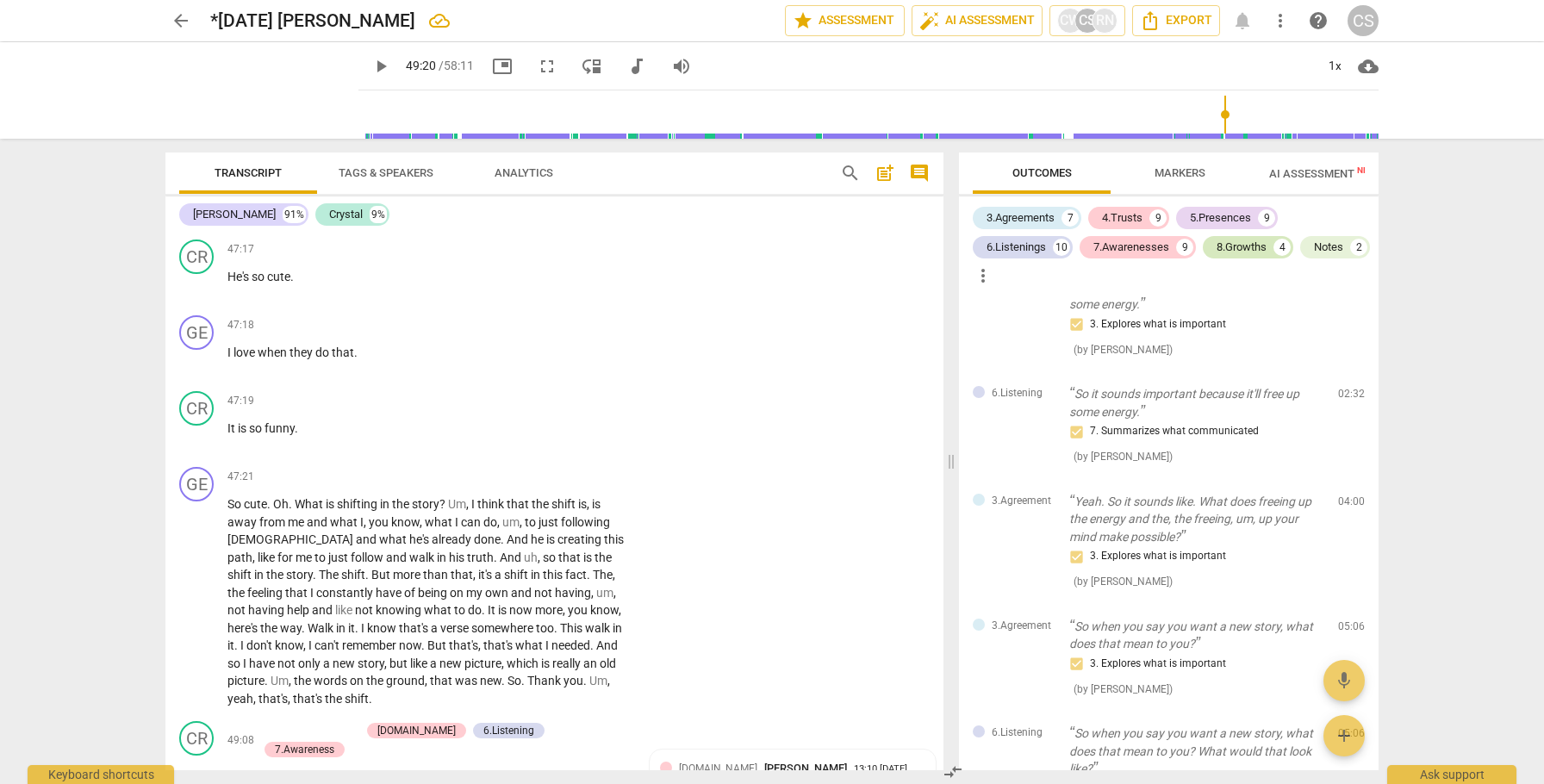
scroll to position [6486, 0]
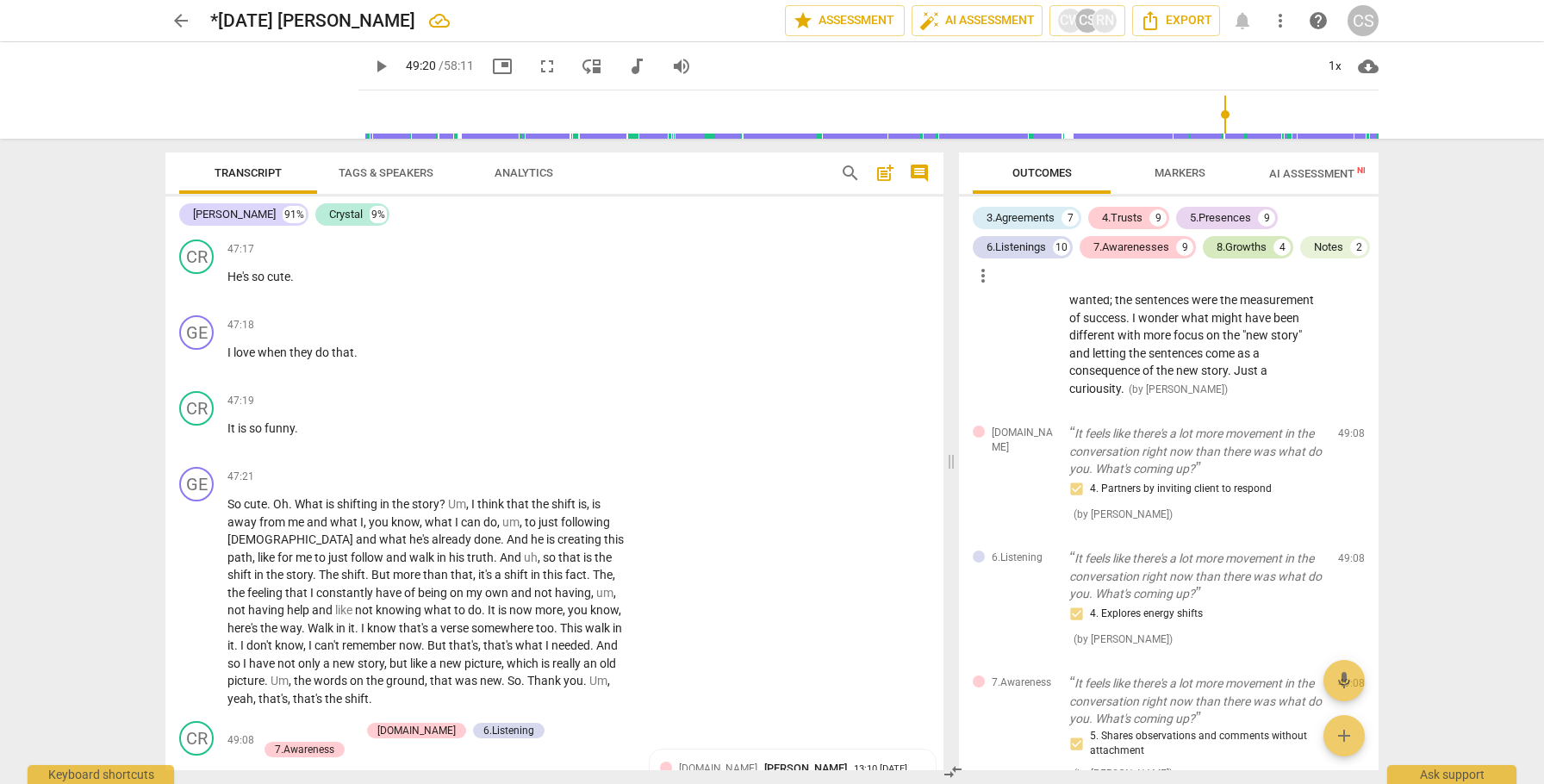
click at [1231, 246] on div "8.Growths" at bounding box center [1242, 247] width 50 height 18
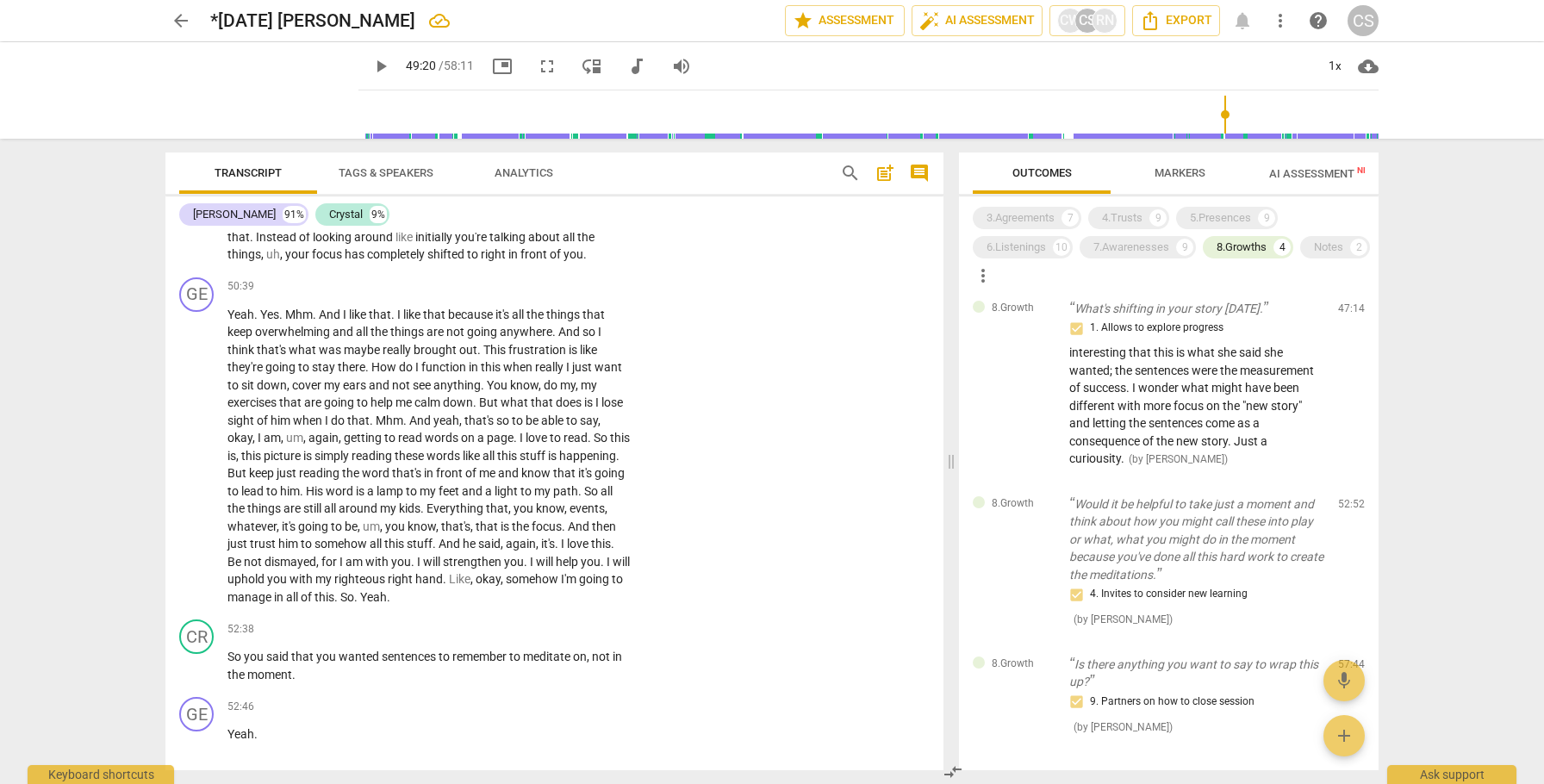
scroll to position [10813, 0]
click at [231, 653] on span "So" at bounding box center [236, 660] width 17 height 14
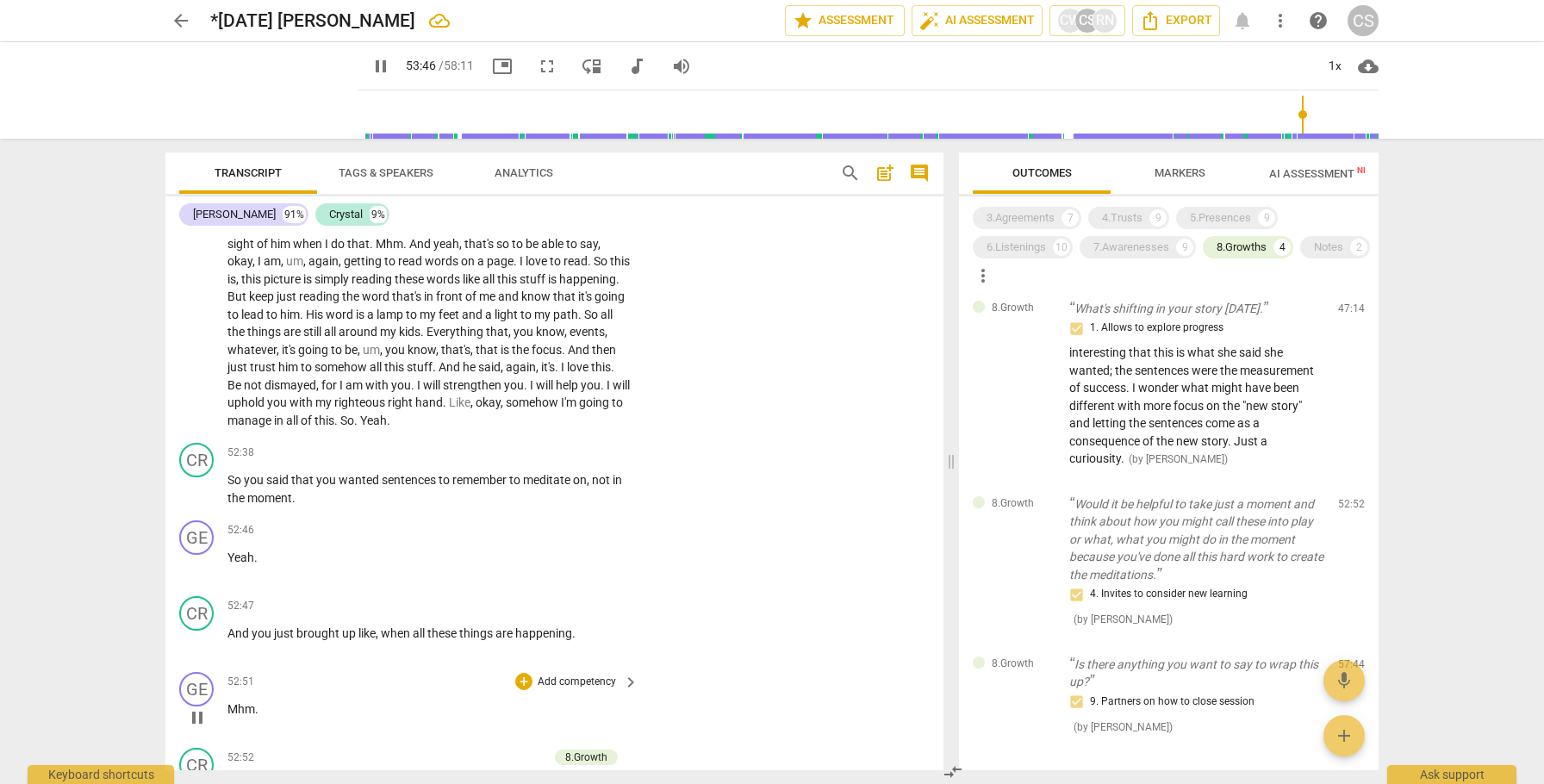
scroll to position [10963, 0]
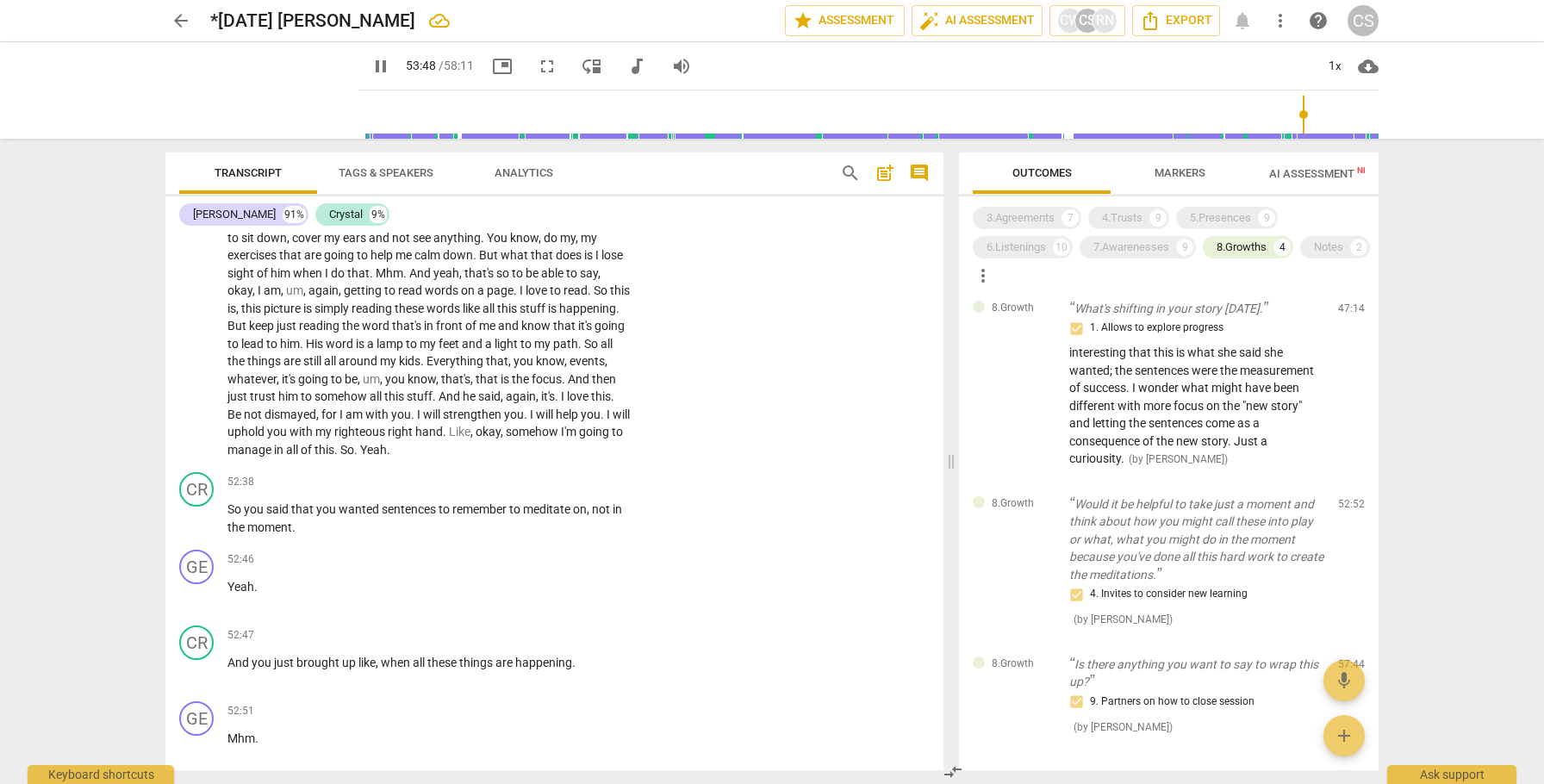
click at [183, 20] on span "arrow_back" at bounding box center [181, 21] width 21 height 21
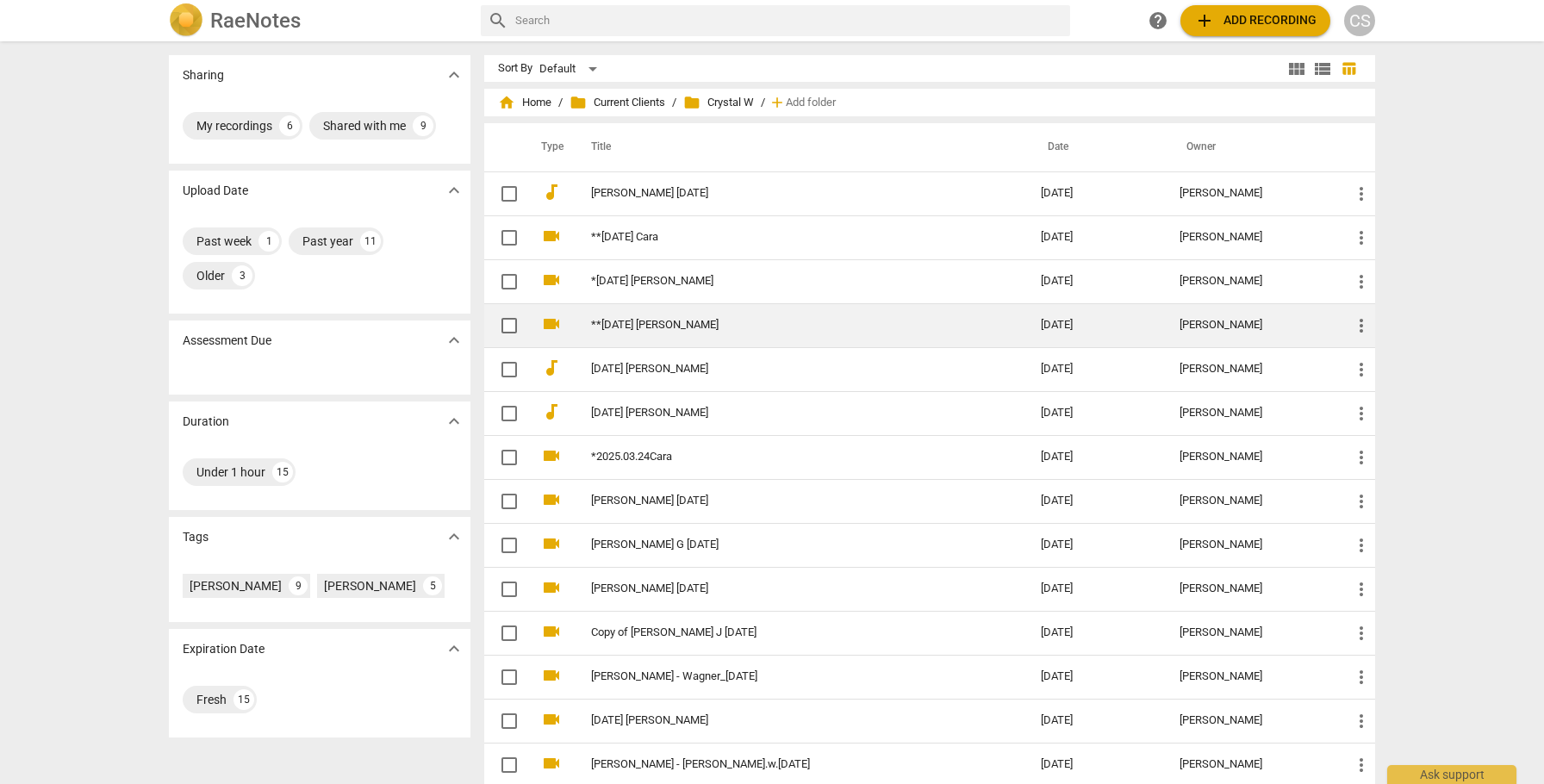
click at [669, 323] on link "**[DATE] [PERSON_NAME]" at bounding box center [784, 325] width 388 height 13
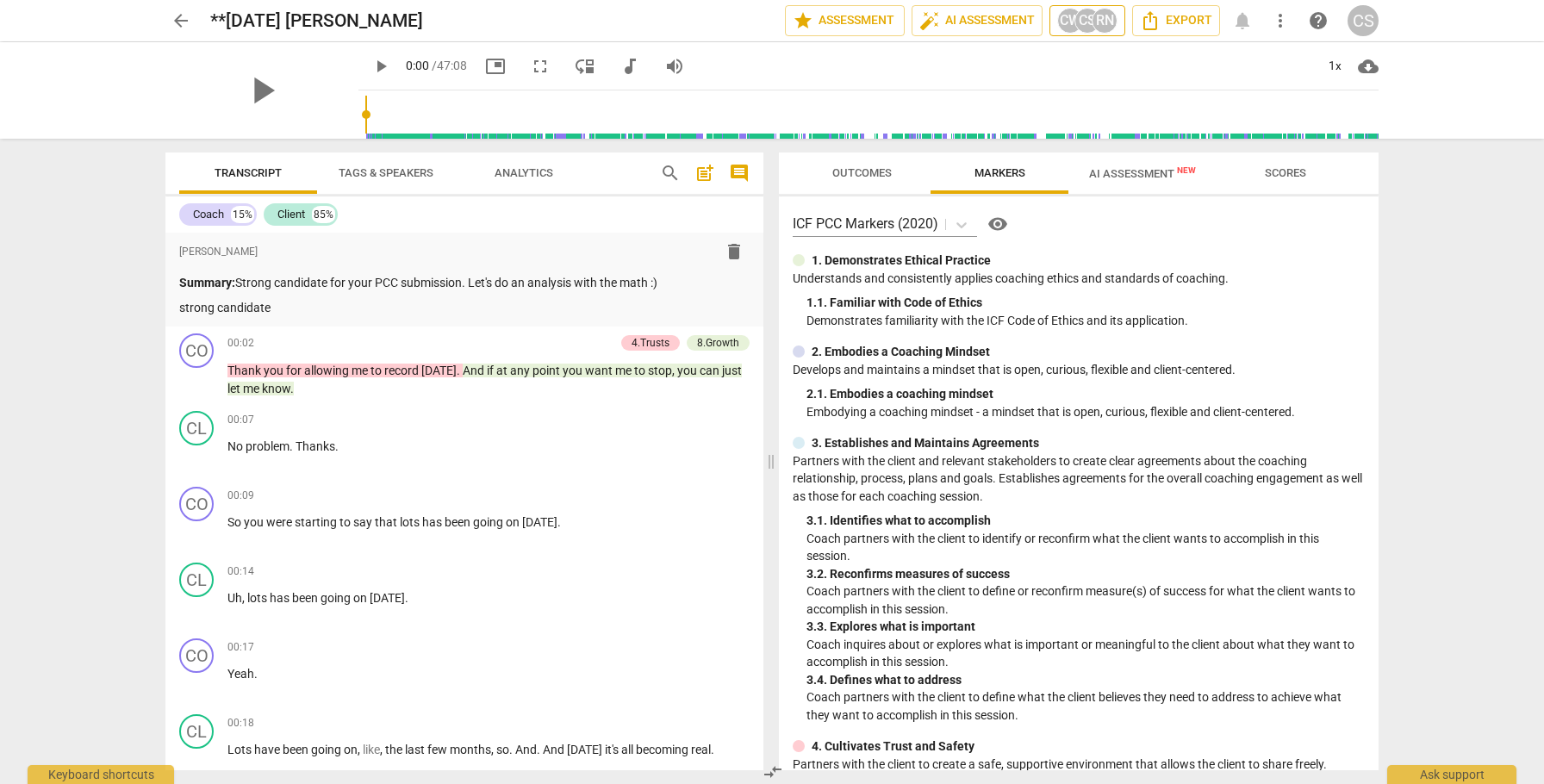
click at [1079, 22] on div "CS" at bounding box center [1087, 20] width 25 height 25
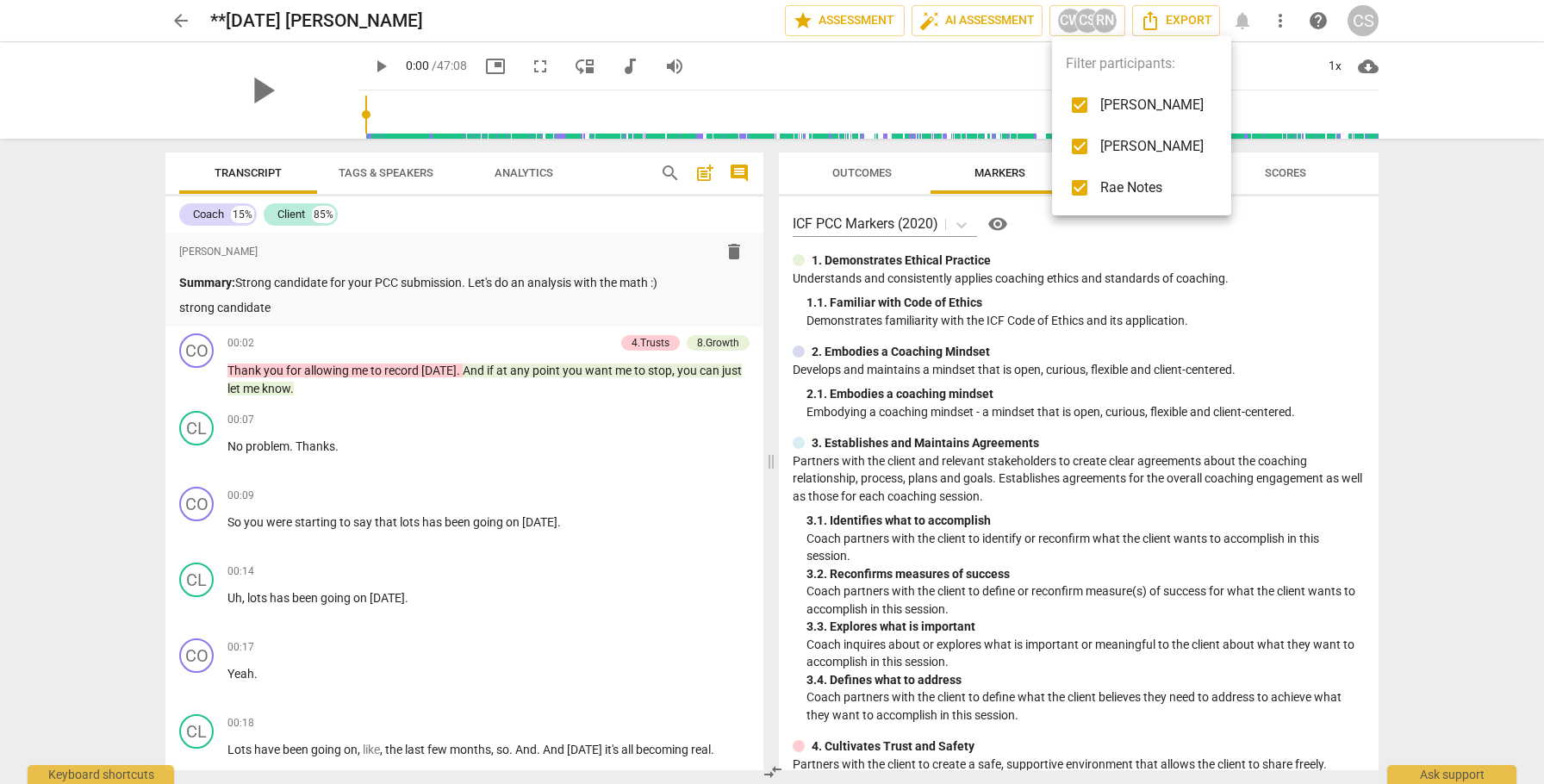
click at [1079, 105] on input "checkbox" at bounding box center [1079, 105] width 41 height 41
click at [1081, 187] on input "checkbox" at bounding box center [1079, 187] width 41 height 41
click at [860, 174] on div at bounding box center [772, 392] width 1544 height 784
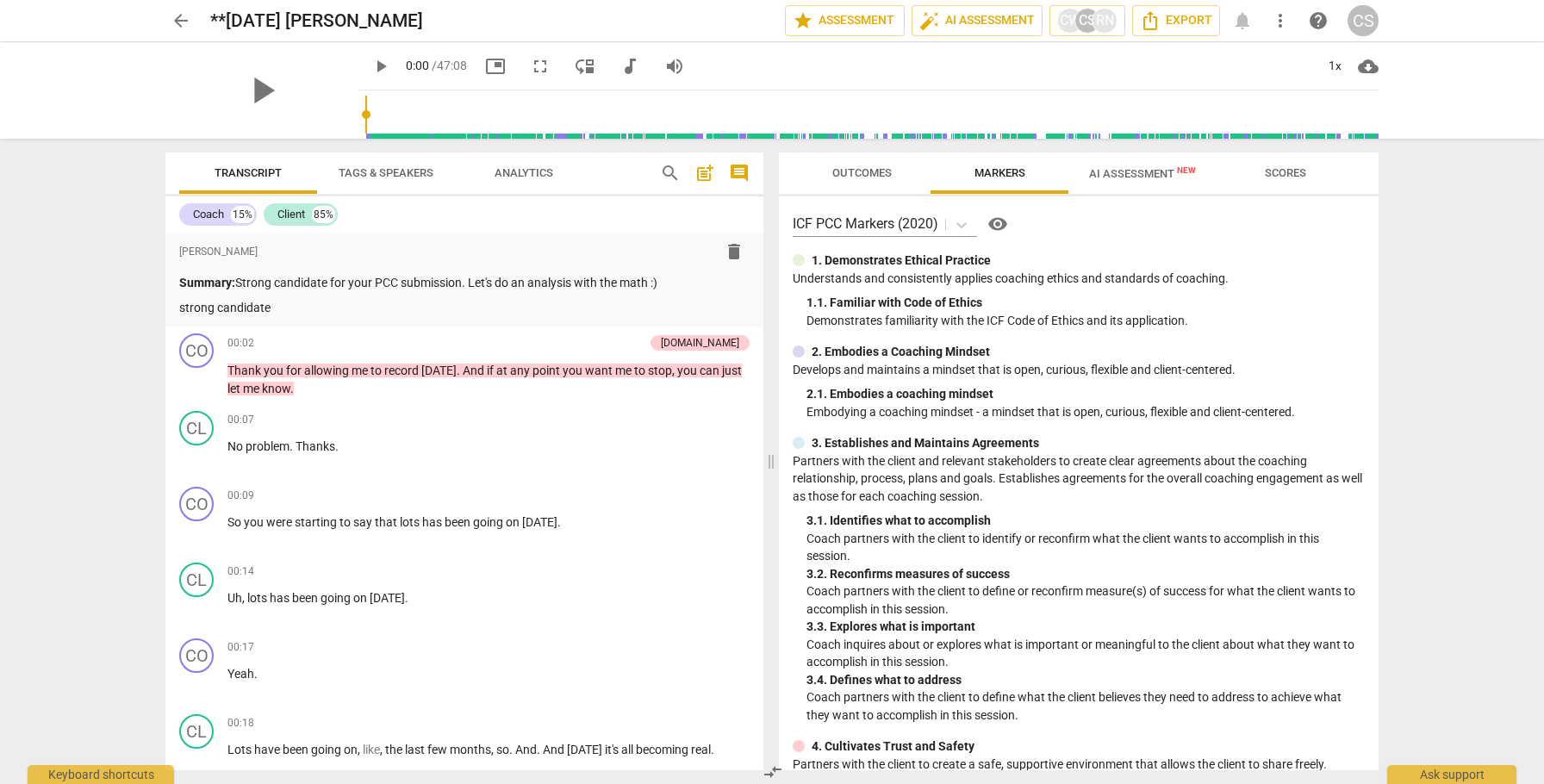
click at [860, 174] on span "Outcomes" at bounding box center [863, 172] width 60 height 13
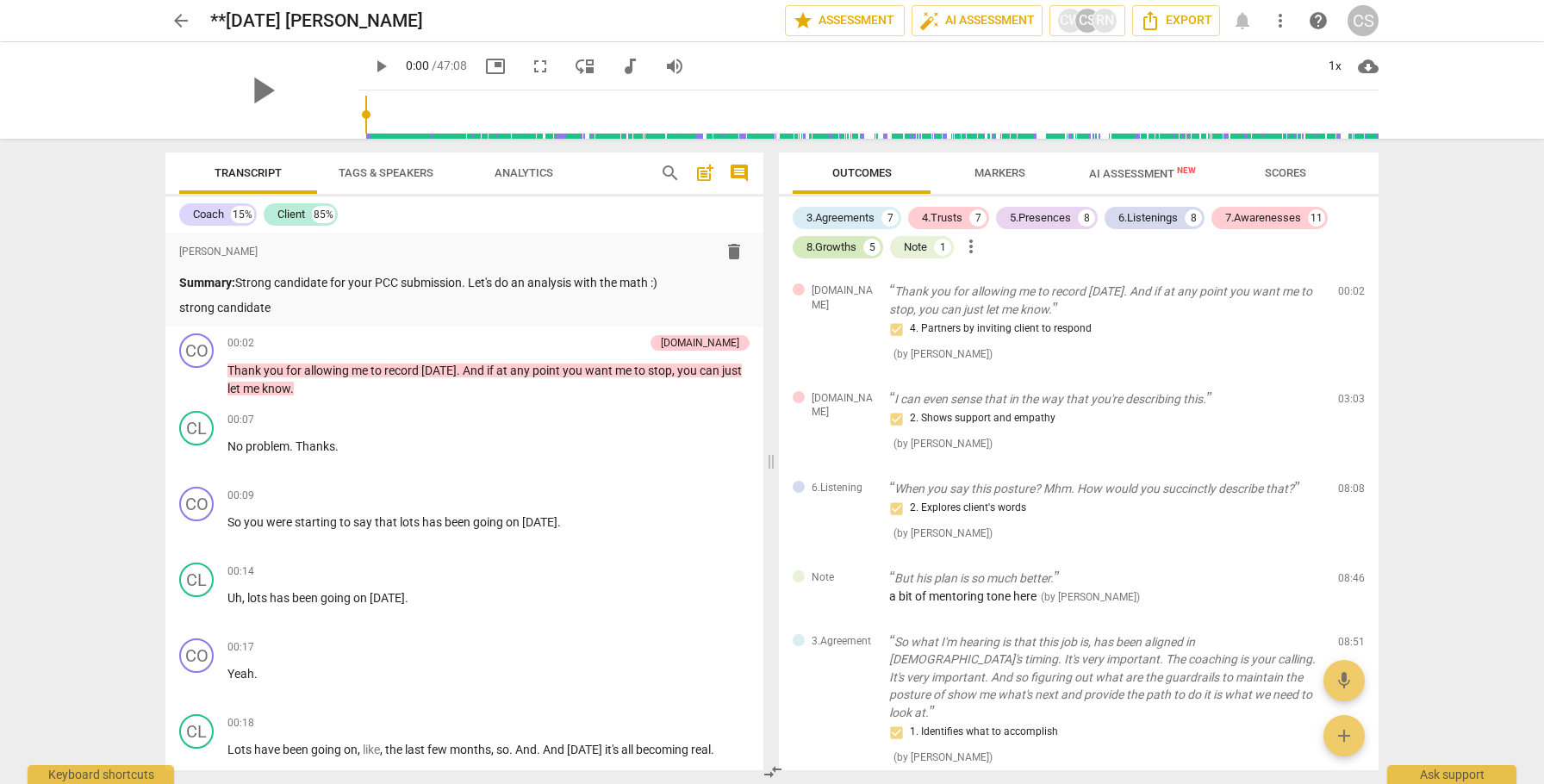
click at [842, 248] on div "8.Growths" at bounding box center [831, 247] width 50 height 18
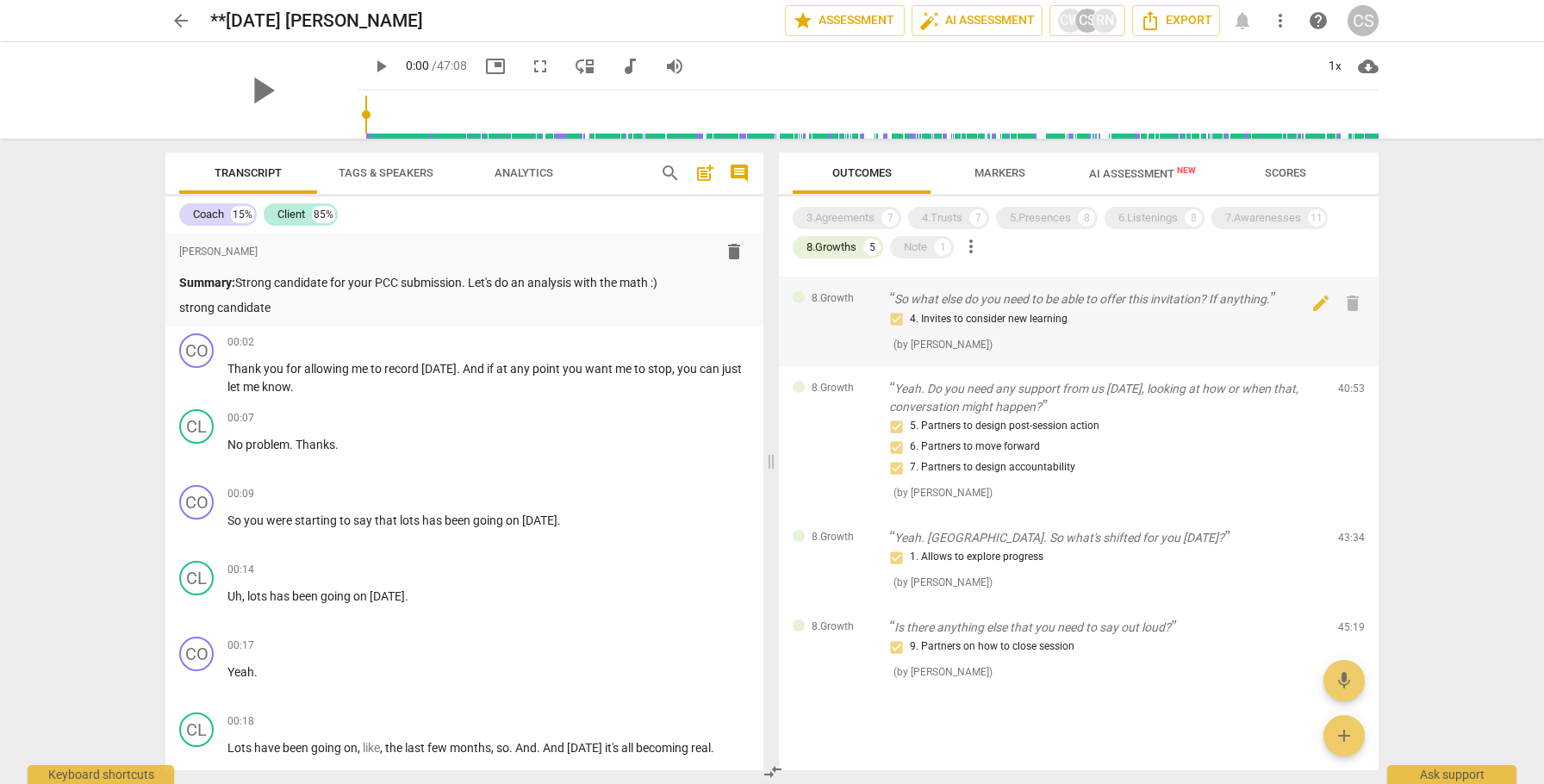
scroll to position [91, 0]
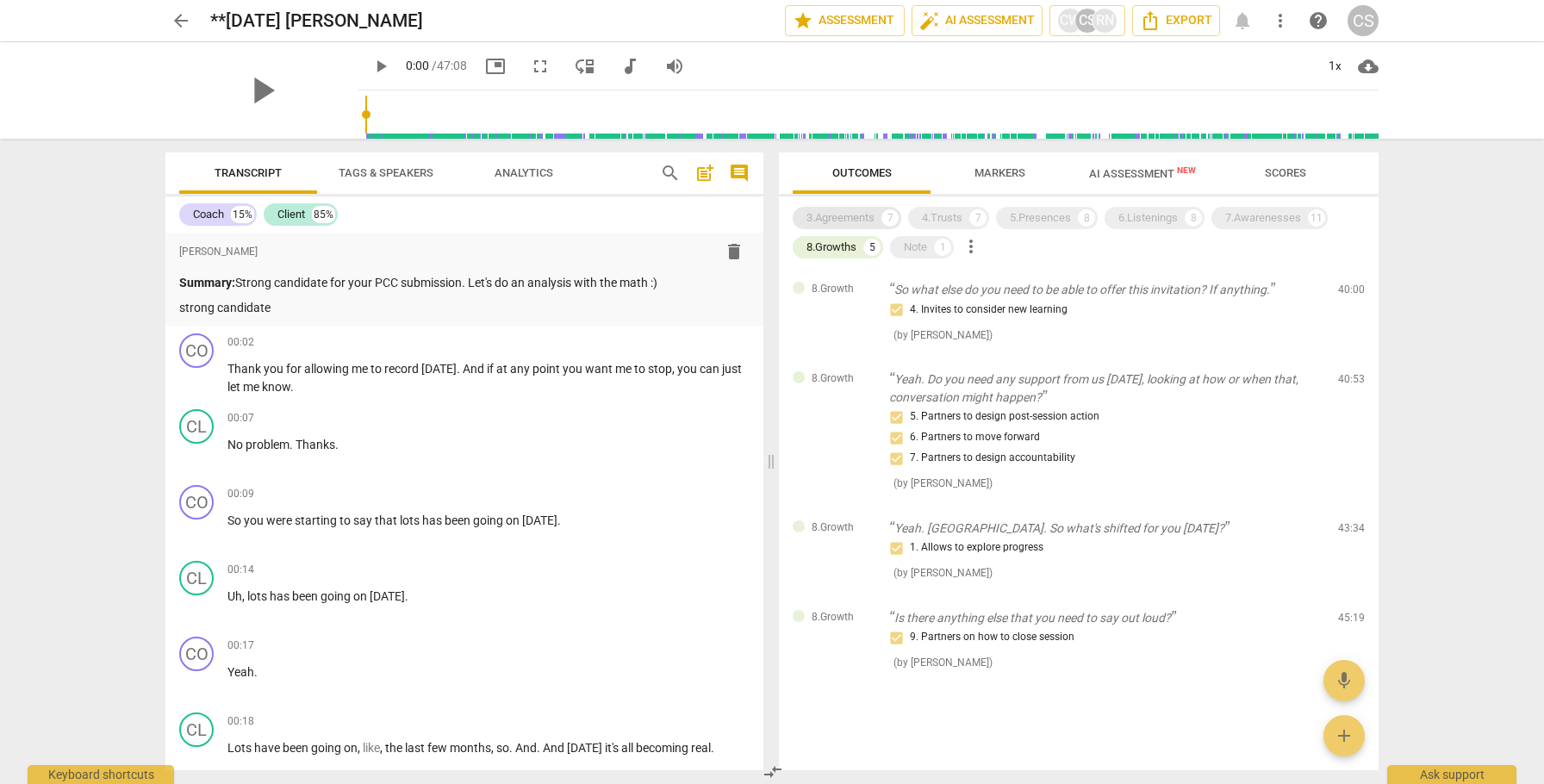
click at [852, 216] on div "3.Agreements" at bounding box center [840, 218] width 68 height 18
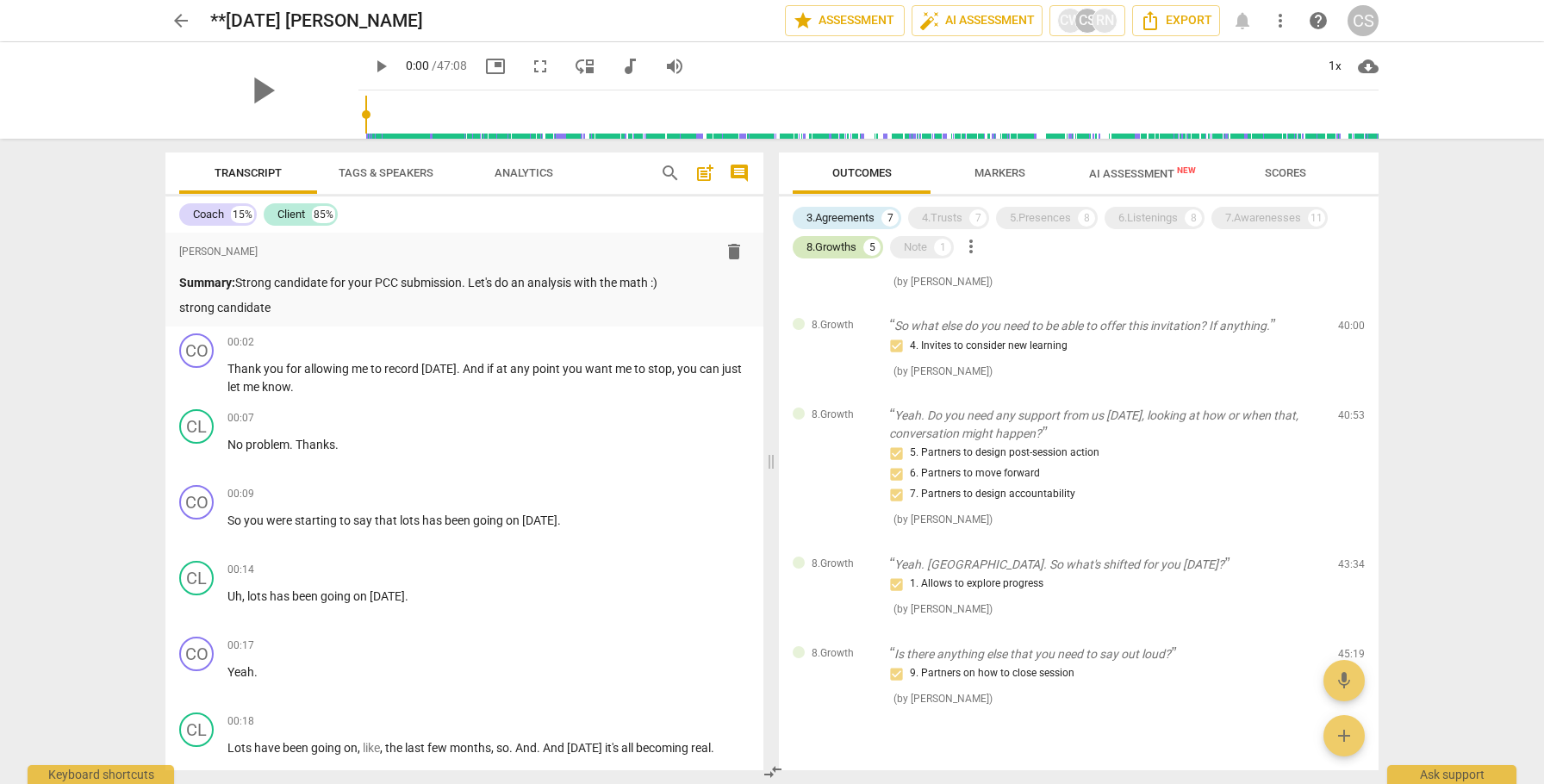
click at [838, 247] on div "8.Growths" at bounding box center [831, 247] width 50 height 18
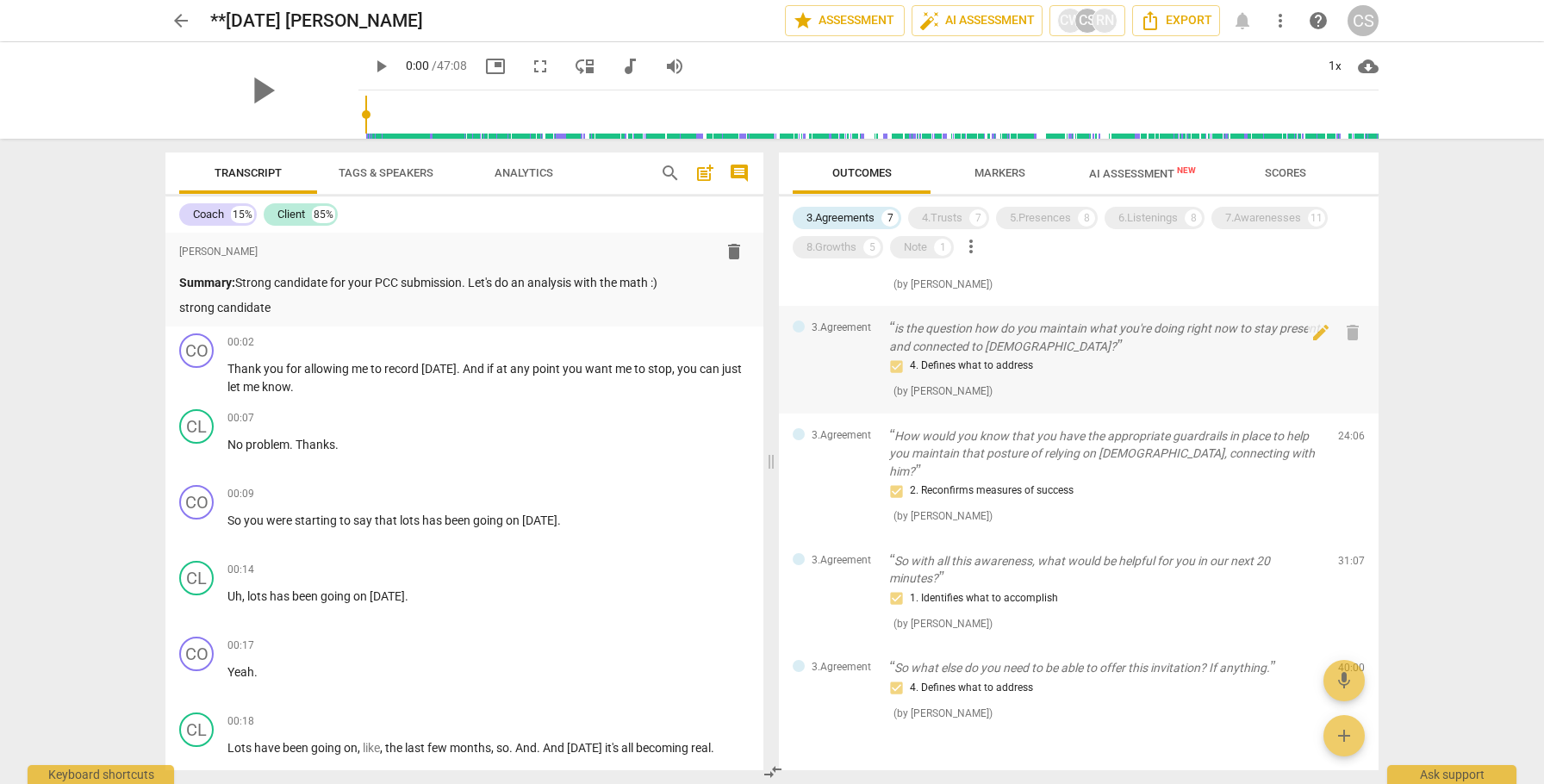
scroll to position [317, 0]
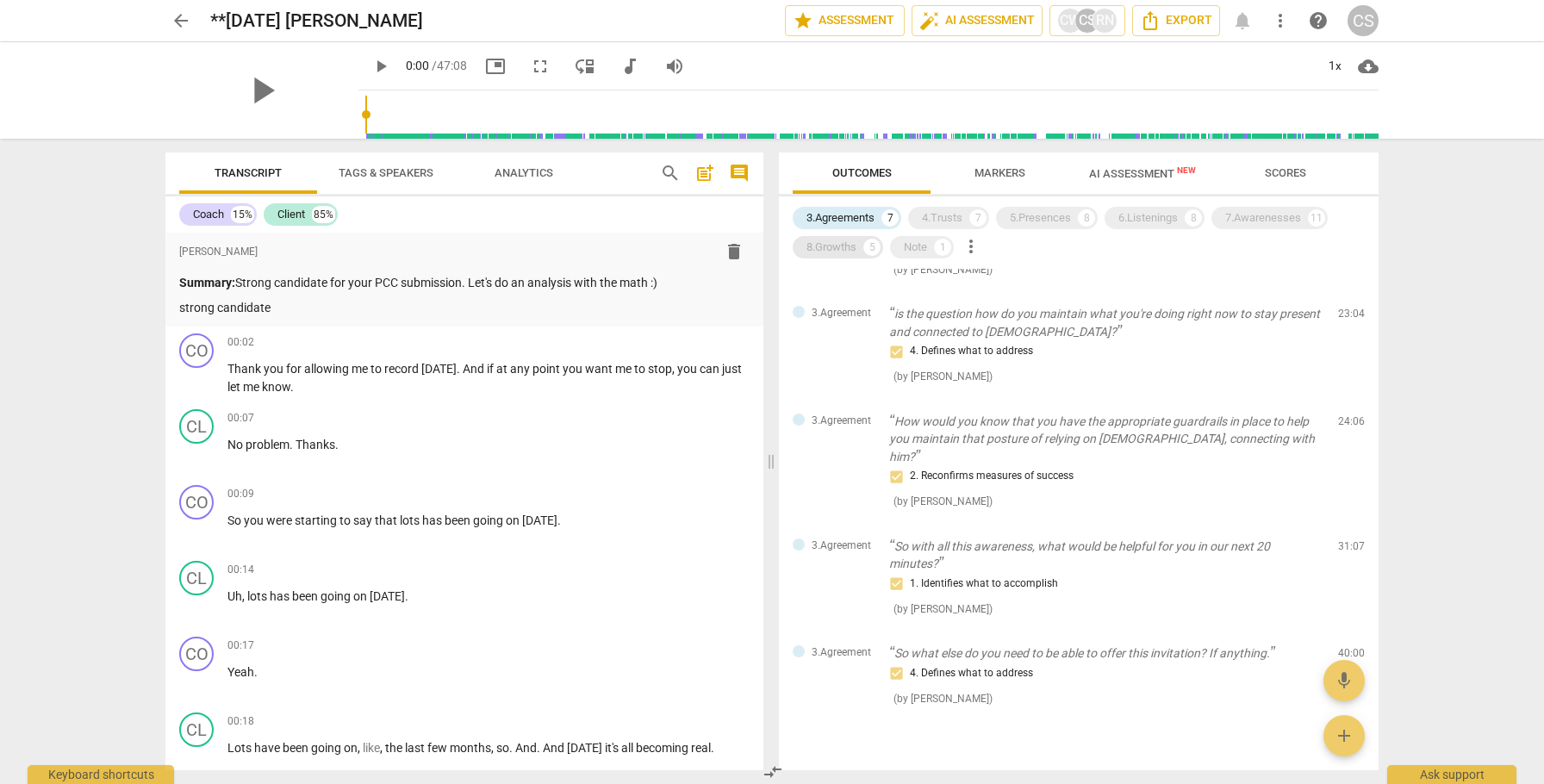
click at [843, 250] on div "8.Growths" at bounding box center [831, 247] width 50 height 18
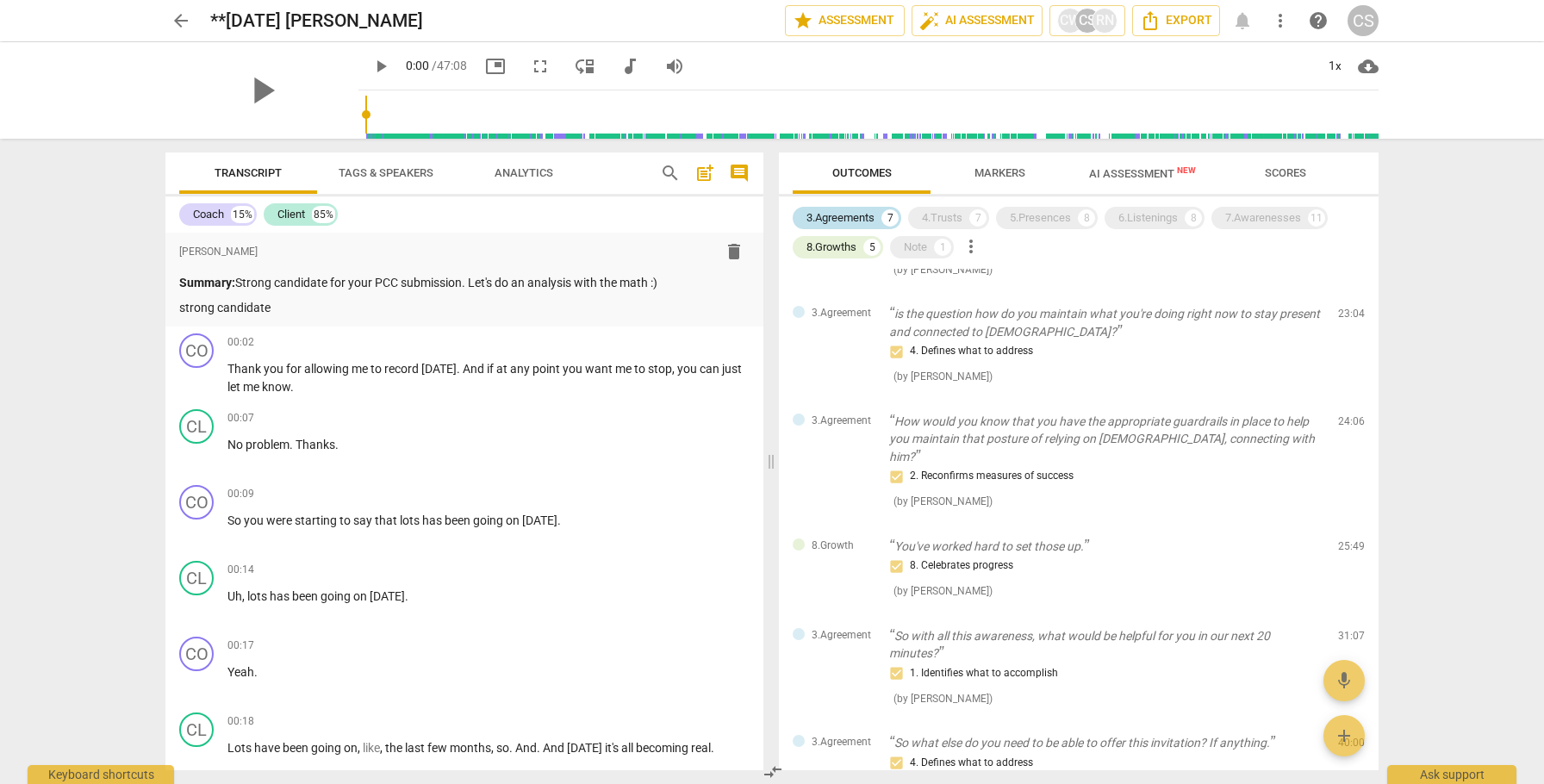
click at [848, 223] on div "3.Agreements" at bounding box center [840, 218] width 68 height 18
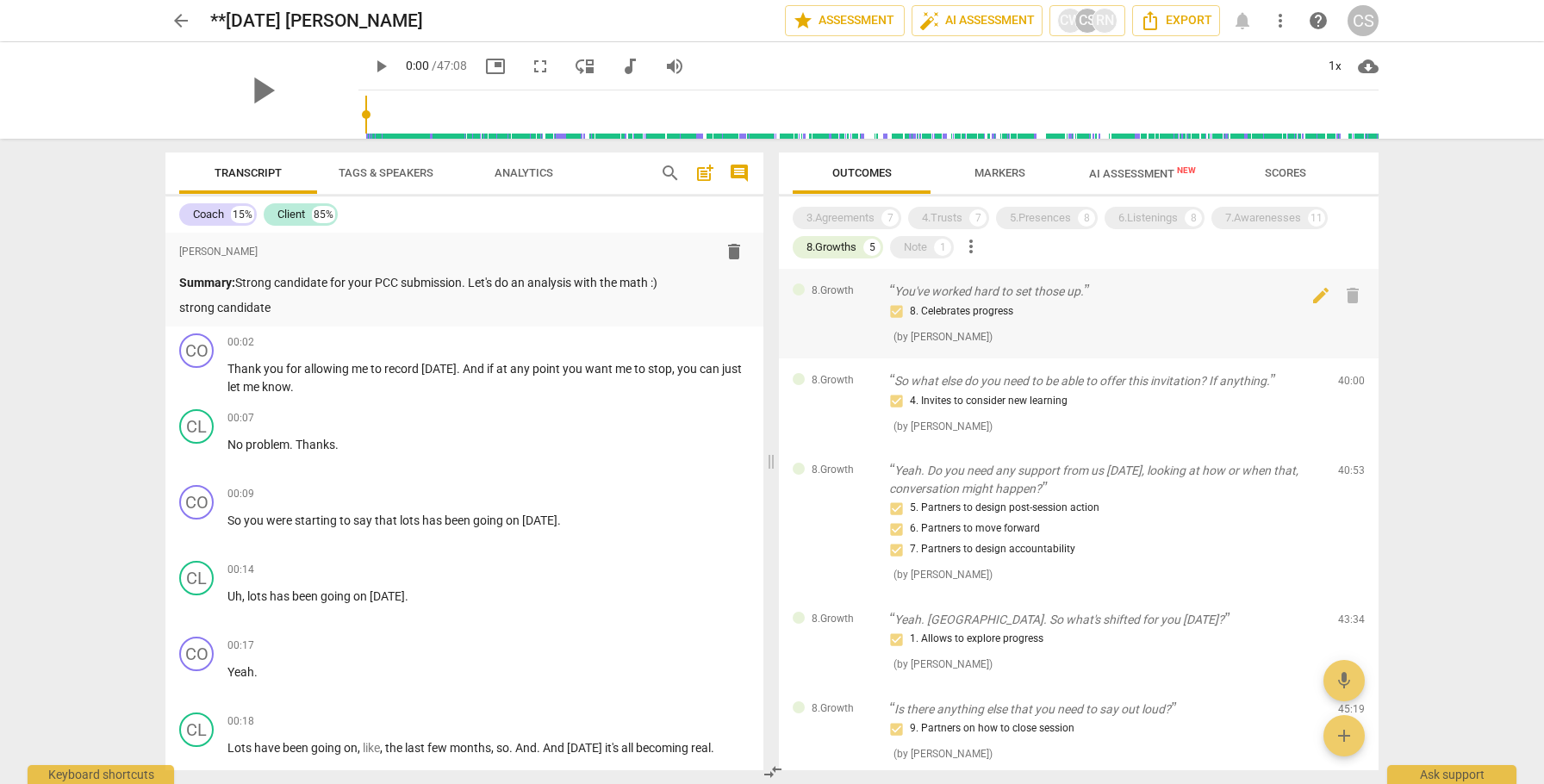
scroll to position [3, 0]
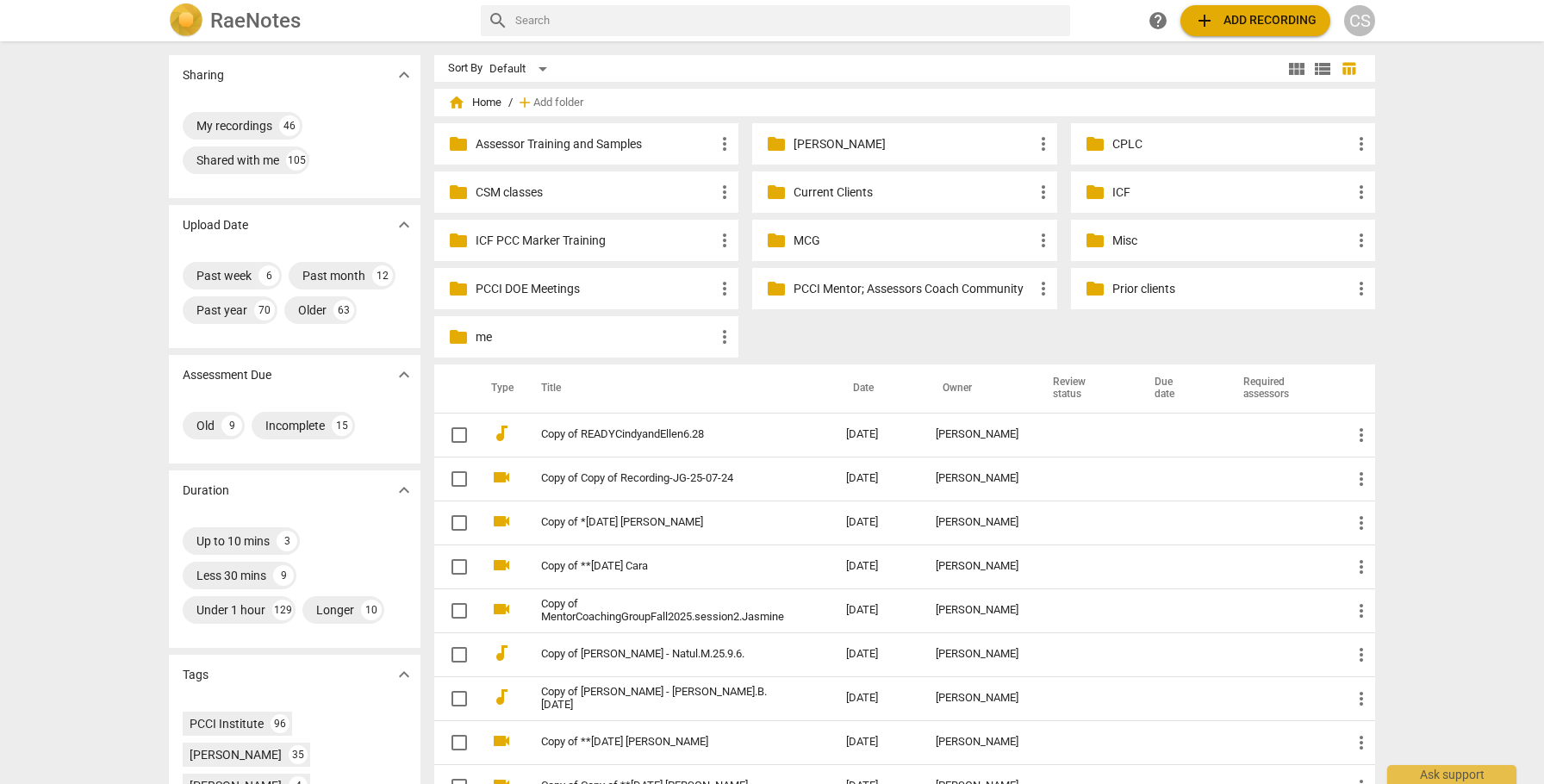
click at [802, 191] on p "Current Clients" at bounding box center [913, 192] width 238 height 18
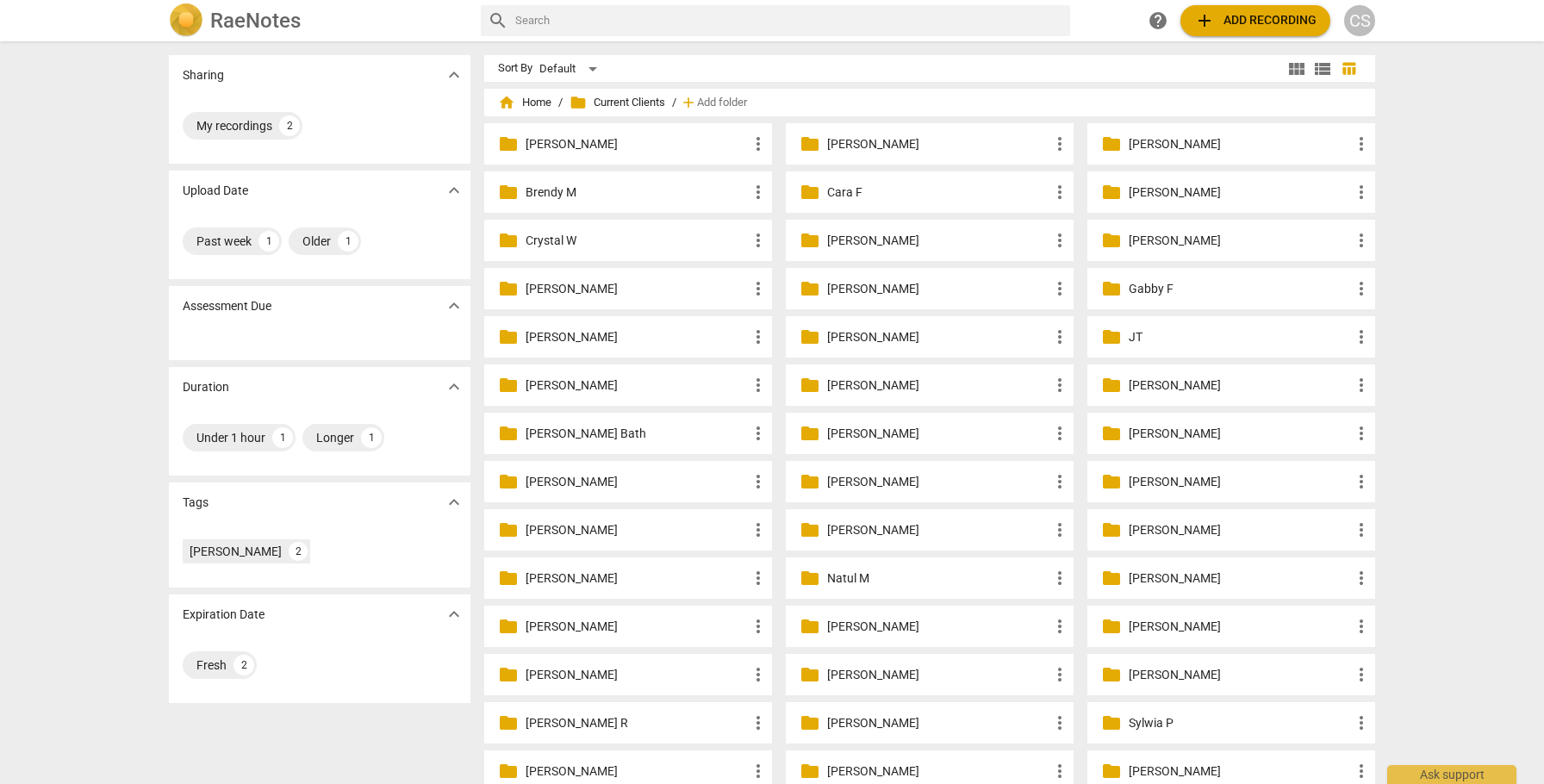
click at [834, 287] on p "Fran R." at bounding box center [938, 289] width 222 height 18
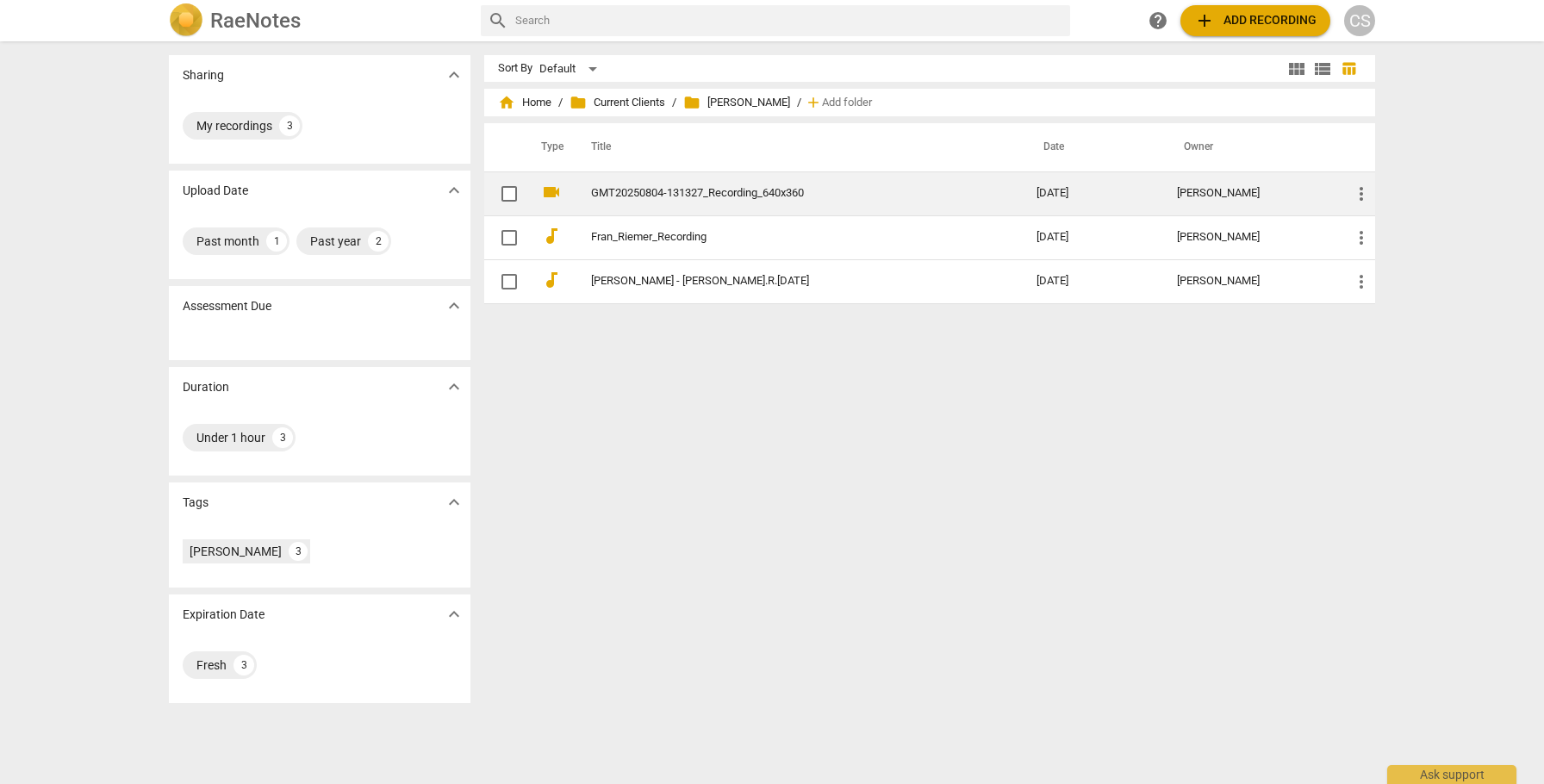
click at [776, 196] on link "GMT20250804-131327_Recording_640x360" at bounding box center [783, 193] width 383 height 13
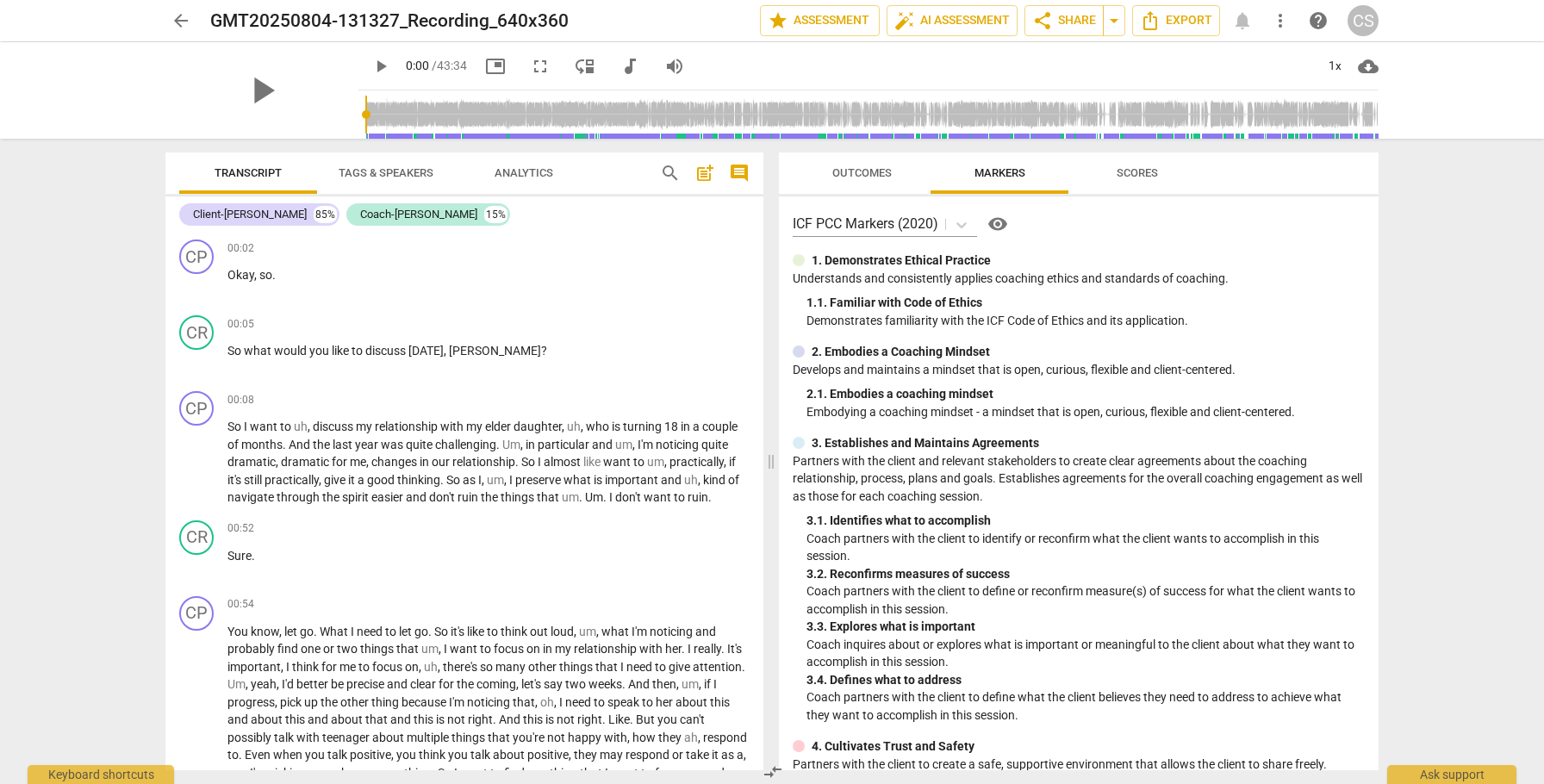
click at [703, 175] on span "post_add" at bounding box center [705, 173] width 21 height 21
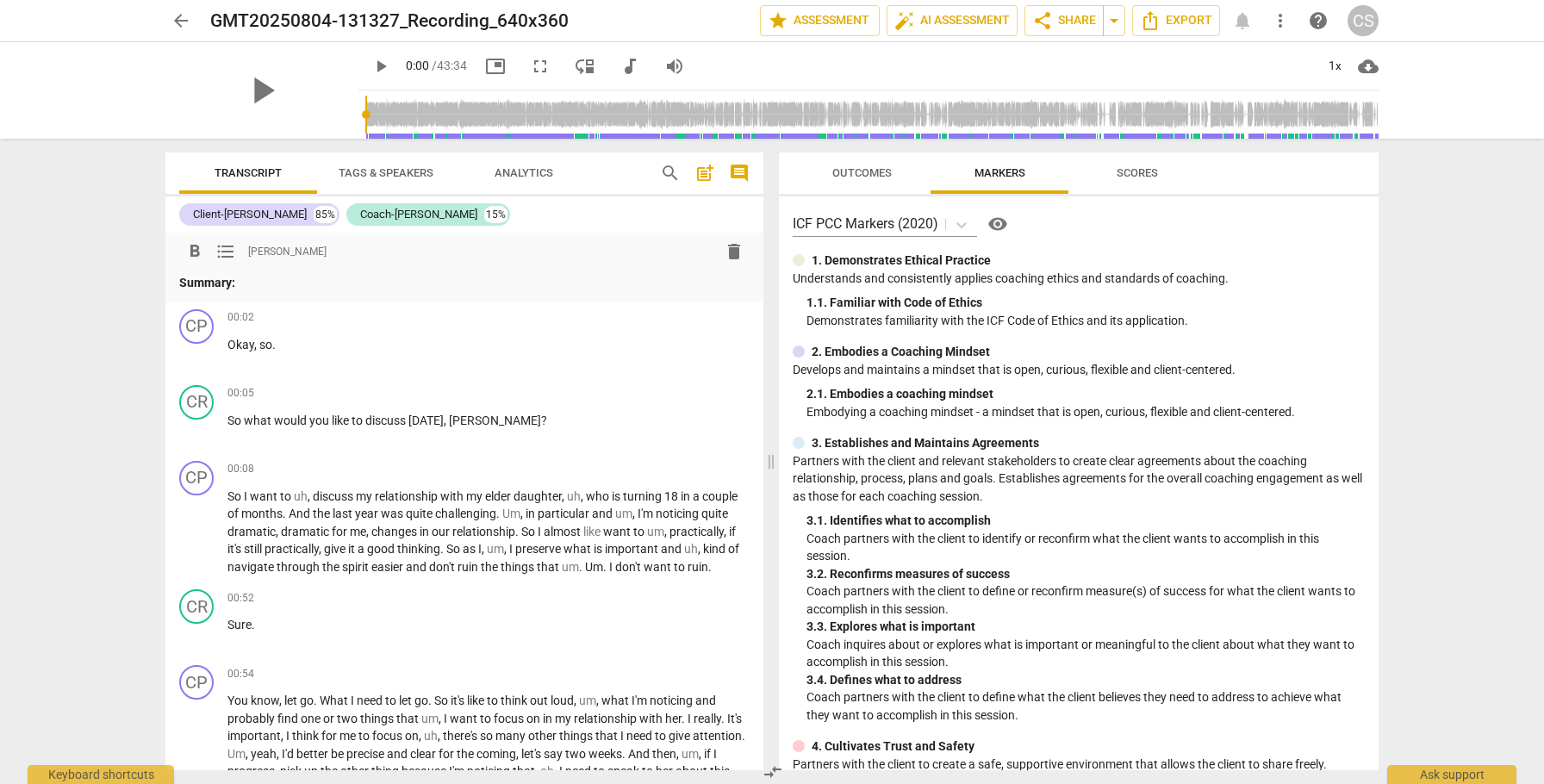
click at [703, 175] on span "post_add" at bounding box center [705, 173] width 21 height 21
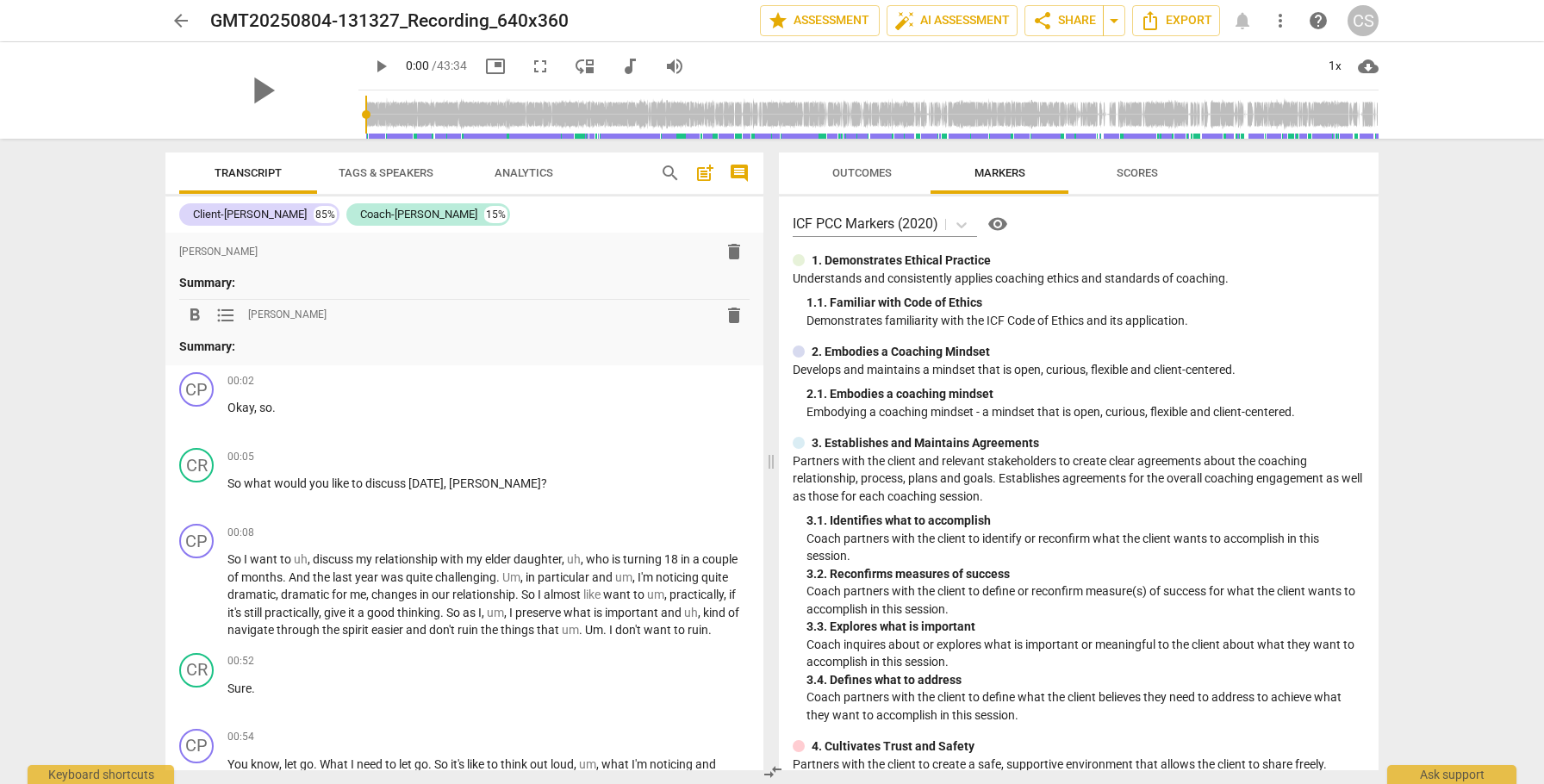
click at [1281, 19] on span "more_vert" at bounding box center [1281, 21] width 21 height 21
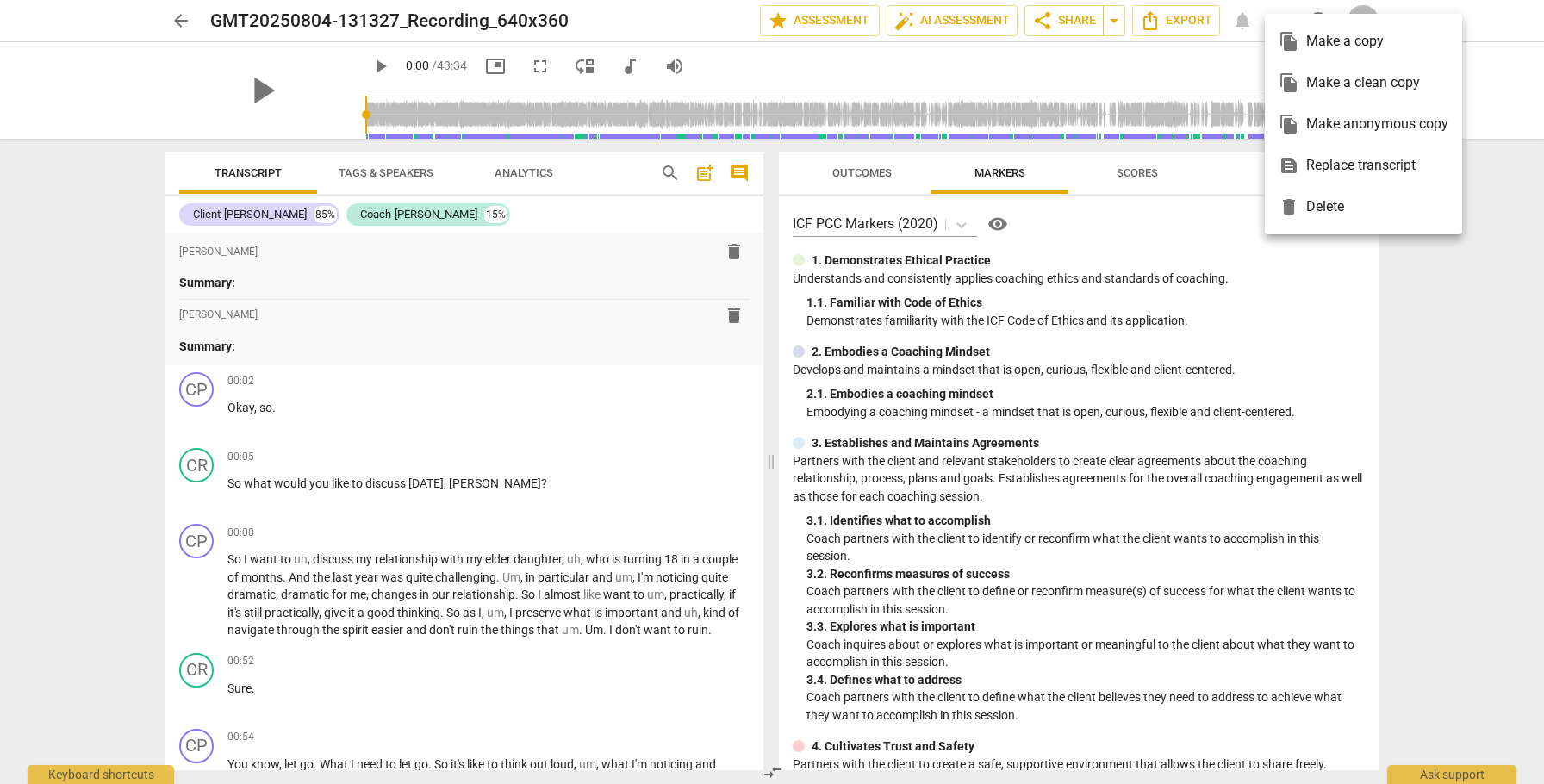
click at [1317, 83] on div "file_copy Make a clean copy" at bounding box center [1363, 83] width 170 height 41
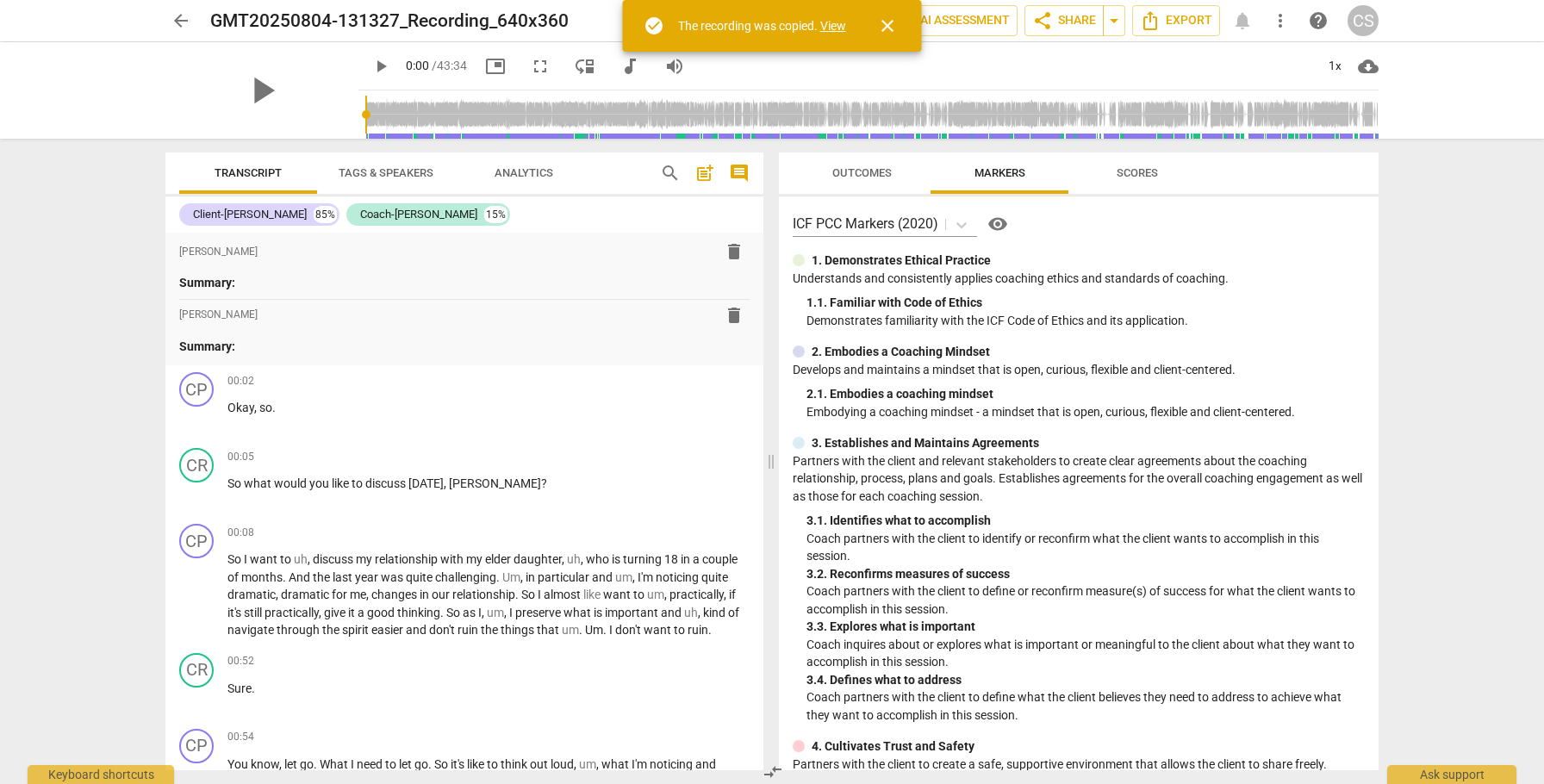
click at [841, 23] on link "View" at bounding box center [833, 26] width 25 height 14
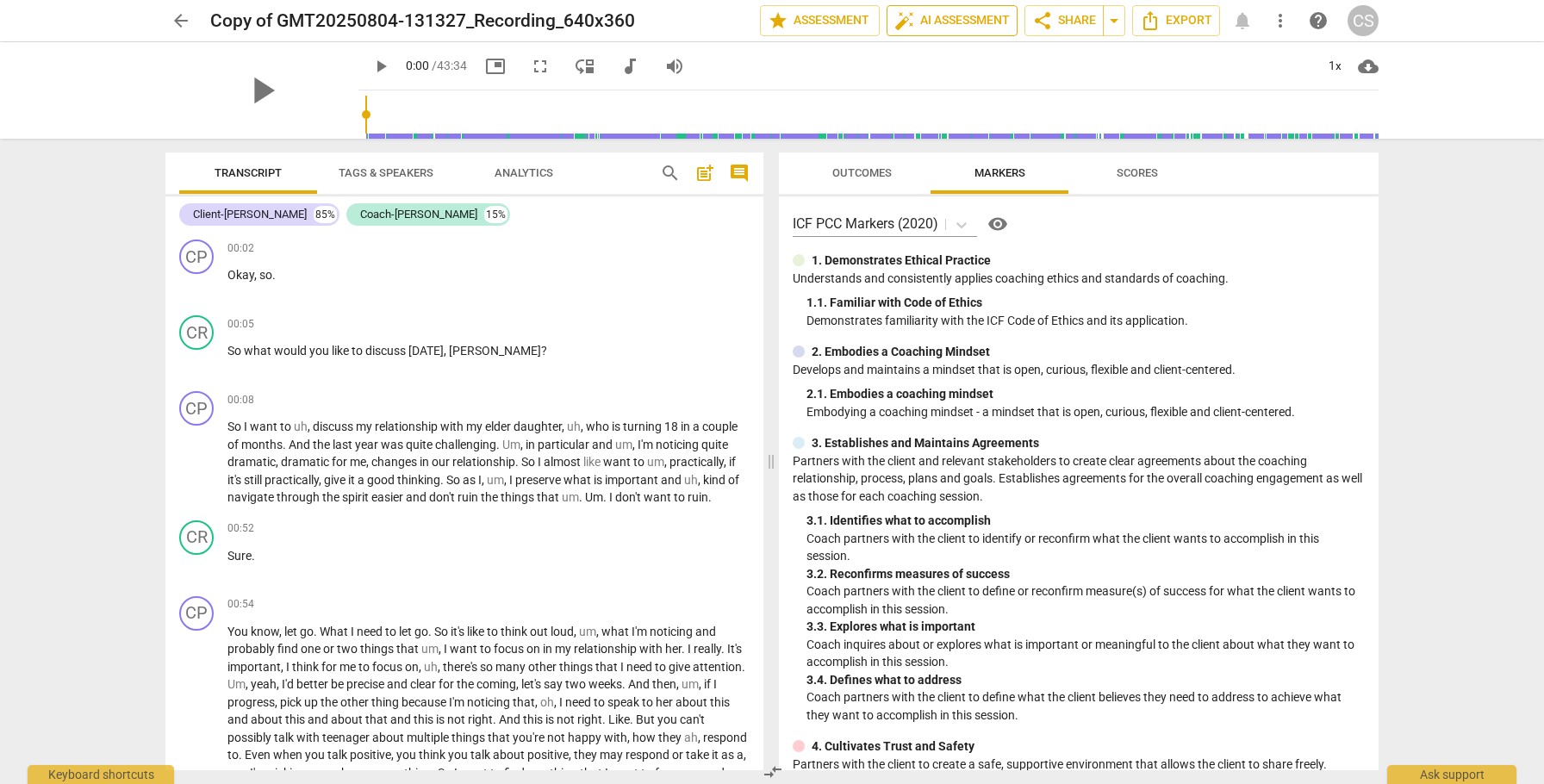
click at [939, 20] on span "auto_fix_high AI Assessment" at bounding box center [951, 21] width 115 height 21
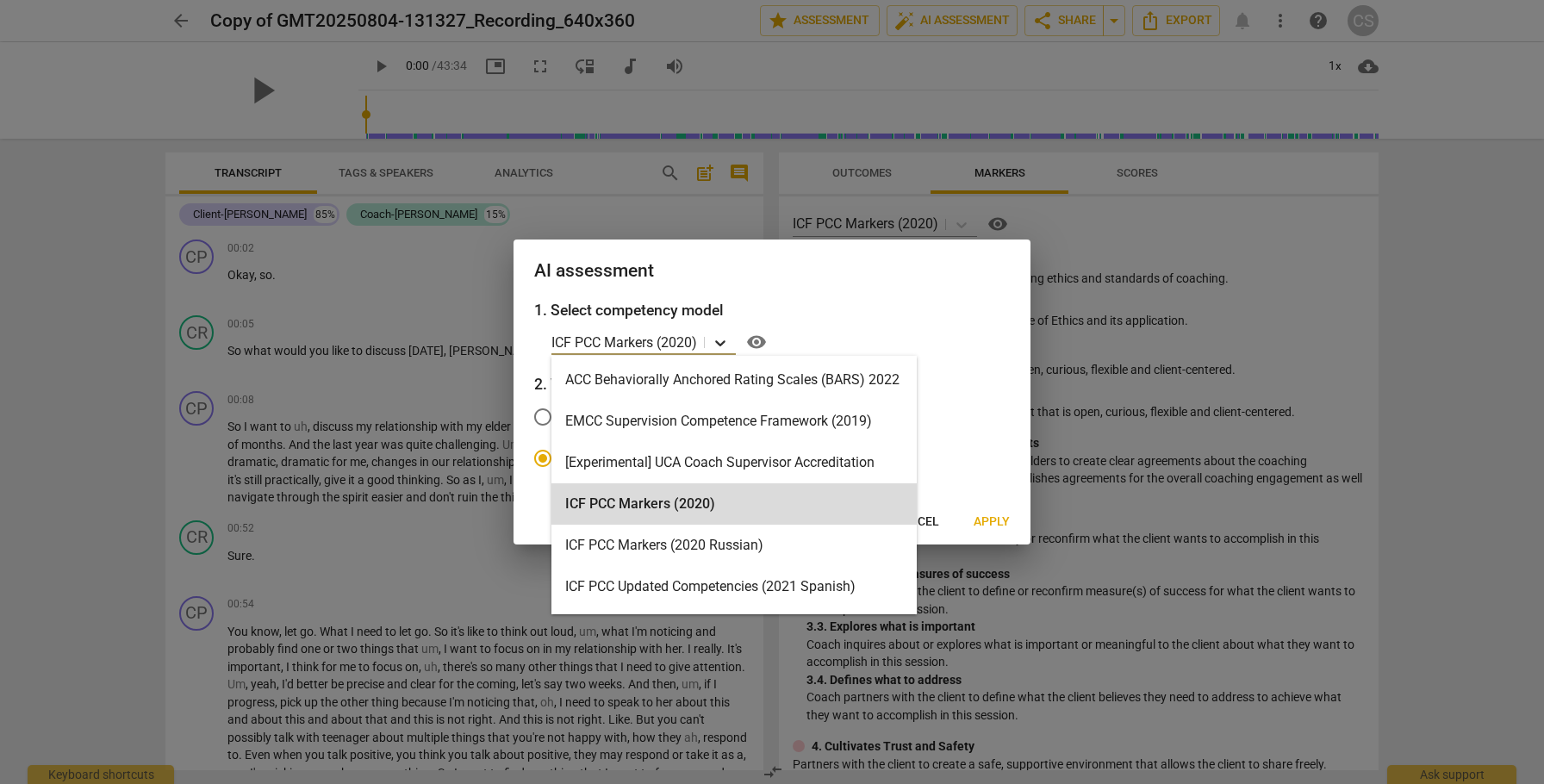
click at [723, 340] on icon at bounding box center [721, 343] width 18 height 18
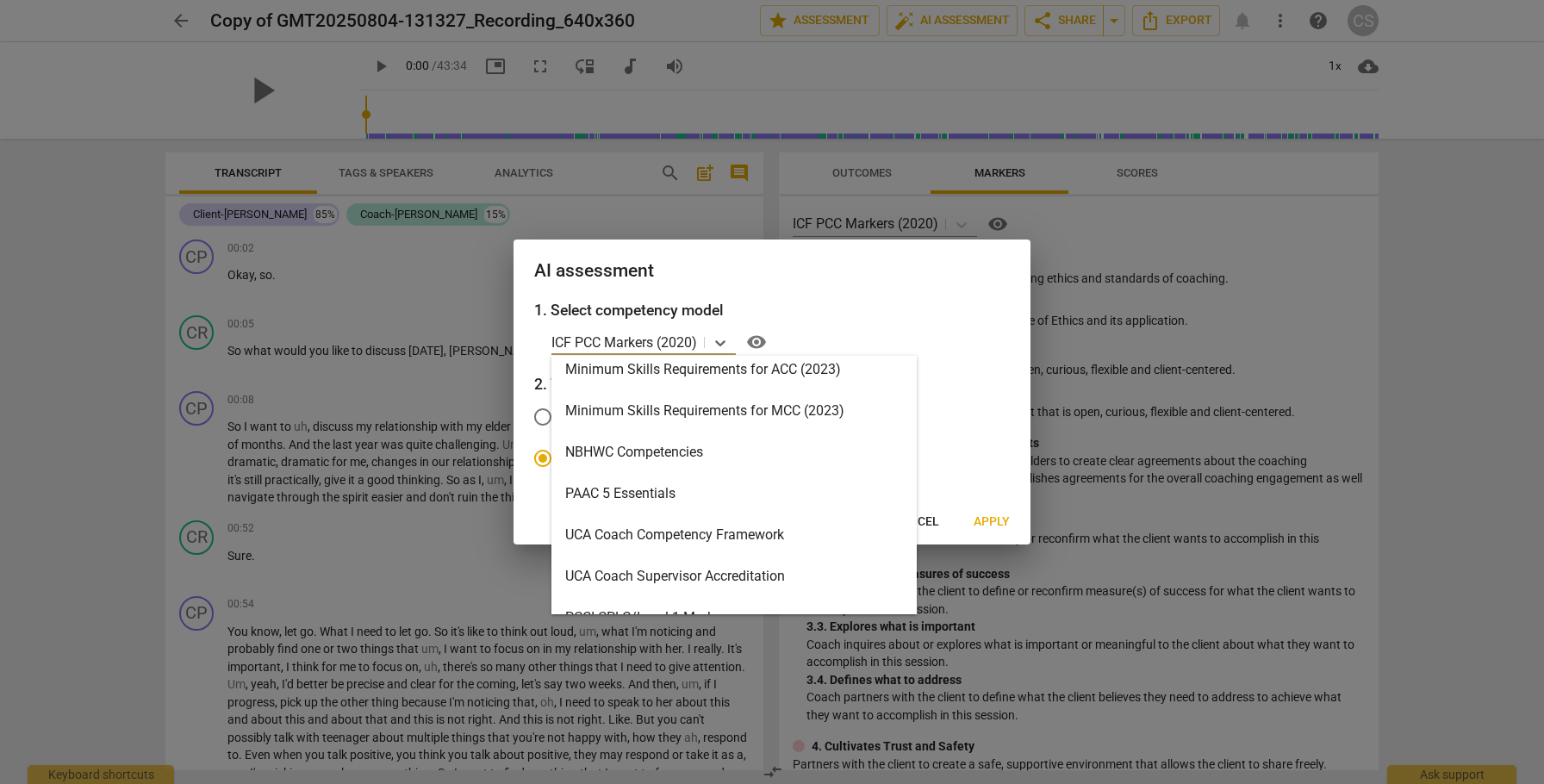
scroll to position [576, 0]
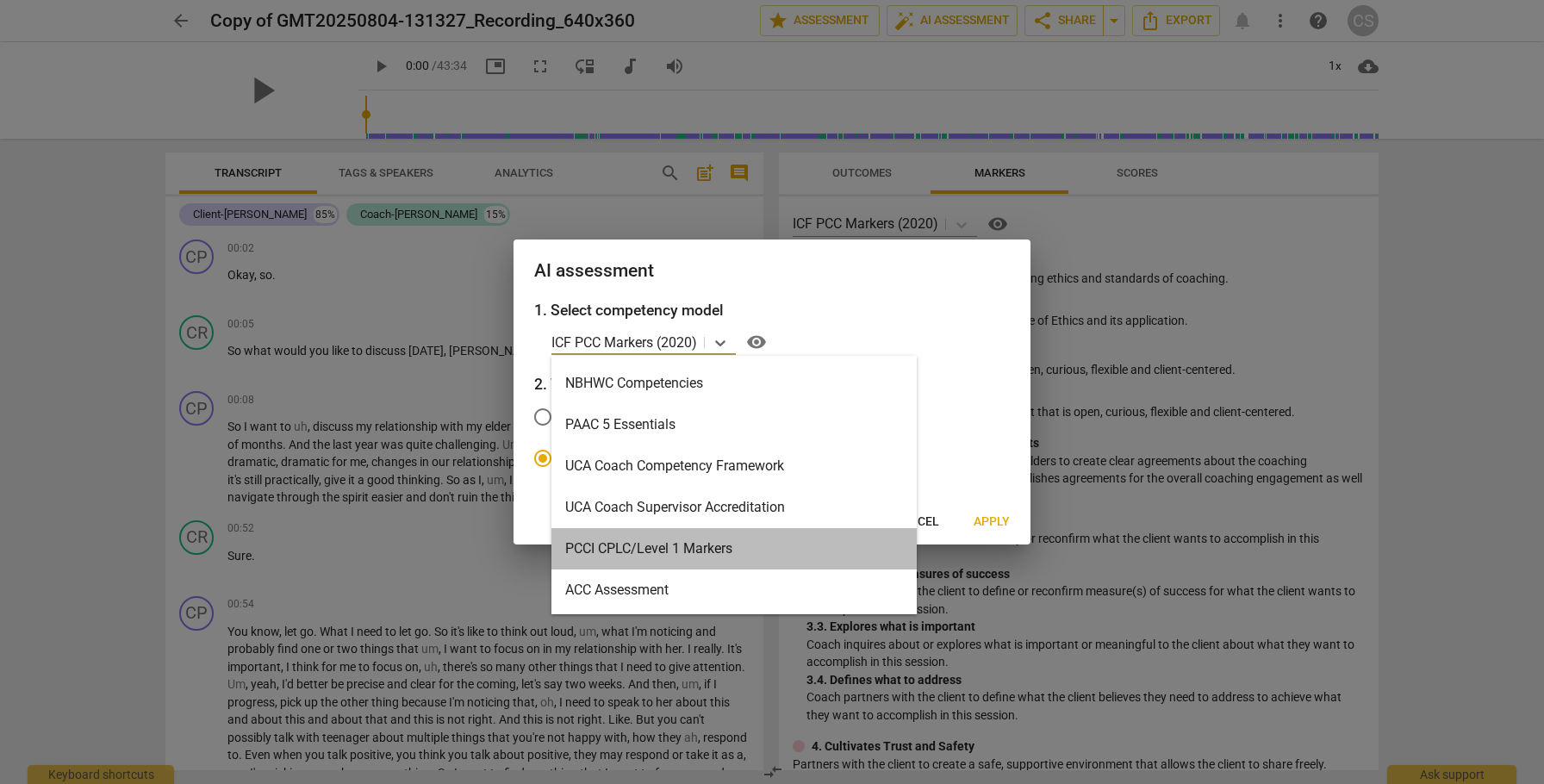
click at [675, 546] on div "PCCI CPLC/Level 1 Markers" at bounding box center [734, 548] width 366 height 41
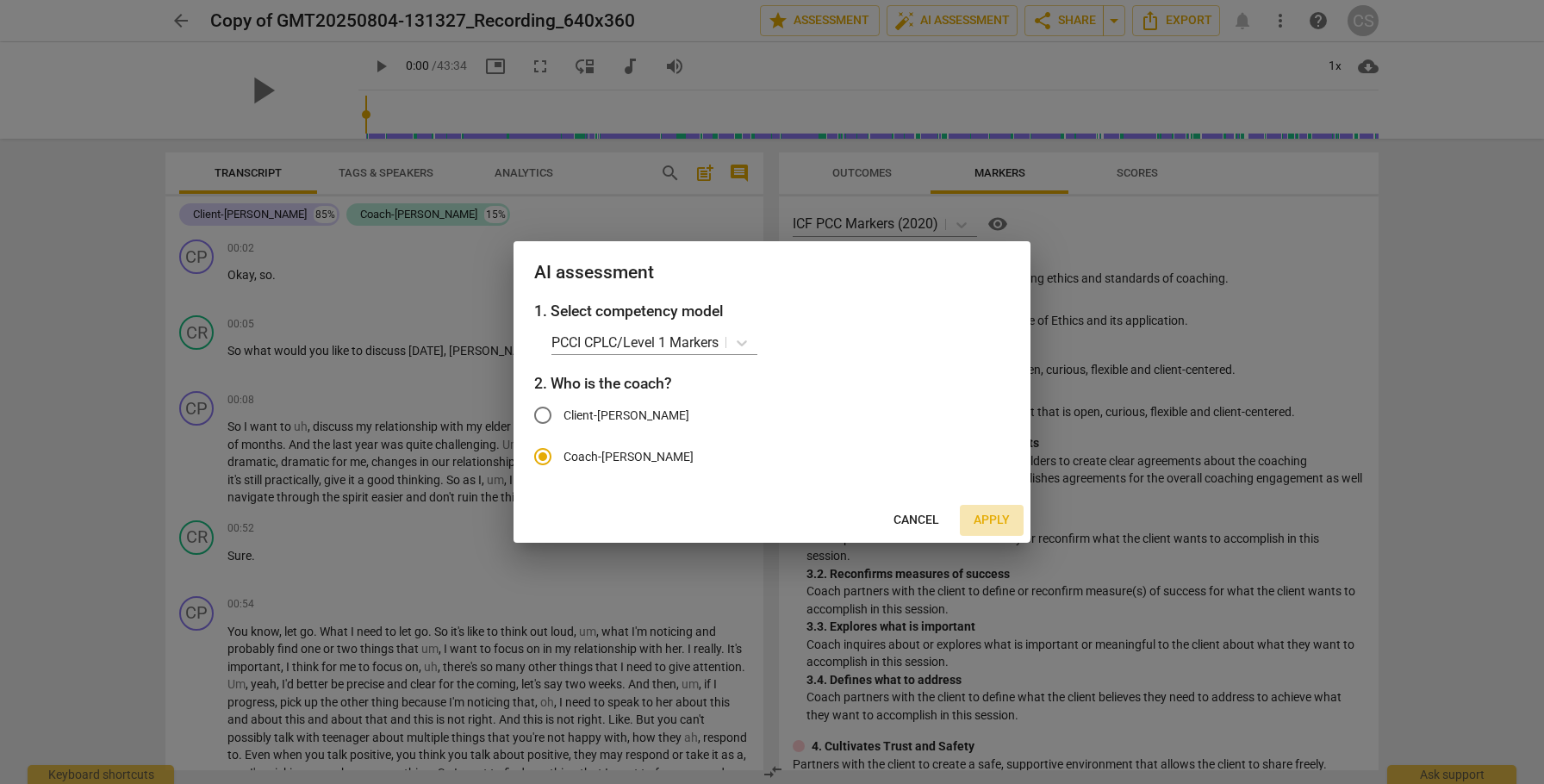
click at [986, 516] on span "Apply" at bounding box center [991, 520] width 36 height 18
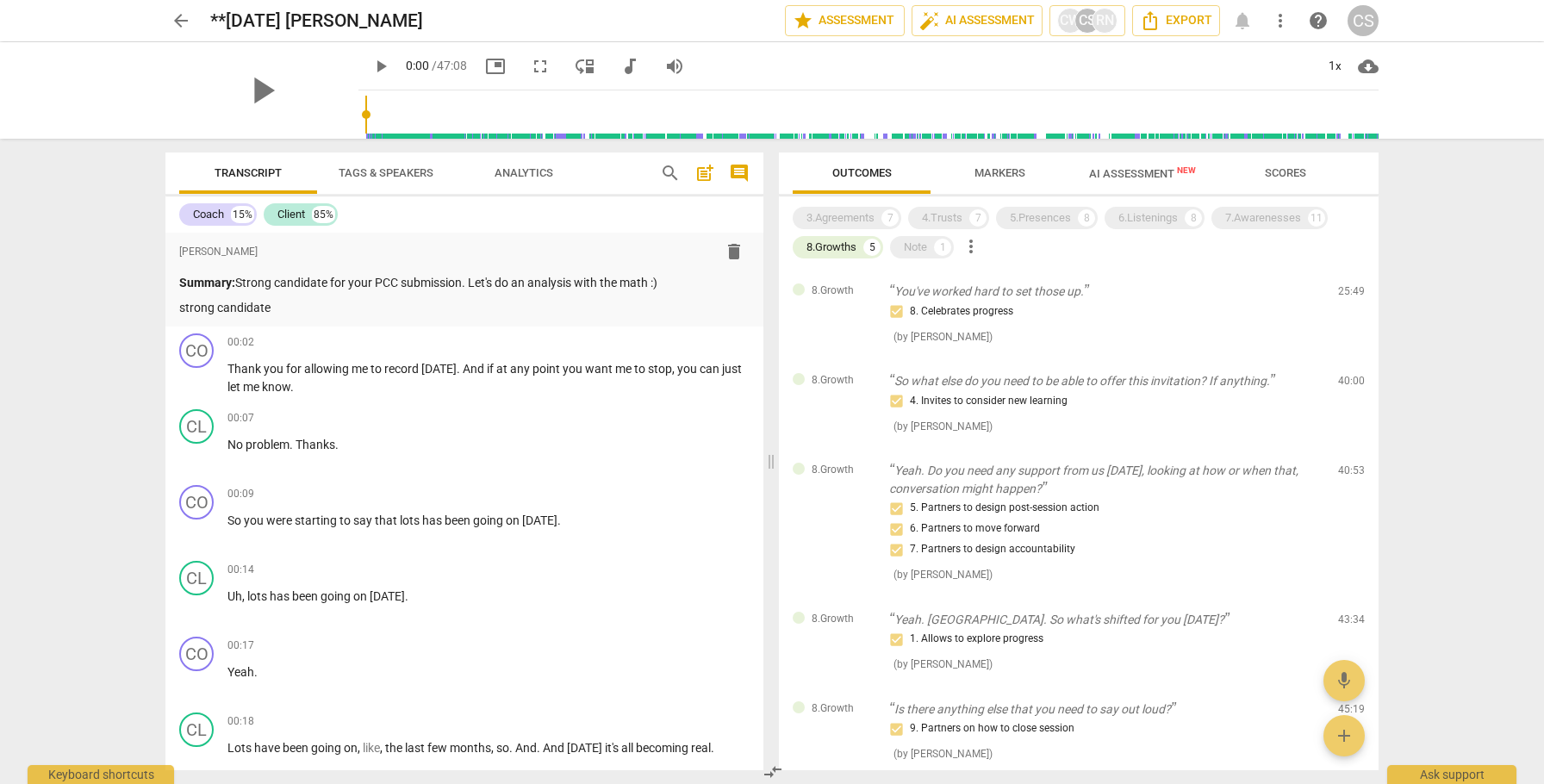
click at [178, 25] on span "arrow_back" at bounding box center [181, 21] width 21 height 21
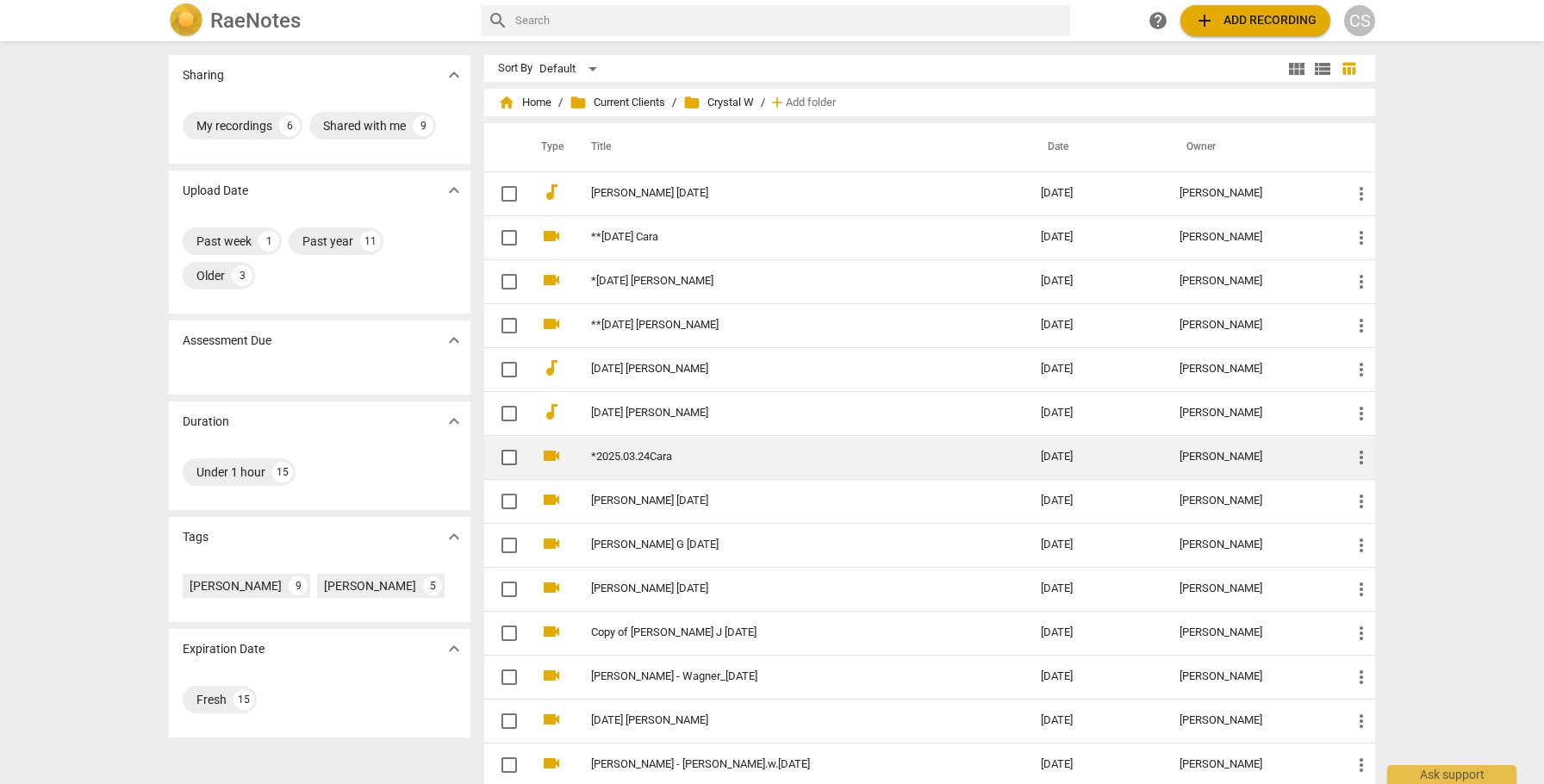
click at [649, 462] on td "*2025.03.24Cara" at bounding box center [798, 457] width 456 height 44
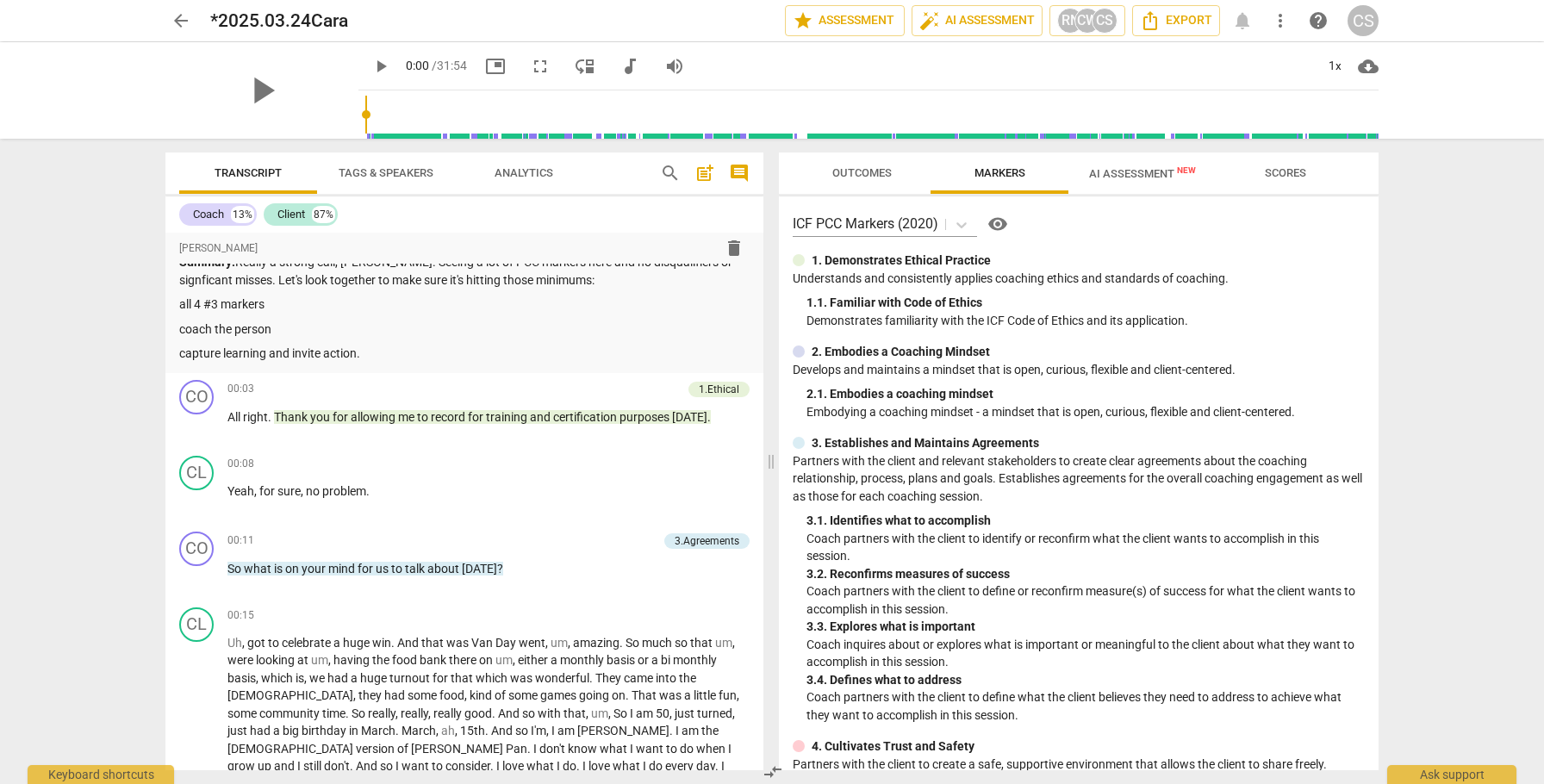
scroll to position [22, 0]
click at [1096, 22] on div "CS" at bounding box center [1104, 20] width 25 height 25
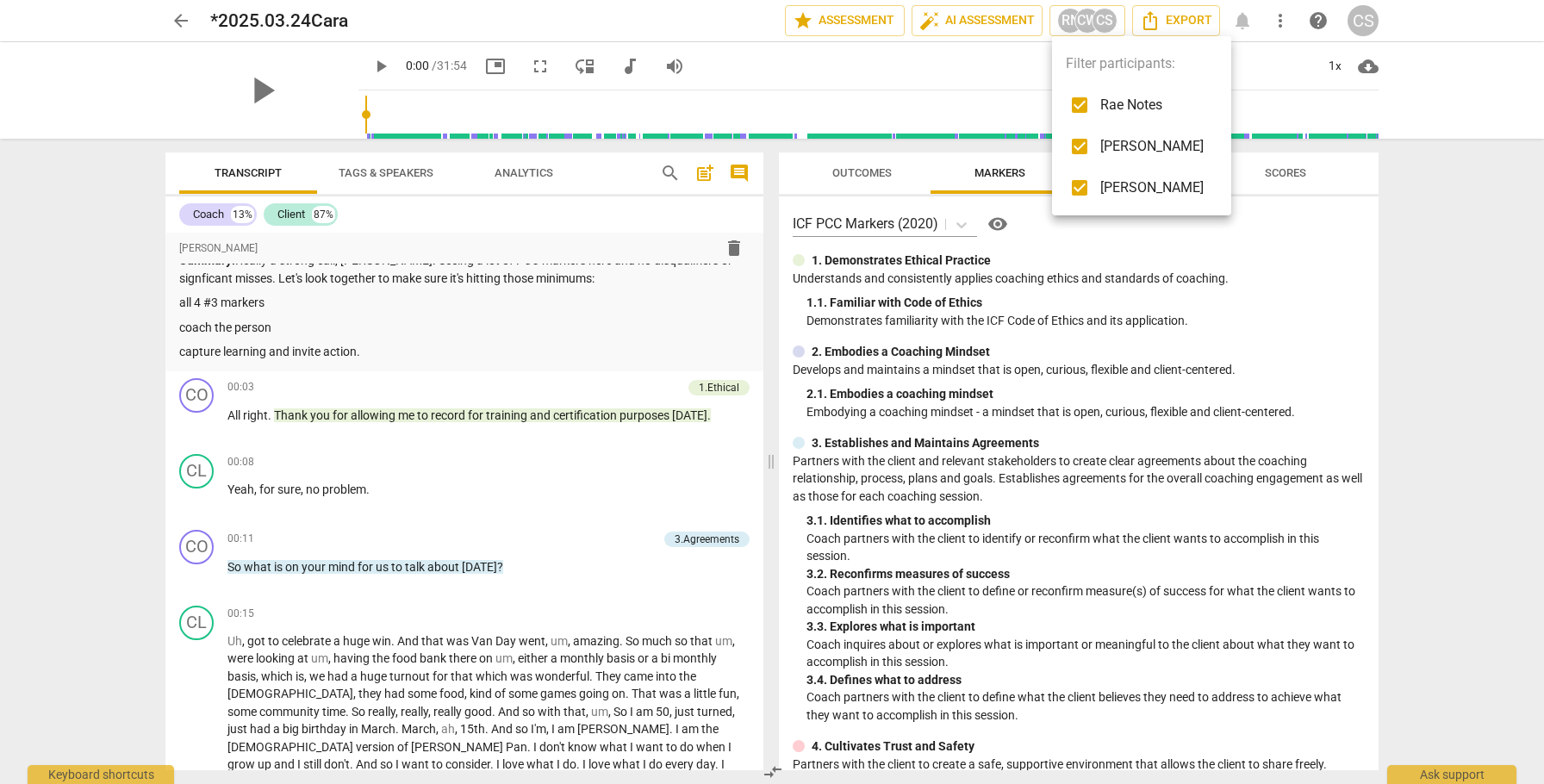
click at [1074, 108] on input "checkbox" at bounding box center [1079, 105] width 41 height 41
checkbox input "false"
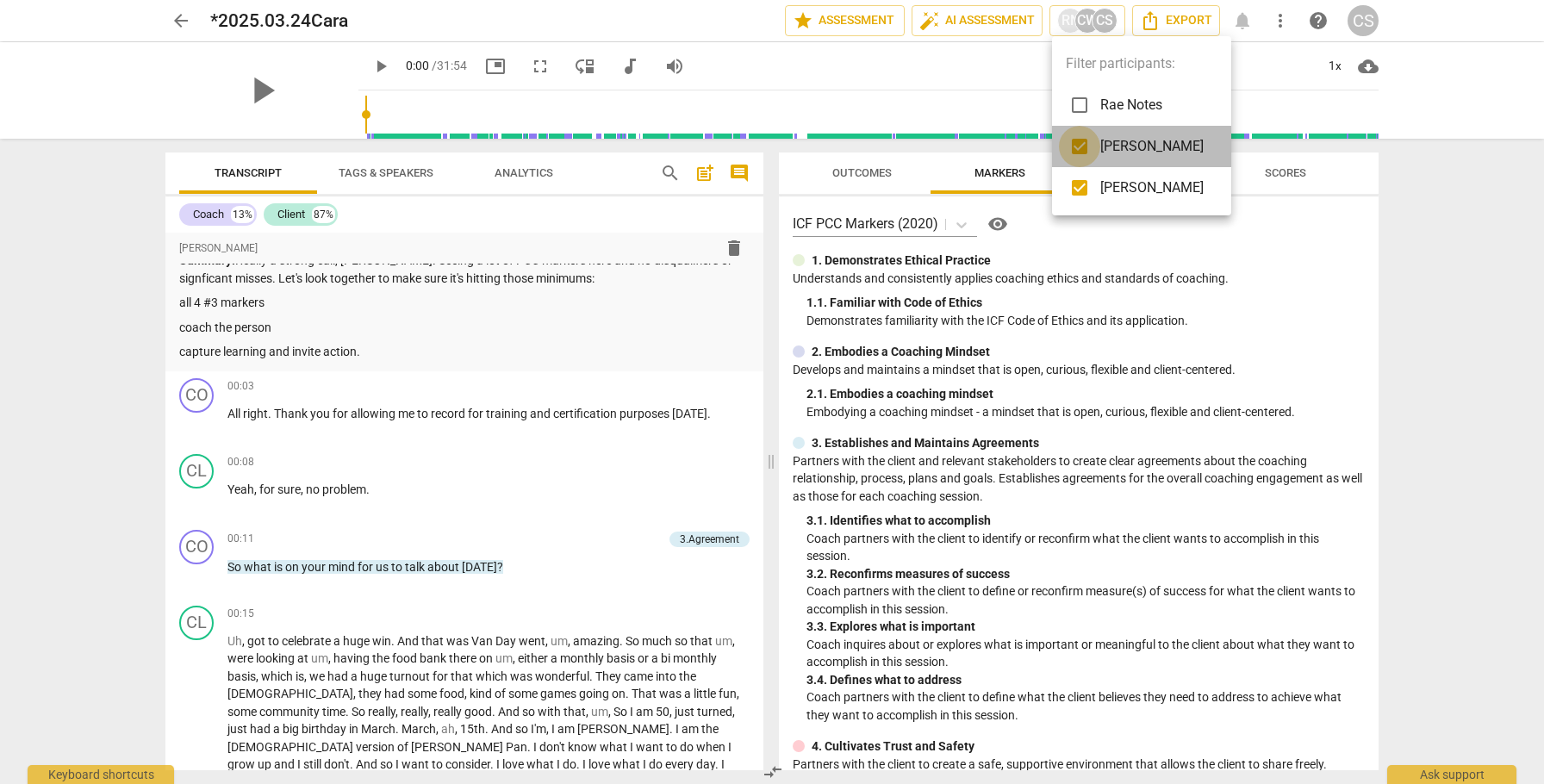
click at [1076, 150] on input "checkbox" at bounding box center [1079, 146] width 41 height 41
checkbox input "false"
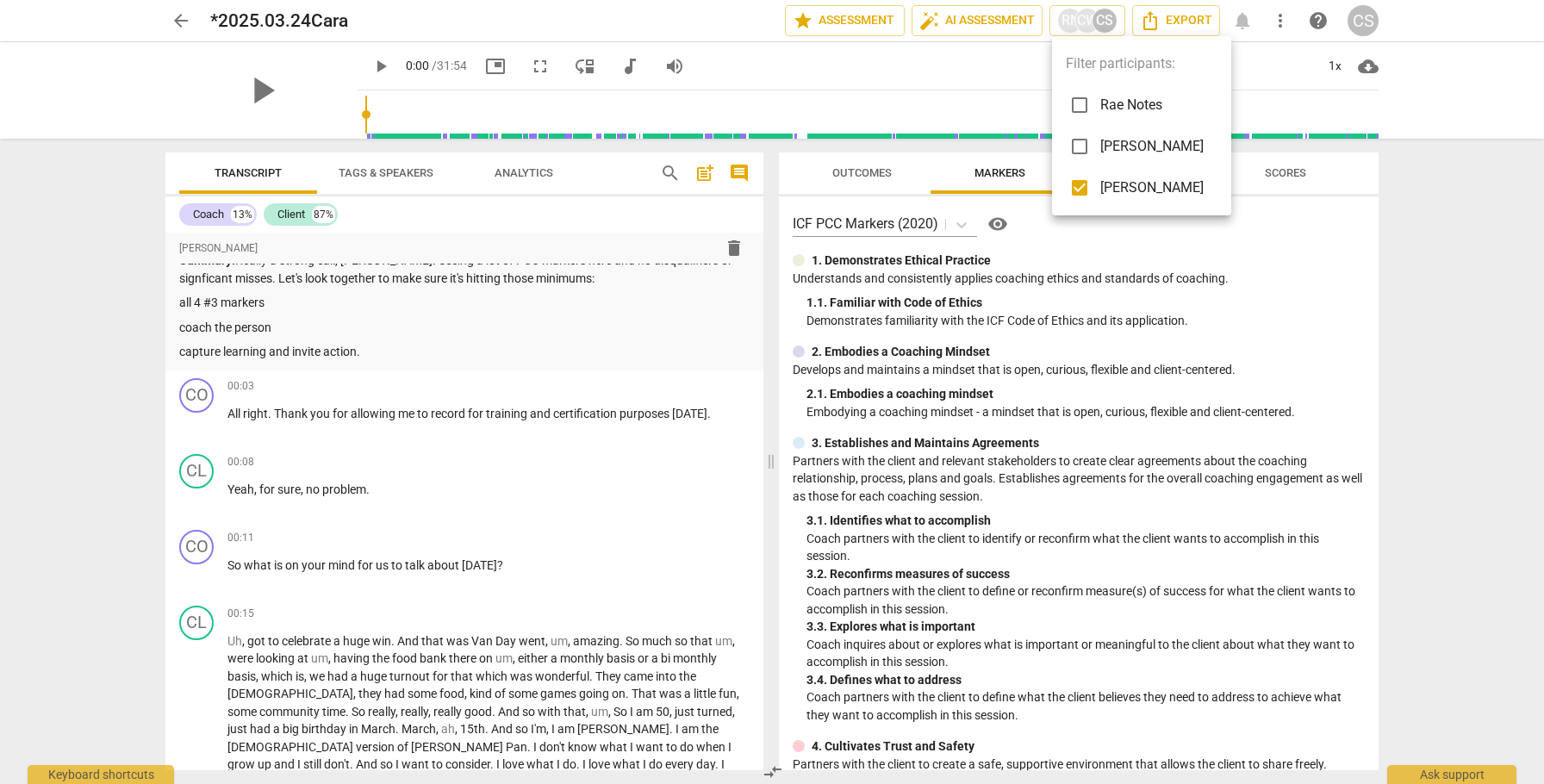
click at [863, 174] on div at bounding box center [772, 392] width 1544 height 784
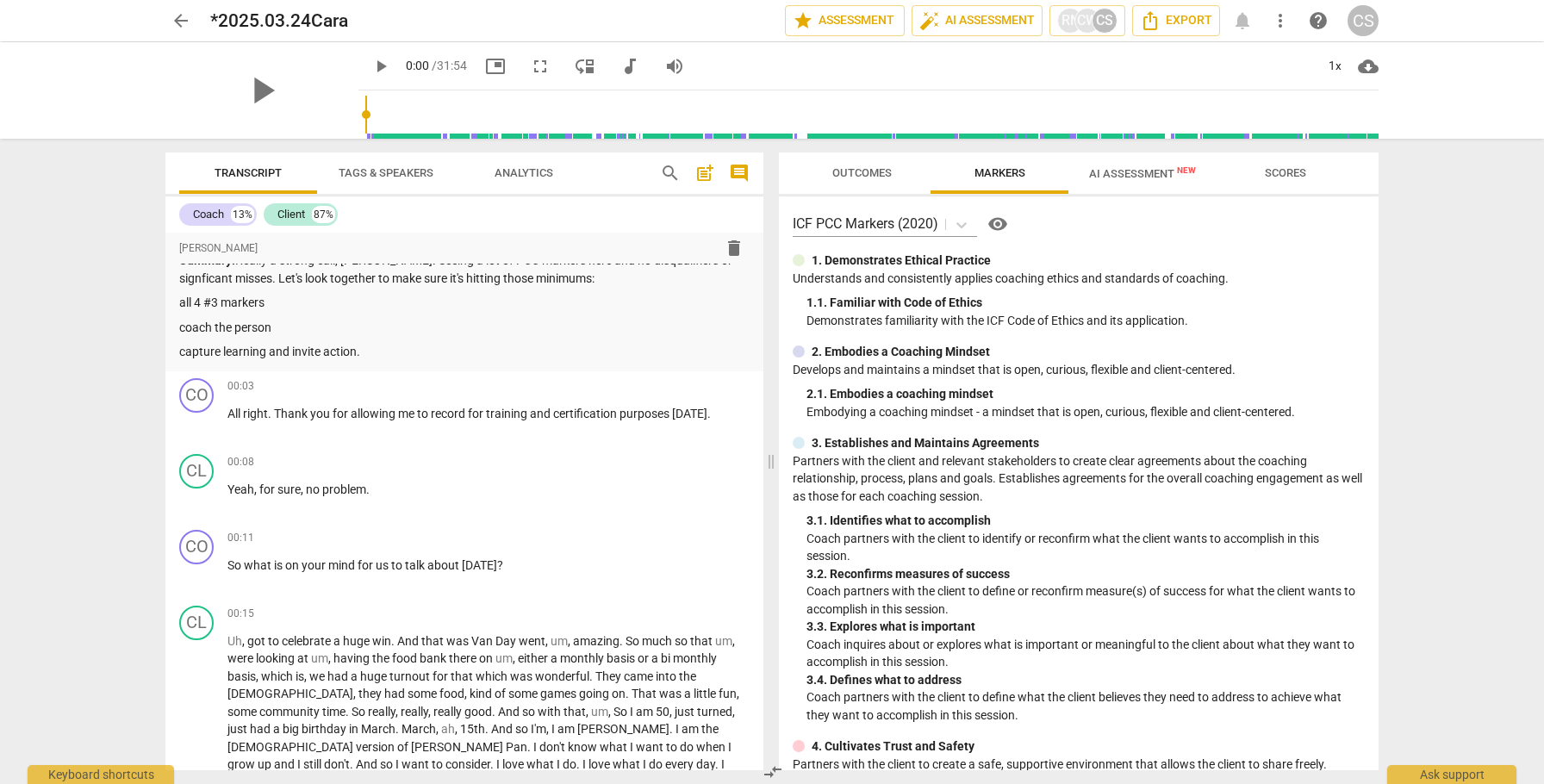
click at [863, 174] on span "Outcomes" at bounding box center [863, 172] width 60 height 13
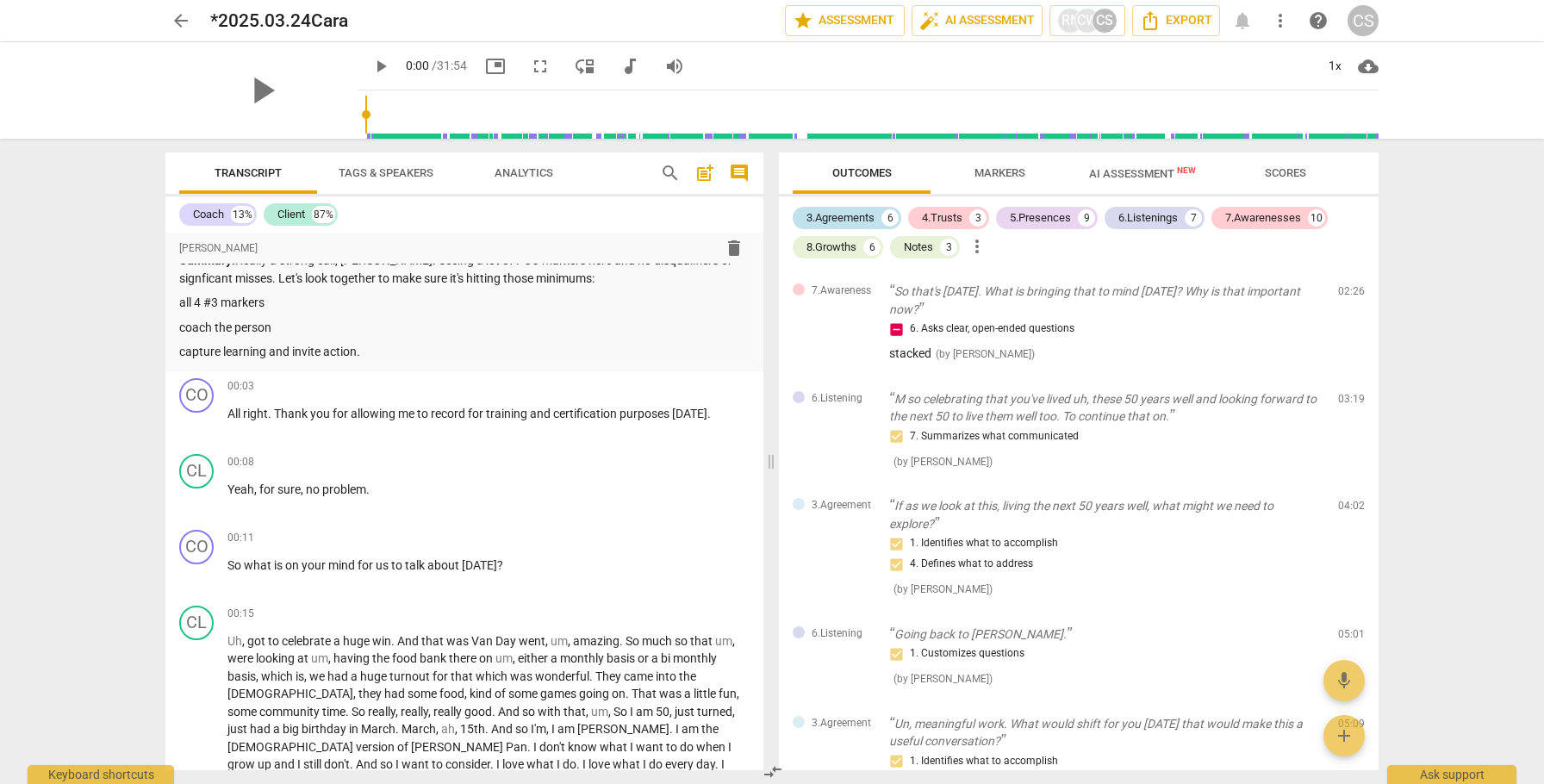
click at [864, 215] on div "3.Agreements" at bounding box center [840, 218] width 68 height 18
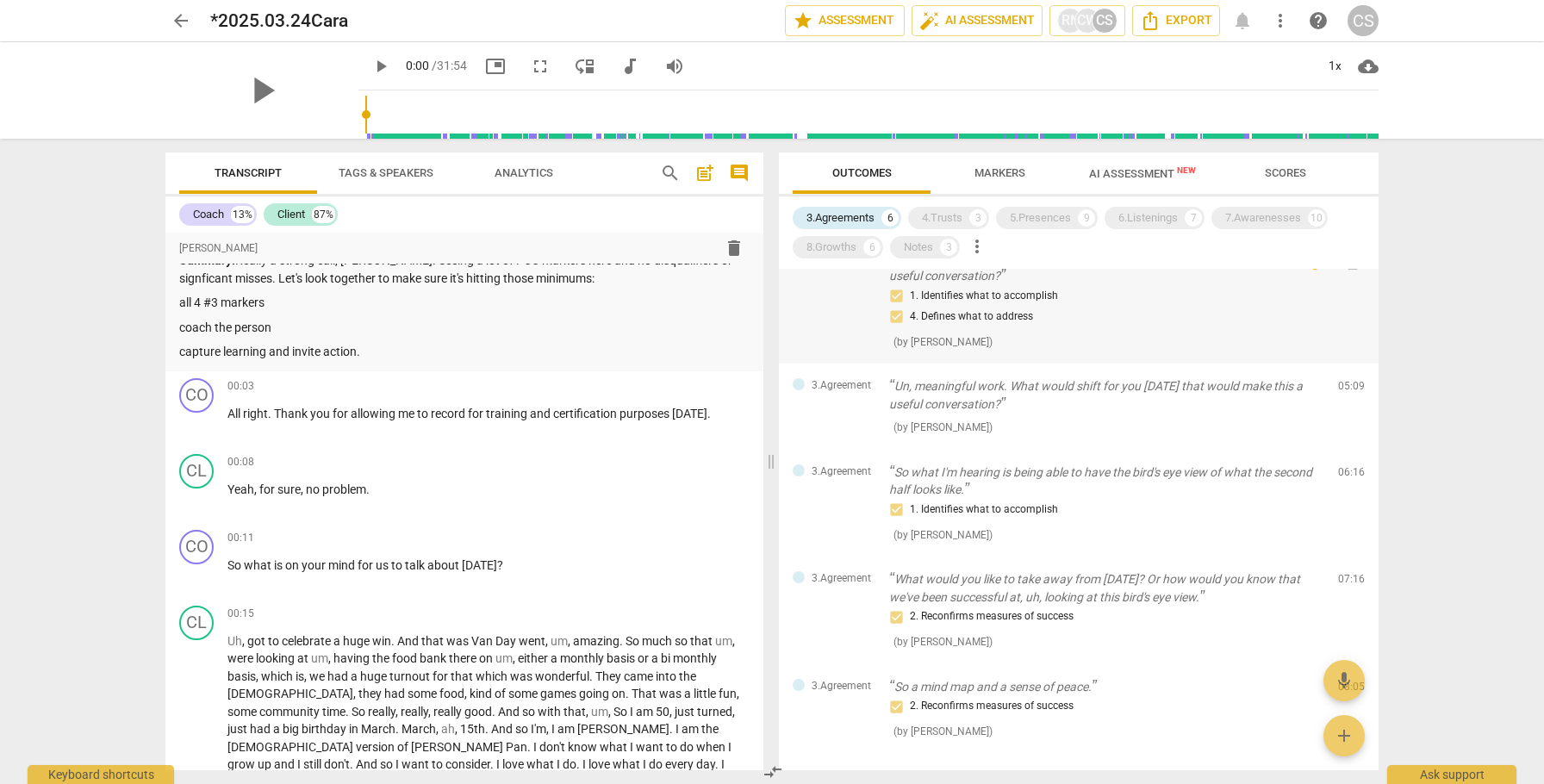
scroll to position [158, 0]
click at [851, 249] on div "8.Growths" at bounding box center [831, 247] width 50 height 18
click at [862, 218] on div "3.Agreements" at bounding box center [840, 218] width 68 height 18
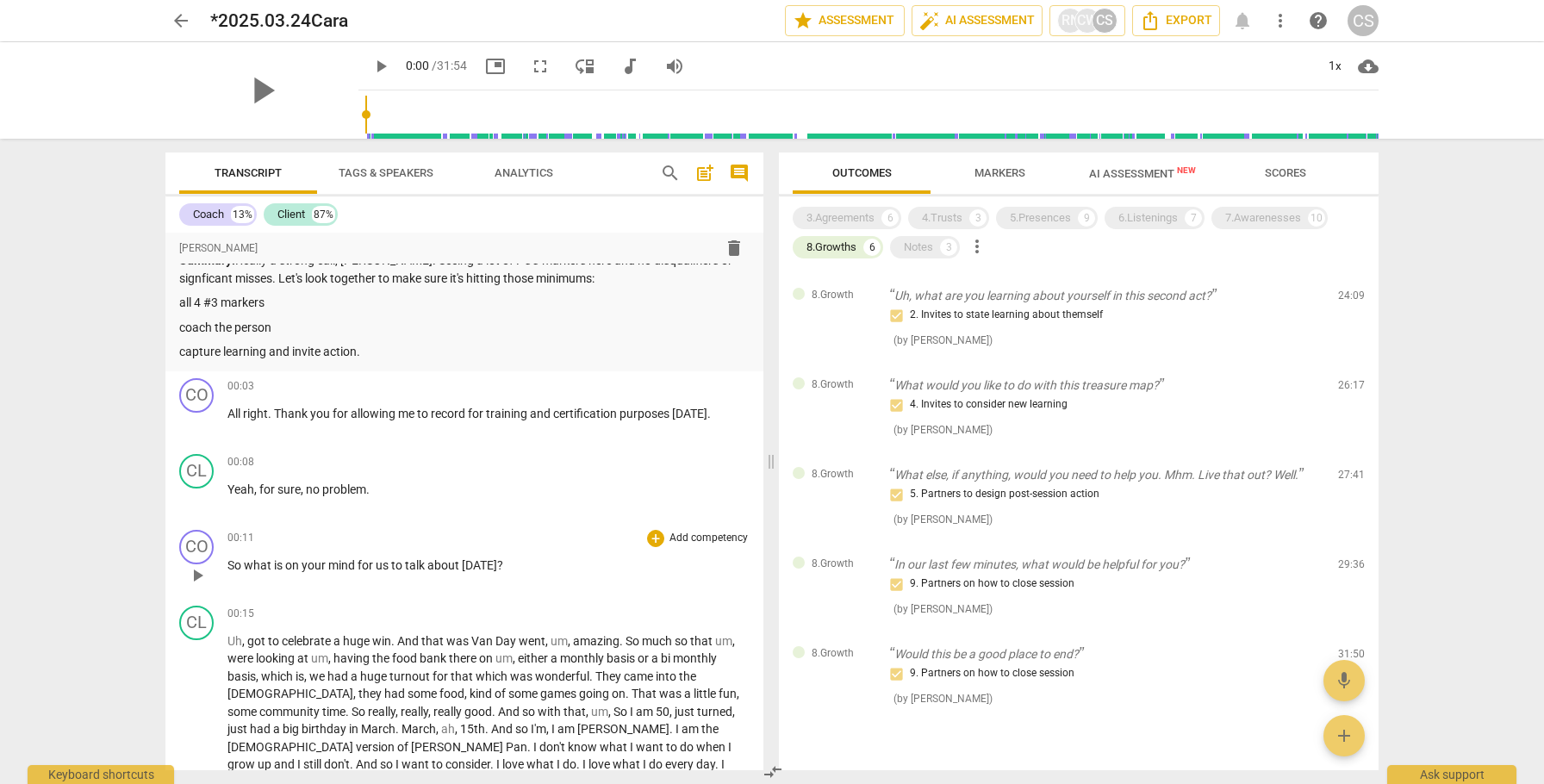
scroll to position [0, 0]
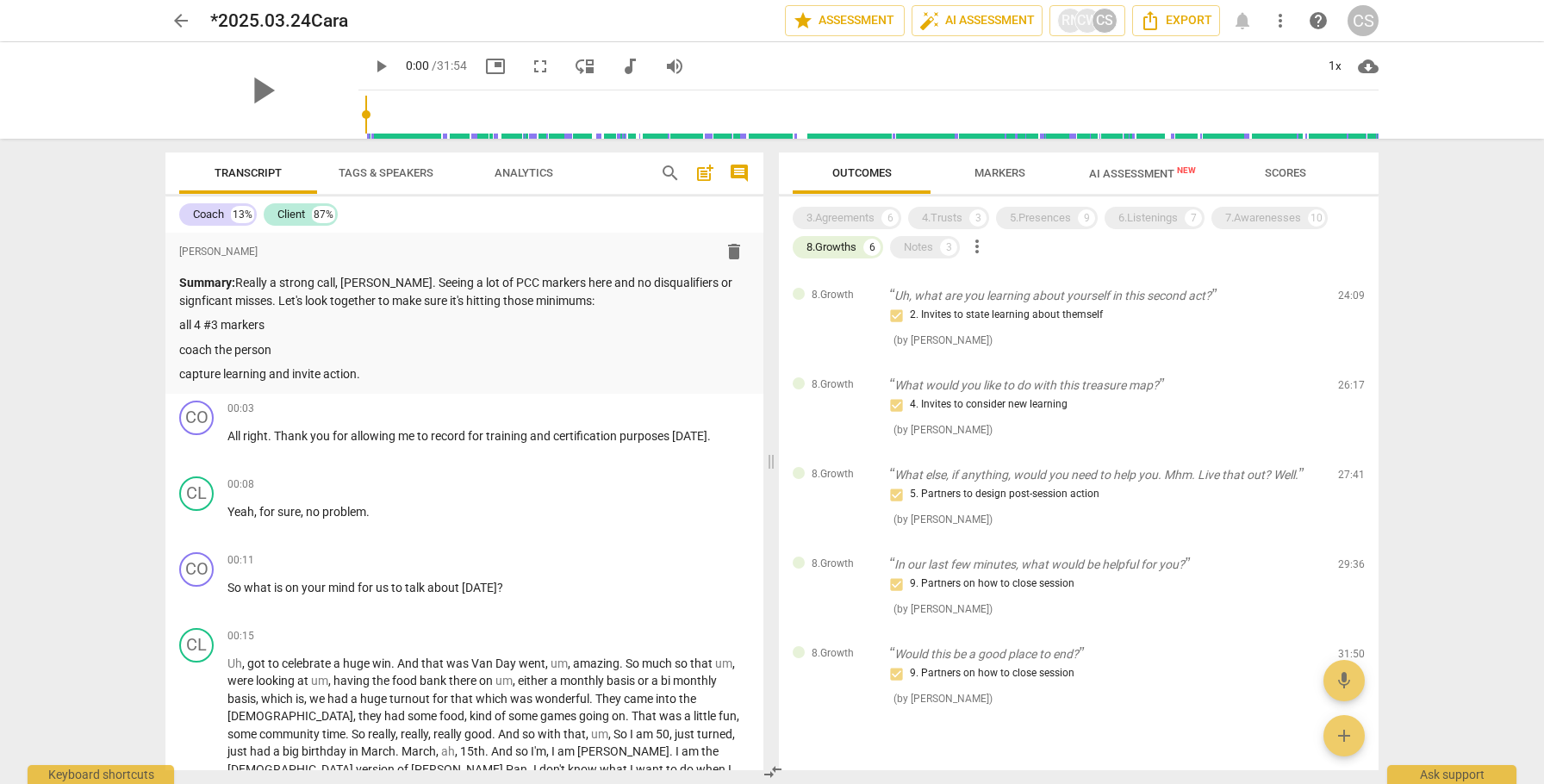
click at [178, 20] on span "arrow_back" at bounding box center [181, 21] width 21 height 21
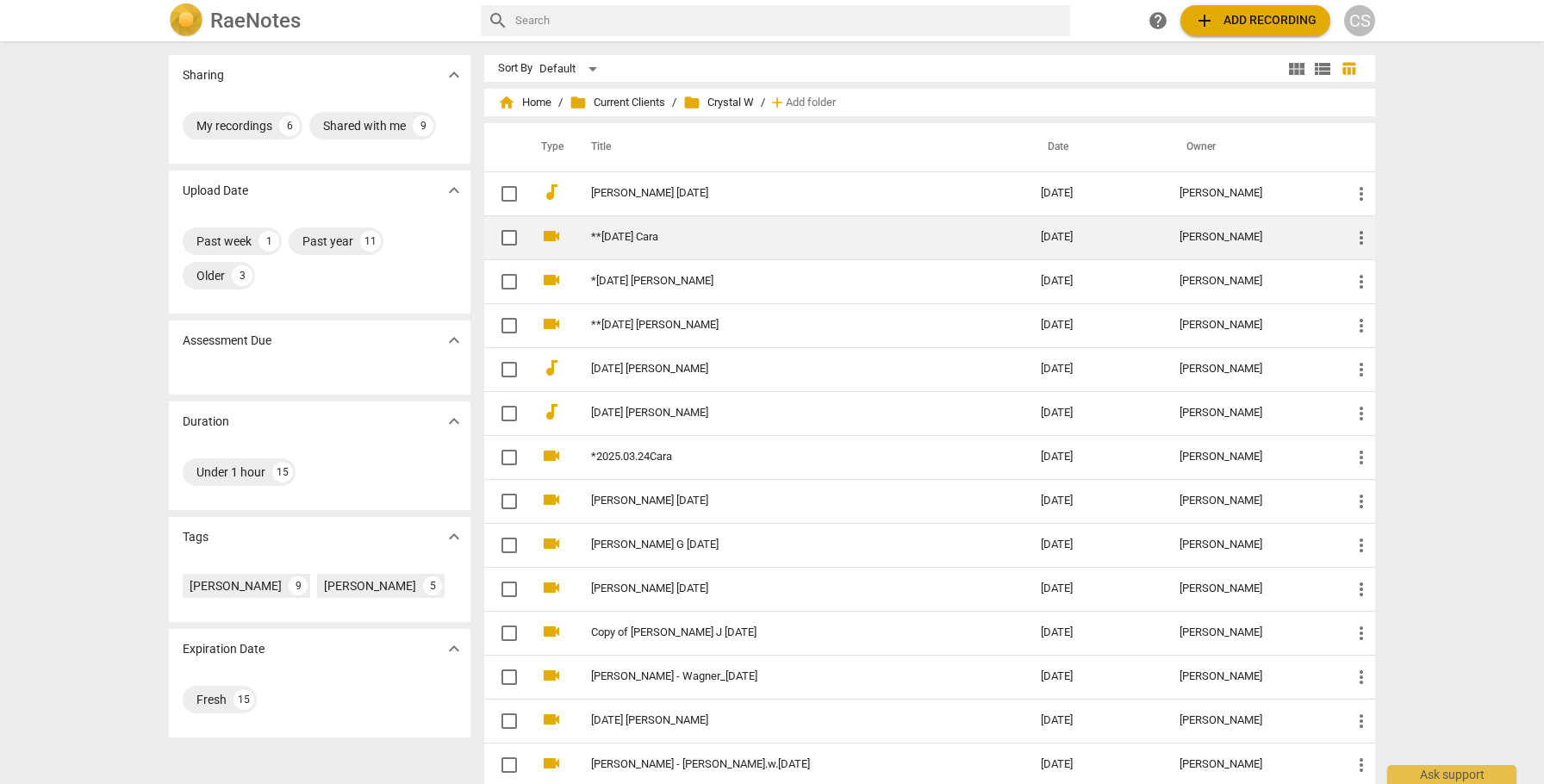
click at [615, 239] on link "**[DATE] Cara" at bounding box center [784, 237] width 388 height 13
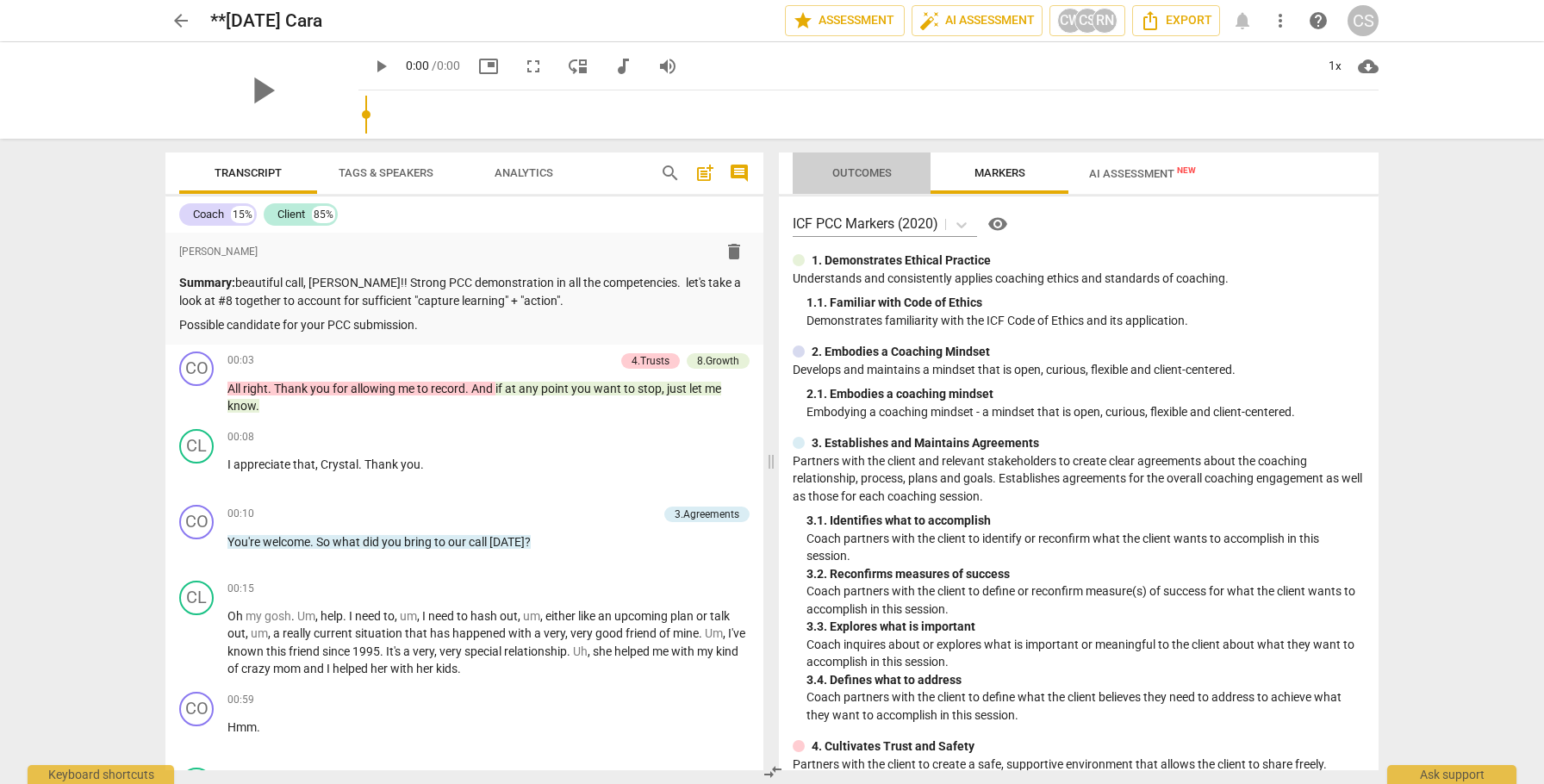
click at [868, 171] on span "Outcomes" at bounding box center [863, 172] width 60 height 13
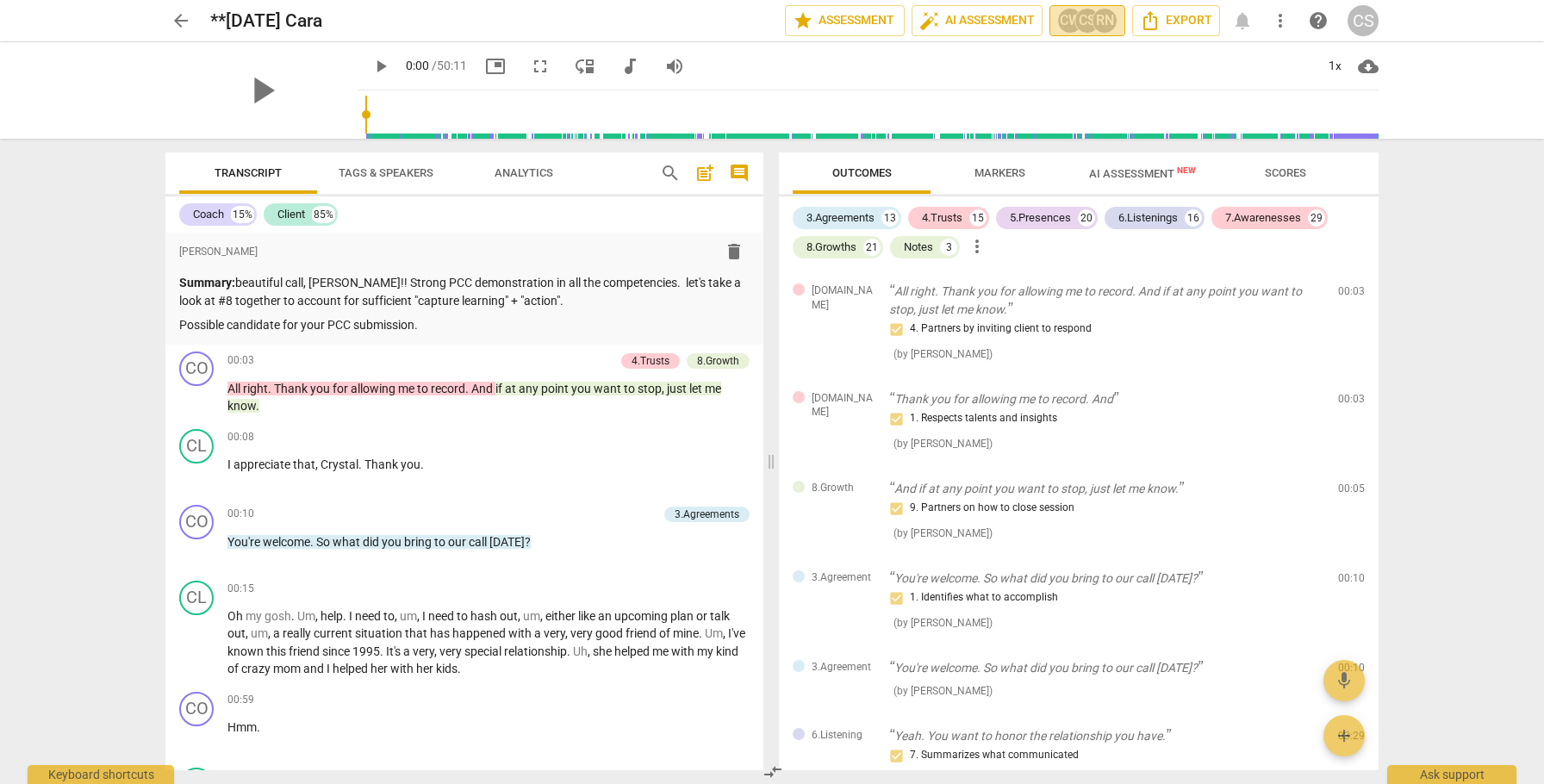
click at [1093, 22] on div "CS" at bounding box center [1087, 20] width 25 height 25
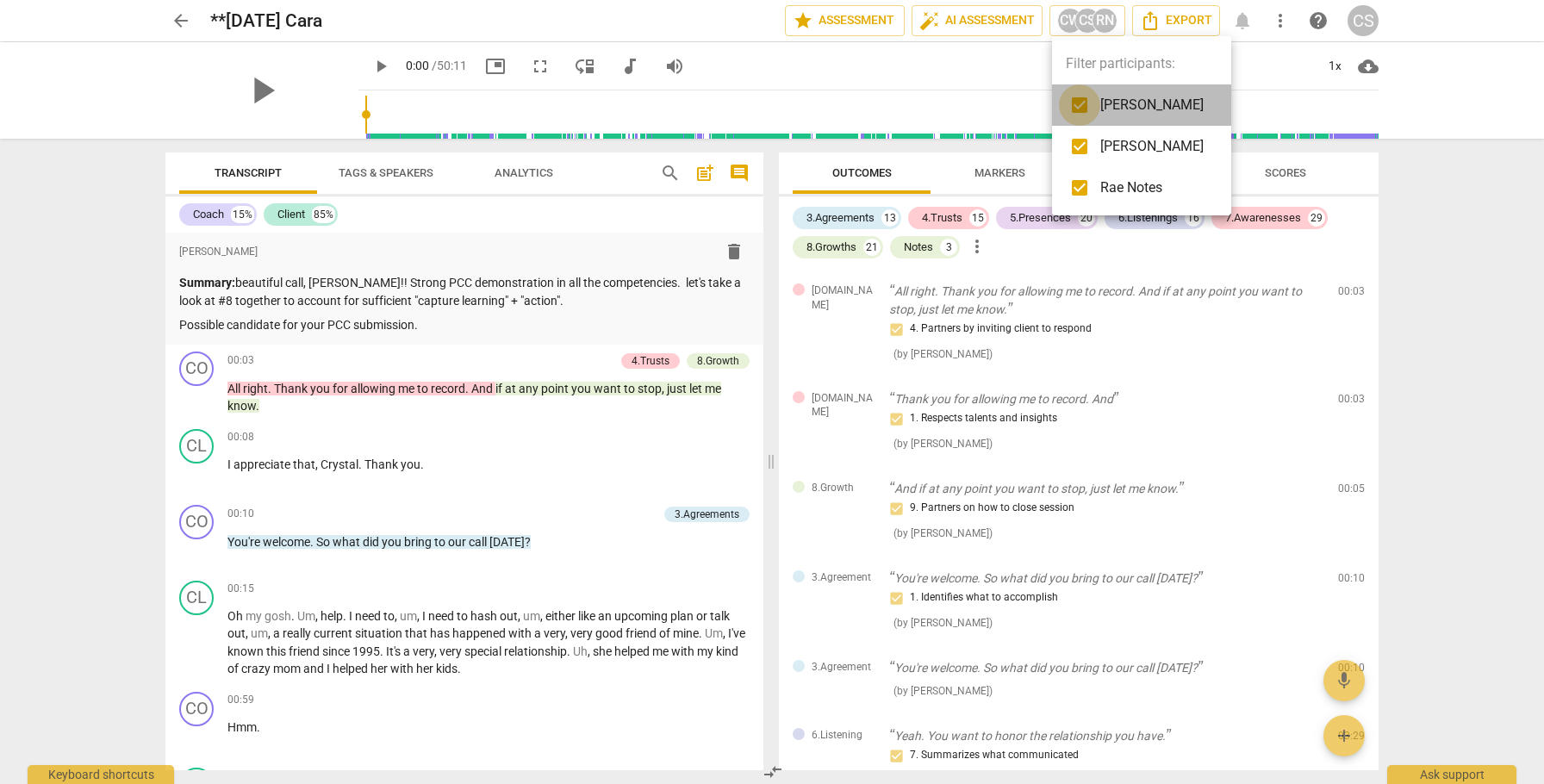
click at [1079, 108] on input "checkbox" at bounding box center [1079, 105] width 41 height 41
checkbox input "false"
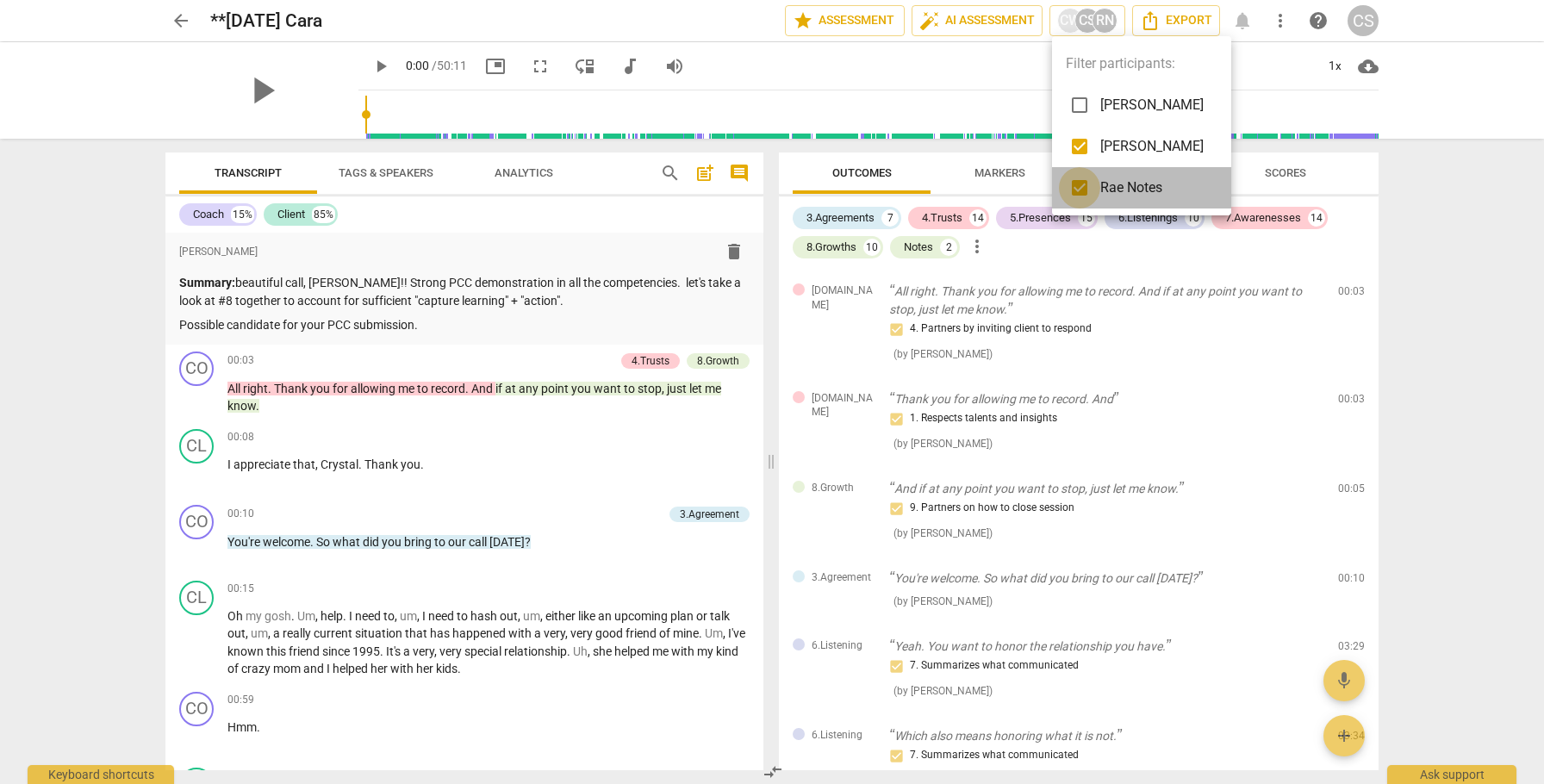
click at [1078, 192] on input "checkbox" at bounding box center [1079, 187] width 41 height 41
checkbox input "false"
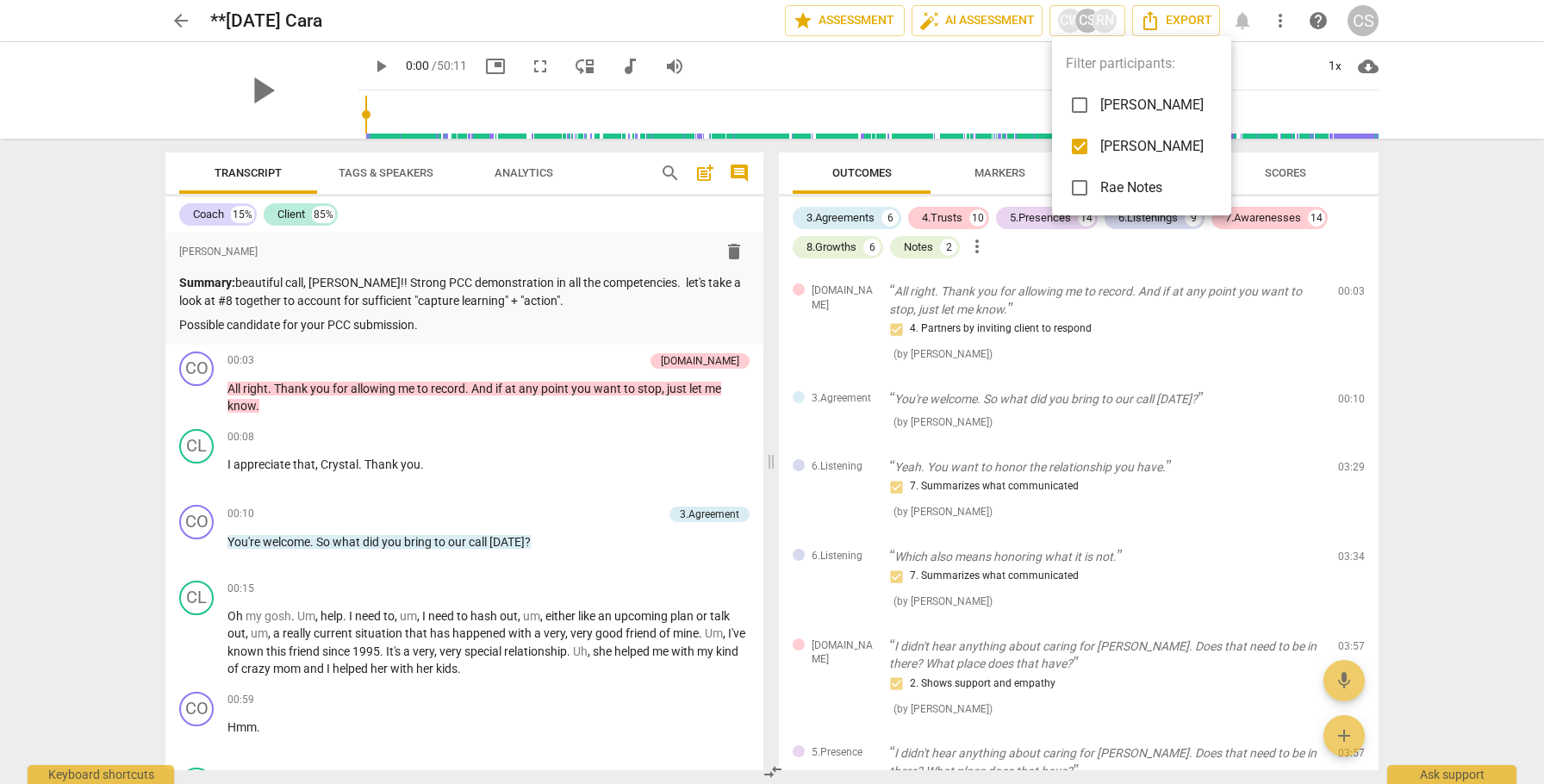
click at [842, 221] on div at bounding box center [772, 392] width 1544 height 784
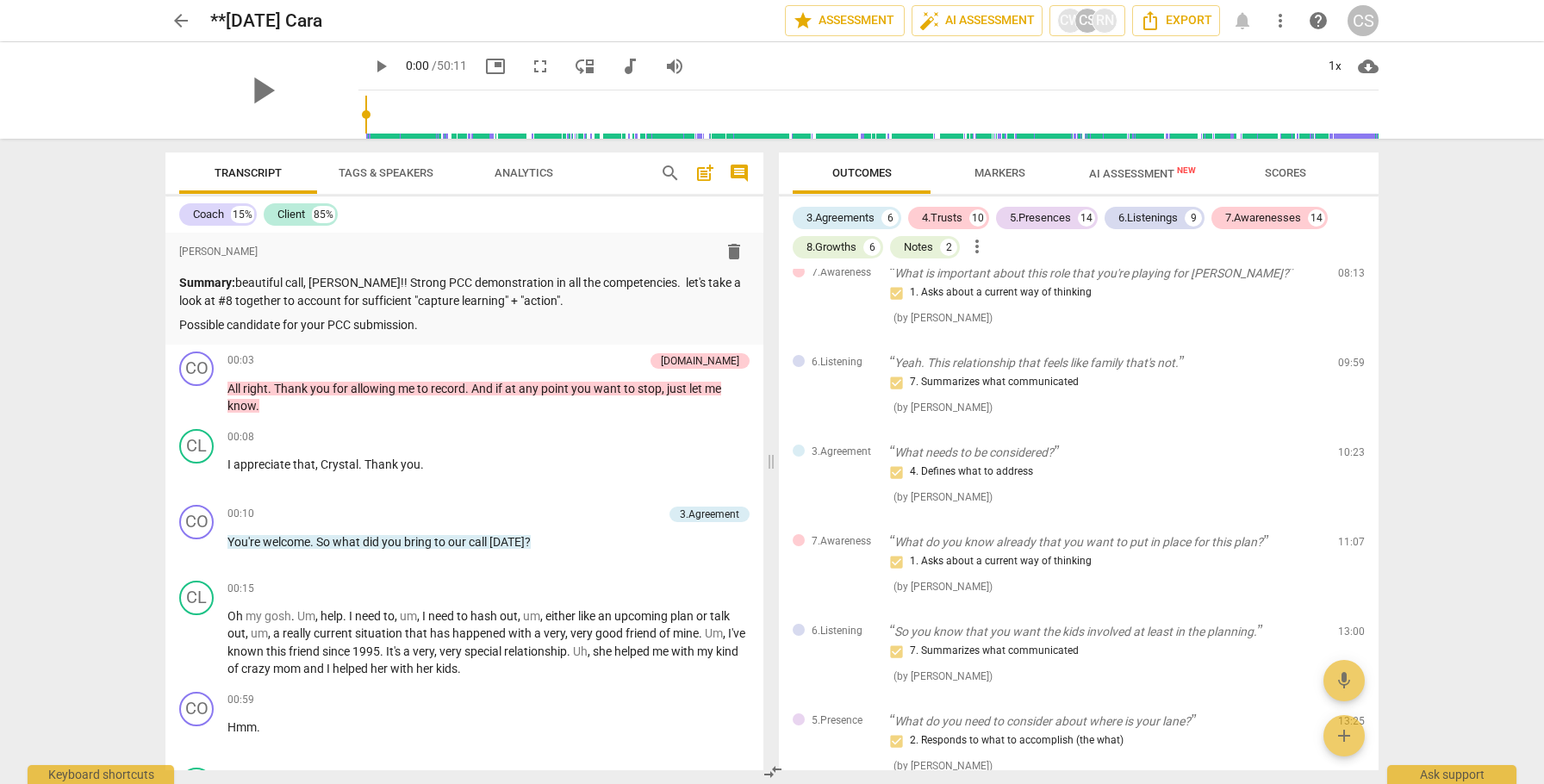
scroll to position [1047, 0]
click at [182, 18] on span "arrow_back" at bounding box center [181, 21] width 21 height 21
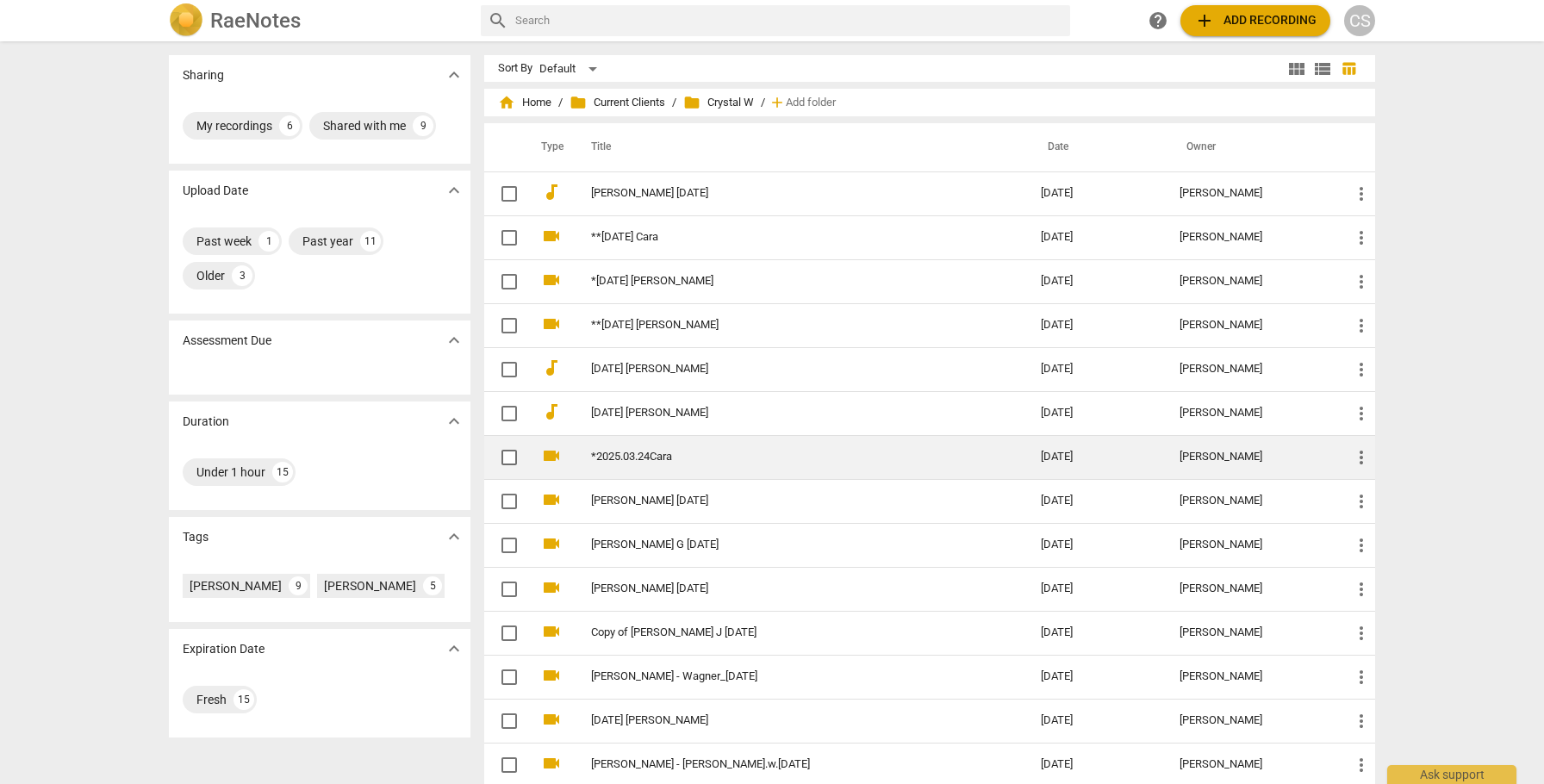
click at [659, 454] on link "*2025.03.24Cara" at bounding box center [784, 457] width 388 height 13
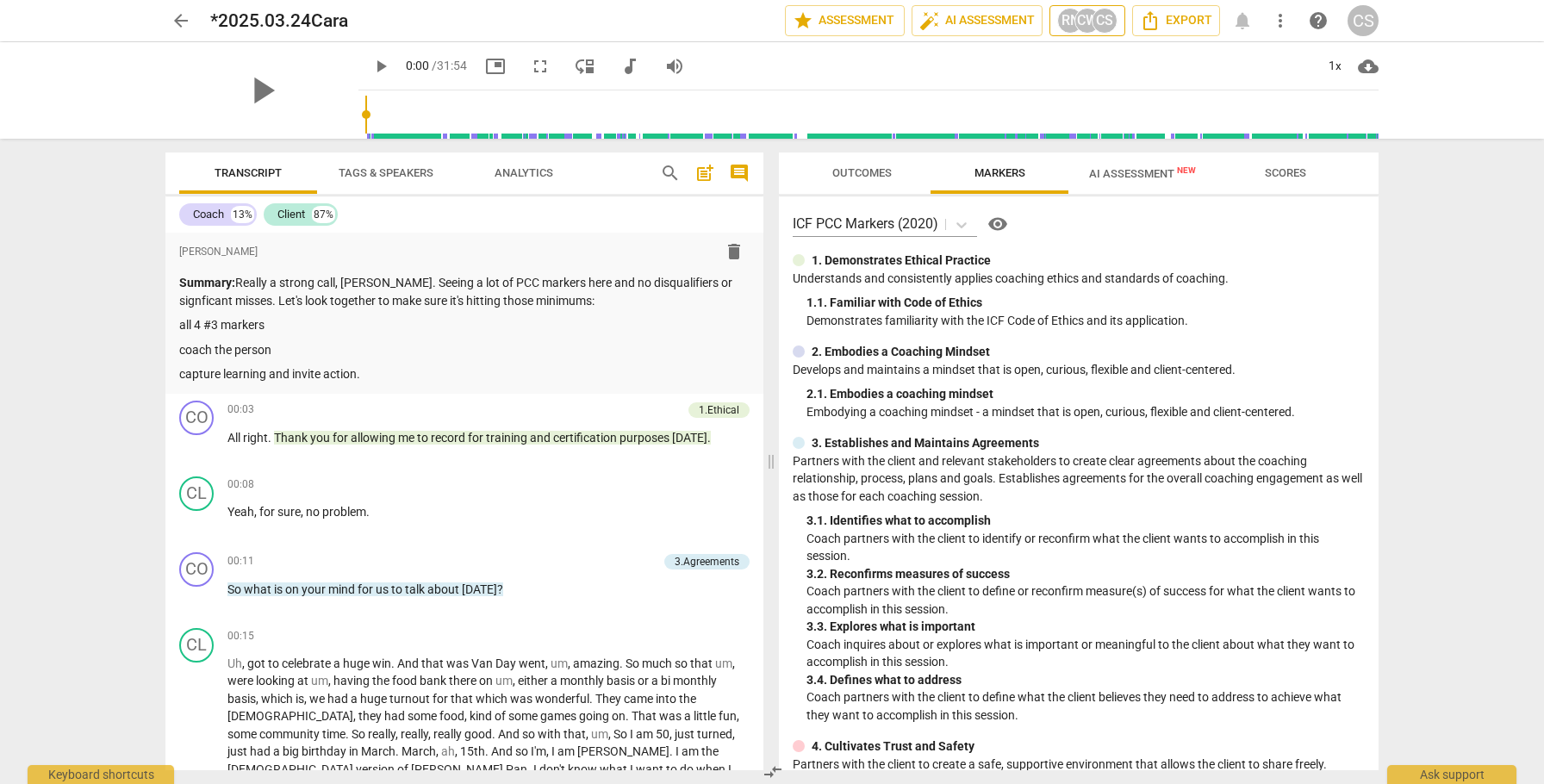
click at [1072, 19] on div "RN" at bounding box center [1070, 20] width 25 height 25
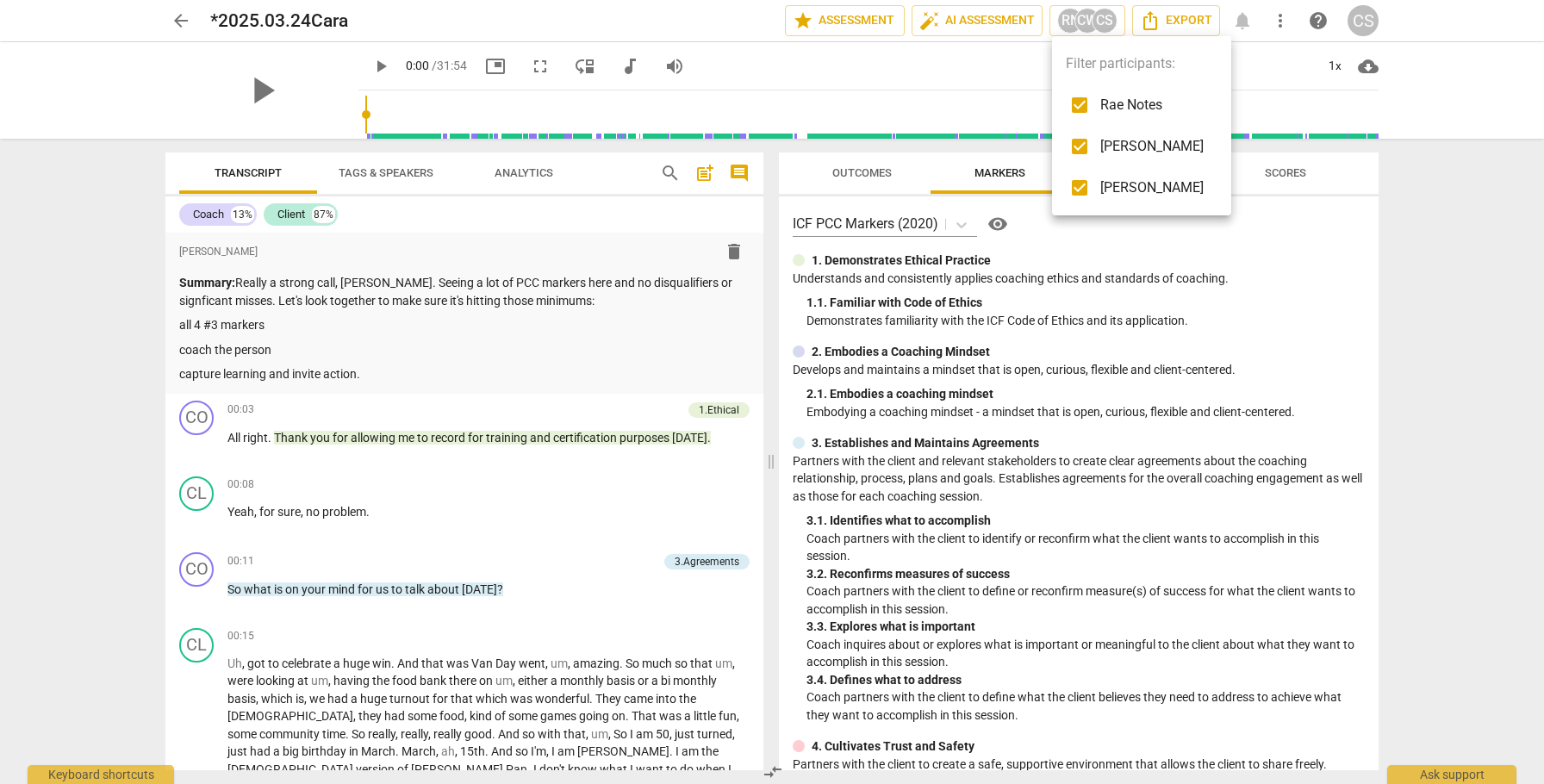
click at [1500, 195] on div at bounding box center [772, 392] width 1544 height 784
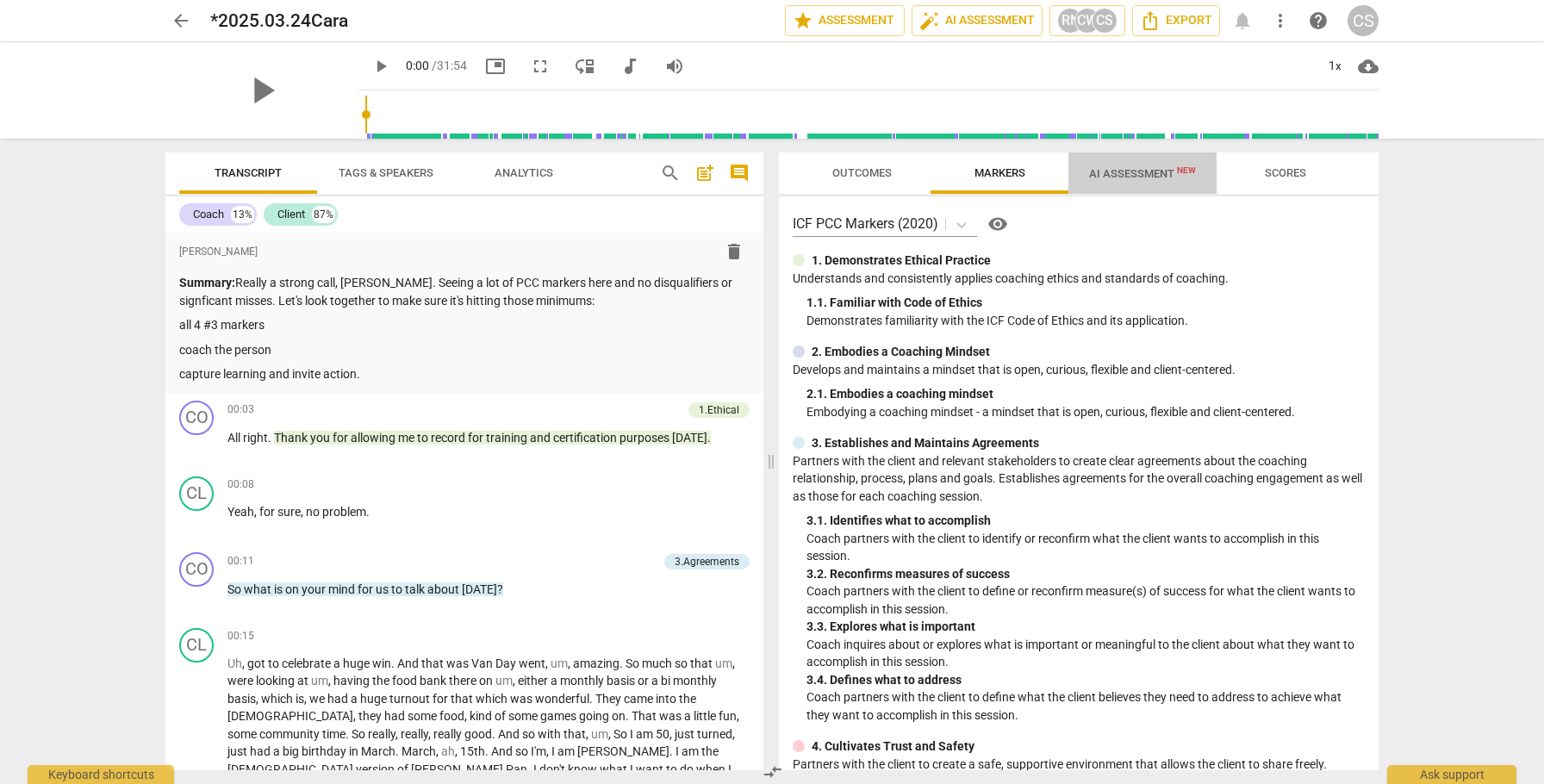
click at [1150, 167] on span "AI Assessment New" at bounding box center [1143, 173] width 107 height 13
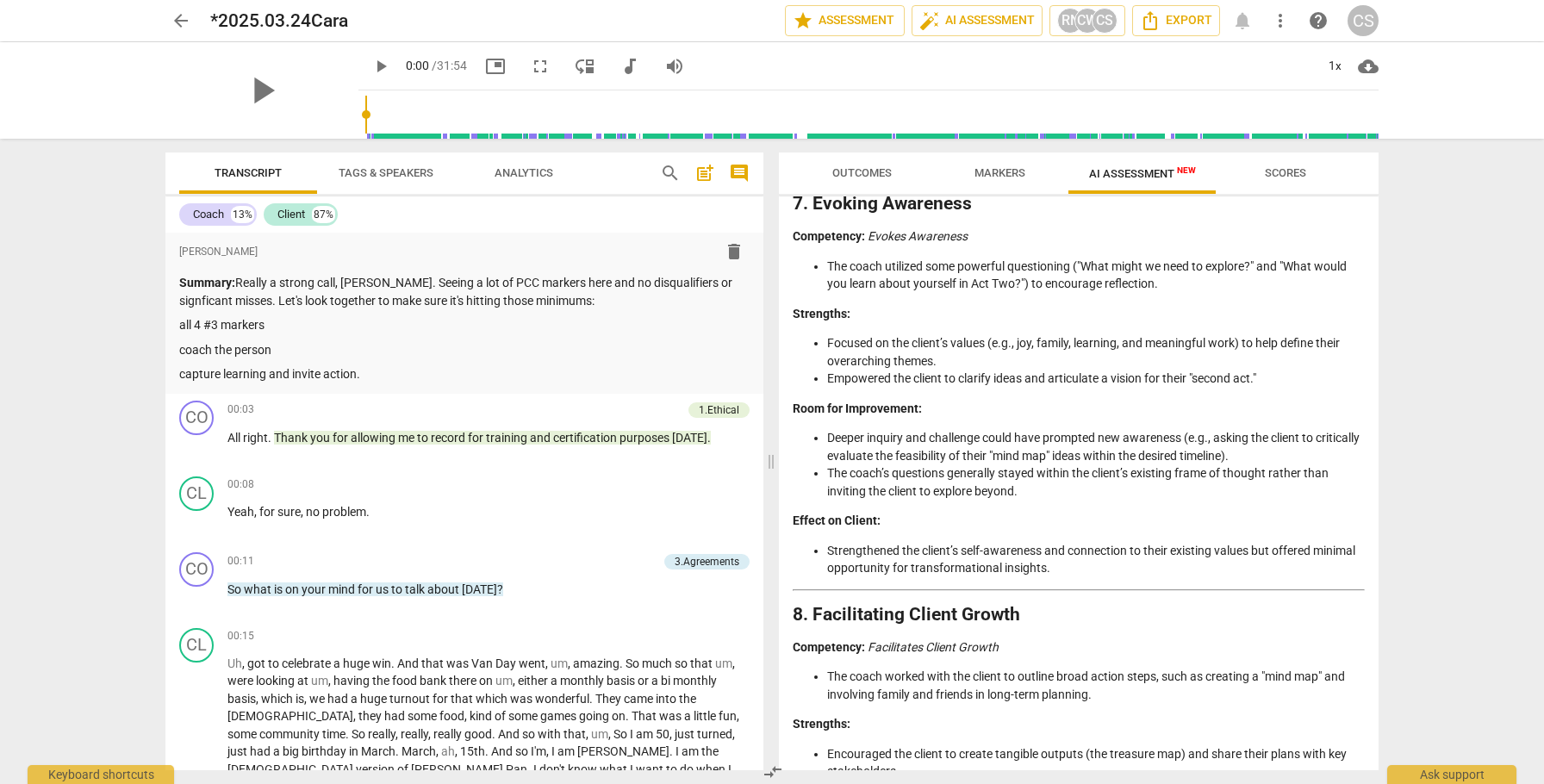
scroll to position [3280, 0]
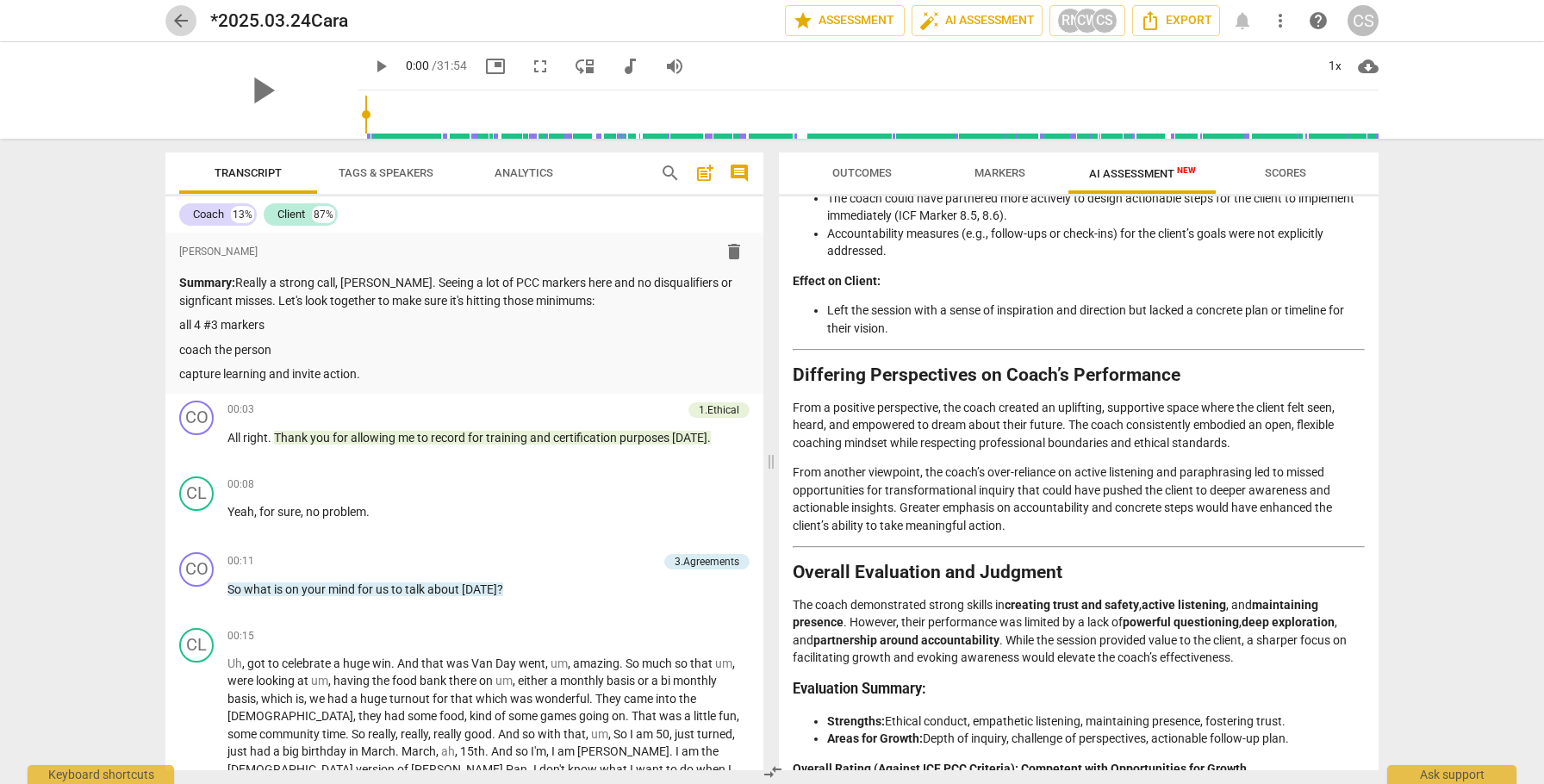
click at [183, 22] on span "arrow_back" at bounding box center [181, 21] width 21 height 21
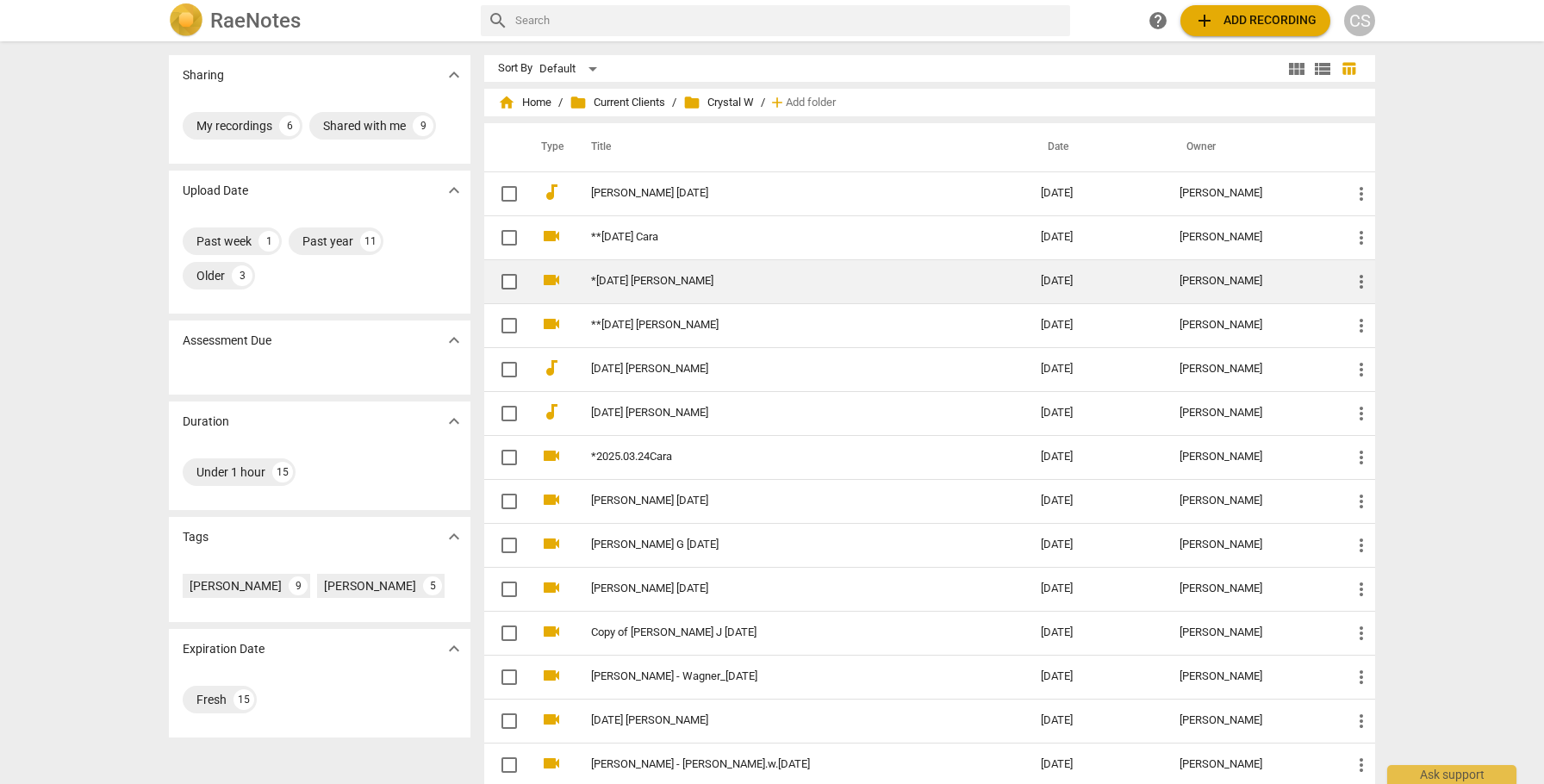
click at [737, 272] on td "*[DATE] [PERSON_NAME]" at bounding box center [798, 281] width 456 height 44
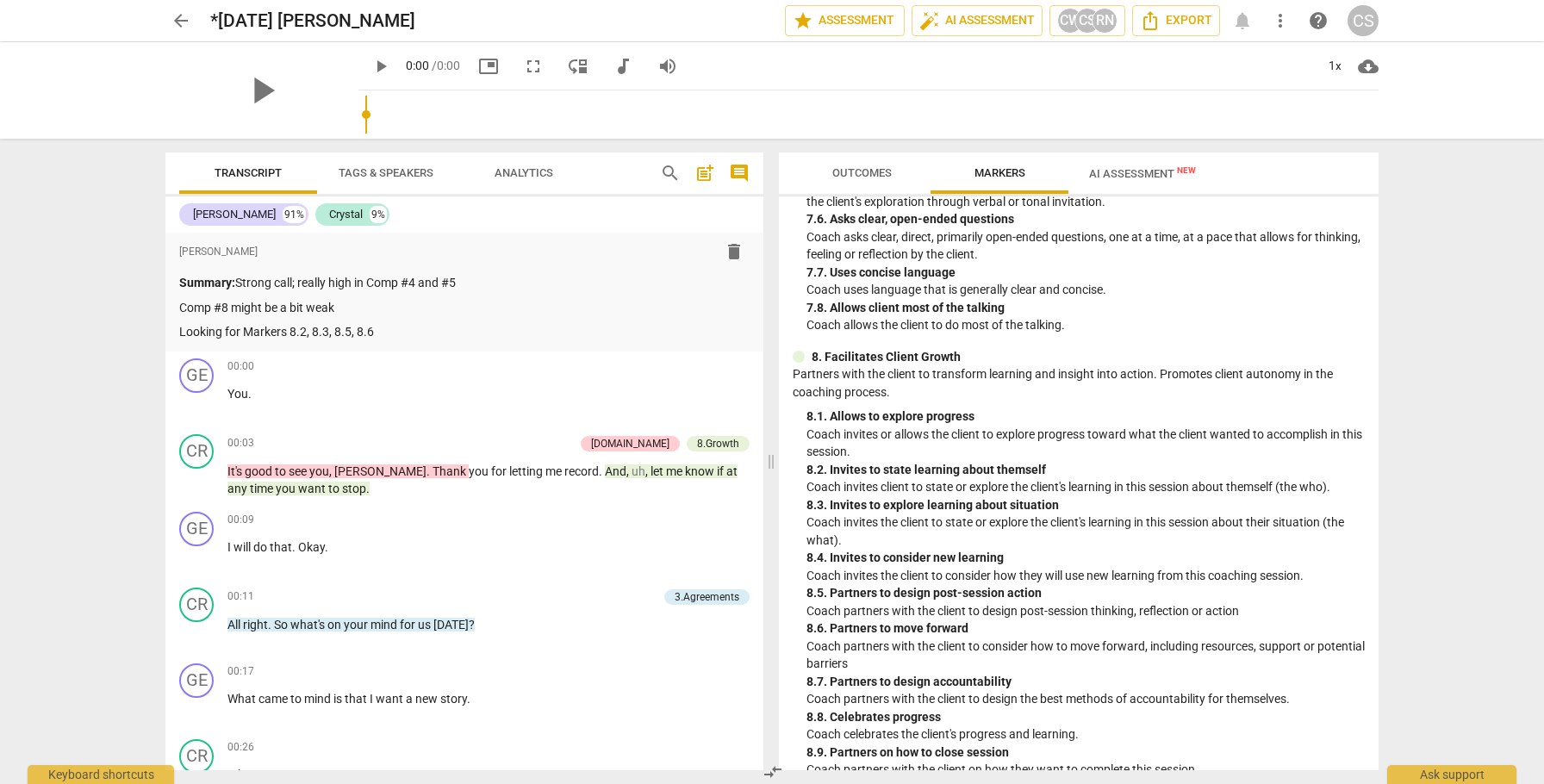
scroll to position [1765, 0]
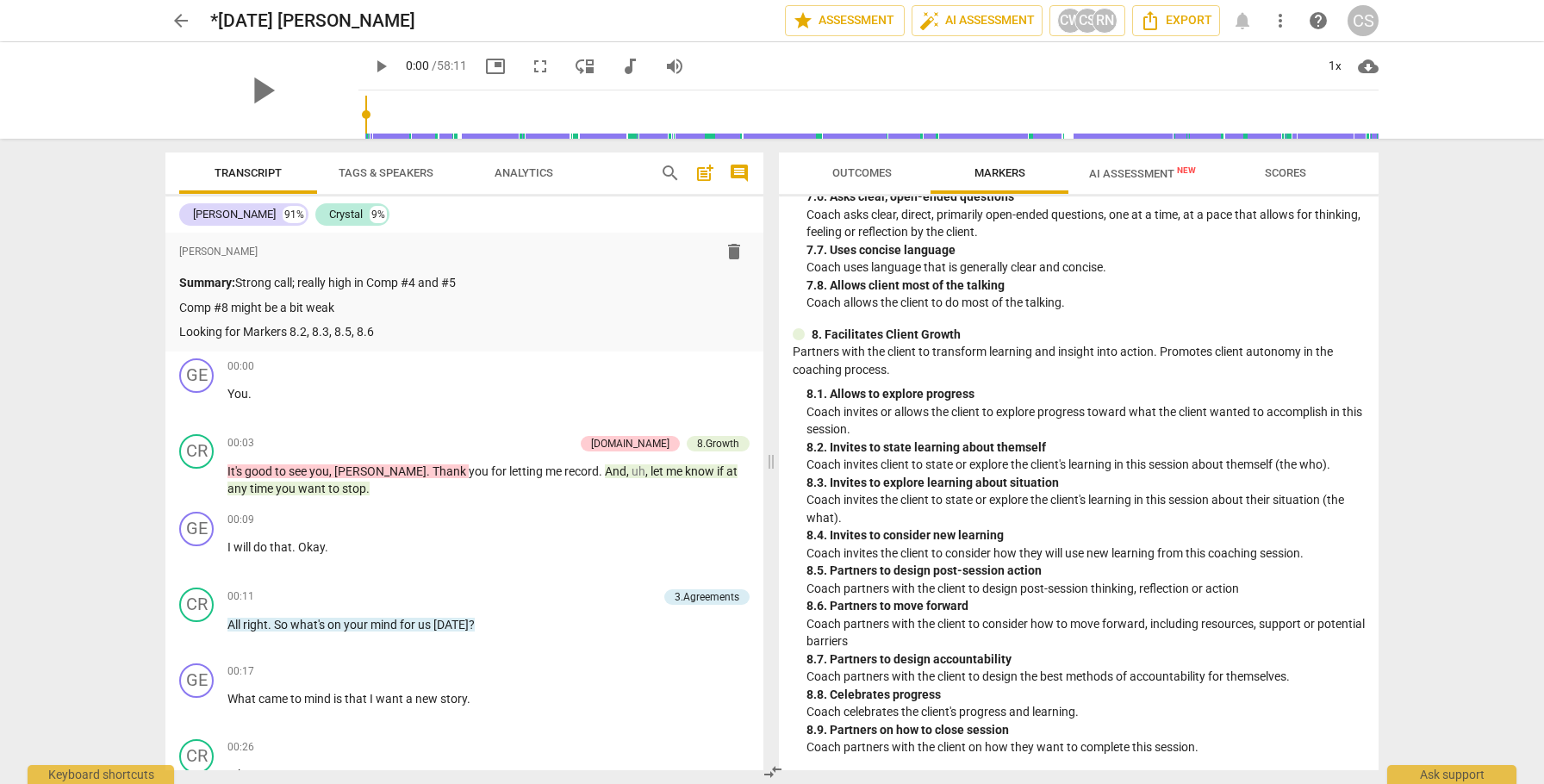
click at [1149, 174] on span "AI Assessment New" at bounding box center [1143, 173] width 107 height 13
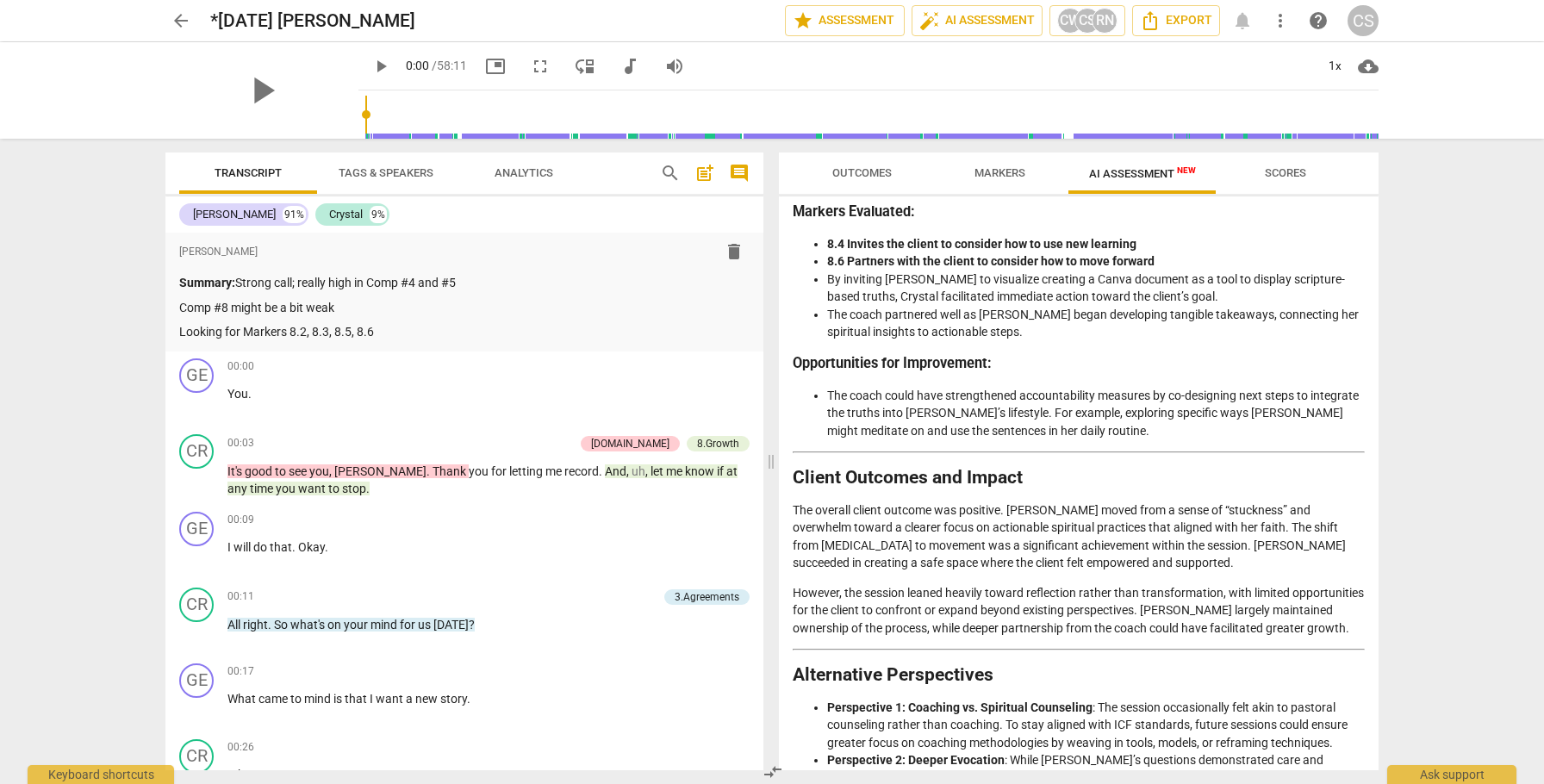
scroll to position [3071, 0]
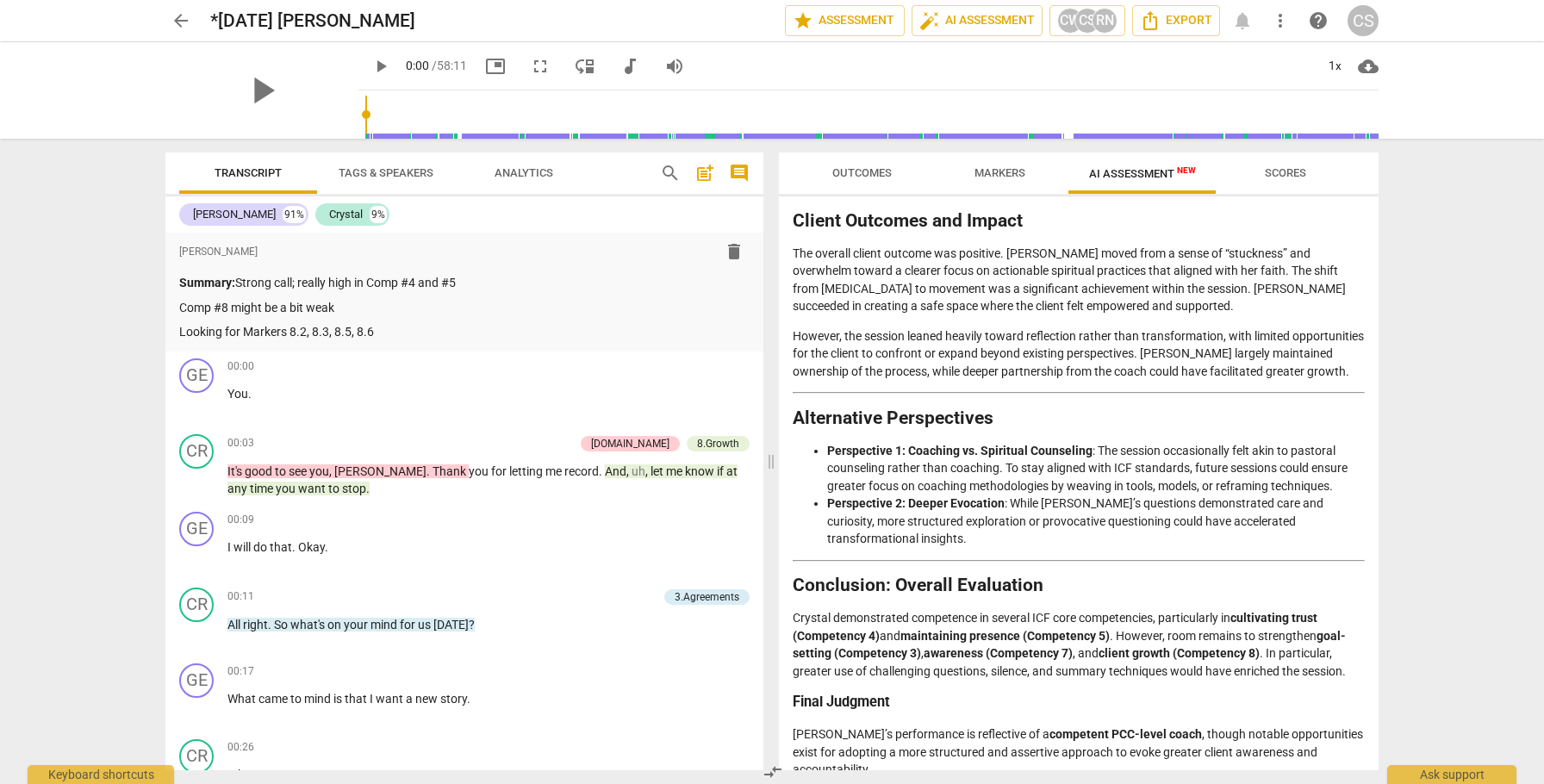
click at [180, 18] on span "arrow_back" at bounding box center [181, 21] width 21 height 21
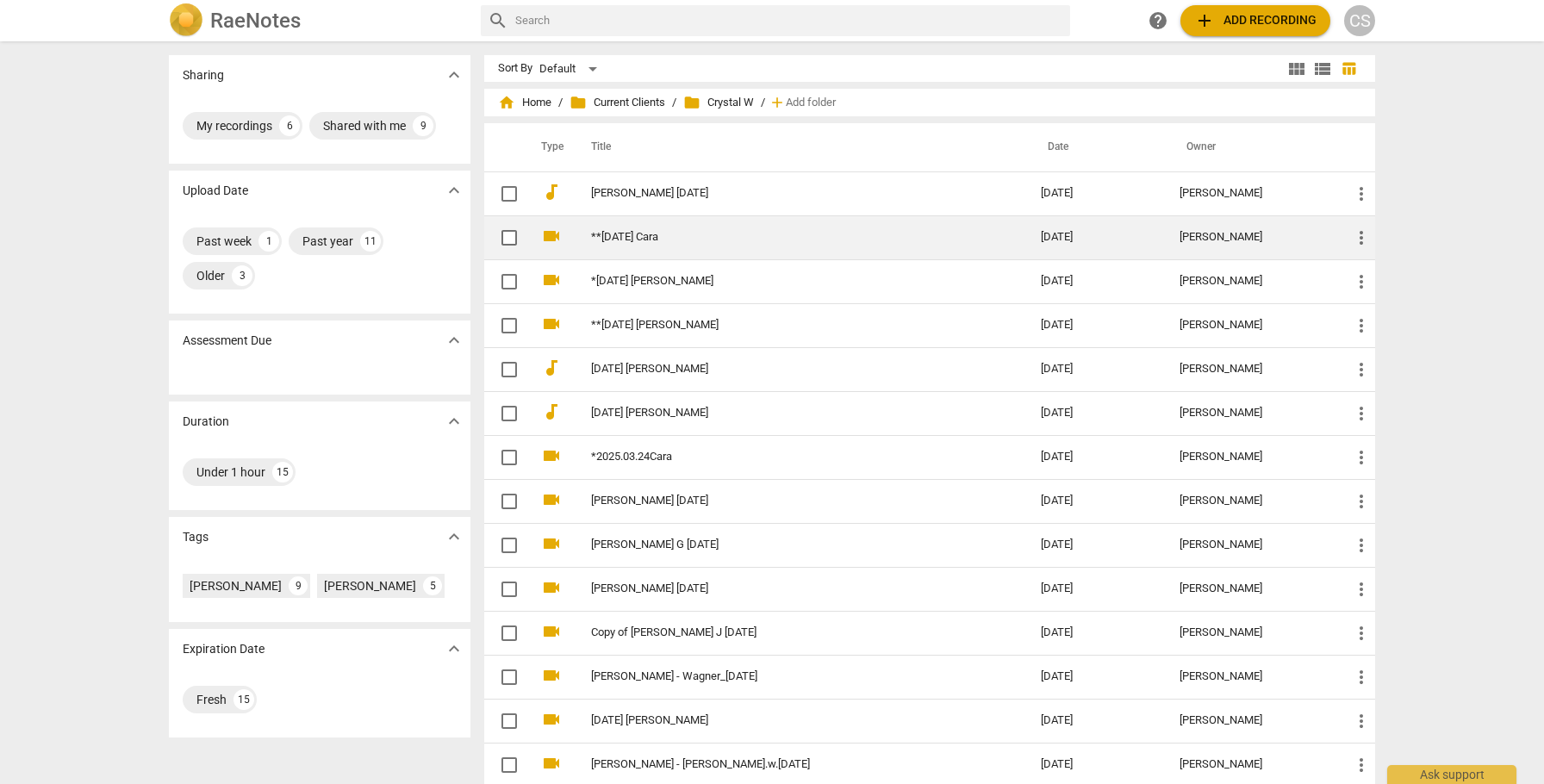
click at [710, 241] on link "**[DATE] Cara" at bounding box center [784, 237] width 388 height 13
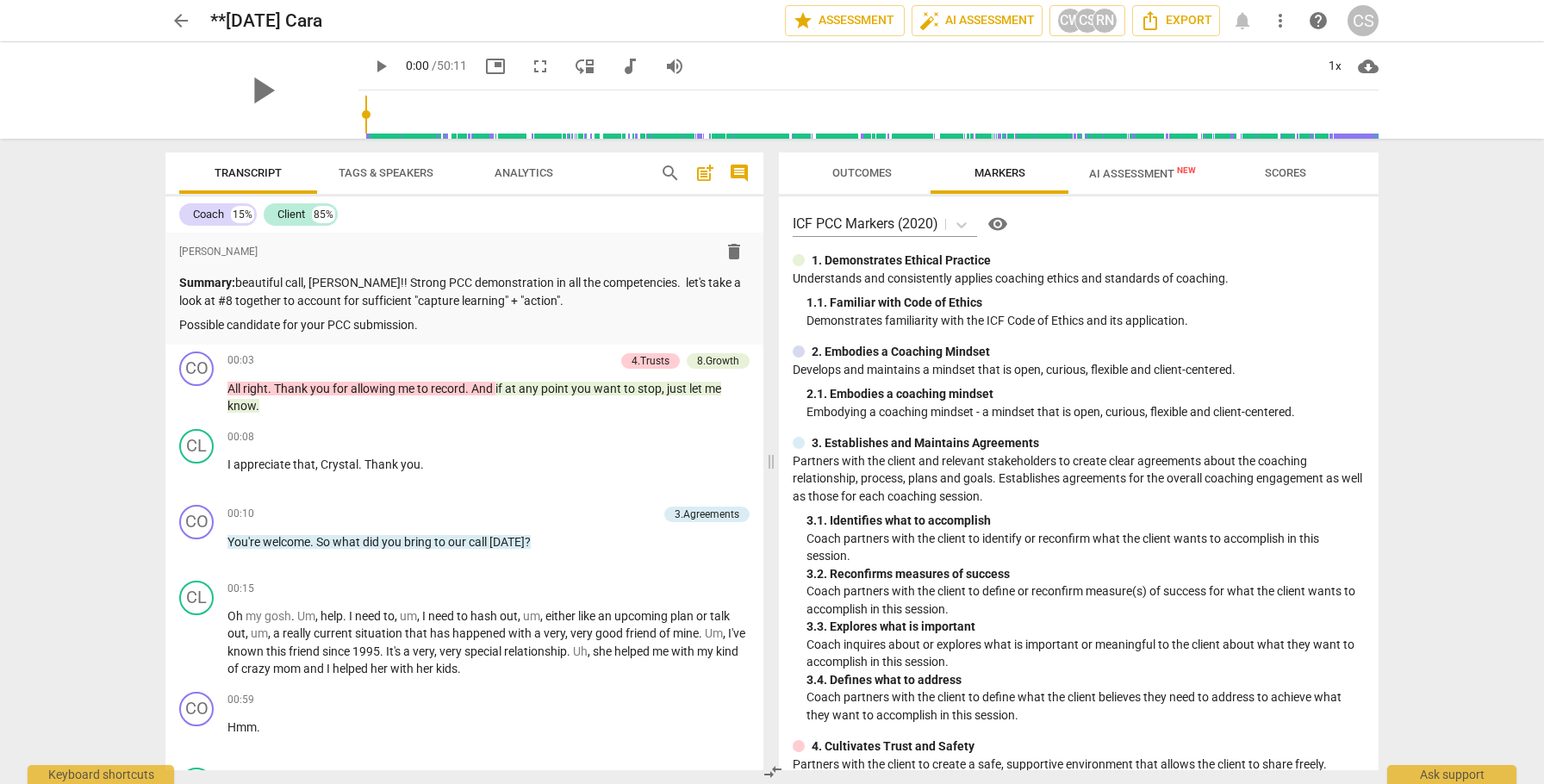
click at [1102, 179] on span "AI Assessment New" at bounding box center [1143, 173] width 107 height 13
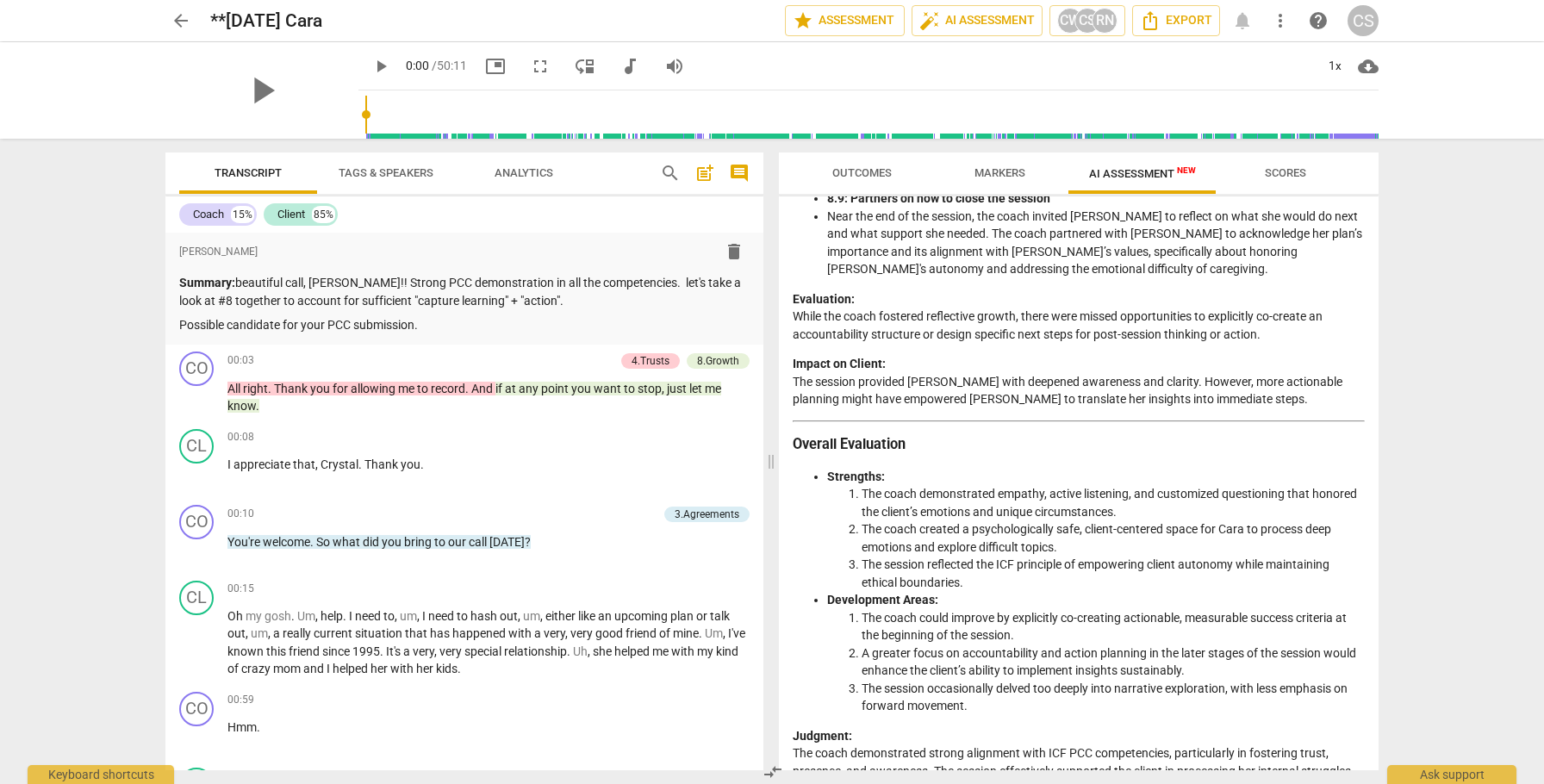
scroll to position [3072, 0]
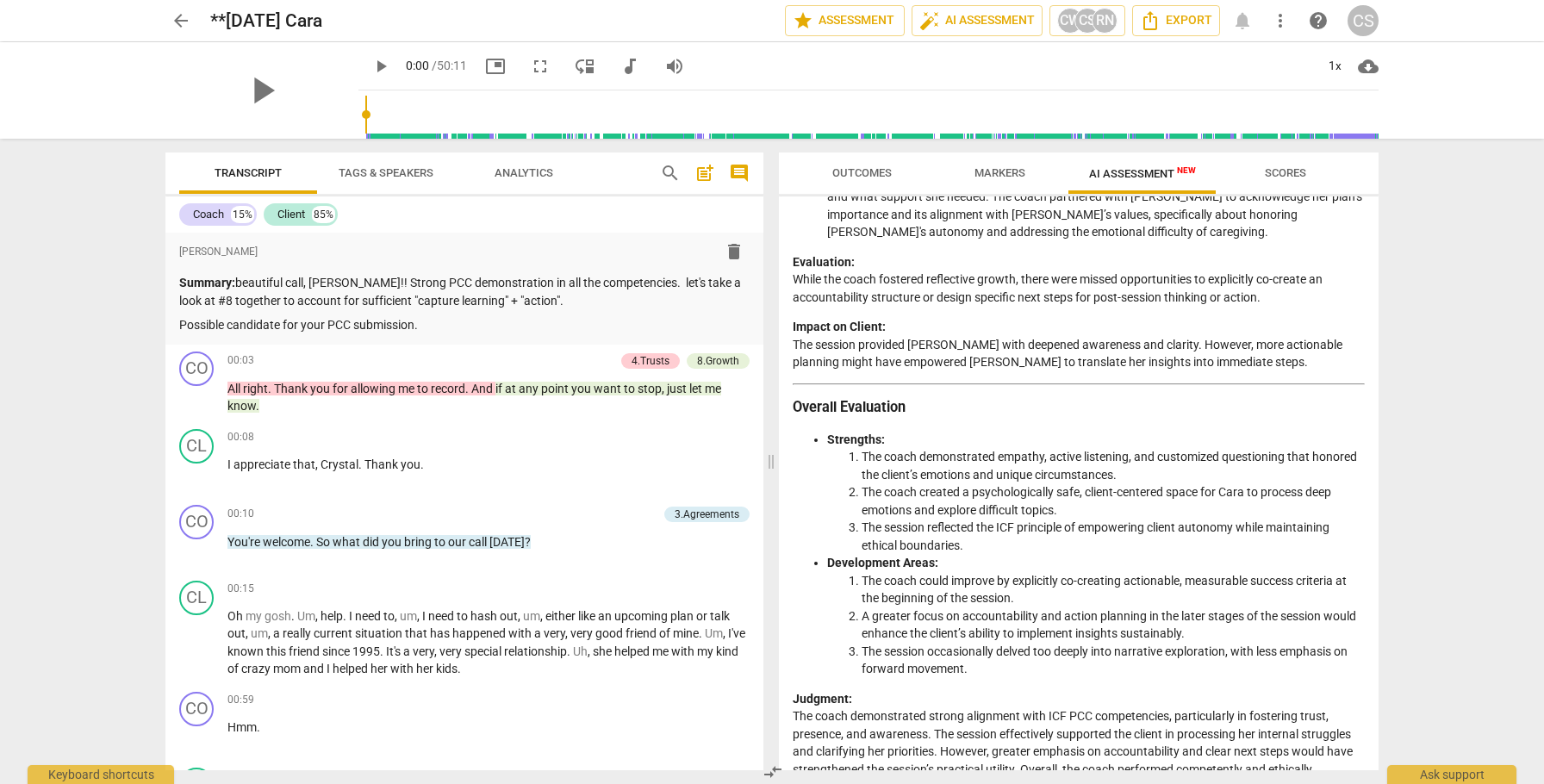
click at [177, 22] on span "arrow_back" at bounding box center [181, 21] width 21 height 21
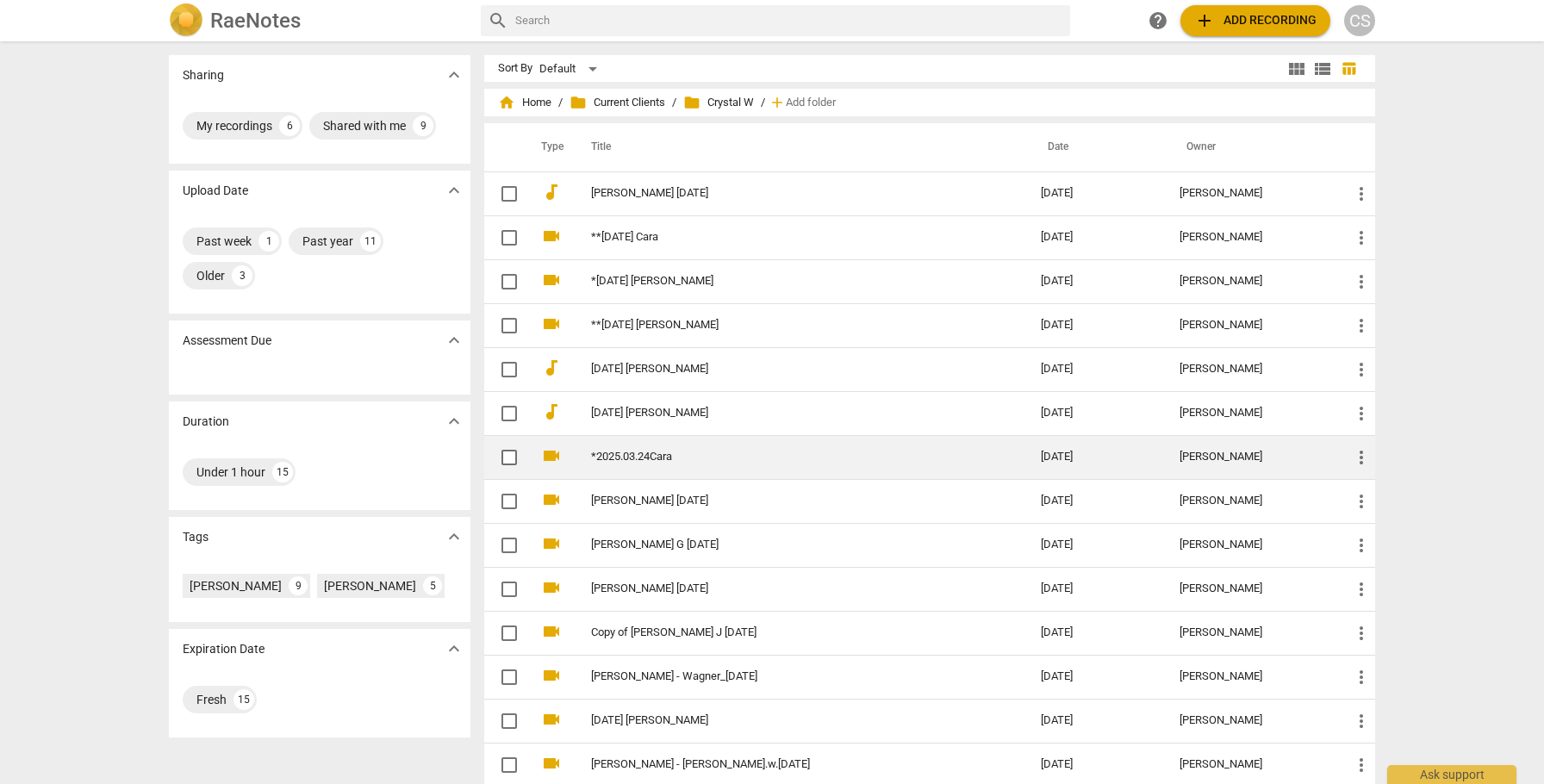
click at [623, 457] on link "*2025.03.24Cara" at bounding box center [784, 457] width 388 height 13
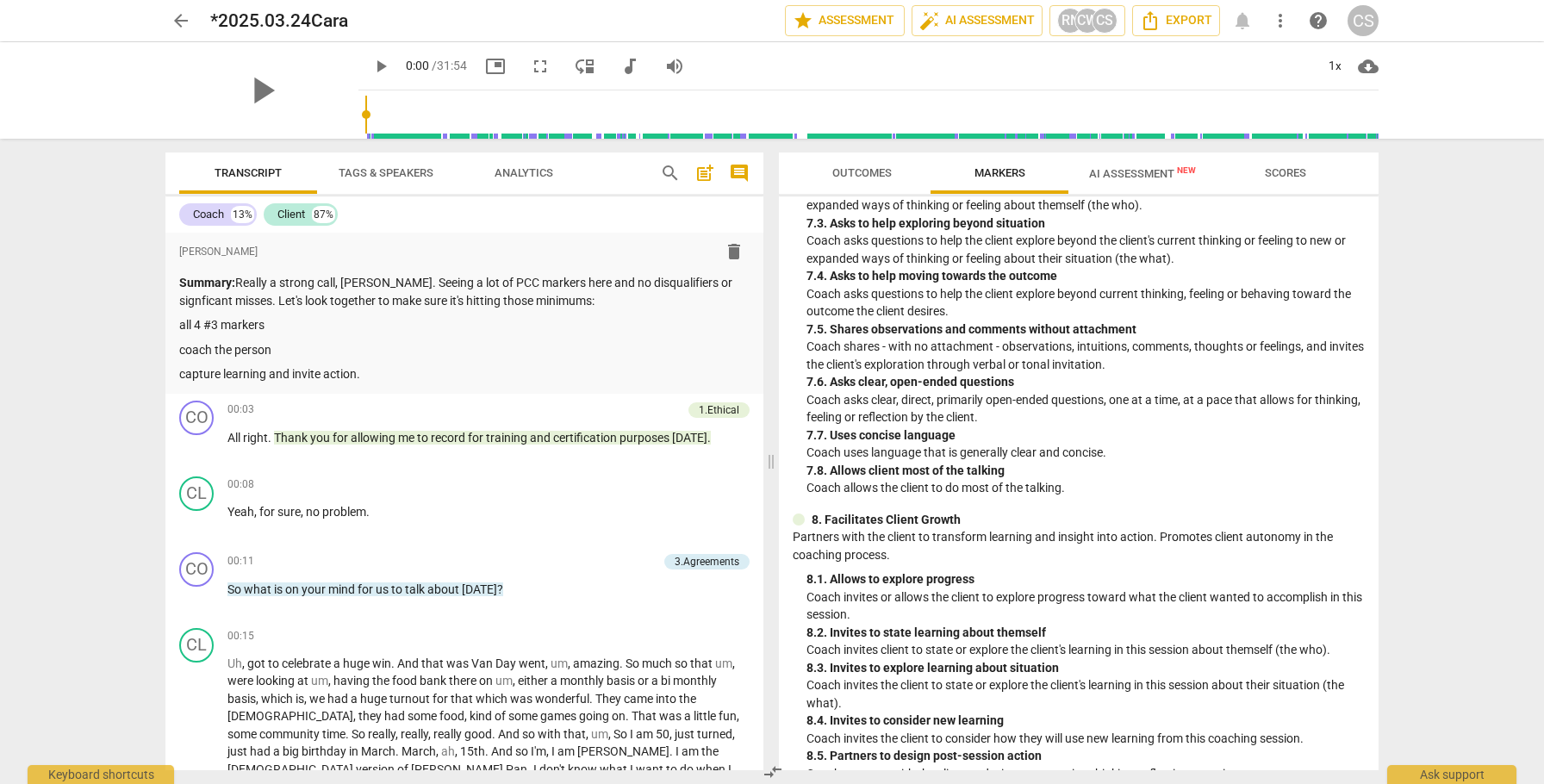
scroll to position [1765, 0]
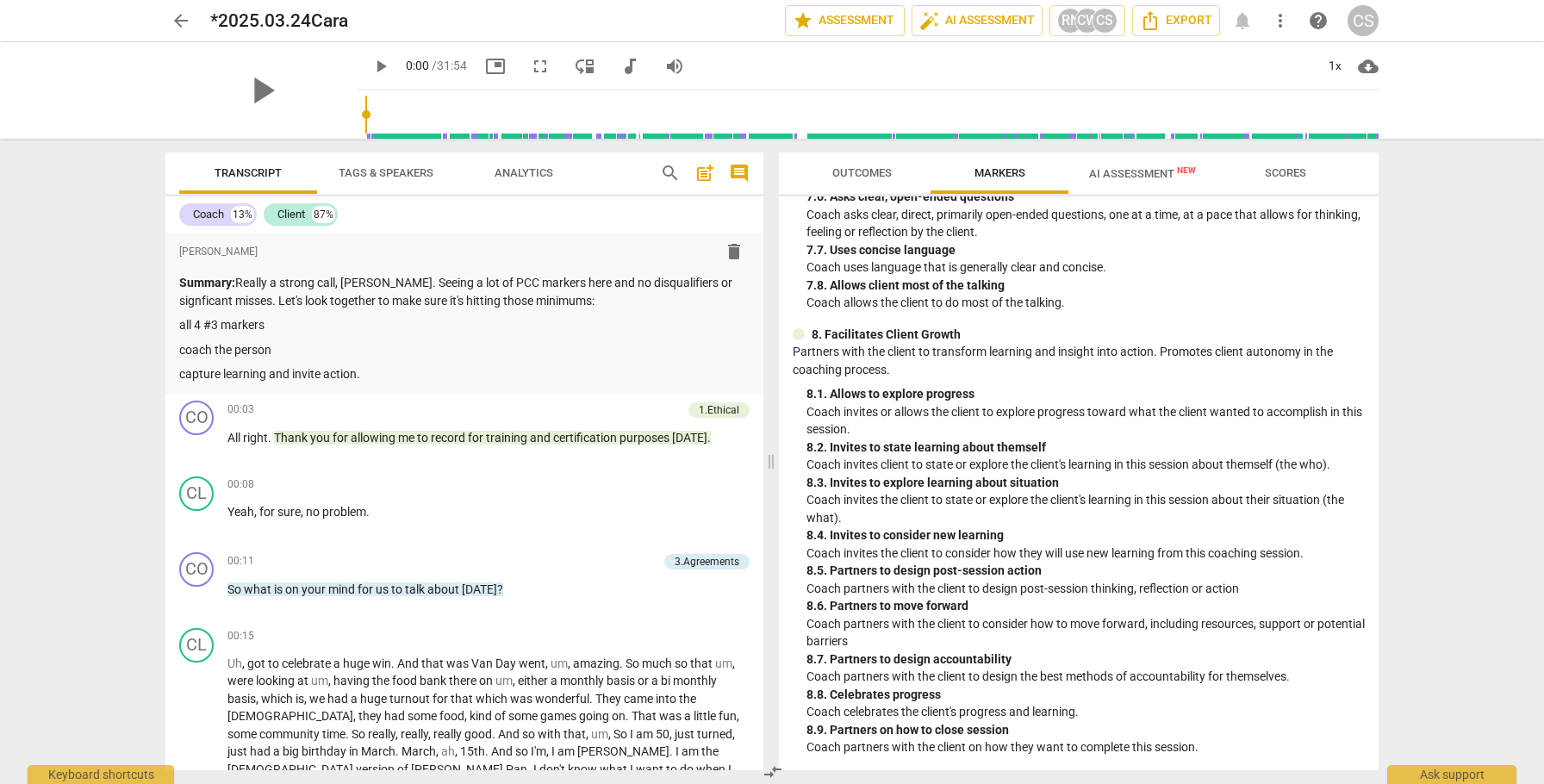
click at [1108, 172] on span "AI Assessment New" at bounding box center [1143, 173] width 107 height 13
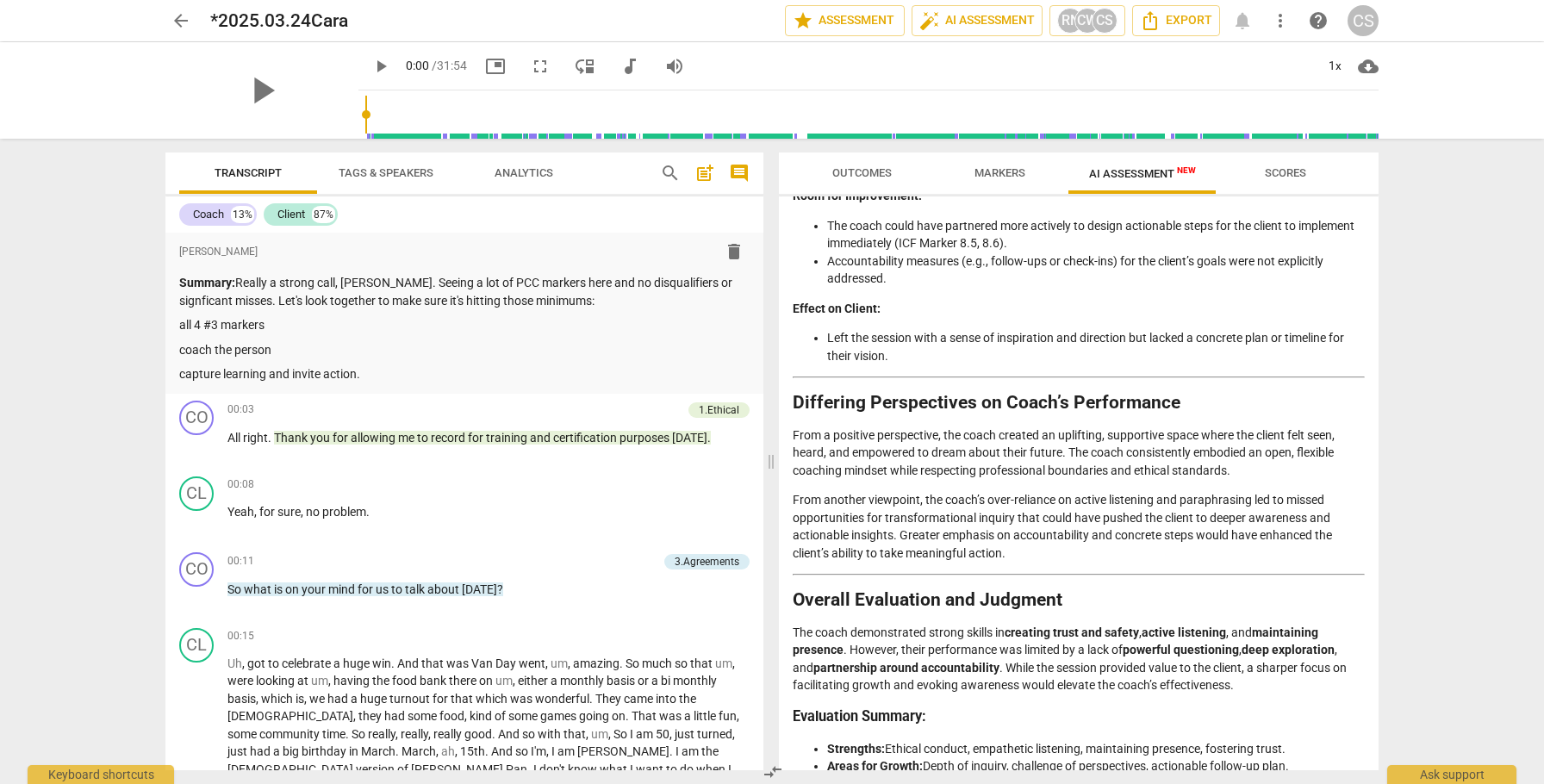
scroll to position [3280, 0]
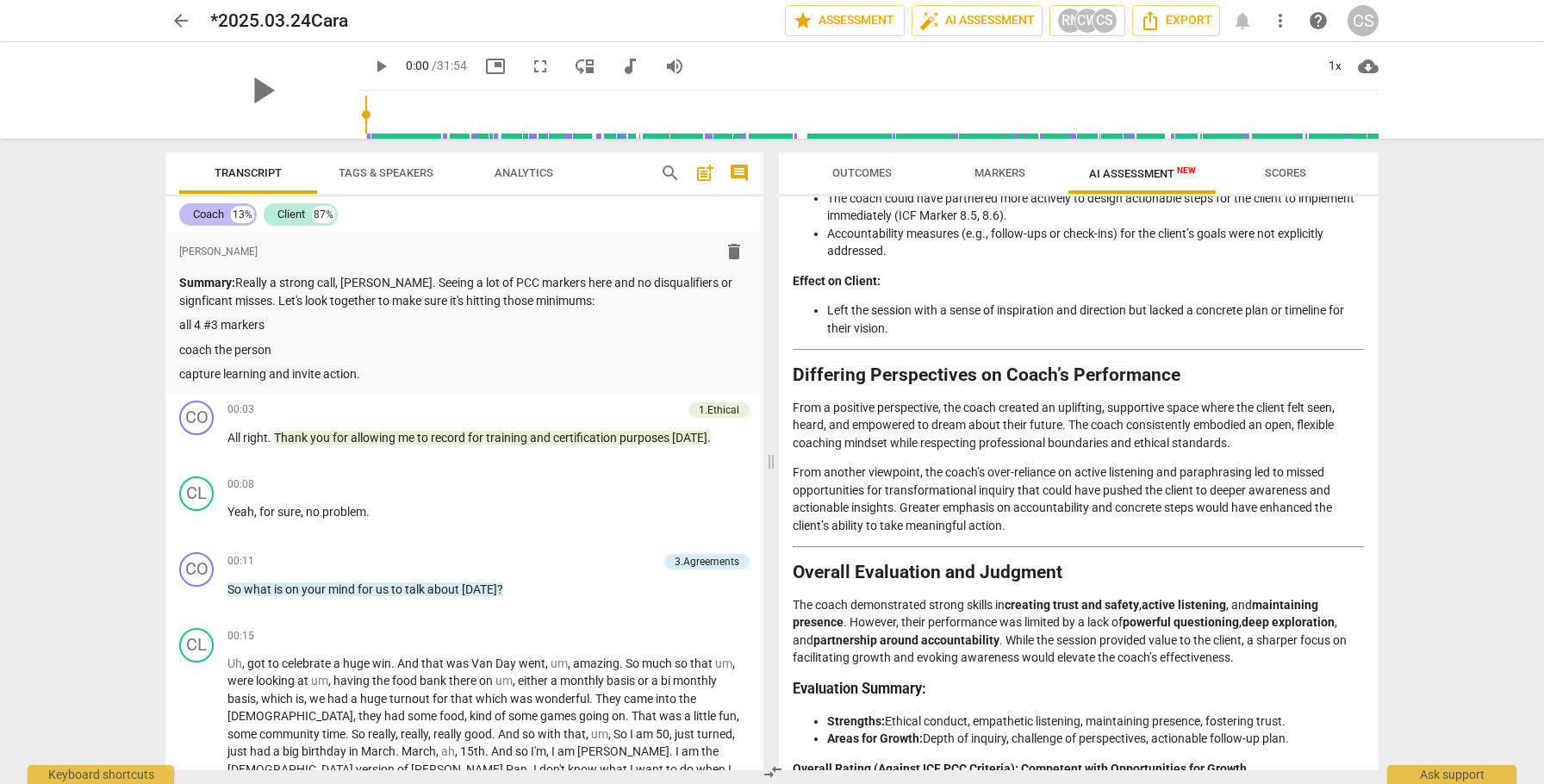
click at [209, 212] on div "Coach" at bounding box center [208, 214] width 31 height 18
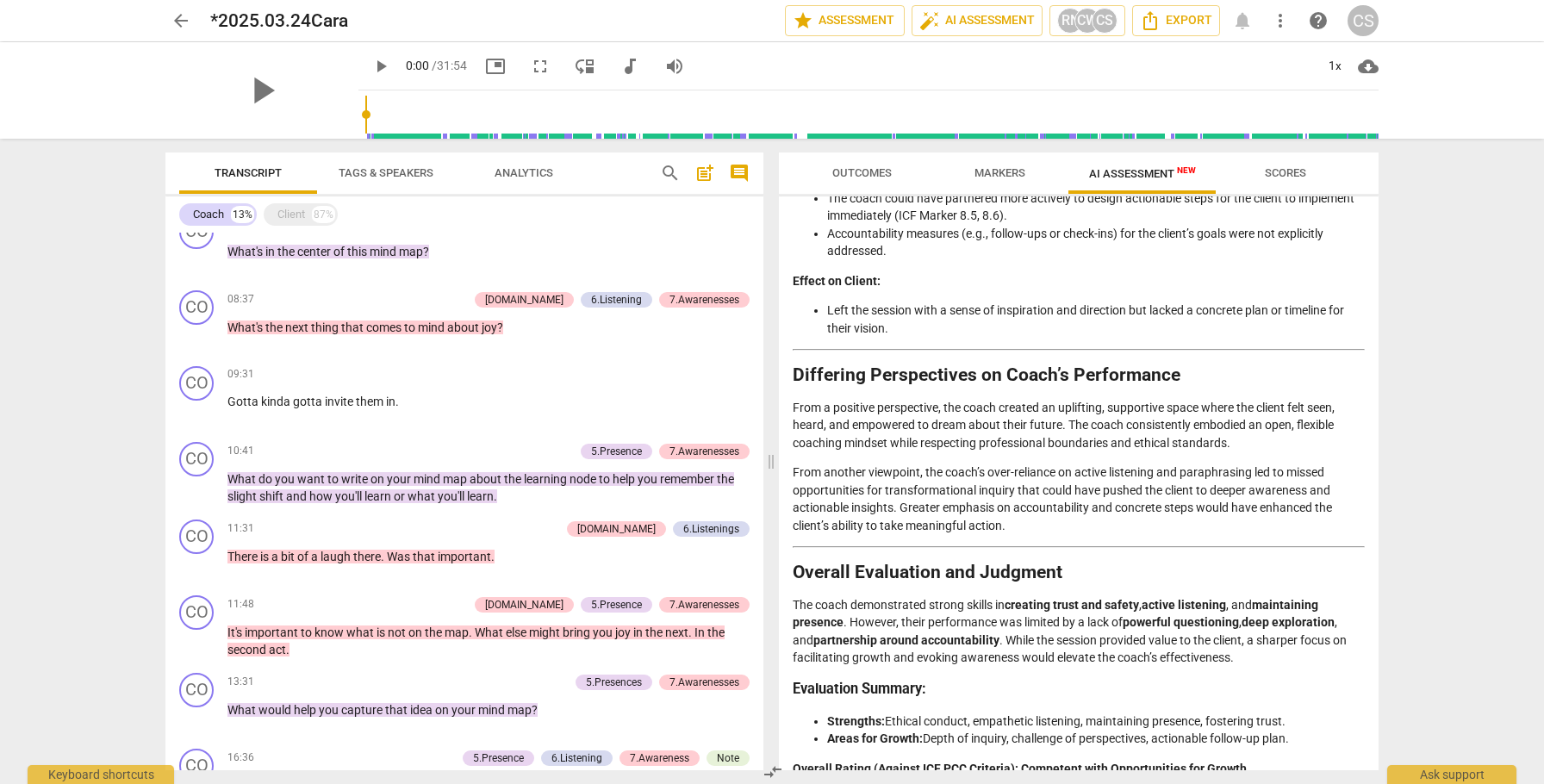
scroll to position [1333, 0]
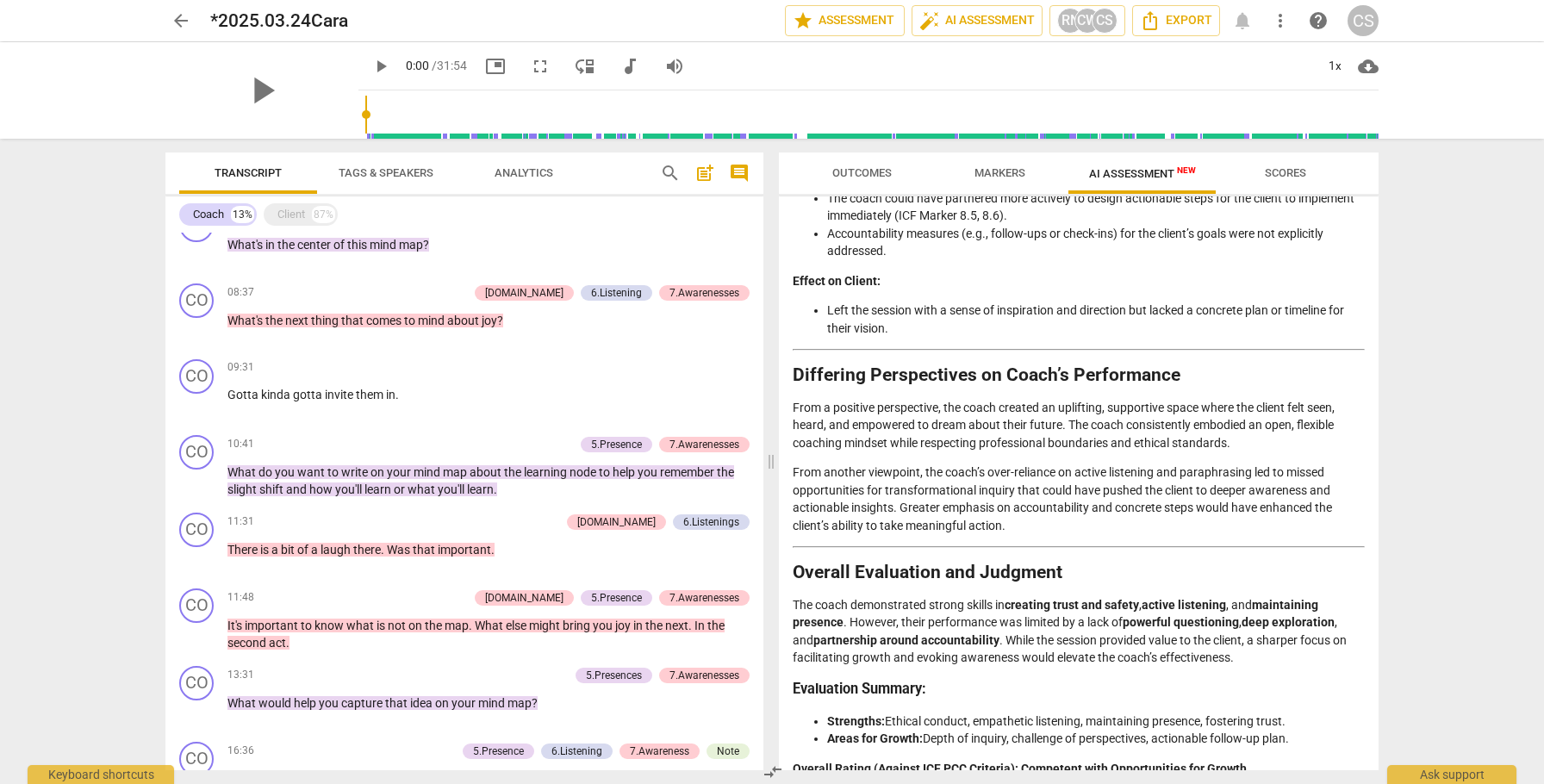
click at [446, 454] on div "10:41 + Add competency 5.Presence 7.Awarenesses keyboard_arrow_right" at bounding box center [489, 445] width 522 height 19
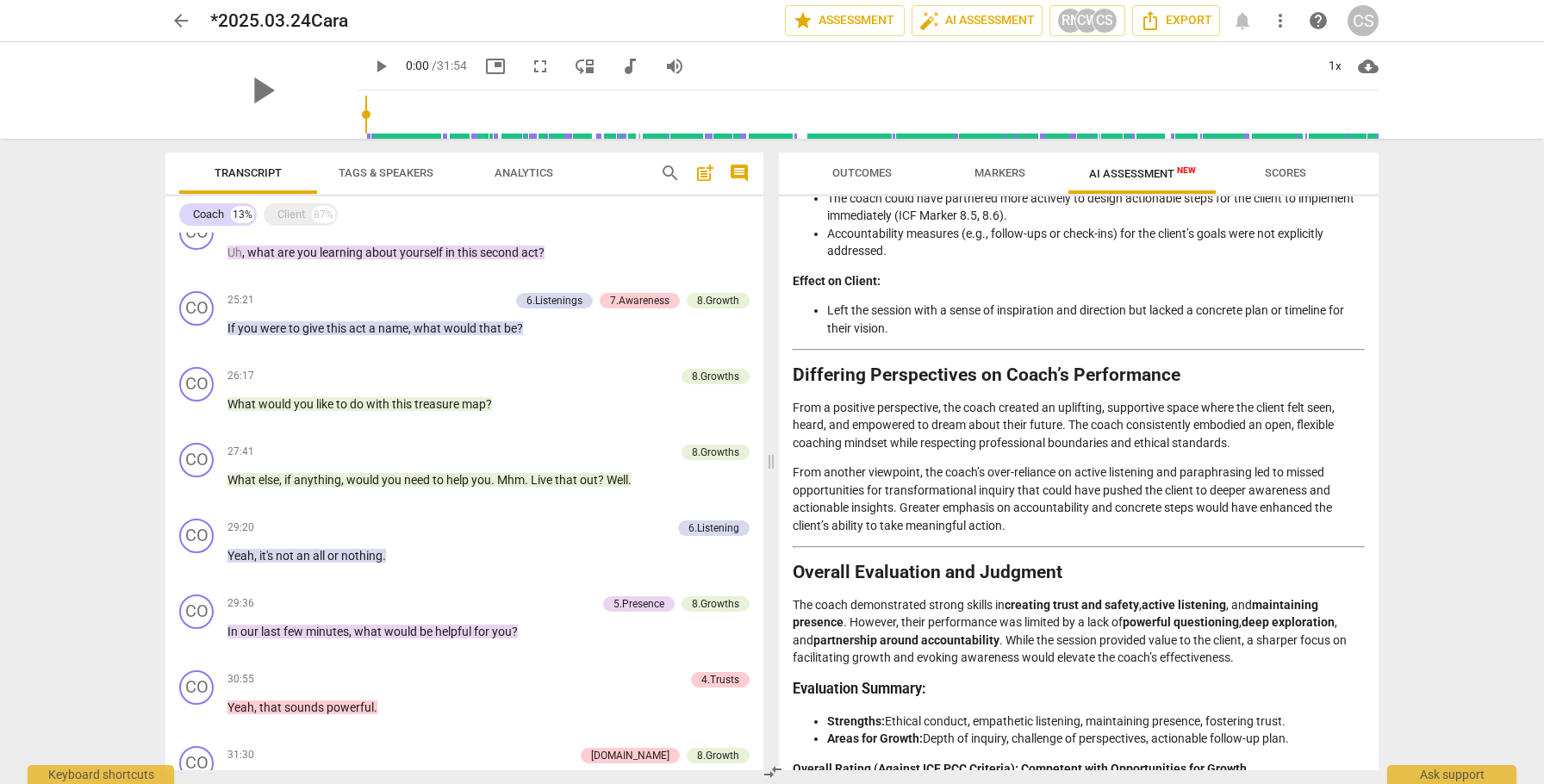
scroll to position [2762, 0]
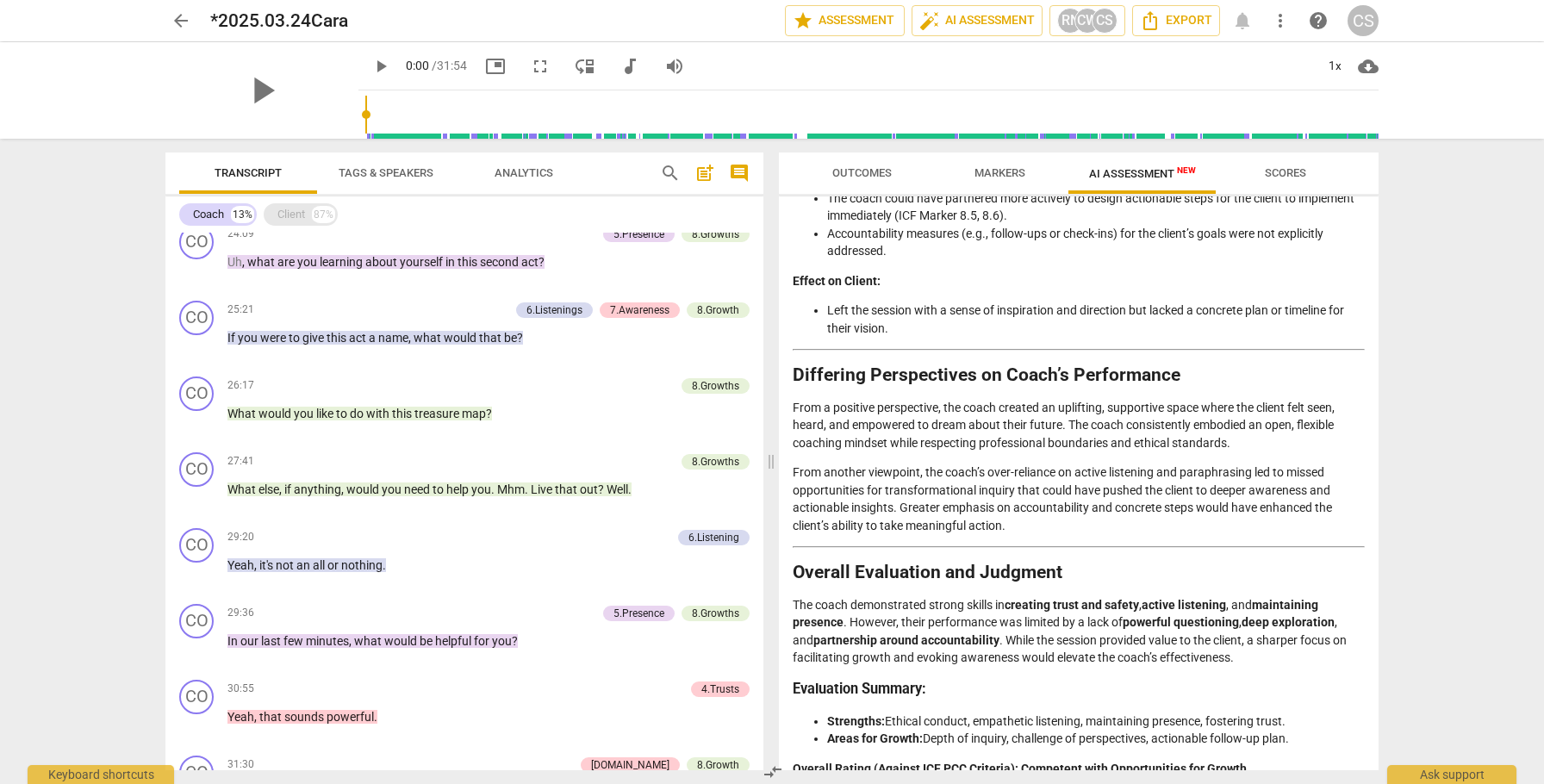
click at [287, 215] on div "Client" at bounding box center [291, 214] width 27 height 18
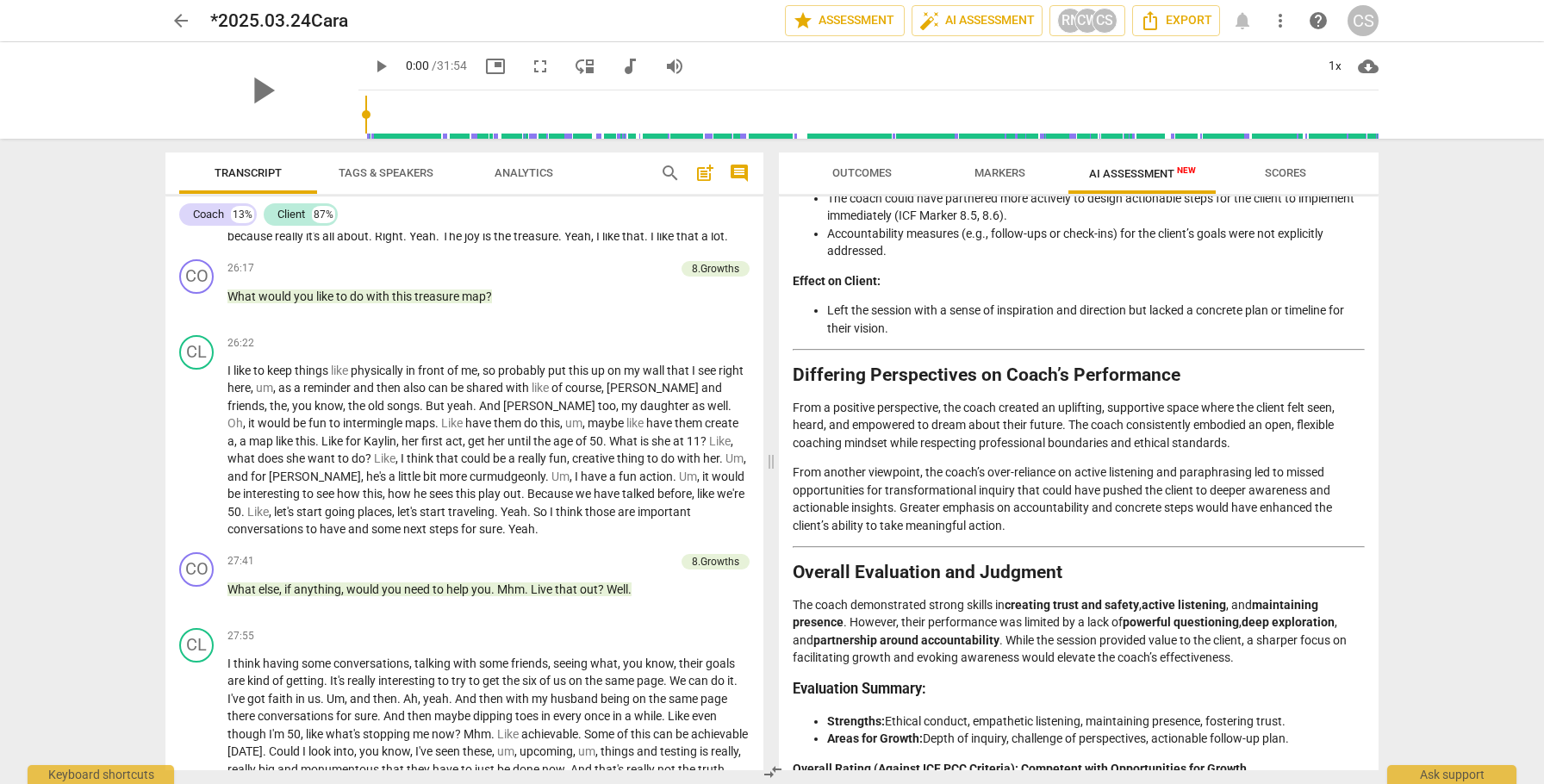
scroll to position [7490, 0]
click at [184, 22] on span "arrow_back" at bounding box center [181, 21] width 21 height 21
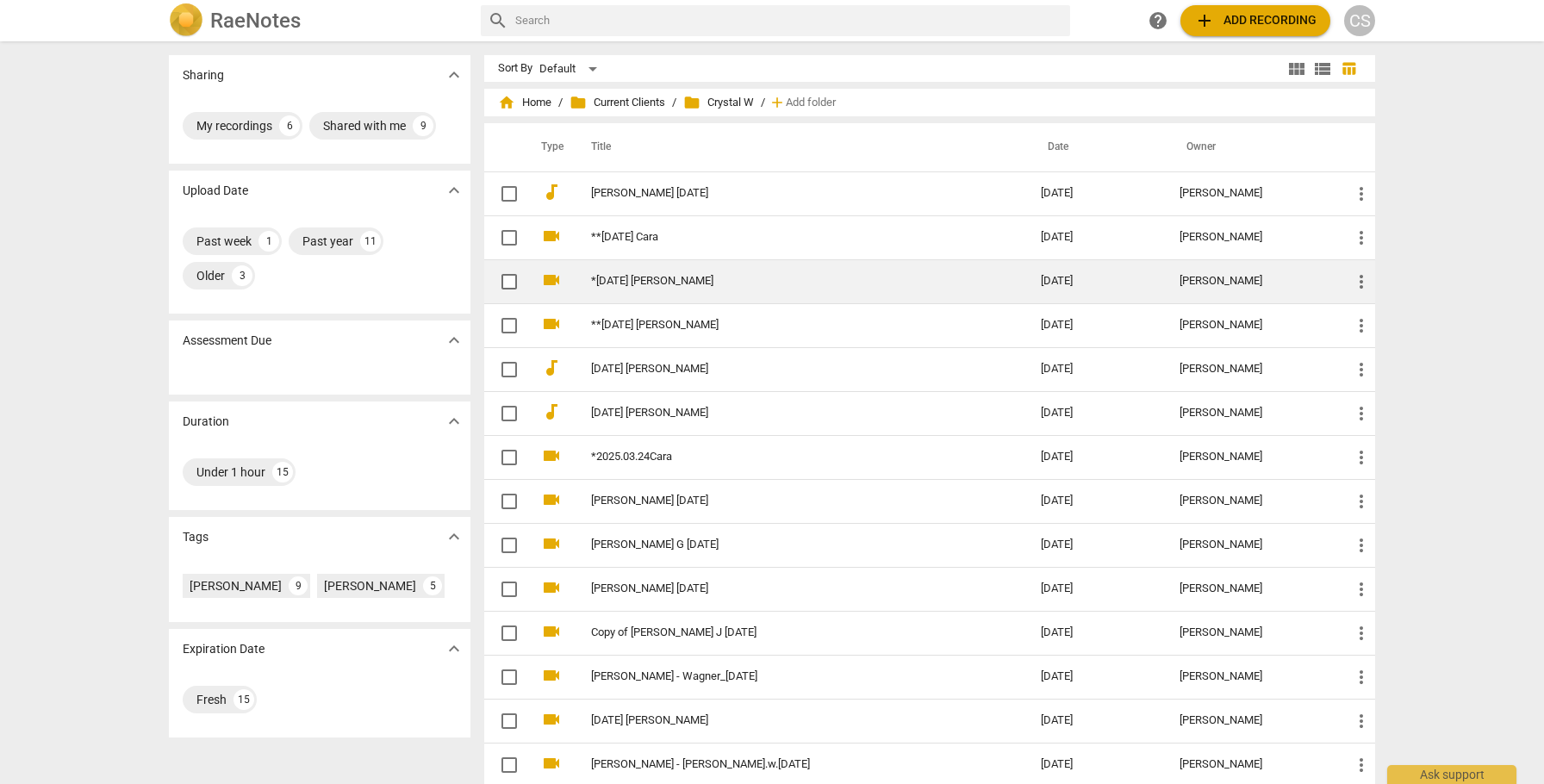
click at [692, 280] on link "*[DATE] [PERSON_NAME]" at bounding box center [784, 281] width 388 height 13
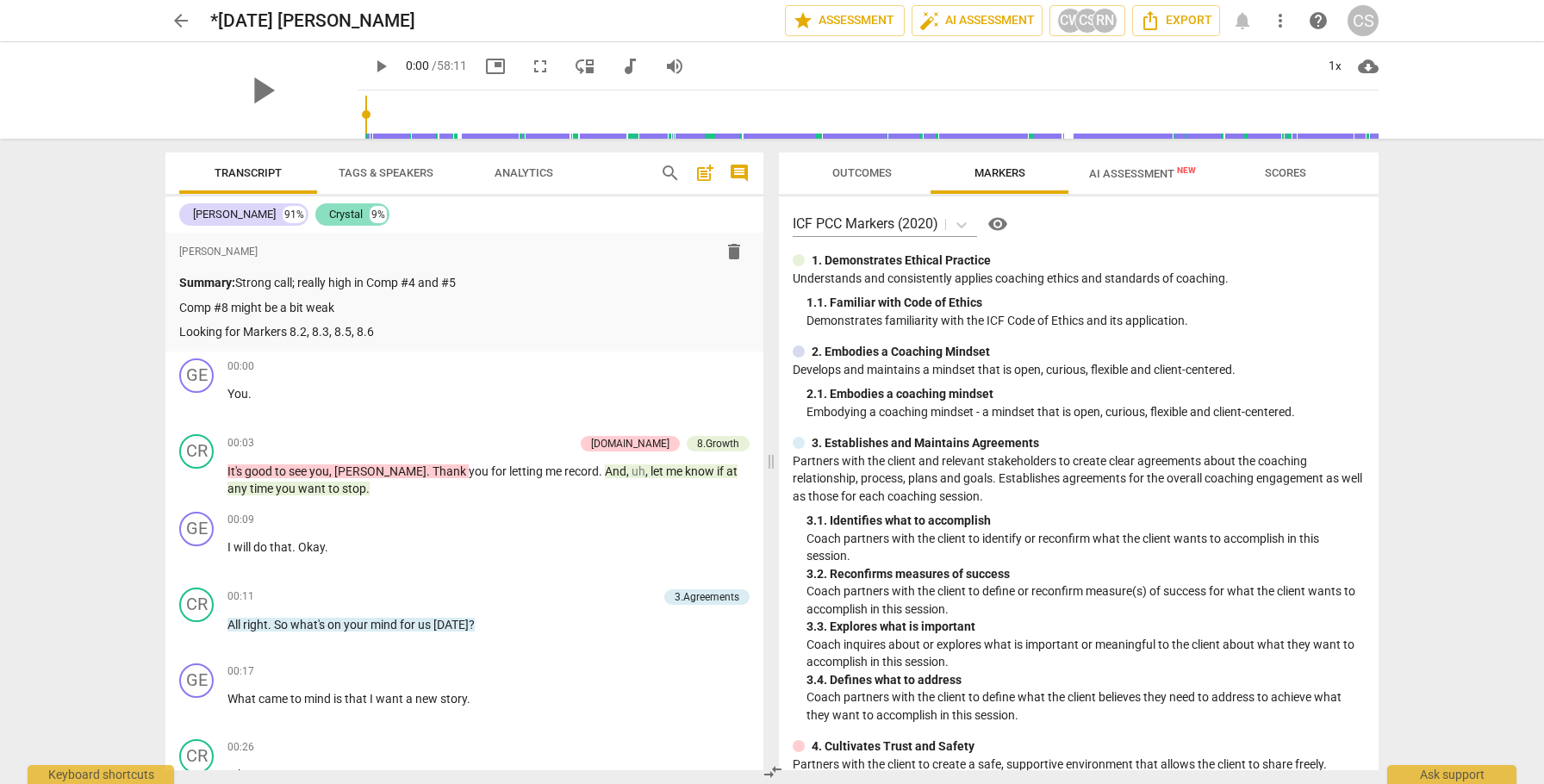
click at [329, 214] on div "Crystal" at bounding box center [346, 214] width 33 height 18
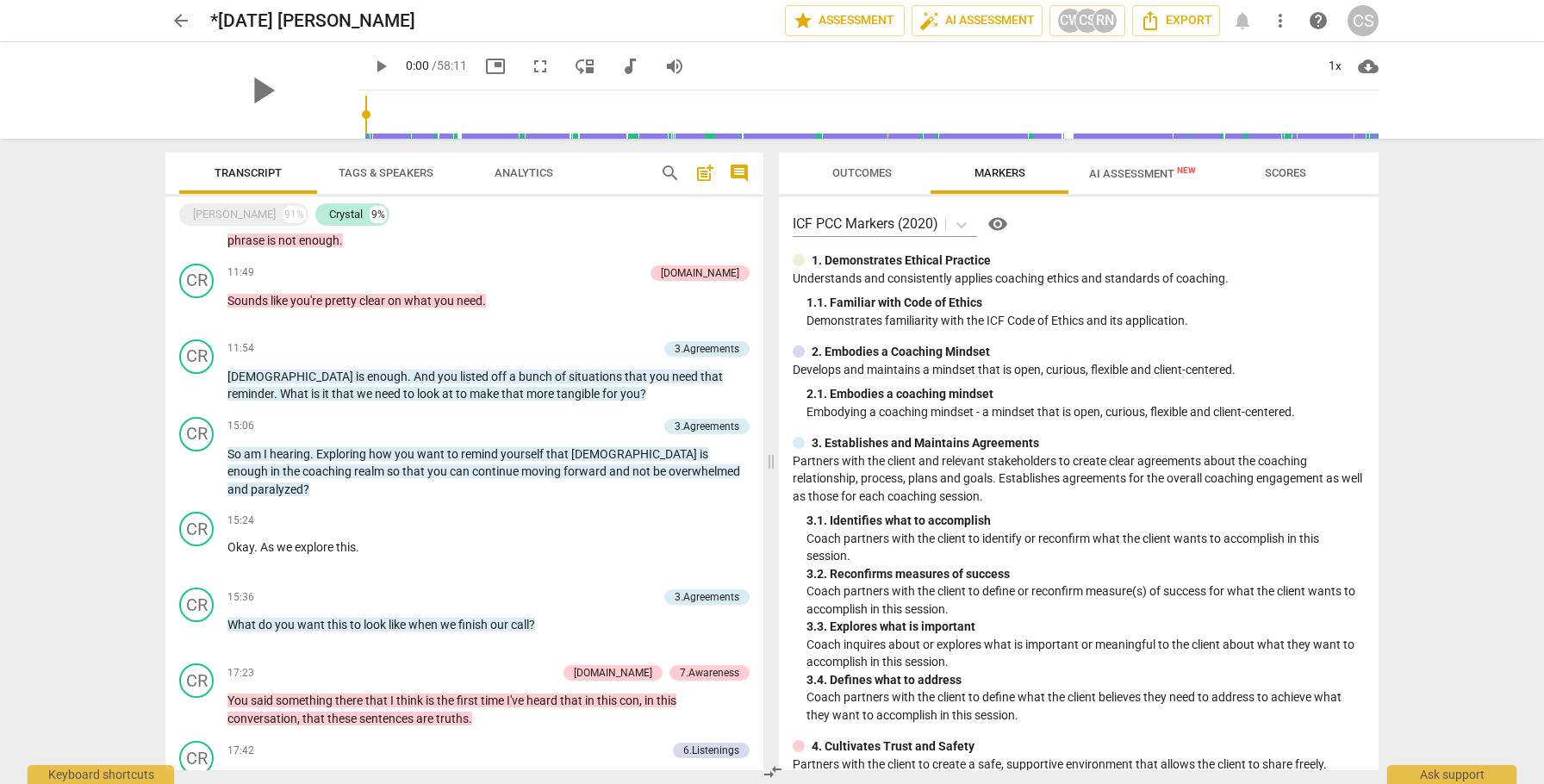
scroll to position [855, 0]
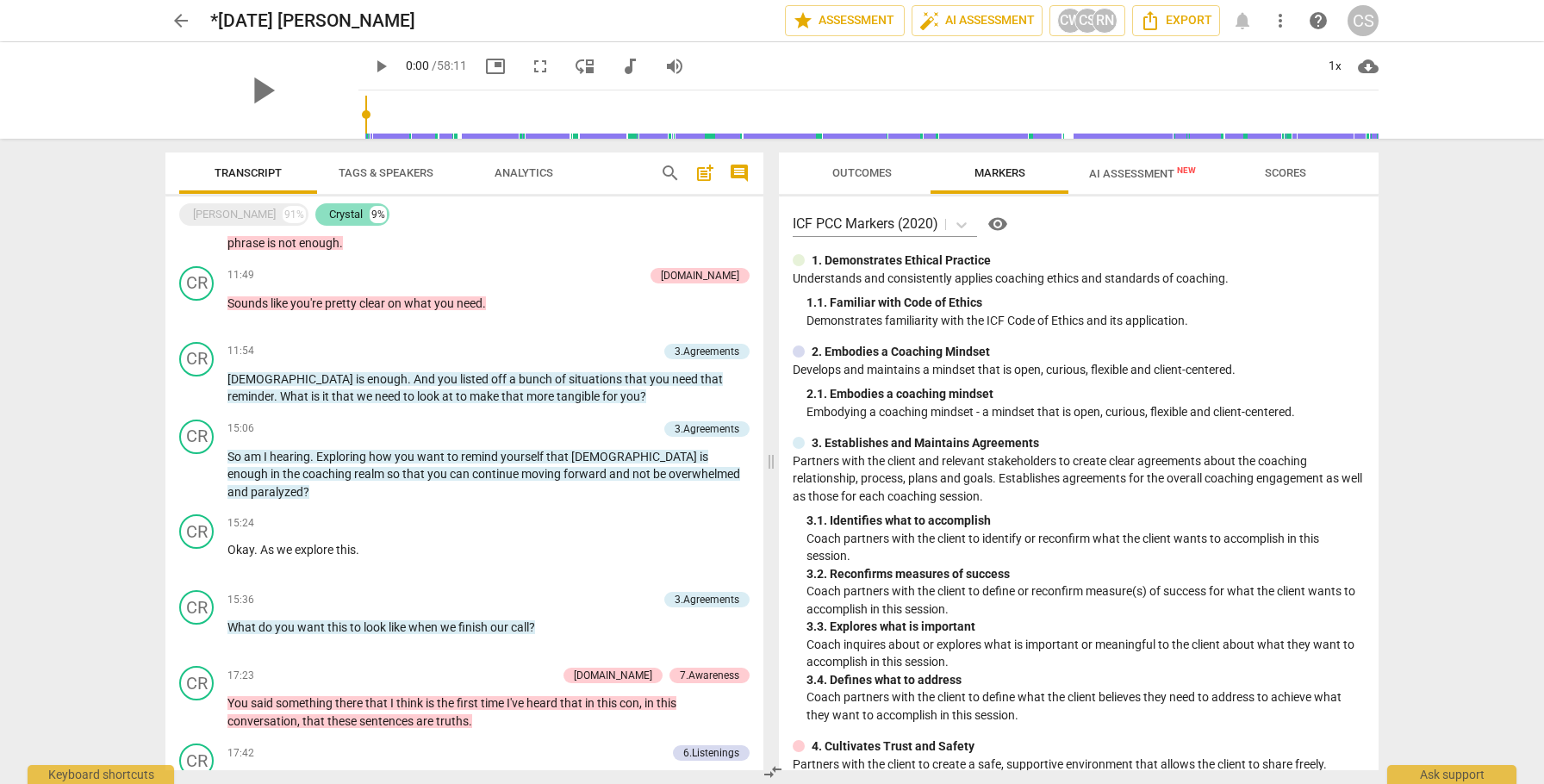
click at [329, 211] on div "Crystal" at bounding box center [346, 214] width 33 height 18
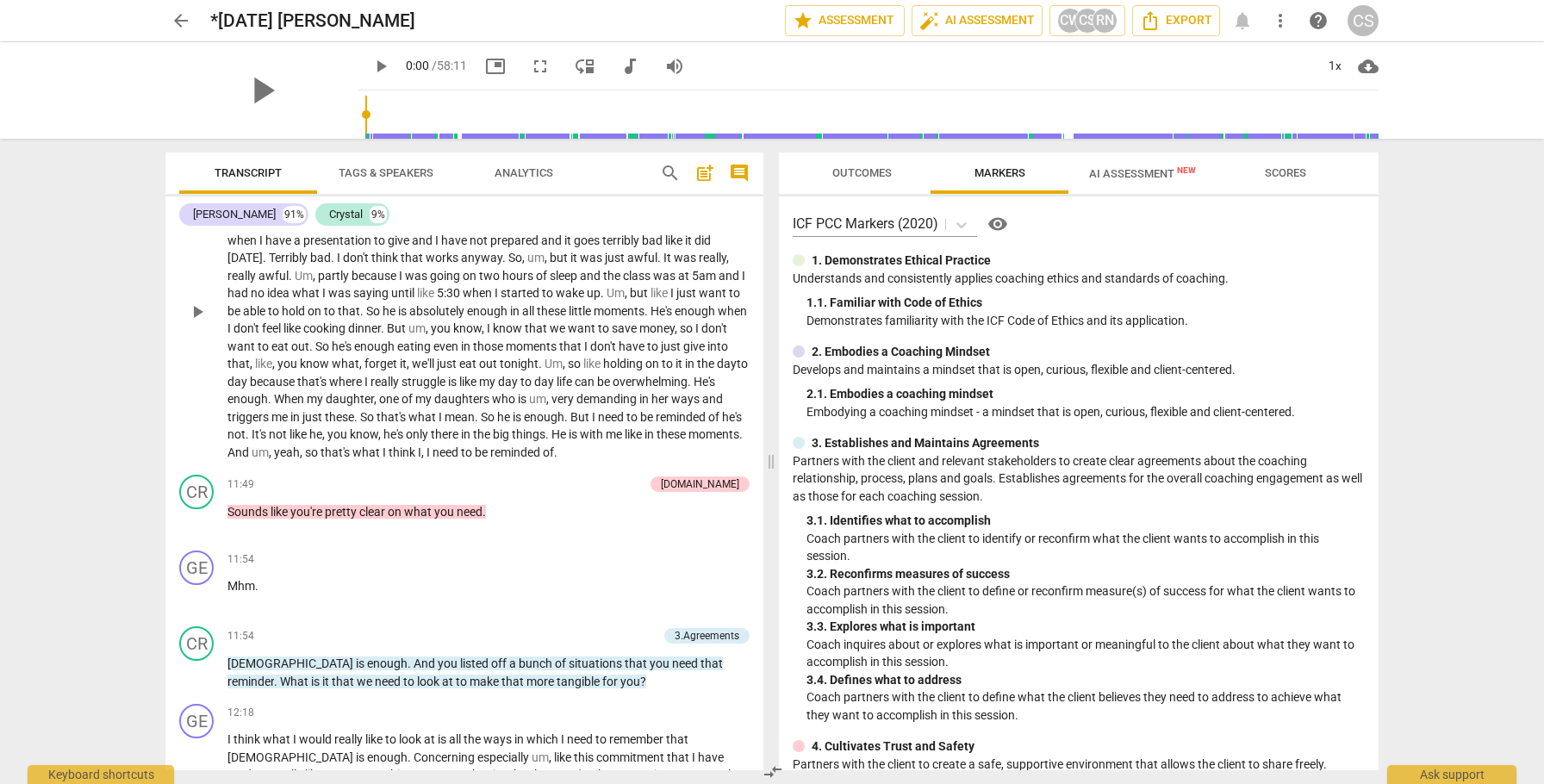
scroll to position [2528, 0]
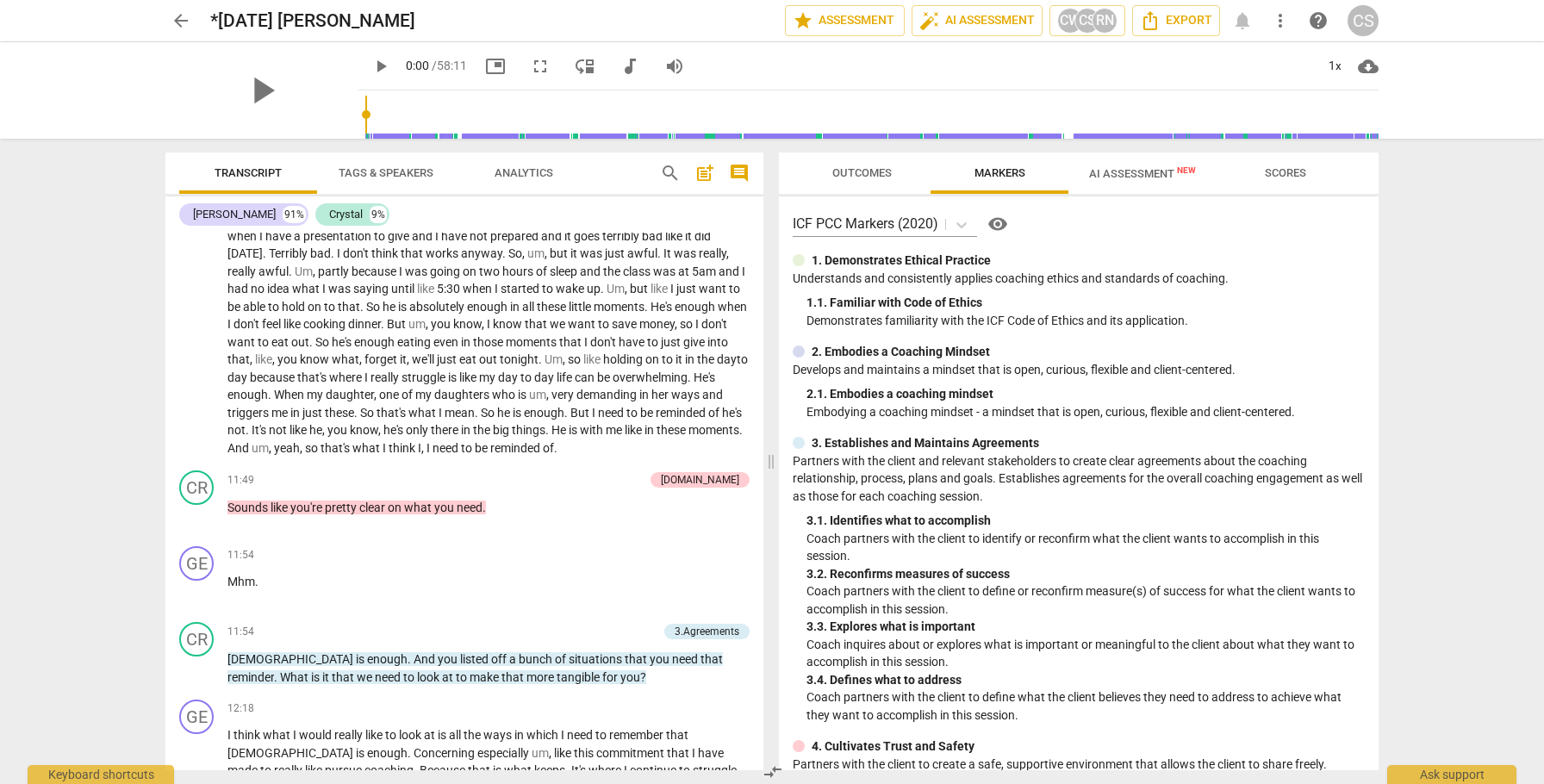
click at [671, 171] on span "search" at bounding box center [671, 173] width 21 height 21
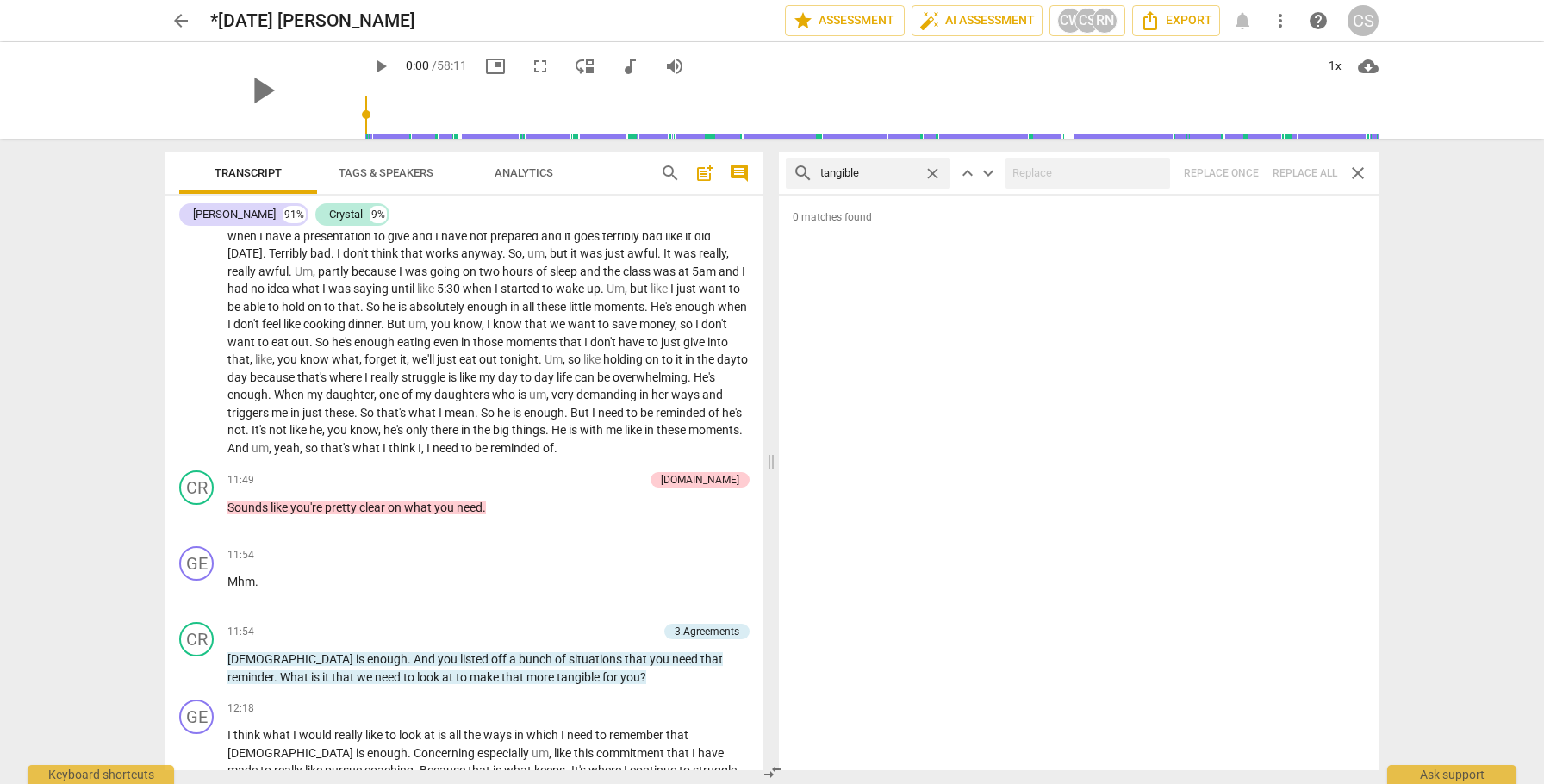
type input "tangible"
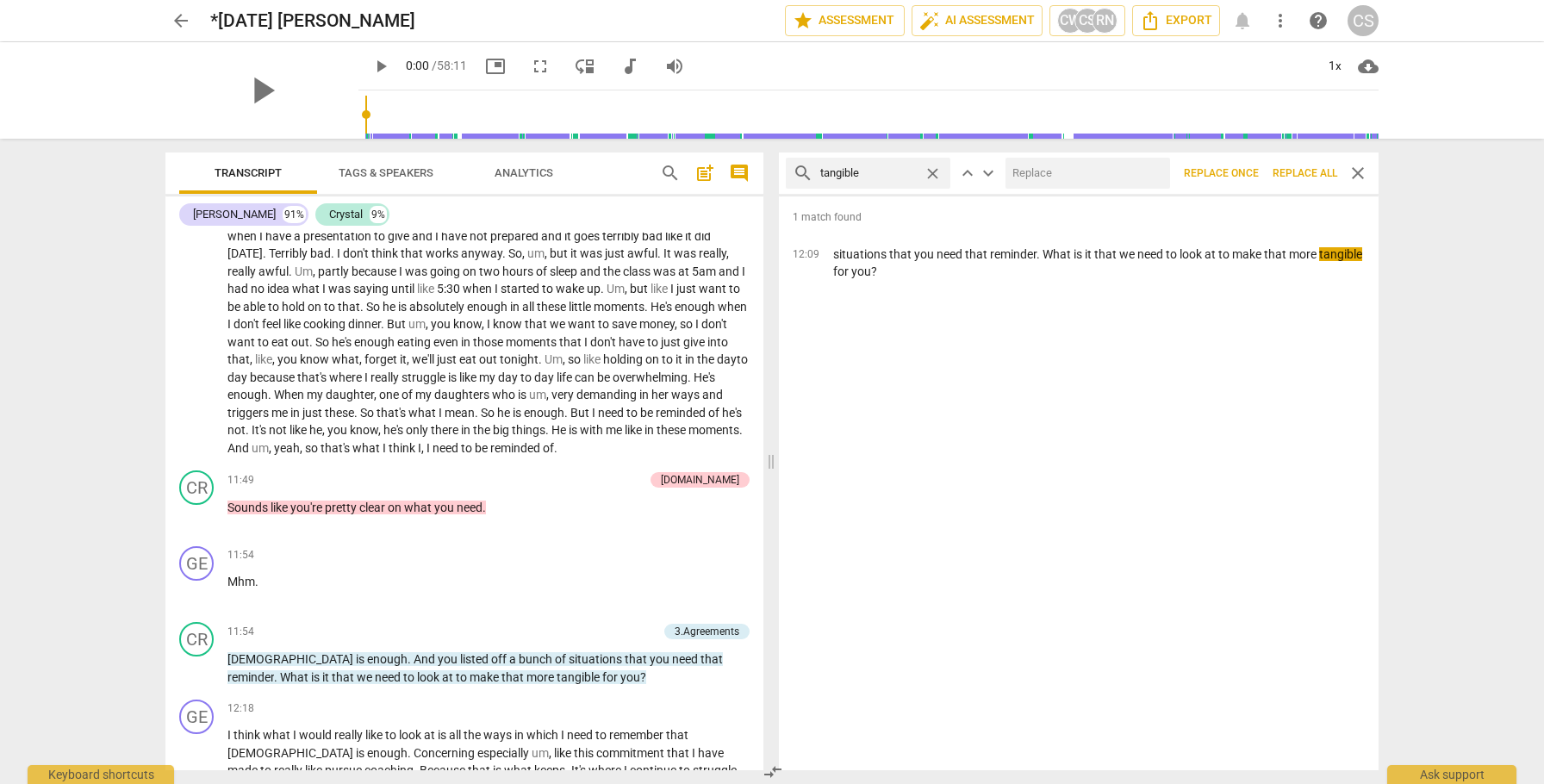
click at [1355, 173] on span "close" at bounding box center [1358, 173] width 21 height 21
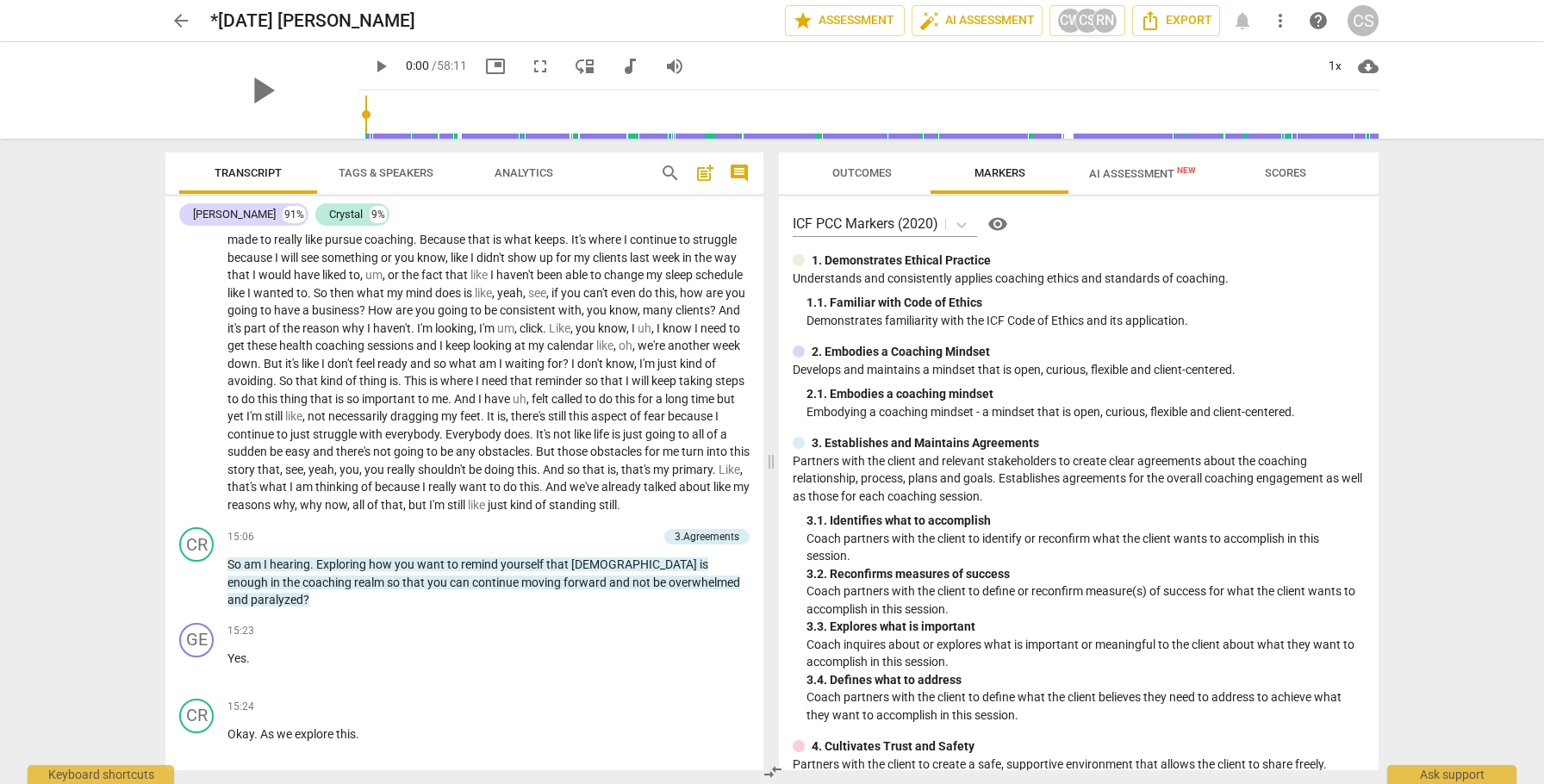
scroll to position [3063, 0]
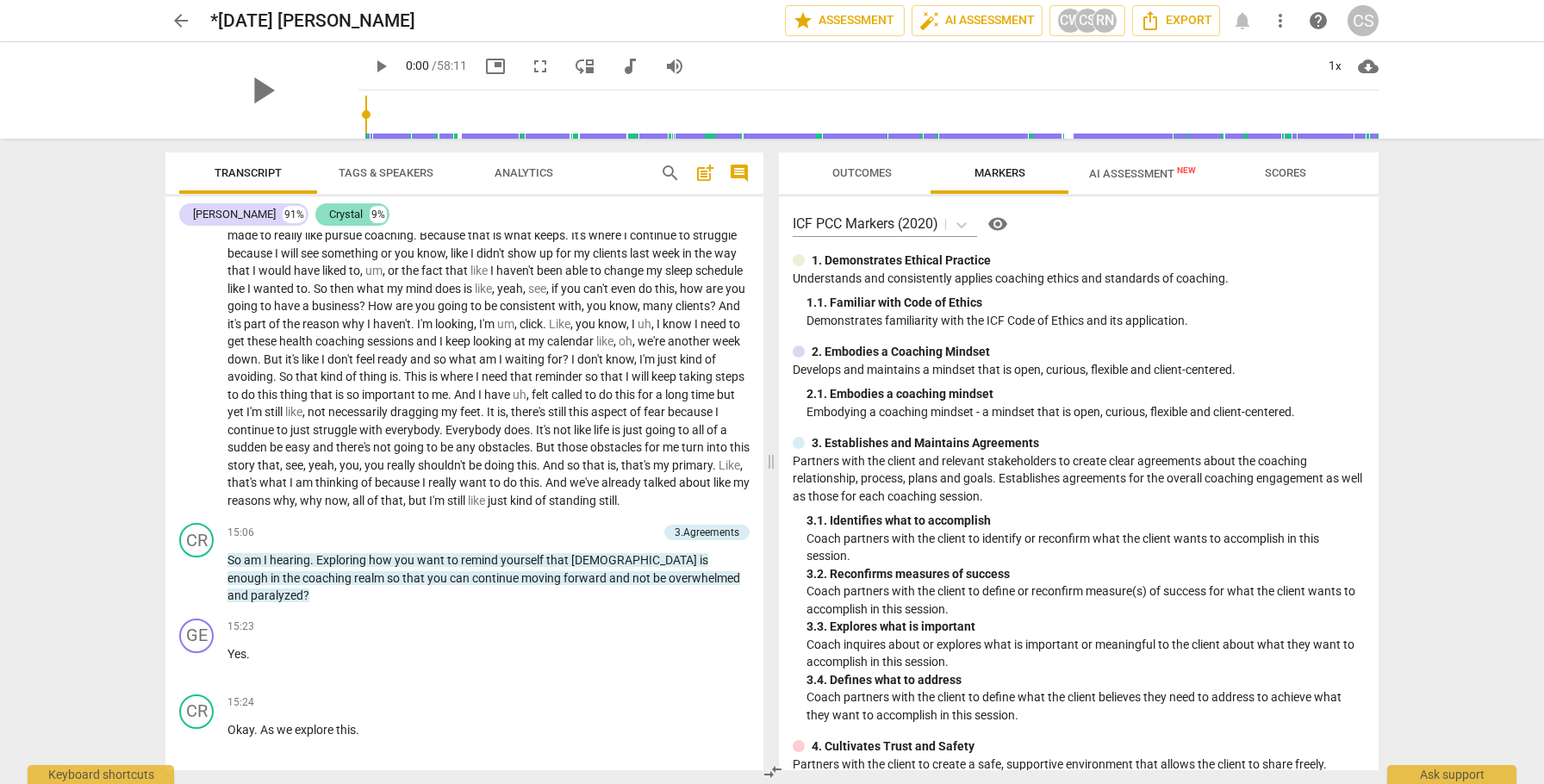
click at [329, 215] on div "Crystal" at bounding box center [346, 214] width 33 height 18
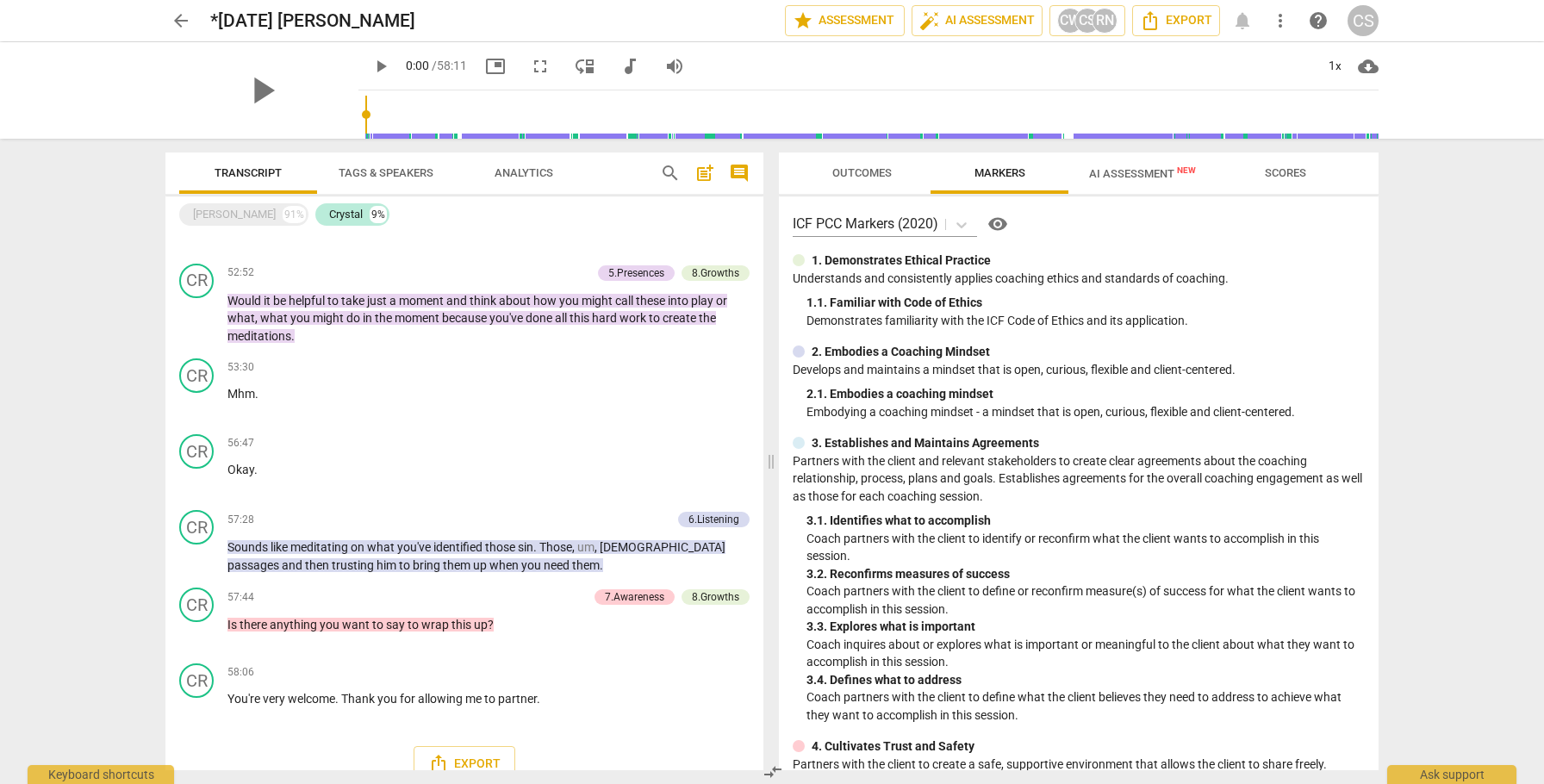
scroll to position [3033, 0]
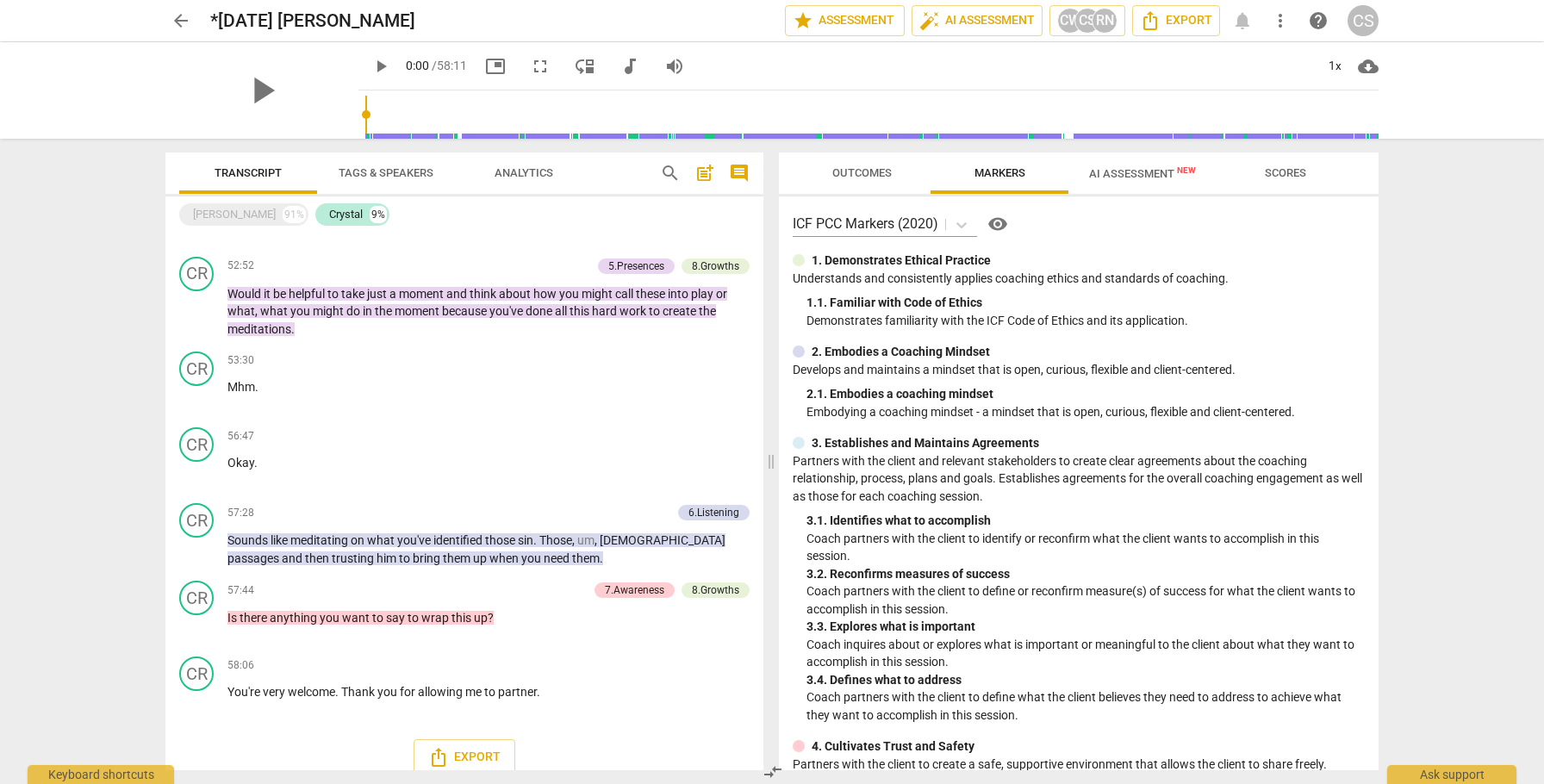
click at [180, 22] on span "arrow_back" at bounding box center [181, 21] width 21 height 21
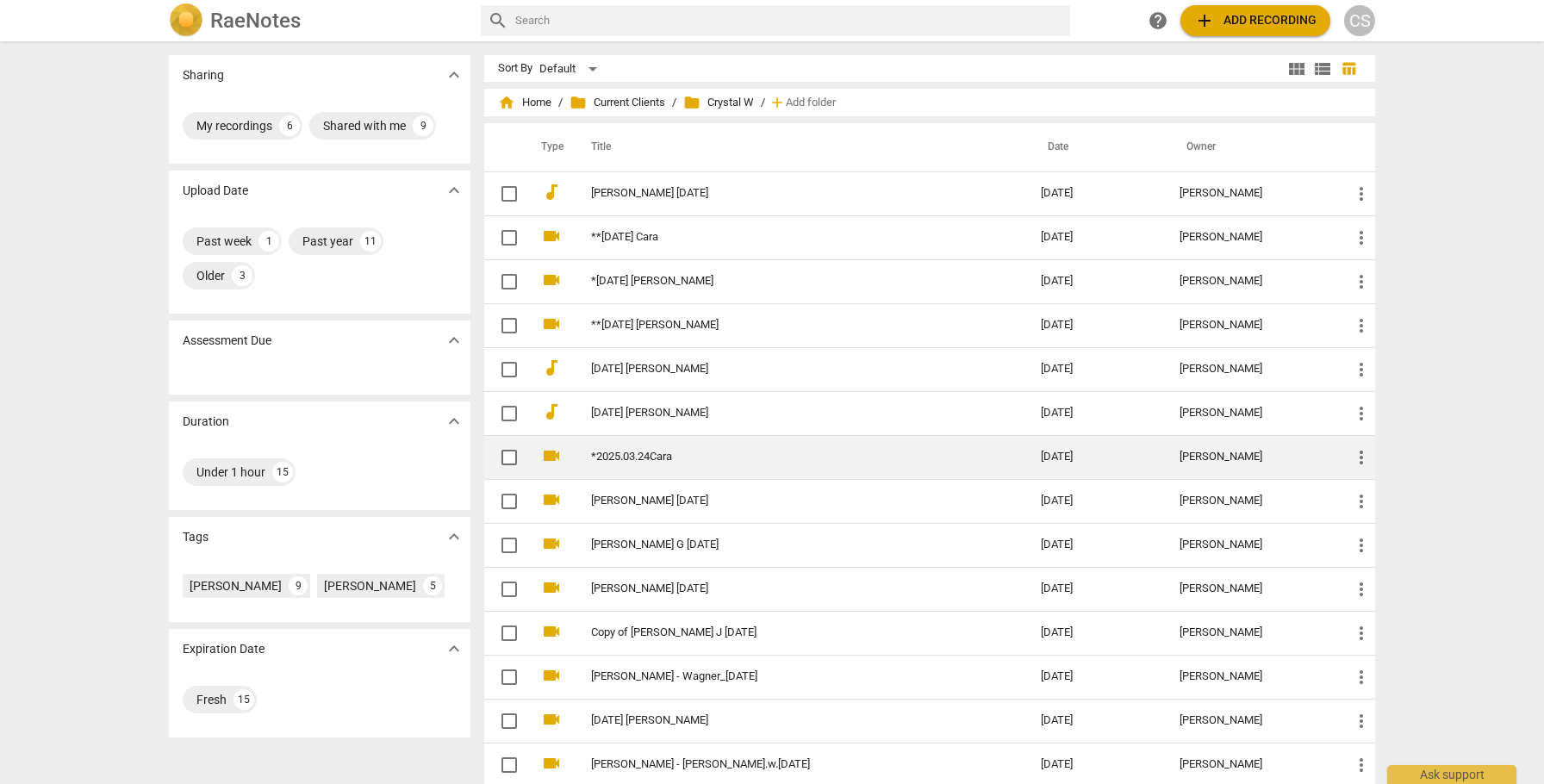
click at [637, 452] on link "*2025.03.24Cara" at bounding box center [784, 457] width 388 height 13
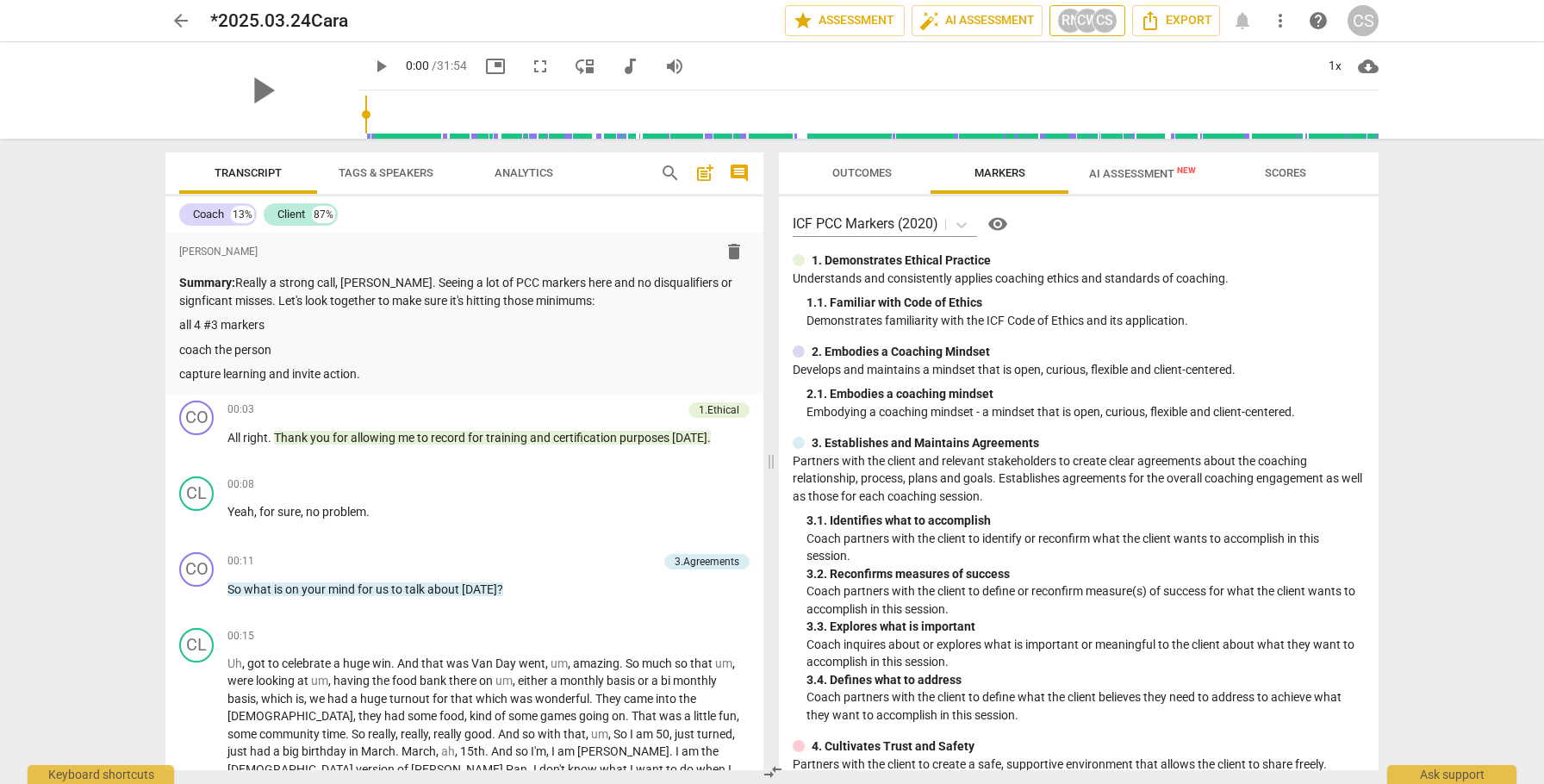
click at [1103, 26] on div "CS" at bounding box center [1104, 20] width 25 height 25
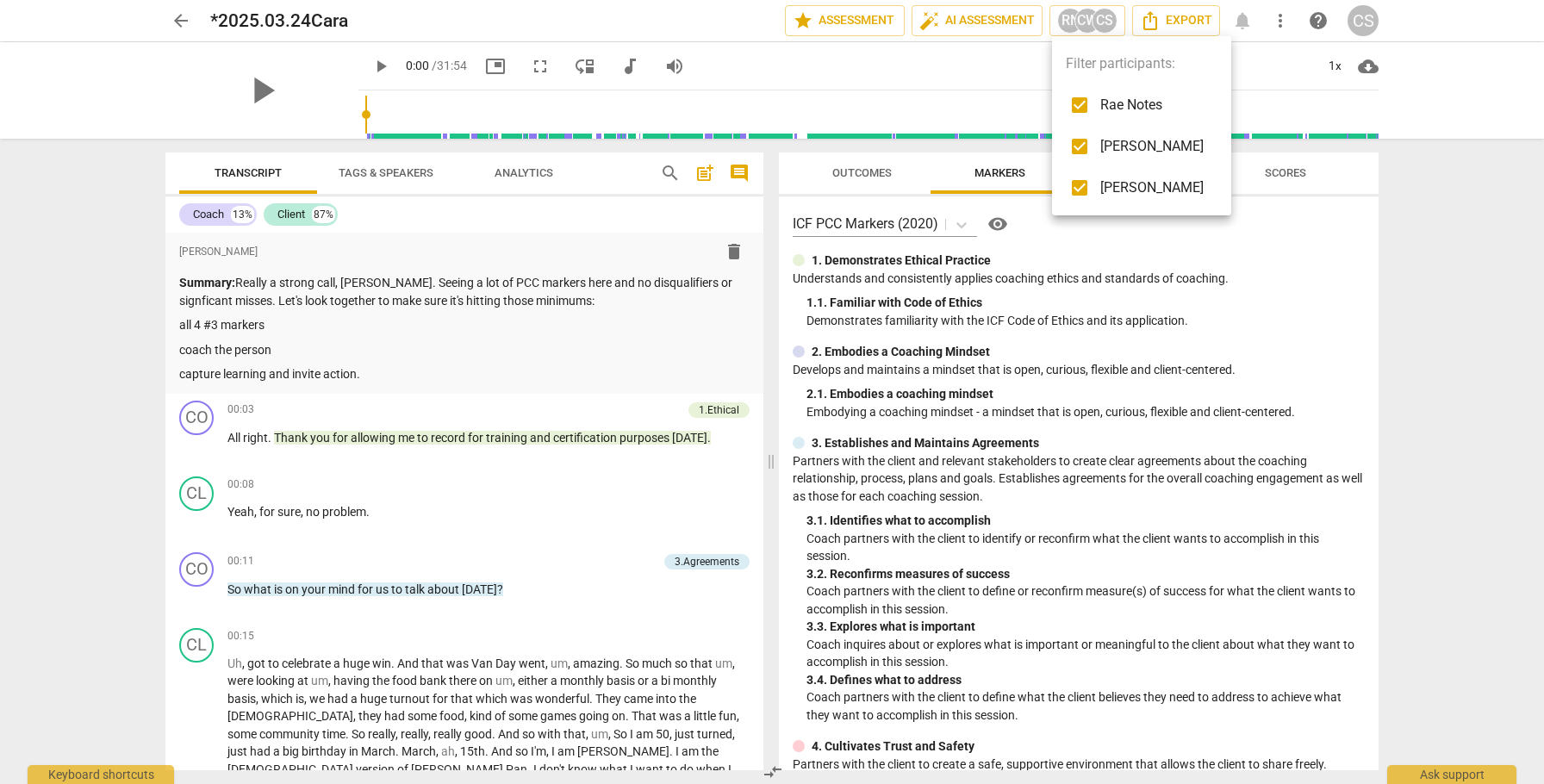
click at [1079, 149] on input "checkbox" at bounding box center [1079, 146] width 41 height 41
checkbox input "false"
click at [864, 172] on div at bounding box center [772, 392] width 1544 height 784
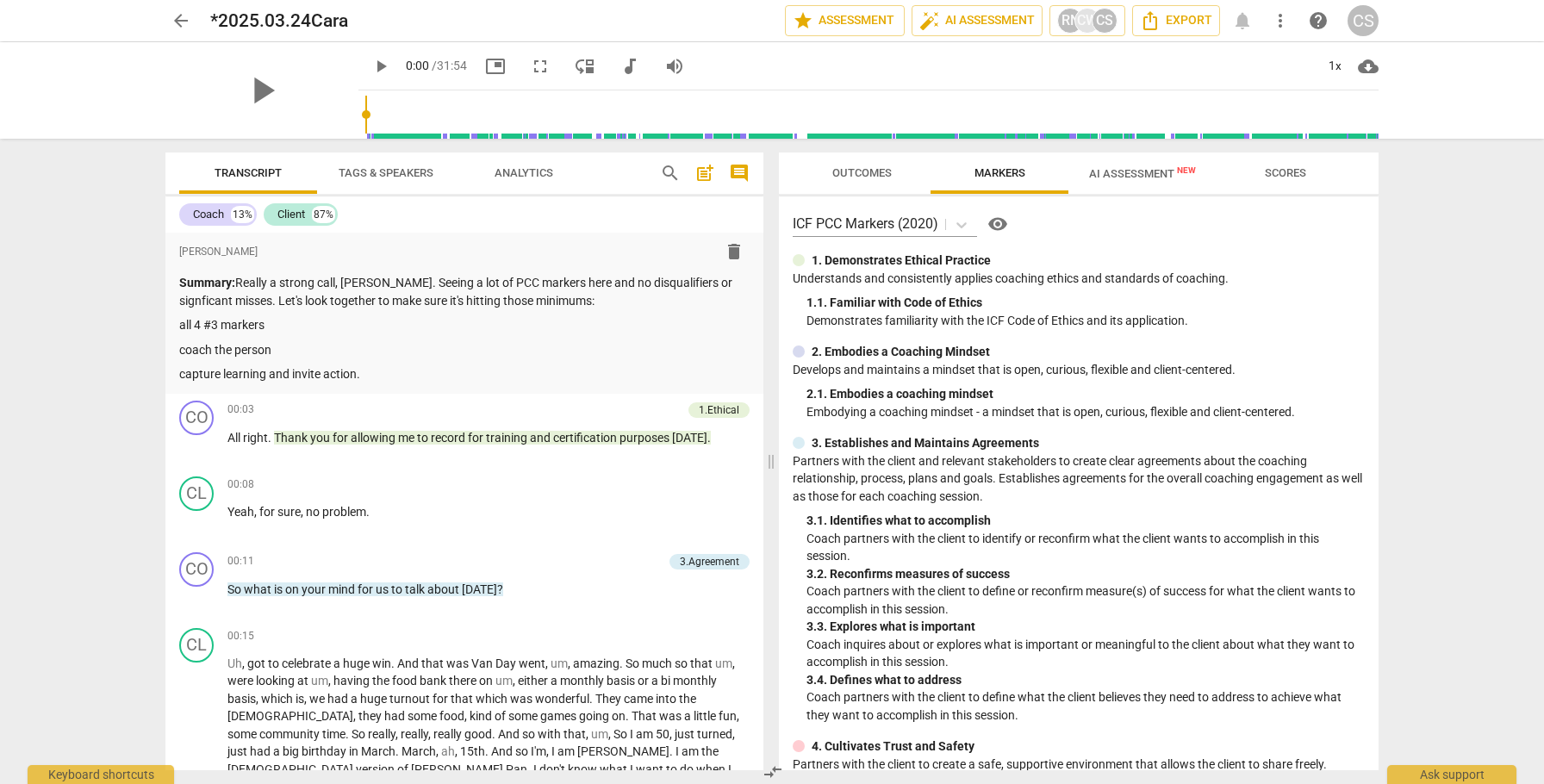
click at [864, 172] on span "Outcomes" at bounding box center [863, 172] width 60 height 13
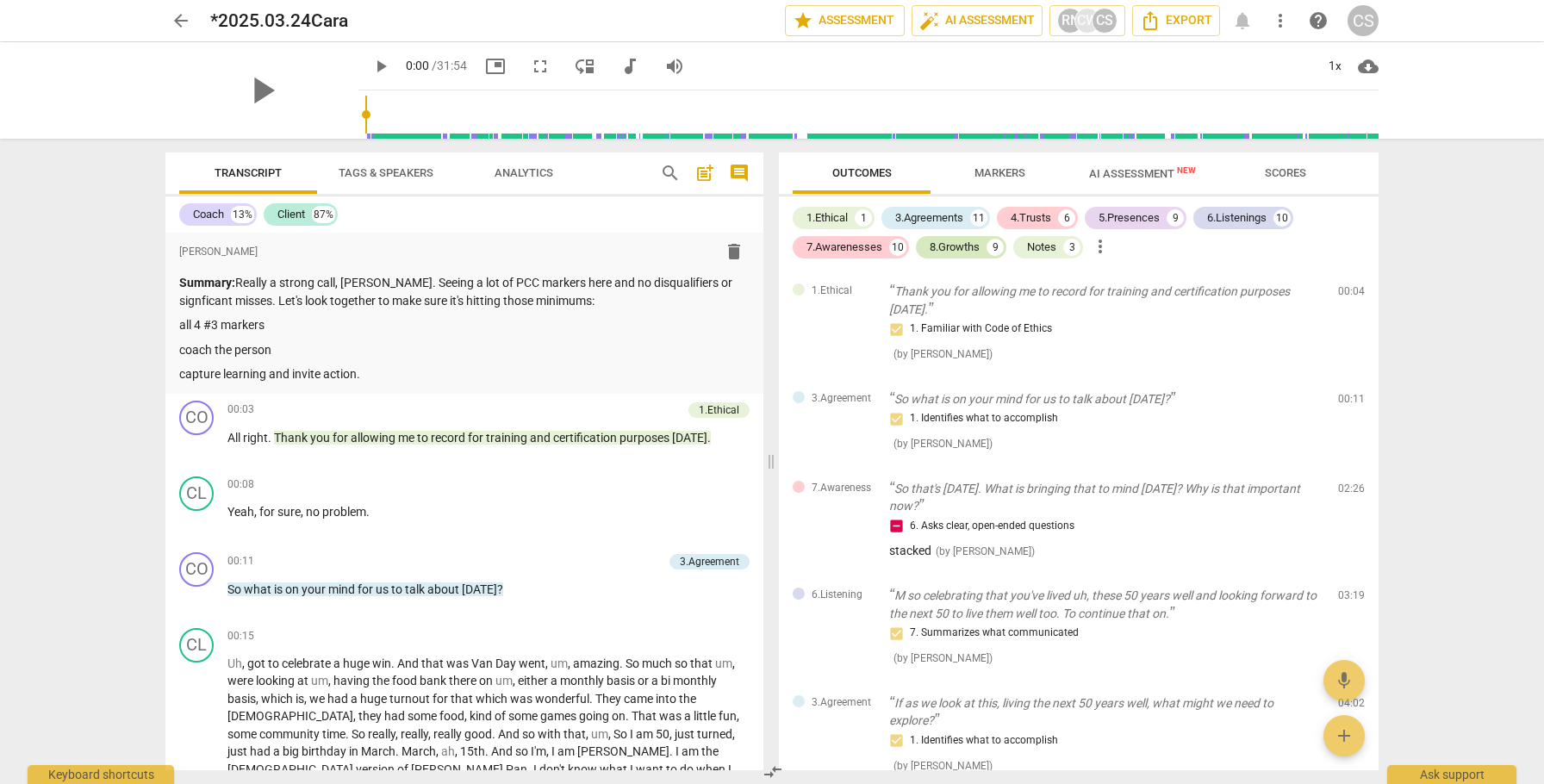
click at [984, 244] on div "8.Growths 9" at bounding box center [961, 247] width 91 height 22
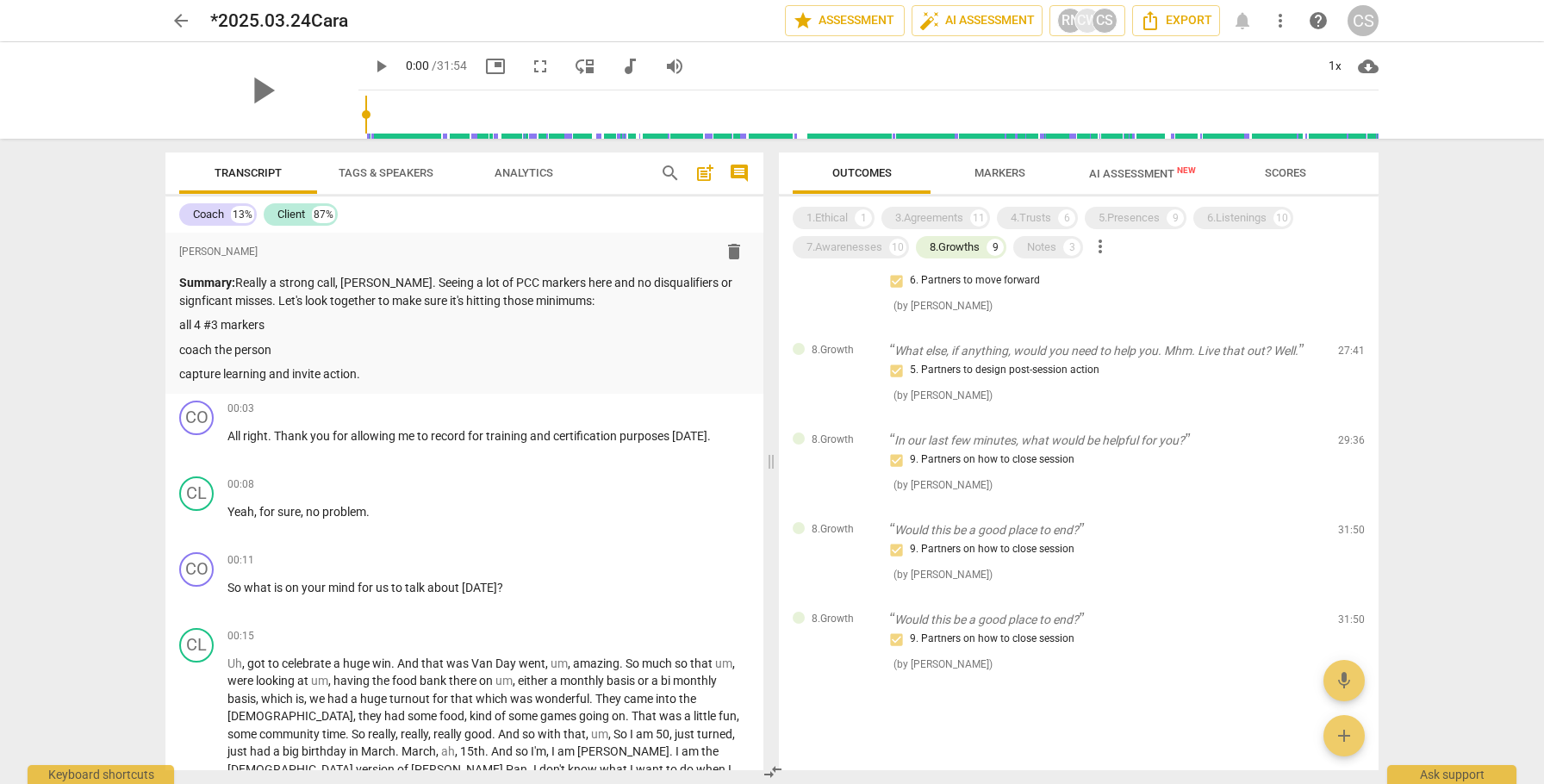
scroll to position [409, 0]
click at [939, 220] on div "3.Agreements" at bounding box center [929, 218] width 68 height 18
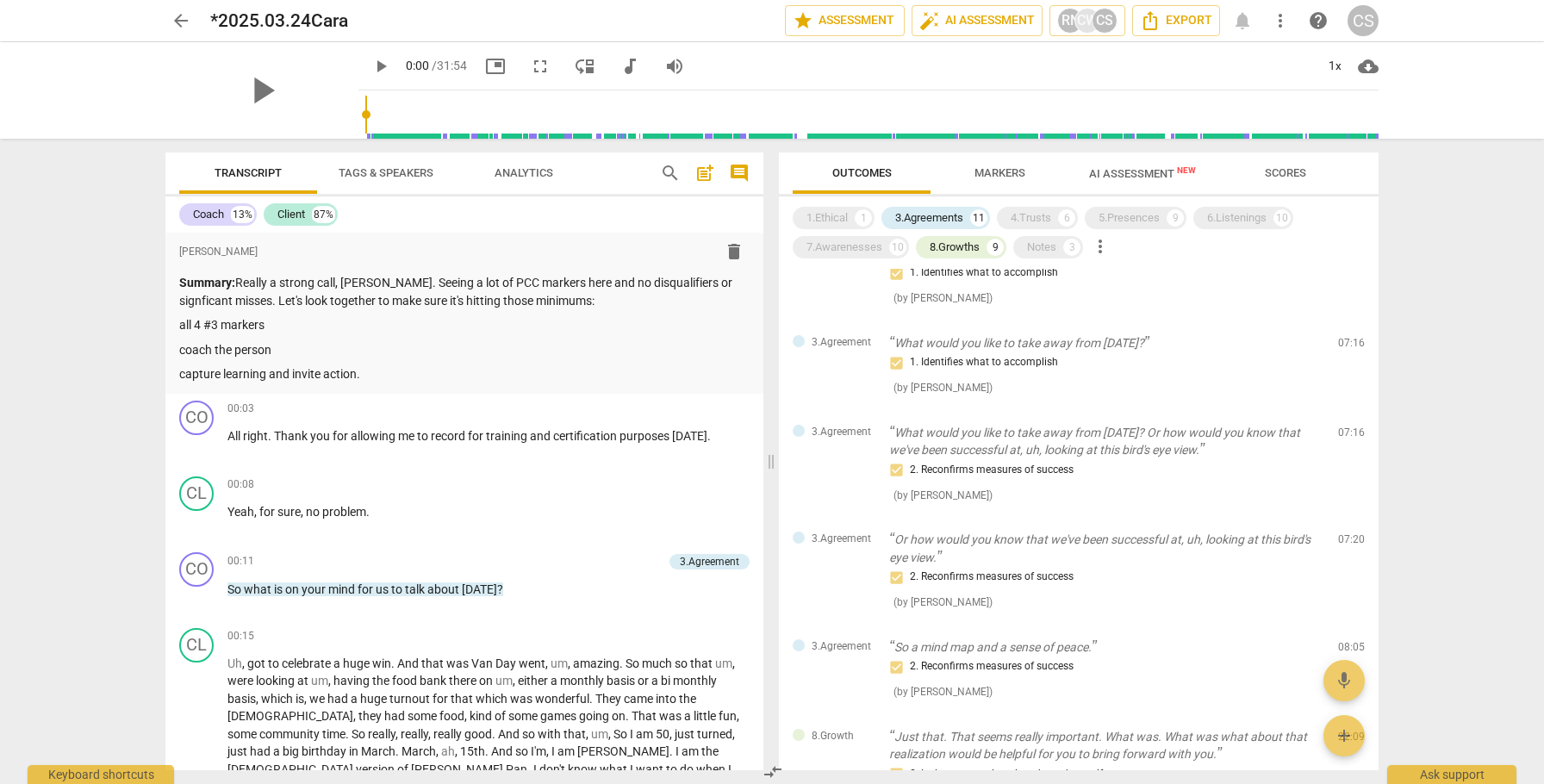
scroll to position [679, 0]
click at [1096, 16] on div "CS" at bounding box center [1104, 20] width 25 height 25
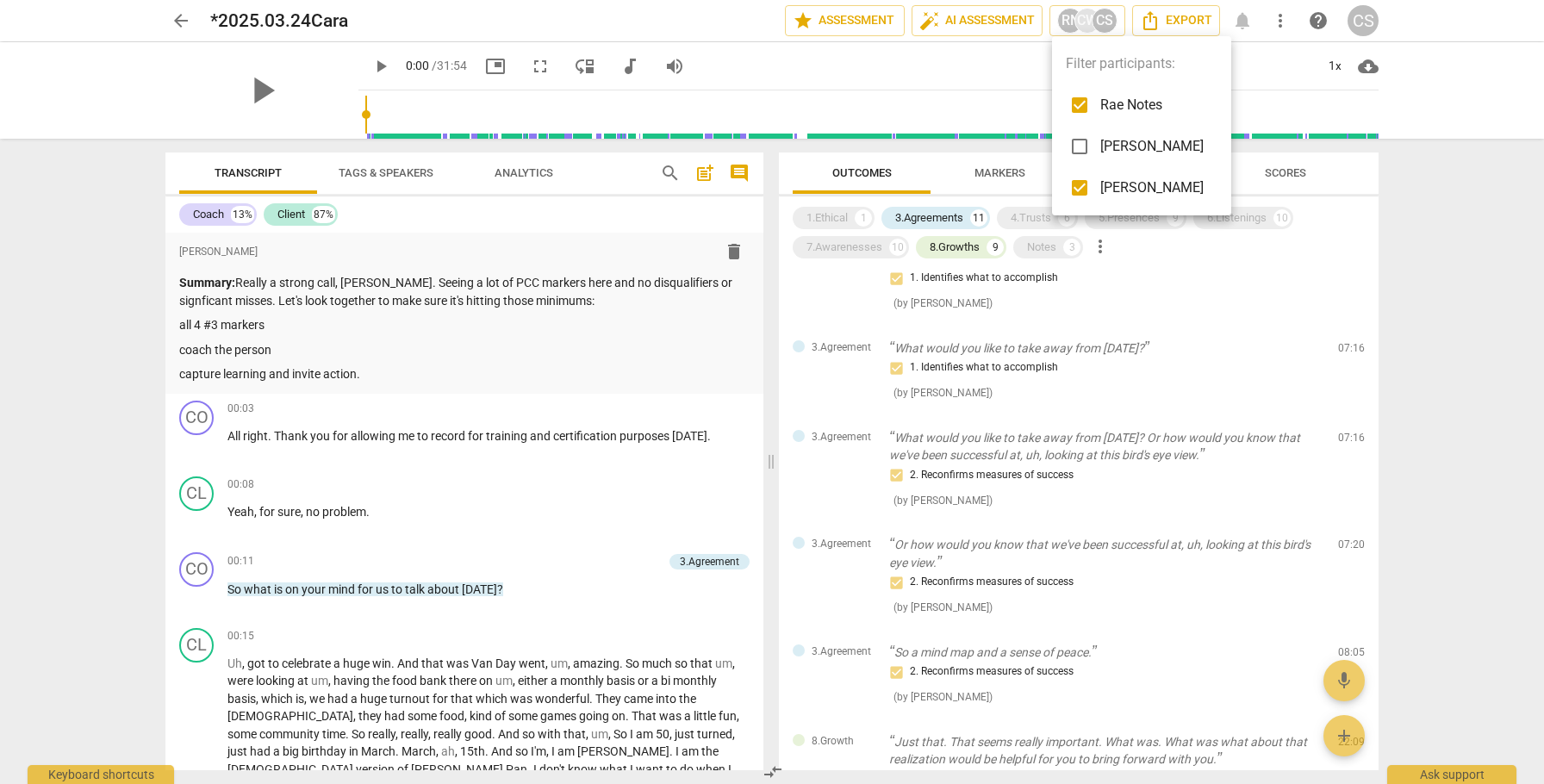
click at [1081, 187] on input "checkbox" at bounding box center [1079, 187] width 41 height 41
checkbox input "false"
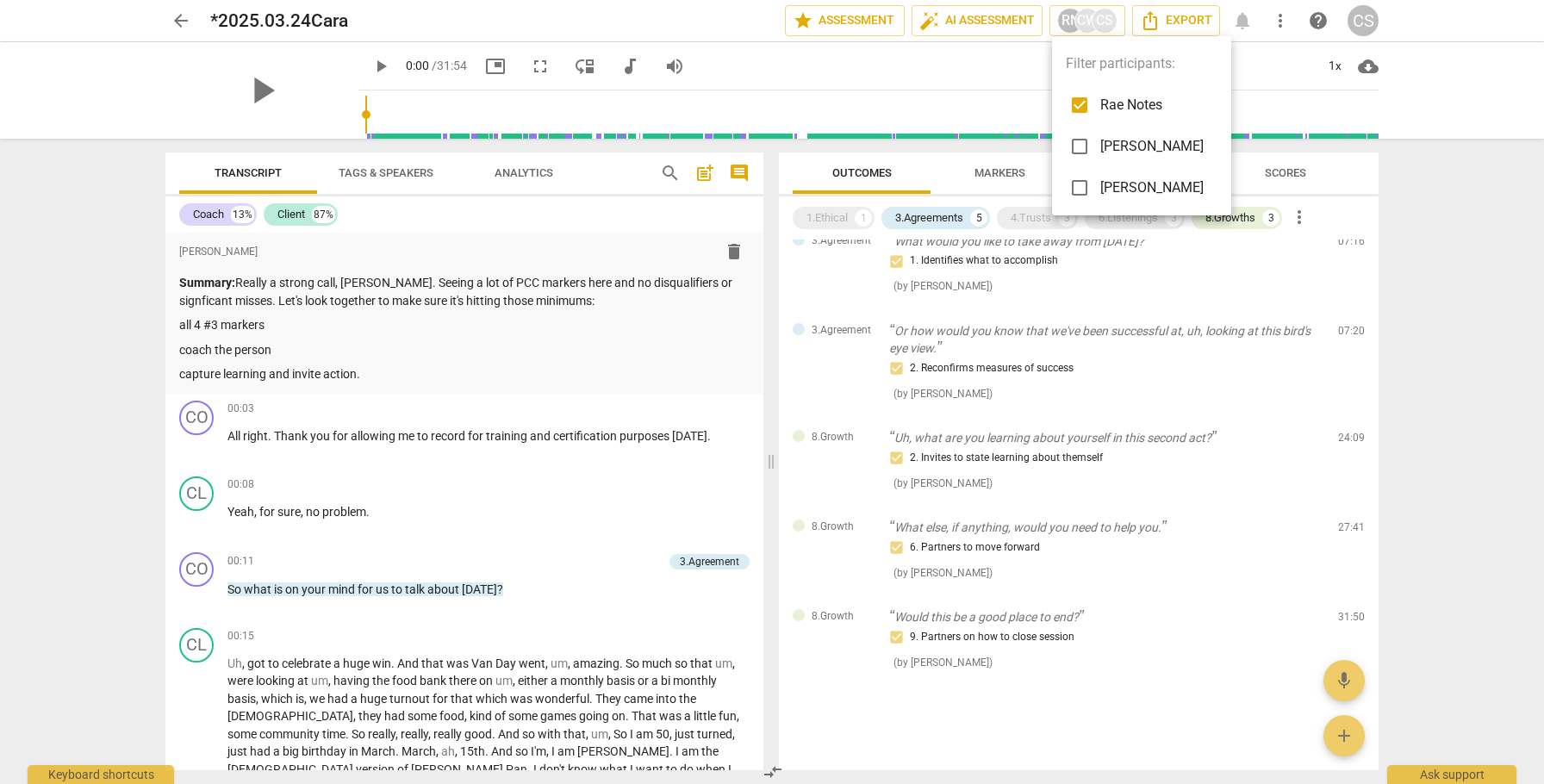
scroll to position [230, 0]
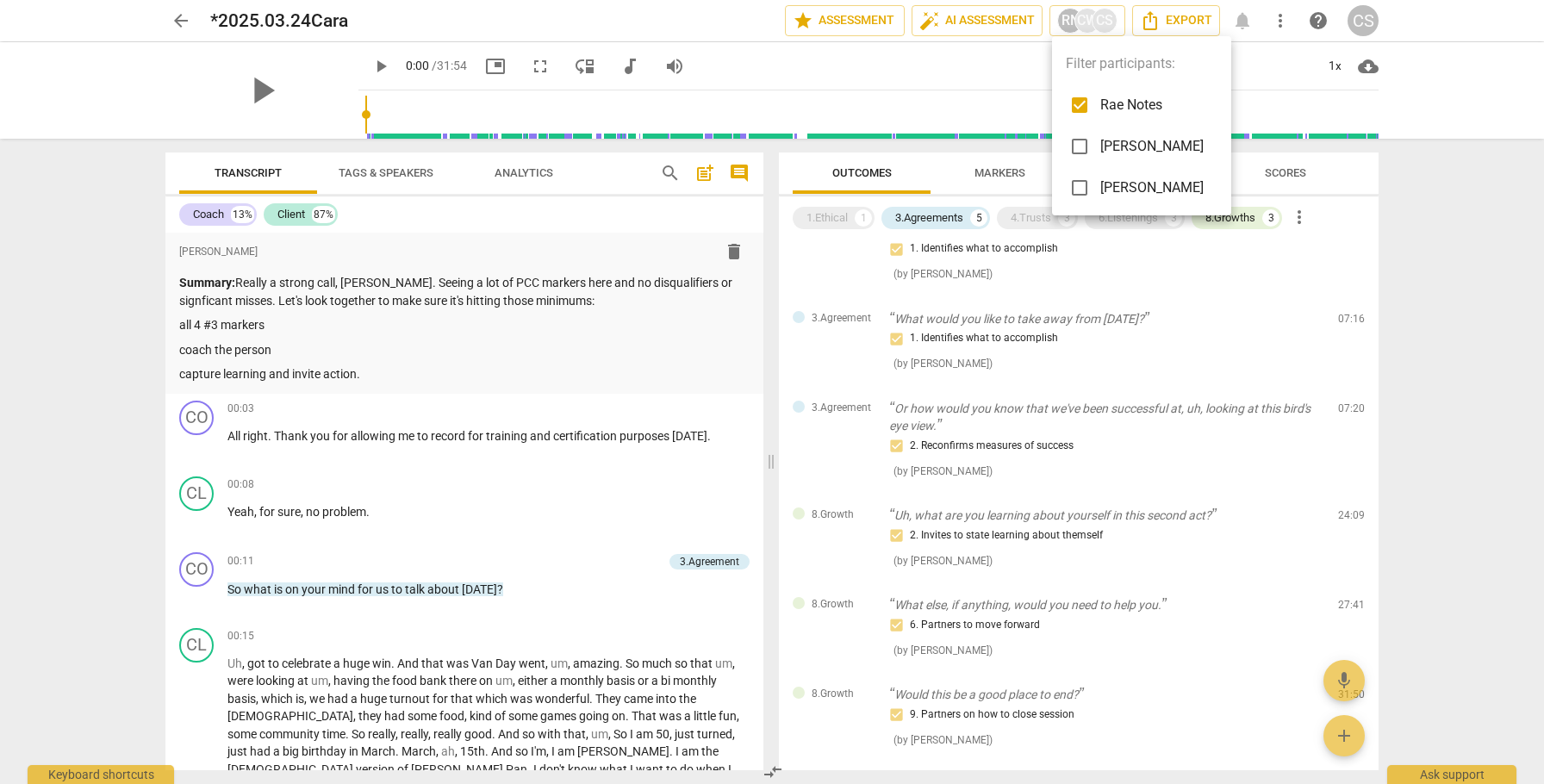
click at [1271, 540] on div at bounding box center [772, 392] width 1544 height 784
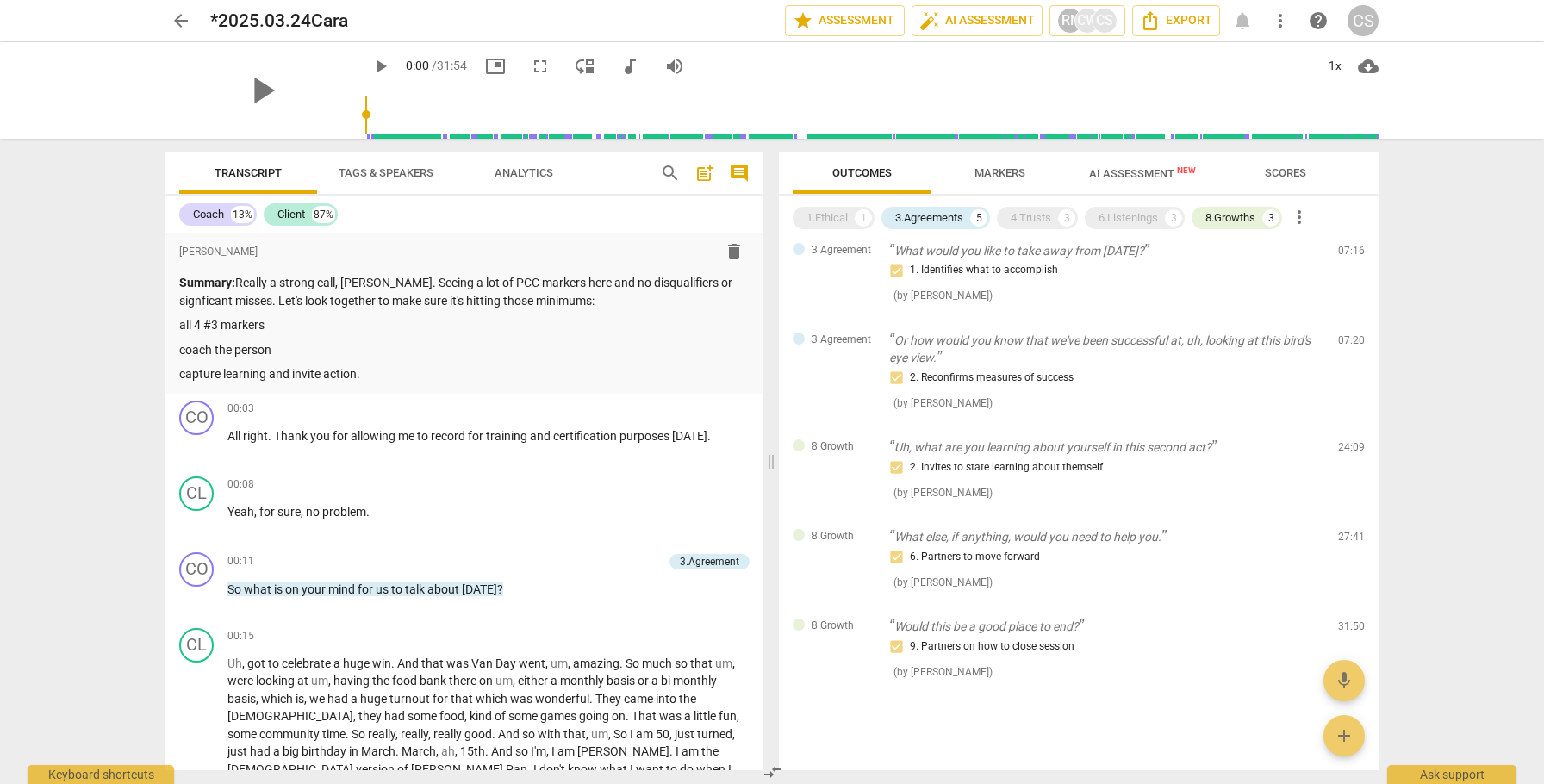
scroll to position [307, 0]
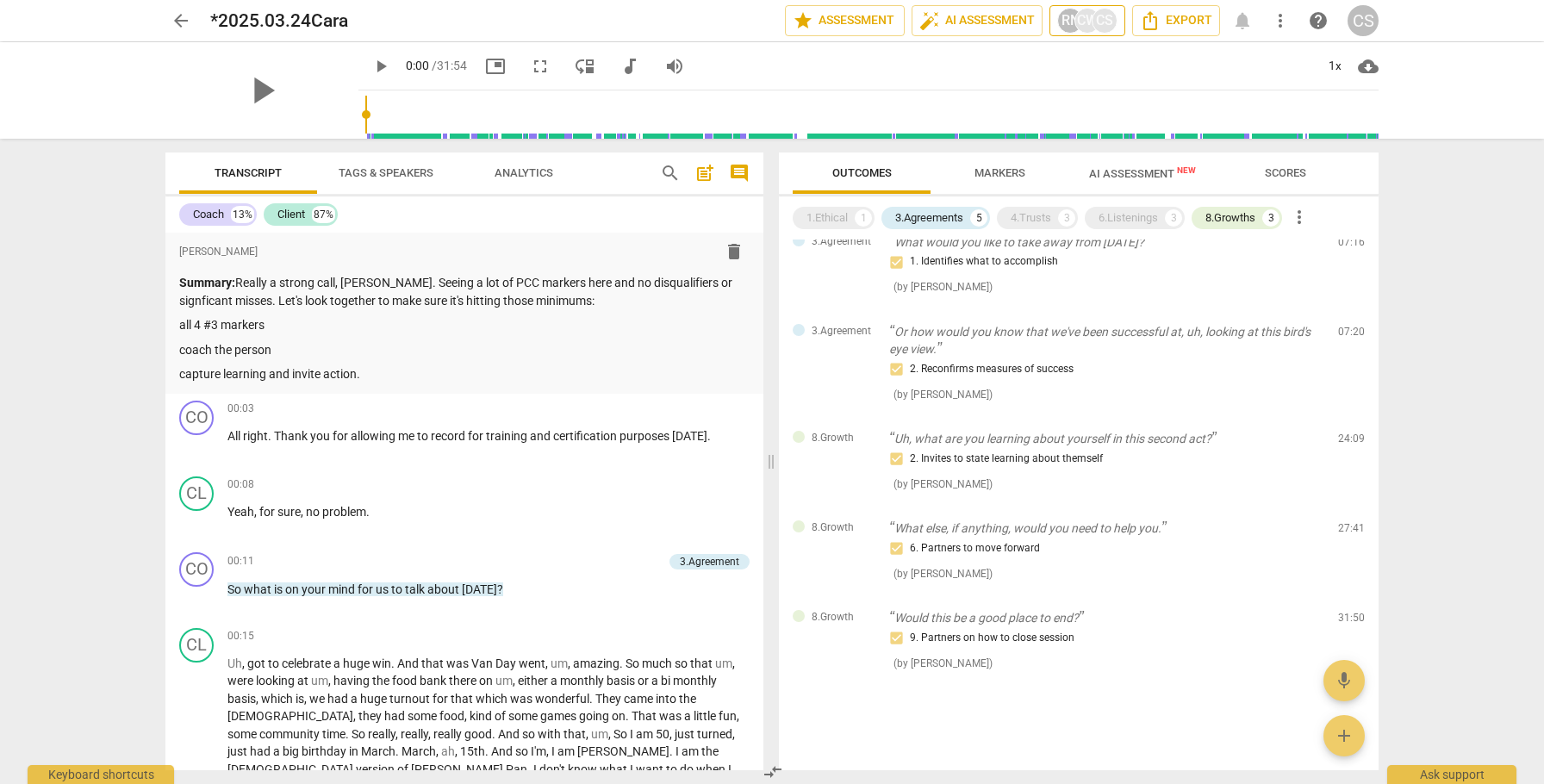
click at [1090, 19] on div "CW" at bounding box center [1087, 20] width 25 height 25
click at [1081, 187] on input "checkbox" at bounding box center [1079, 187] width 41 height 41
checkbox input "true"
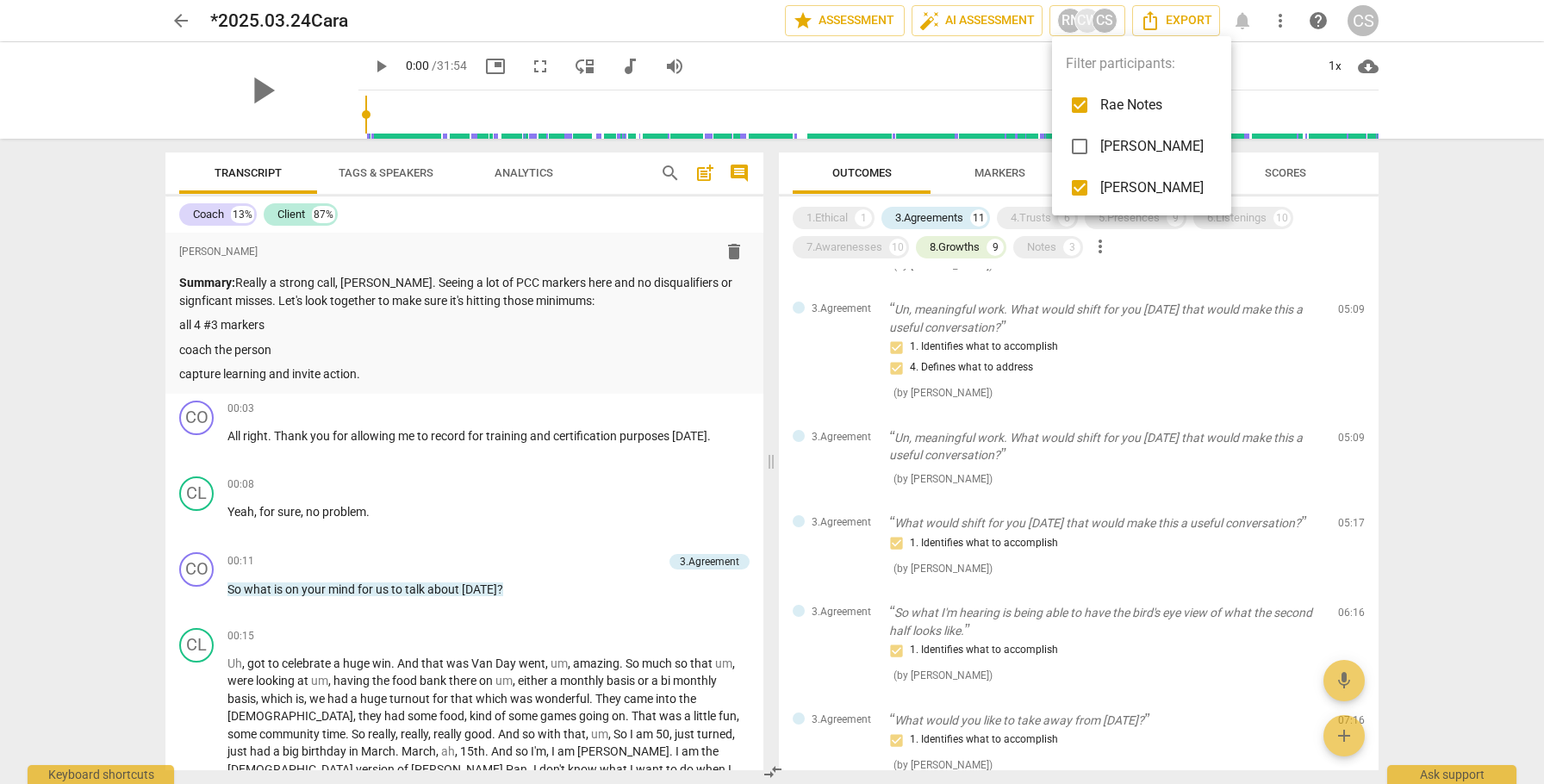
scroll to position [756, 0]
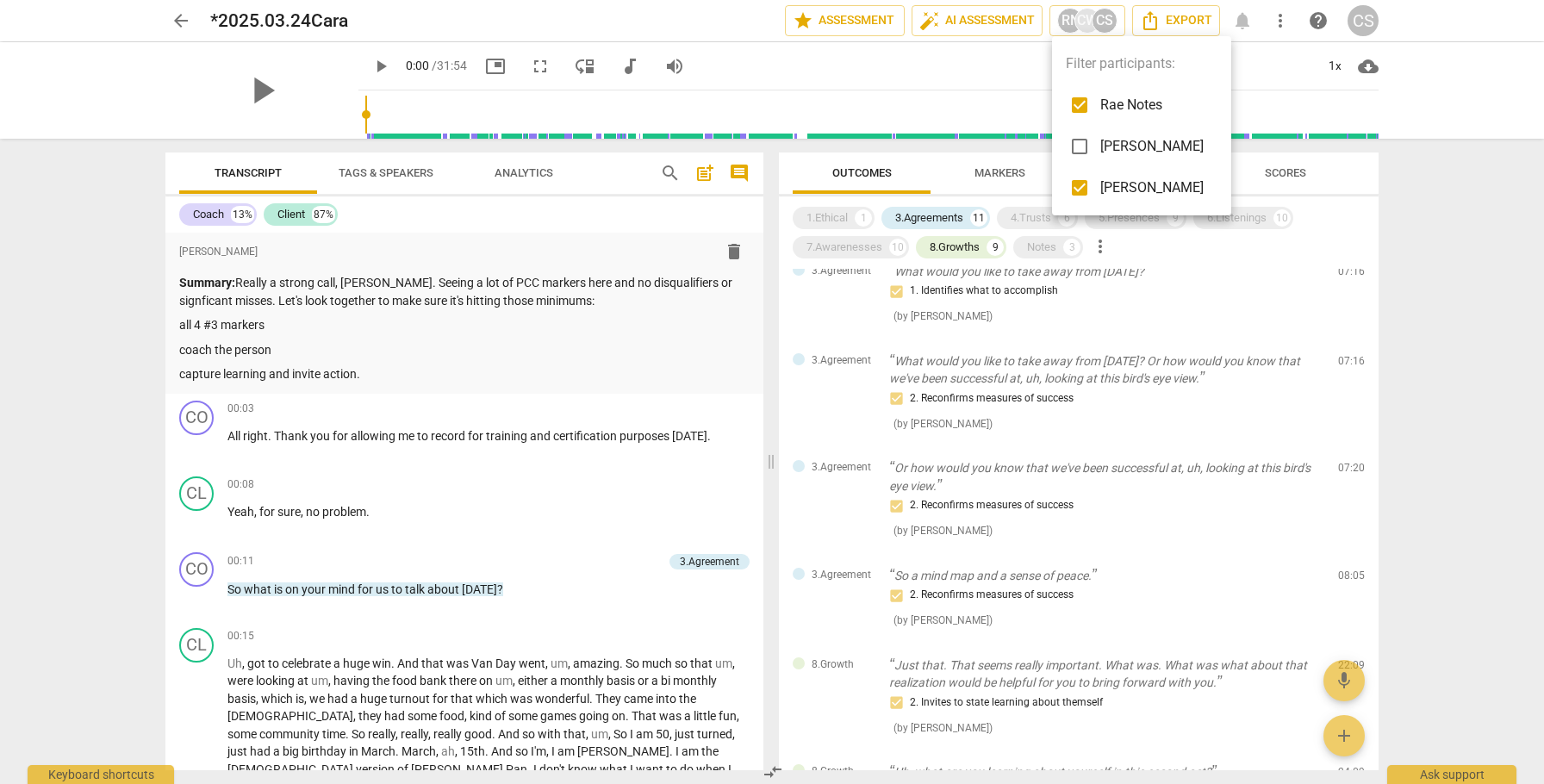
click at [1156, 552] on div at bounding box center [772, 392] width 1544 height 784
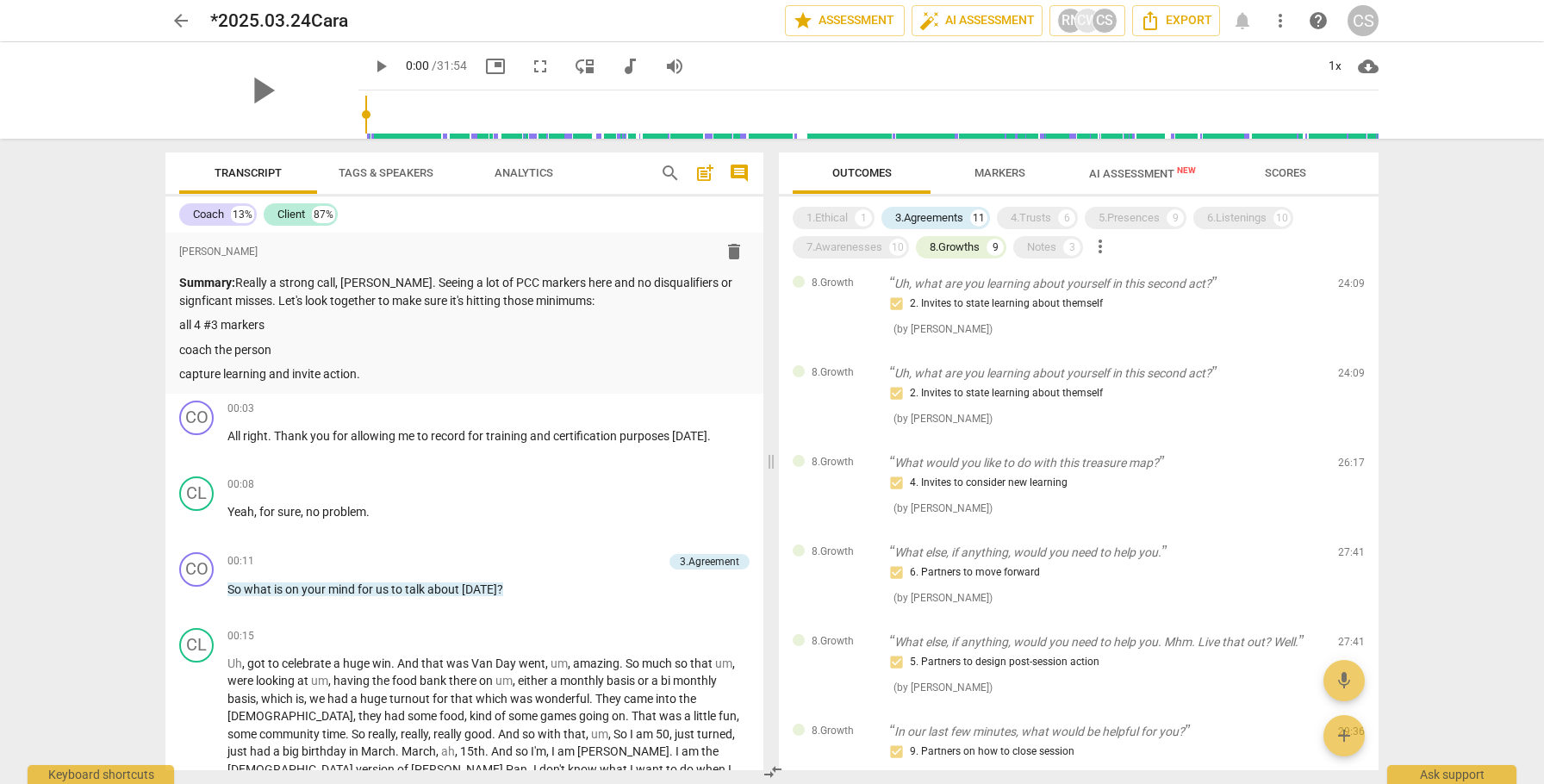
scroll to position [1248, 0]
click at [181, 21] on span "arrow_back" at bounding box center [181, 21] width 21 height 21
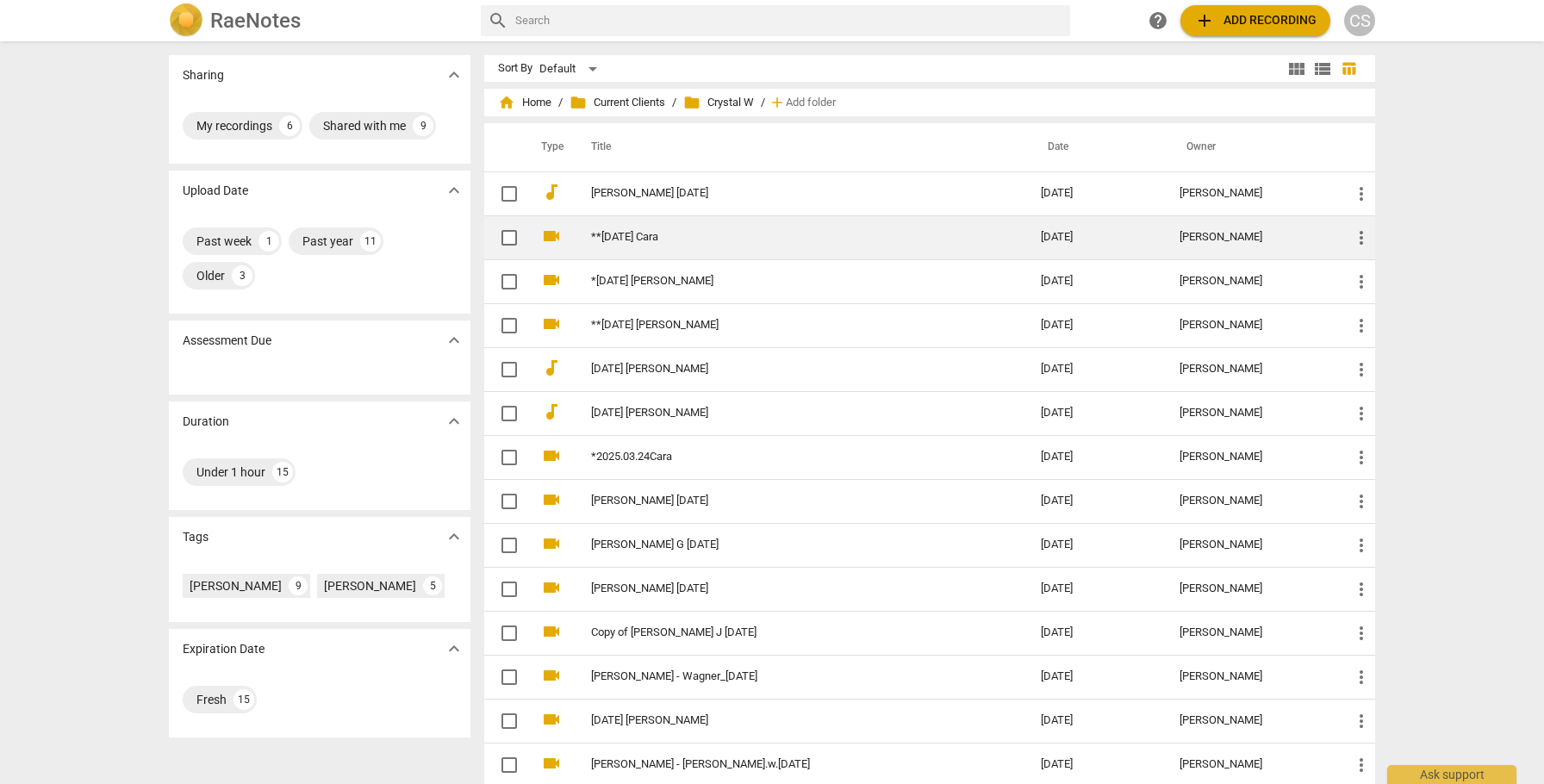
click at [602, 237] on link "**[DATE] Cara" at bounding box center [784, 237] width 388 height 13
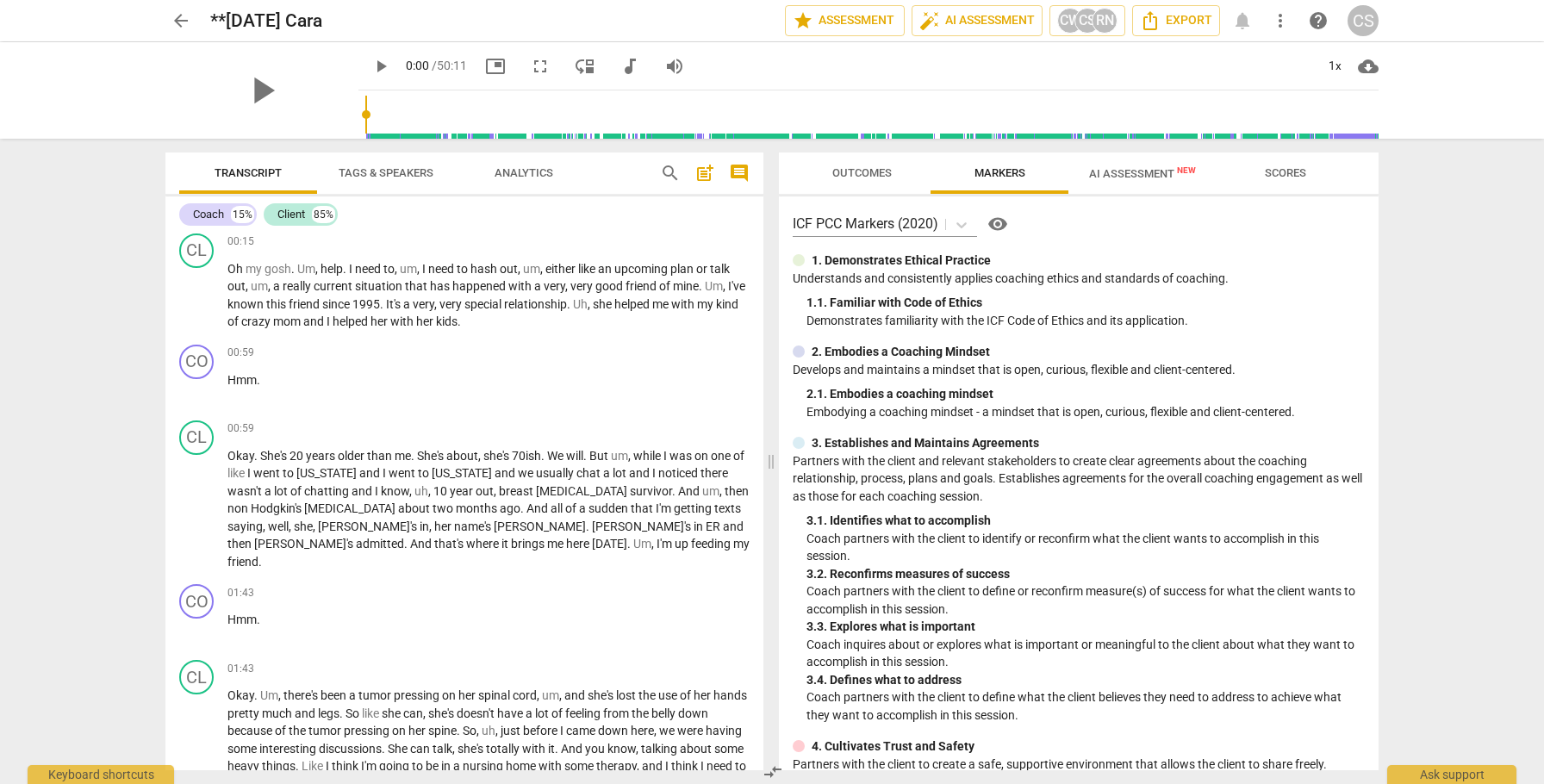
scroll to position [355, 0]
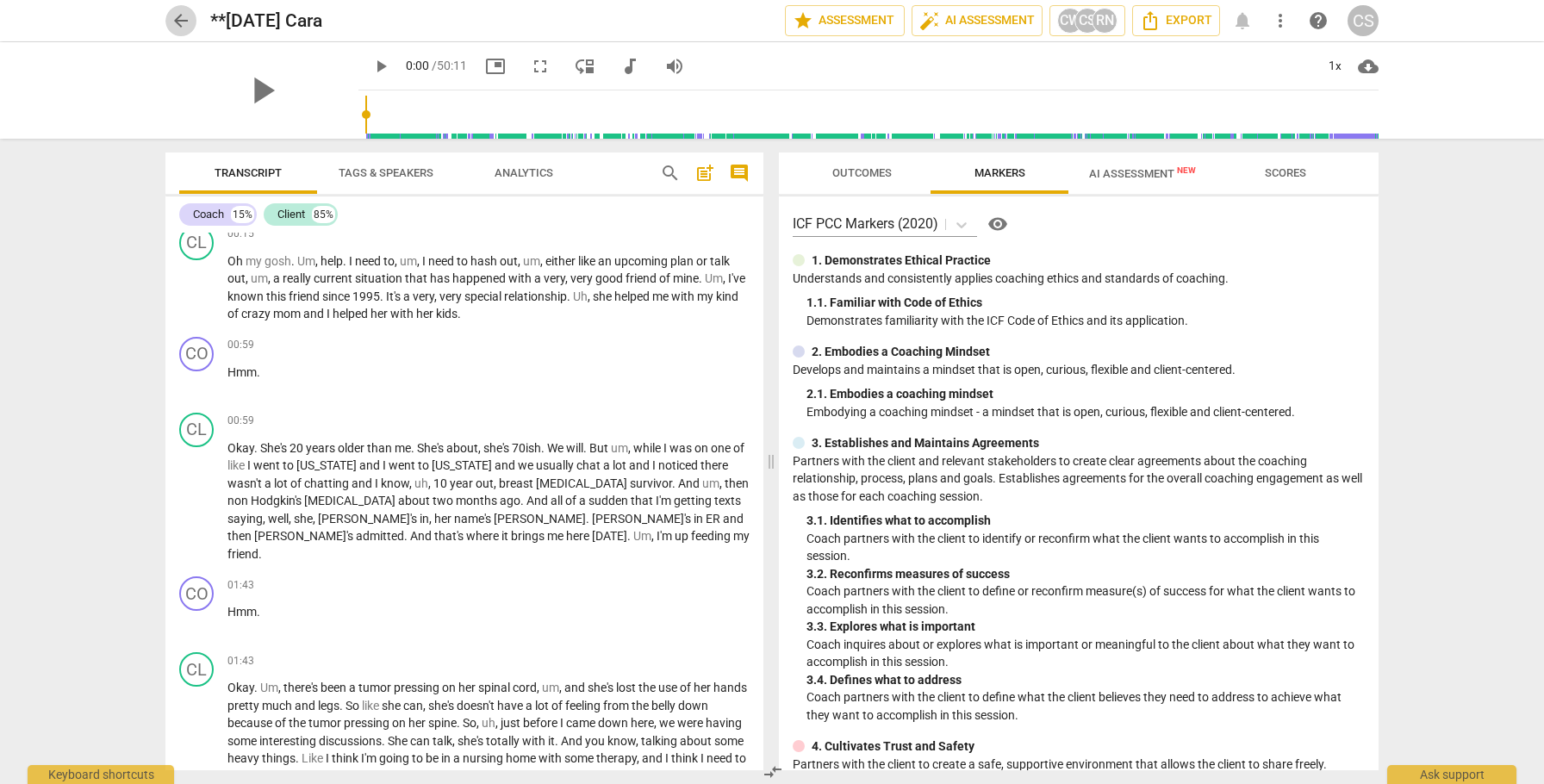
click at [178, 19] on span "arrow_back" at bounding box center [181, 21] width 21 height 21
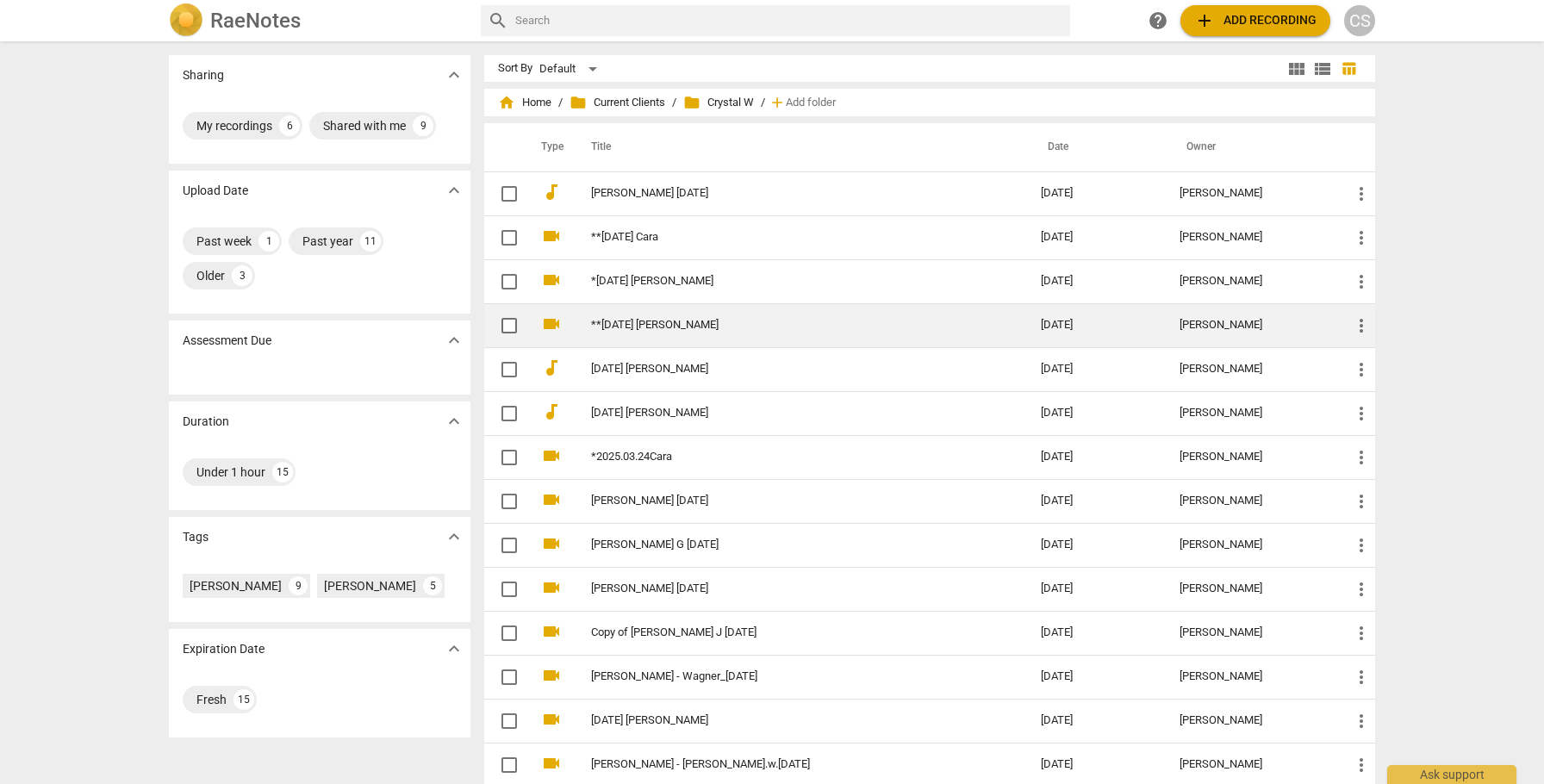
click at [671, 323] on link "**[DATE] [PERSON_NAME]" at bounding box center [784, 325] width 388 height 13
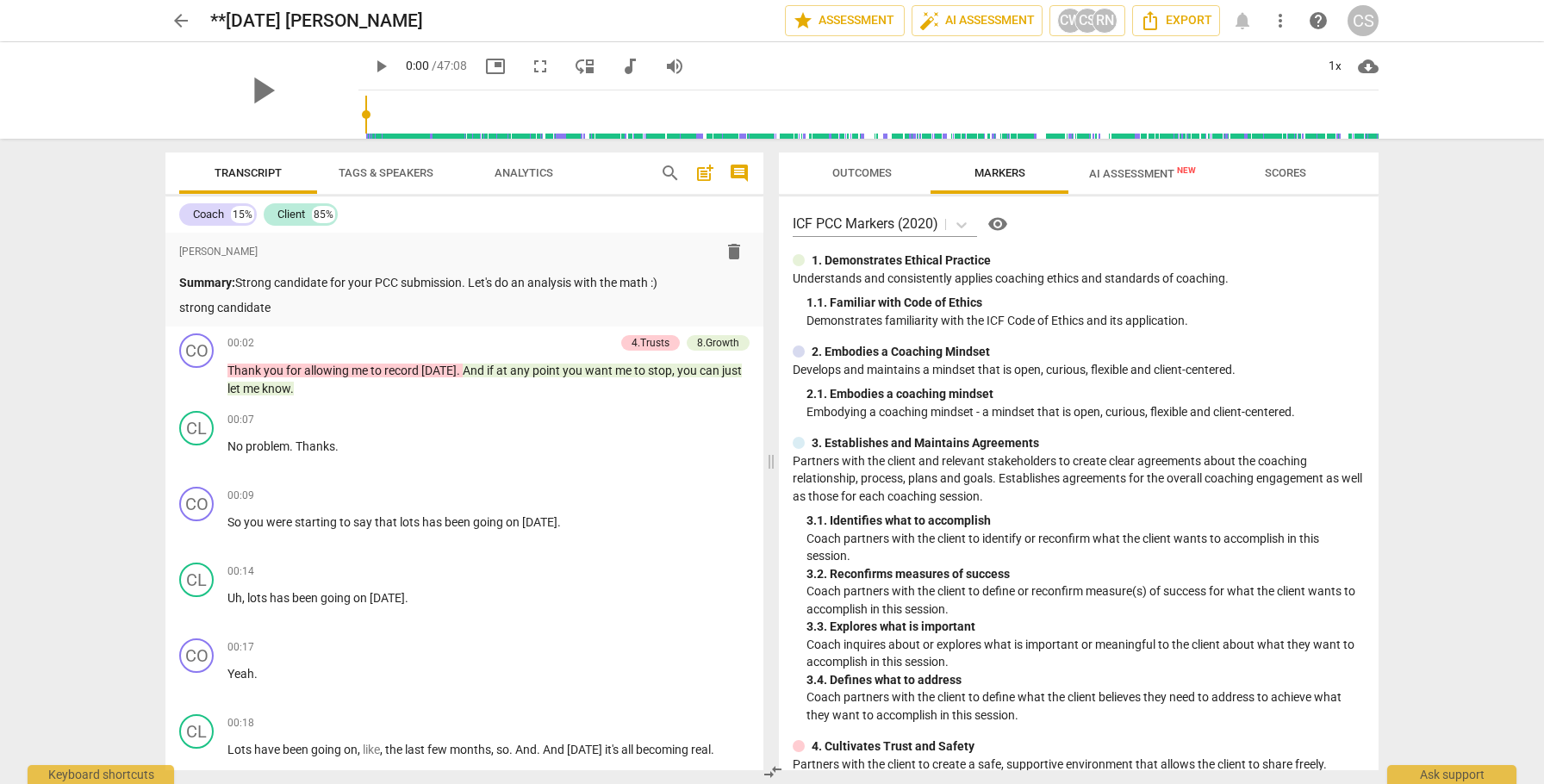
click at [178, 18] on span "arrow_back" at bounding box center [181, 21] width 21 height 21
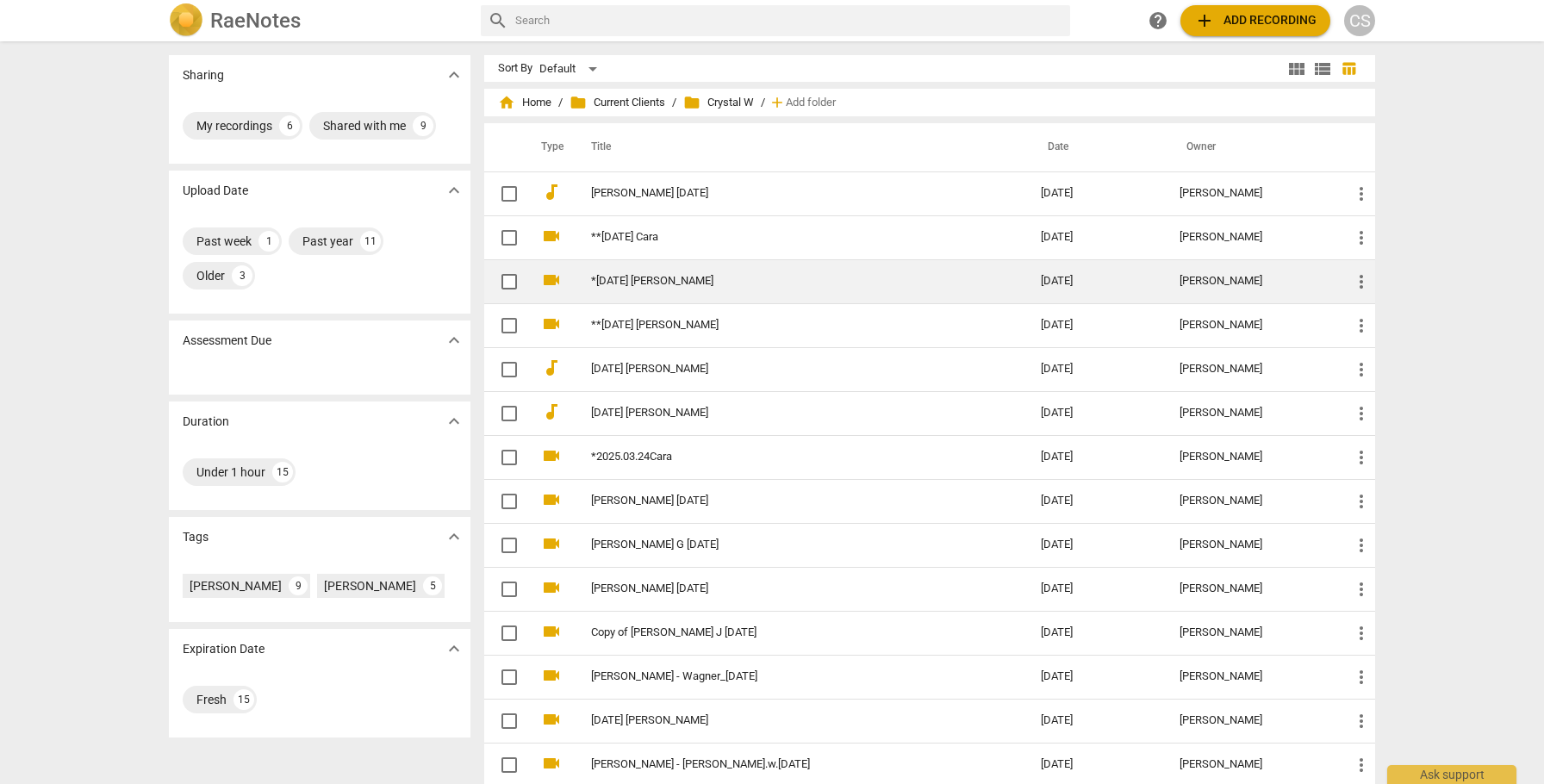
click at [745, 284] on link "*[DATE] [PERSON_NAME]" at bounding box center [784, 281] width 388 height 13
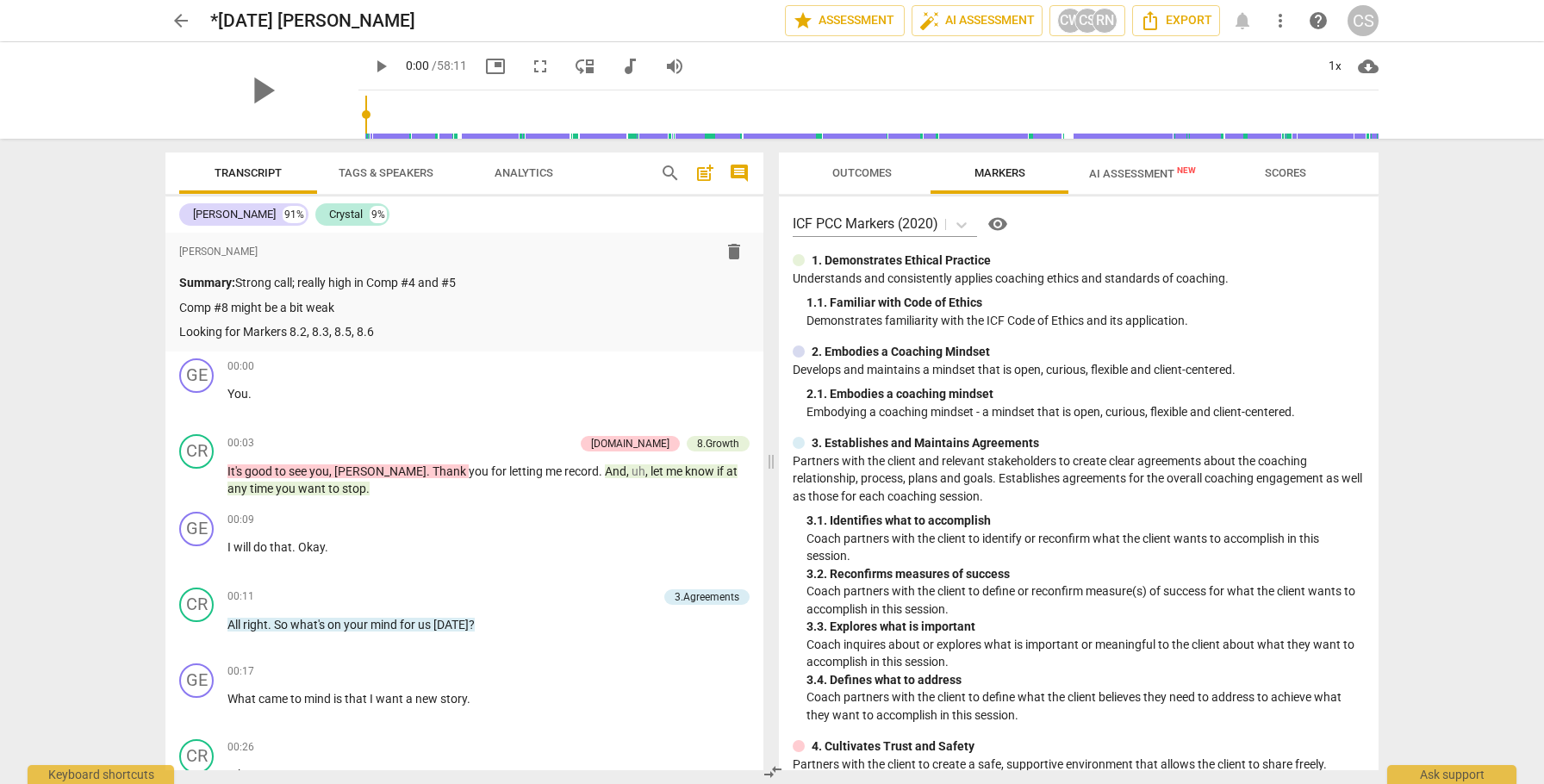
click at [868, 174] on span "Outcomes" at bounding box center [863, 172] width 60 height 13
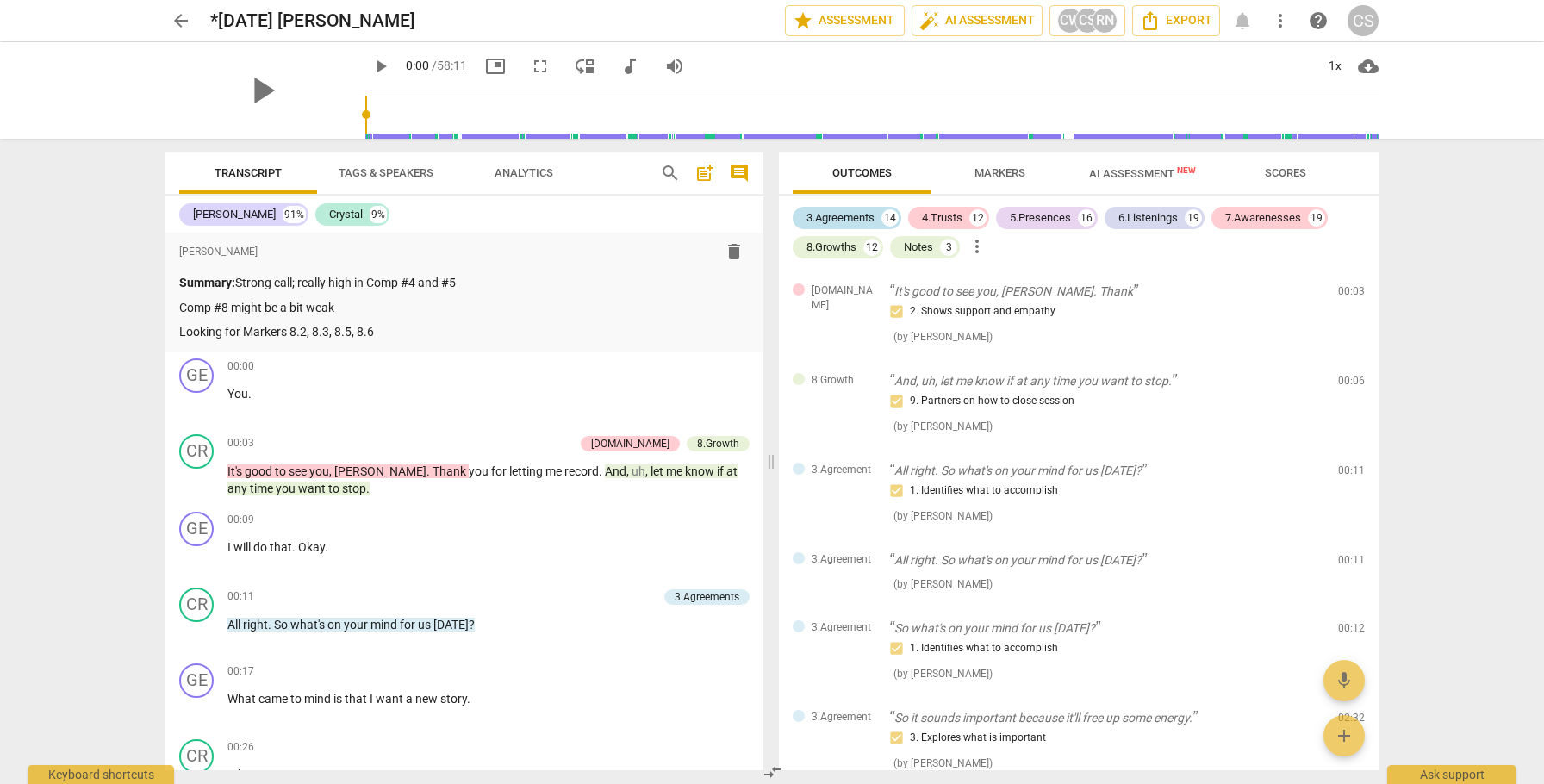
click at [861, 218] on div "3.Agreements" at bounding box center [840, 218] width 68 height 18
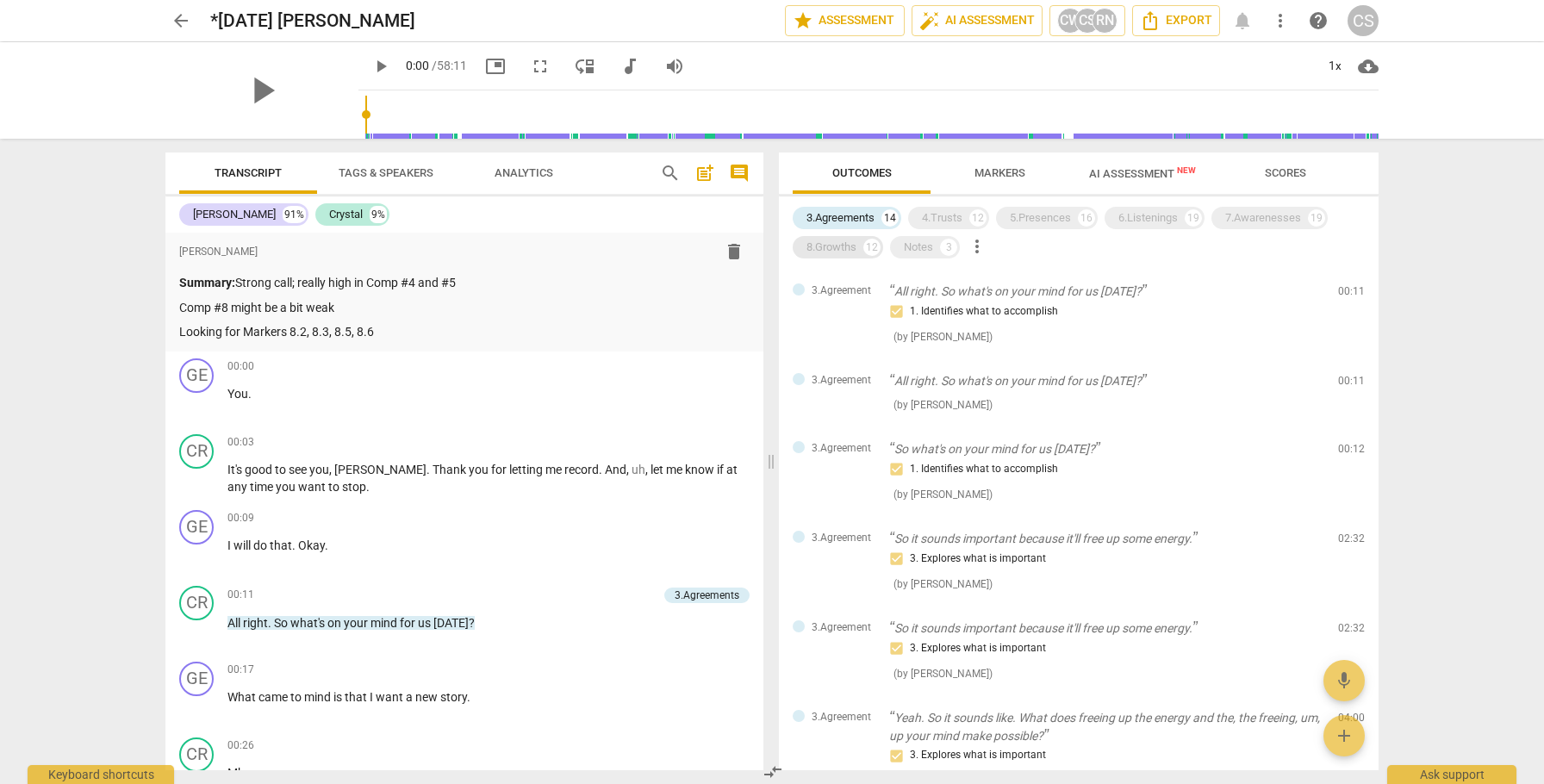
click at [851, 243] on div "8.Growths" at bounding box center [831, 247] width 50 height 18
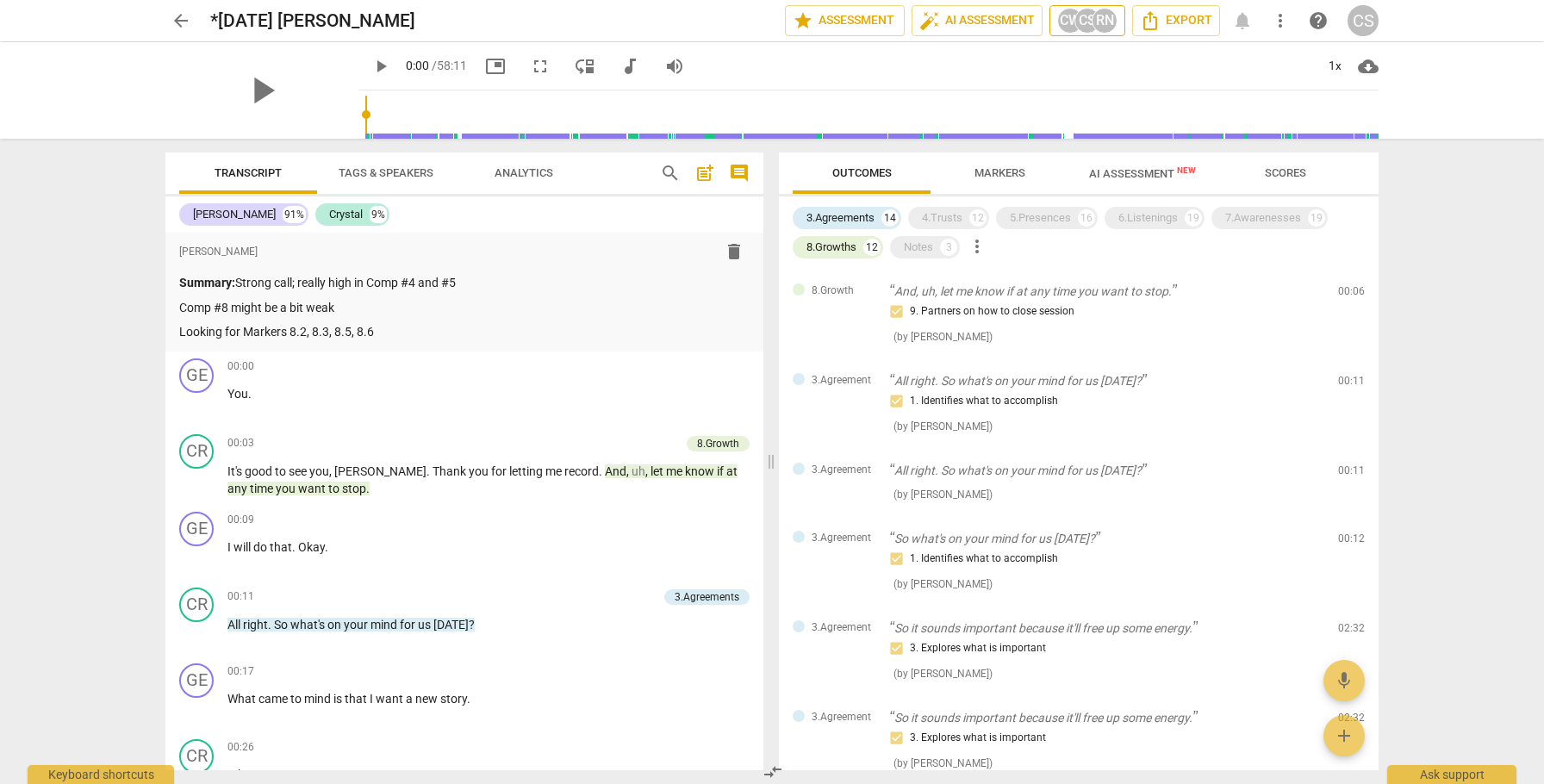
click at [1093, 24] on div "CS" at bounding box center [1087, 20] width 25 height 25
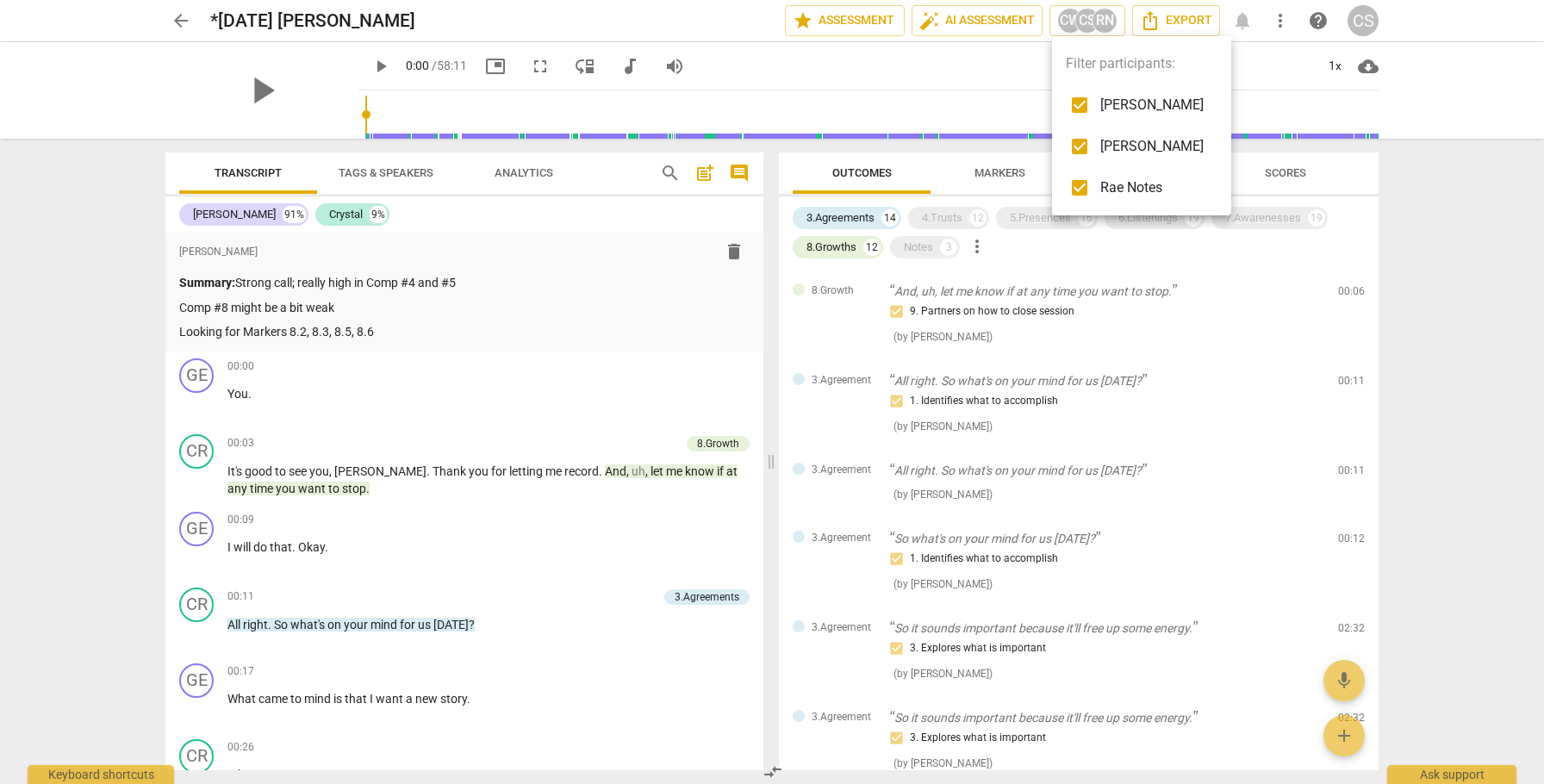
click at [1077, 102] on input "checkbox" at bounding box center [1079, 105] width 41 height 41
checkbox input "false"
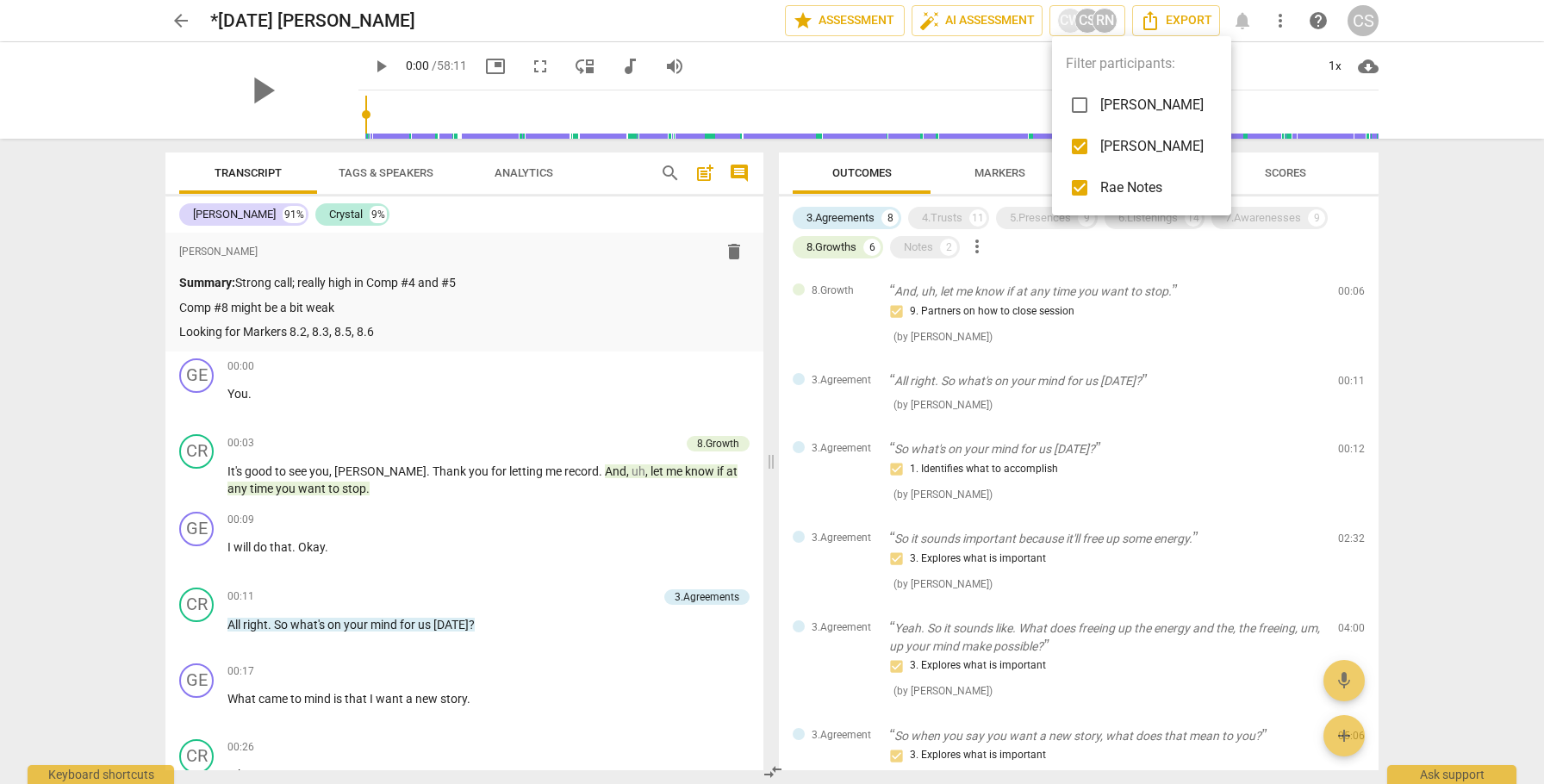
click at [1086, 141] on input "checkbox" at bounding box center [1079, 146] width 41 height 41
checkbox input "false"
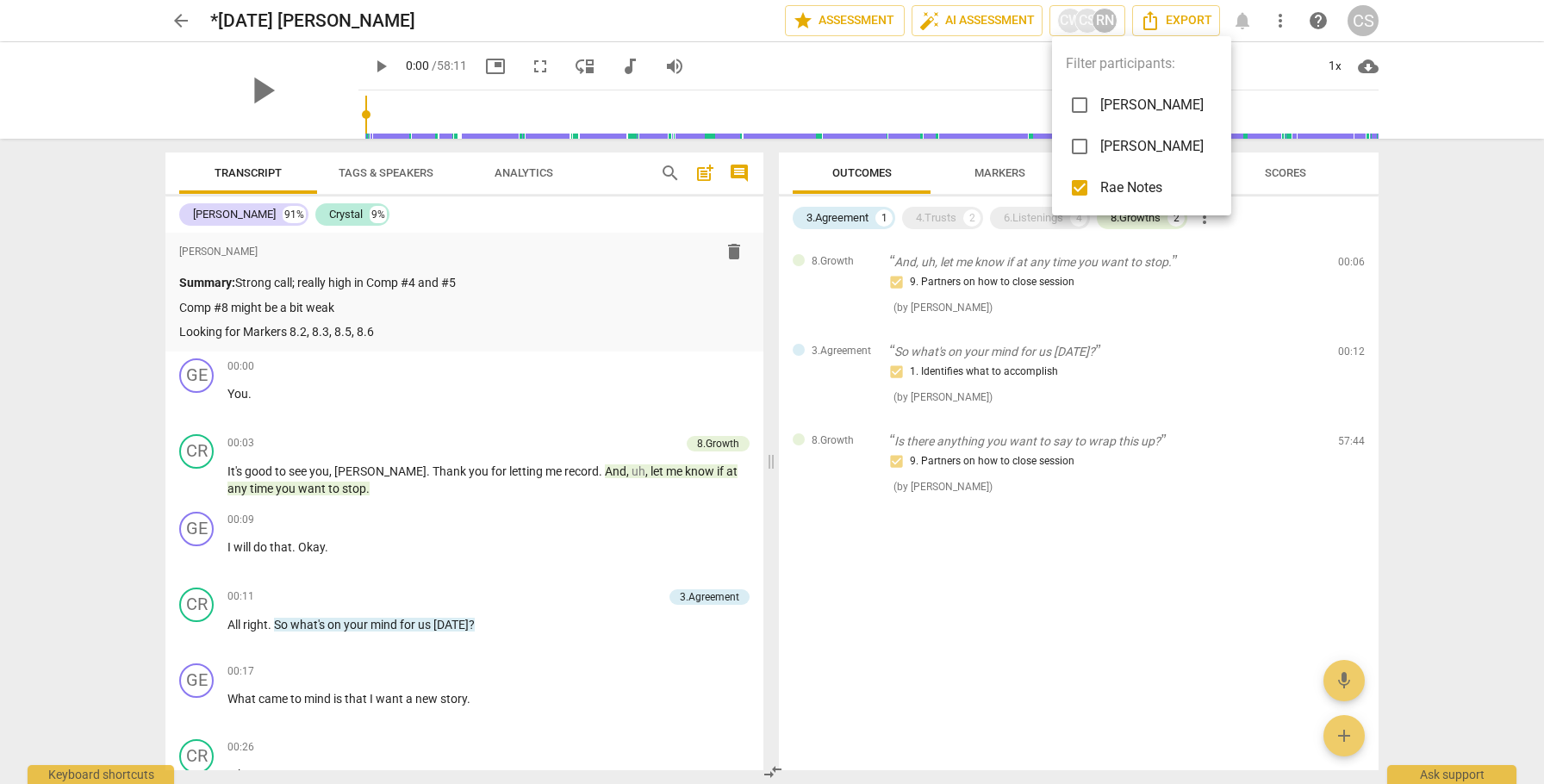
click at [814, 544] on div at bounding box center [772, 392] width 1544 height 784
click at [1095, 19] on div "RN" at bounding box center [1104, 20] width 25 height 25
click at [1077, 151] on input "checkbox" at bounding box center [1079, 146] width 41 height 41
checkbox input "true"
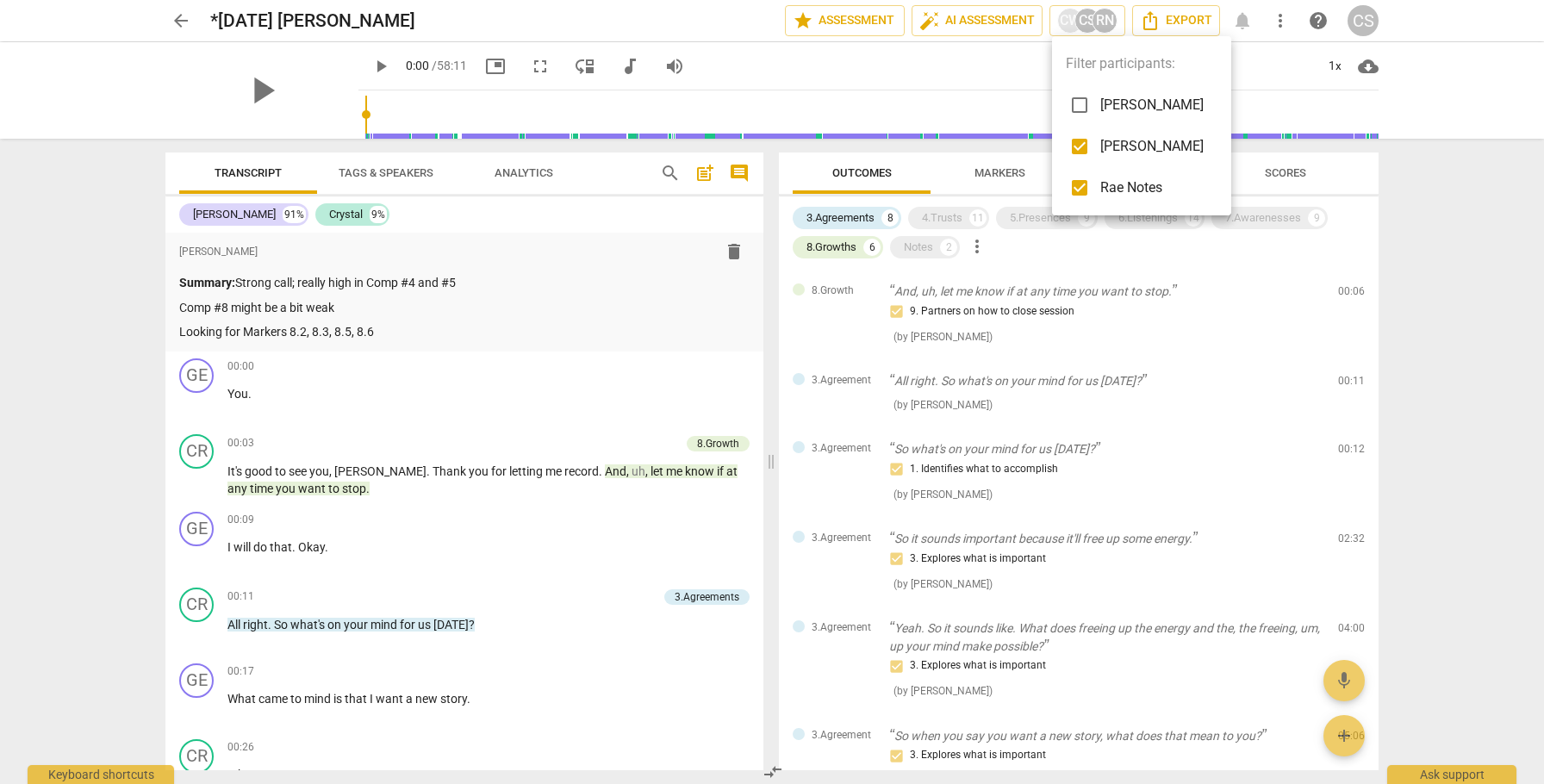
click at [980, 62] on div at bounding box center [772, 392] width 1544 height 784
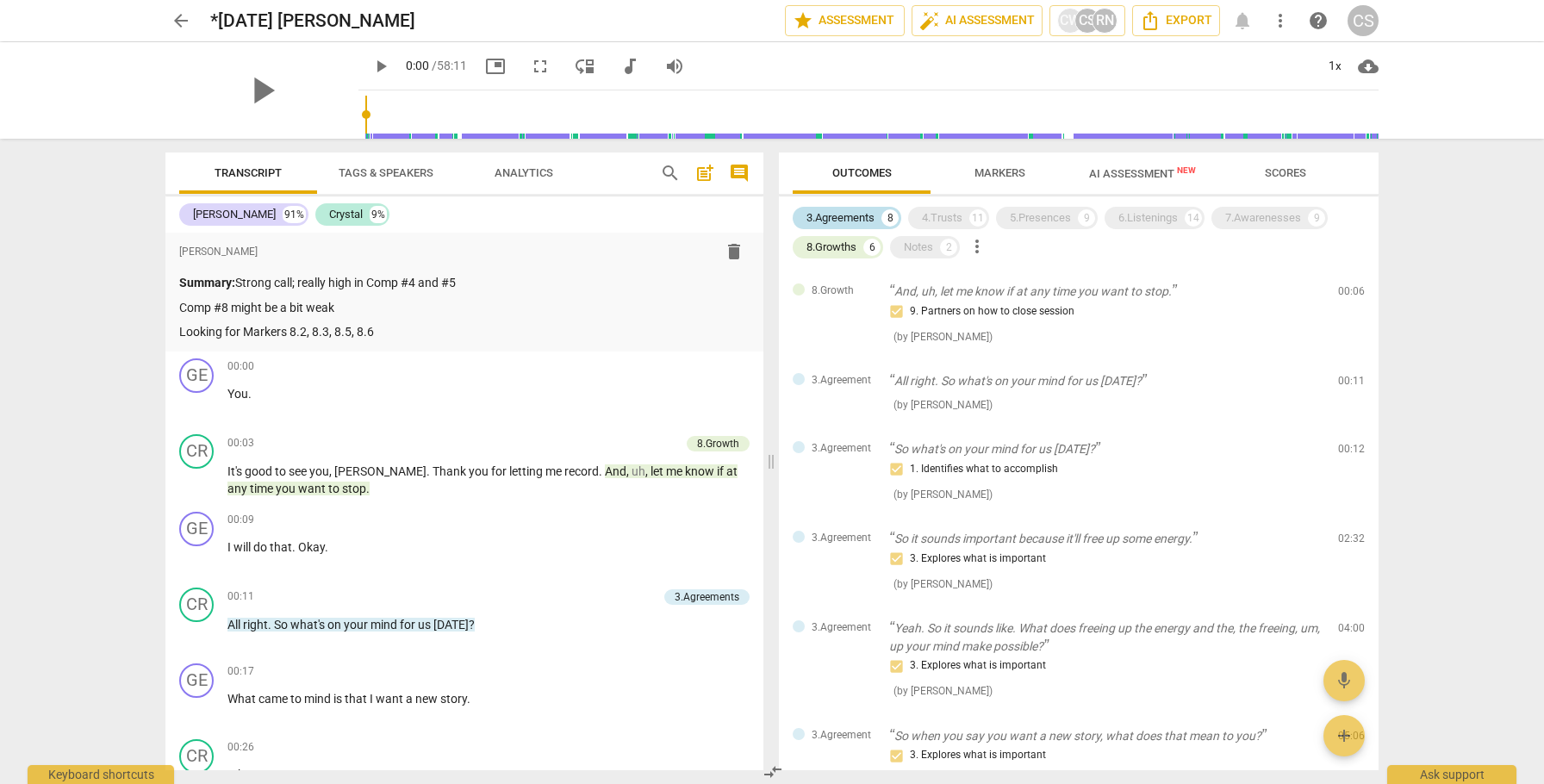
click at [856, 221] on div "3.Agreements" at bounding box center [840, 218] width 68 height 18
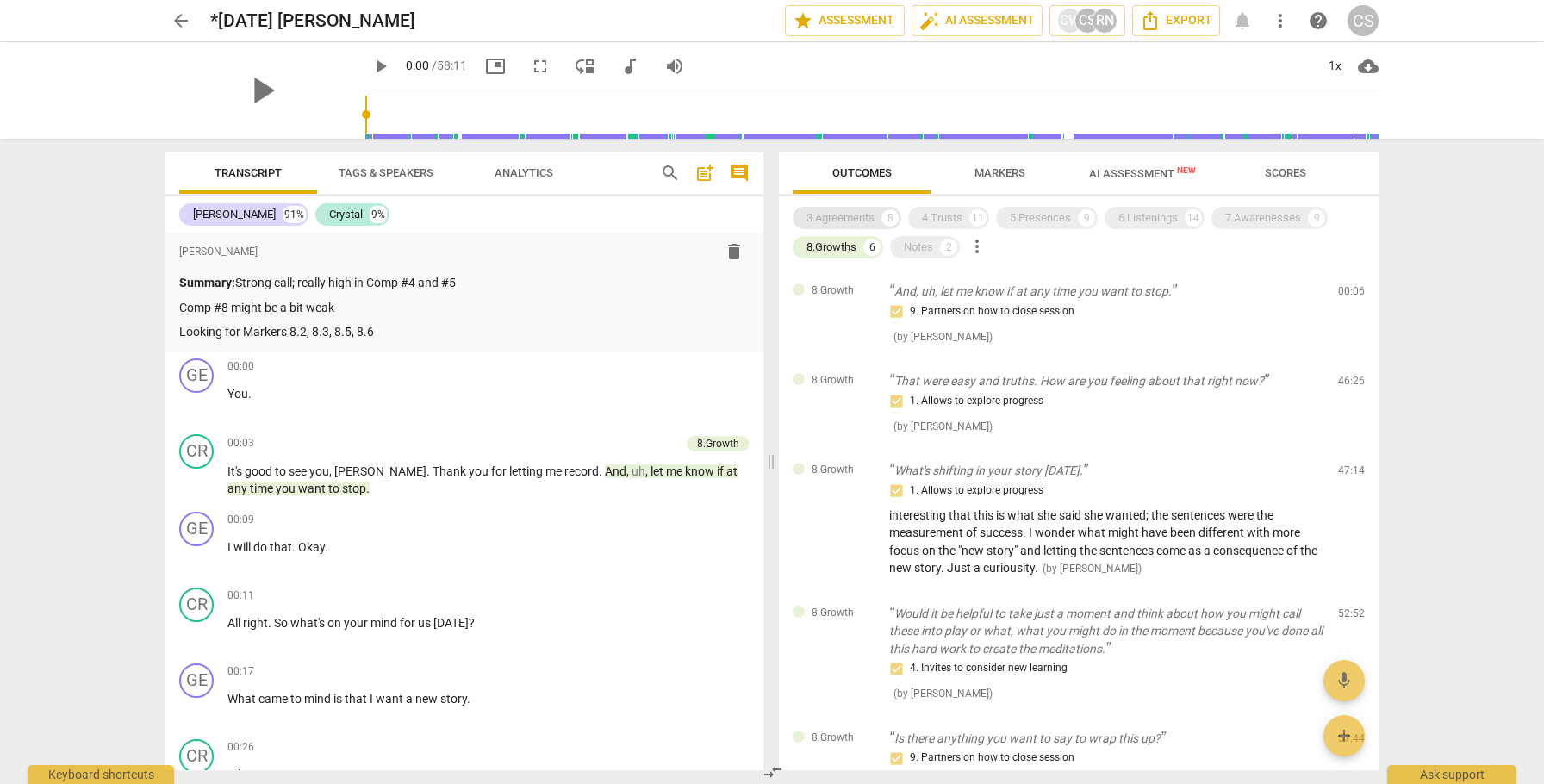
click at [856, 221] on div "3.Agreements" at bounding box center [840, 218] width 68 height 18
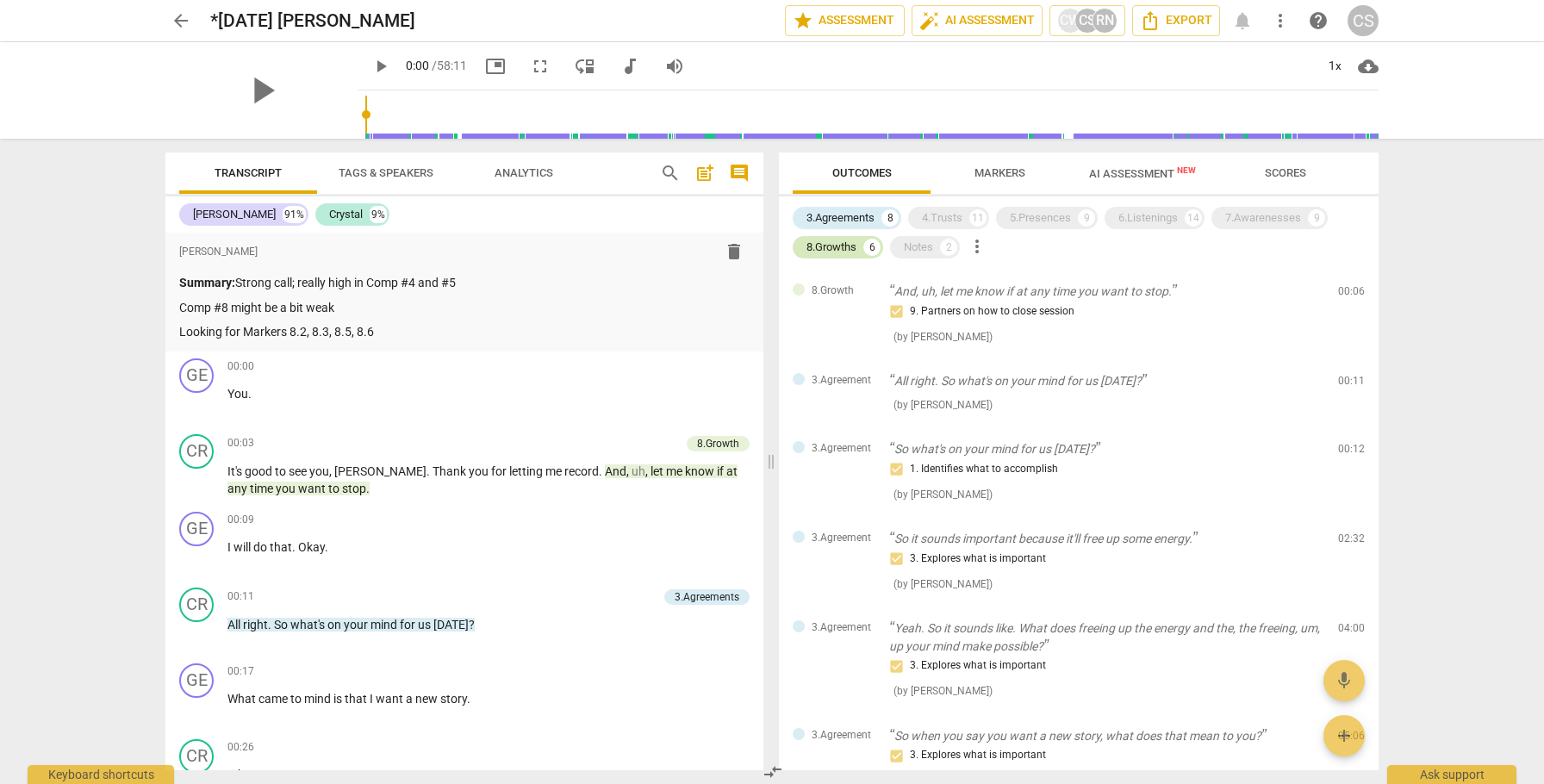
click at [837, 245] on div "8.Growths" at bounding box center [831, 247] width 50 height 18
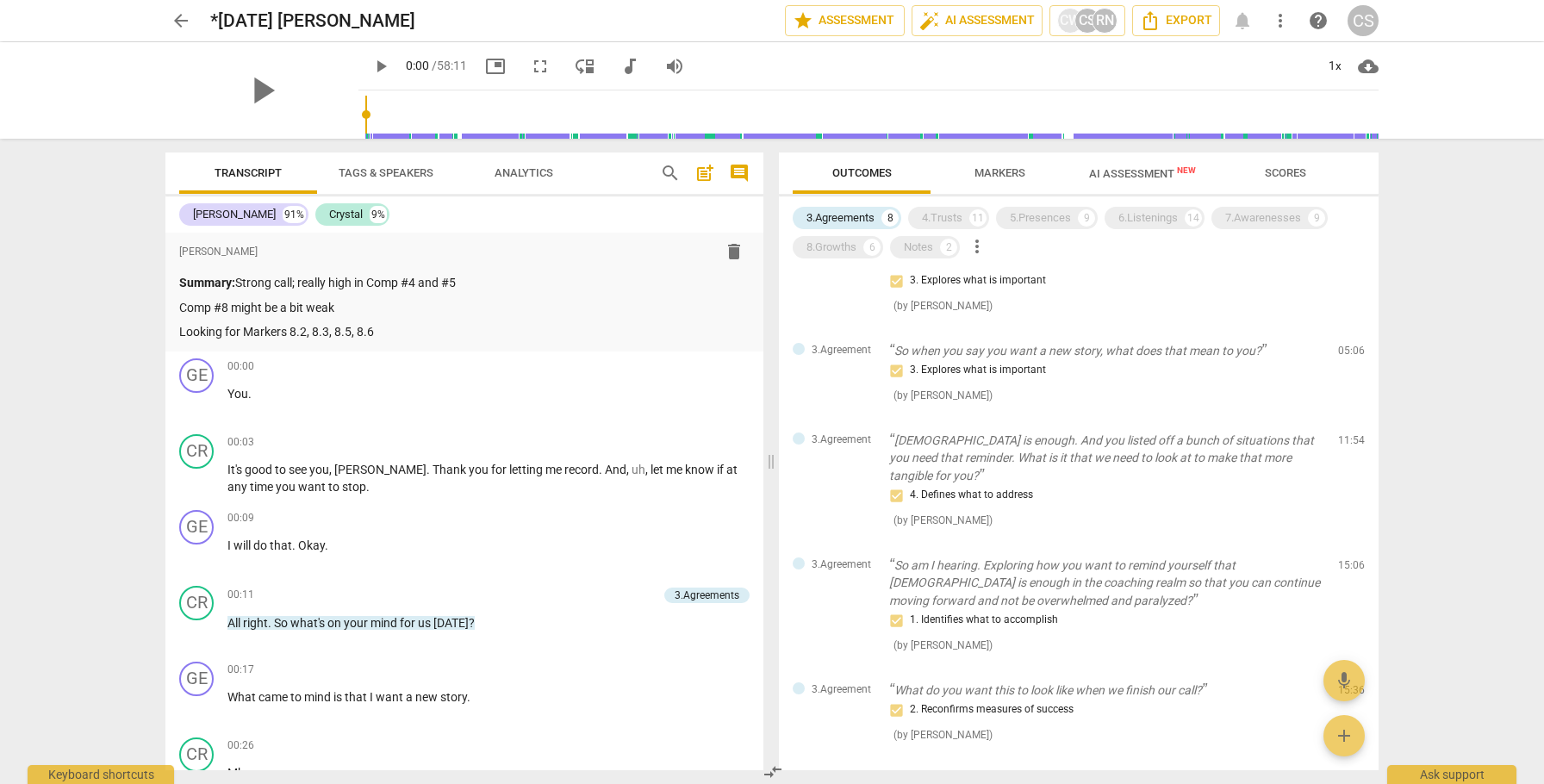
scroll to position [300, 0]
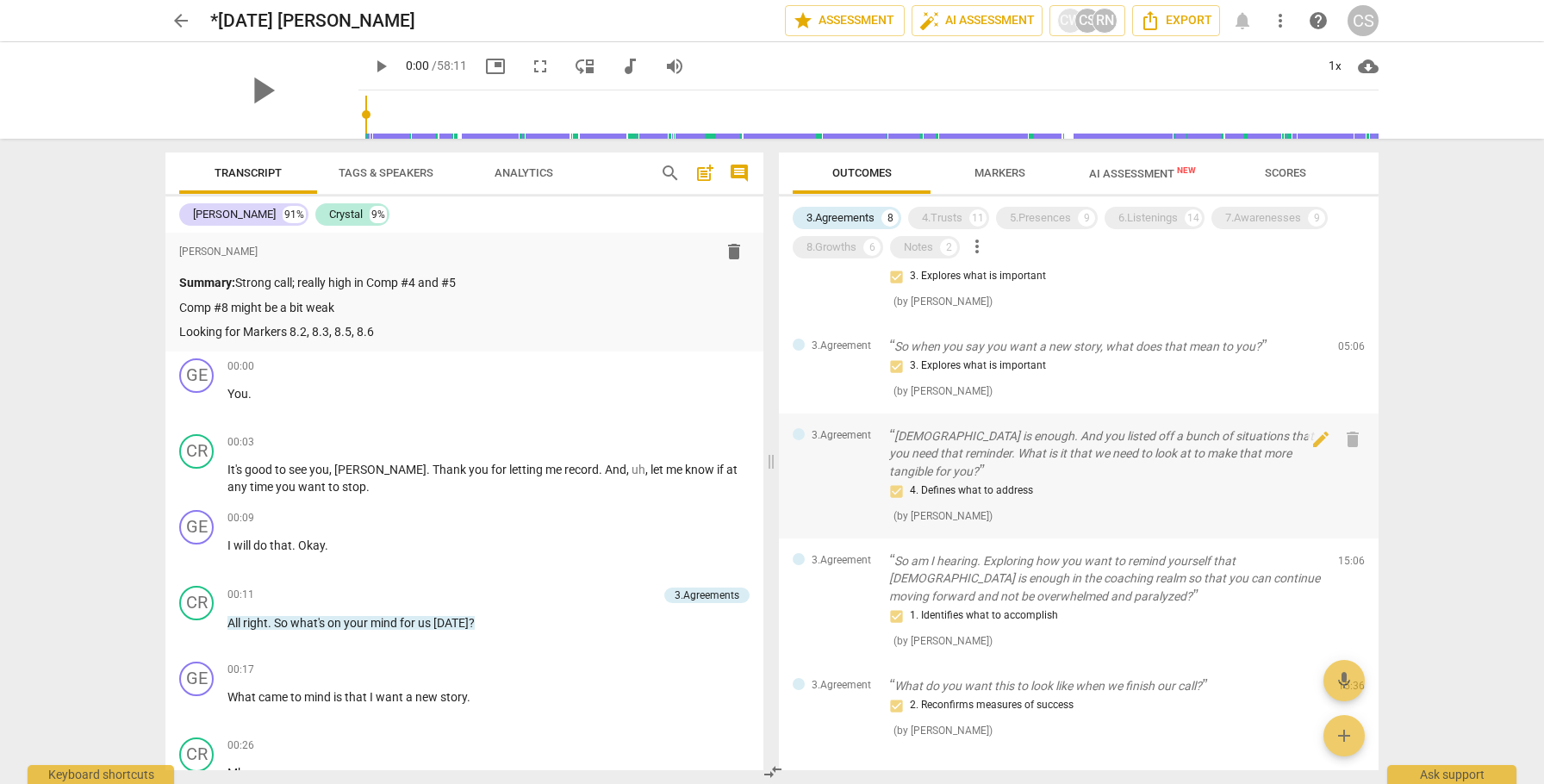
click at [1129, 481] on div "4. Defines what to address" at bounding box center [1106, 491] width 435 height 21
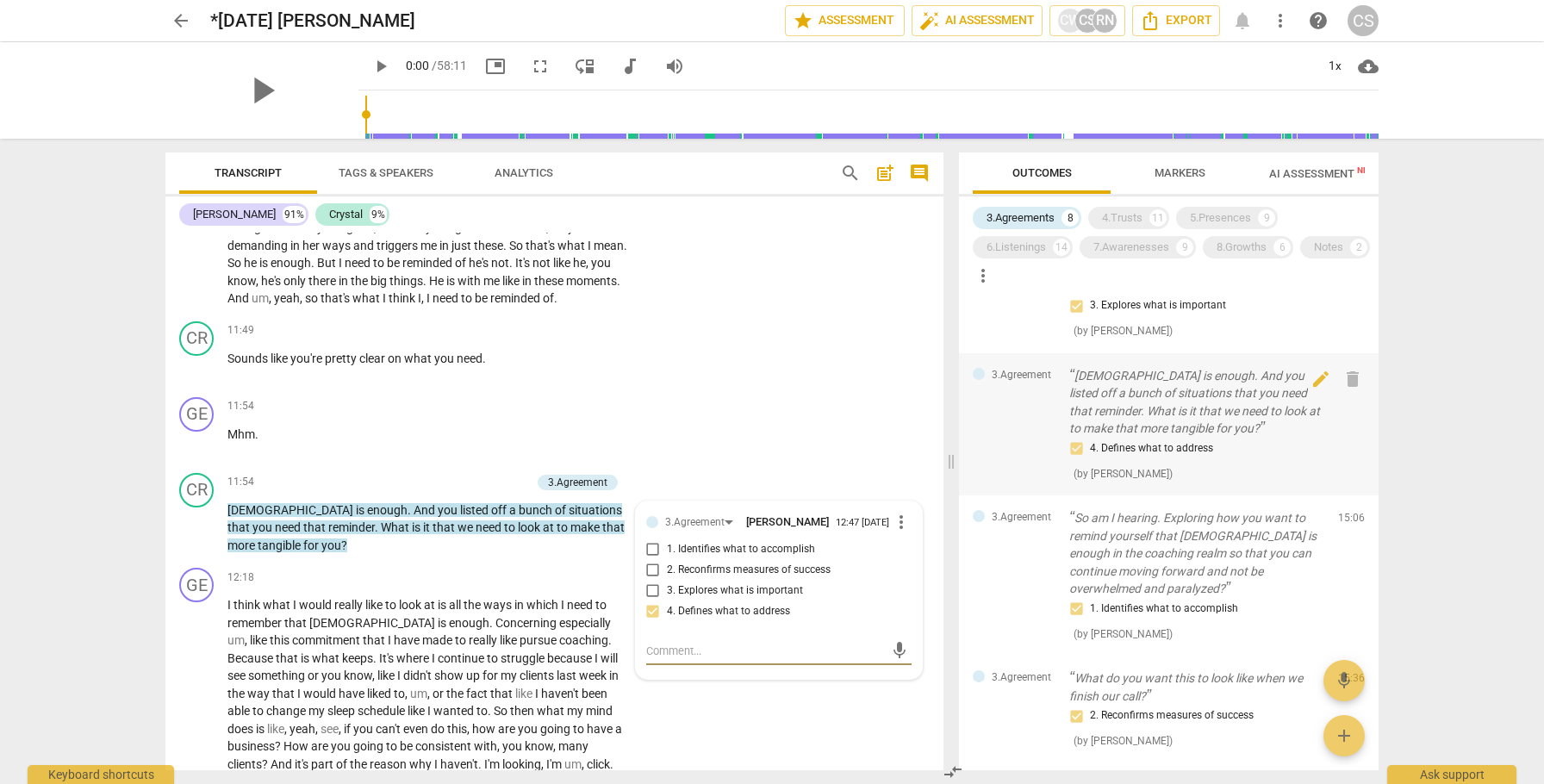
scroll to position [539, 0]
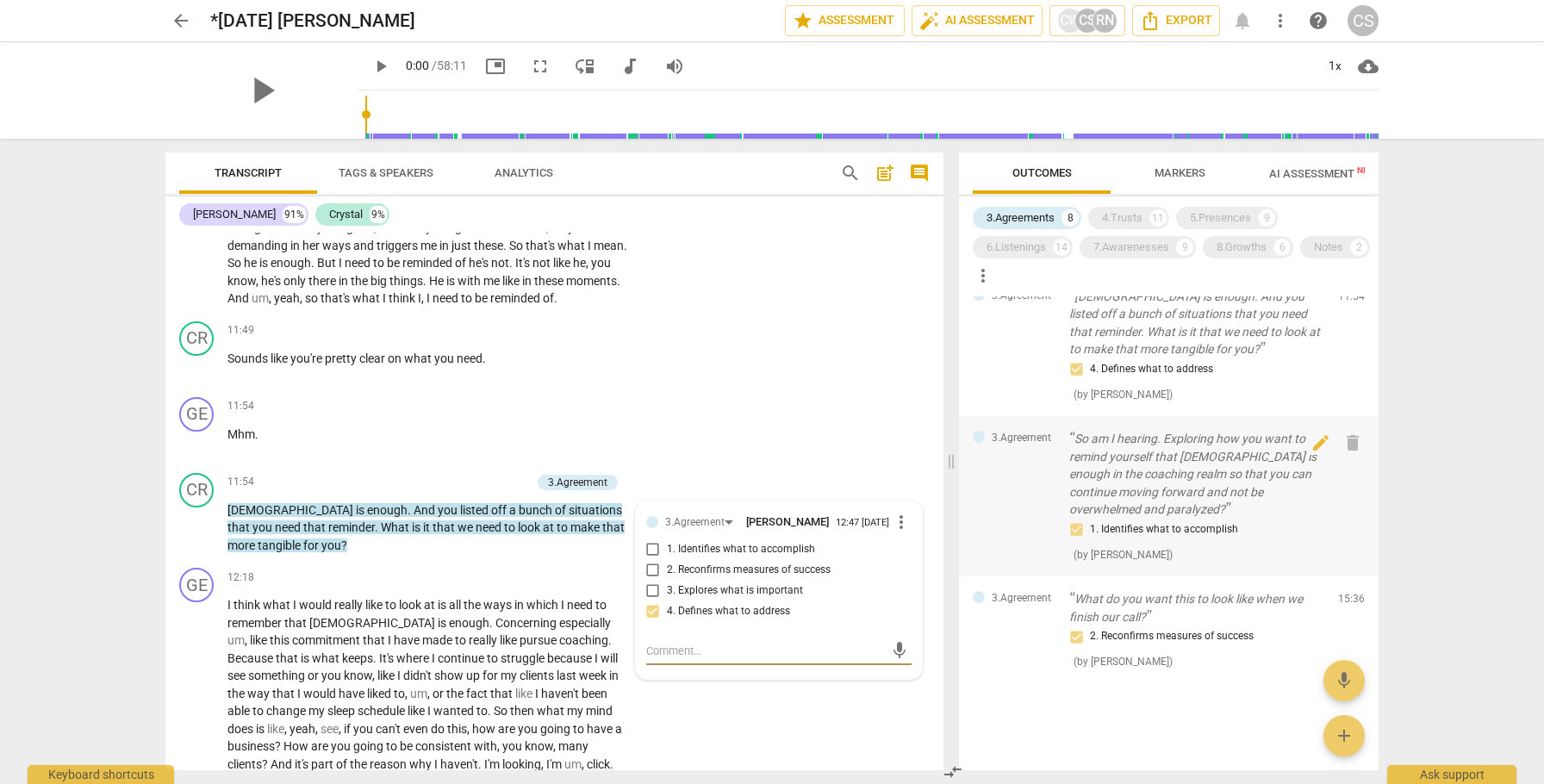
click at [1117, 470] on p "So am I hearing. Exploring how you want to remind yourself that [DEMOGRAPHIC_DA…" at bounding box center [1197, 474] width 255 height 89
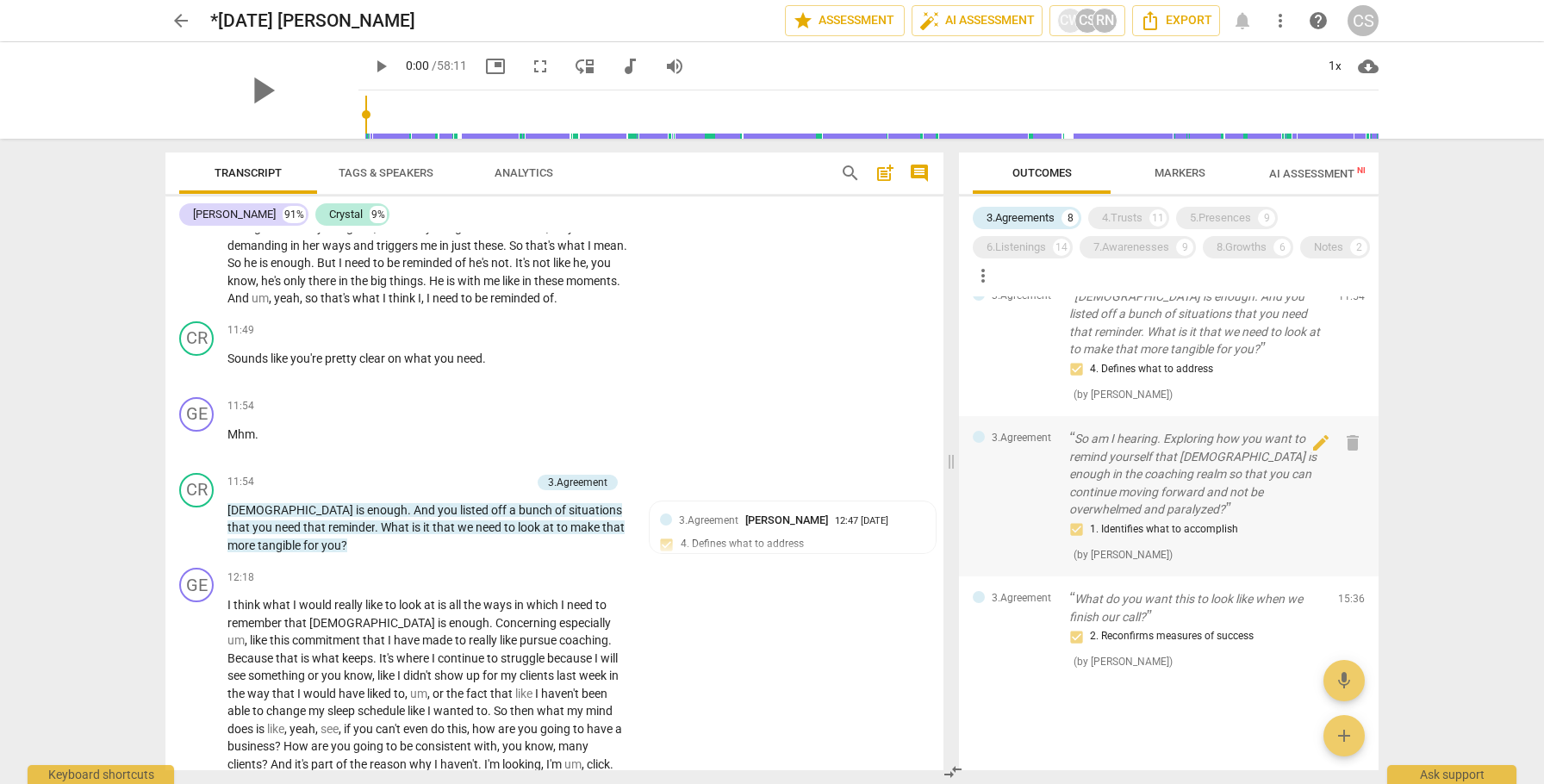
scroll to position [3793, 0]
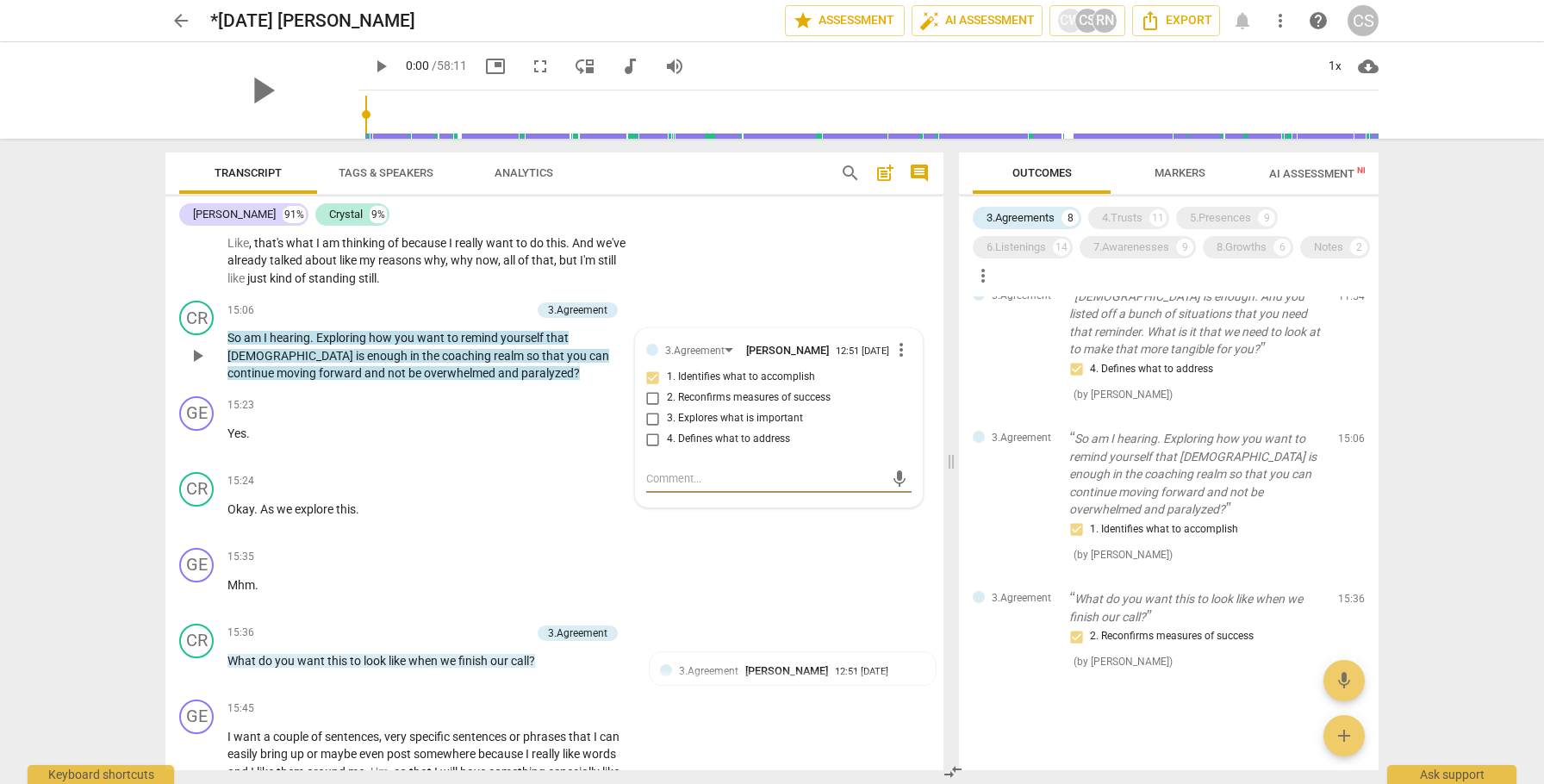
click at [851, 291] on div "GE play_arrow pause 12:18 + Add competency keyboard_arrow_right I think what I …" at bounding box center [554, 61] width 778 height 466
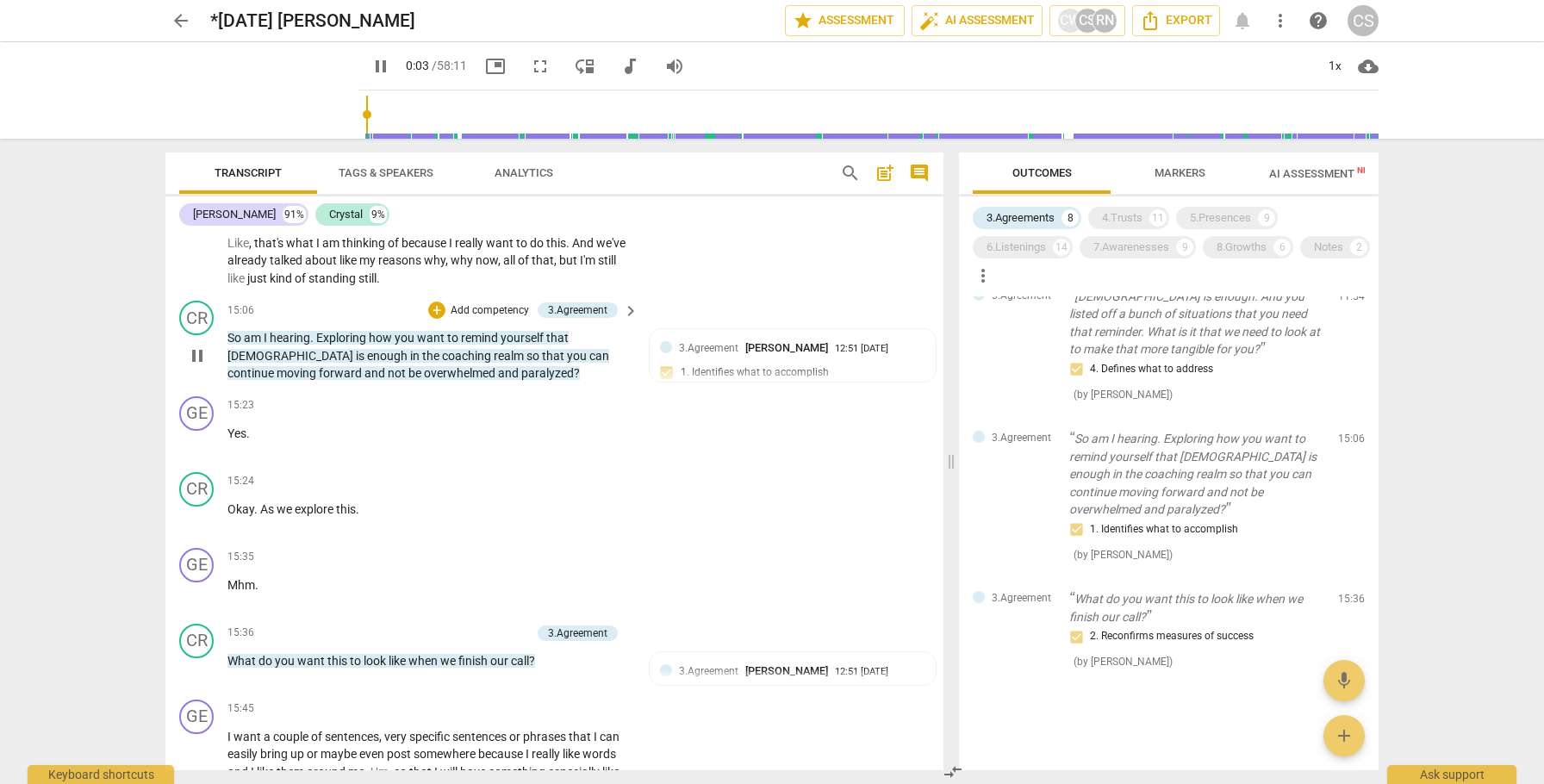
click at [195, 367] on span "pause" at bounding box center [198, 356] width 21 height 21
click at [233, 345] on span "So" at bounding box center [236, 338] width 17 height 14
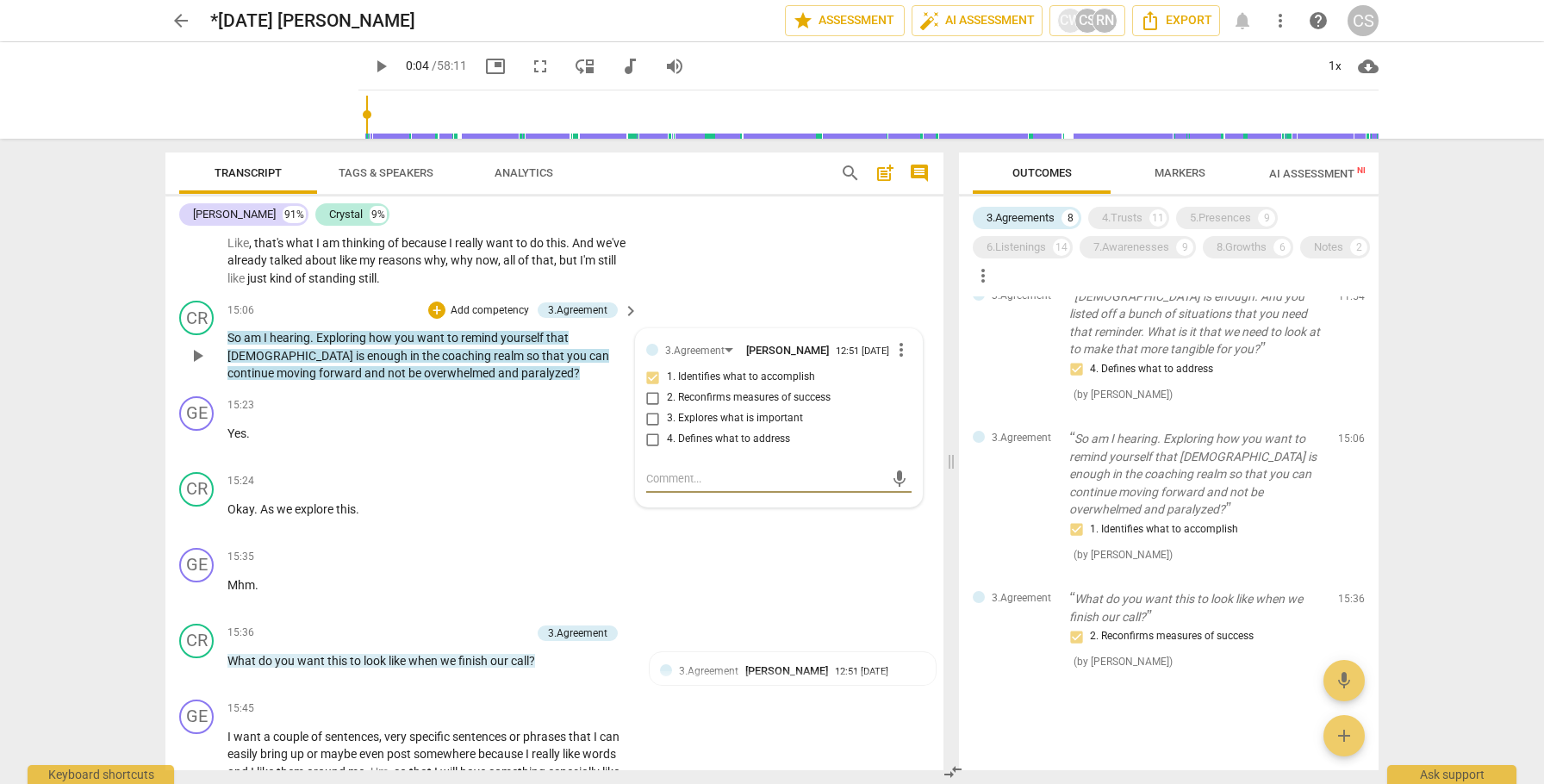
click at [233, 345] on span "So" at bounding box center [236, 338] width 17 height 14
click at [197, 367] on span "pause" at bounding box center [198, 356] width 21 height 21
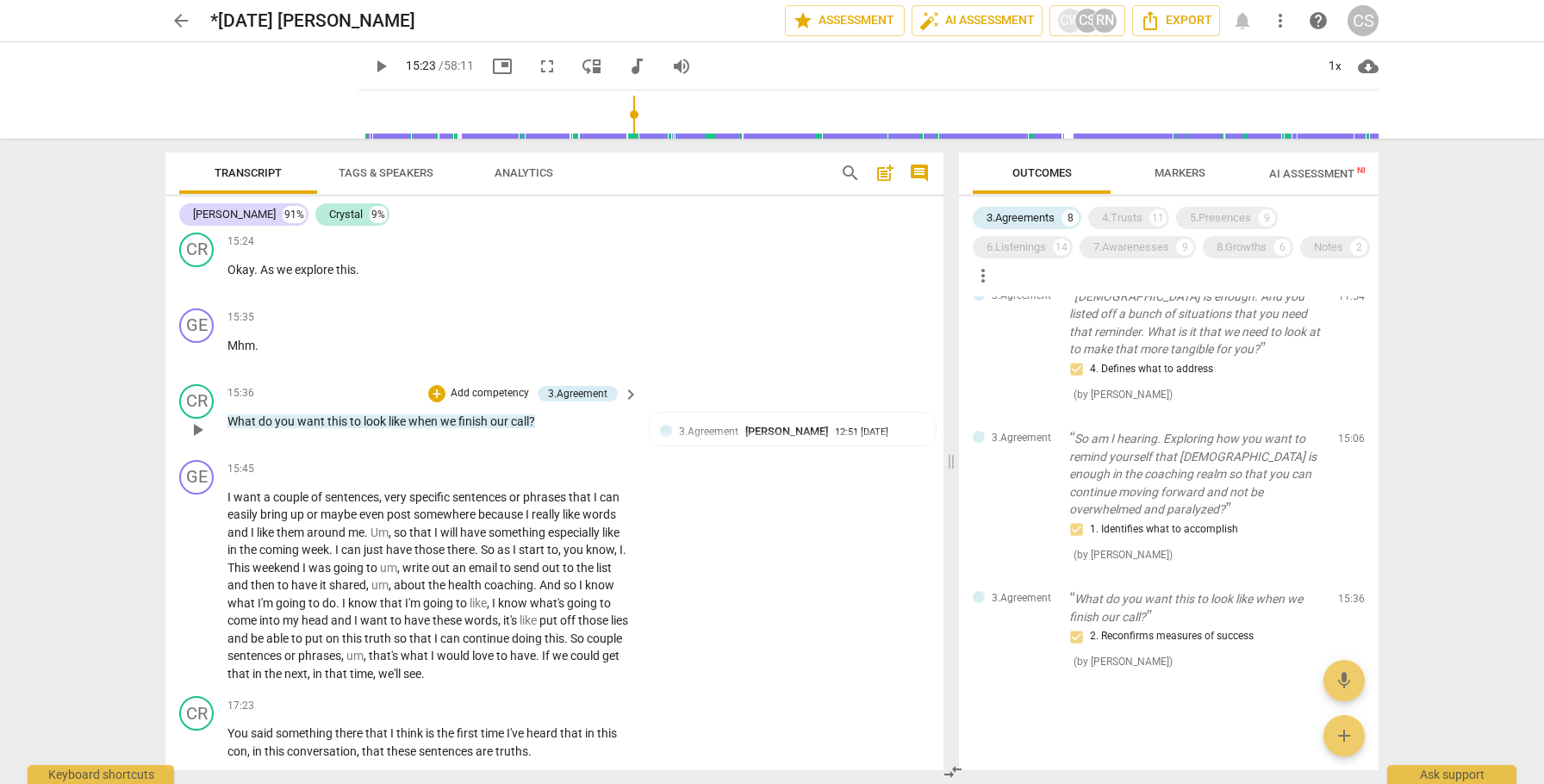
scroll to position [4038, 0]
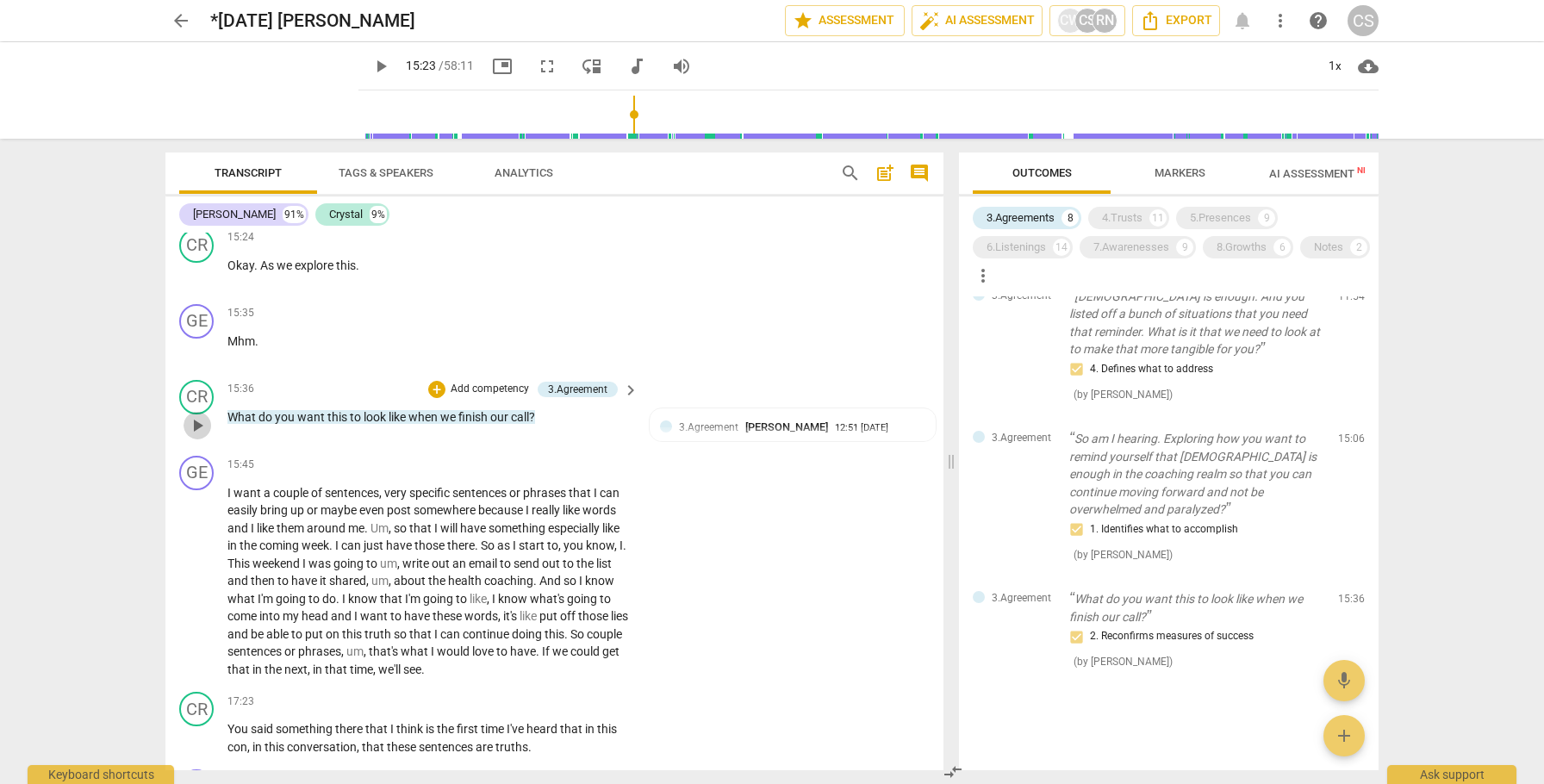
click at [200, 436] on span "play_arrow" at bounding box center [198, 425] width 21 height 21
click at [200, 436] on span "pause" at bounding box center [198, 425] width 21 height 21
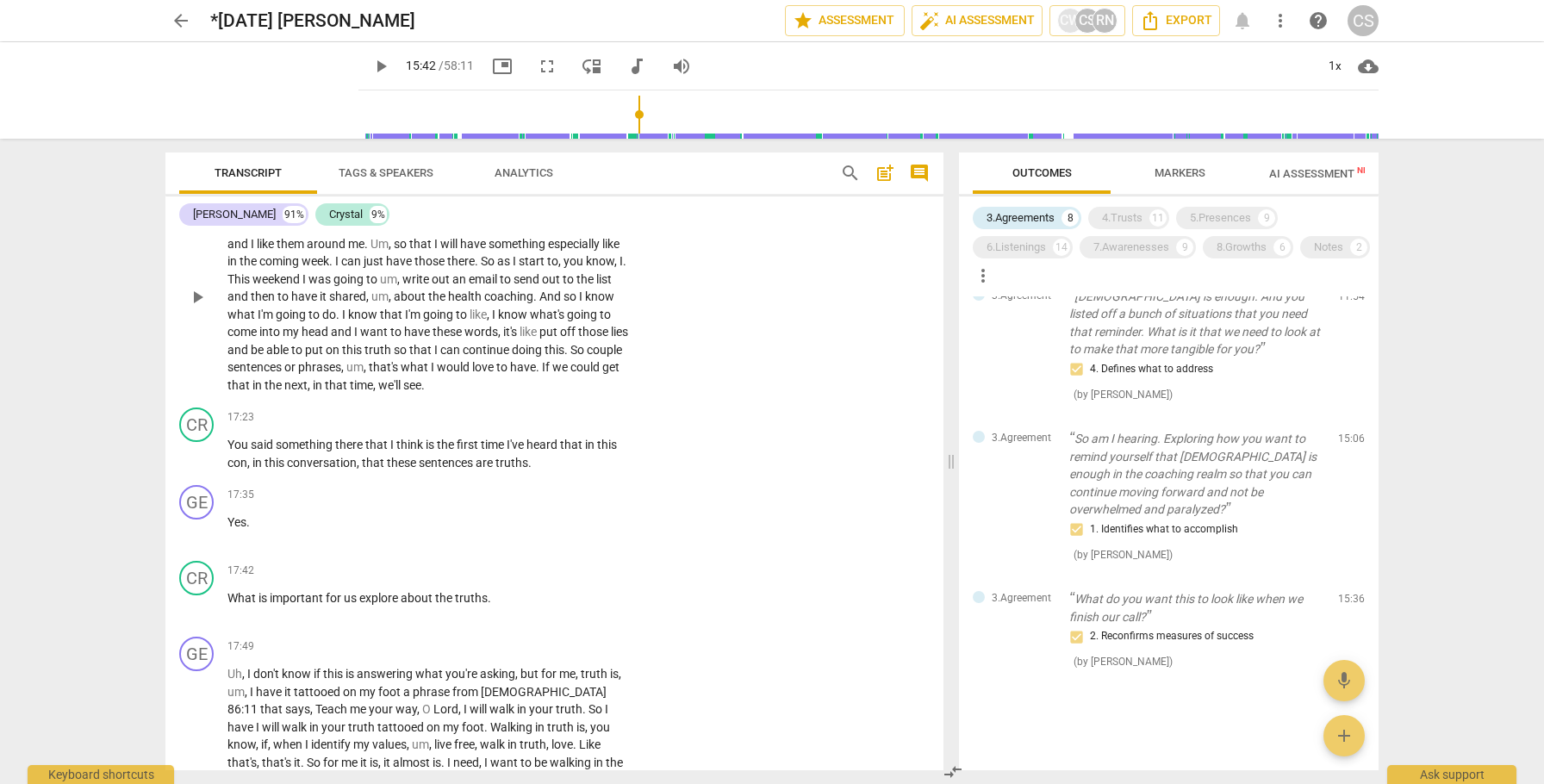
scroll to position [4323, 0]
click at [1235, 244] on div "8.Growths" at bounding box center [1242, 247] width 50 height 18
click at [1042, 214] on div "3.Agreements" at bounding box center [1020, 218] width 68 height 18
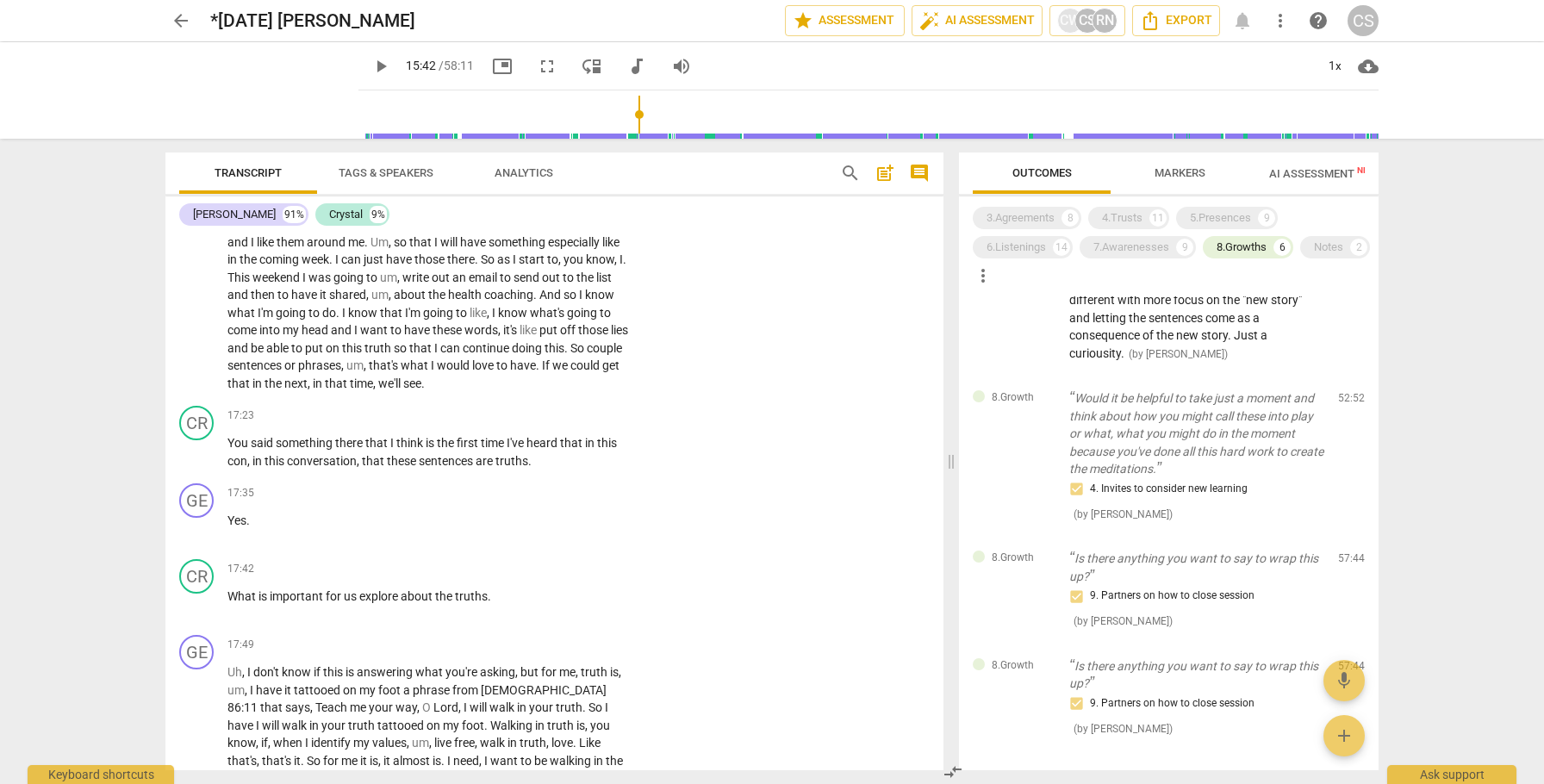
scroll to position [327, 0]
click at [1169, 443] on p "Would it be helpful to take just a moment and think about how you might call th…" at bounding box center [1197, 437] width 255 height 89
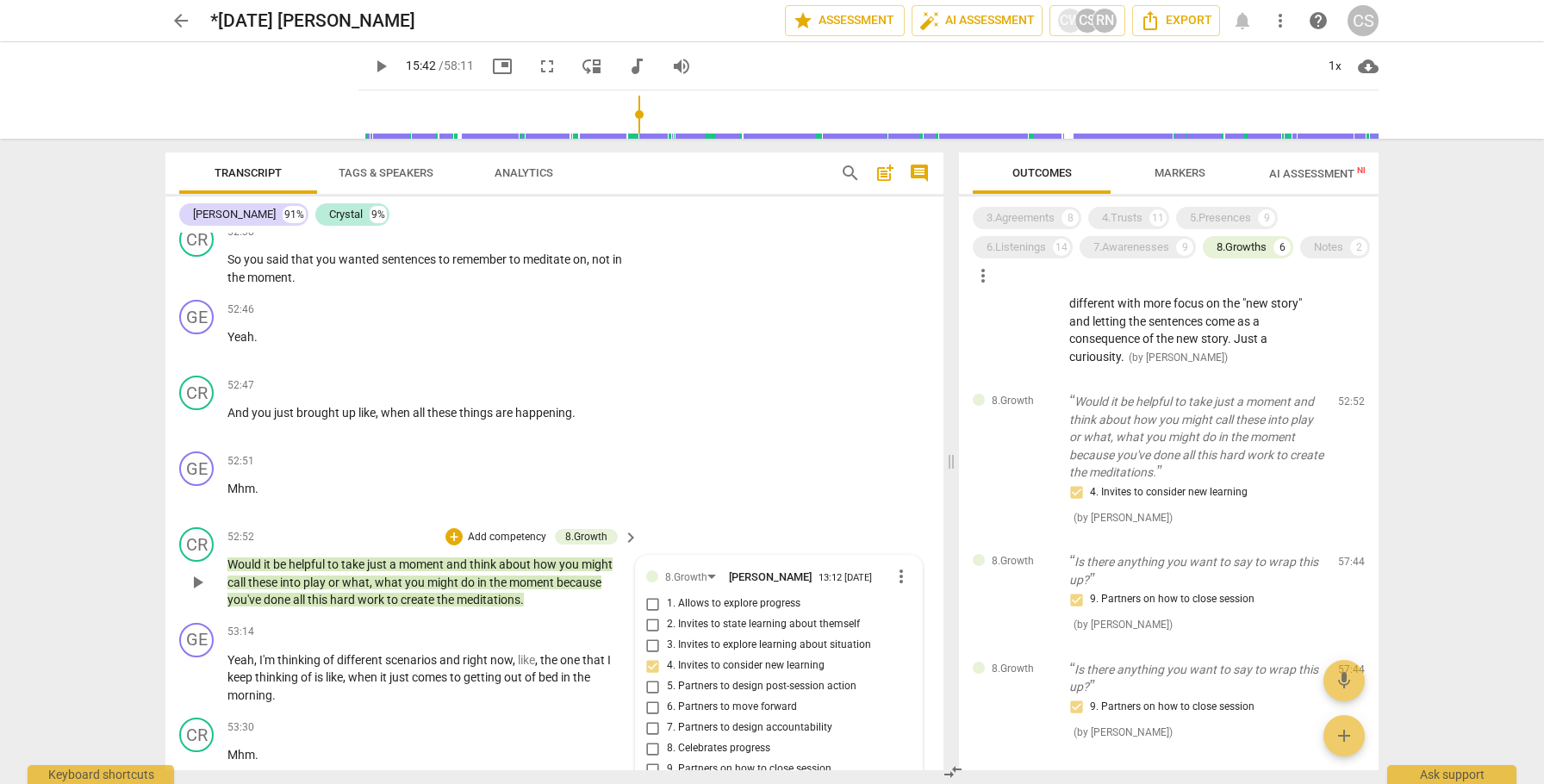
scroll to position [11212, 0]
click at [192, 573] on span "play_arrow" at bounding box center [198, 584] width 21 height 21
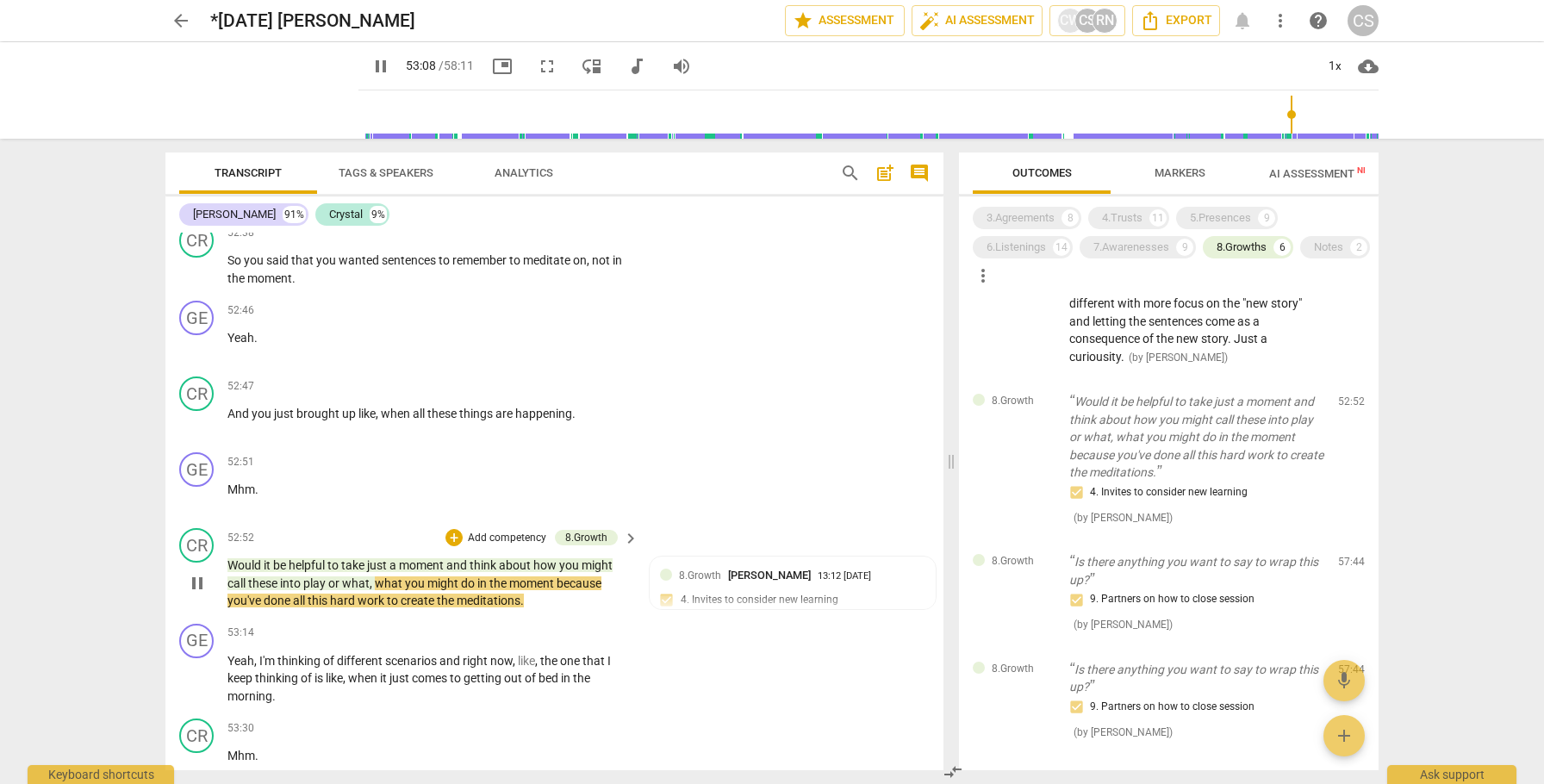
type input "3189"
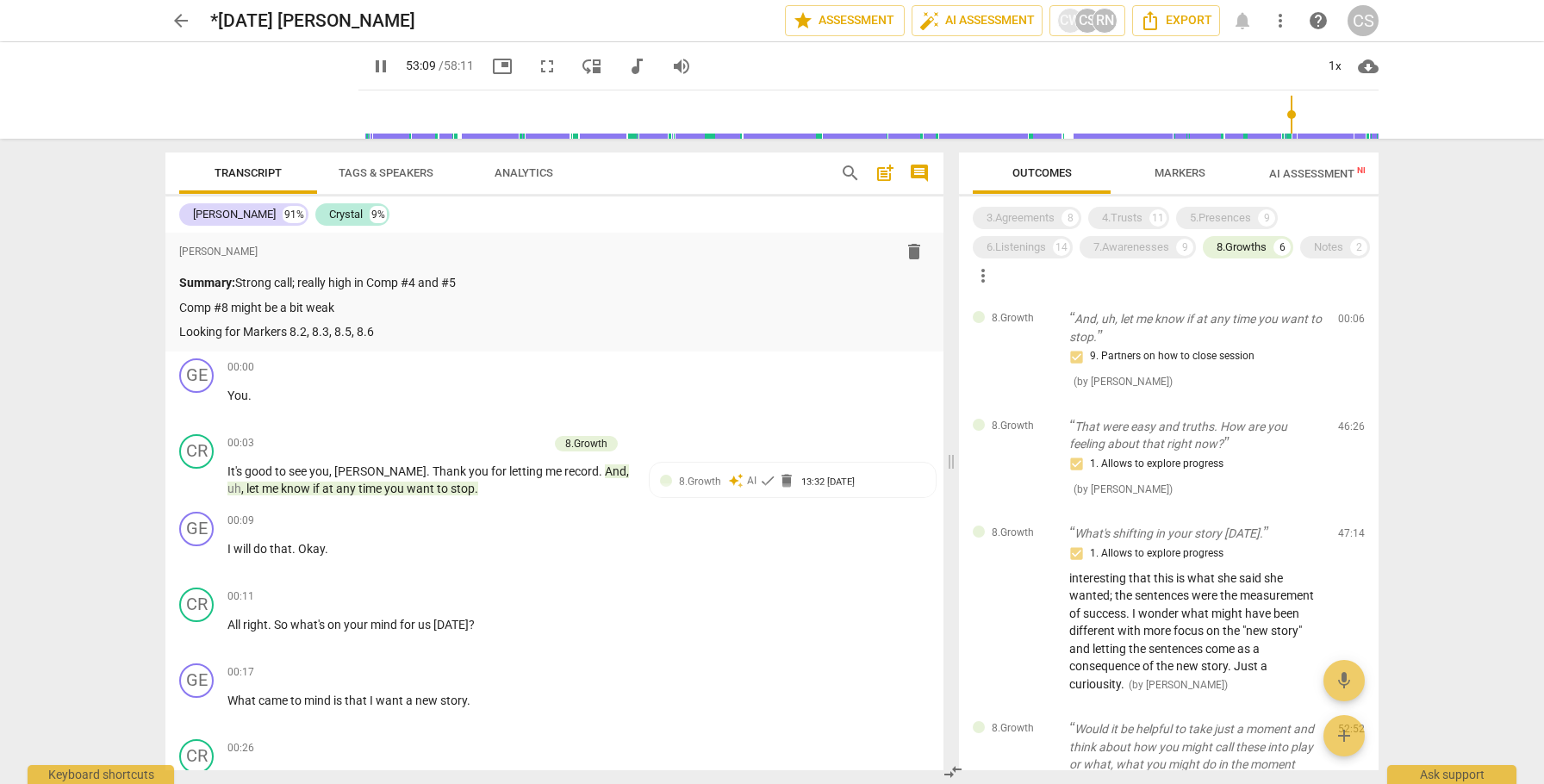
scroll to position [327, 0]
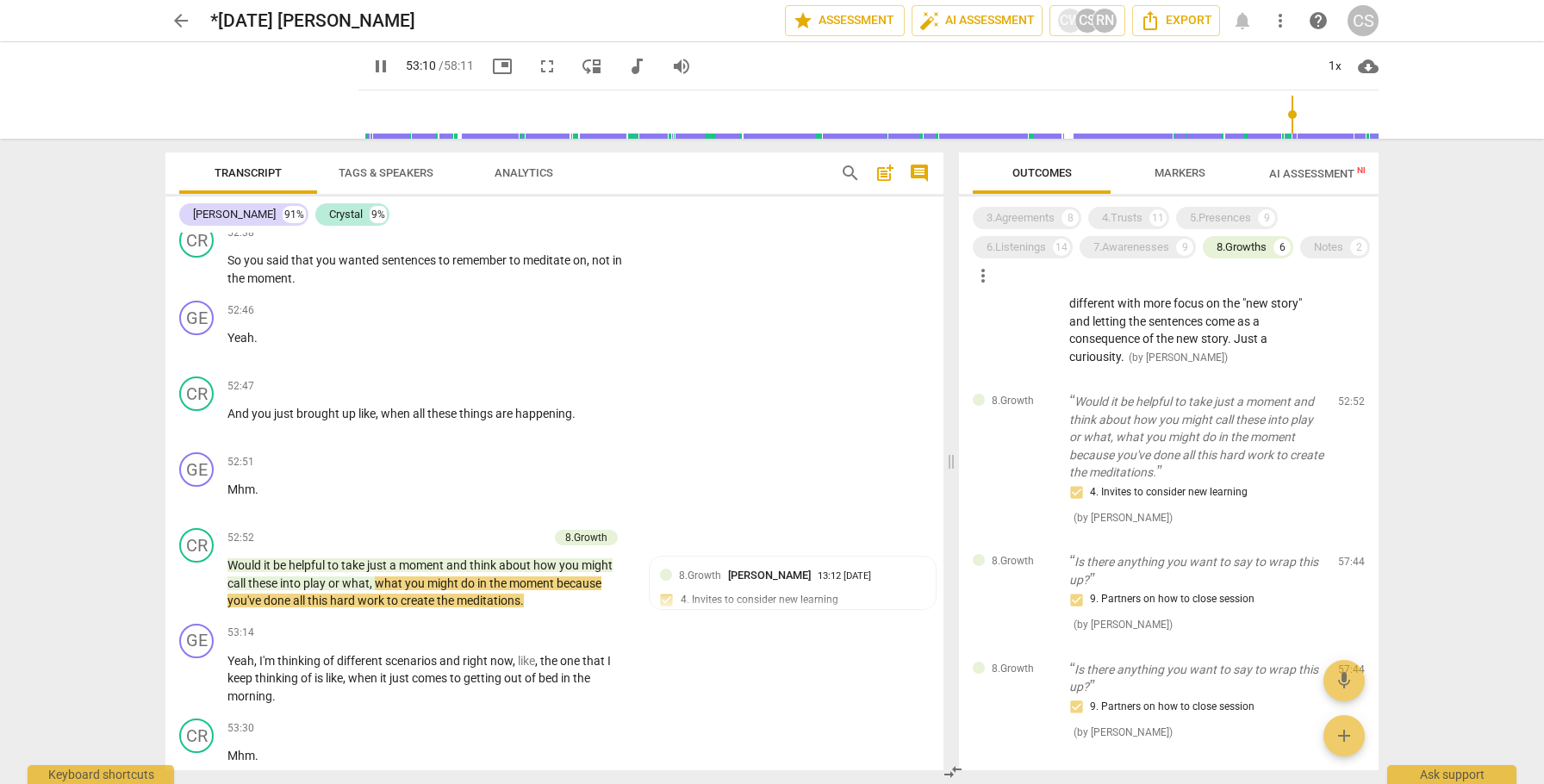
click at [192, 573] on span "pause" at bounding box center [198, 584] width 21 height 21
type input "3190"
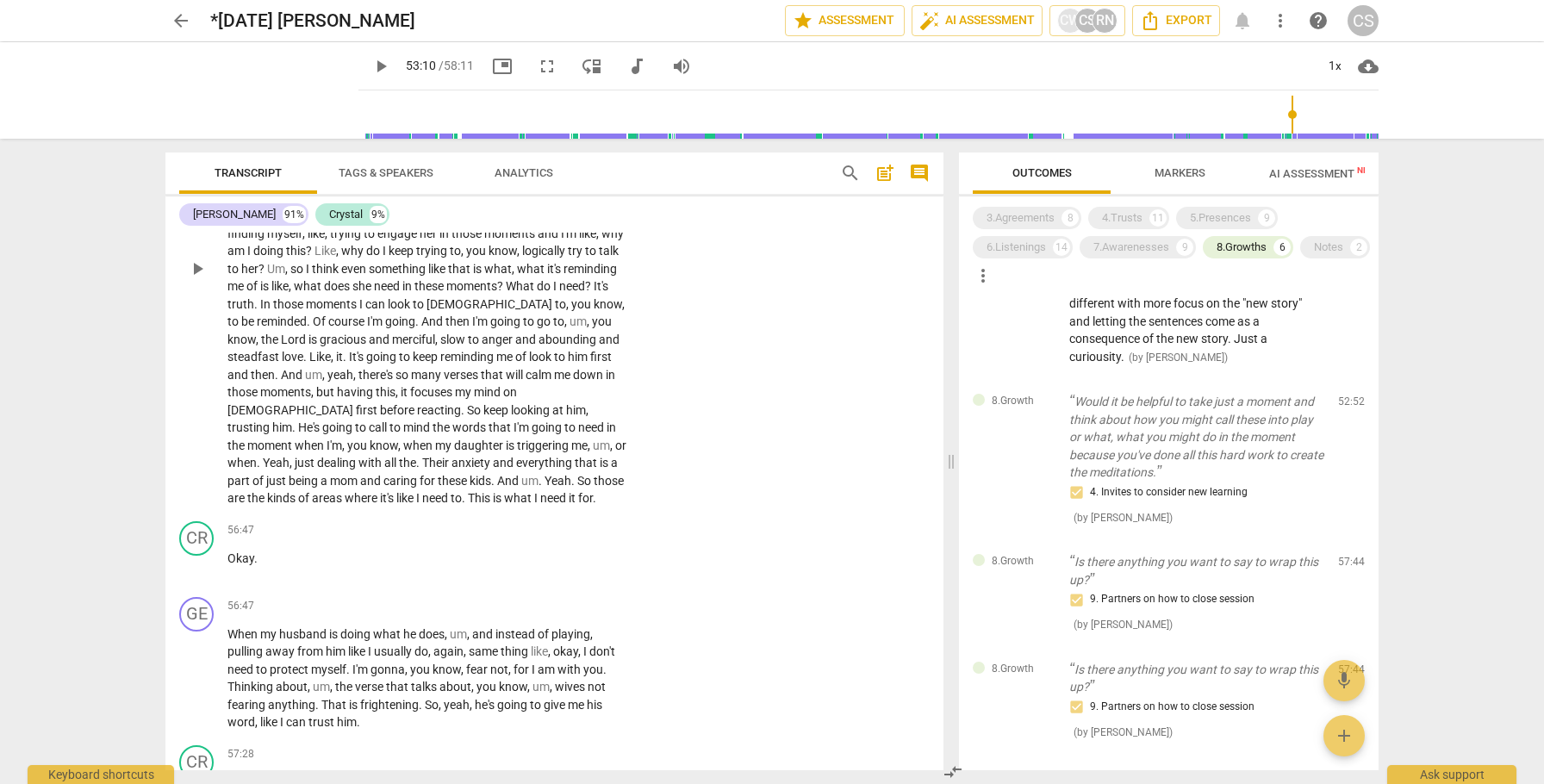
scroll to position [12247, 0]
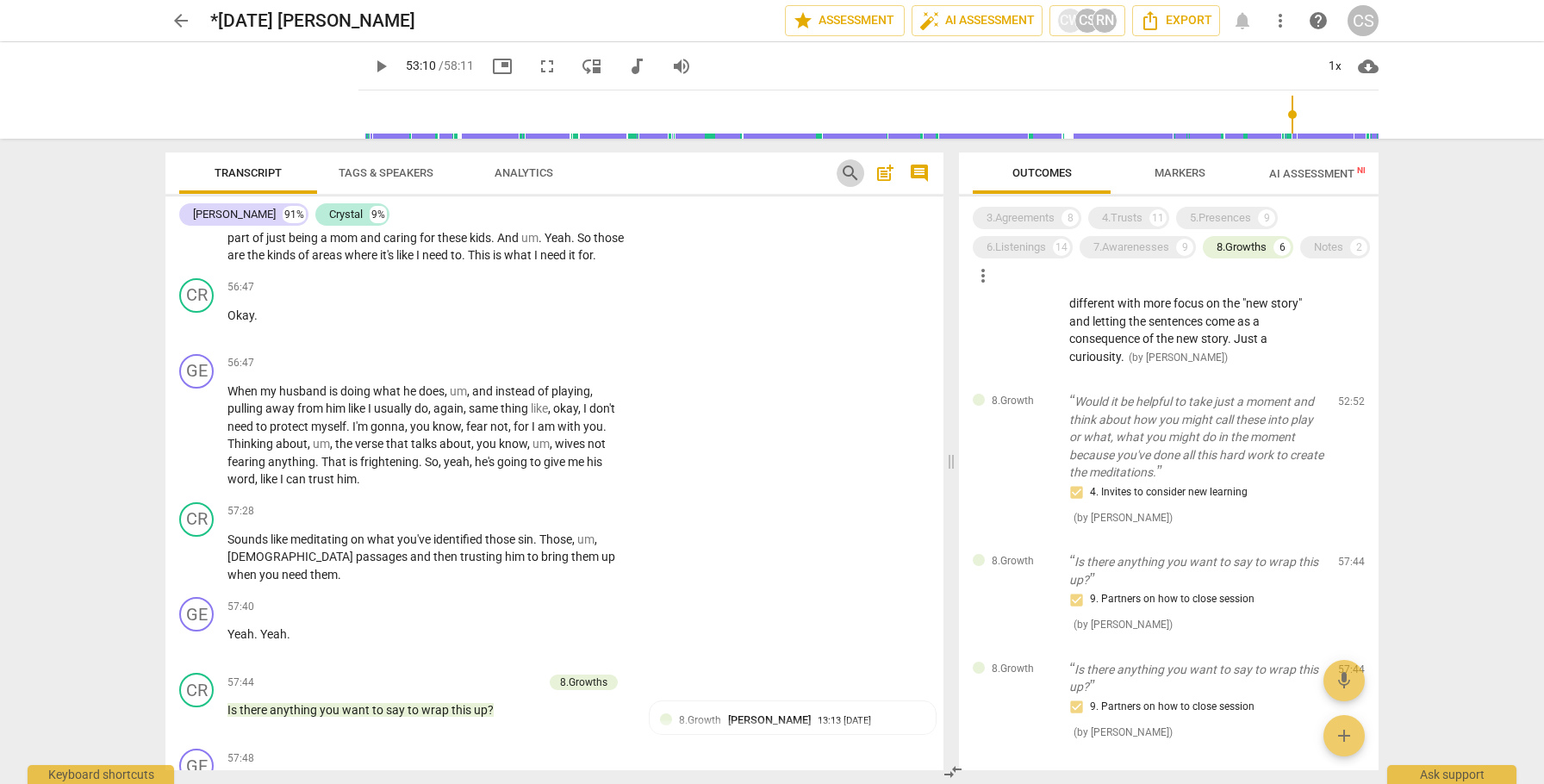
click at [846, 171] on span "search" at bounding box center [851, 173] width 21 height 21
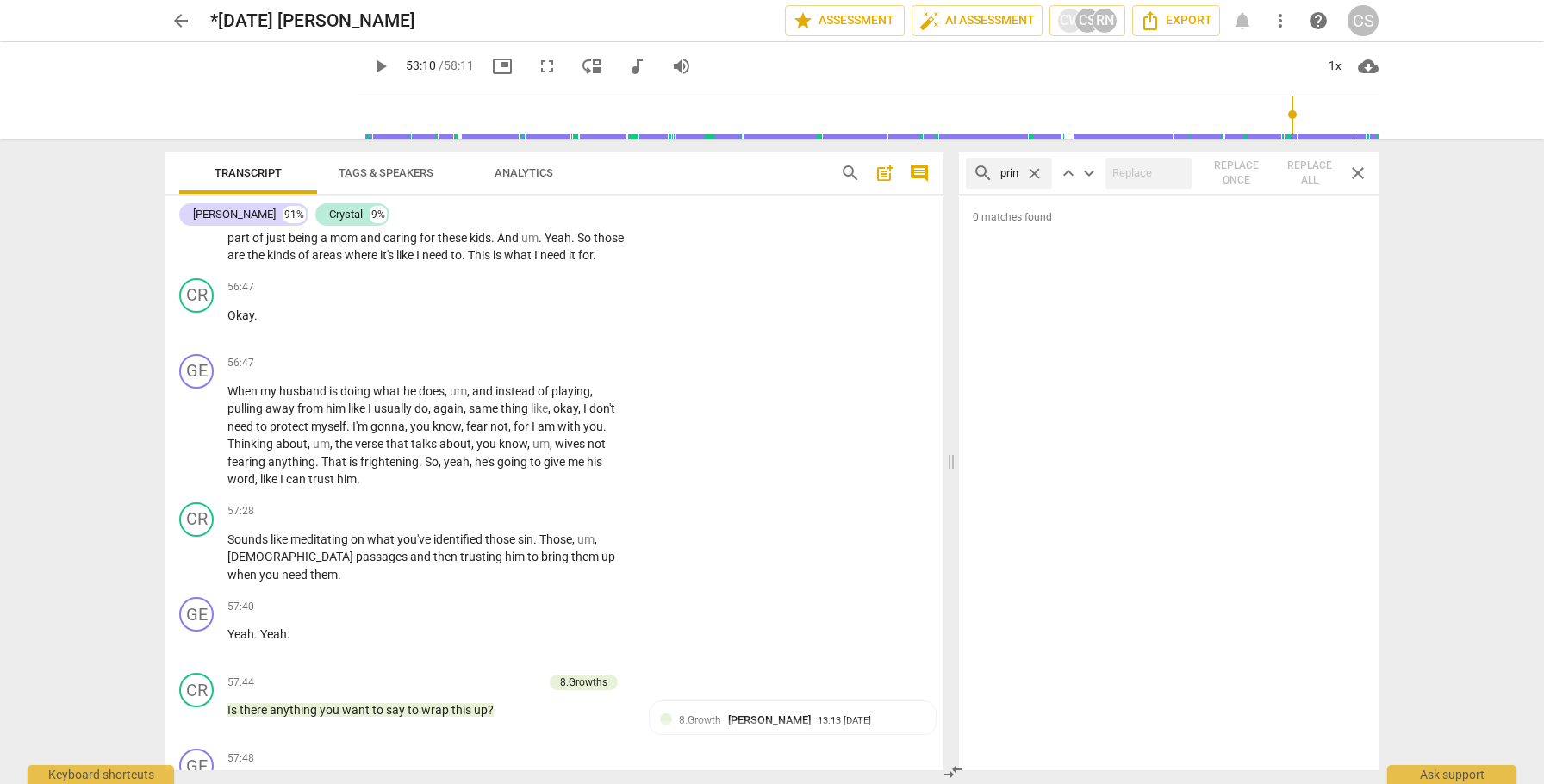
scroll to position [0, 4]
type input "print"
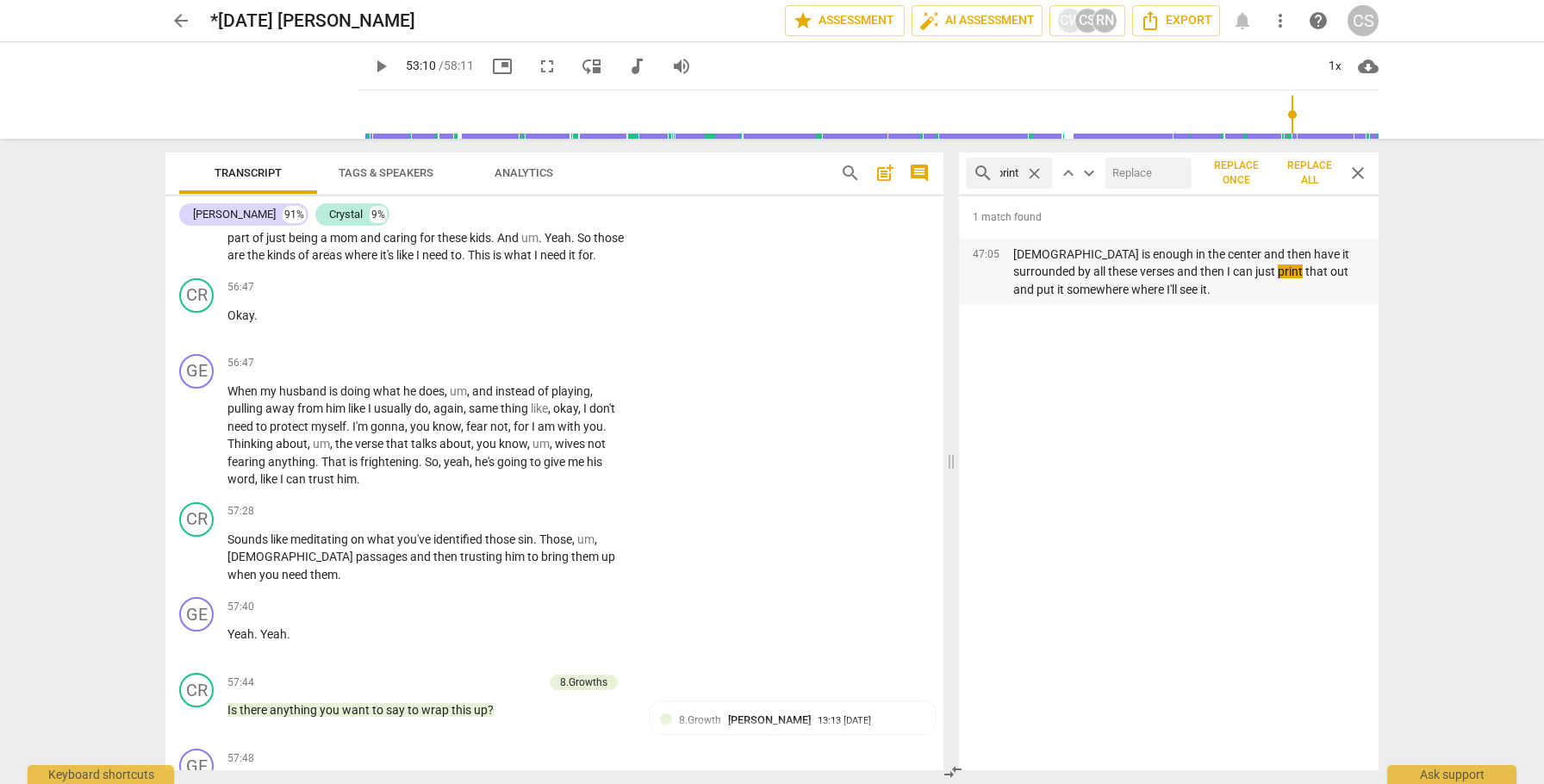
click at [1049, 265] on p "Christ is enough in the center and then have it surrounded by all these verses …" at bounding box center [1190, 272] width 352 height 54
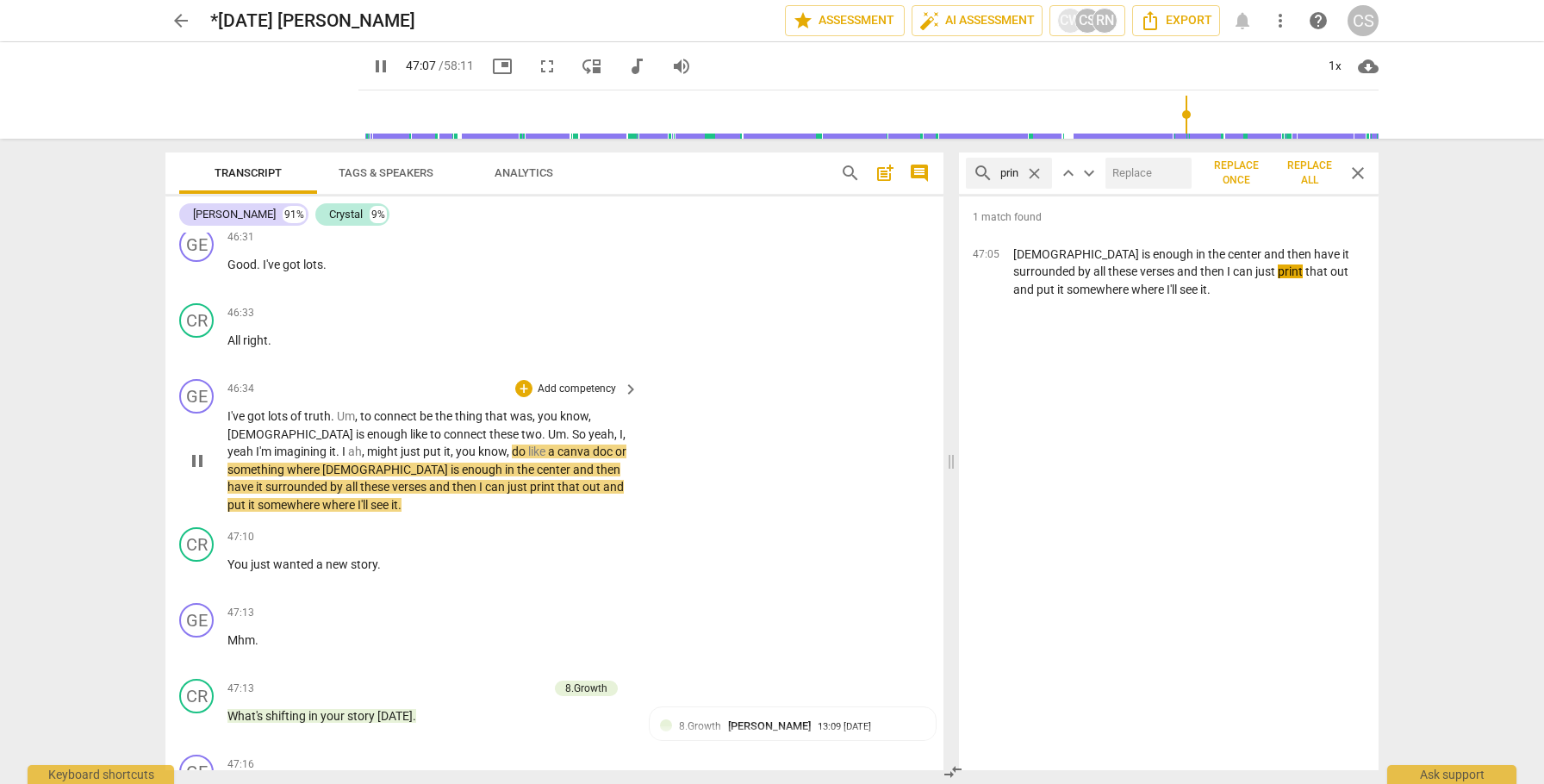
click at [200, 451] on span "pause" at bounding box center [198, 461] width 21 height 21
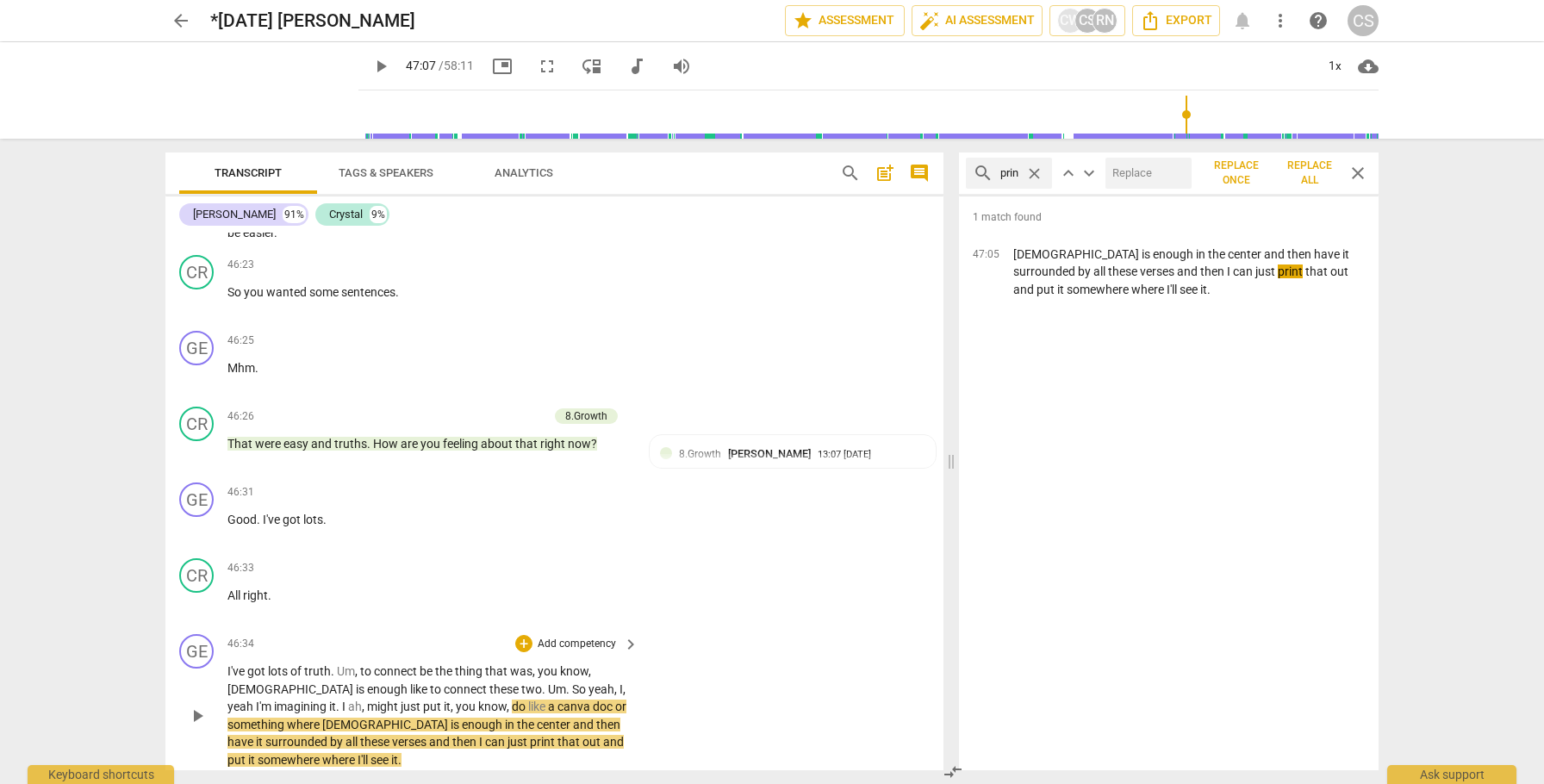
scroll to position [9138, 0]
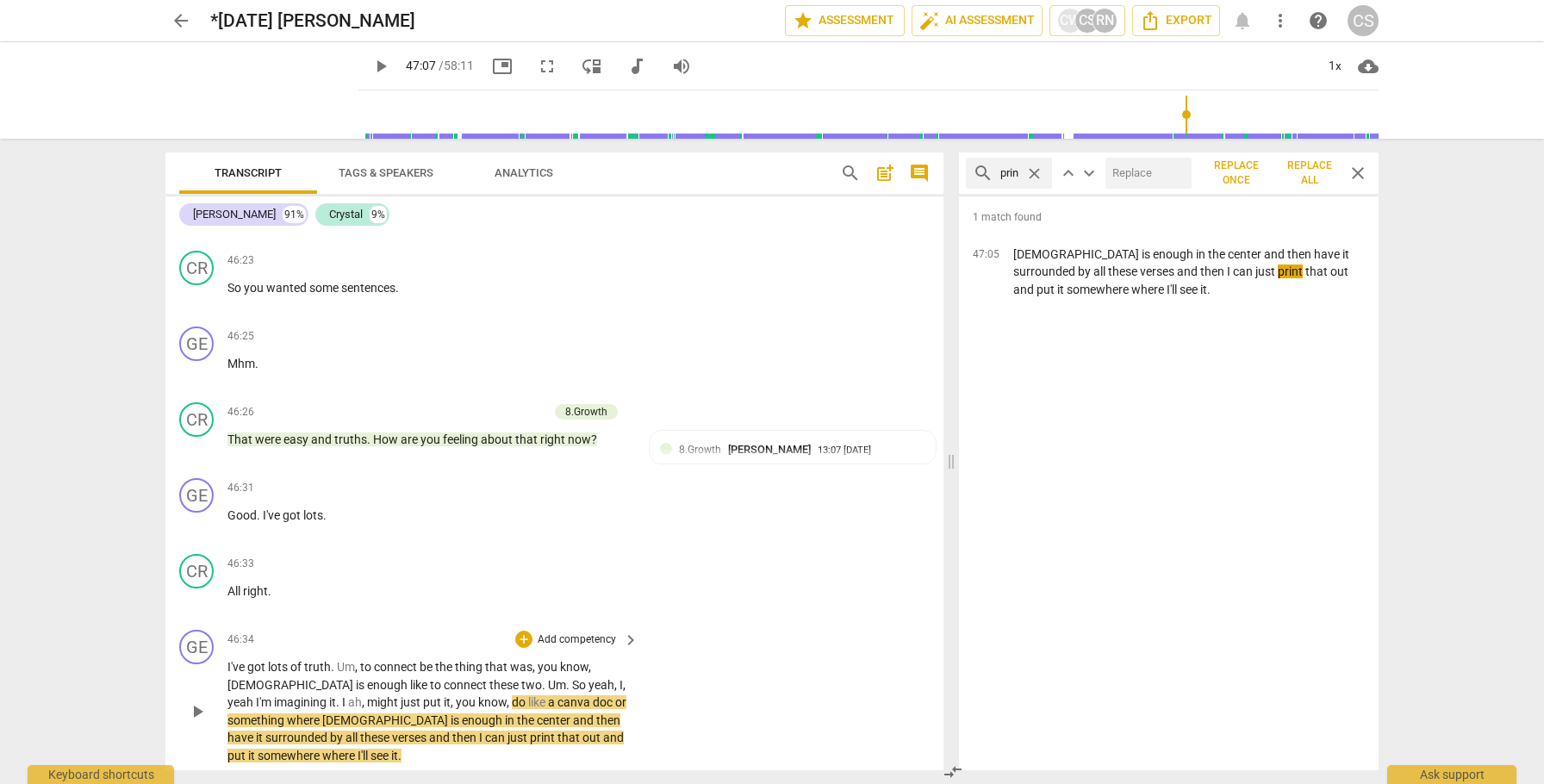
click at [236, 660] on span "I've" at bounding box center [237, 667] width 20 height 14
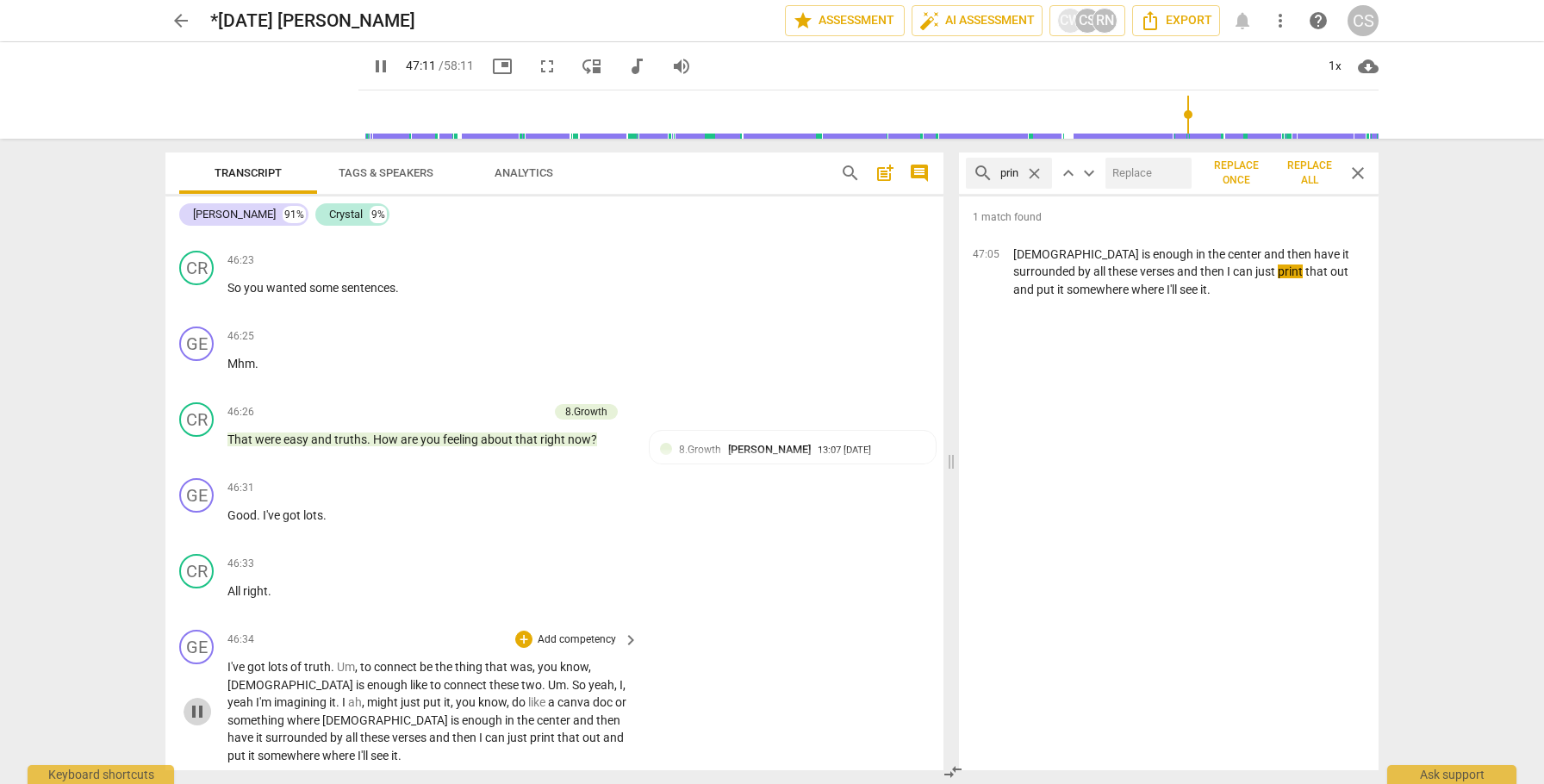
click at [200, 701] on span "pause" at bounding box center [198, 712] width 21 height 21
type input "2831"
click at [1361, 167] on span "close" at bounding box center [1358, 173] width 21 height 21
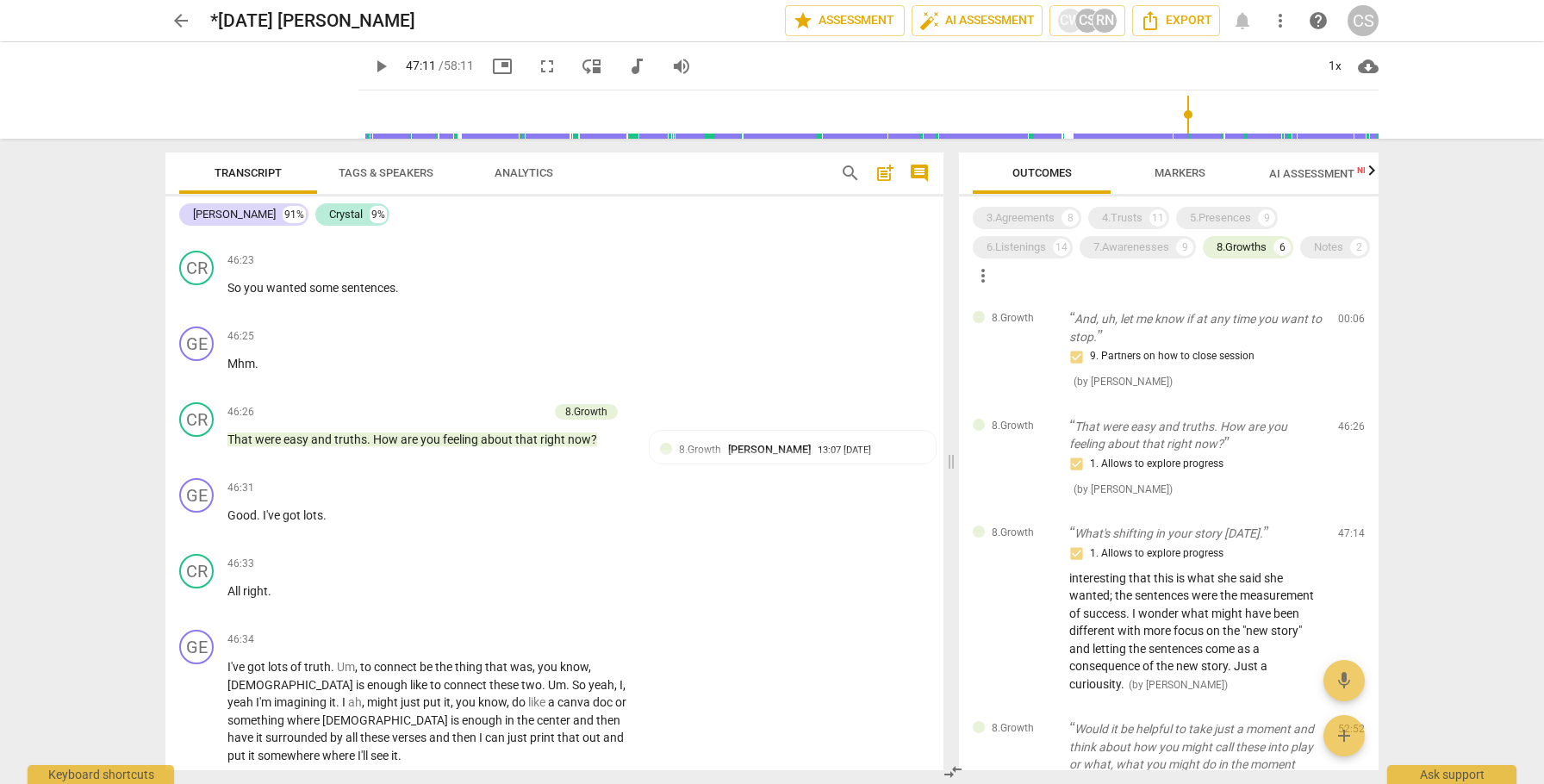
click at [1190, 166] on span "Markers" at bounding box center [1180, 172] width 51 height 13
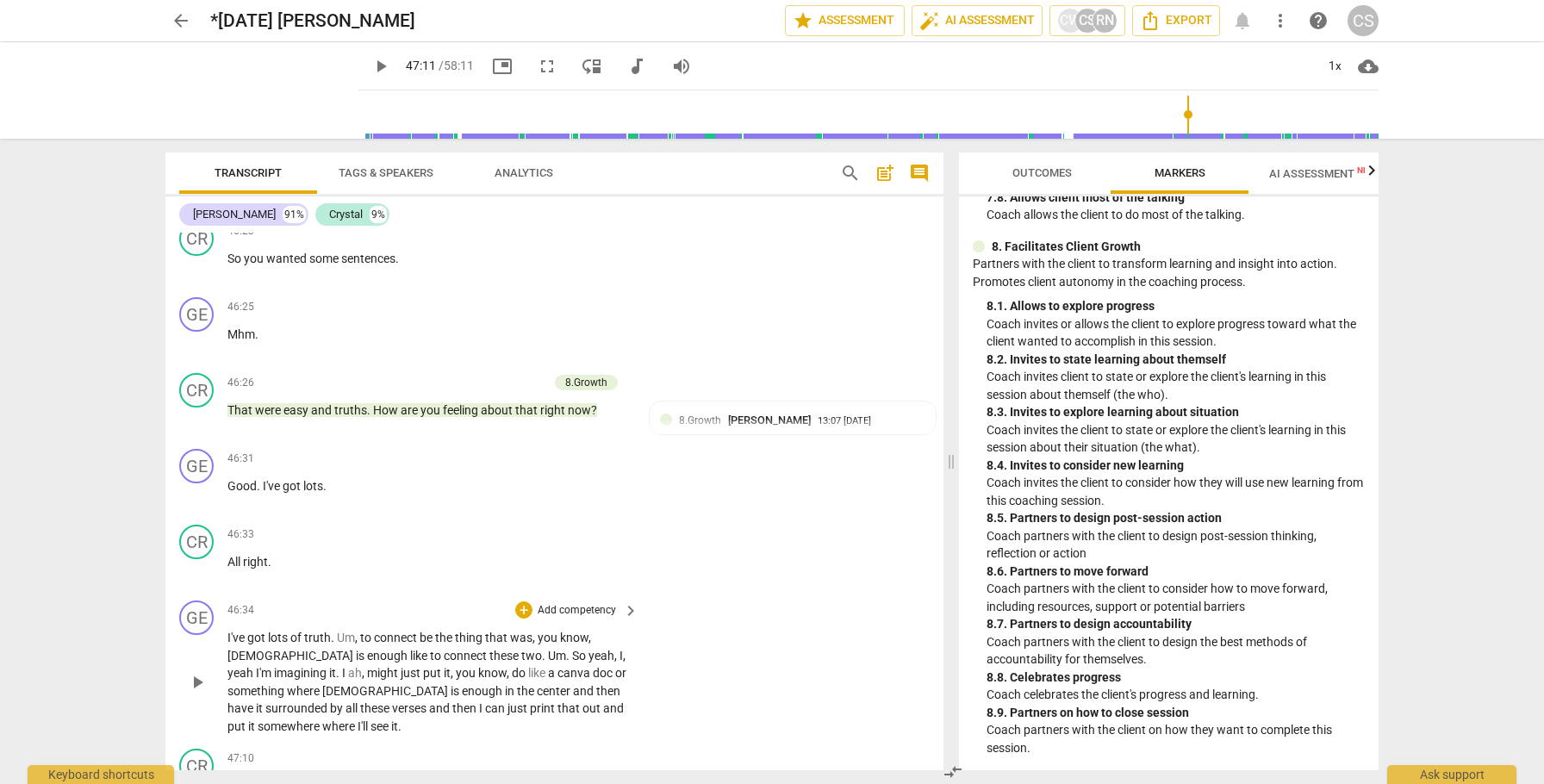
scroll to position [9169, 0]
click at [178, 23] on span "arrow_back" at bounding box center [181, 21] width 21 height 21
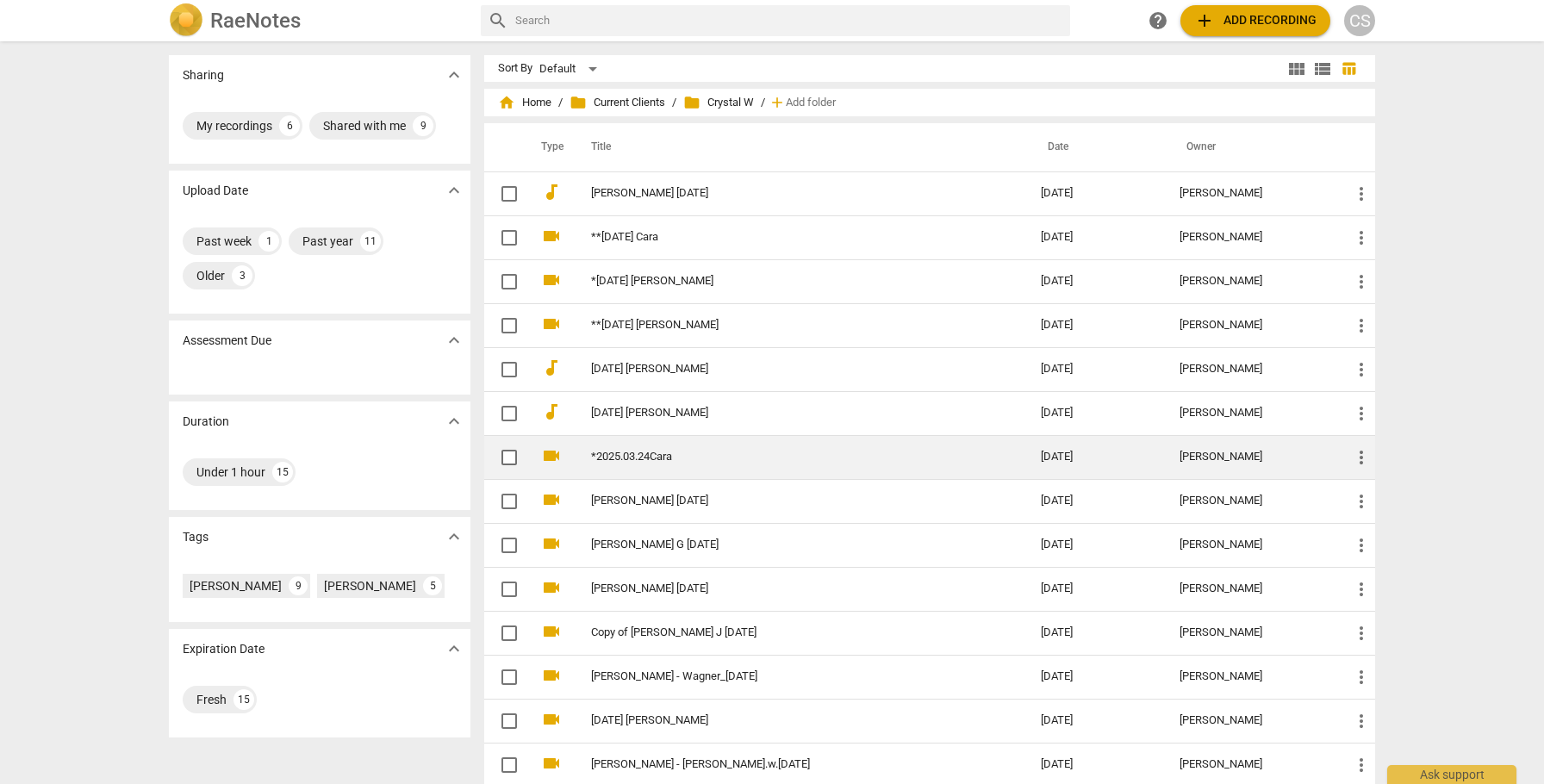
click at [694, 467] on td "*2025.03.24Cara" at bounding box center [798, 457] width 456 height 44
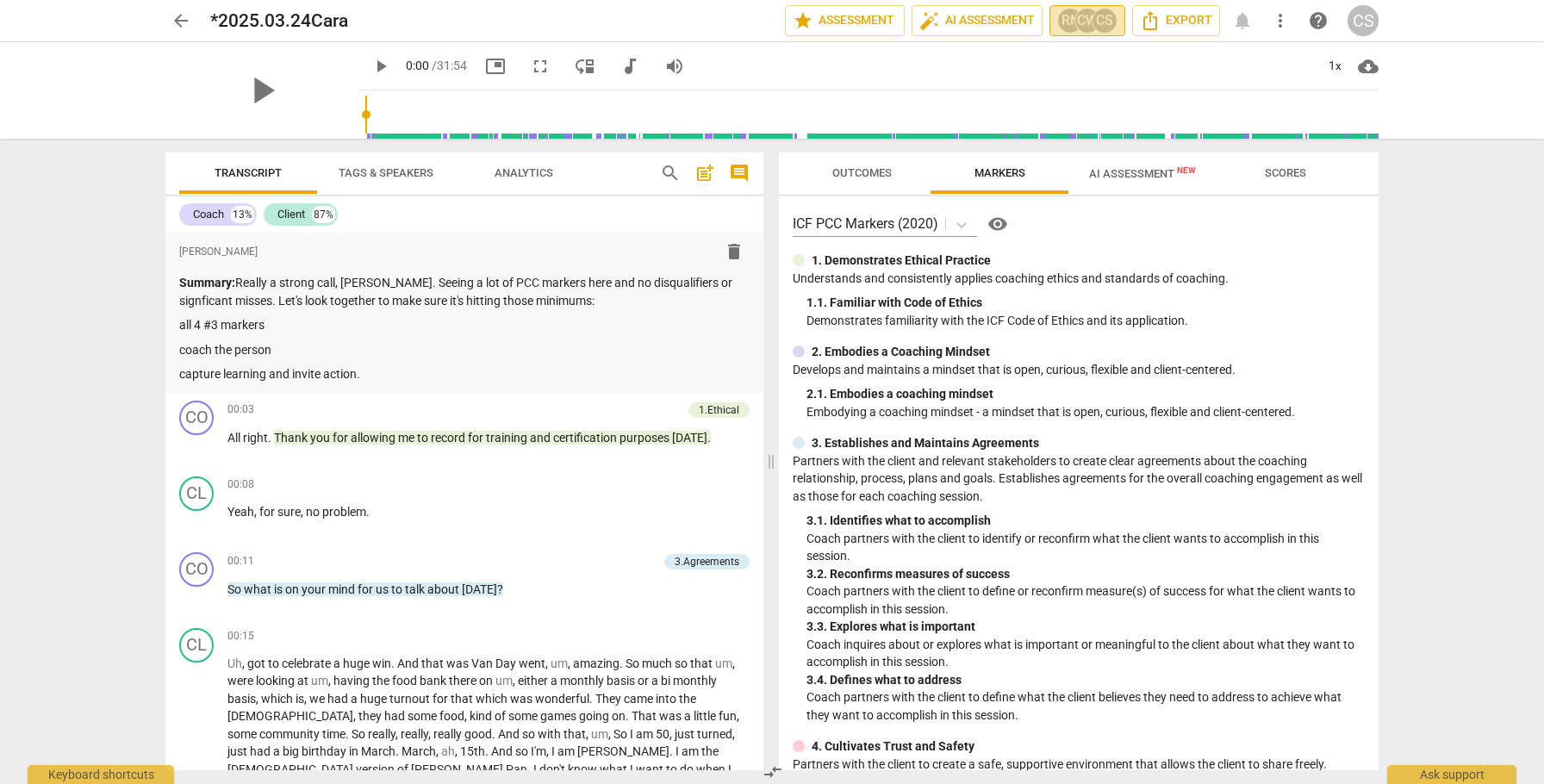
click at [1087, 24] on div "CW" at bounding box center [1087, 20] width 25 height 25
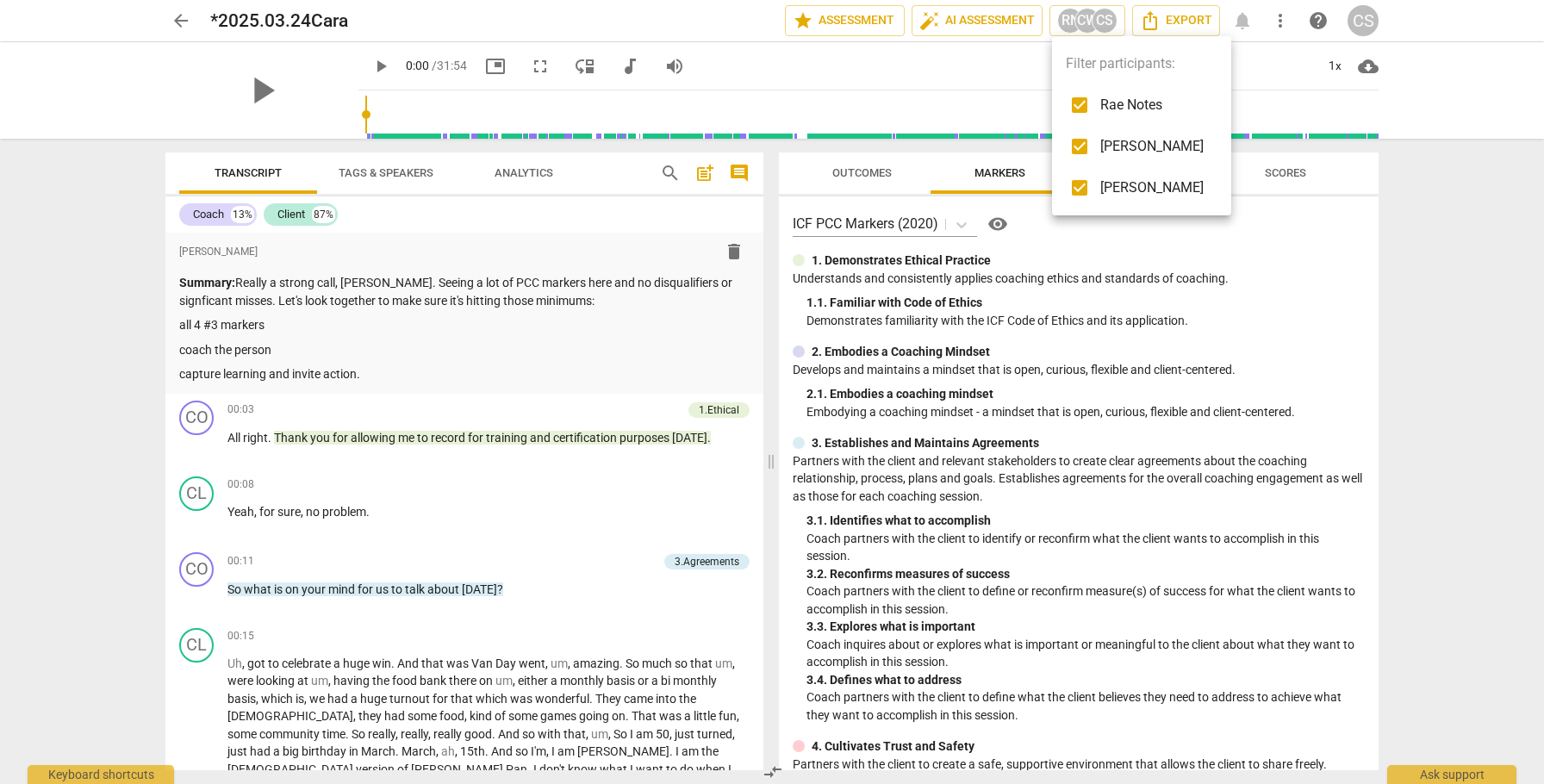
click at [1317, 325] on div at bounding box center [772, 392] width 1544 height 784
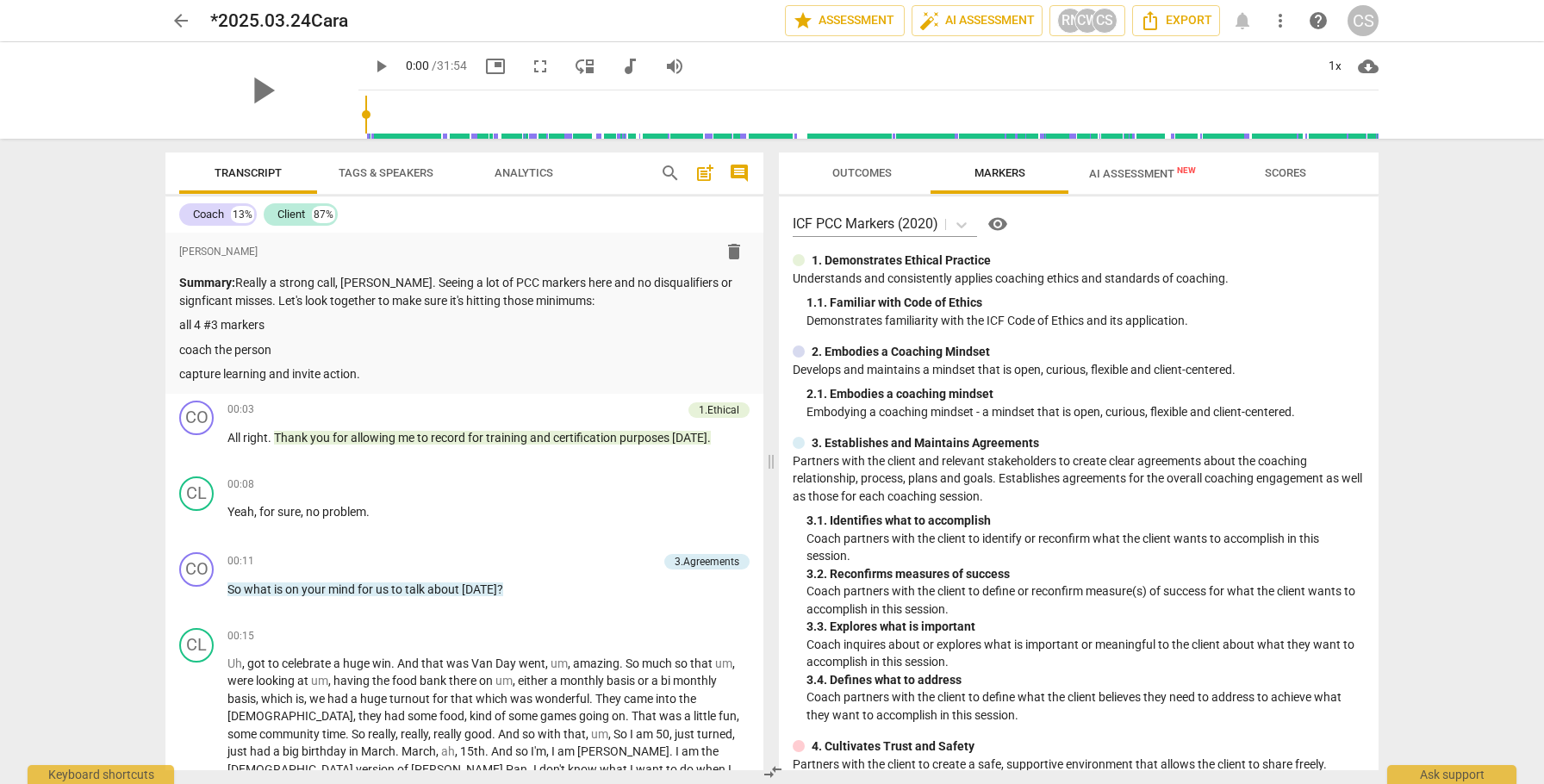
click at [868, 169] on span "Outcomes" at bounding box center [863, 172] width 60 height 13
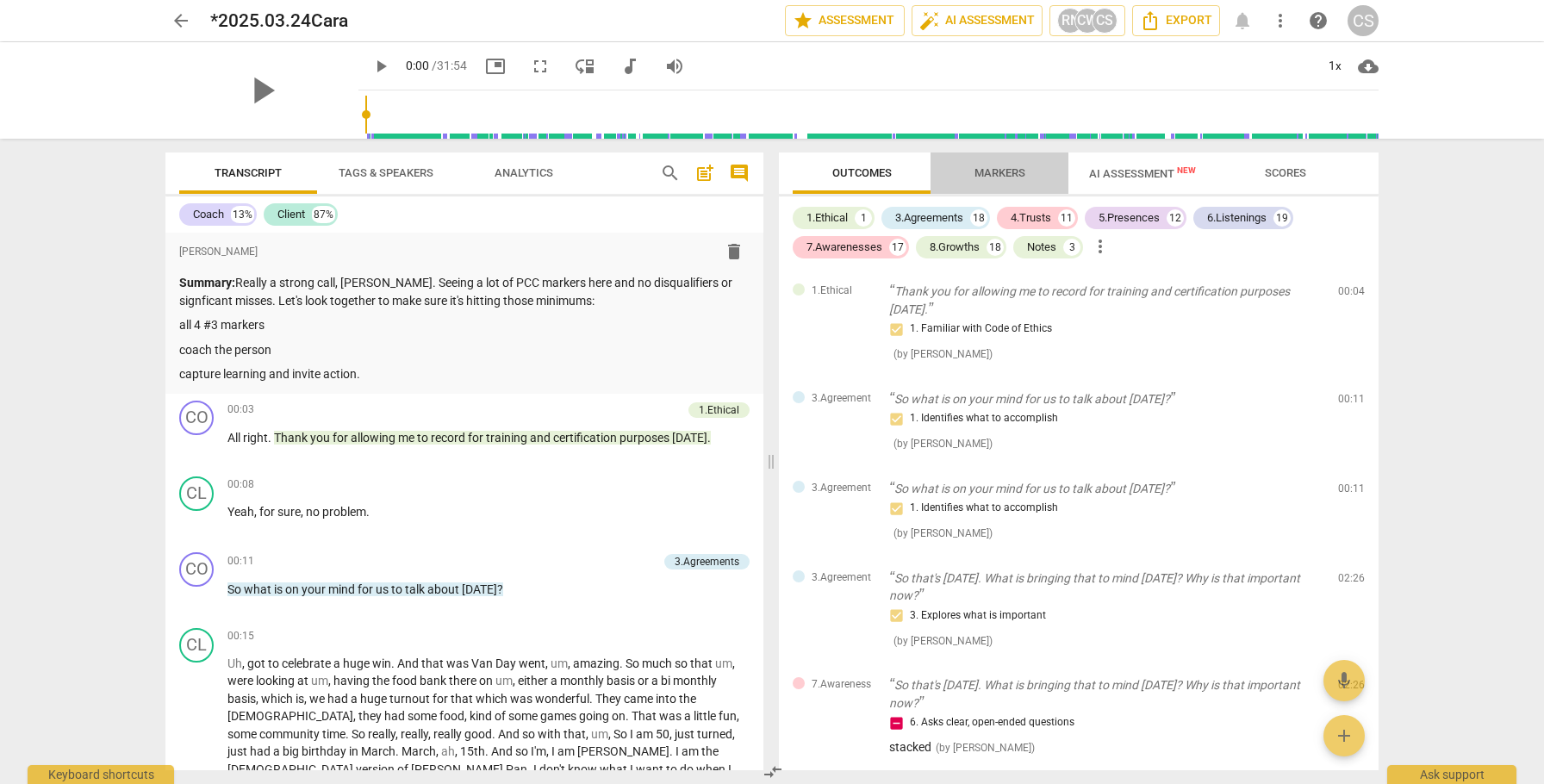
click at [987, 171] on span "Markers" at bounding box center [1000, 172] width 51 height 13
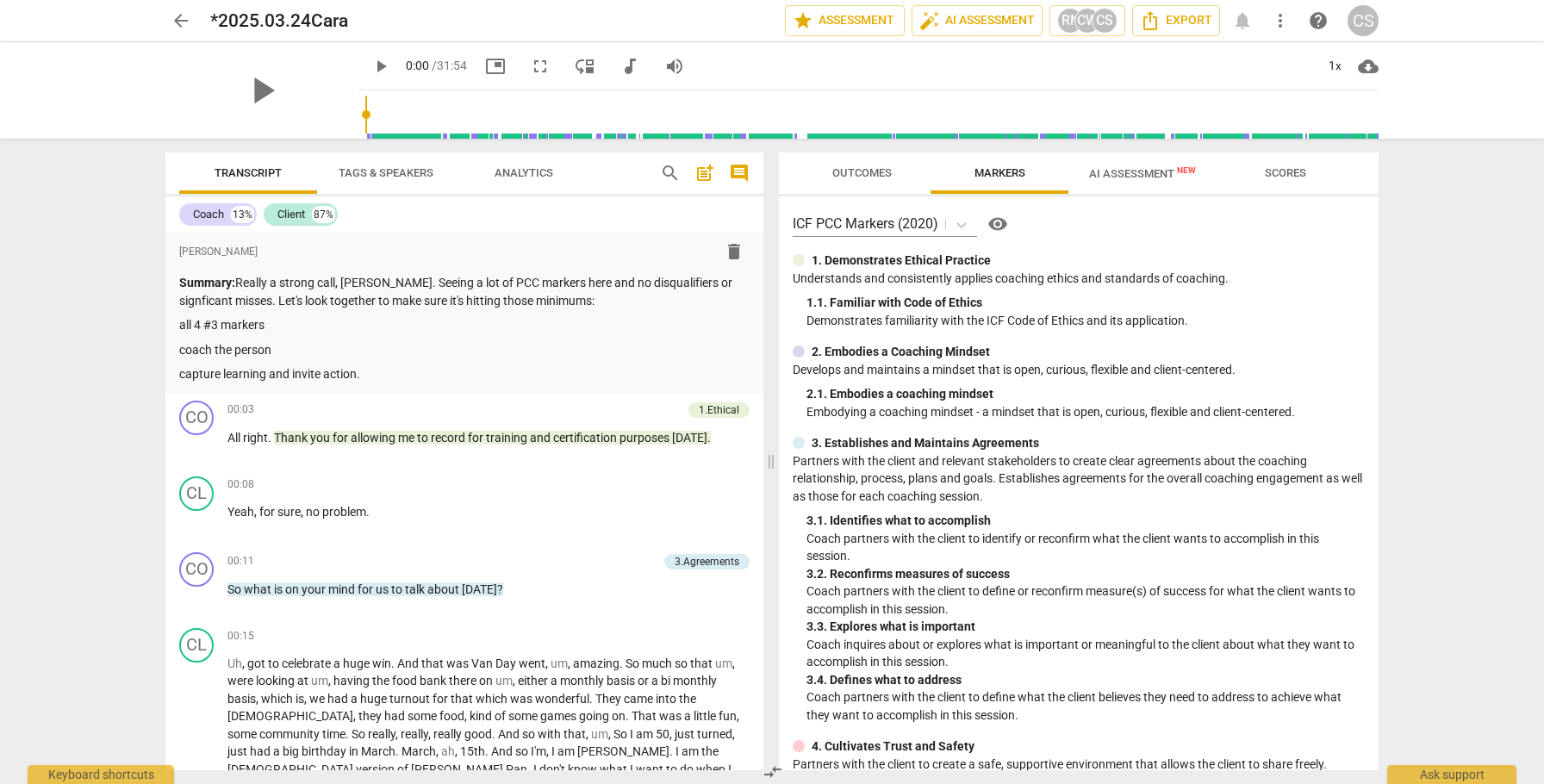
click at [855, 178] on span "Outcomes" at bounding box center [863, 172] width 60 height 13
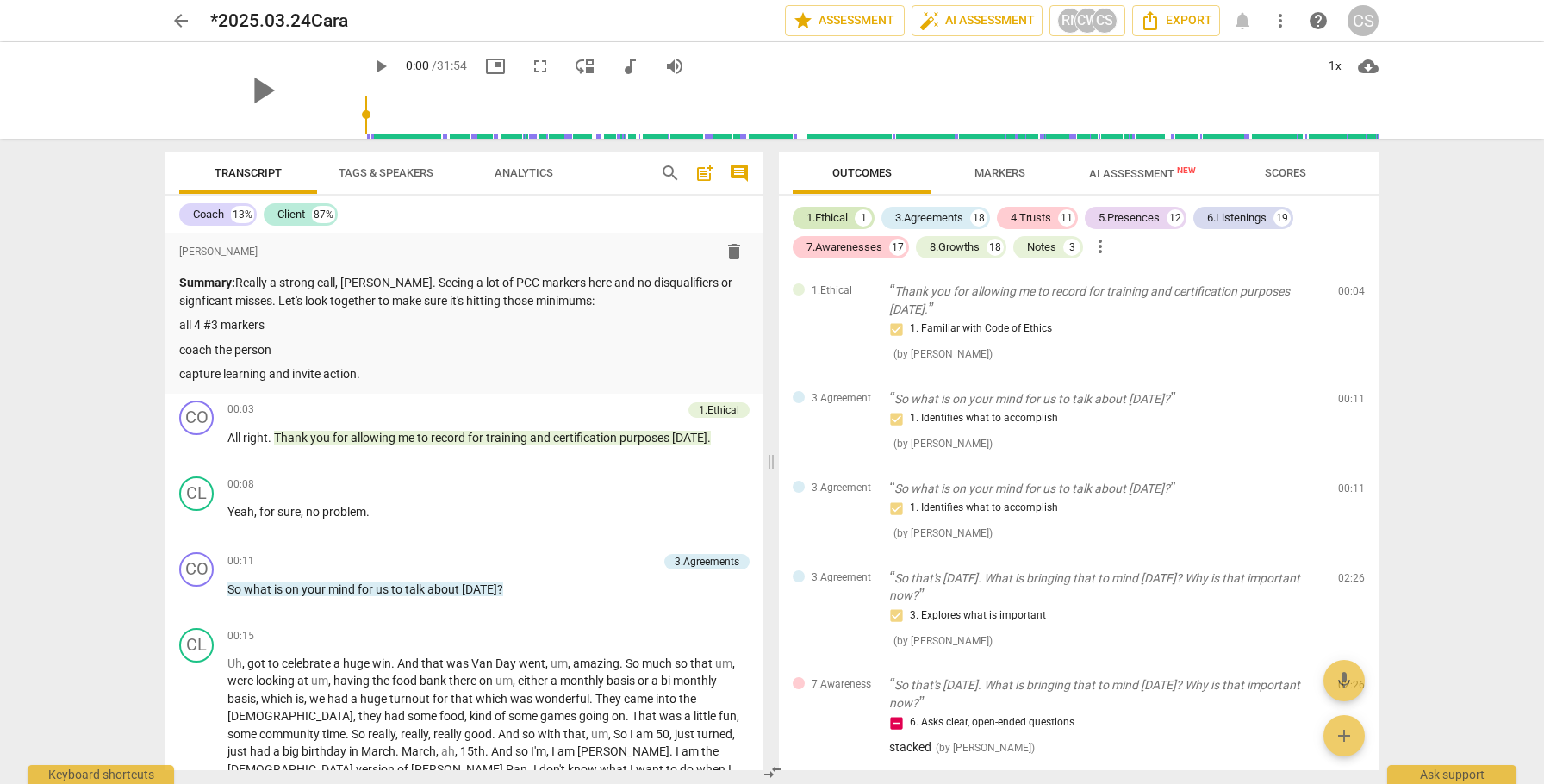
click at [845, 215] on div "1.Ethical" at bounding box center [827, 218] width 41 height 18
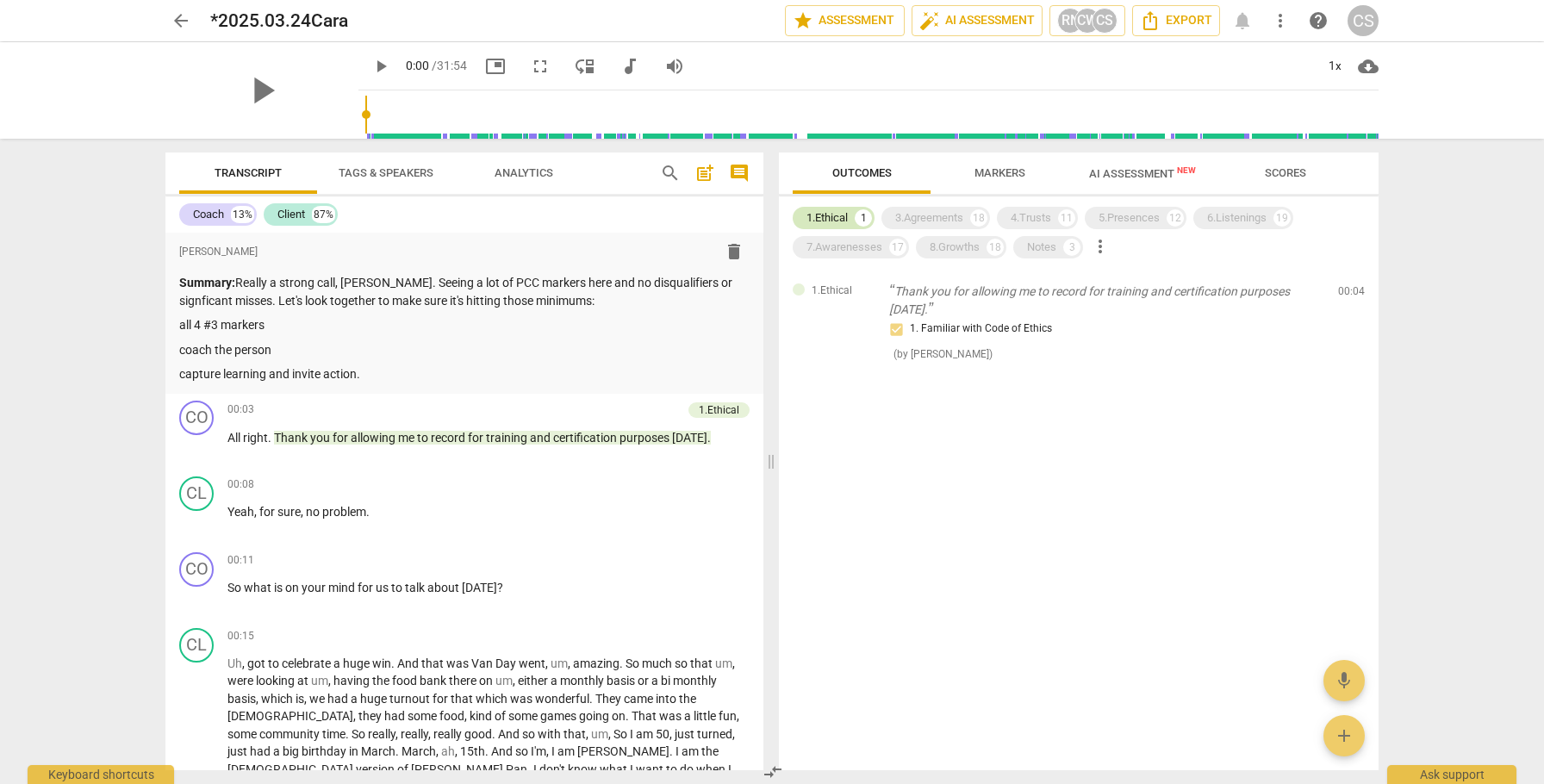
click at [830, 221] on div "1.Ethical" at bounding box center [827, 218] width 41 height 18
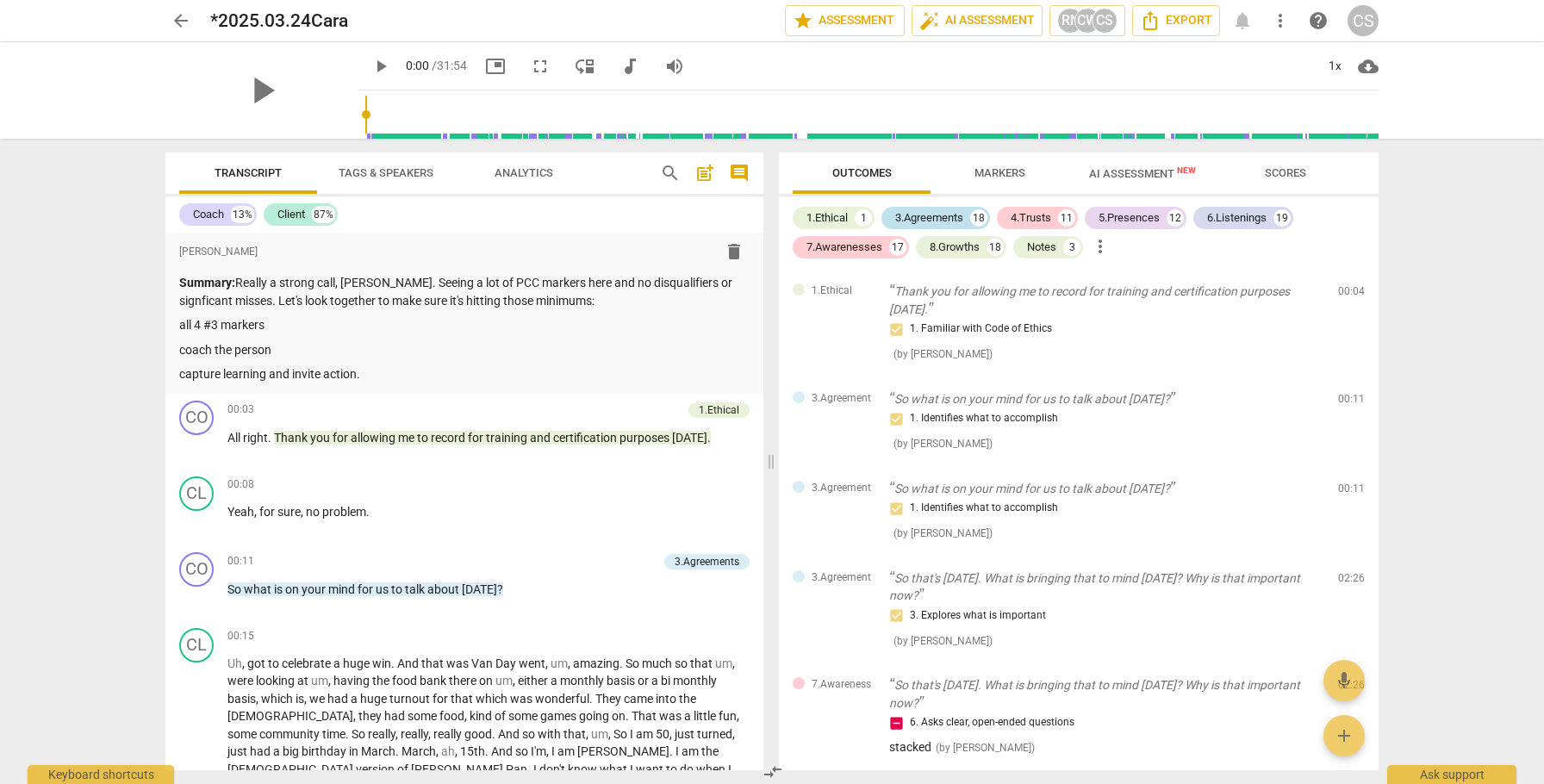
click at [915, 218] on div "3.Agreements" at bounding box center [929, 218] width 68 height 18
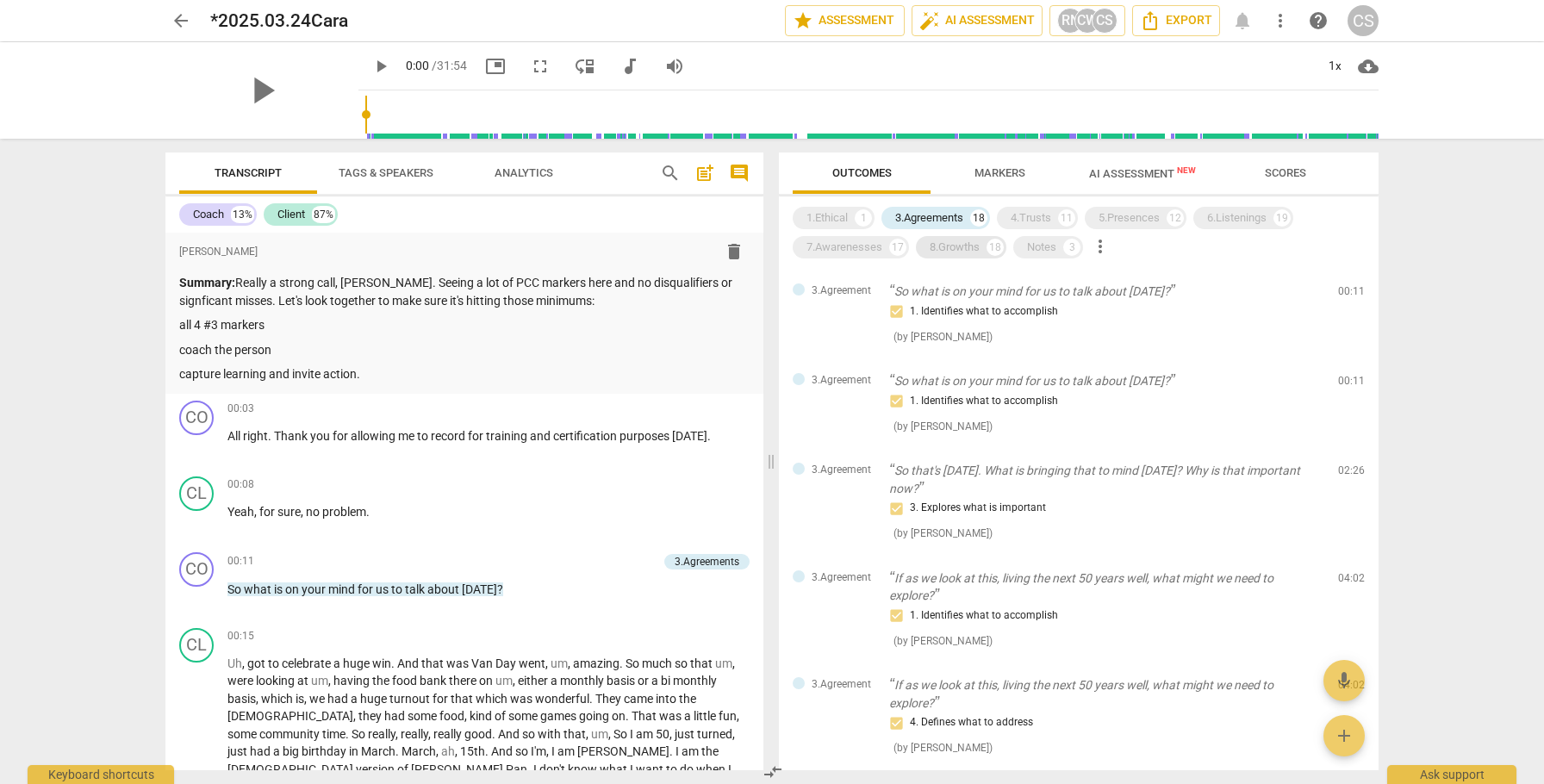
click at [944, 247] on div "8.Growths" at bounding box center [954, 247] width 50 height 18
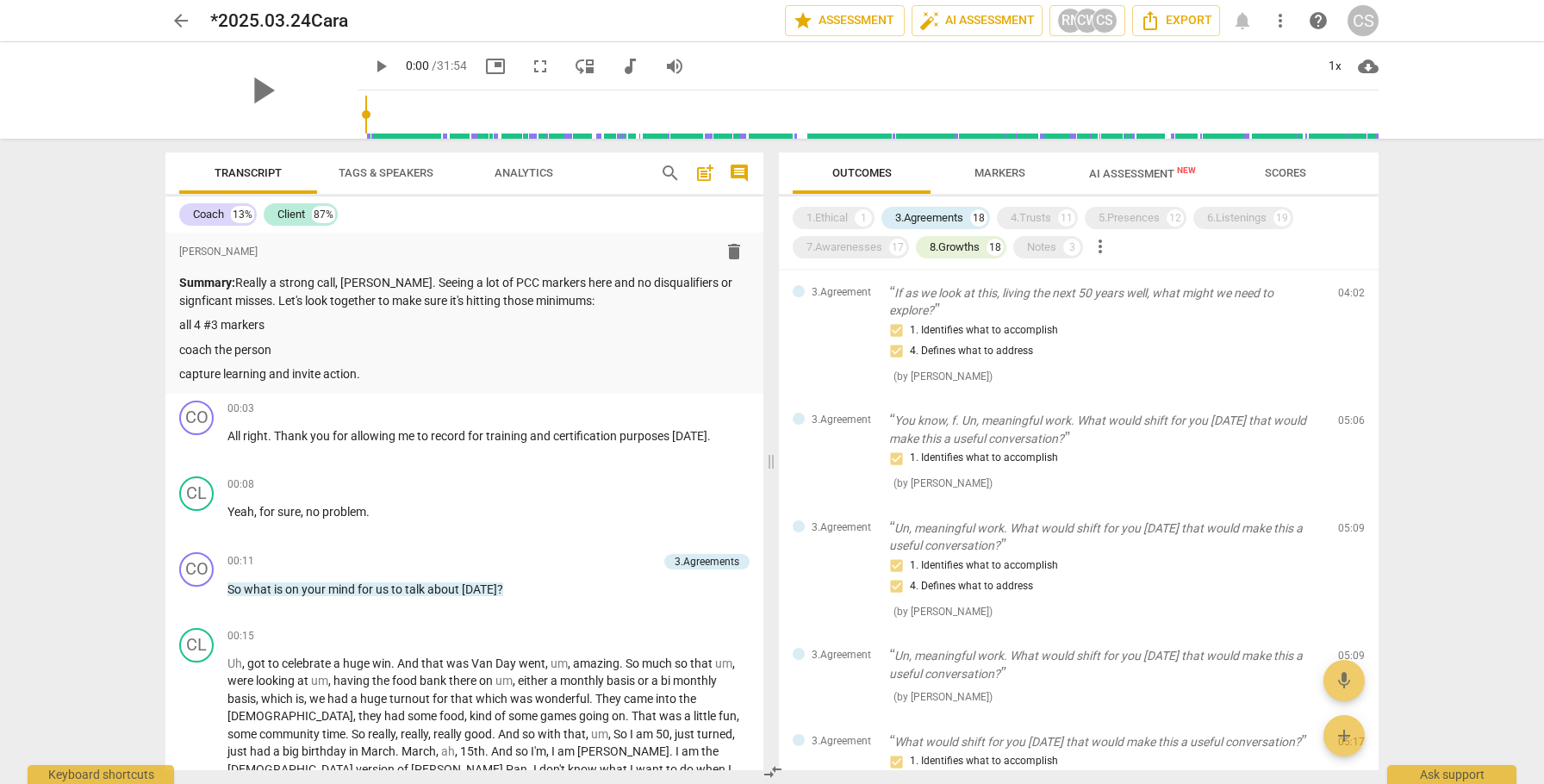
scroll to position [496, 0]
click at [1133, 496] on div "3.Agreement You know, f. Un, meaningful work. What would shift for you today th…" at bounding box center [1079, 456] width 600 height 108
click at [1036, 425] on p "You know, f. Un, meaningful work. What would shift for you today that would mak…" at bounding box center [1106, 433] width 435 height 35
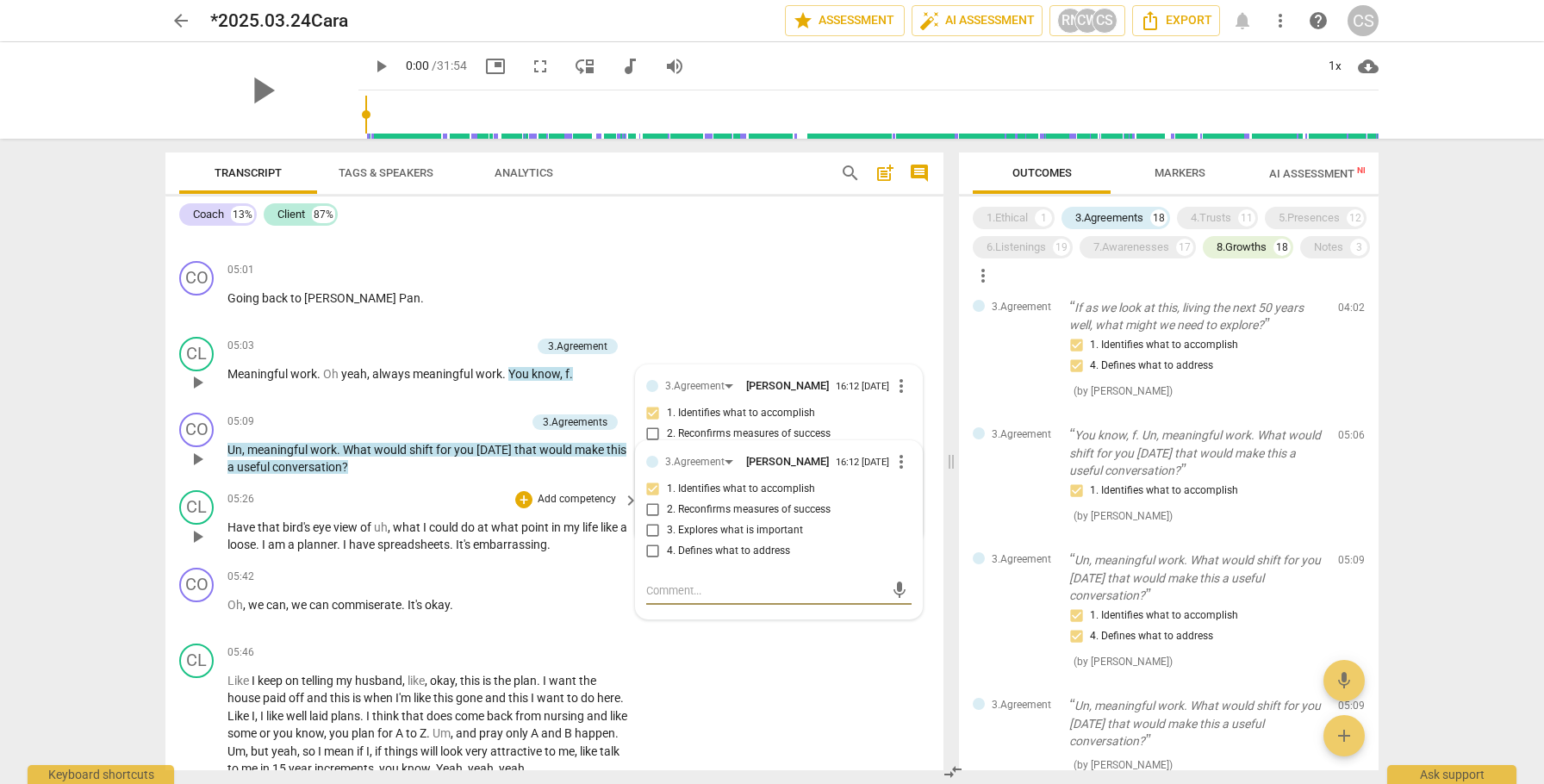
scroll to position [1818, 0]
click at [758, 283] on div "CO play_arrow pause 05:01 + Add competency keyboard_arrow_right Going back to P…" at bounding box center [554, 291] width 778 height 76
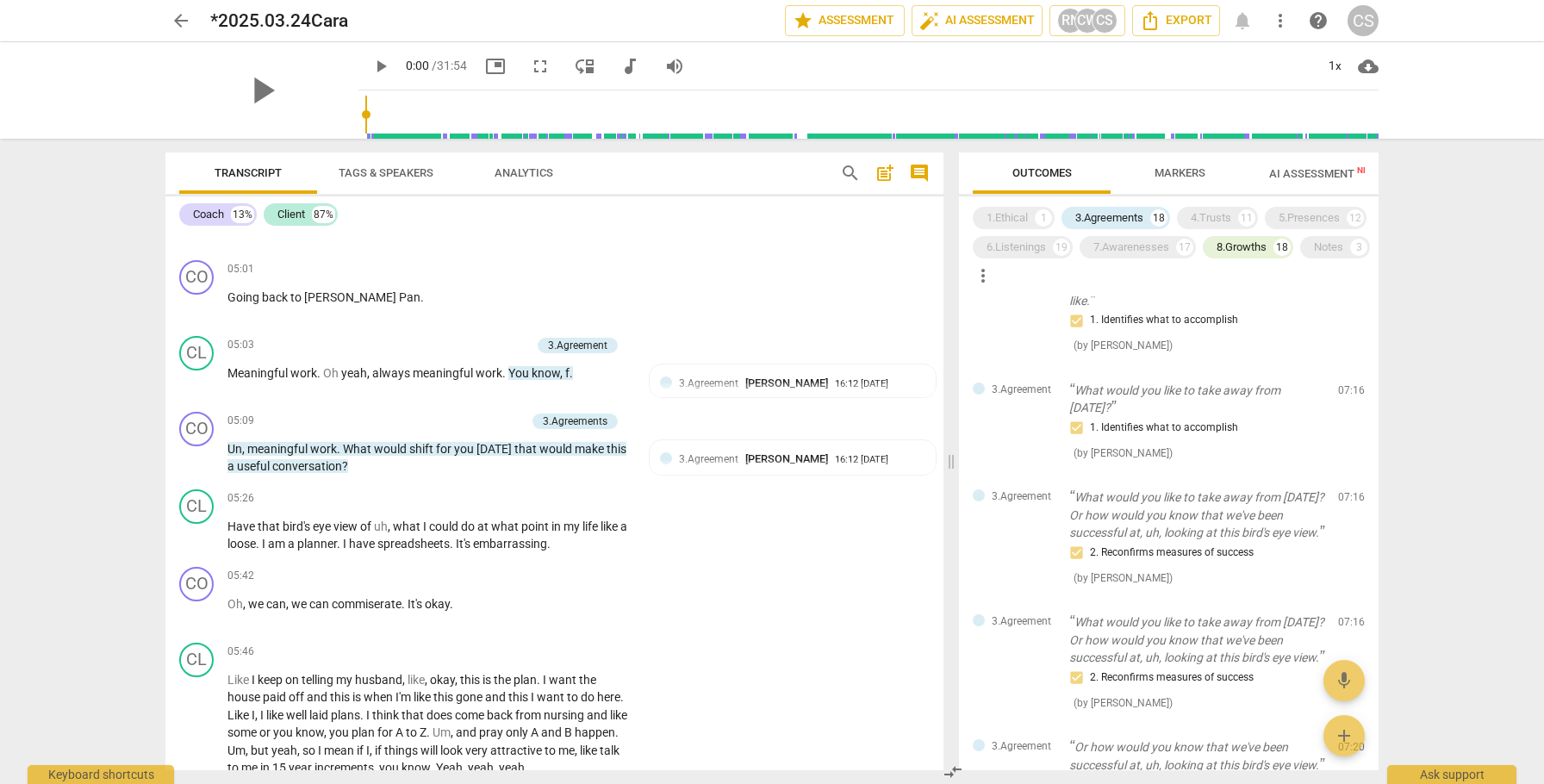
scroll to position [1328, 0]
click at [1138, 412] on p "What would you like to take away from [DATE]?" at bounding box center [1197, 395] width 255 height 35
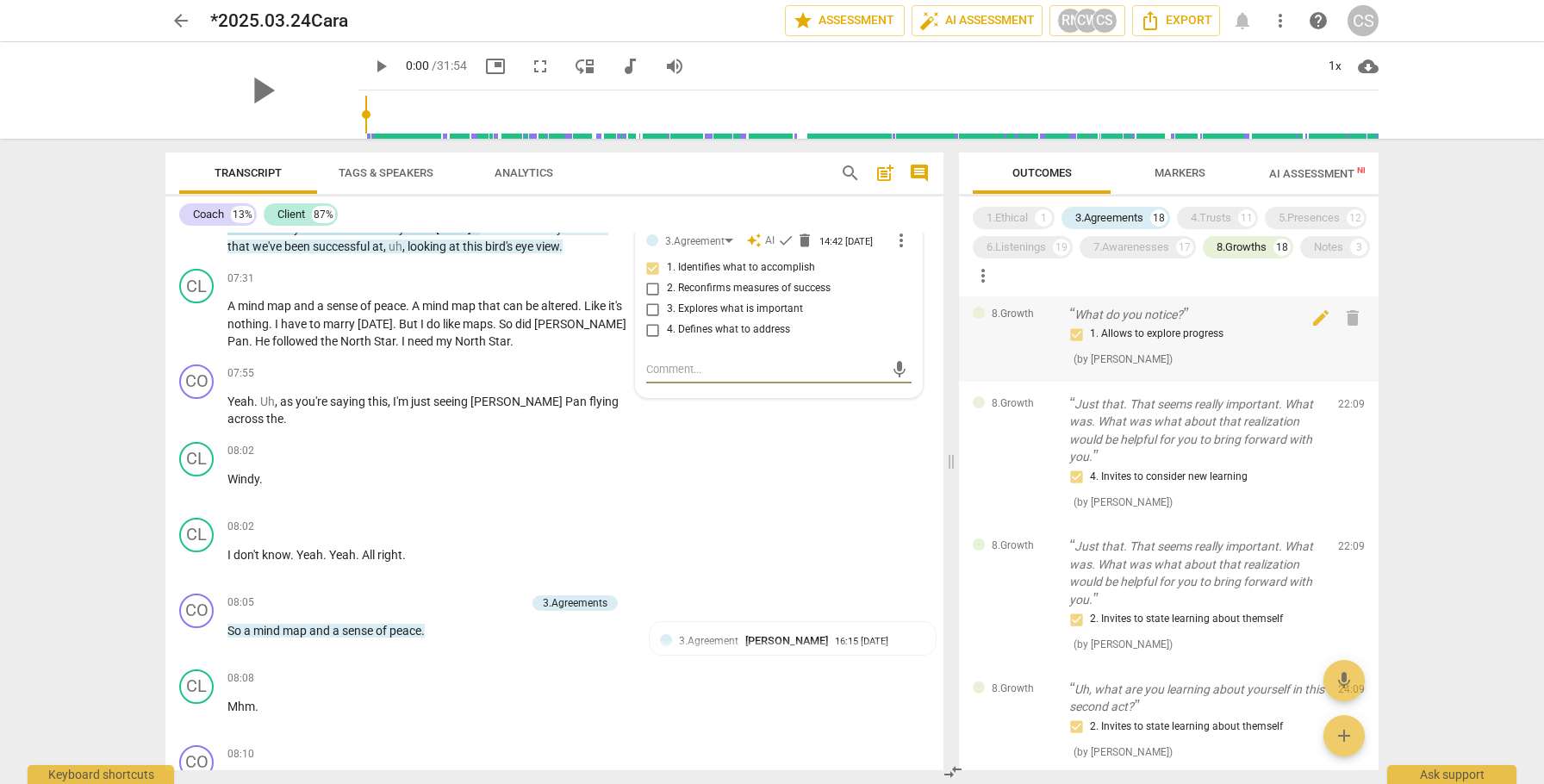
scroll to position [2045, 0]
click at [1162, 464] on p "Just that. That seems really important. What was. What was what about that real…" at bounding box center [1197, 429] width 255 height 70
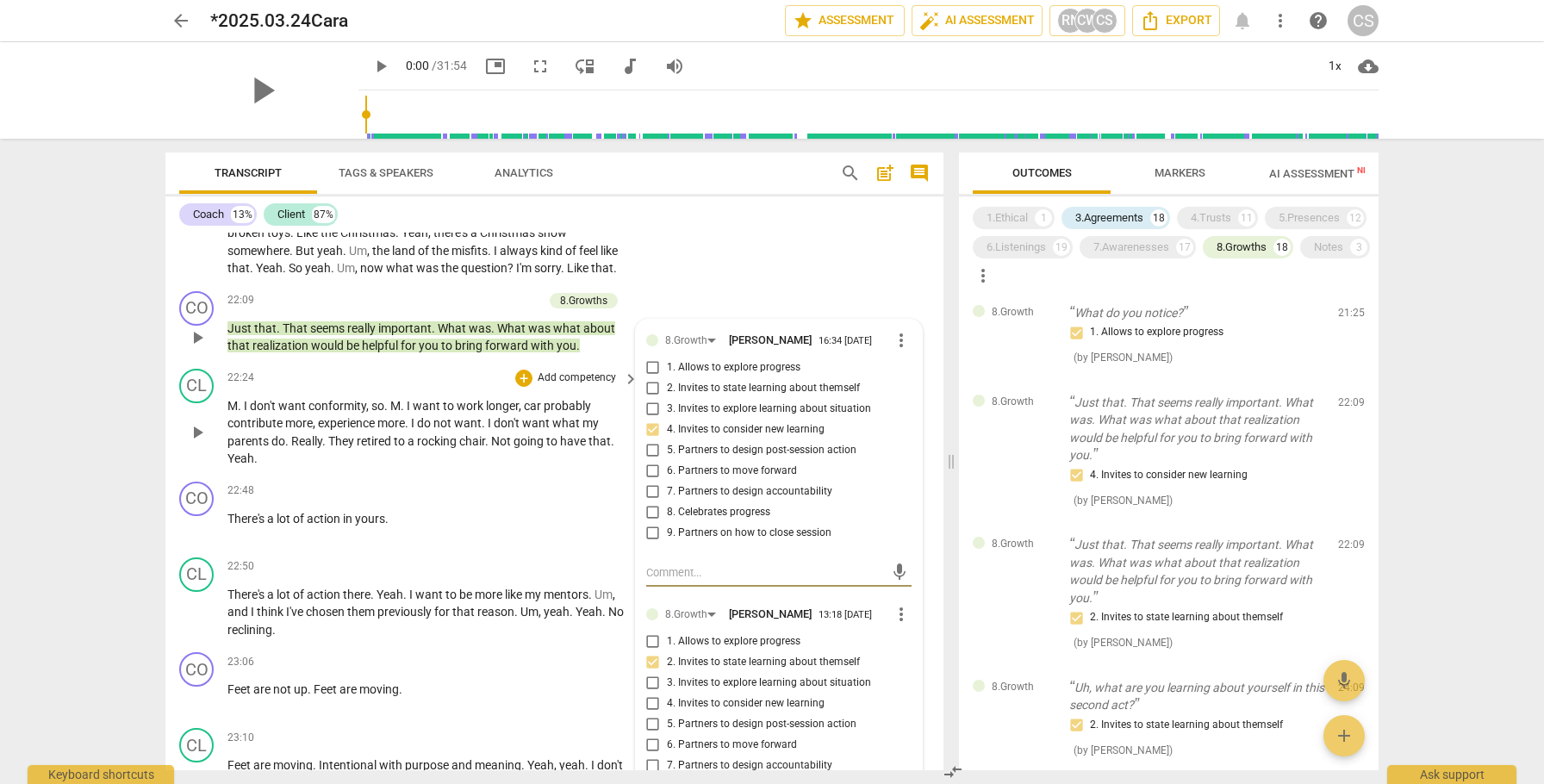
scroll to position [6973, 0]
click at [507, 319] on span "What" at bounding box center [512, 326] width 31 height 14
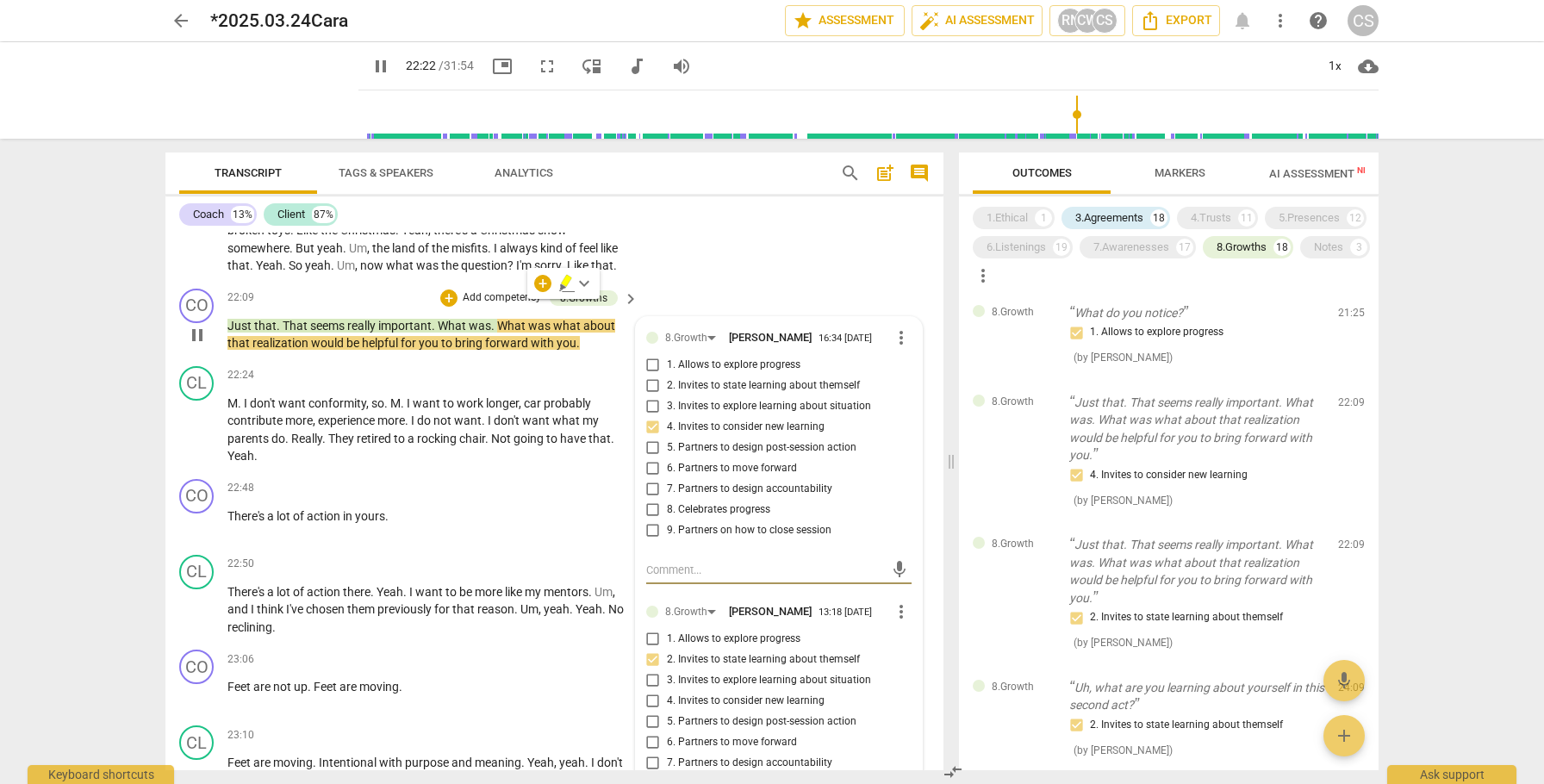
click at [197, 324] on span "pause" at bounding box center [198, 335] width 21 height 21
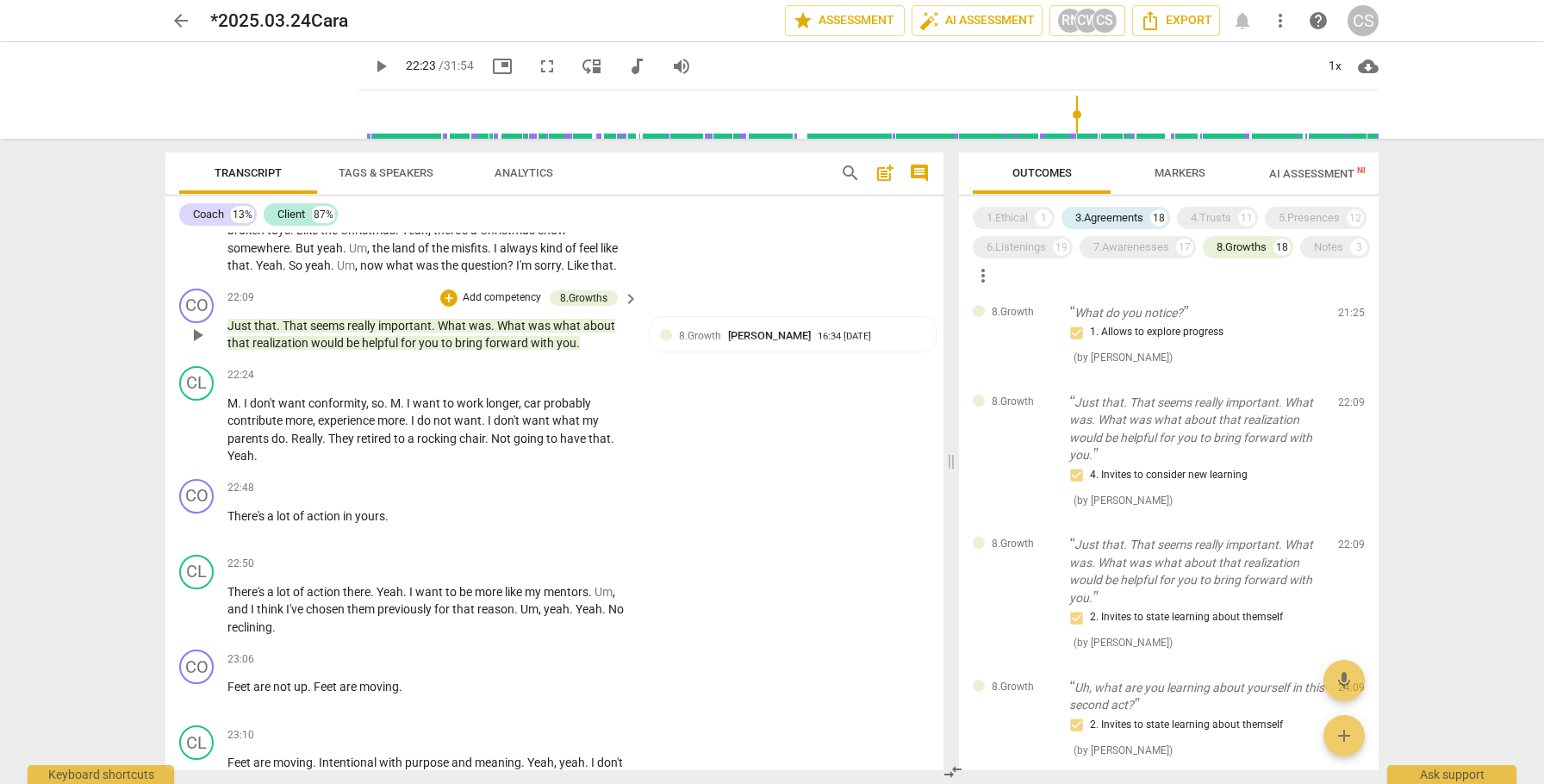
type input "1343"
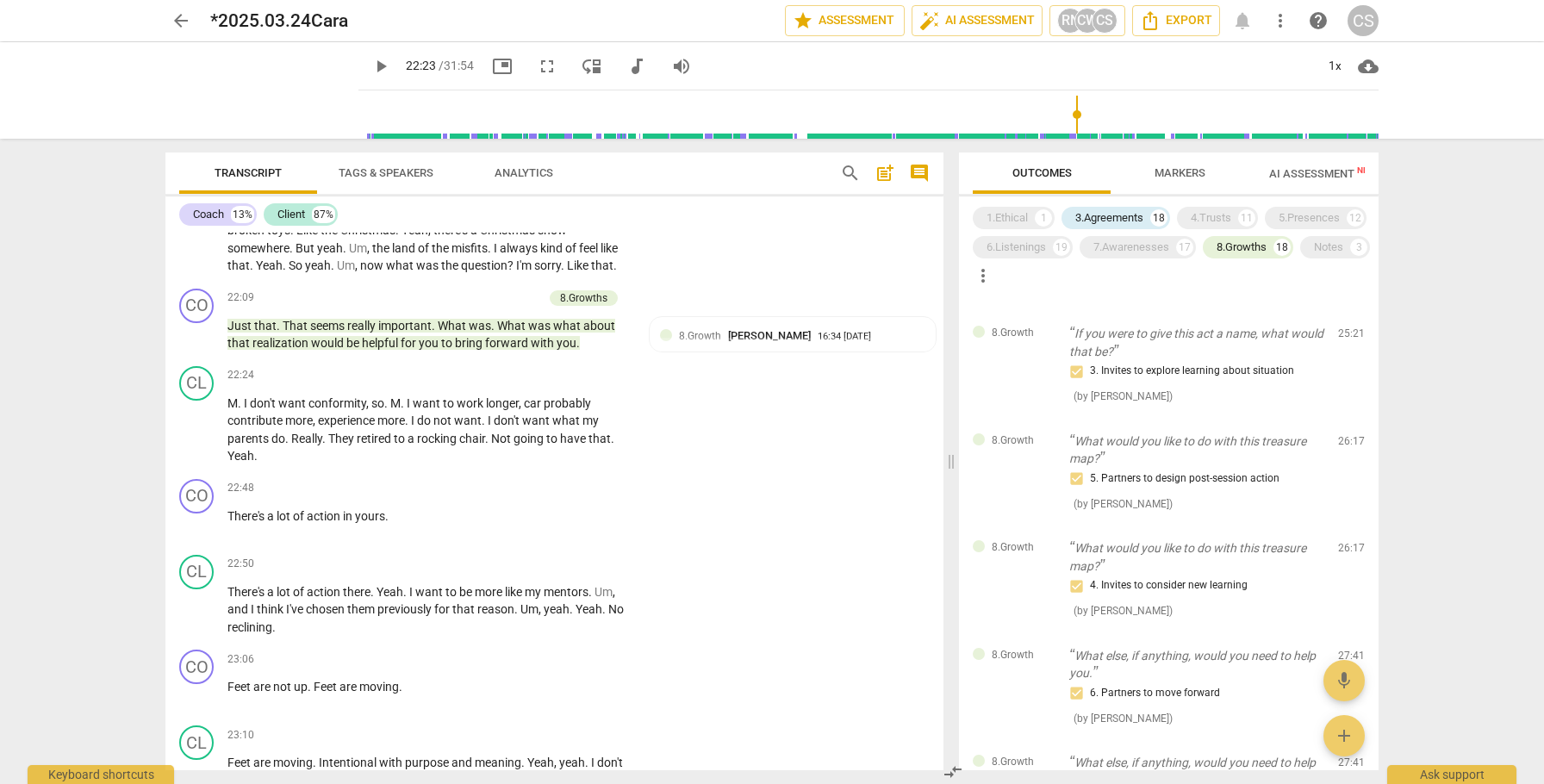
scroll to position [2723, 0]
click at [1196, 465] on p "What would you like to do with this treasure map?" at bounding box center [1197, 447] width 255 height 35
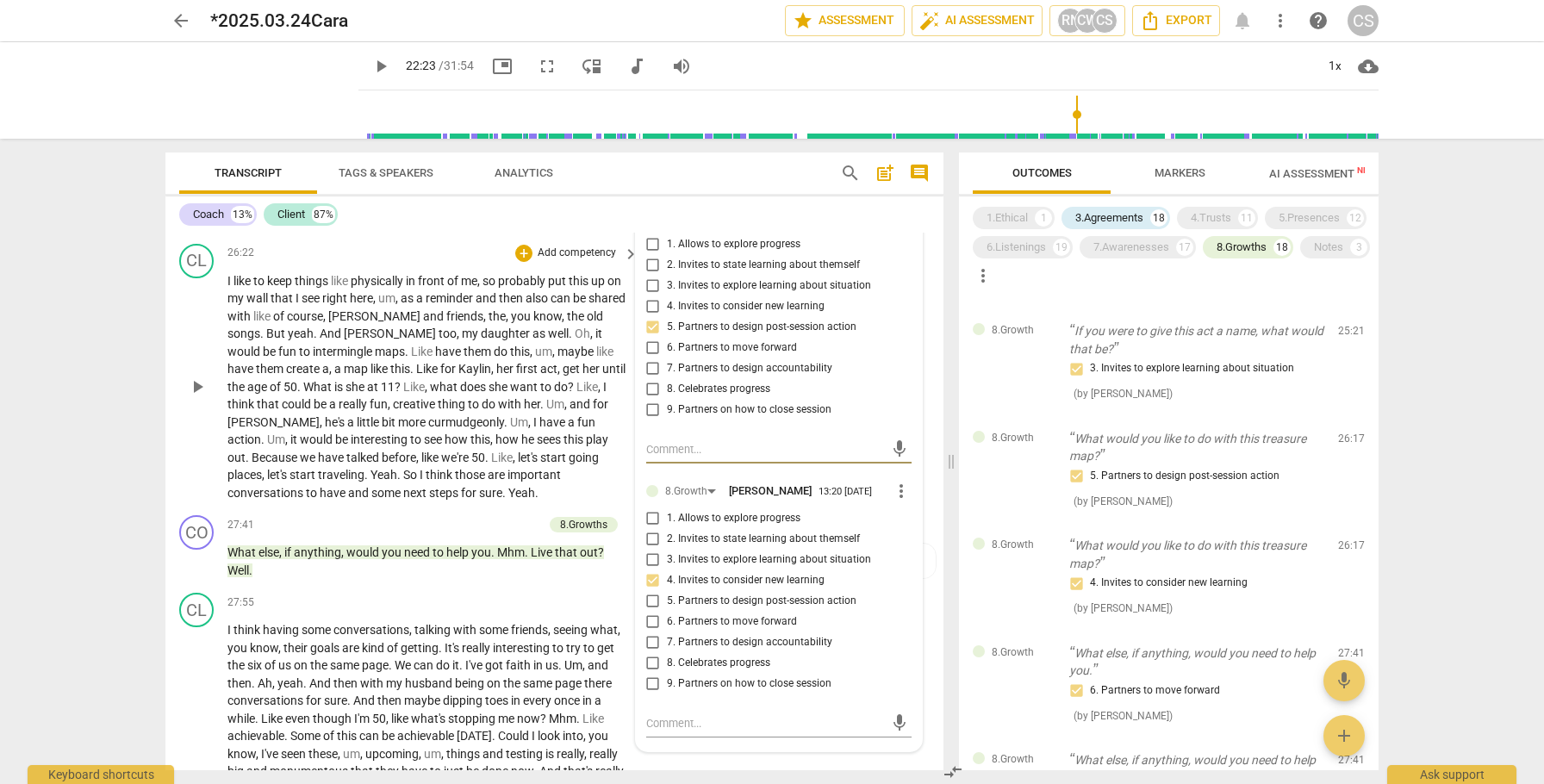
scroll to position [8390, 0]
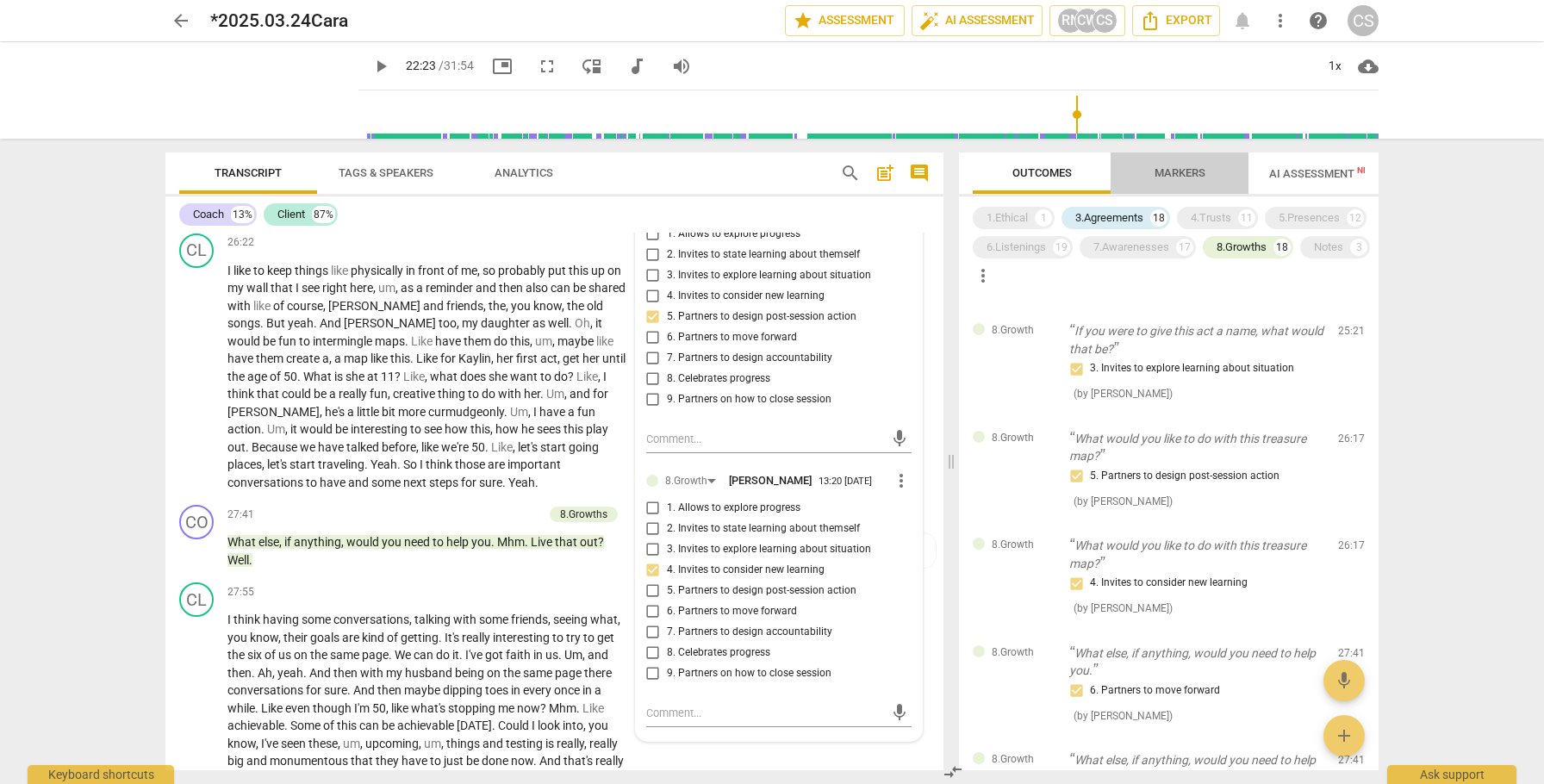
click at [1178, 174] on span "Markers" at bounding box center [1180, 172] width 51 height 13
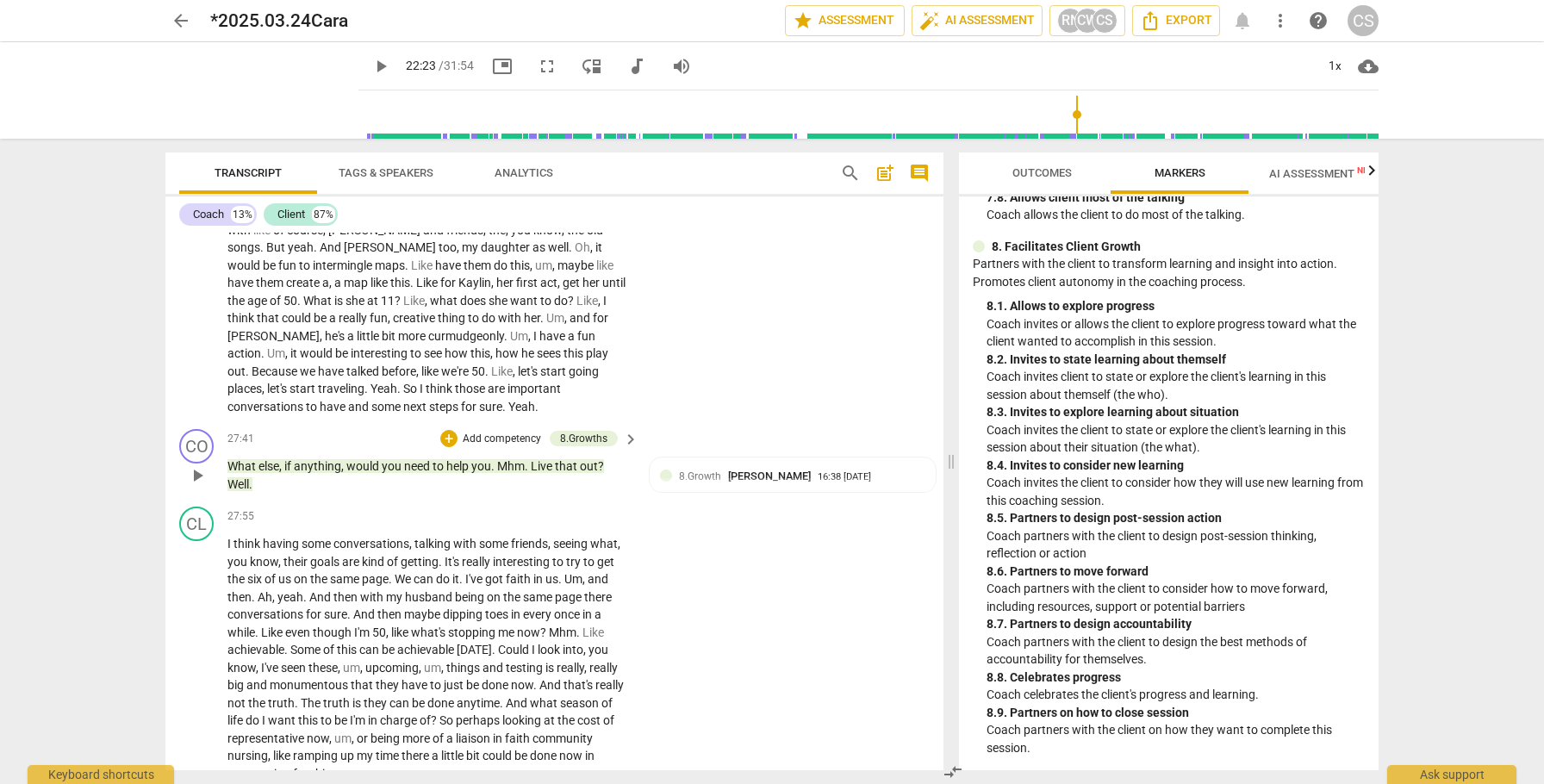
scroll to position [8471, 0]
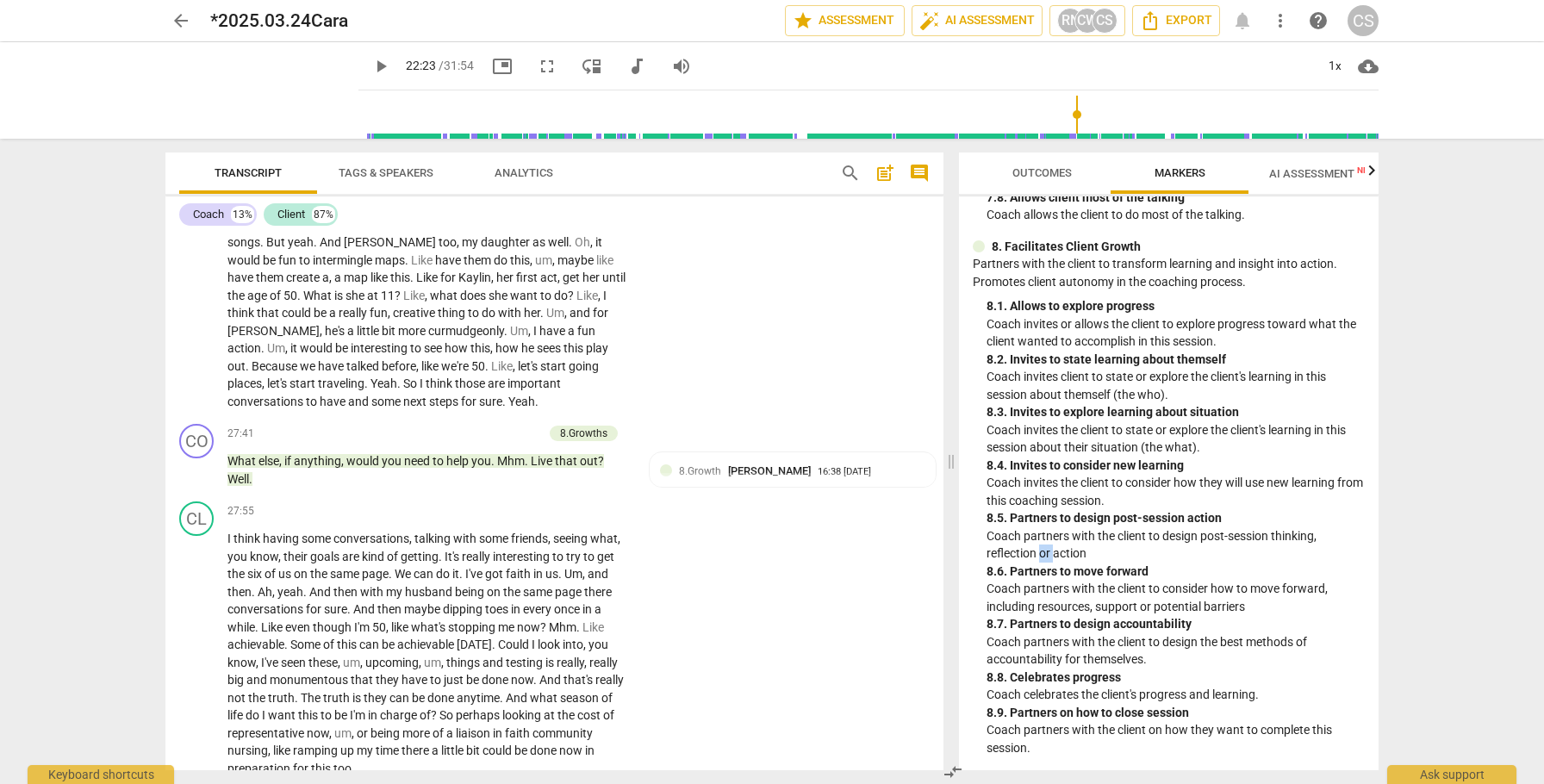
drag, startPoint x: 1038, startPoint y: 555, endPoint x: 1057, endPoint y: 555, distance: 19.0
click at [1057, 555] on p "Coach partners with the client to design post-session thinking, reflection or a…" at bounding box center [1176, 545] width 378 height 35
click at [1165, 548] on p "Coach partners with the client to design post-session thinking, reflection or a…" at bounding box center [1176, 545] width 378 height 35
drag, startPoint x: 1140, startPoint y: 607, endPoint x: 1155, endPoint y: 606, distance: 15.0
click at [1155, 607] on p "Coach partners with the client to consider how to move forward, including resou…" at bounding box center [1176, 598] width 378 height 35
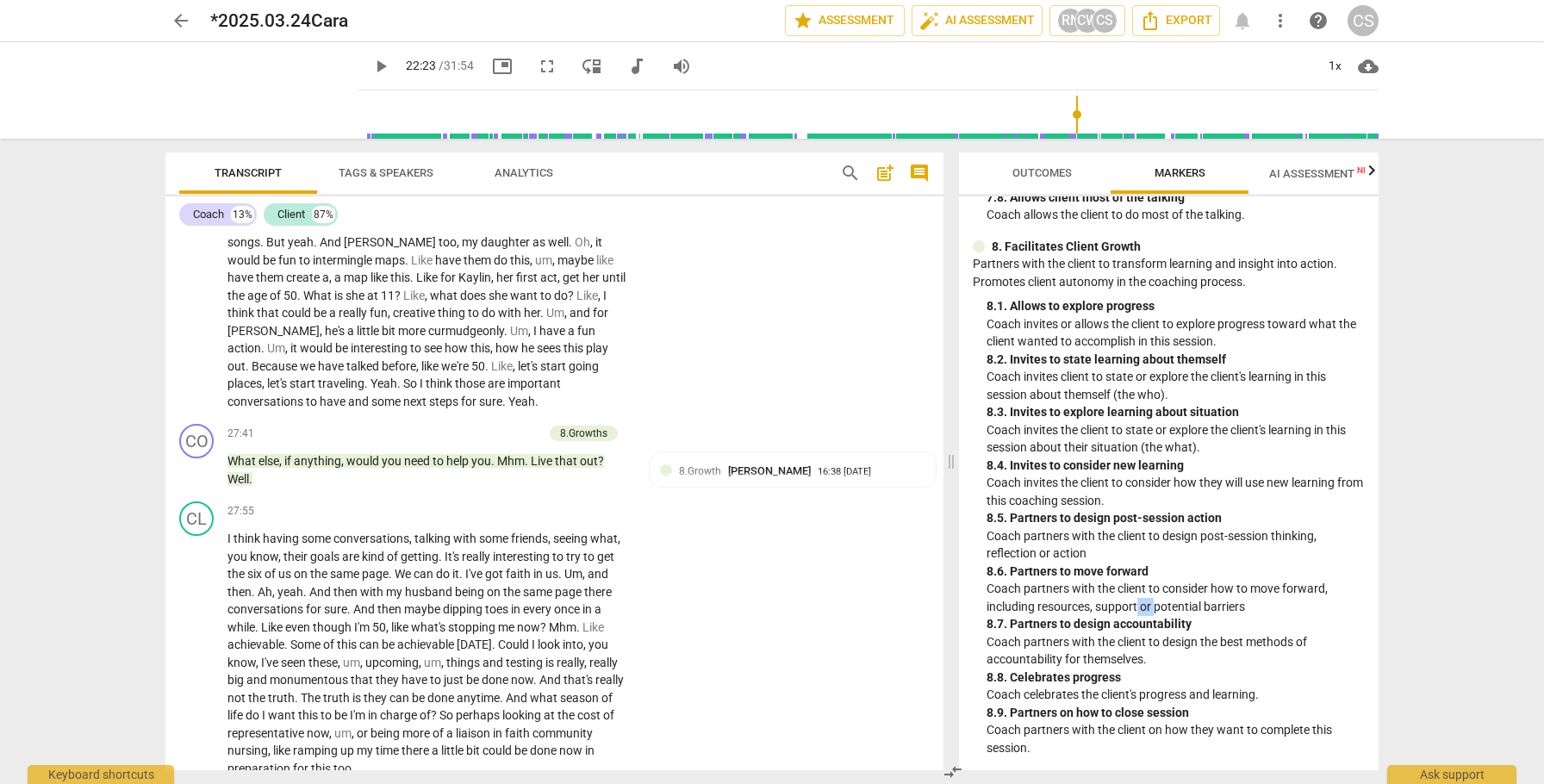
click at [1250, 574] on div "8. 6. Partners to move forward" at bounding box center [1176, 571] width 378 height 18
click at [1029, 171] on span "Outcomes" at bounding box center [1043, 172] width 60 height 13
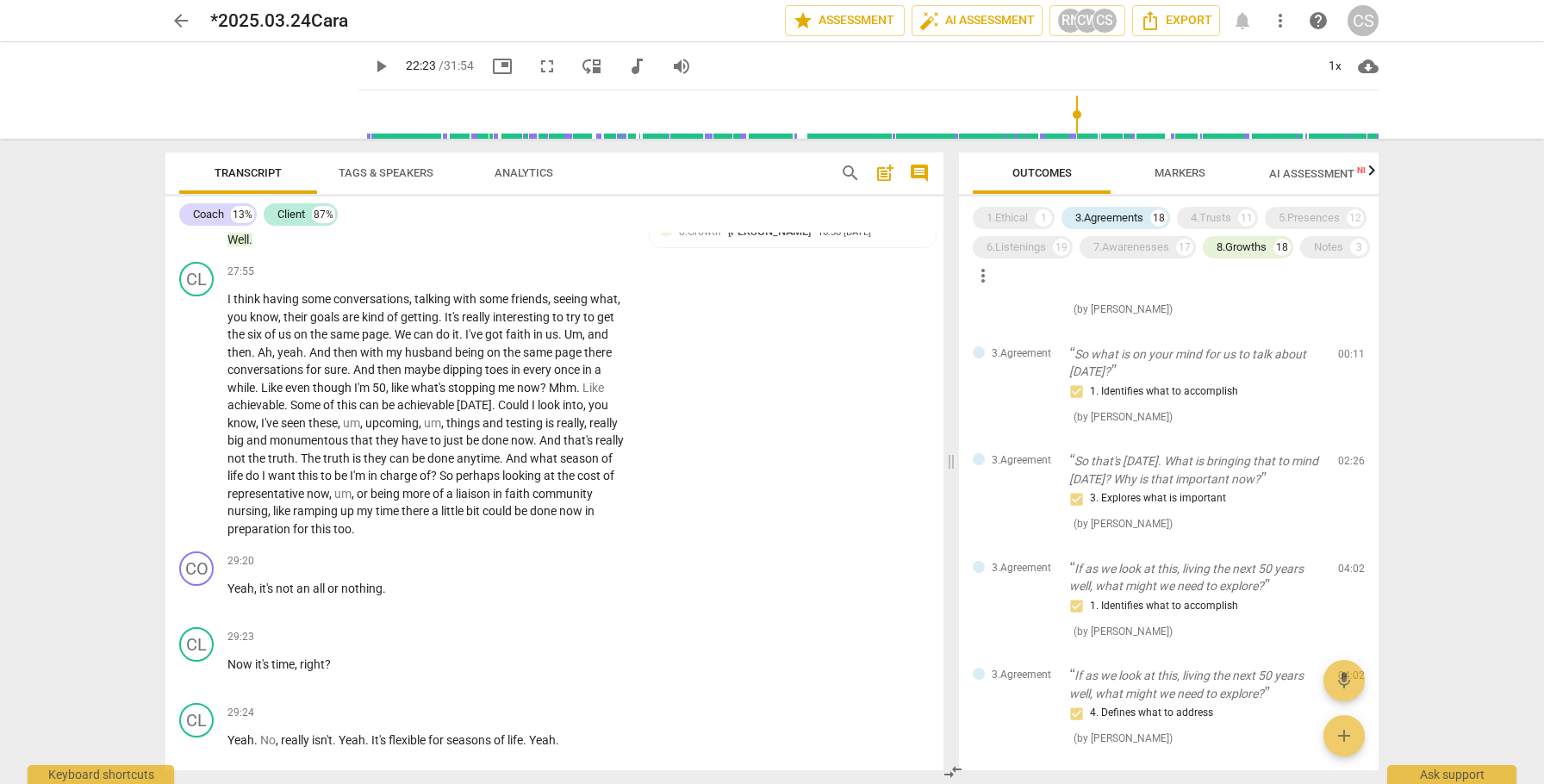
scroll to position [0, 0]
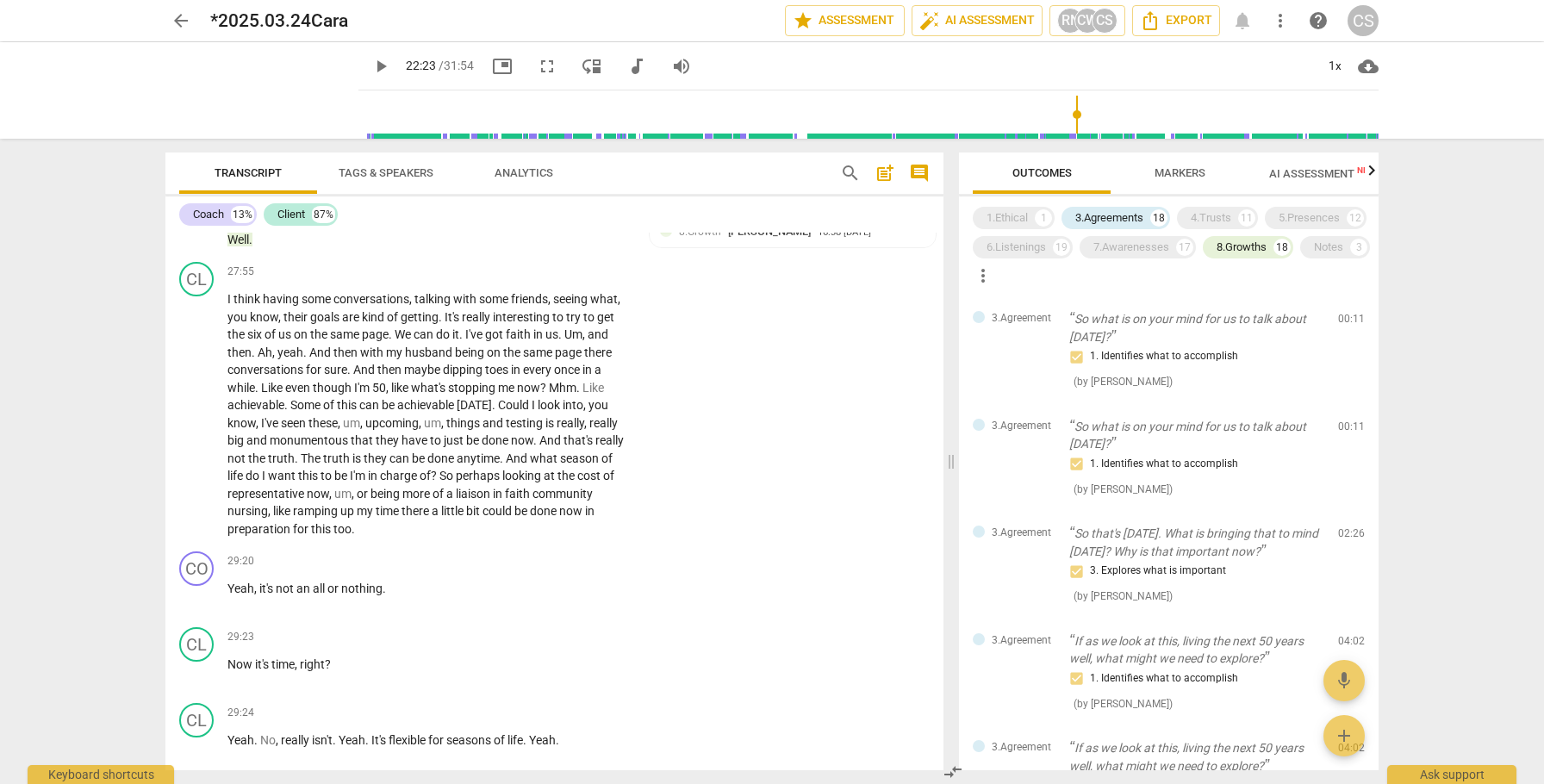
click at [1372, 173] on icon "button" at bounding box center [1372, 171] width 21 height 21
click at [1302, 169] on span "Scores" at bounding box center [1296, 172] width 41 height 13
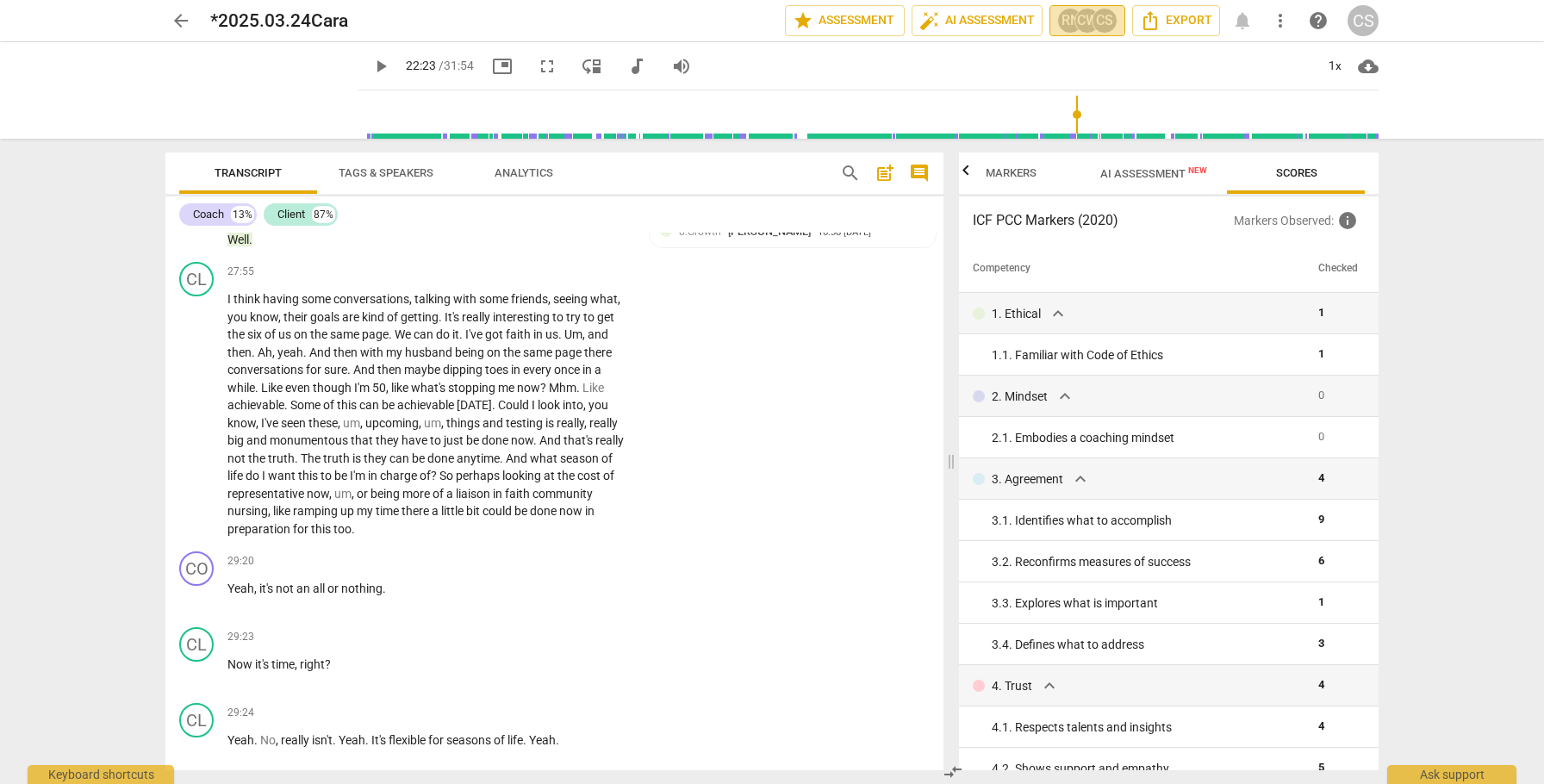
click at [1095, 20] on div "CS" at bounding box center [1104, 20] width 25 height 25
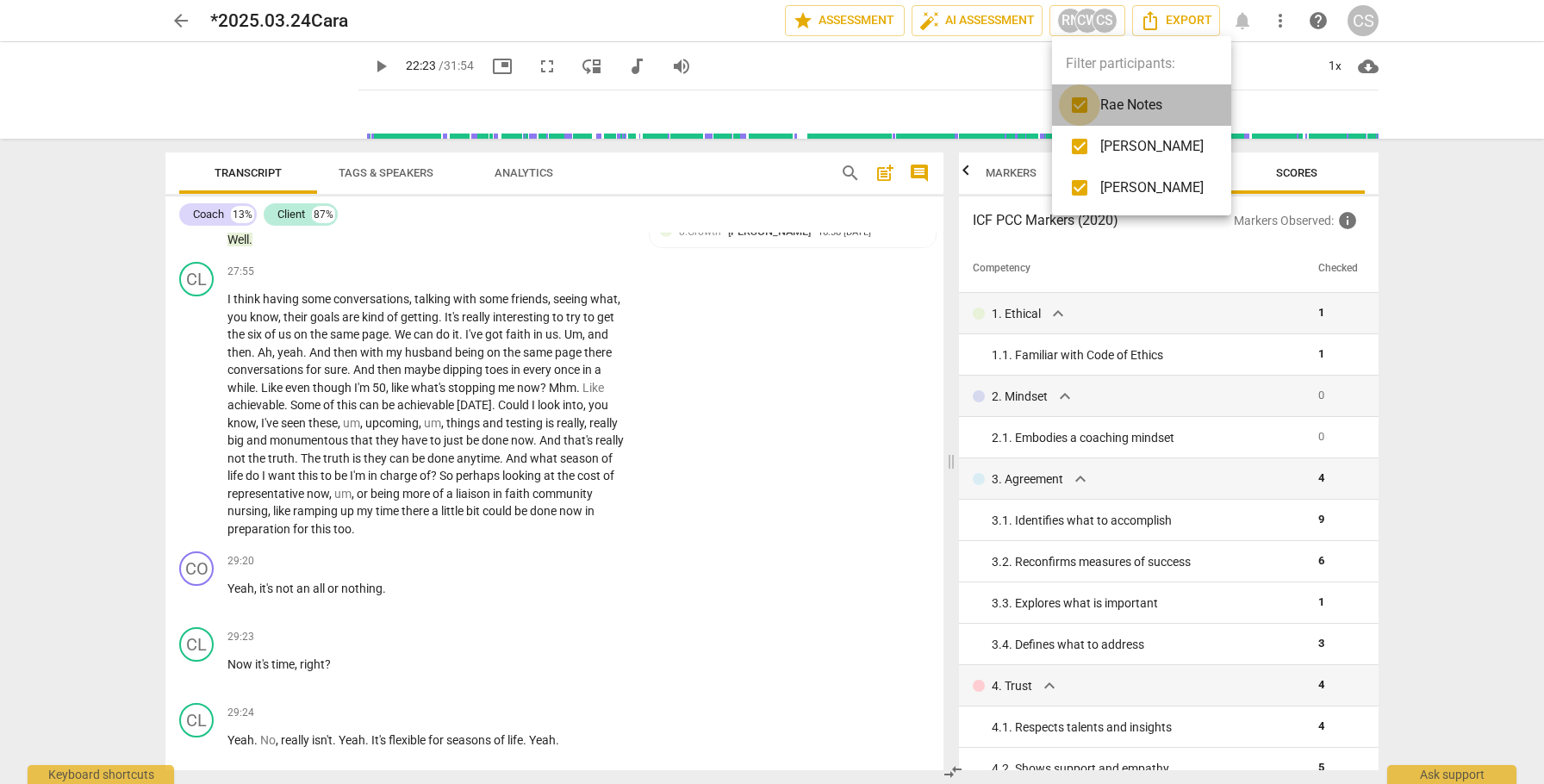
click at [1075, 105] on input "checkbox" at bounding box center [1079, 105] width 41 height 41
checkbox input "false"
click at [1079, 147] on input "checkbox" at bounding box center [1079, 146] width 41 height 41
checkbox input "false"
click at [1487, 464] on div at bounding box center [772, 392] width 1544 height 784
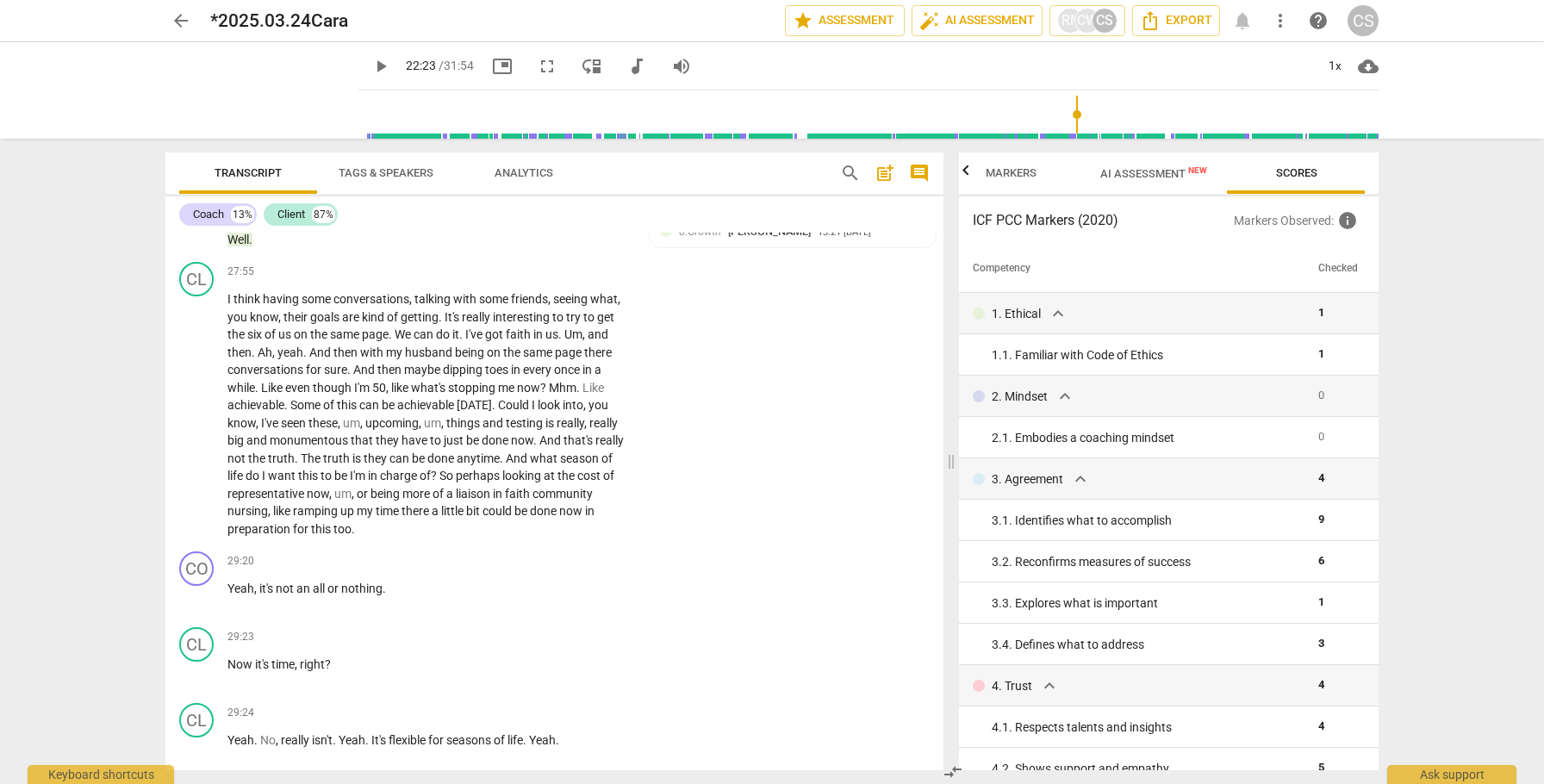
click at [1431, 483] on div "arrow_back *2025.03.24Cara edit star Assessment auto_fix_high AI Assessment RN …" at bounding box center [772, 392] width 1544 height 784
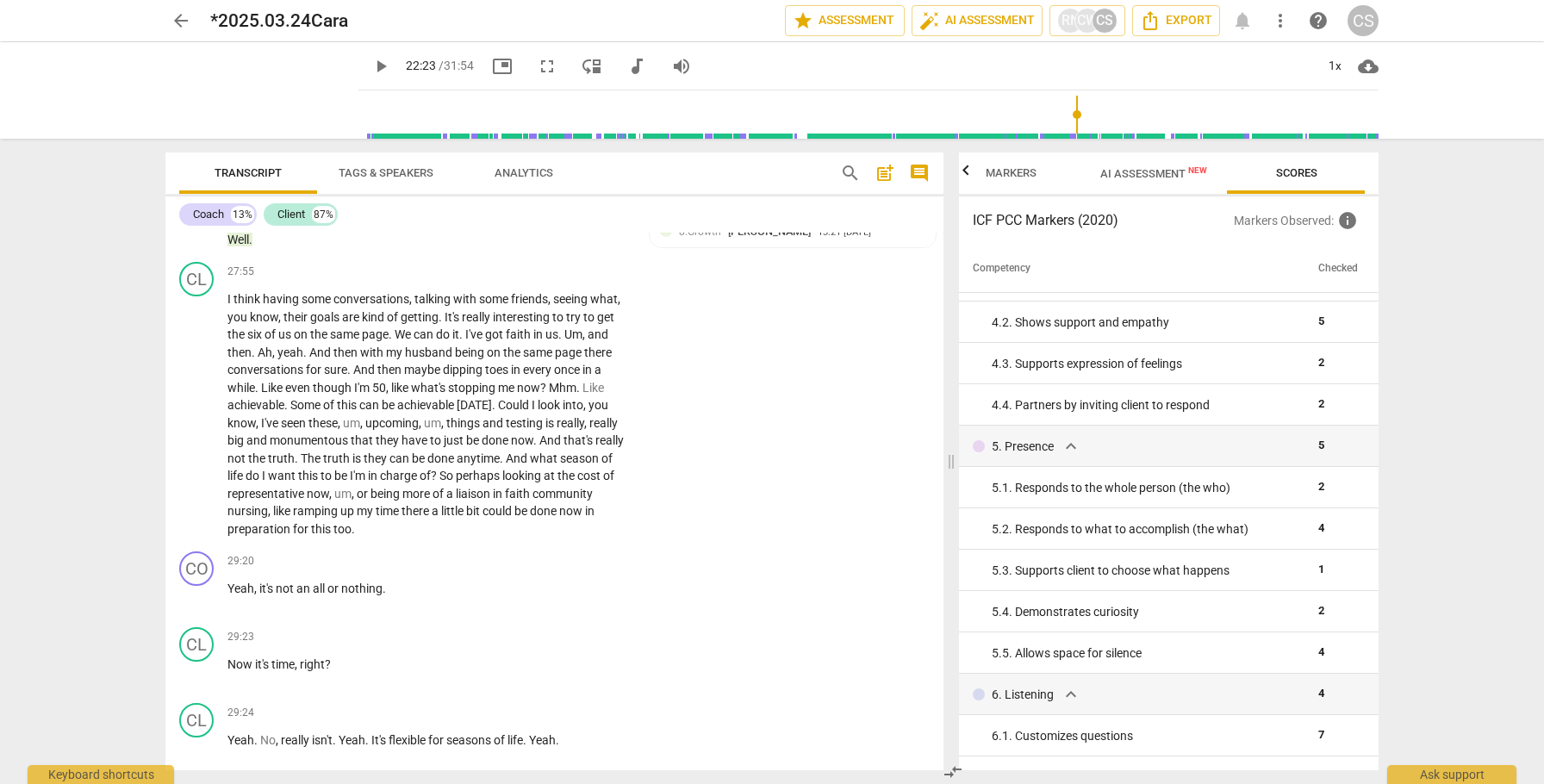
scroll to position [443, 0]
click at [1013, 171] on span "Markers" at bounding box center [1011, 172] width 51 height 13
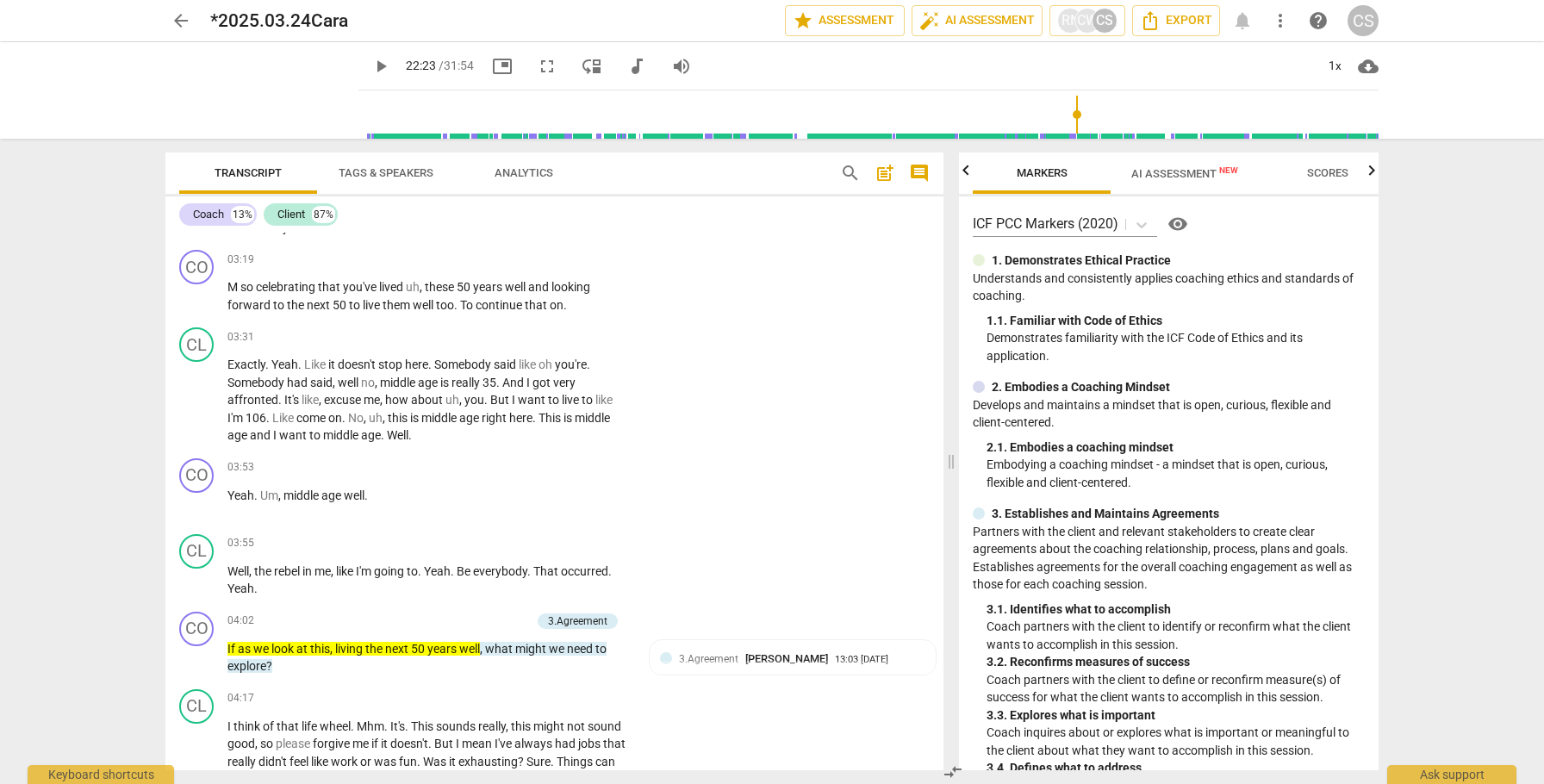
scroll to position [0, 0]
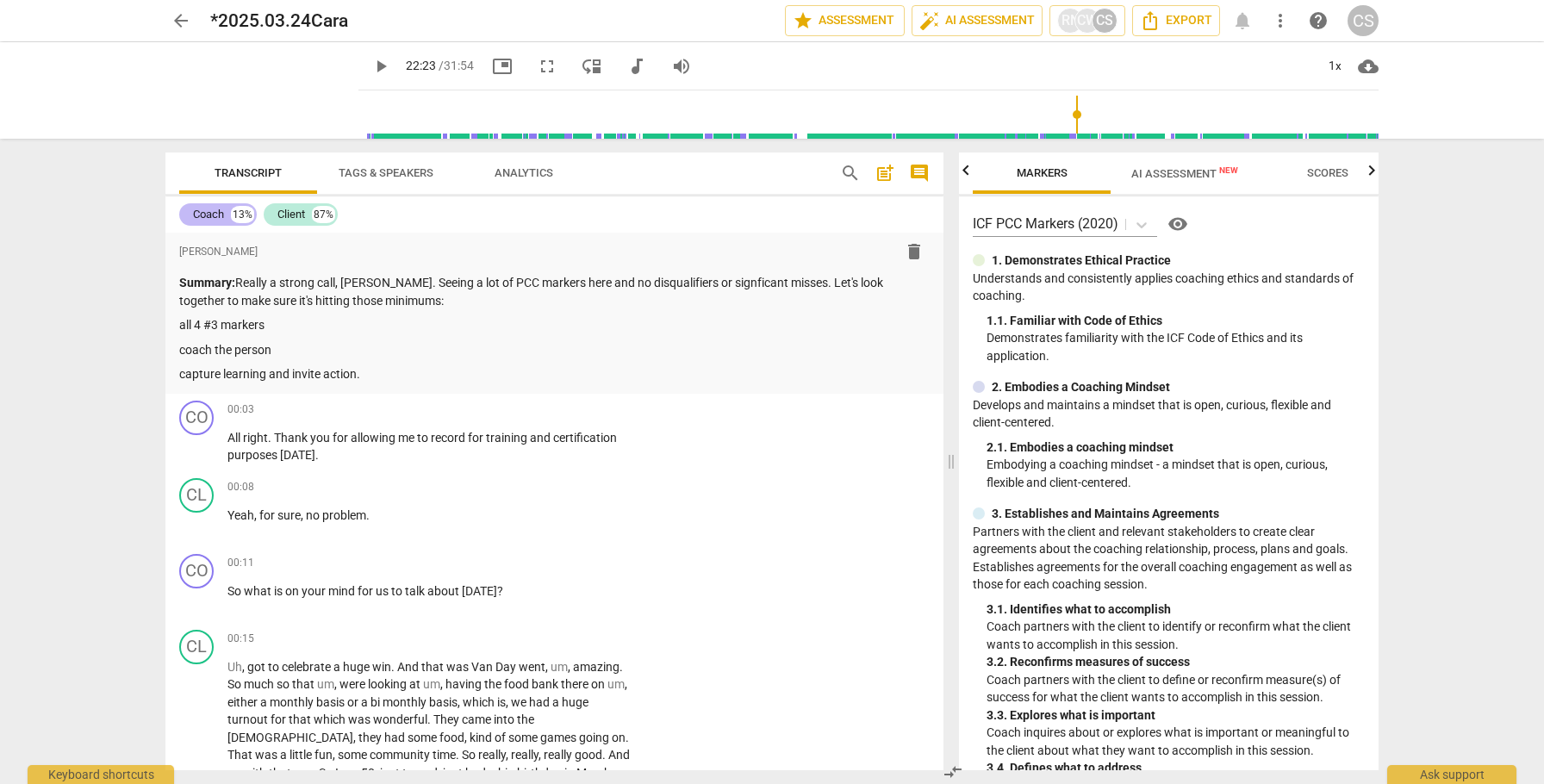
click at [215, 214] on div "Coach" at bounding box center [208, 214] width 31 height 18
